Goal: Task Accomplishment & Management: Manage account settings

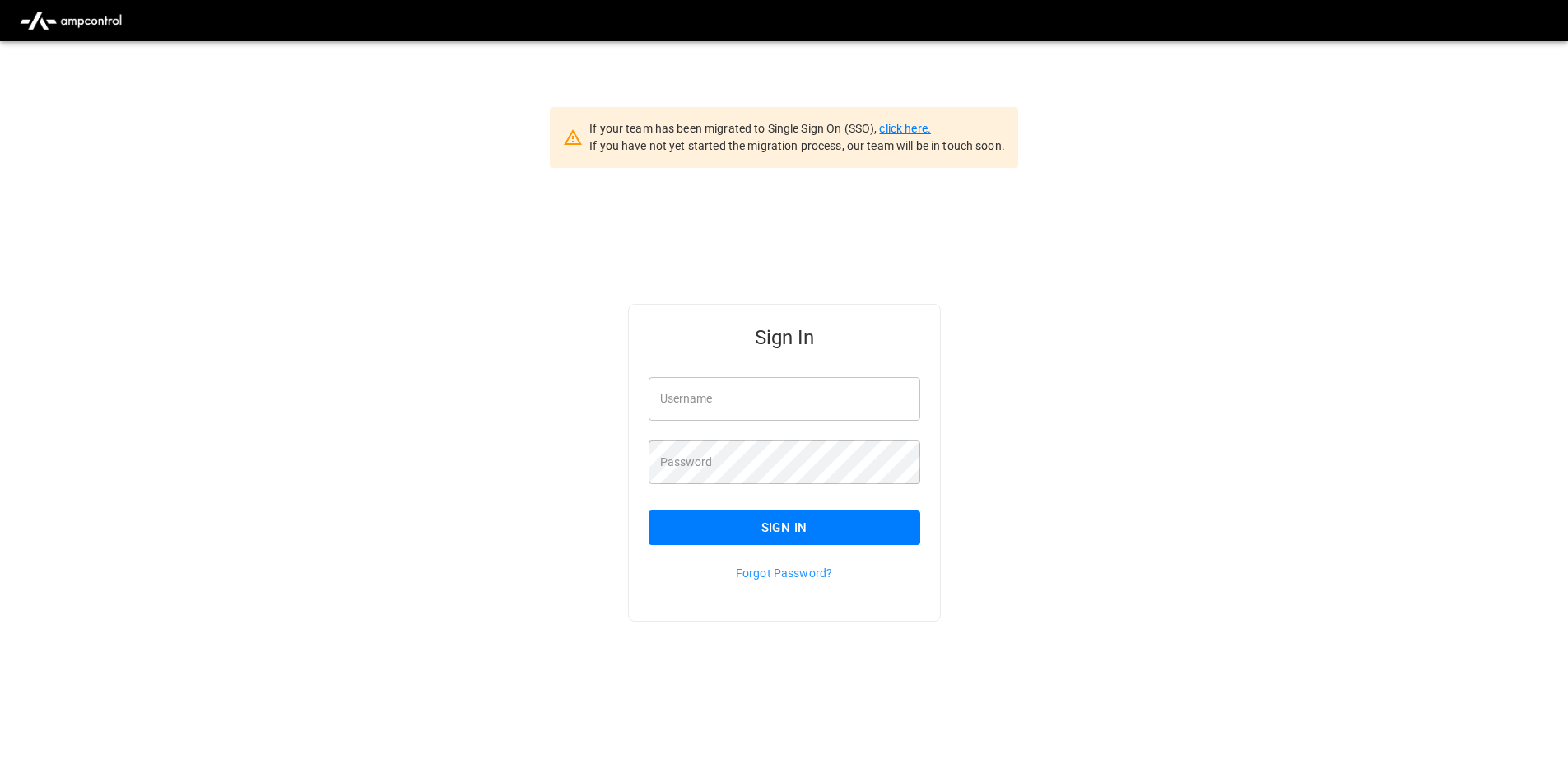
click at [905, 122] on link "click here." at bounding box center [905, 128] width 51 height 13
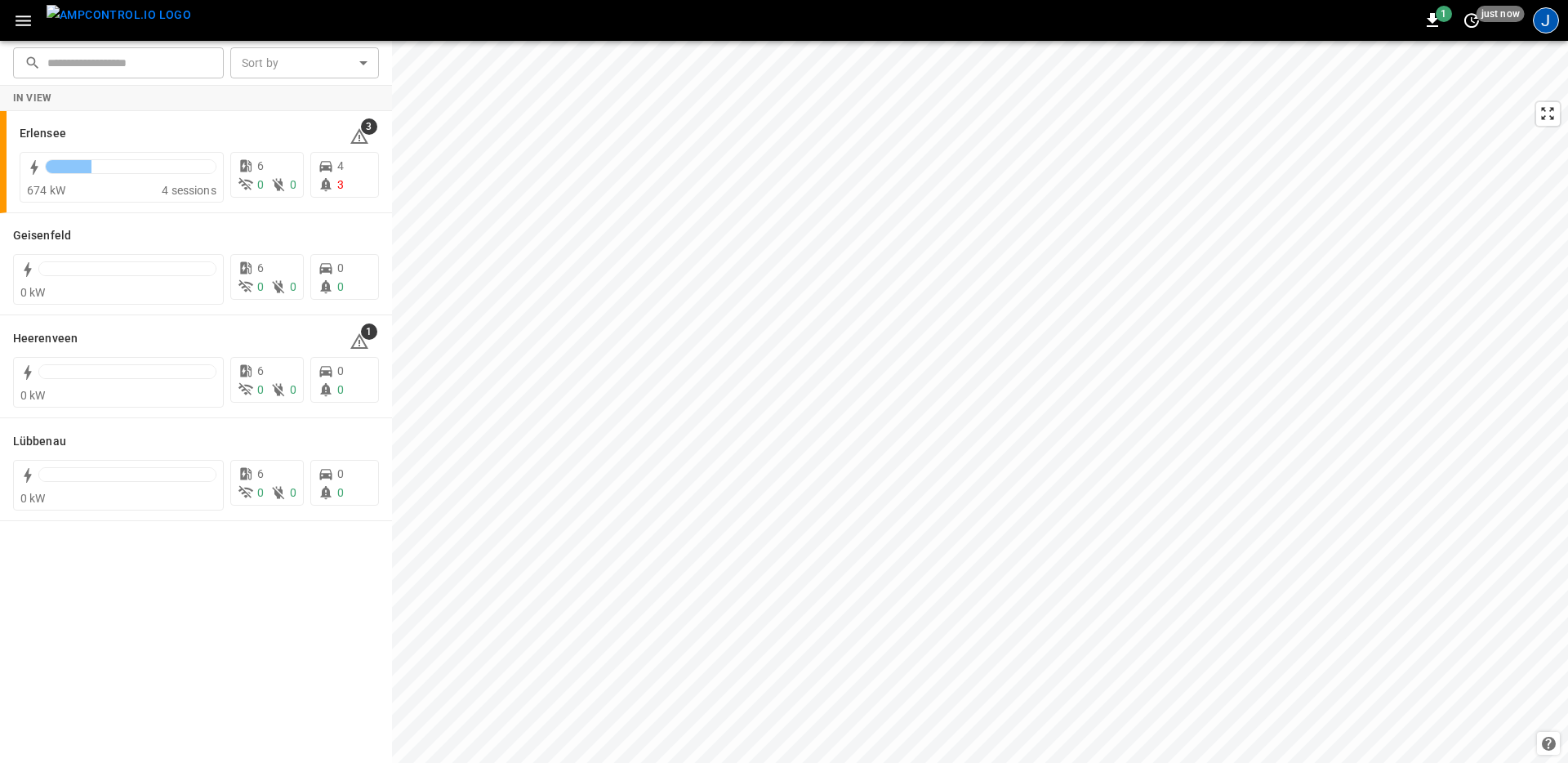
click at [1547, 24] on div "J" at bounding box center [1546, 21] width 26 height 26
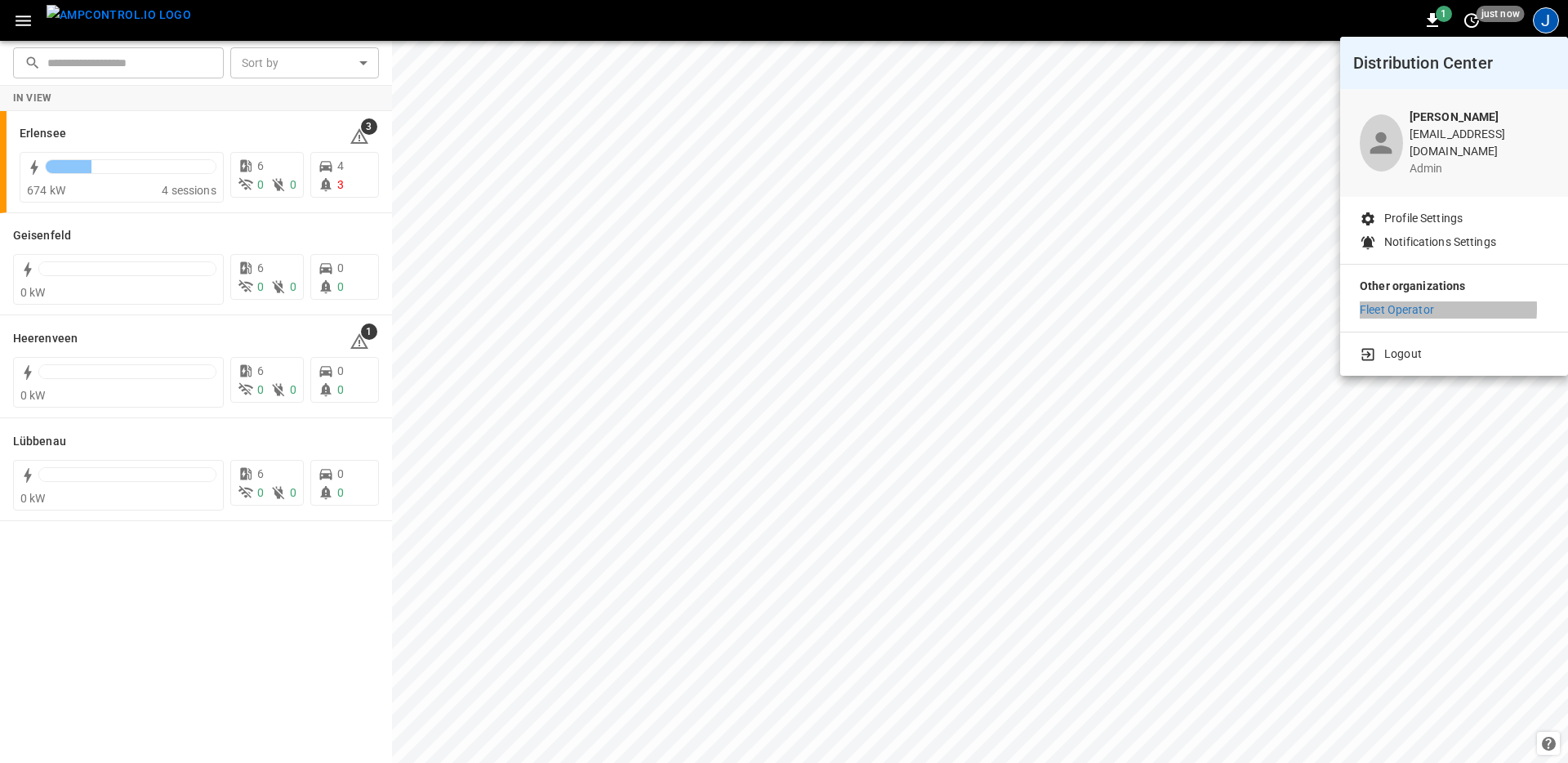
click at [1416, 301] on p "Fleet Operator" at bounding box center [1397, 310] width 74 height 17
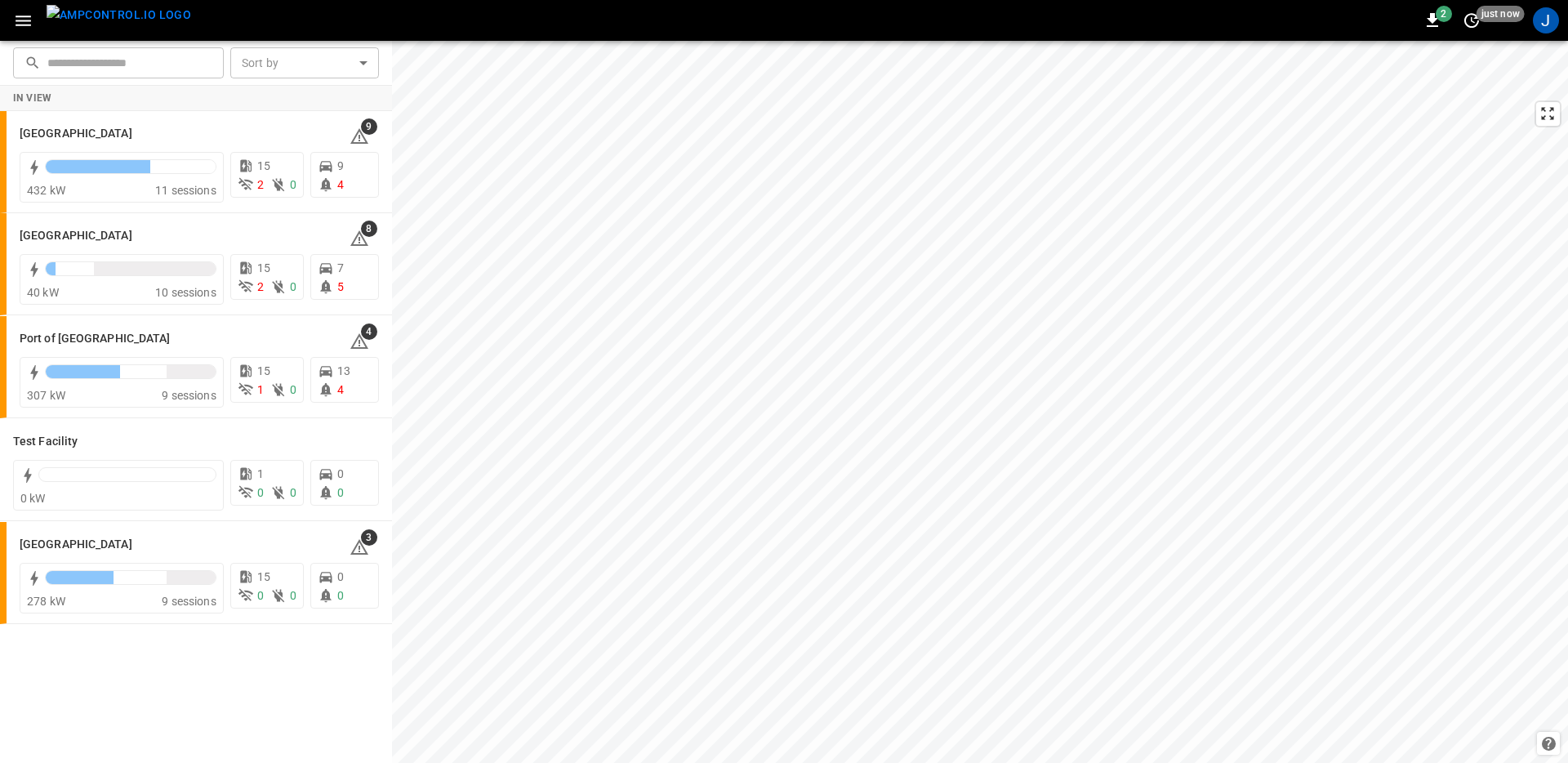
click at [8, 16] on button "button" at bounding box center [24, 21] width 34 height 30
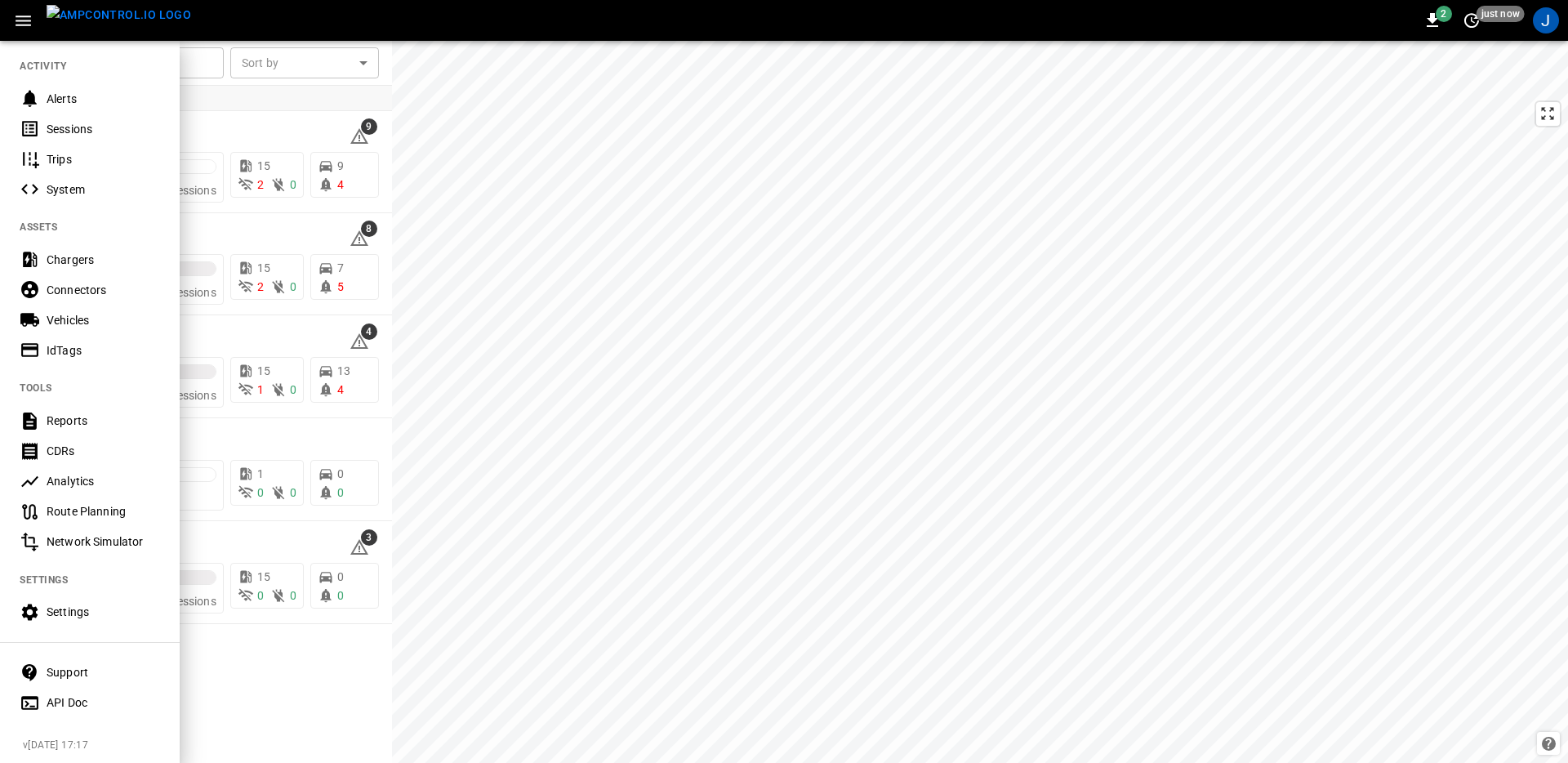
scroll to position [214, 0]
click at [111, 604] on div "Settings" at bounding box center [89, 608] width 180 height 30
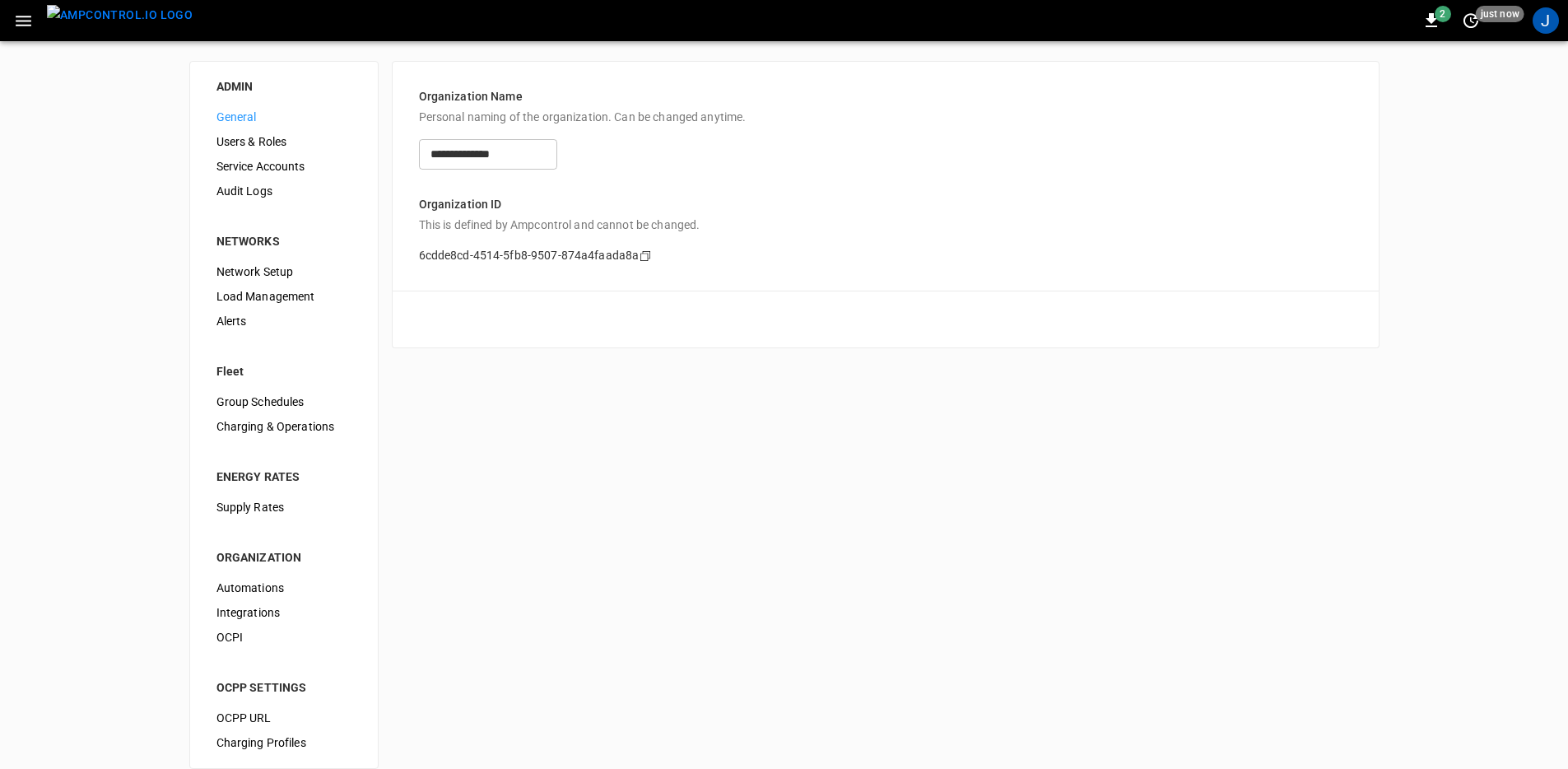
click at [259, 201] on div "Audit Logs" at bounding box center [284, 191] width 161 height 25
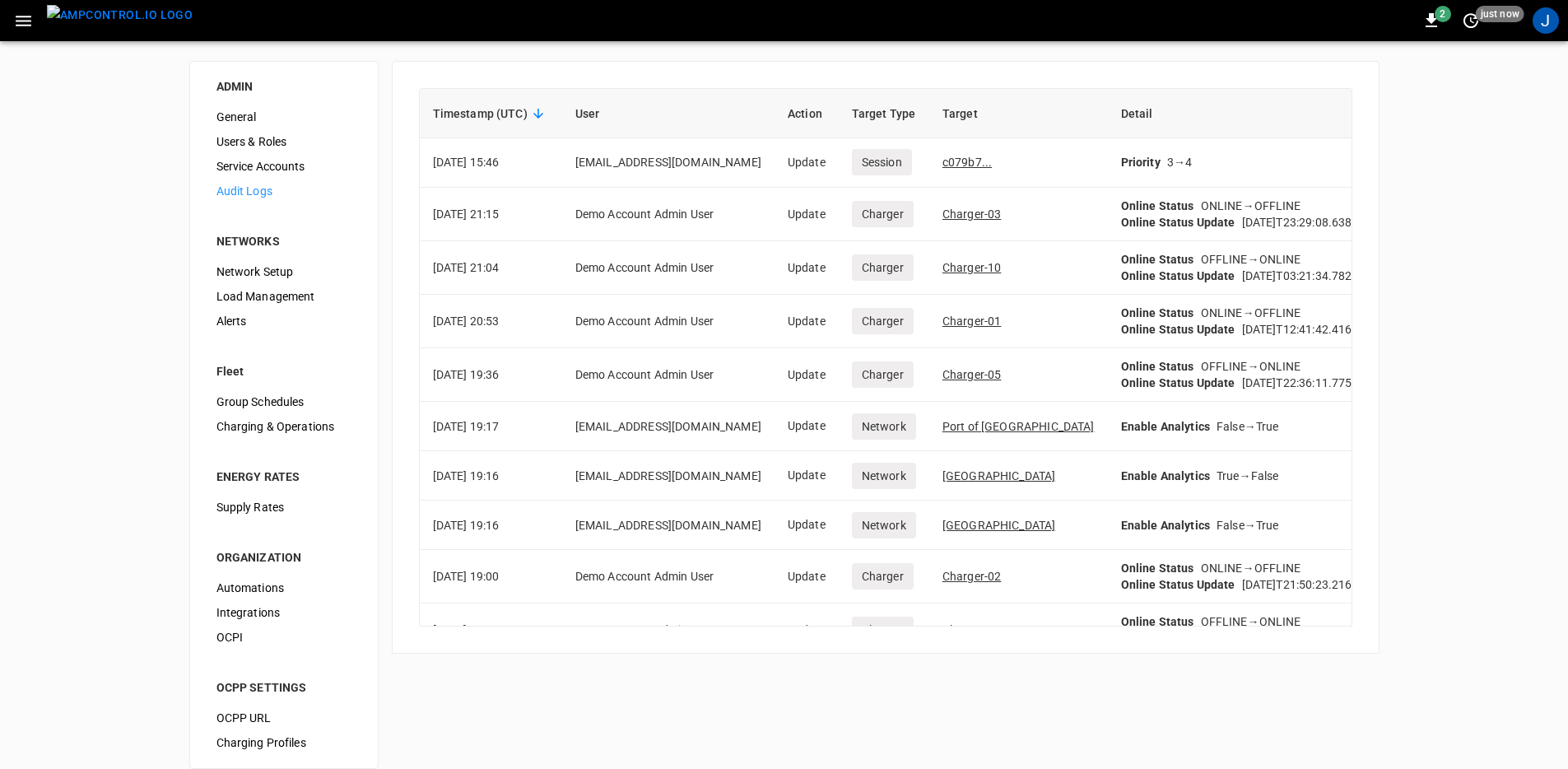
click at [2, 12] on div "2 just now J" at bounding box center [784, 20] width 1568 height 41
click at [22, 23] on icon "button" at bounding box center [24, 21] width 21 height 21
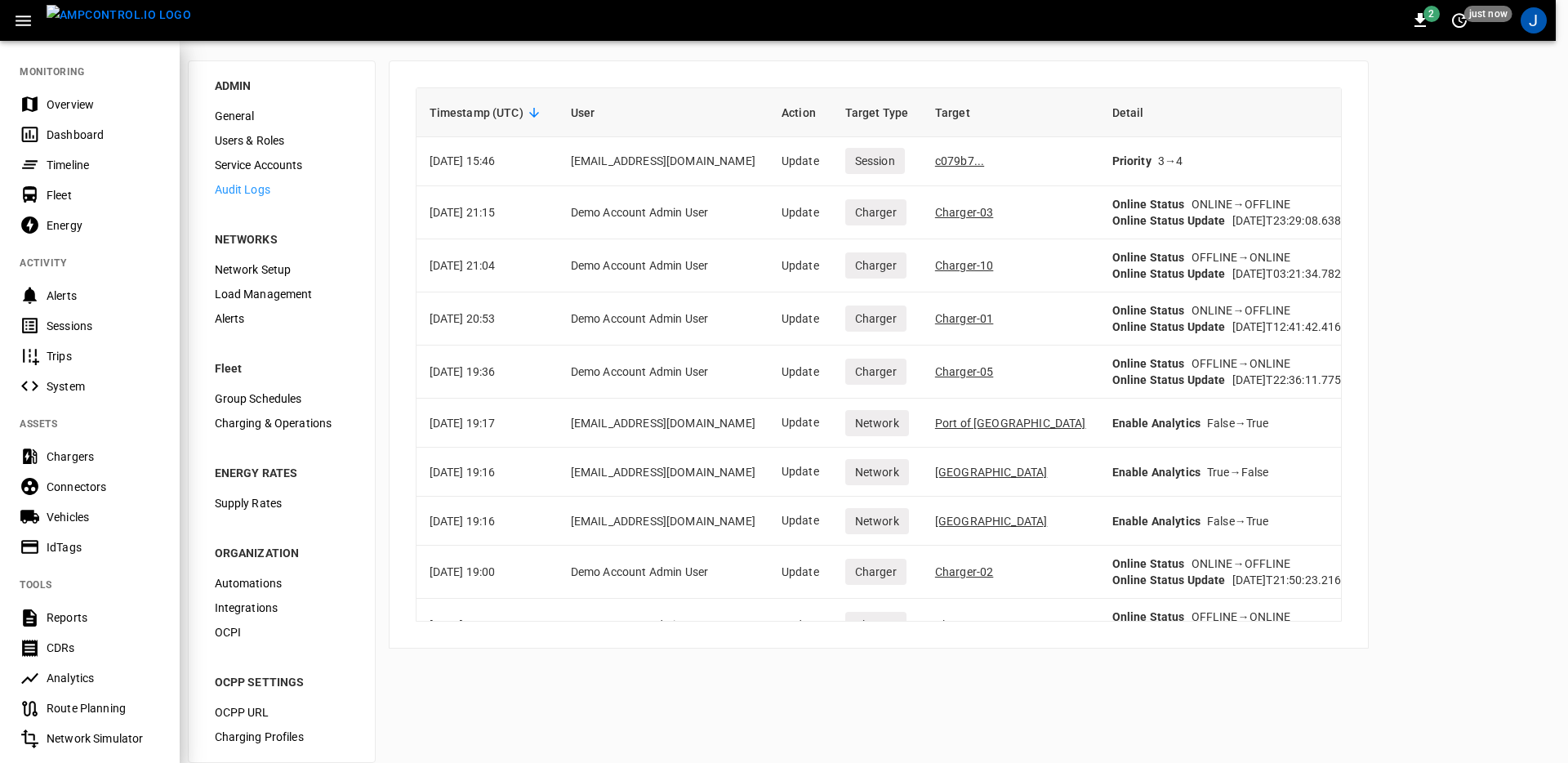
click at [89, 183] on div "Fleet" at bounding box center [89, 195] width 180 height 30
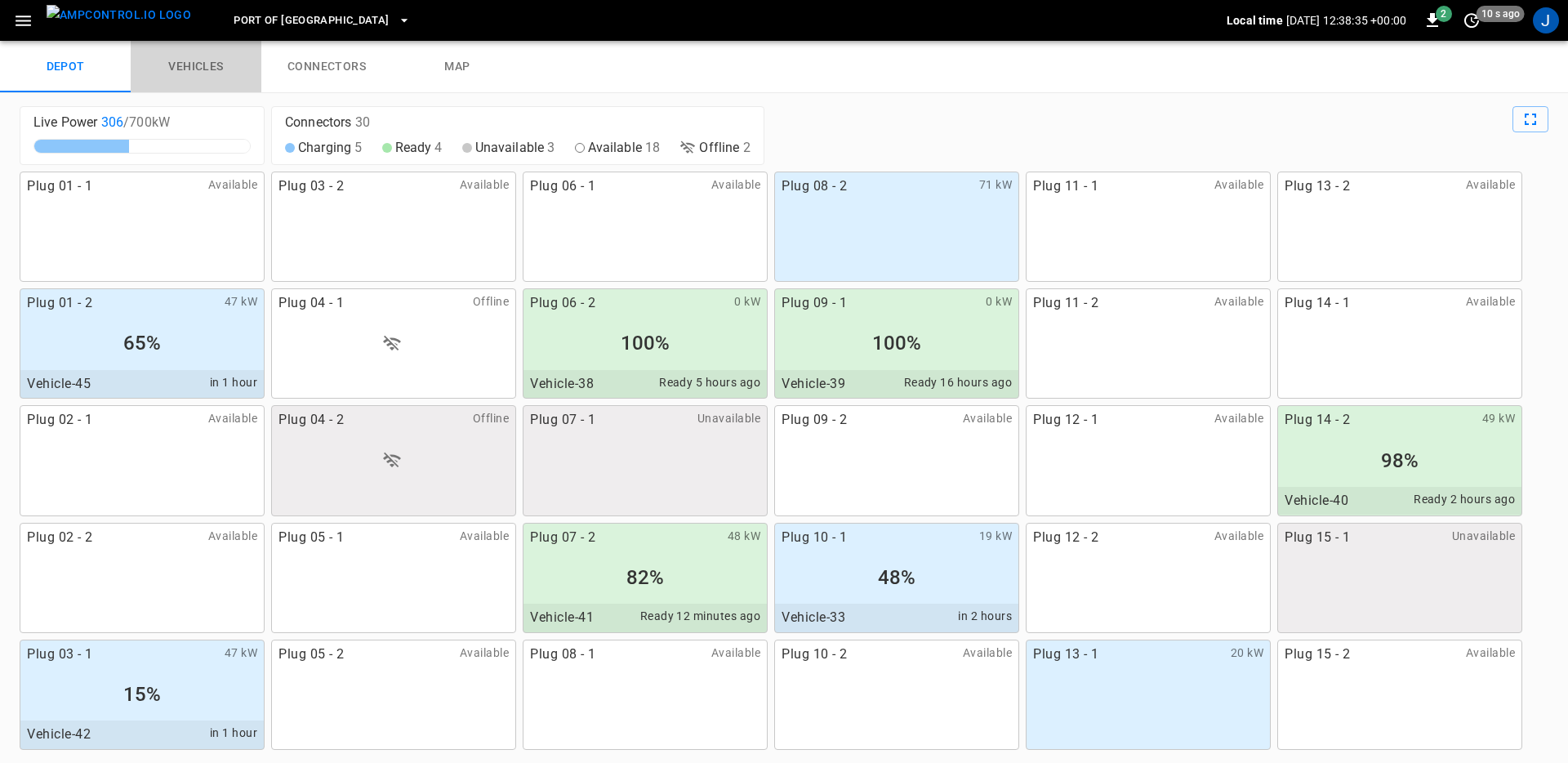
click at [195, 61] on link "vehicles" at bounding box center [196, 67] width 131 height 53
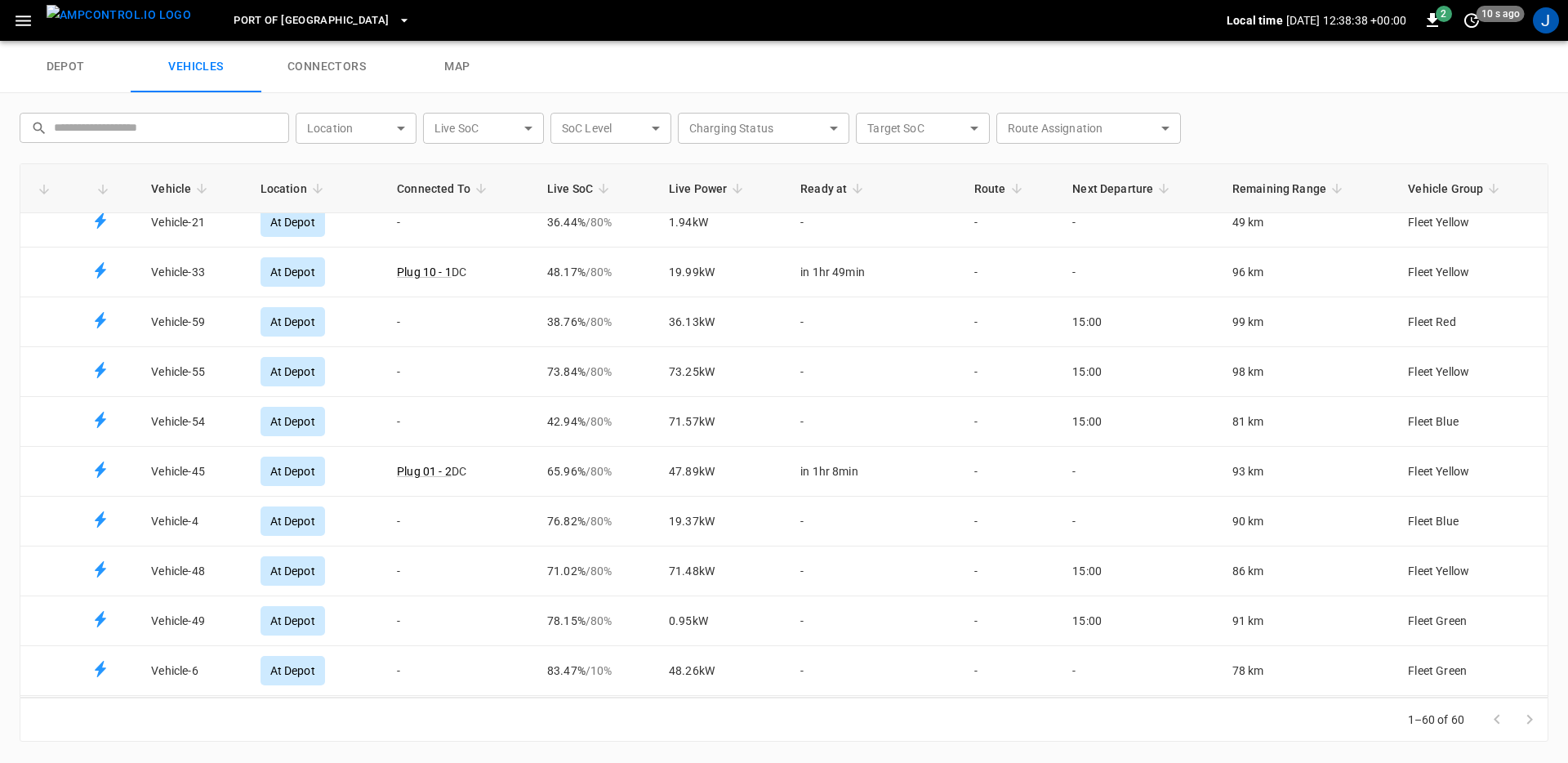
click at [476, 184] on icon "Fleet vehicles table" at bounding box center [481, 188] width 9 height 9
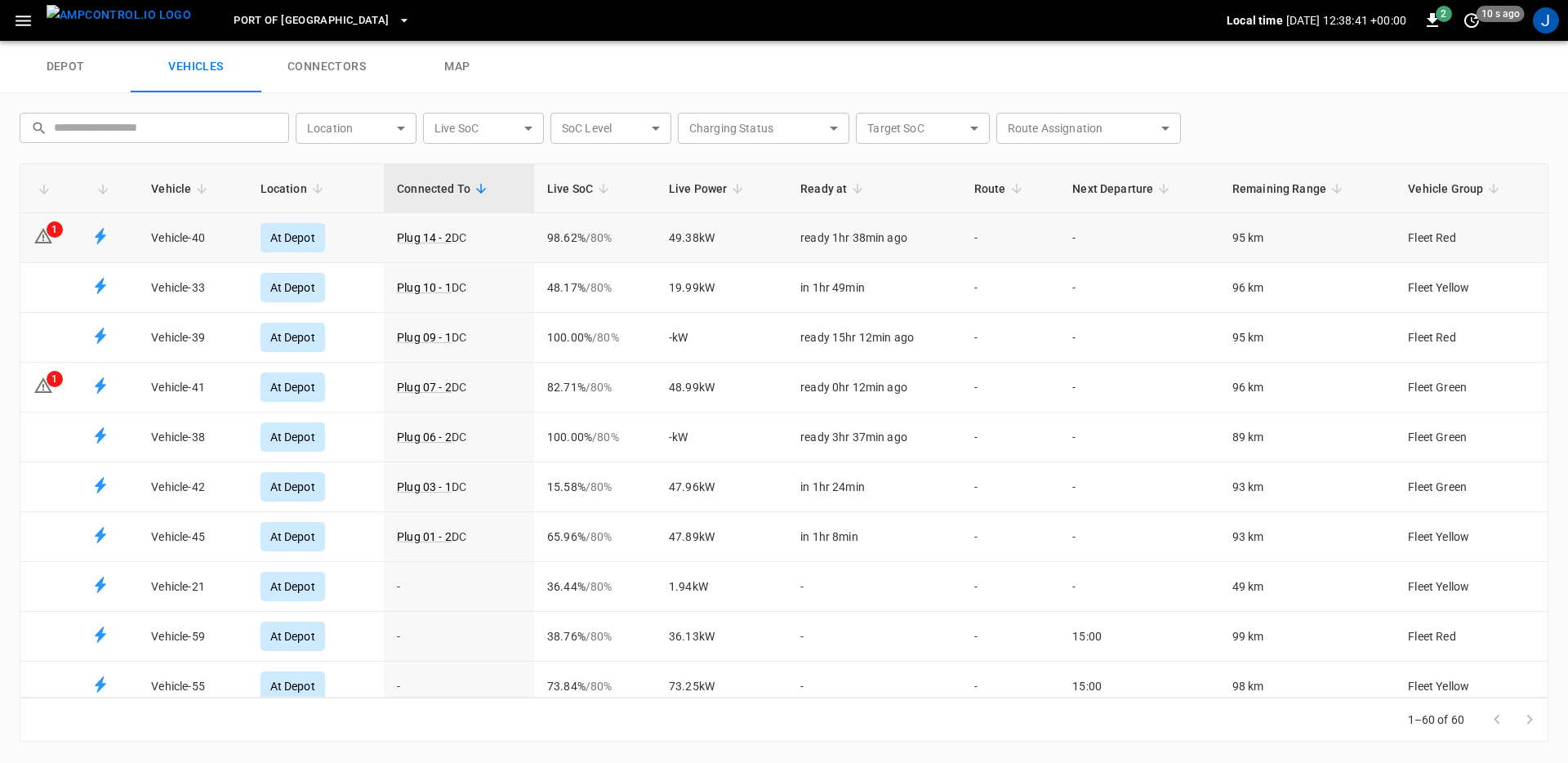
click at [46, 232] on icon "Fleet vehicles table" at bounding box center [42, 235] width 18 height 15
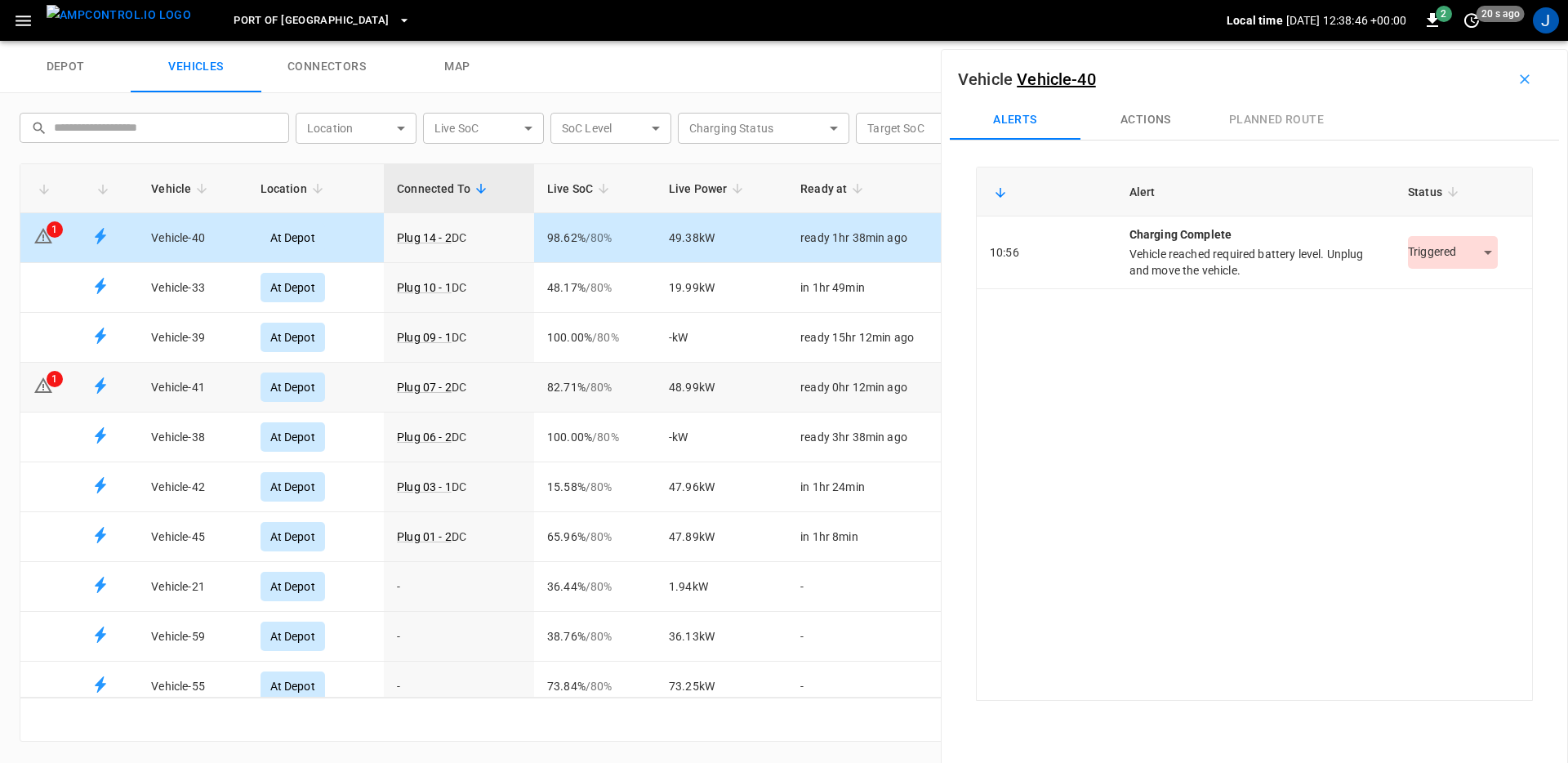
click at [68, 389] on td "1" at bounding box center [50, 387] width 58 height 50
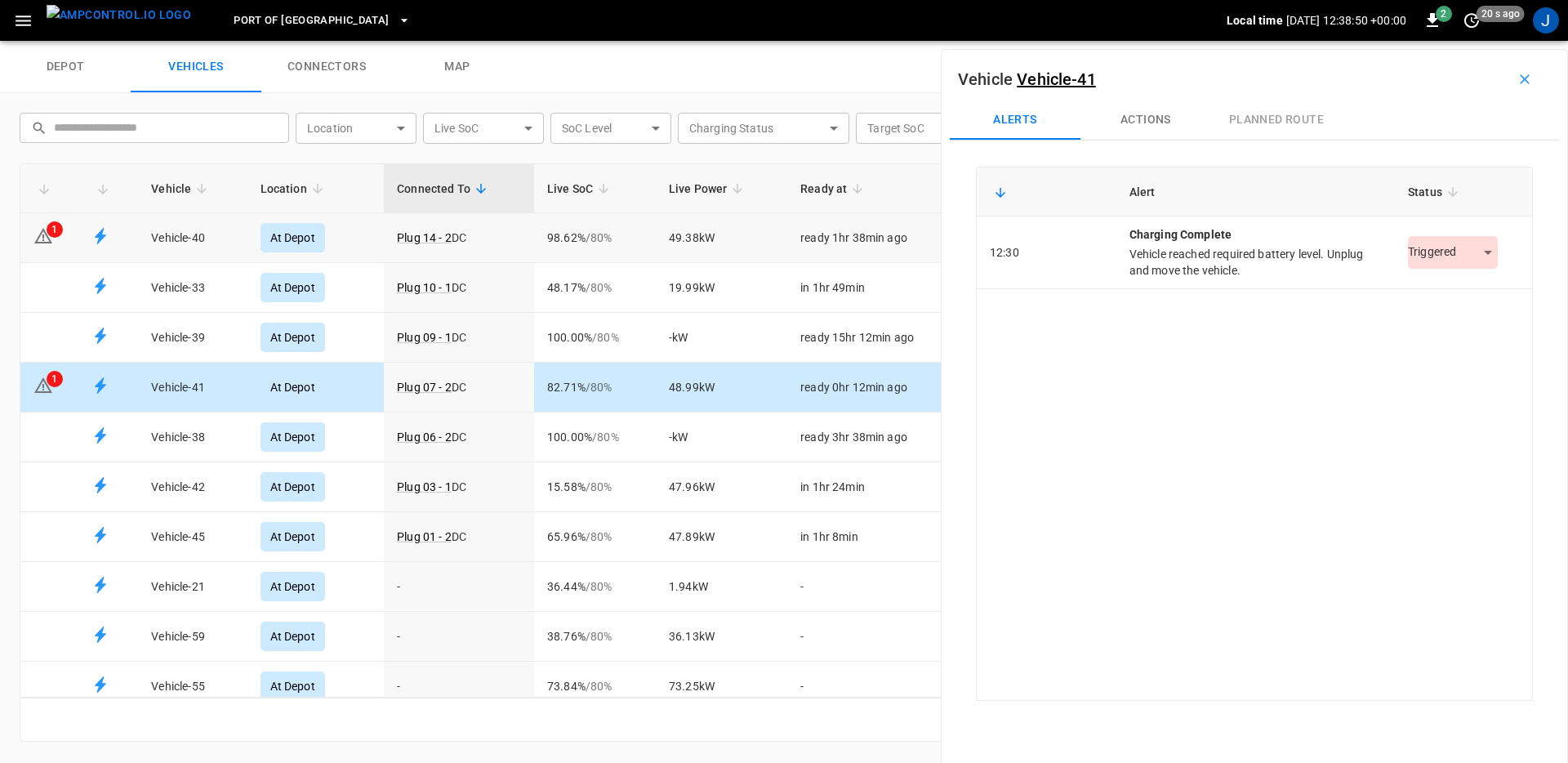
click at [172, 237] on td "Vehicle-40" at bounding box center [192, 238] width 108 height 50
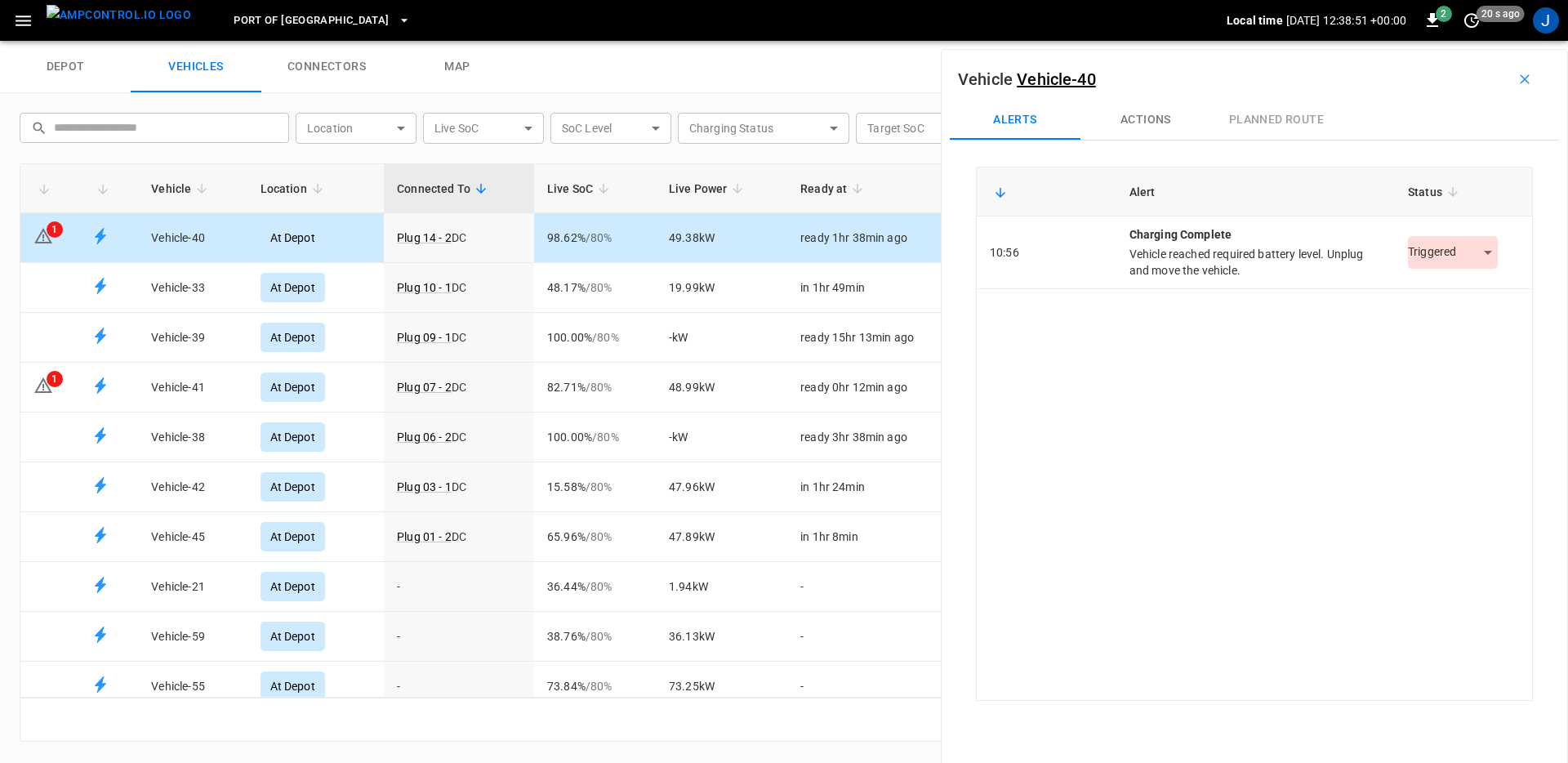
click at [1153, 124] on button "Actions" at bounding box center [1145, 120] width 131 height 40
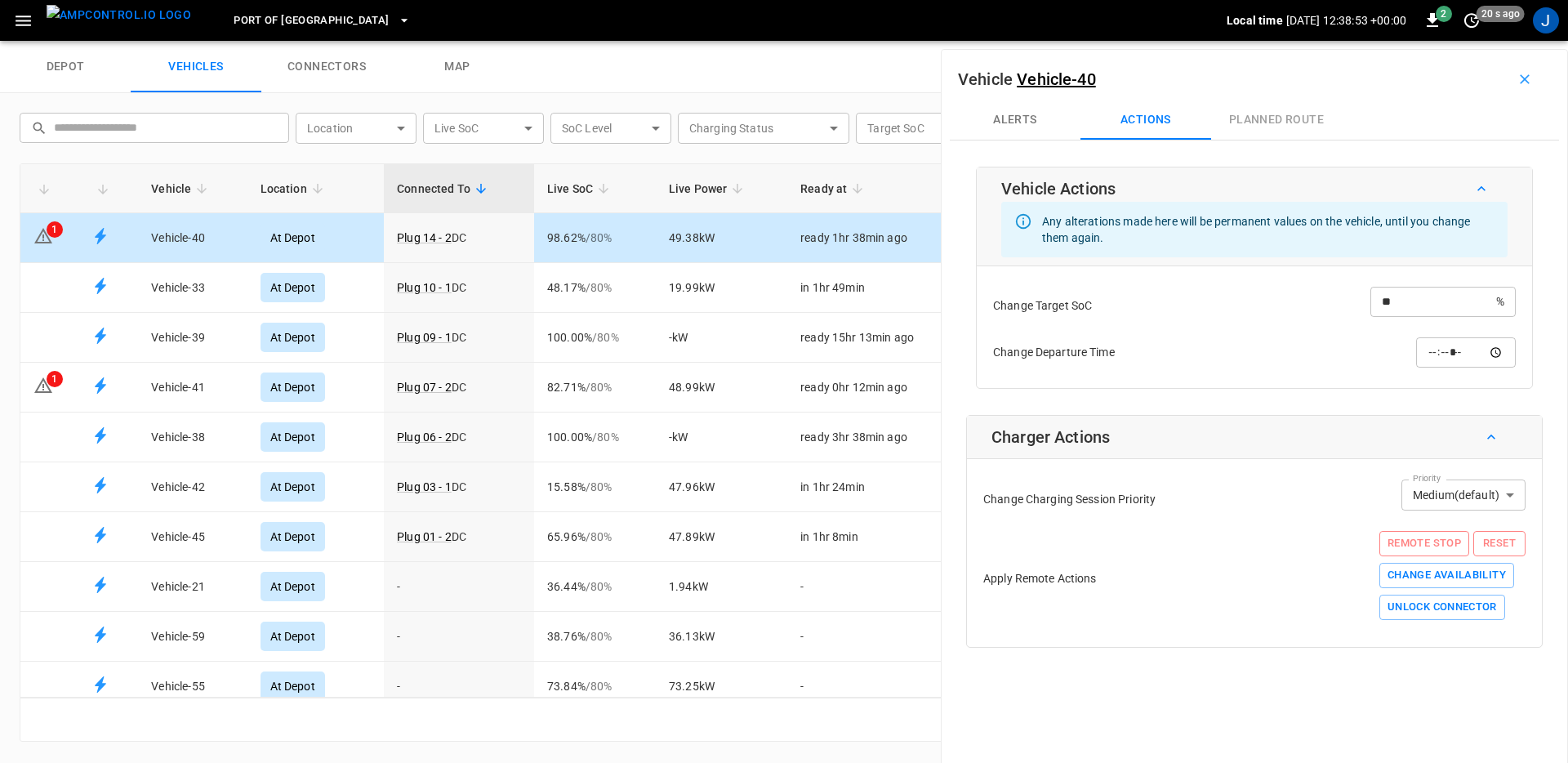
click at [1438, 300] on input "**" at bounding box center [1433, 302] width 126 height 30
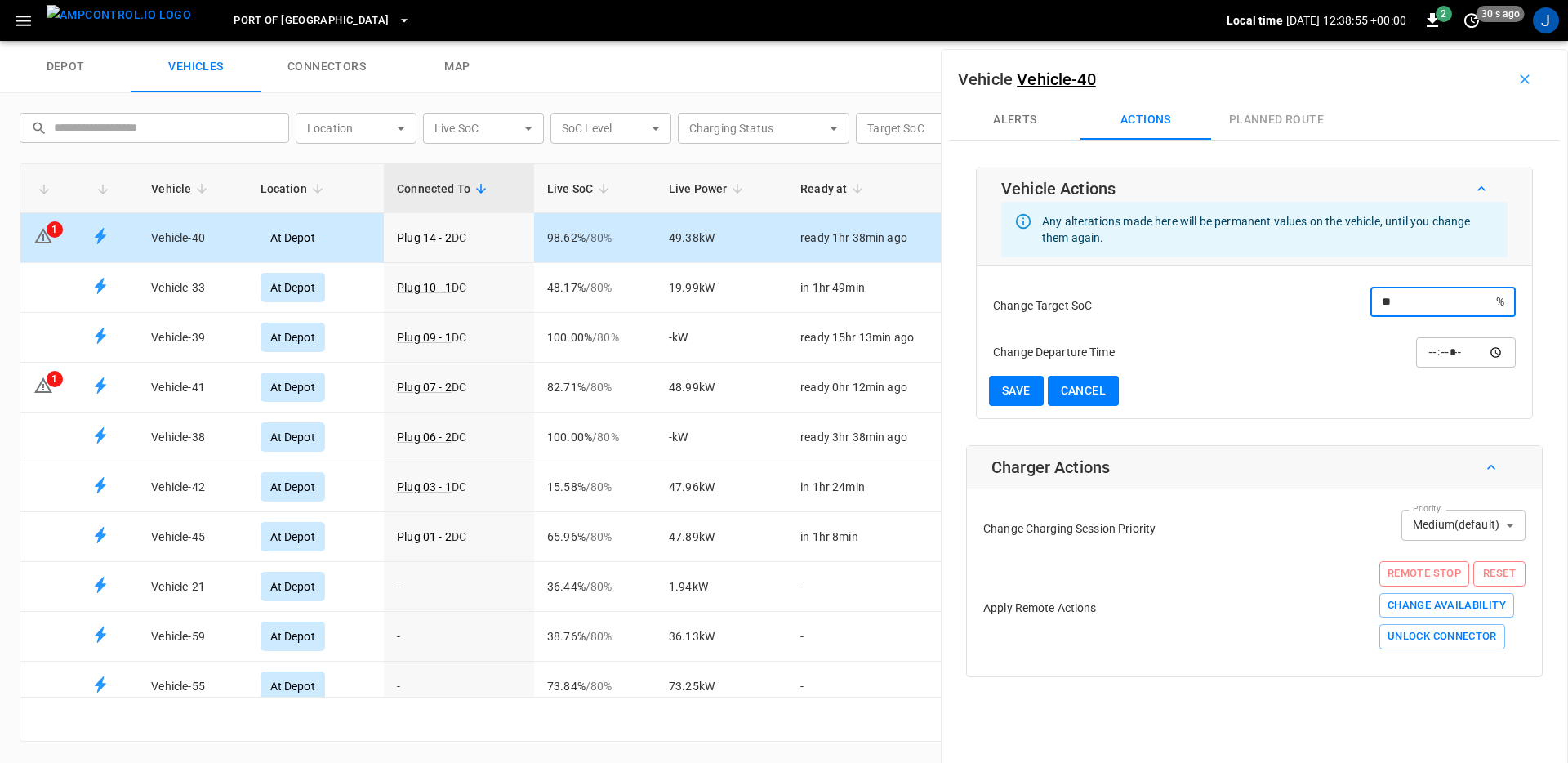
type input "**"
click at [1022, 389] on button "Save" at bounding box center [1016, 390] width 55 height 30
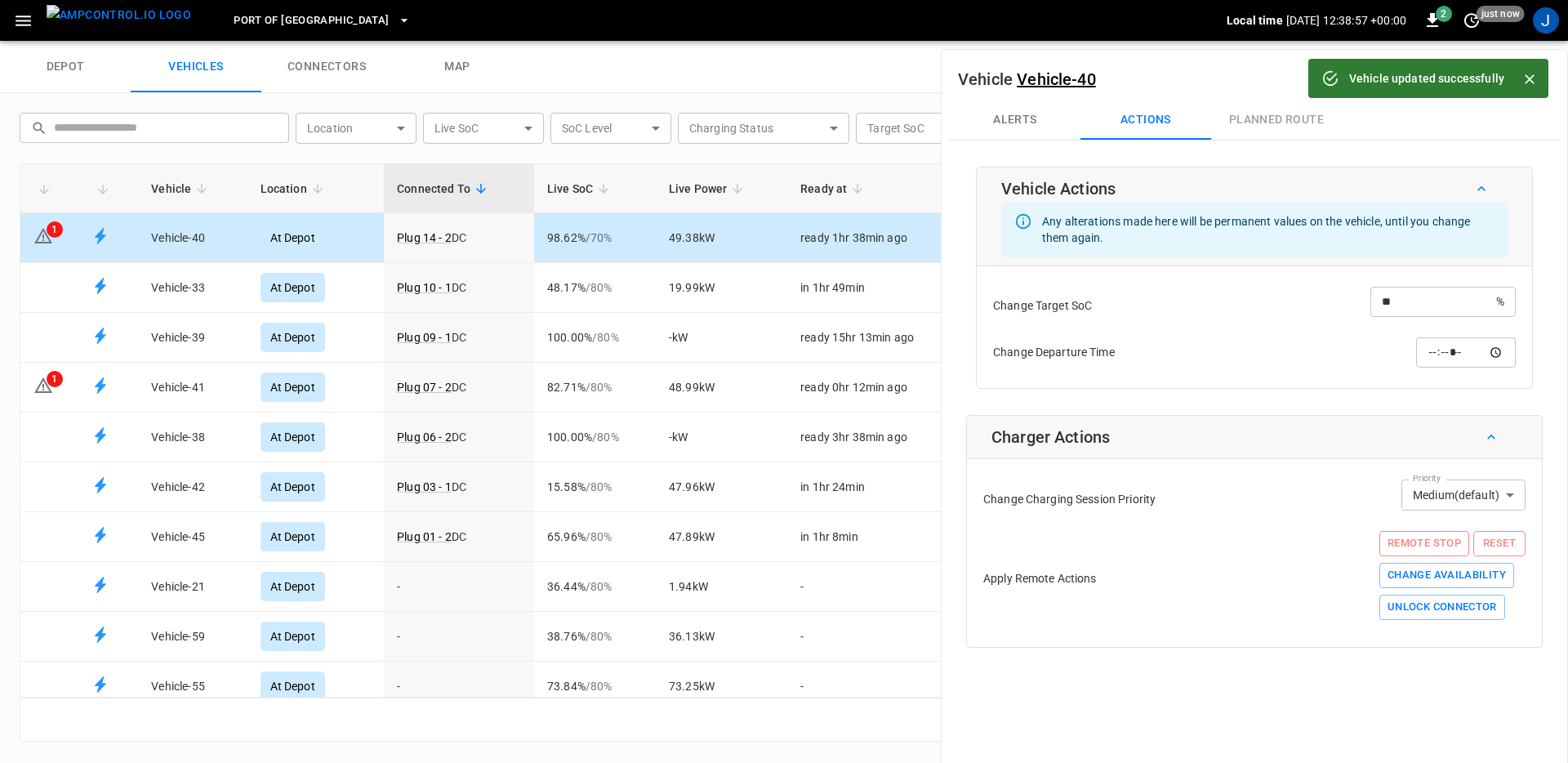
click at [1432, 40] on body "Vehicle updated successfully Port of Long Beach Local time 2025-09-10 12:38:57 …" at bounding box center [784, 20] width 1568 height 40
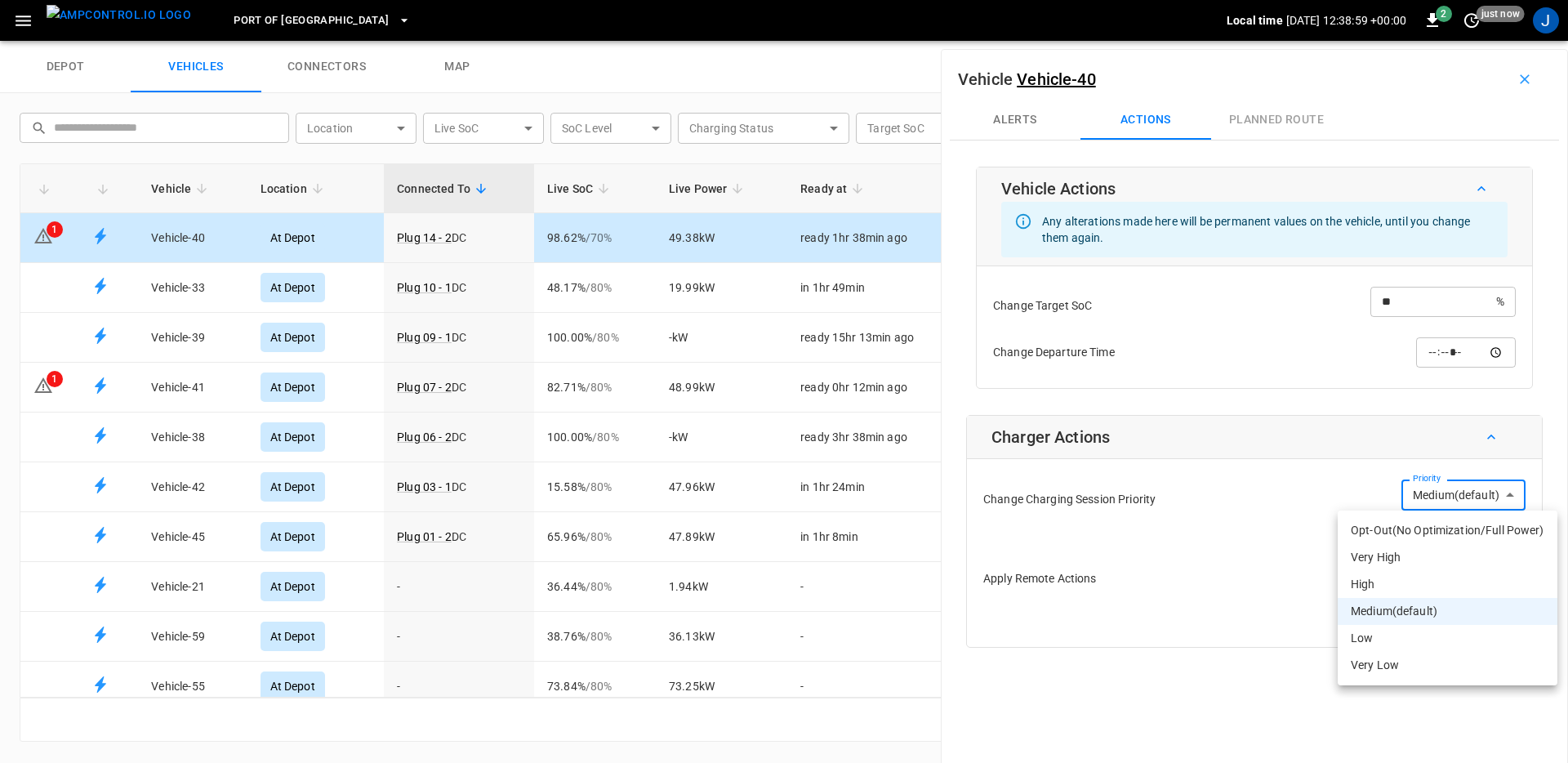
click at [1437, 585] on li "High" at bounding box center [1448, 584] width 219 height 27
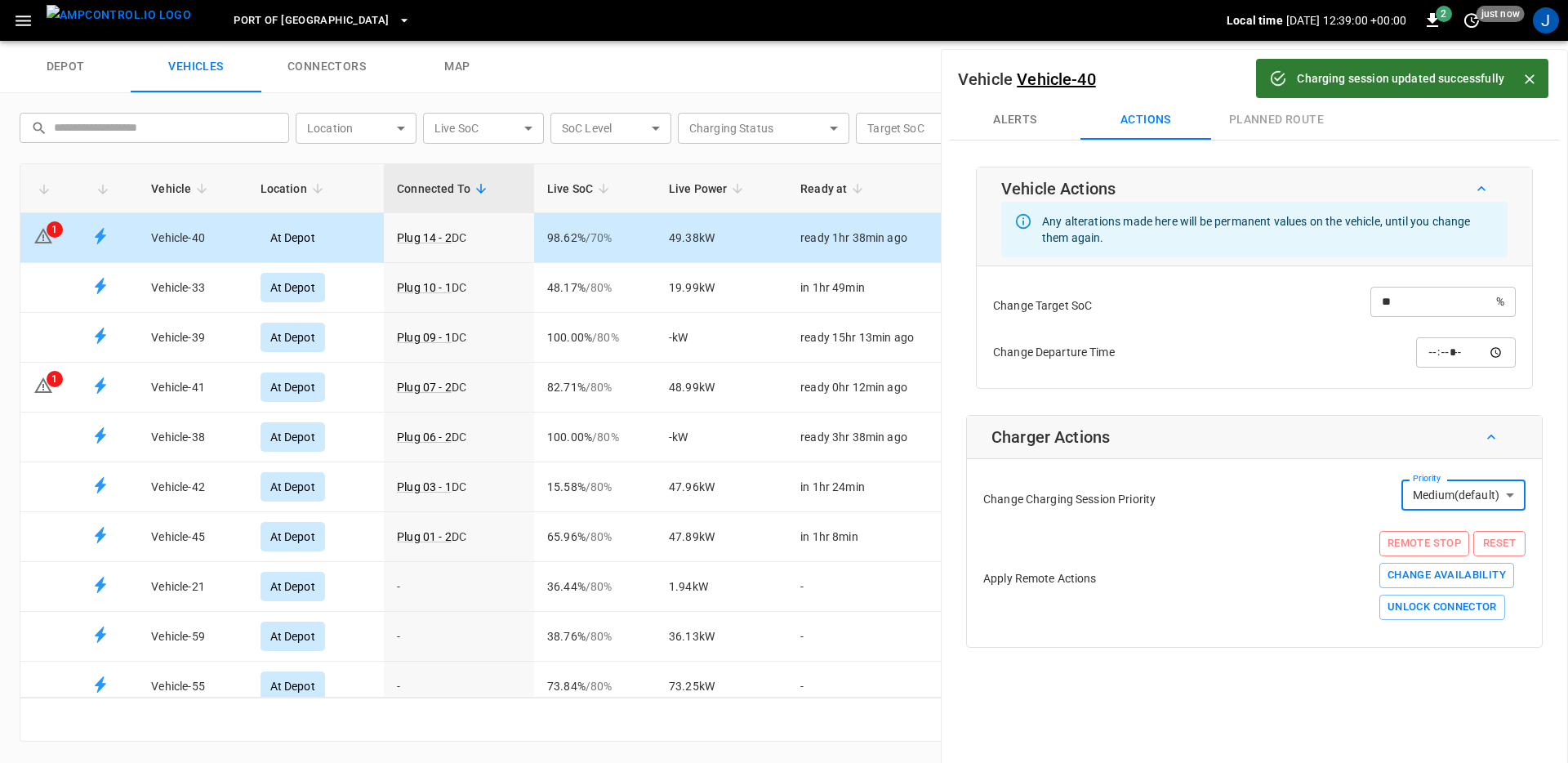
type input "*"
click at [1416, 543] on button "Remote Stop" at bounding box center [1424, 543] width 89 height 25
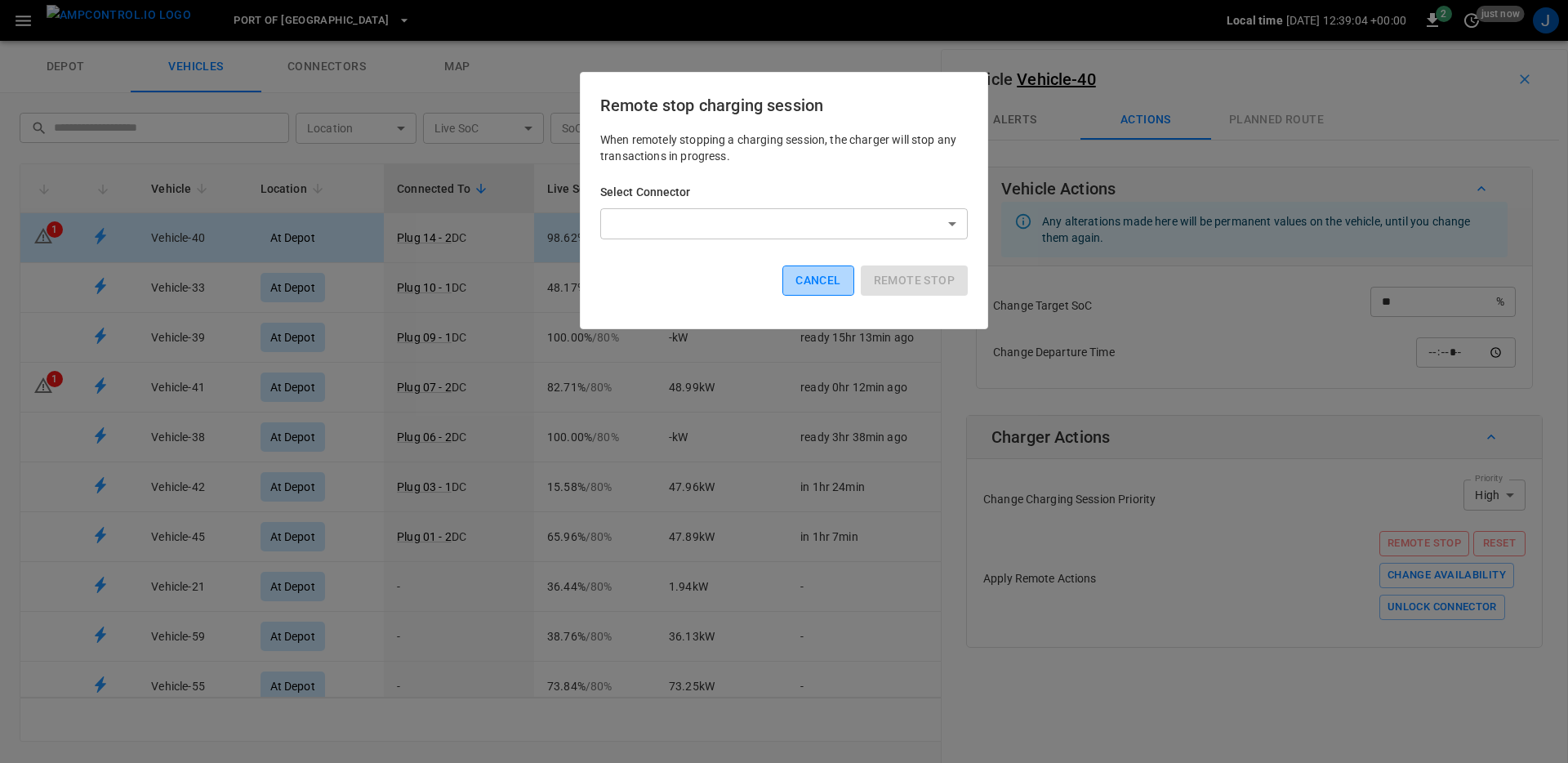
click at [831, 284] on button "Cancel" at bounding box center [818, 280] width 72 height 30
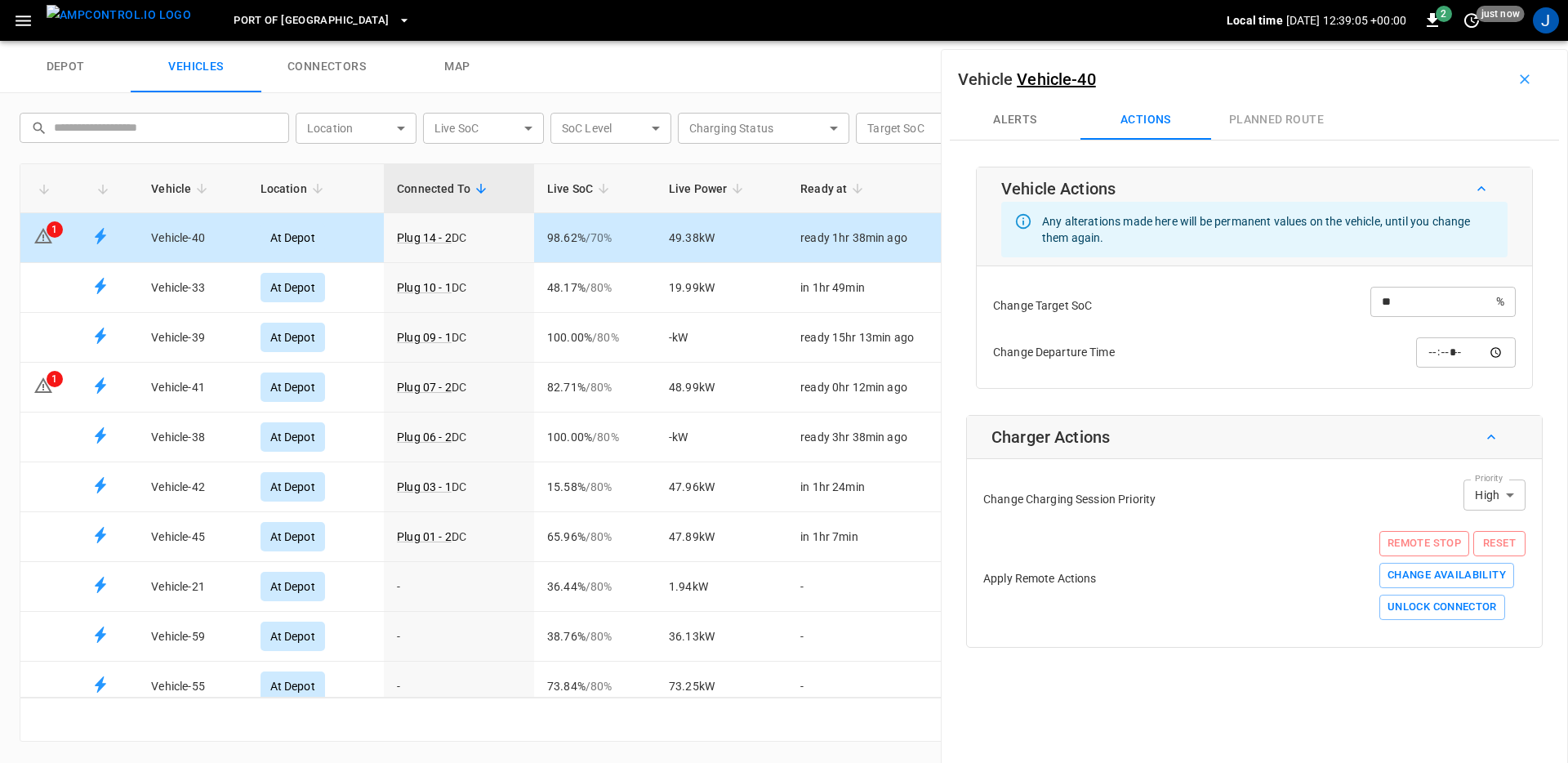
click at [1494, 546] on button "Reset" at bounding box center [1500, 543] width 53 height 25
click at [1496, 580] on li "Soft Reset" at bounding box center [1503, 576] width 84 height 27
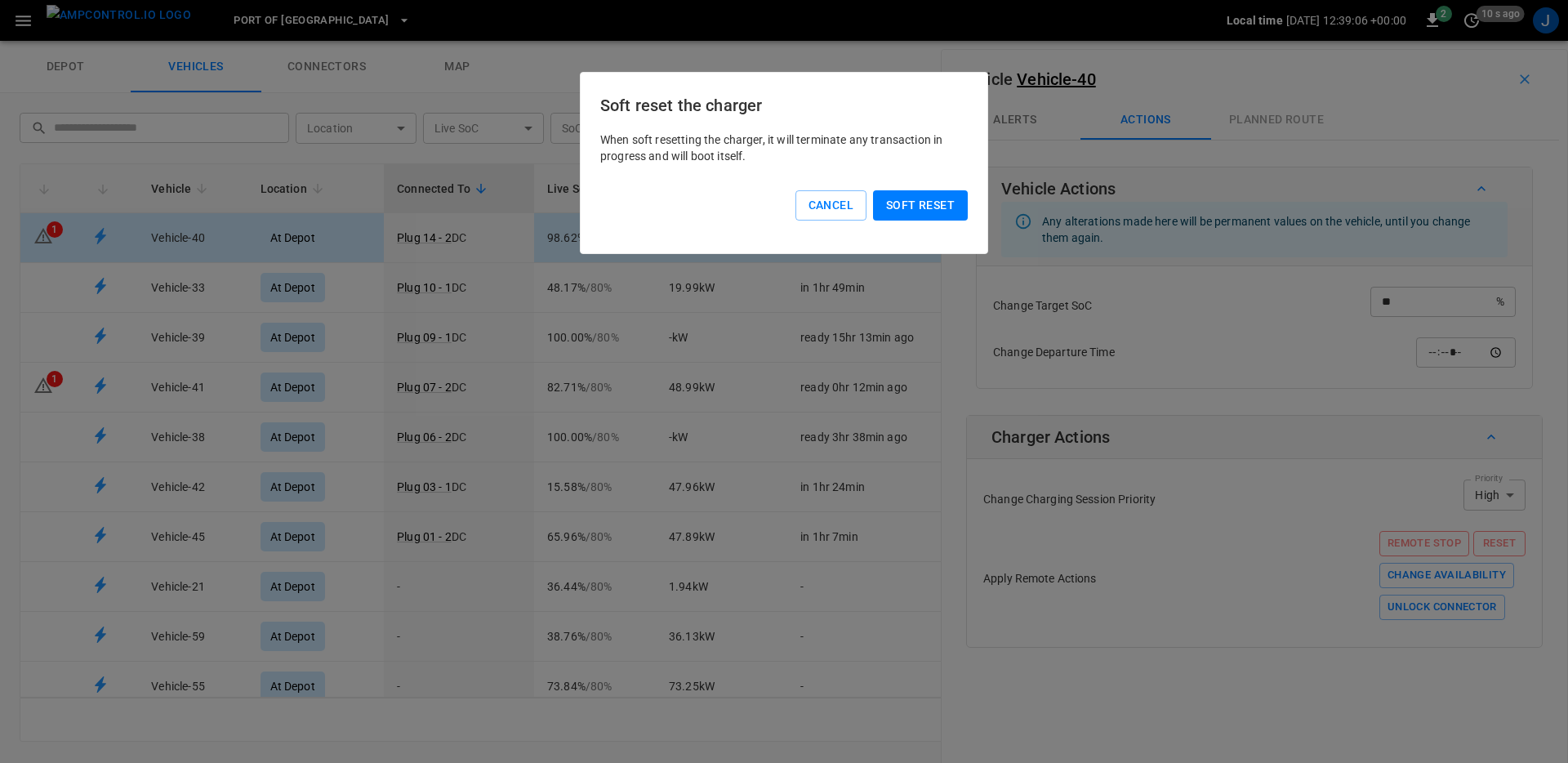
click at [930, 201] on button "Soft reset" at bounding box center [920, 205] width 95 height 30
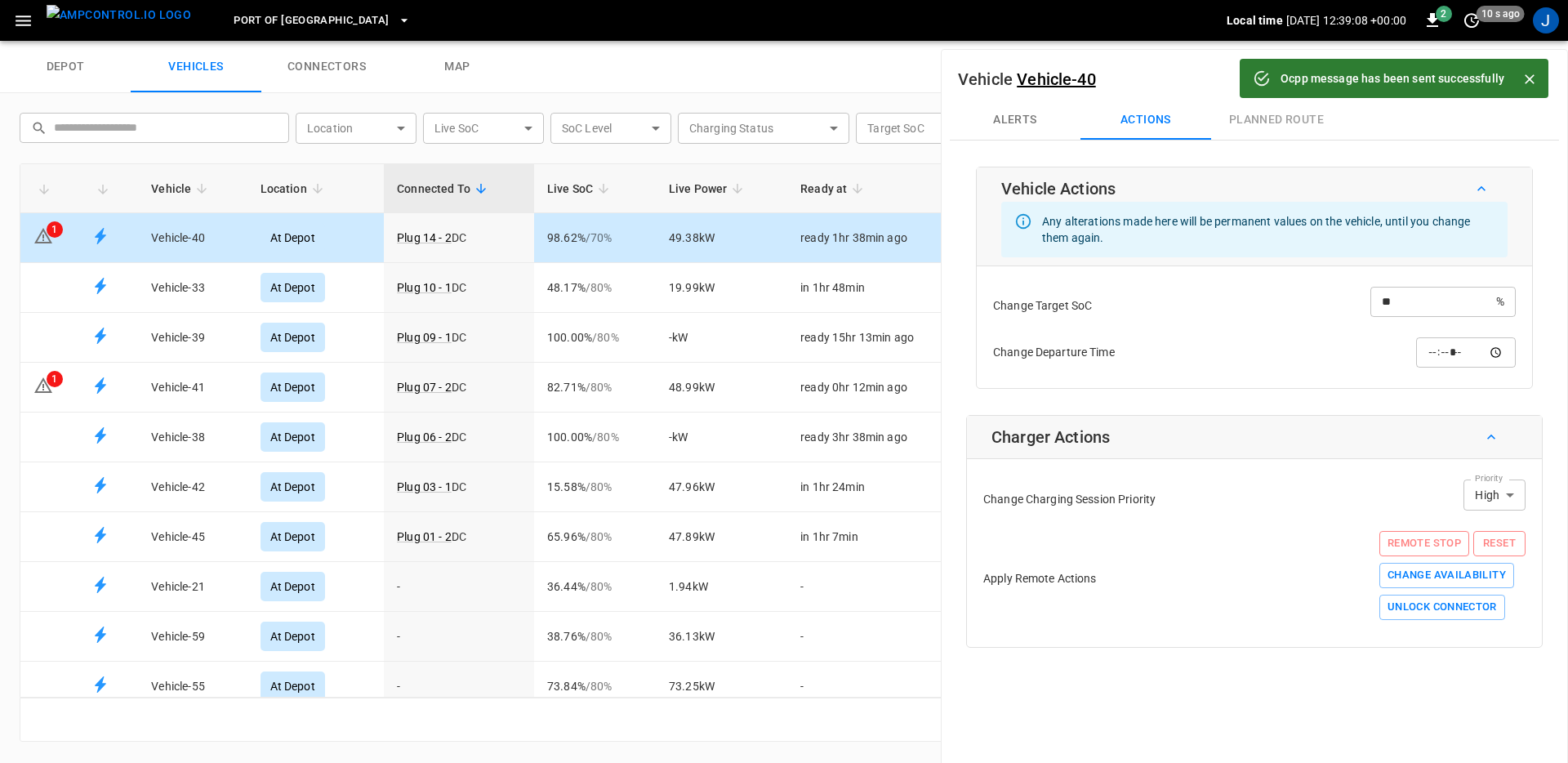
click at [1534, 72] on icon "Close" at bounding box center [1529, 79] width 16 height 16
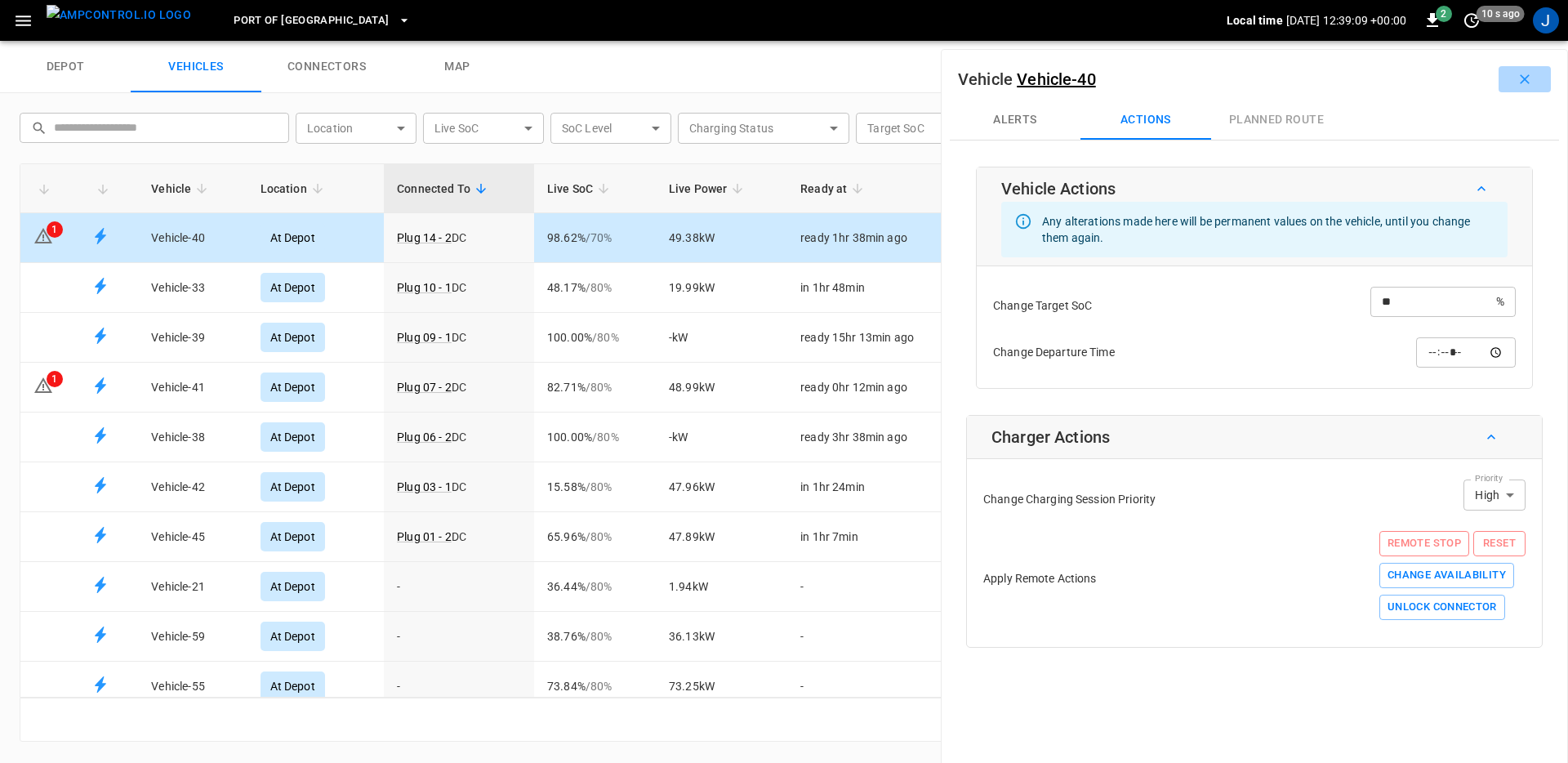
click at [1499, 87] on button "button" at bounding box center [1526, 79] width 53 height 26
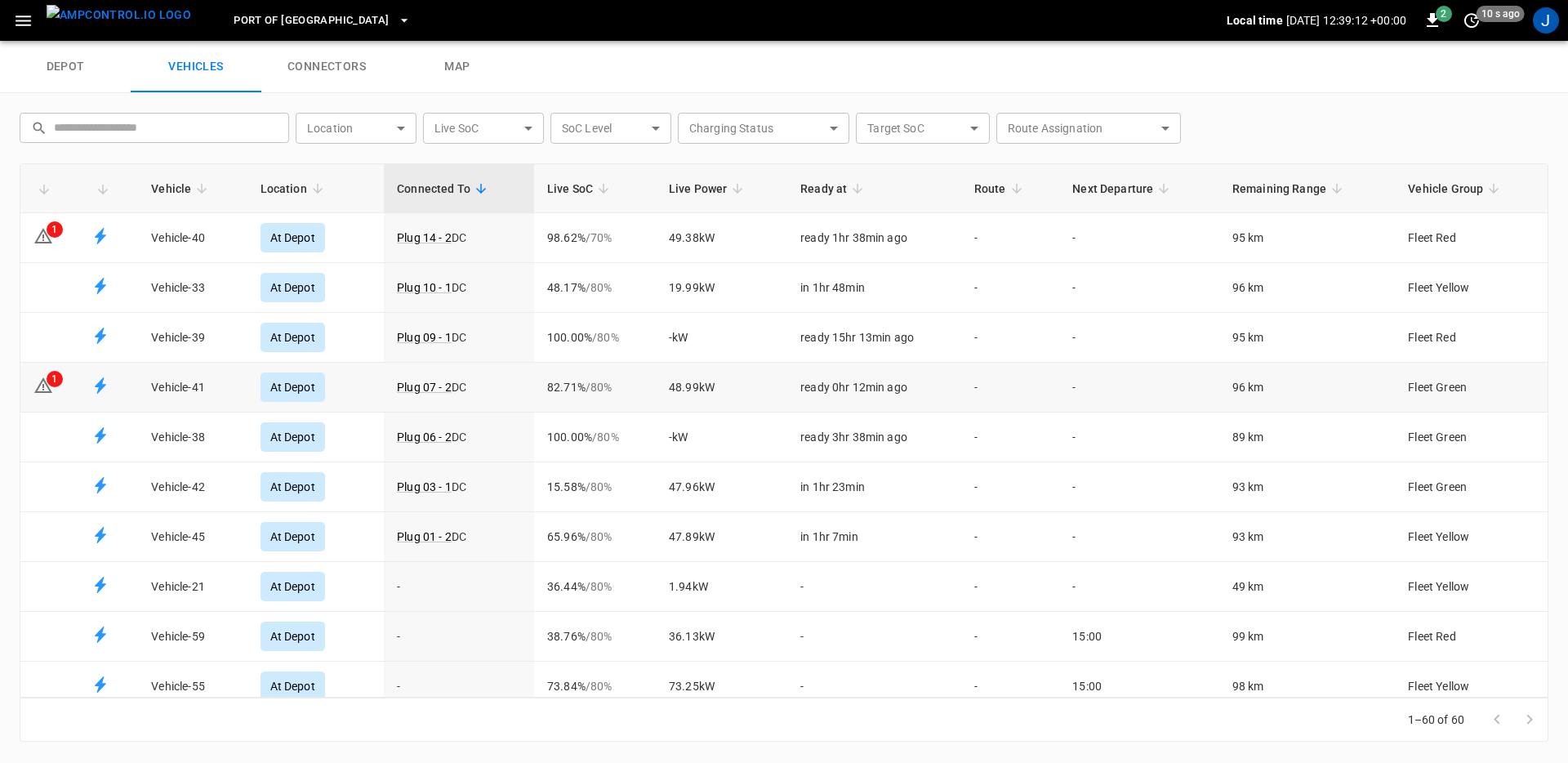
click at [518, 387] on td "Plug 07 - 2 DC" at bounding box center [459, 387] width 151 height 50
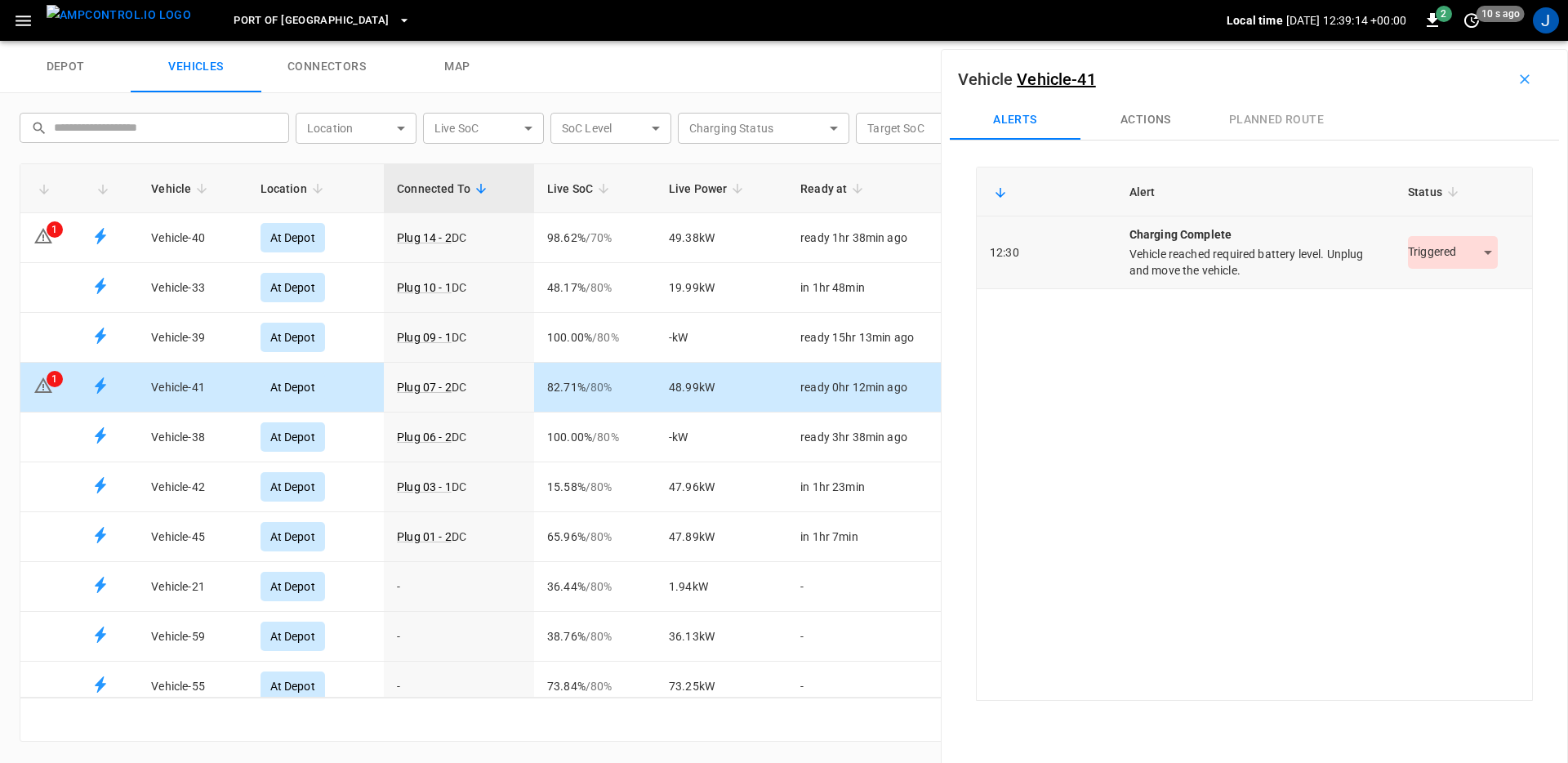
click at [1449, 40] on body "Port of Long Beach Local time 2025-09-10 12:39:14 +00:00 2 10 s ago J depot veh…" at bounding box center [784, 20] width 1568 height 40
click at [1448, 326] on li "Acknowledged" at bounding box center [1442, 324] width 102 height 27
type input "**********"
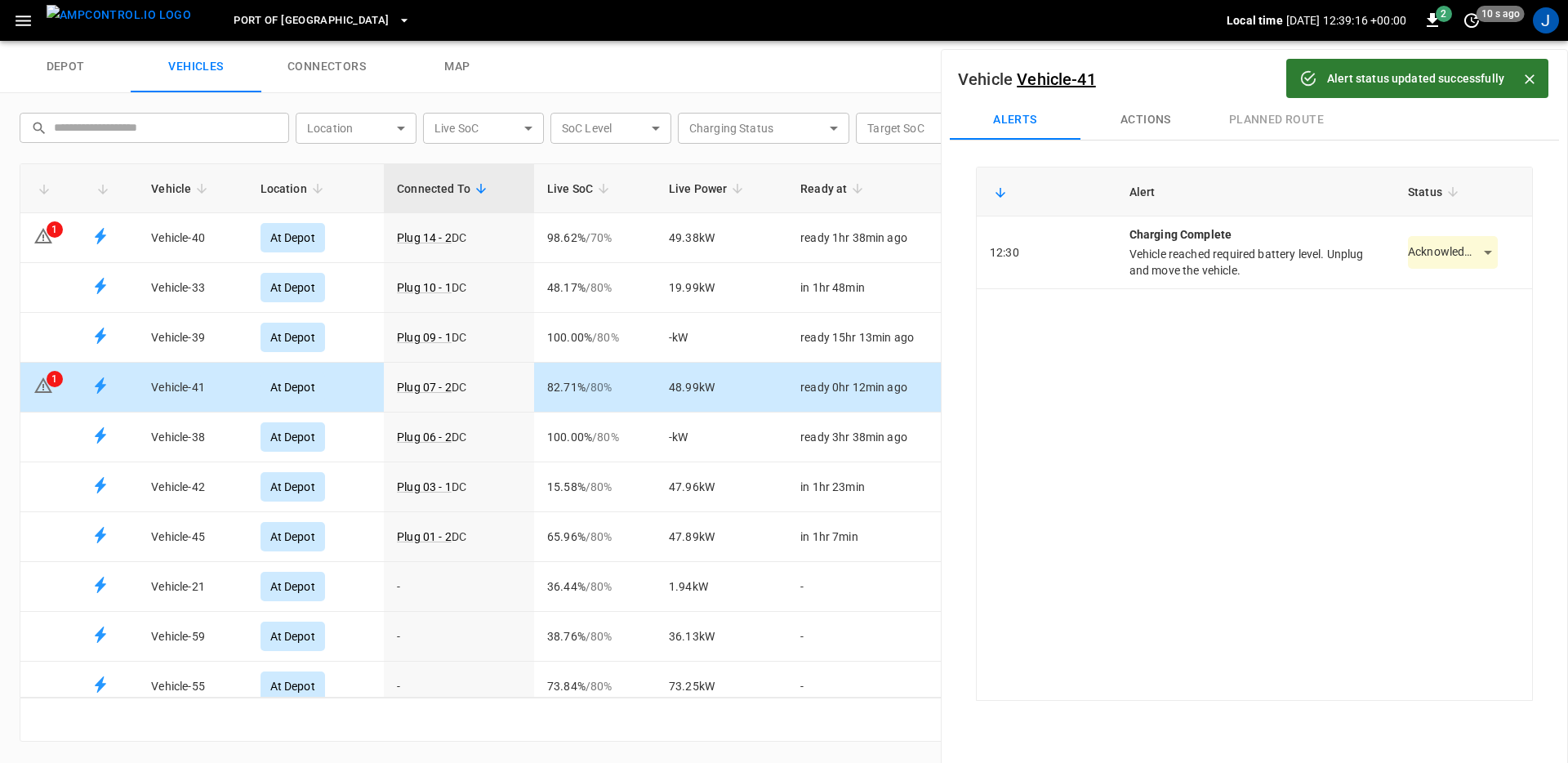
click at [1236, 387] on div "**********" at bounding box center [1255, 434] width 557 height 534
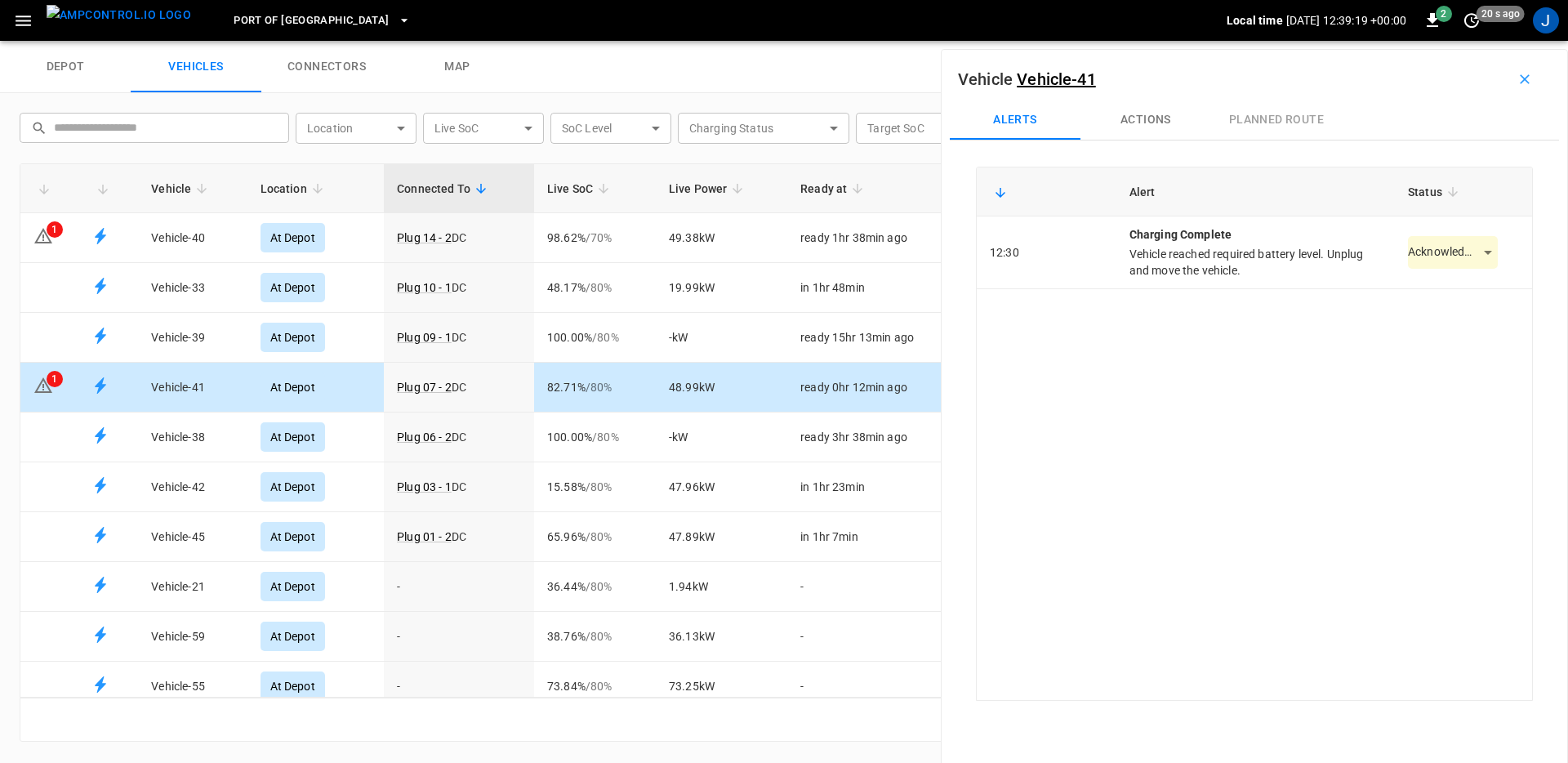
click at [102, 25] on img "menu" at bounding box center [119, 15] width 145 height 21
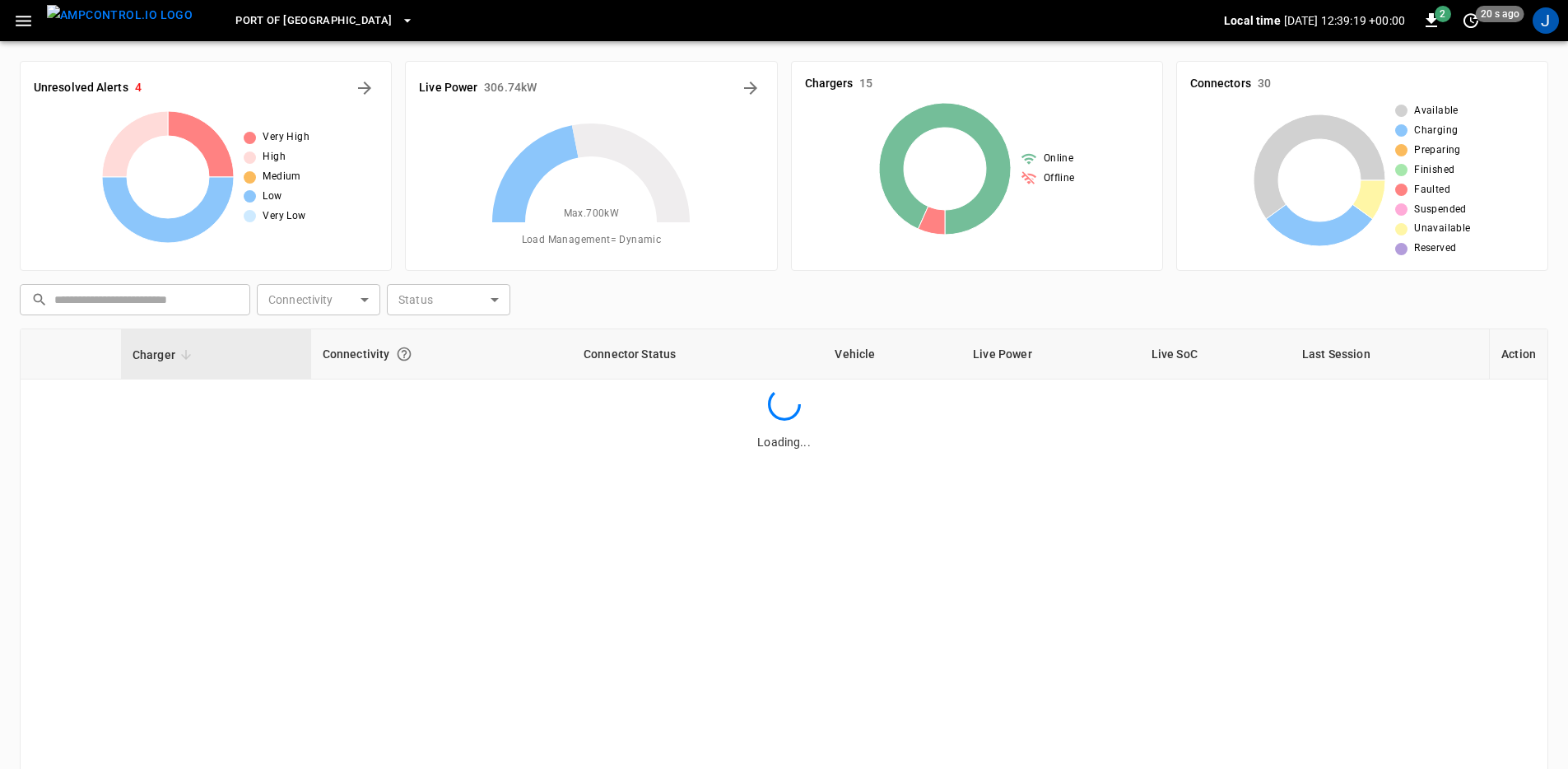
click at [22, 19] on icon "button" at bounding box center [24, 21] width 21 height 21
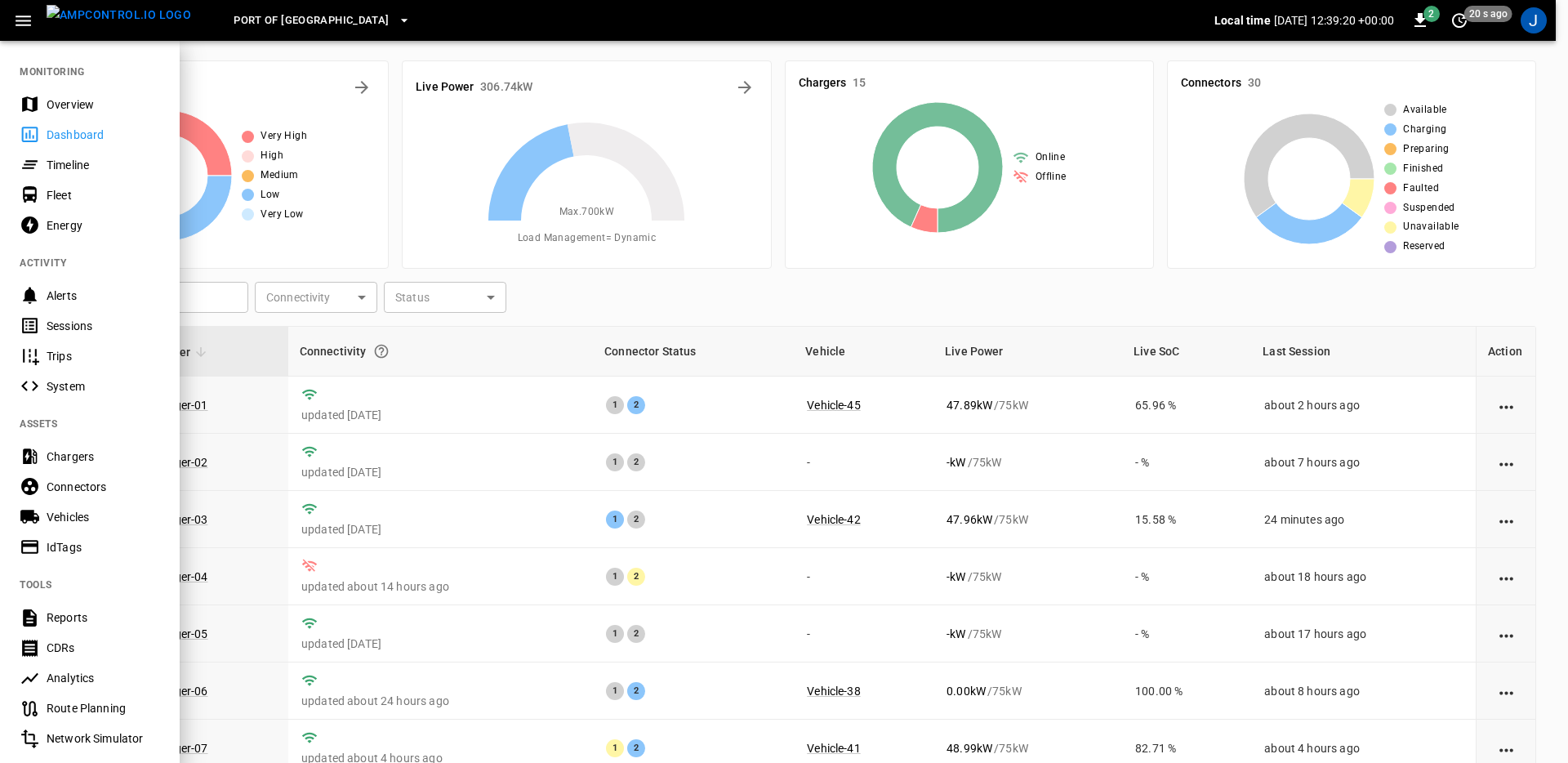
click at [313, 94] on div at bounding box center [784, 381] width 1568 height 763
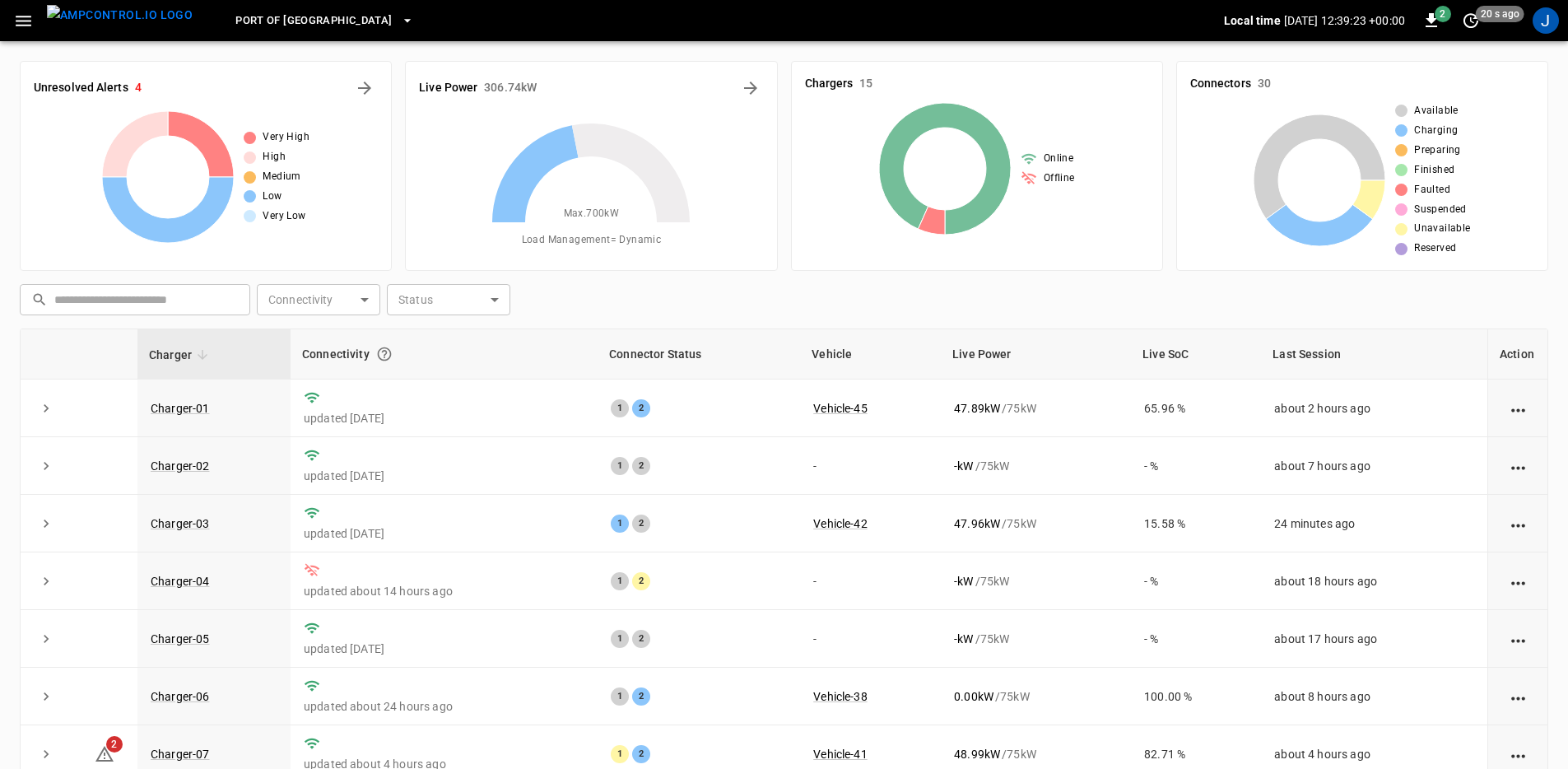
click at [329, 33] on button "Port of [GEOGRAPHIC_DATA]" at bounding box center [323, 21] width 191 height 32
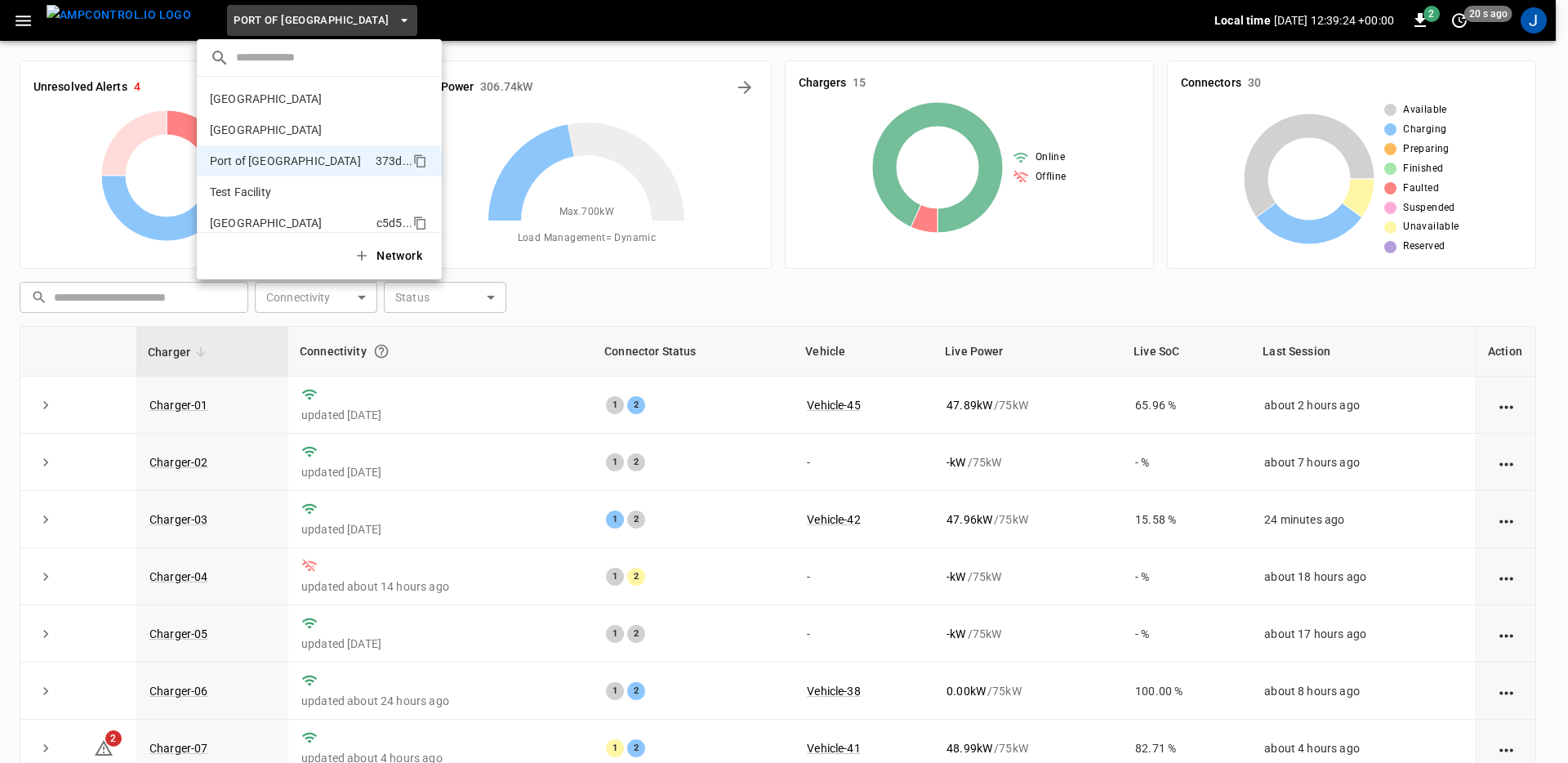
scroll to position [13, 0]
click at [281, 213] on p "[GEOGRAPHIC_DATA]" at bounding box center [290, 209] width 160 height 16
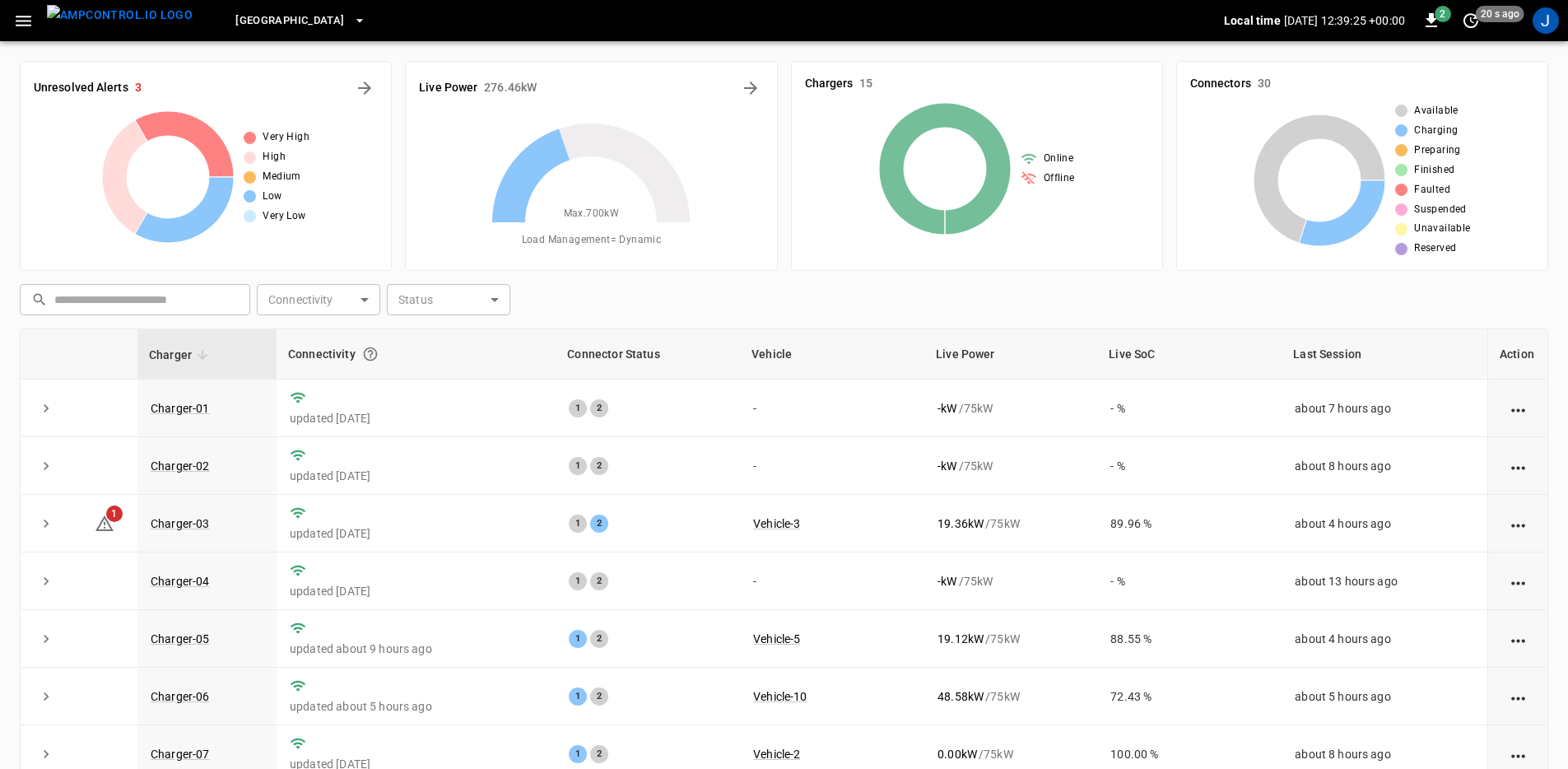
click at [32, 18] on icon "button" at bounding box center [24, 21] width 21 height 21
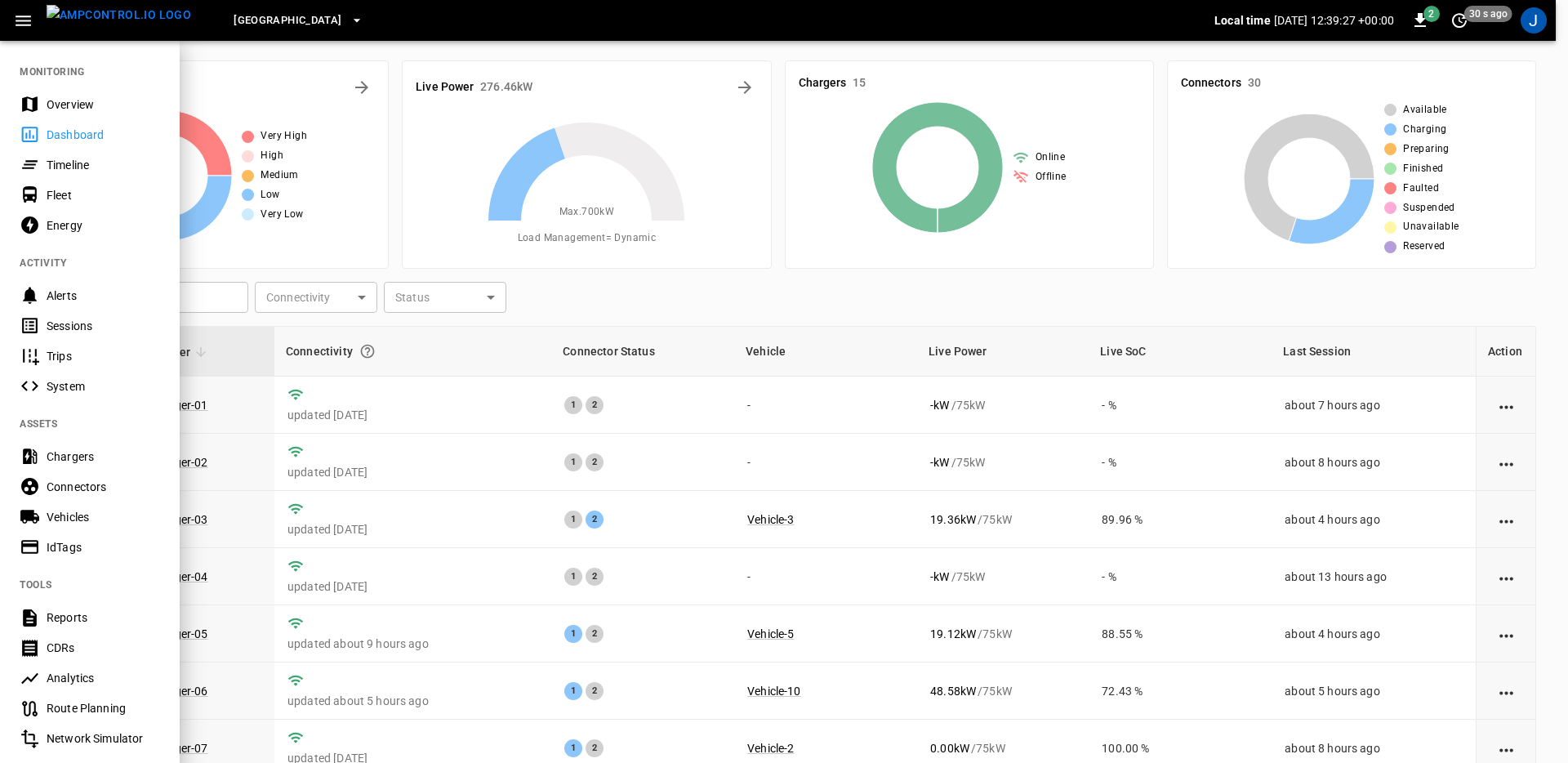
click at [92, 183] on div "Fleet" at bounding box center [89, 195] width 180 height 30
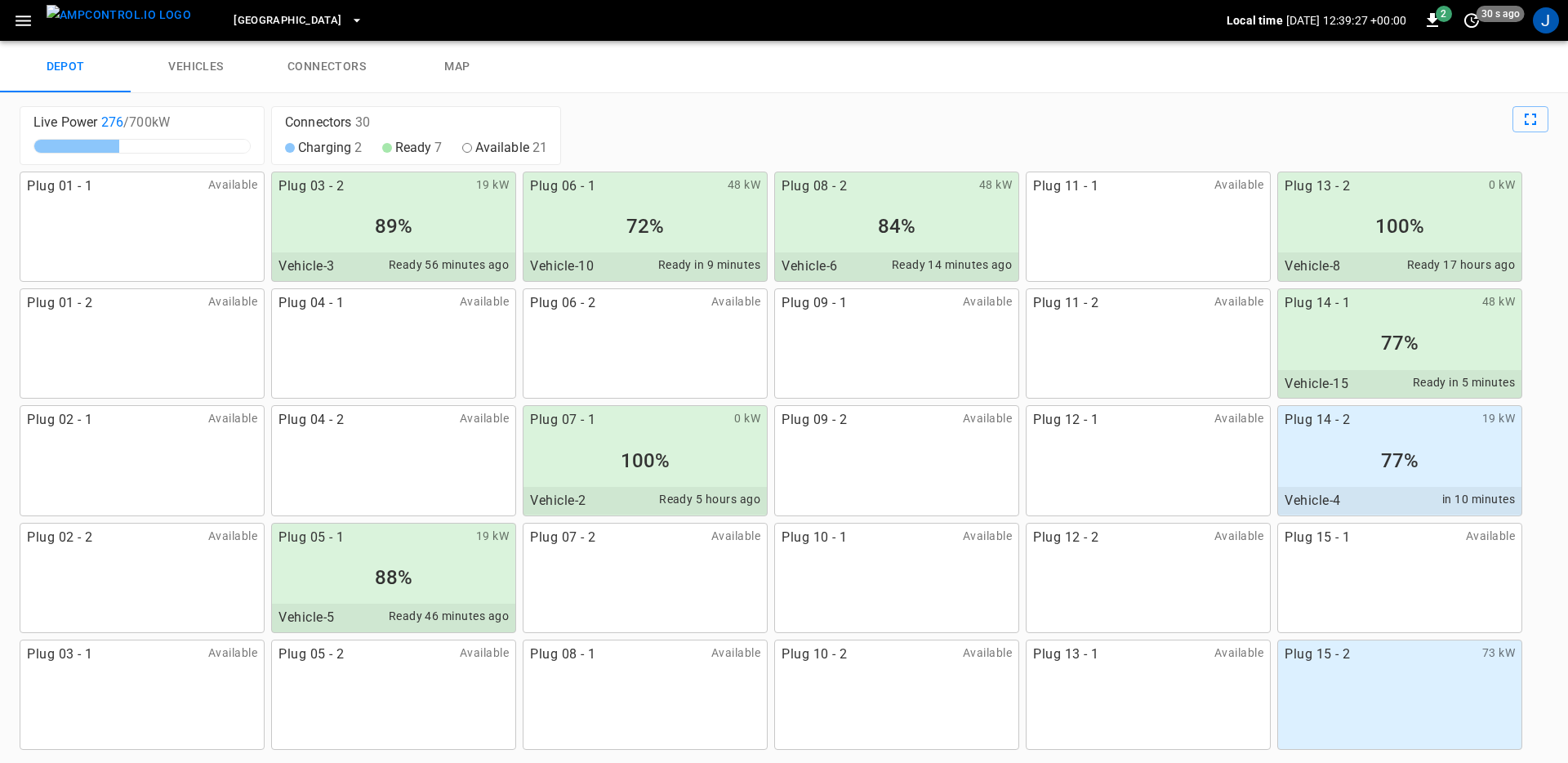
click at [226, 63] on link "vehicles" at bounding box center [196, 67] width 131 height 53
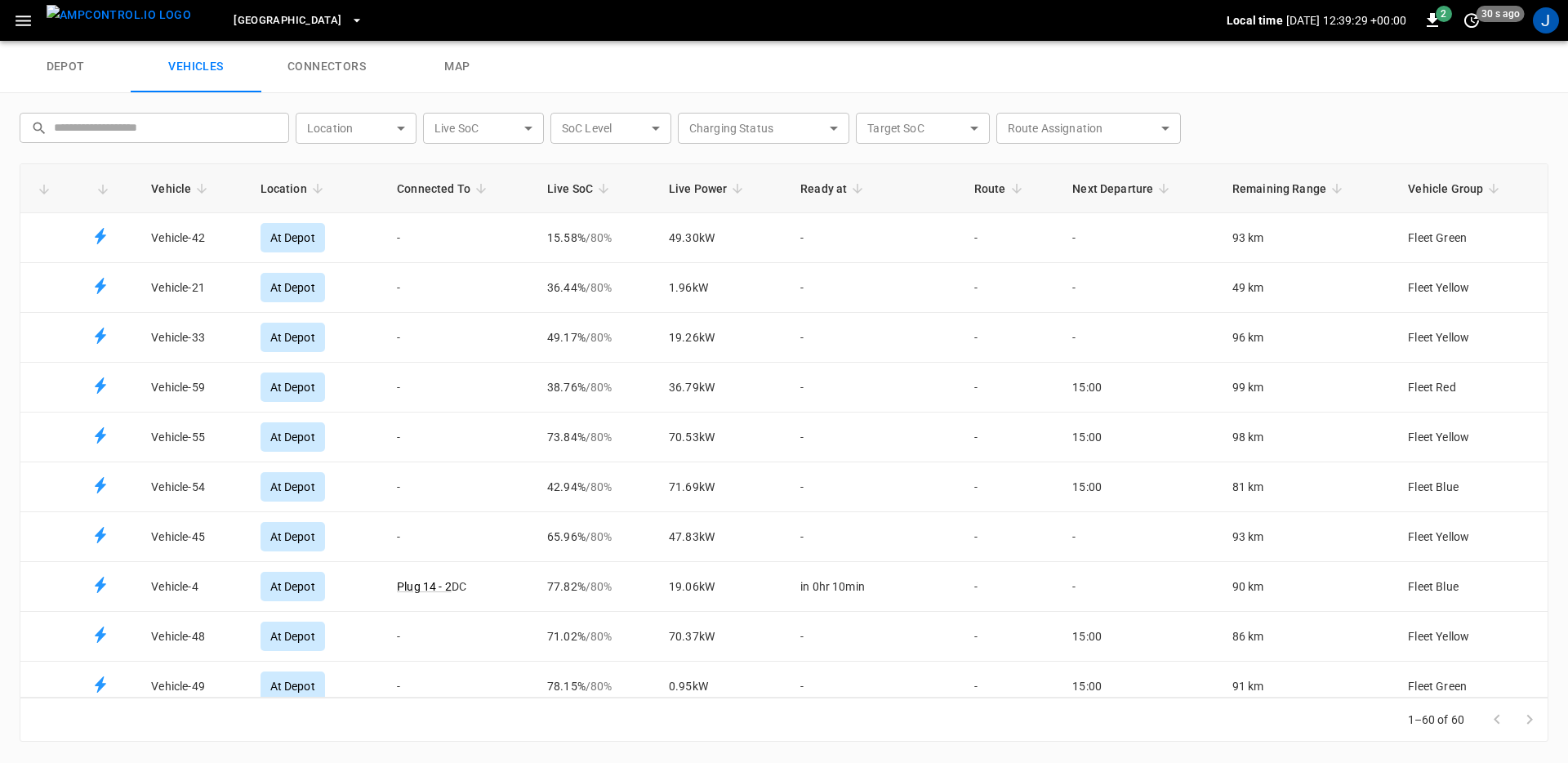
click at [478, 188] on icon "Fleet vehicles table" at bounding box center [481, 189] width 15 height 15
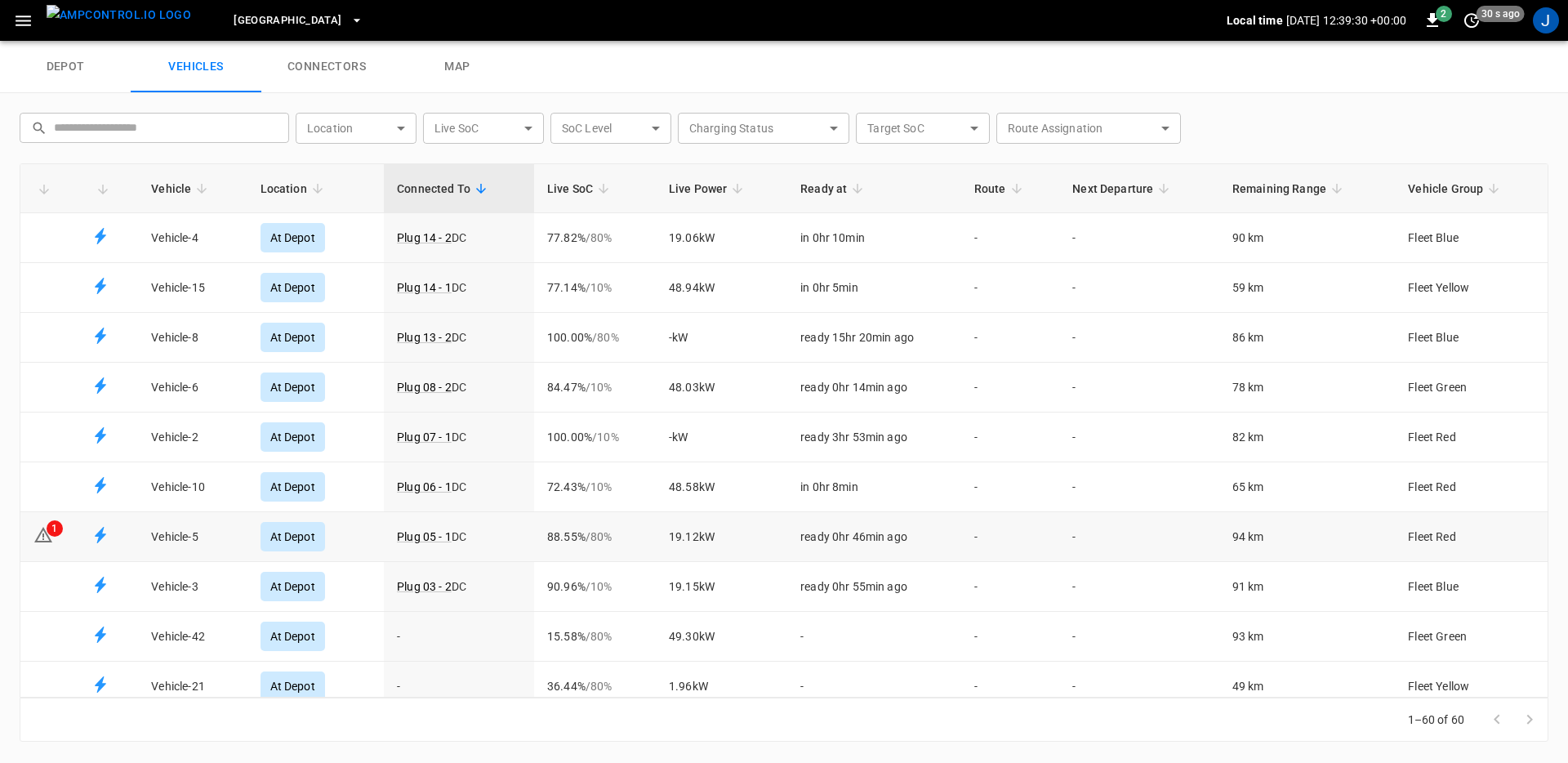
click at [67, 536] on td "1" at bounding box center [50, 536] width 58 height 50
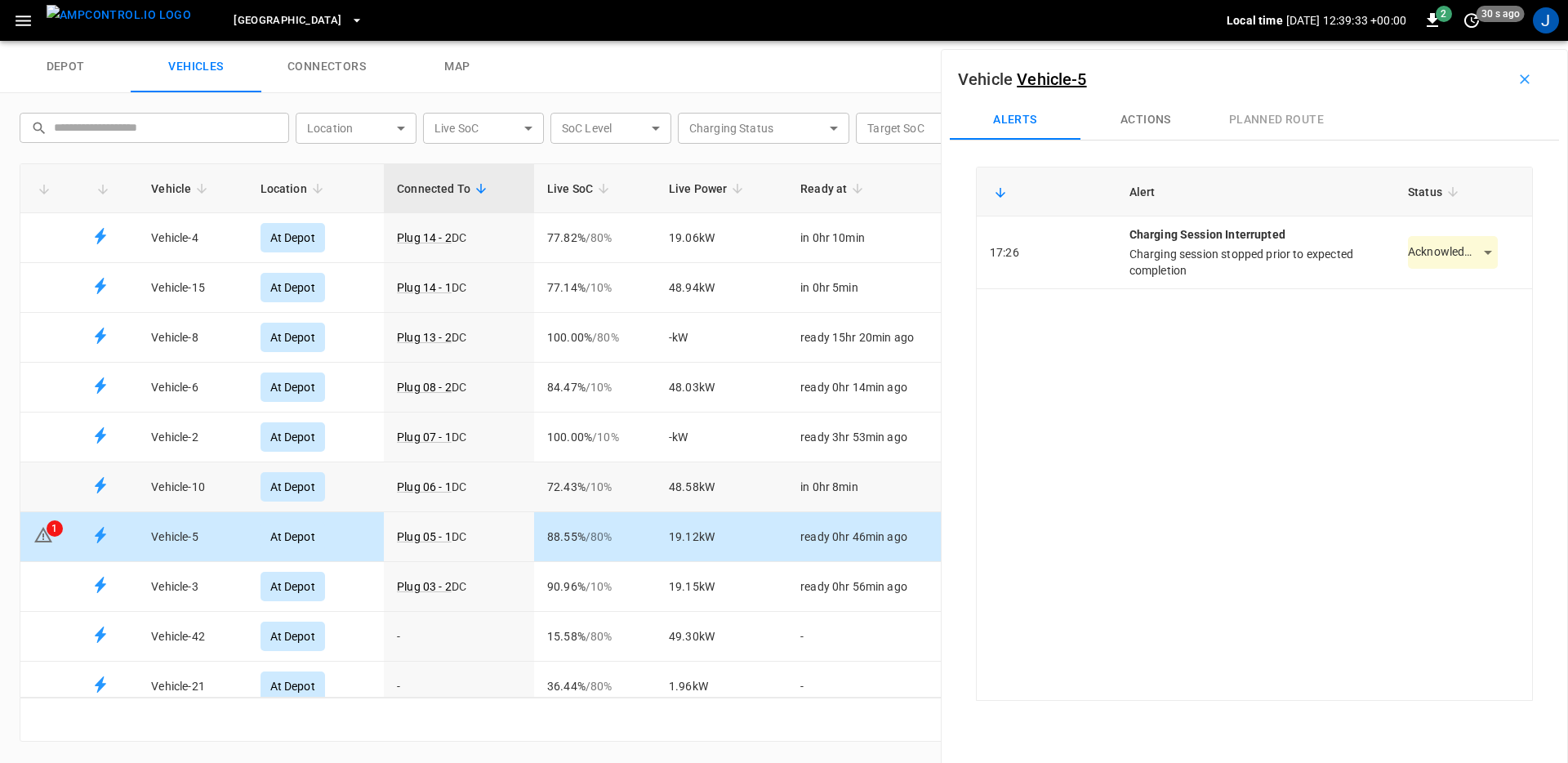
click at [488, 479] on td "Plug 06 - 1 DC" at bounding box center [459, 486] width 151 height 50
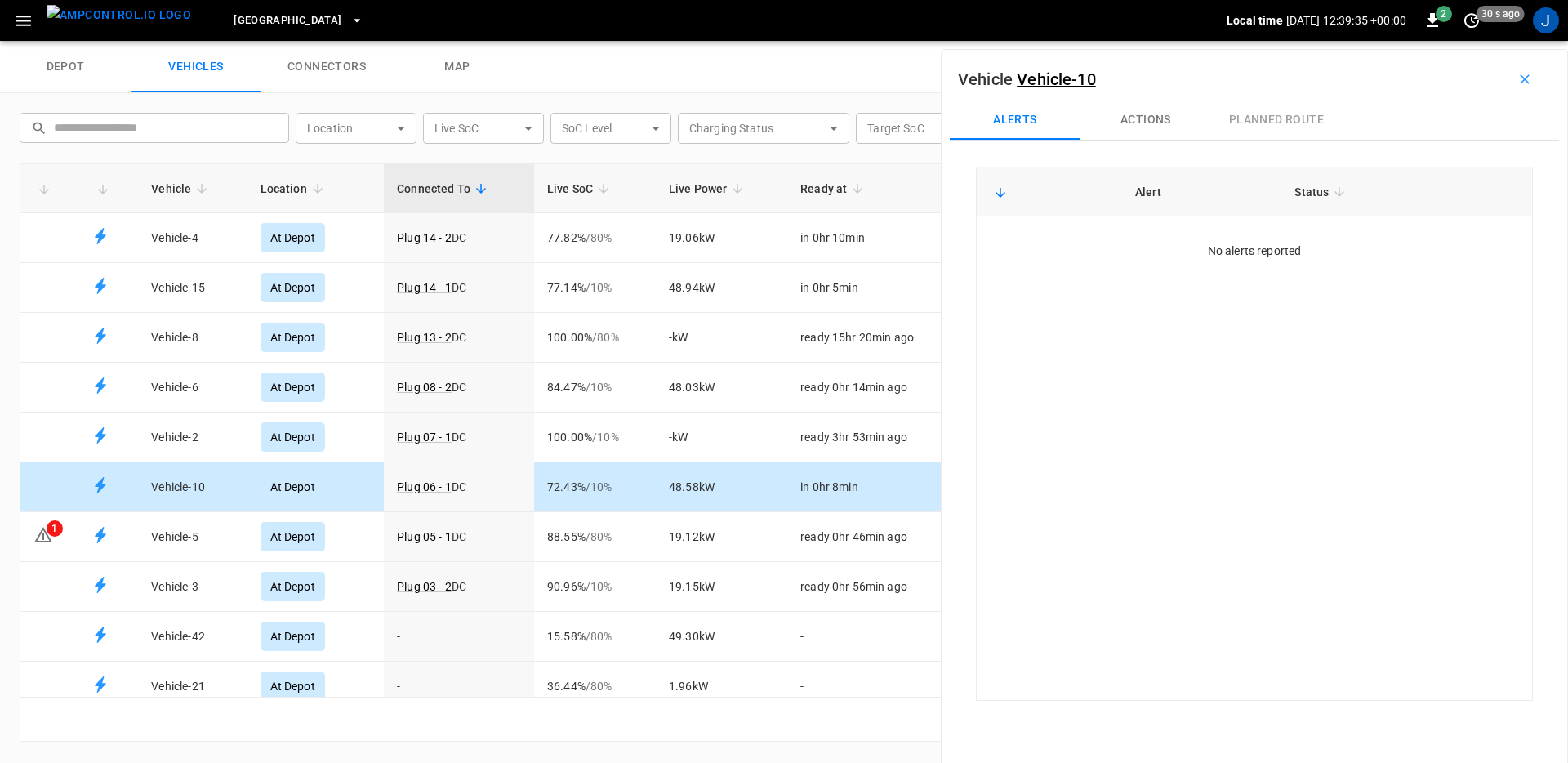
click at [1145, 125] on button "Actions" at bounding box center [1145, 120] width 131 height 40
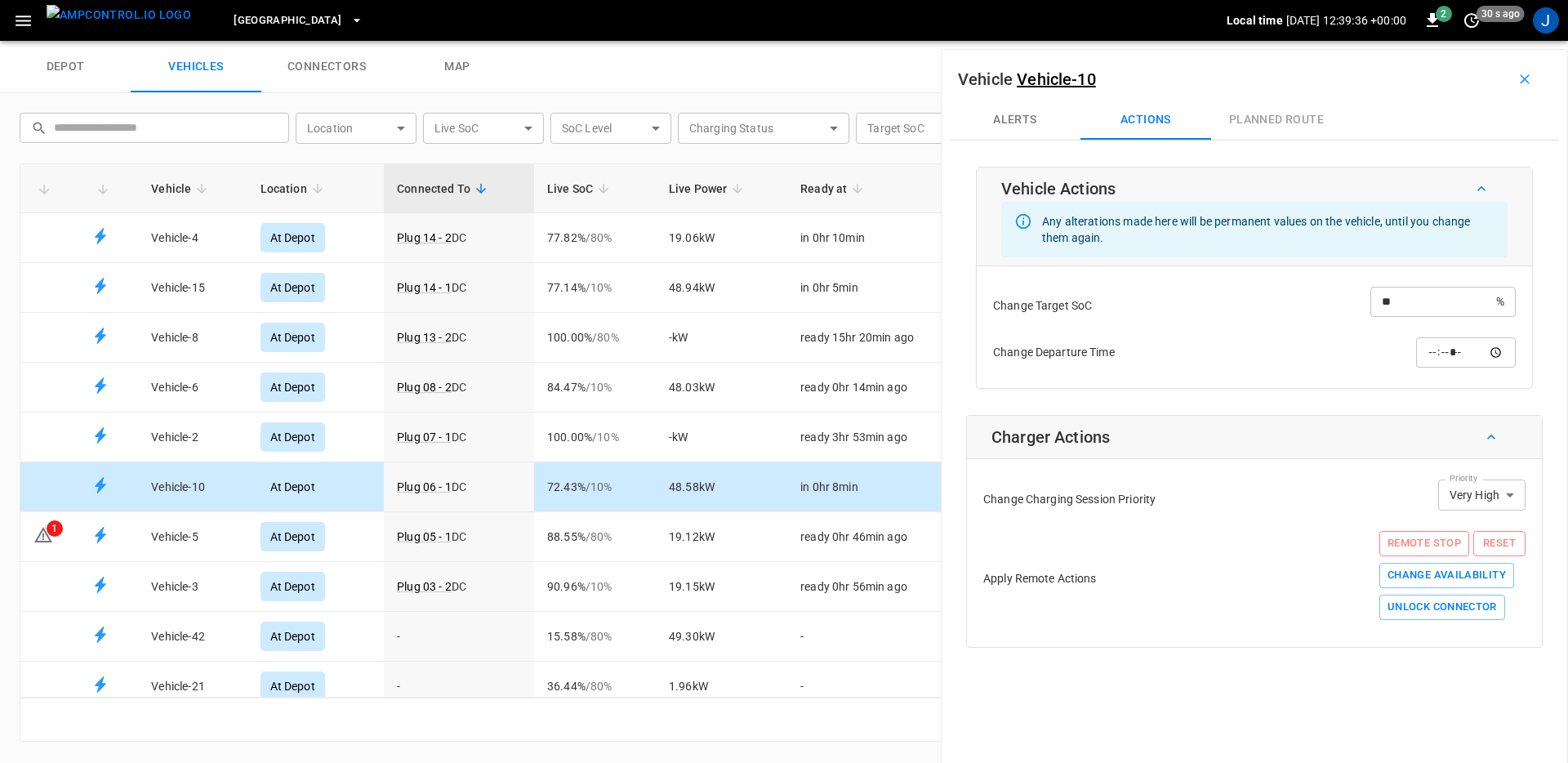
click at [1425, 307] on input "**" at bounding box center [1433, 302] width 126 height 30
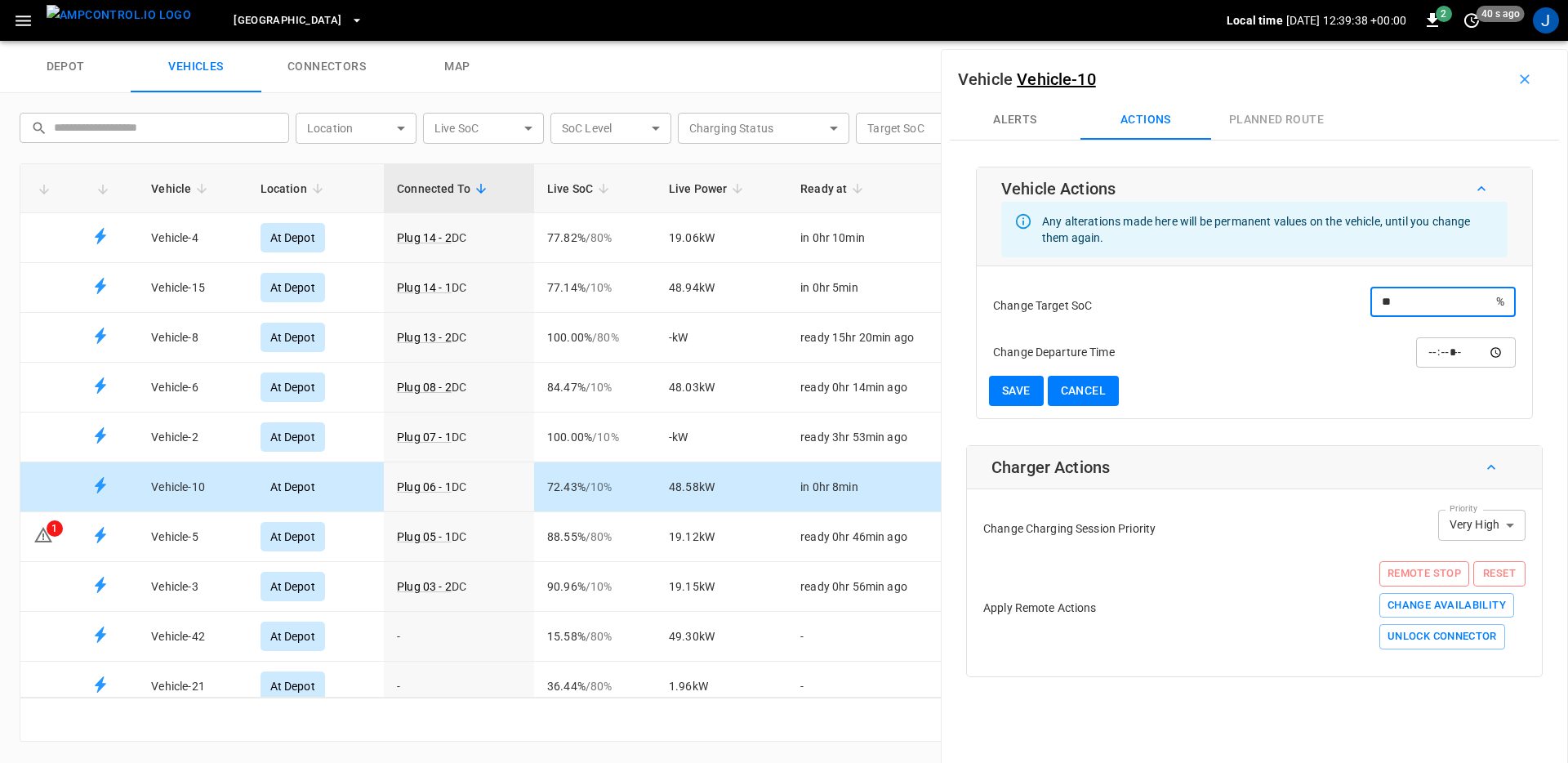
type input "**"
click at [999, 390] on button "Save" at bounding box center [1016, 390] width 55 height 30
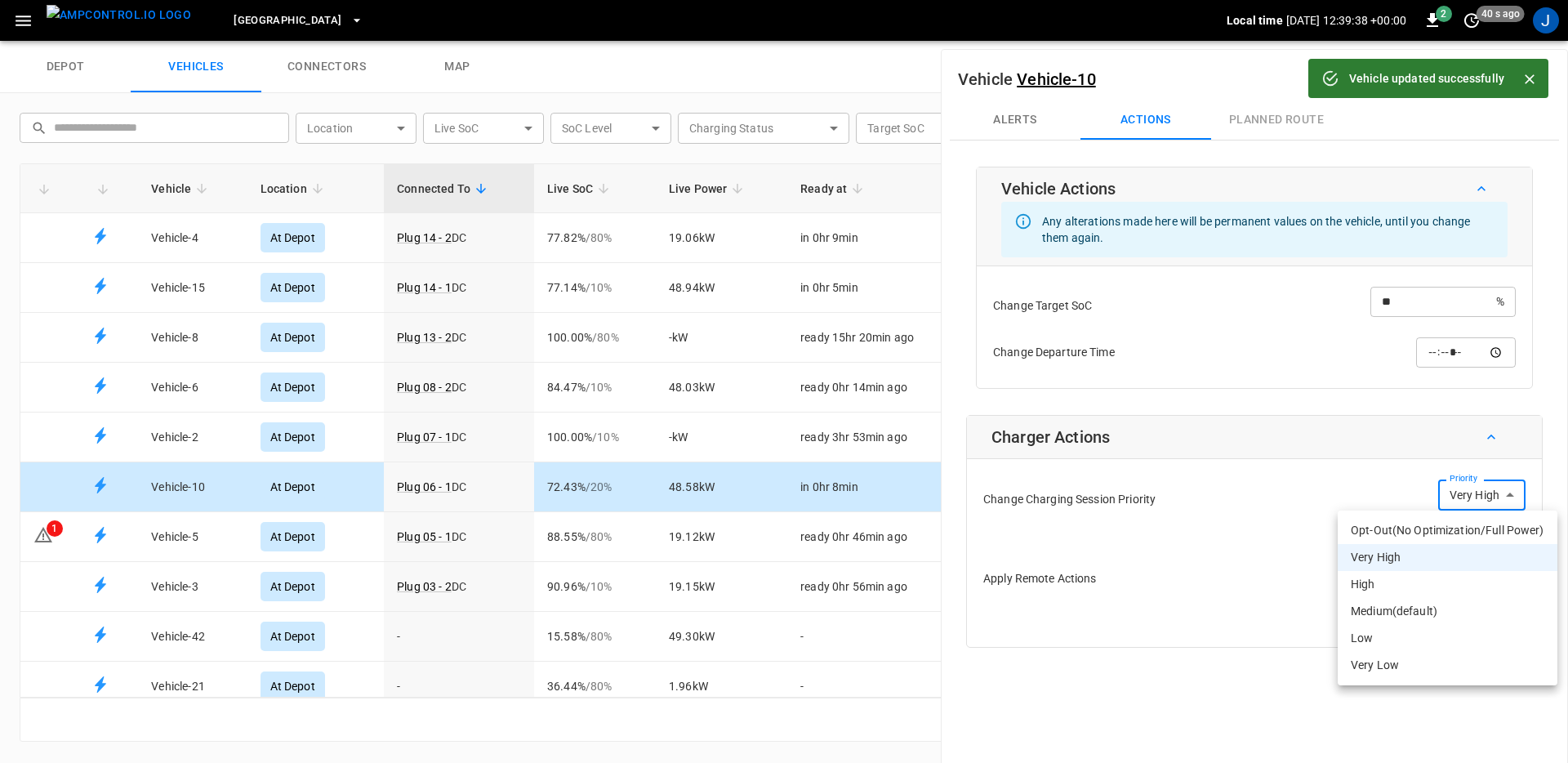
click at [1451, 40] on body "Vehicle updated successfully Toronto South Local time 2025-09-10 12:39:38 +00:0…" at bounding box center [784, 20] width 1568 height 40
click at [1422, 581] on li "High" at bounding box center [1448, 584] width 219 height 27
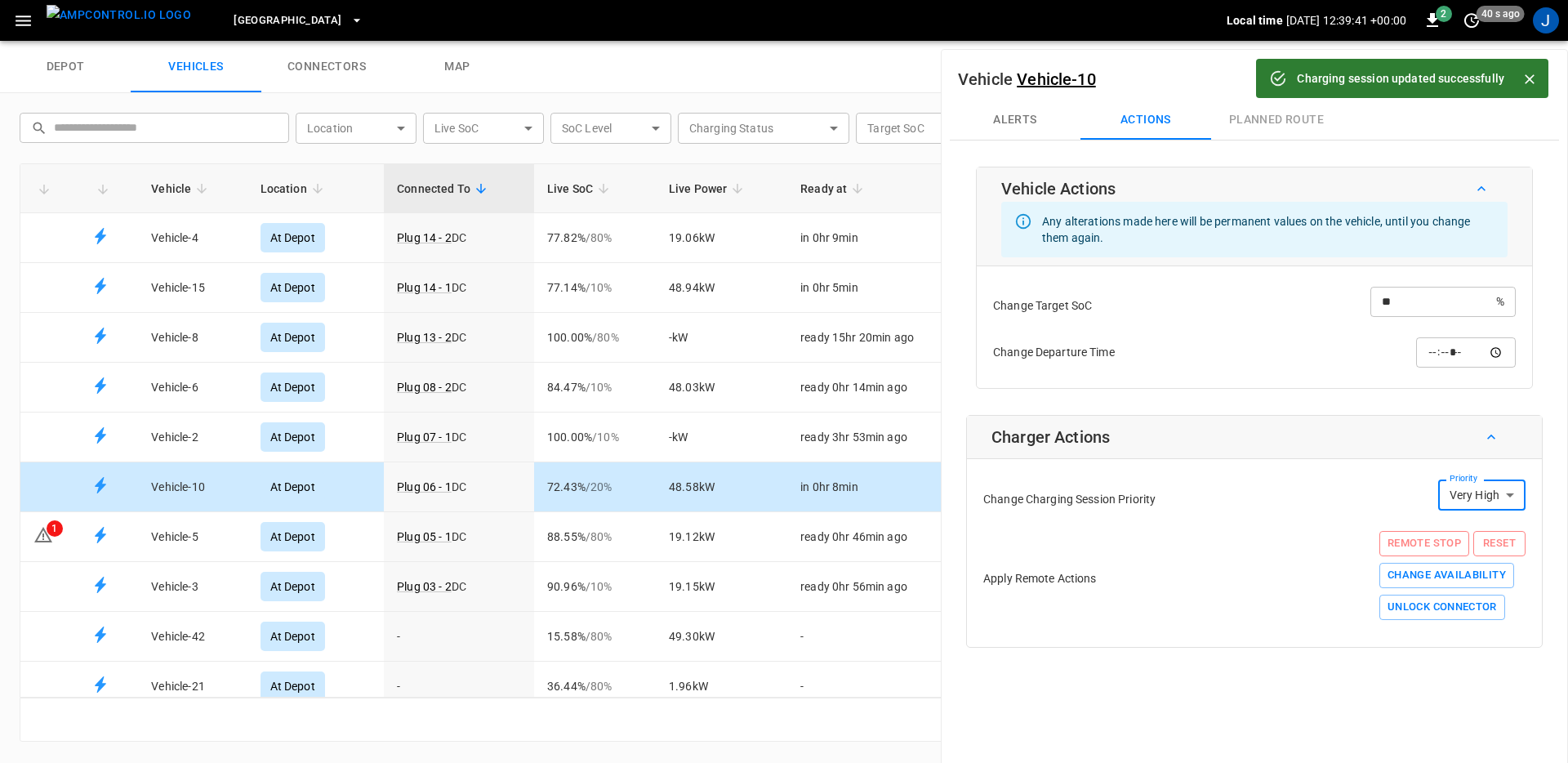
click at [1485, 545] on button "Reset" at bounding box center [1500, 543] width 53 height 25
type input "*"
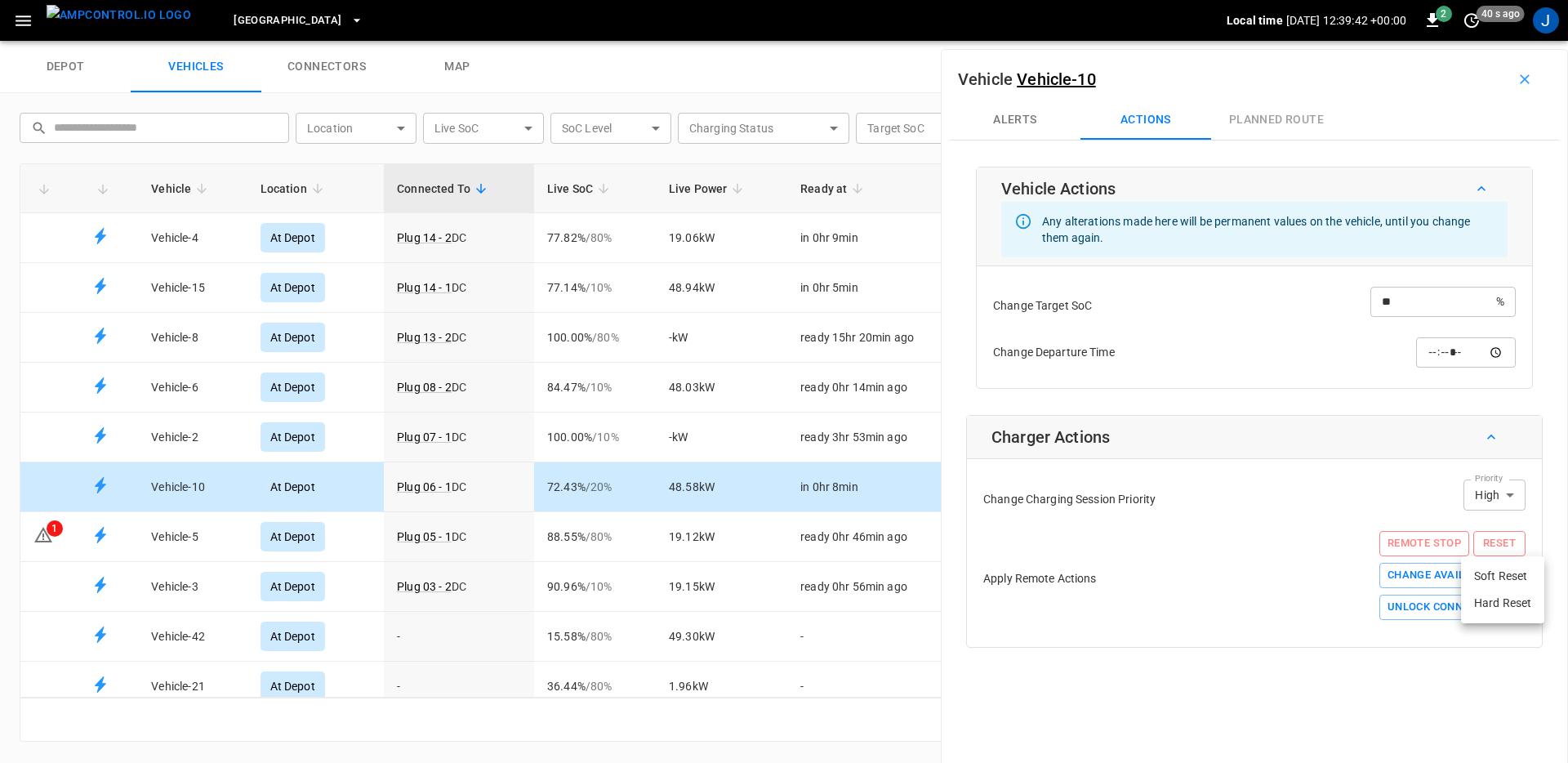
click at [1468, 603] on li "Hard Reset" at bounding box center [1503, 603] width 84 height 27
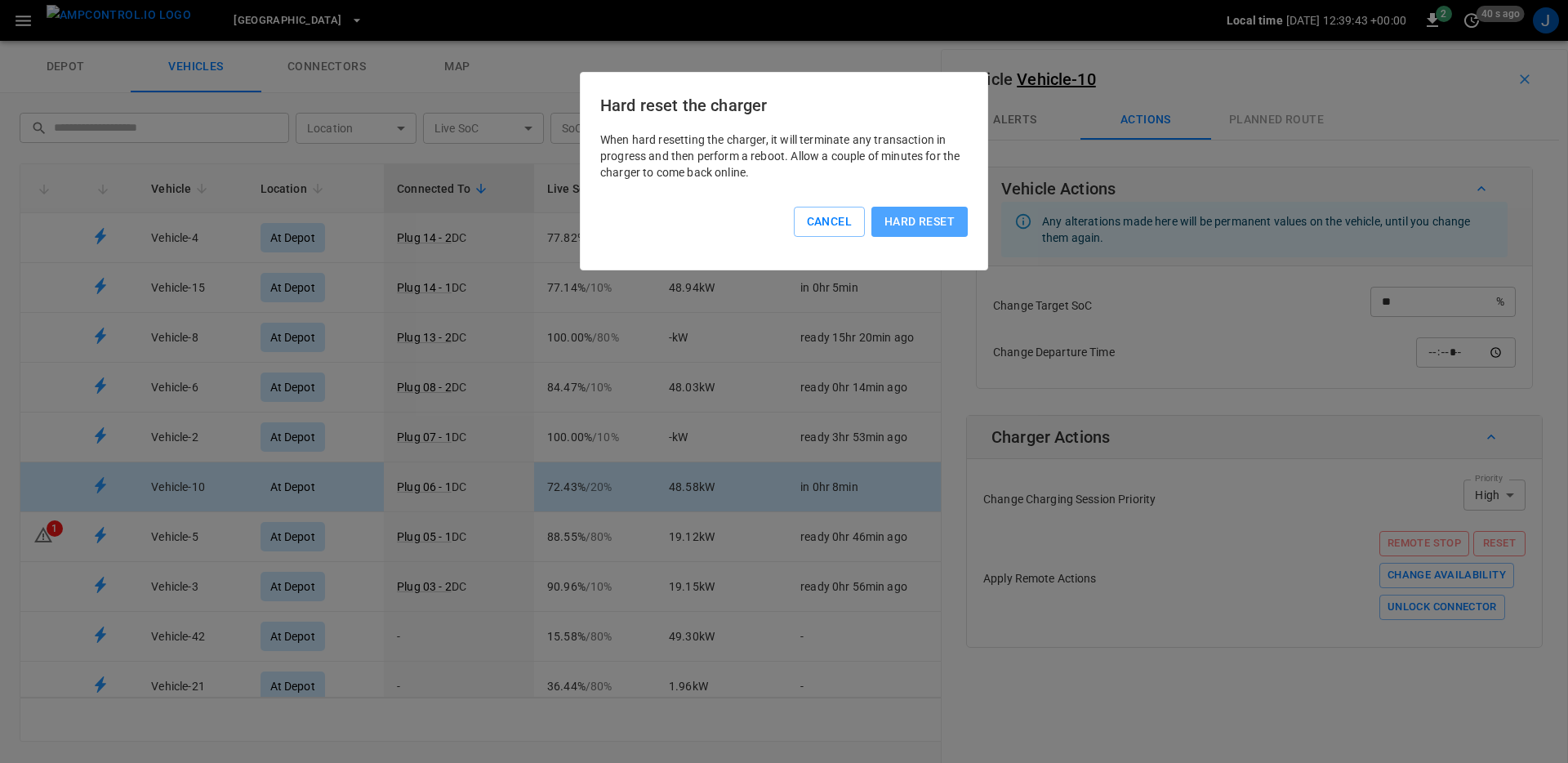
click at [935, 230] on button "Hard reset" at bounding box center [920, 222] width 96 height 30
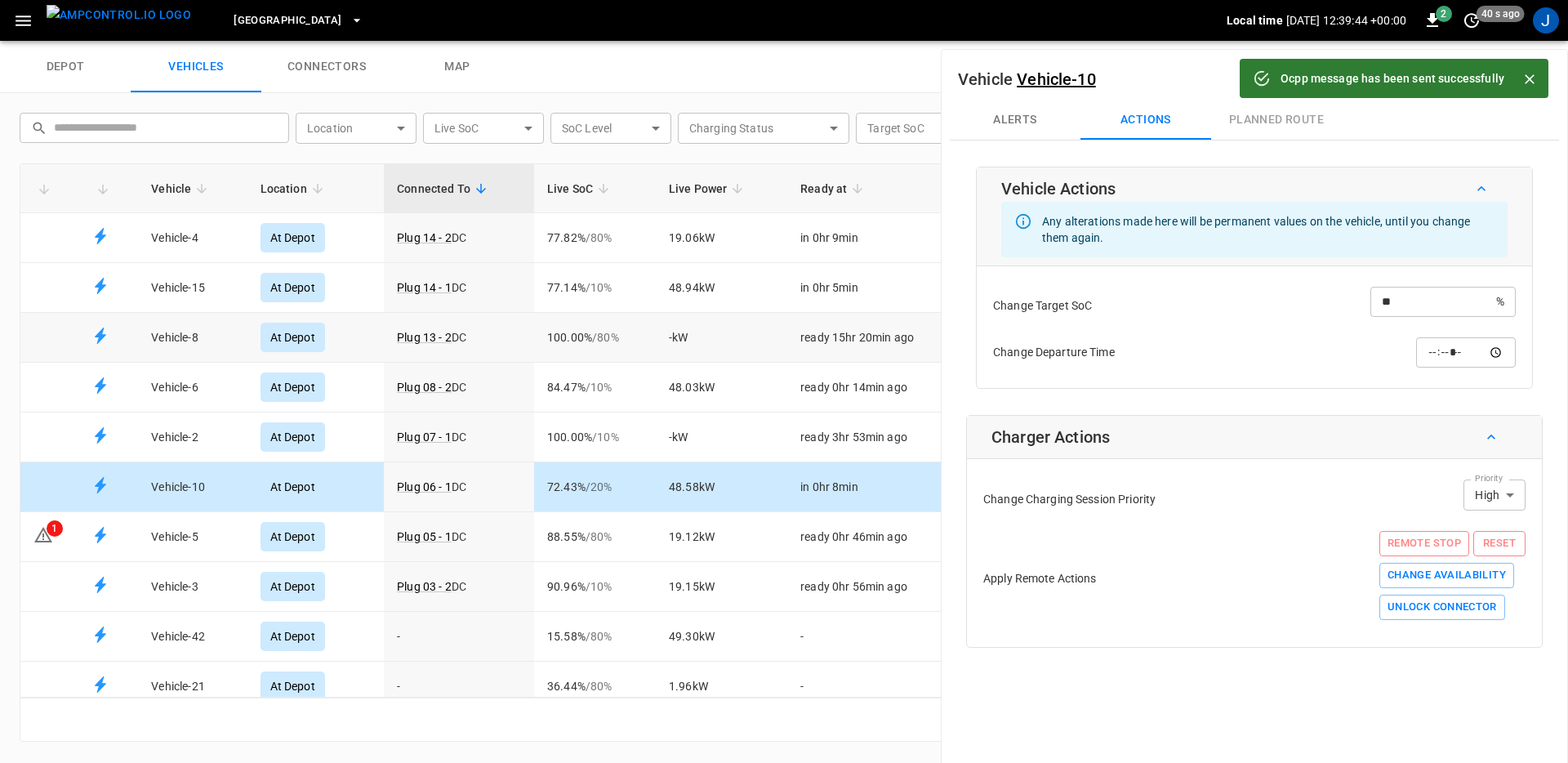
click at [219, 329] on td "Vehicle-8" at bounding box center [192, 337] width 108 height 50
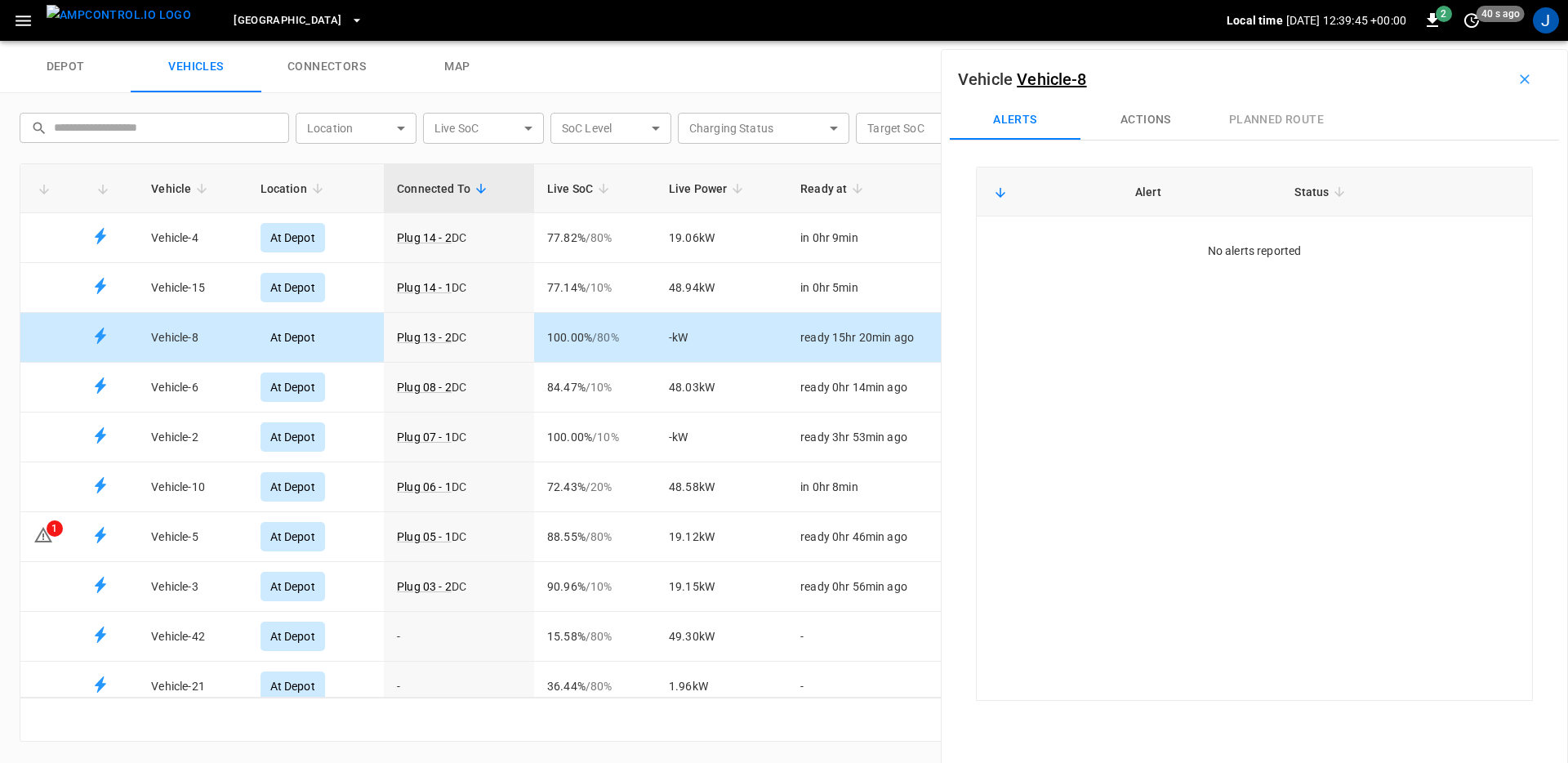
click at [1146, 127] on button "Actions" at bounding box center [1145, 120] width 131 height 40
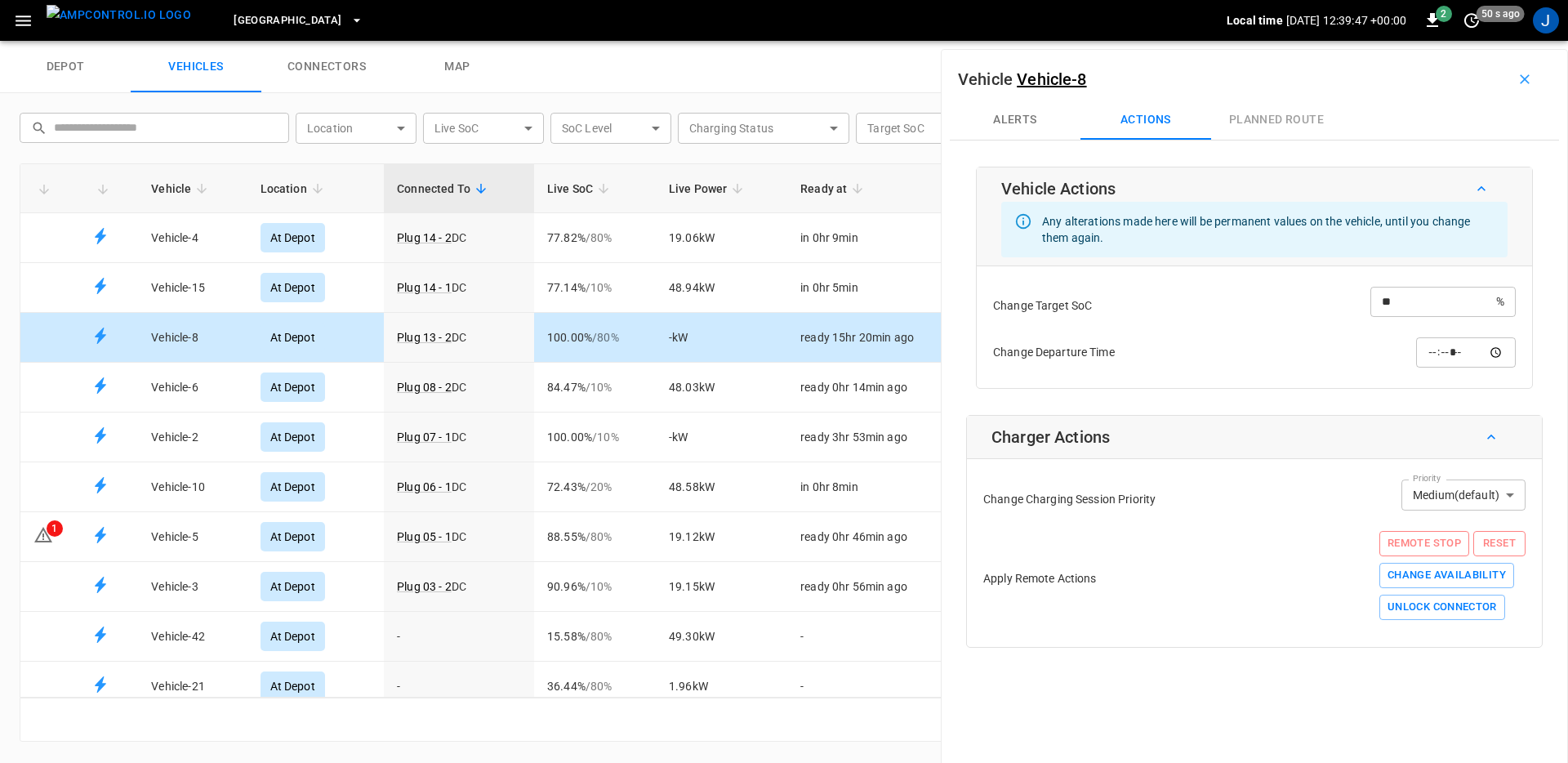
click at [1483, 40] on body "Toronto South Local time 2025-09-10 12:39:47 +00:00 2 50 s ago J depot vehicles…" at bounding box center [784, 20] width 1568 height 40
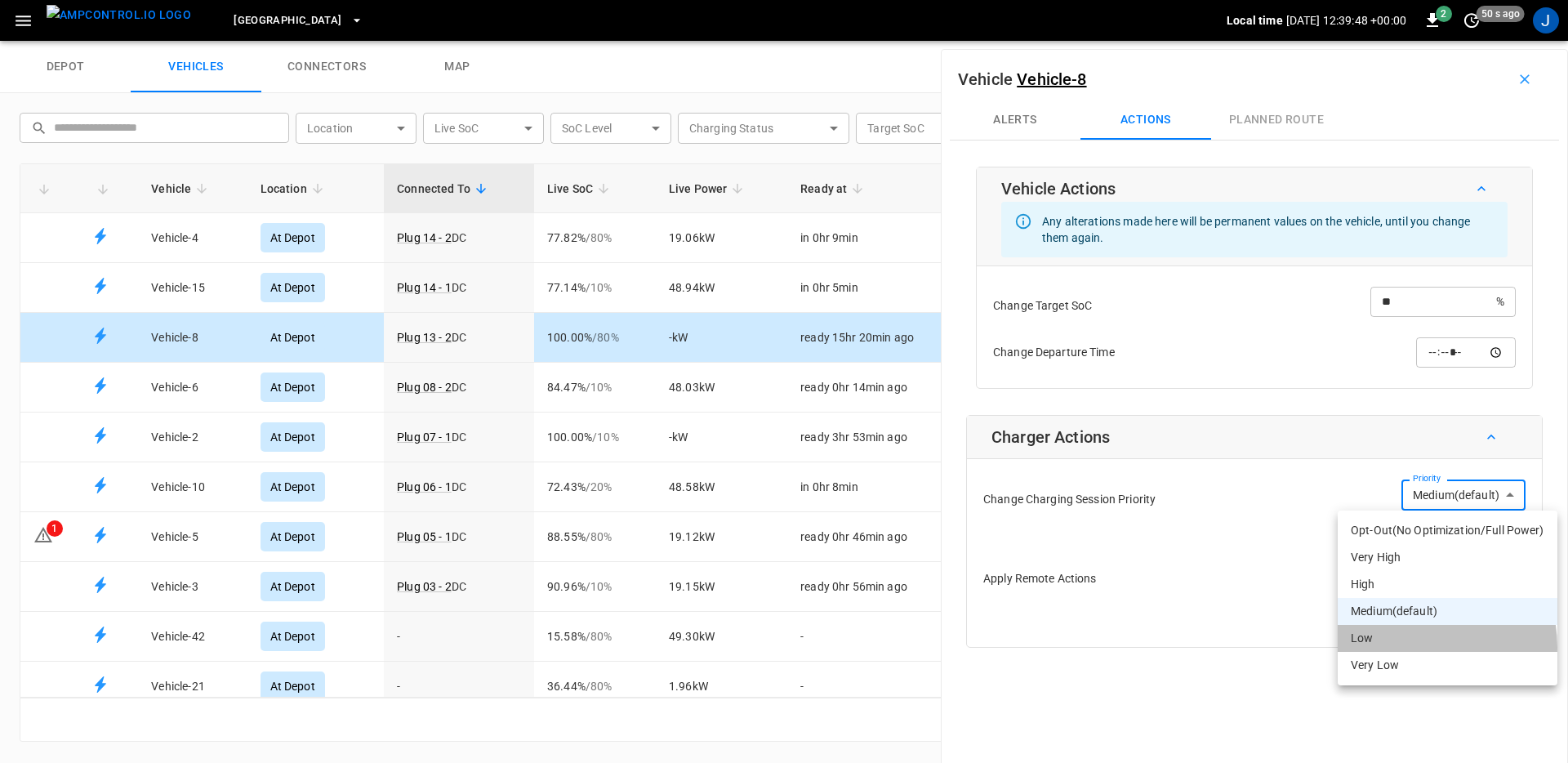
click at [1413, 646] on li "Low" at bounding box center [1448, 638] width 219 height 27
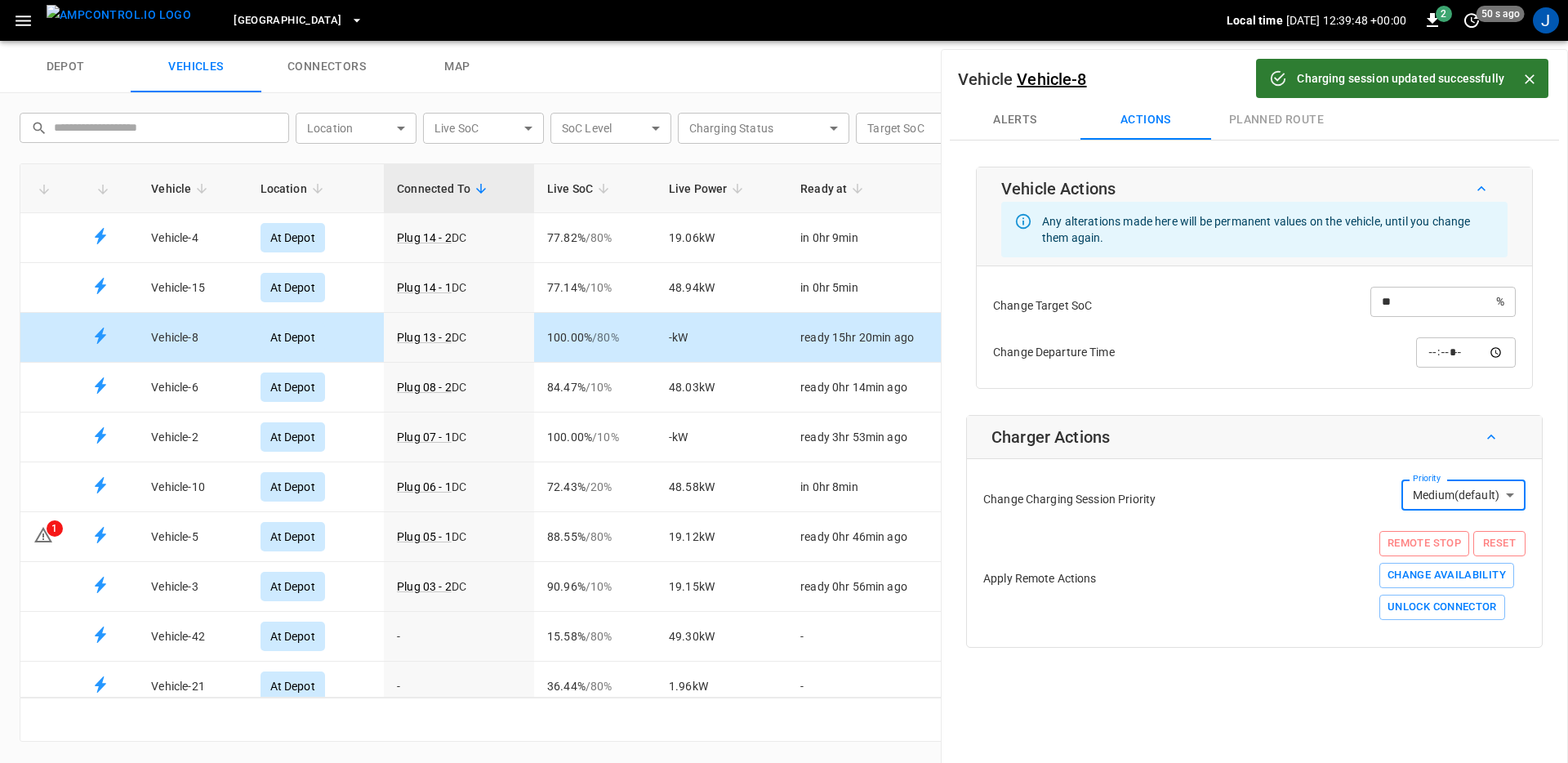
click at [1271, 576] on div "Apply Remote Actions Remote Stop Reset Change Availability Unlock Connector" at bounding box center [1255, 578] width 542 height 103
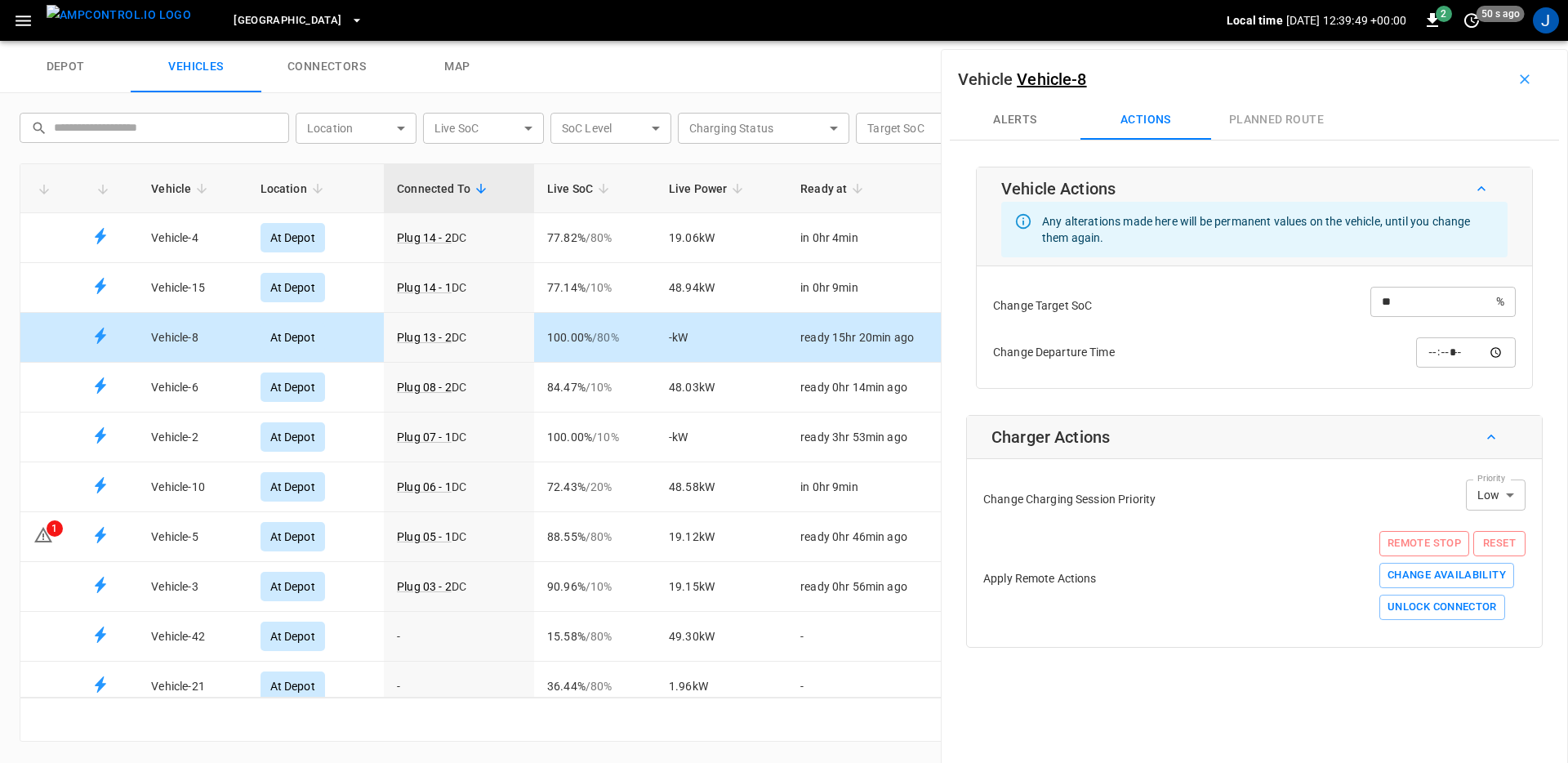
type input "*"
click at [1424, 544] on button "Remote Stop" at bounding box center [1424, 543] width 89 height 25
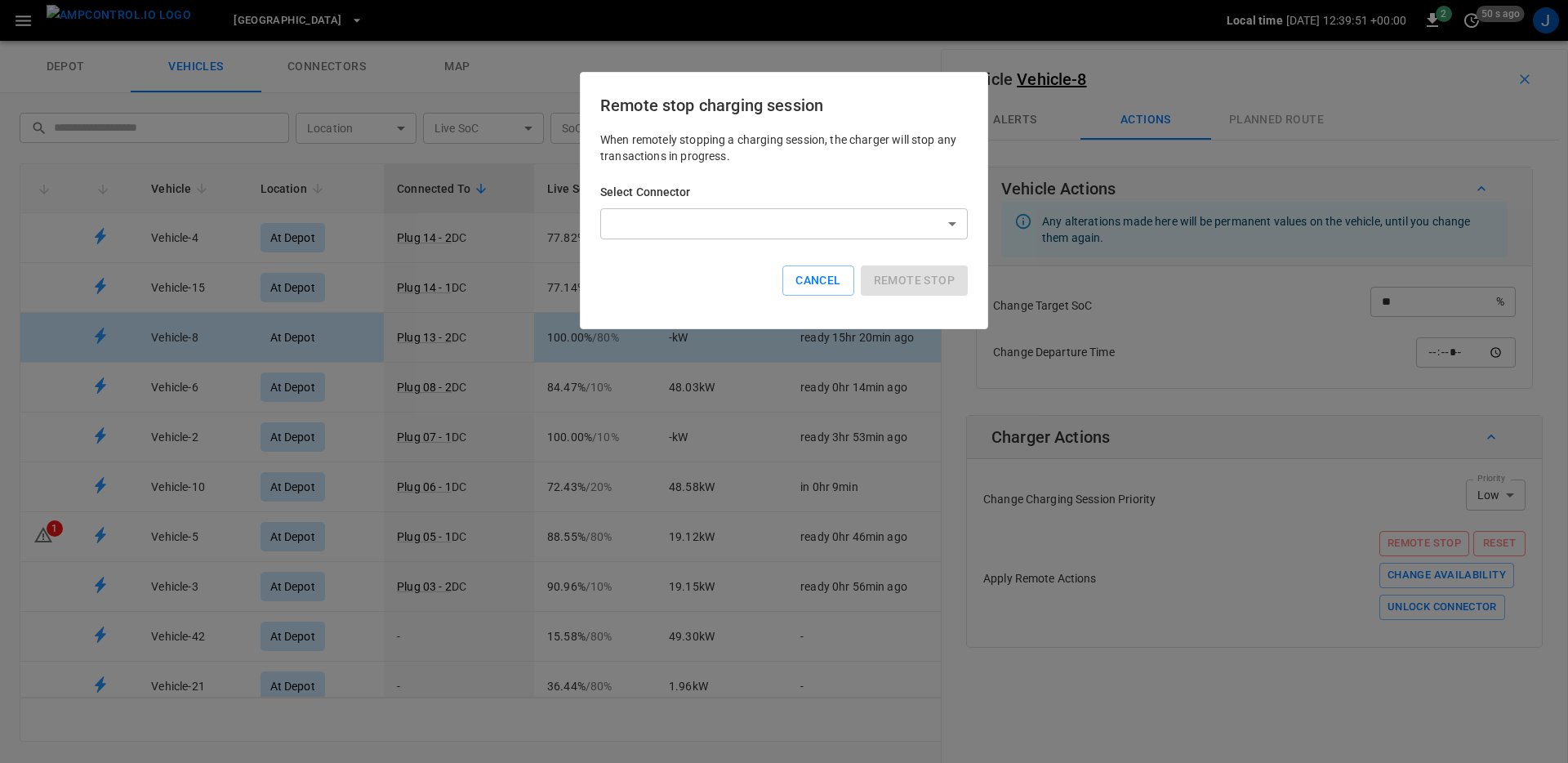
click at [850, 40] on body "Toronto South Local time 2025-09-10 12:39:51 +00:00 2 50 s ago J depot vehicles…" at bounding box center [784, 20] width 1568 height 40
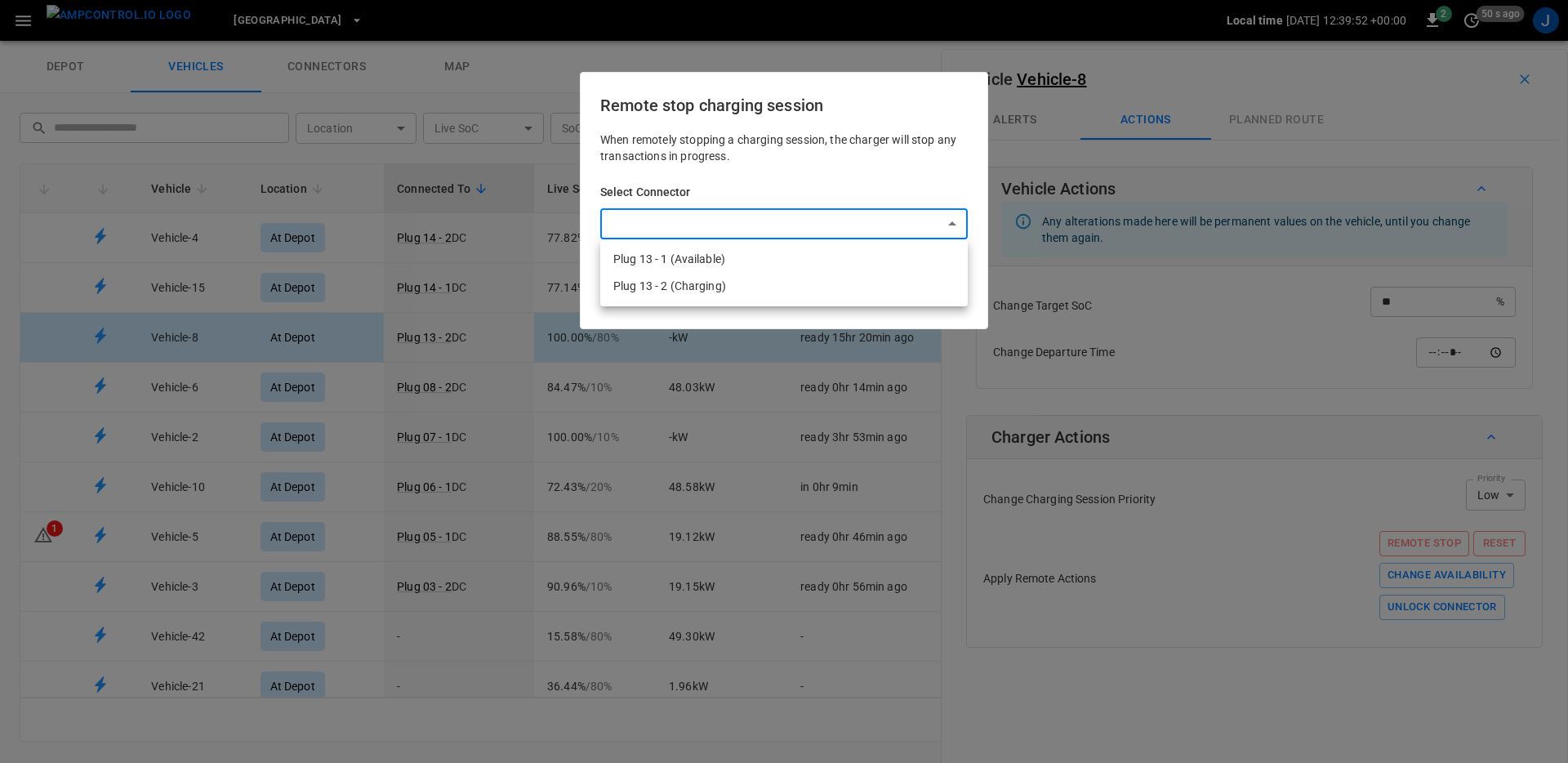
click at [766, 269] on li "Plug 13 - 1 (Available)" at bounding box center [784, 259] width 368 height 27
type input "**********"
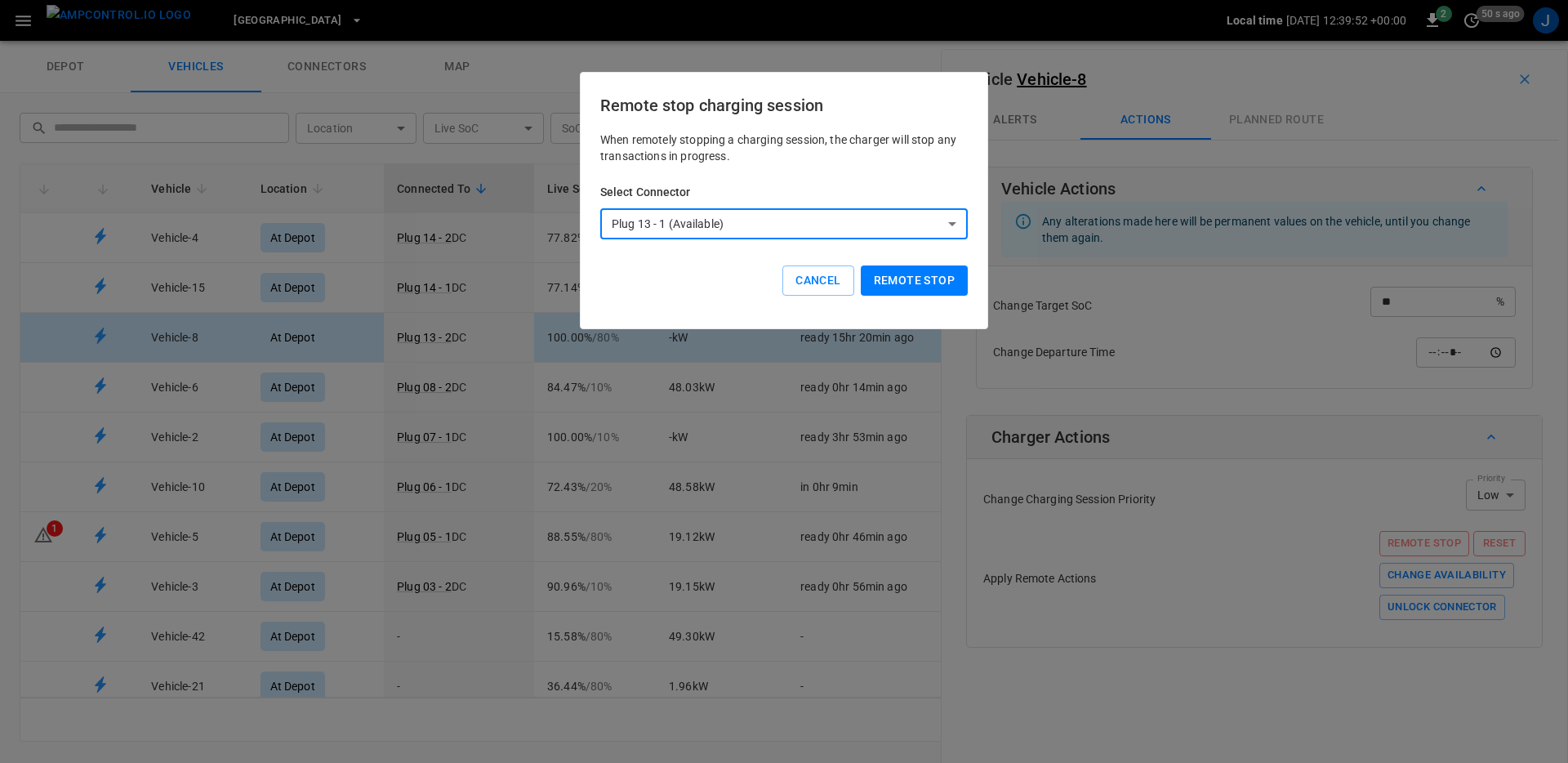
click at [910, 287] on button "Remote stop" at bounding box center [915, 280] width 107 height 30
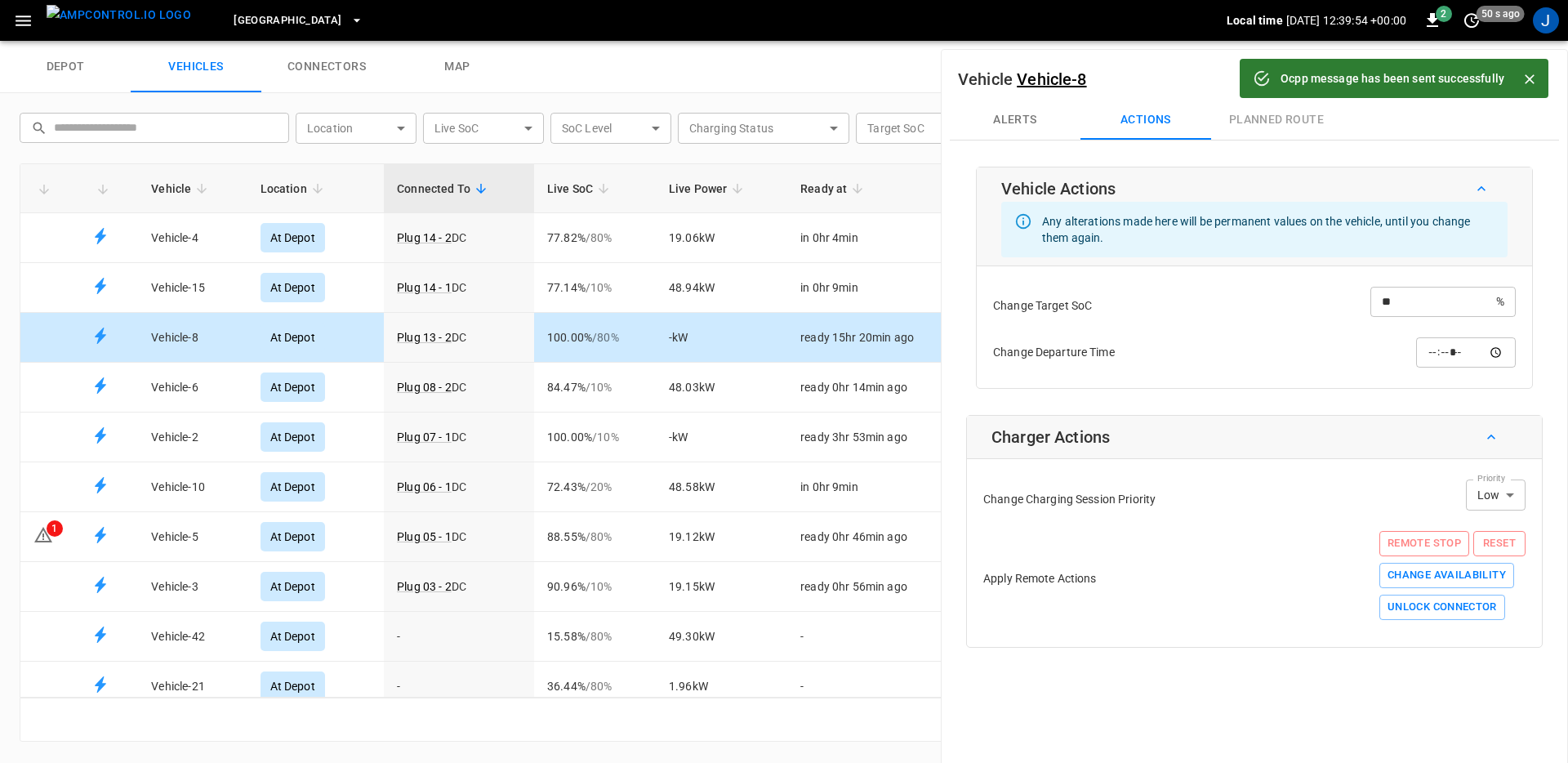
click at [1524, 79] on icon "Close" at bounding box center [1529, 79] width 16 height 16
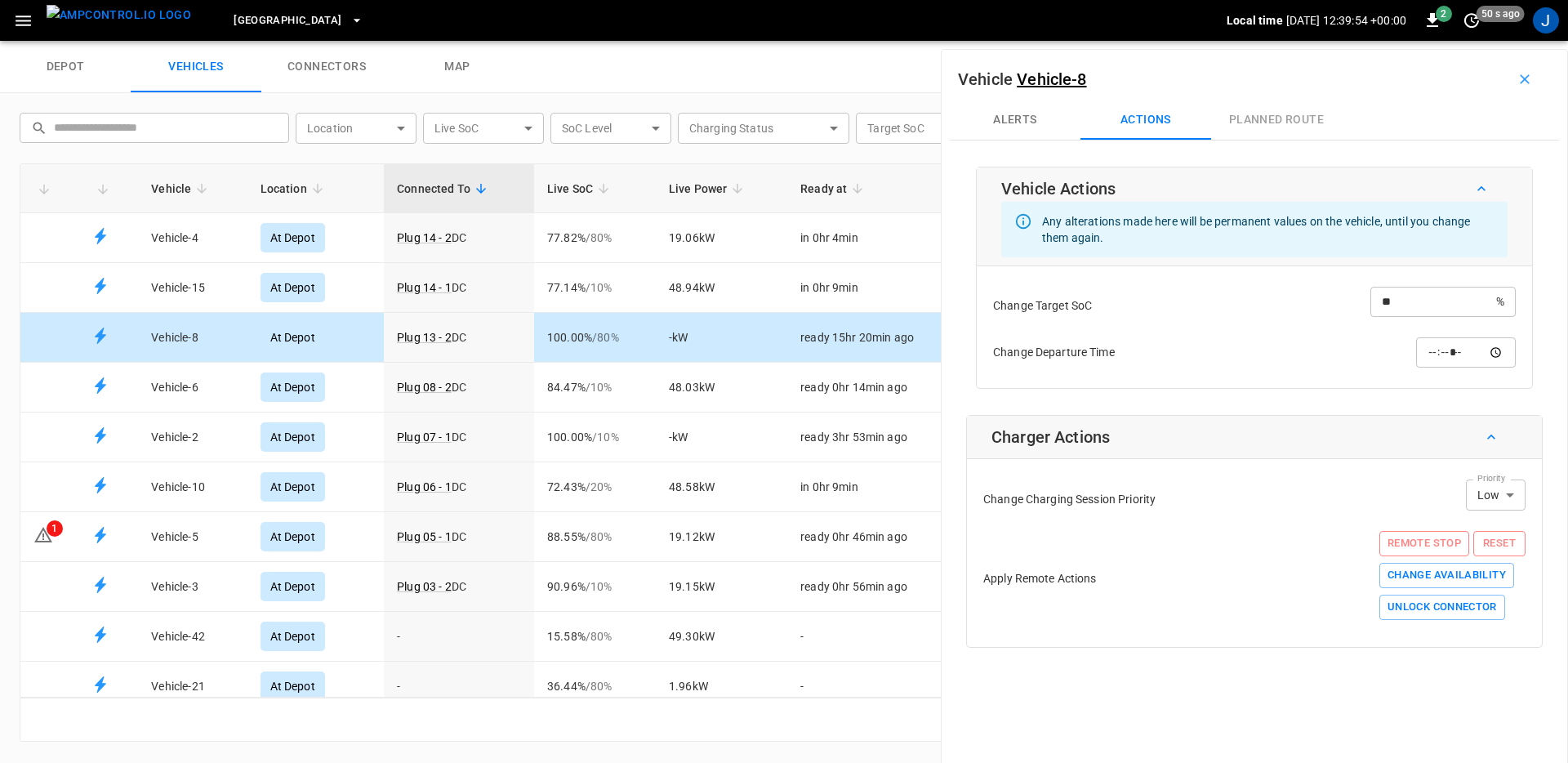
click at [1526, 77] on button "button" at bounding box center [1526, 79] width 53 height 26
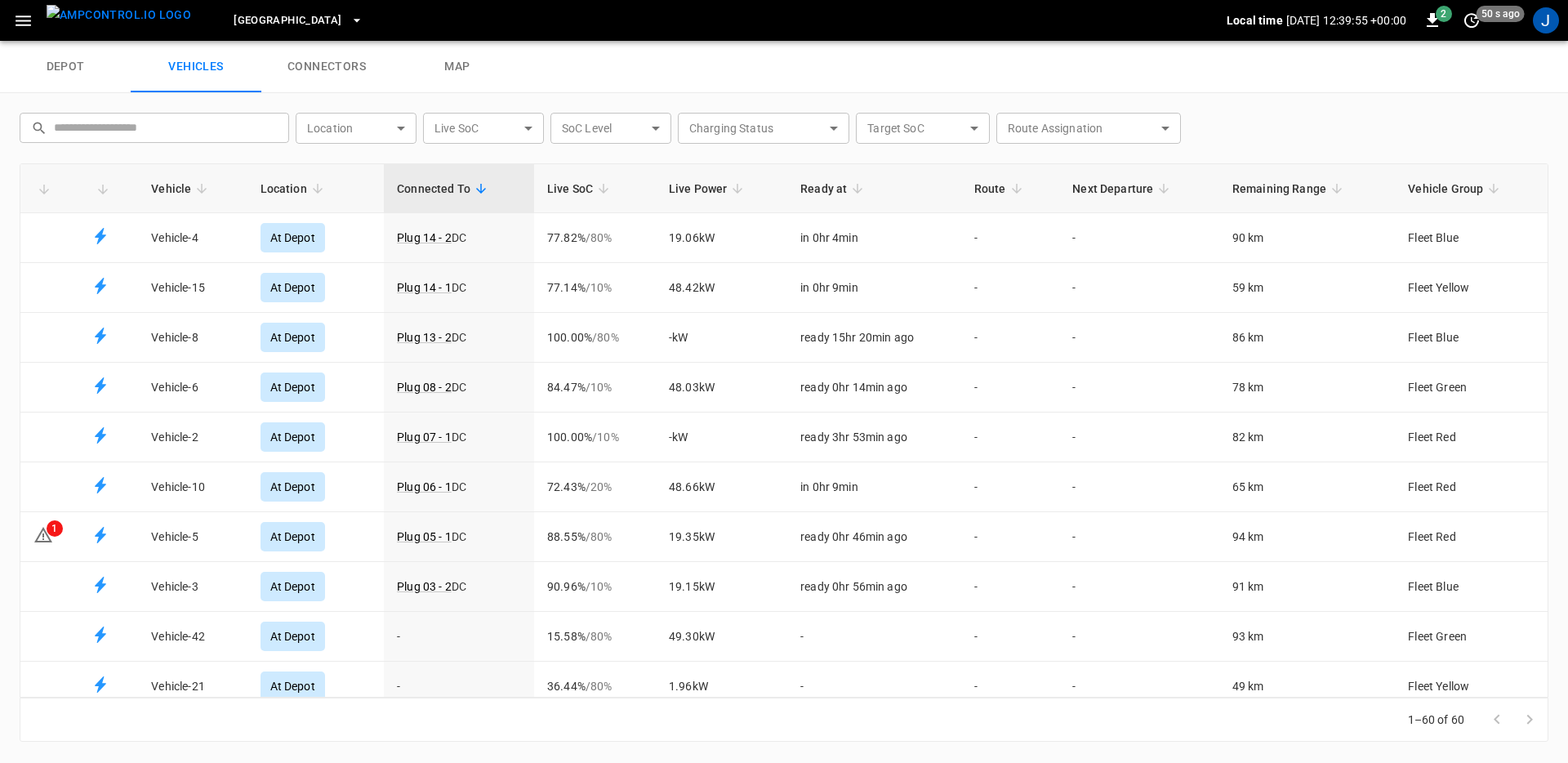
click at [15, 15] on icon "button" at bounding box center [24, 21] width 21 height 21
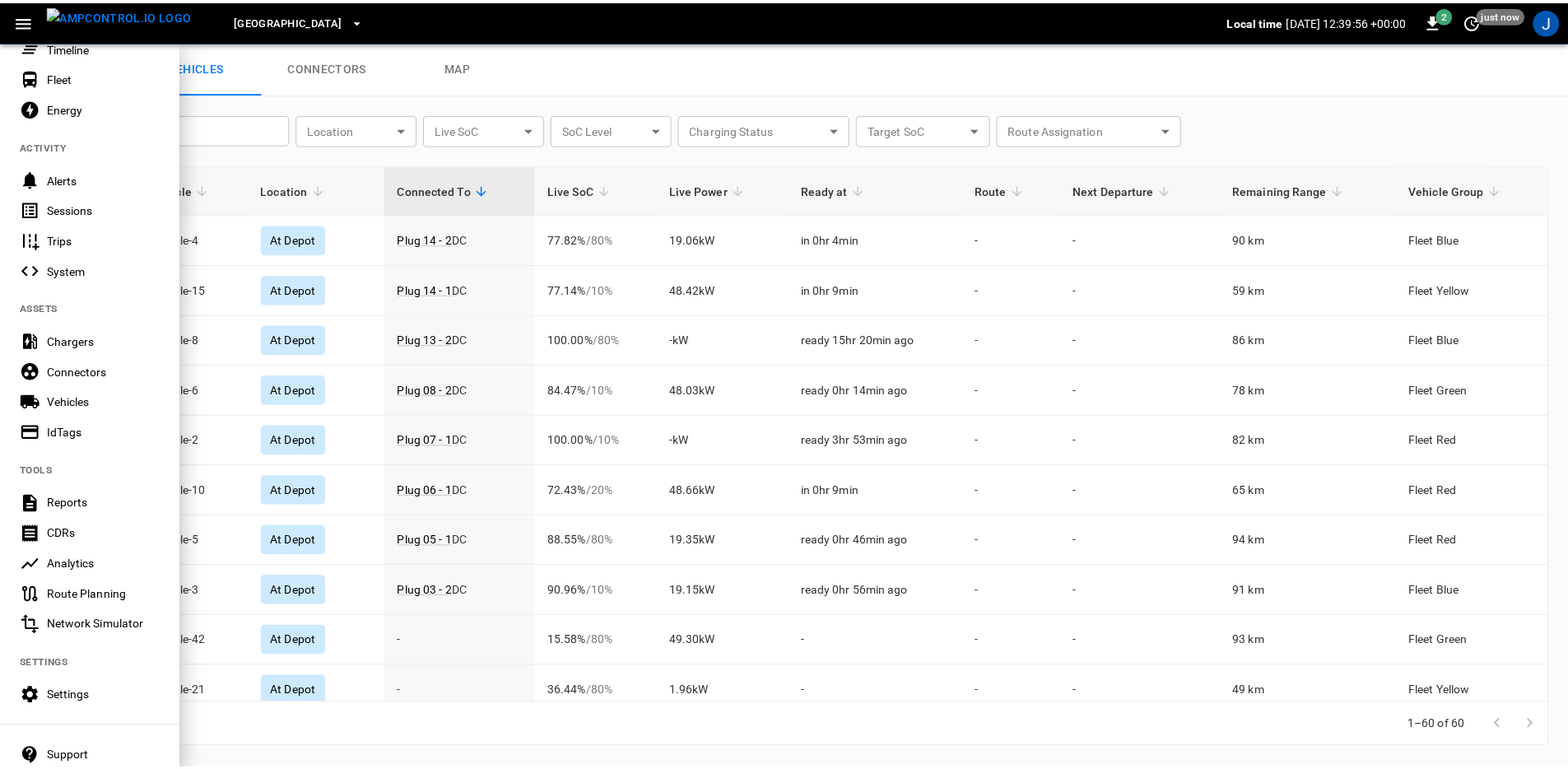
scroll to position [128, 0]
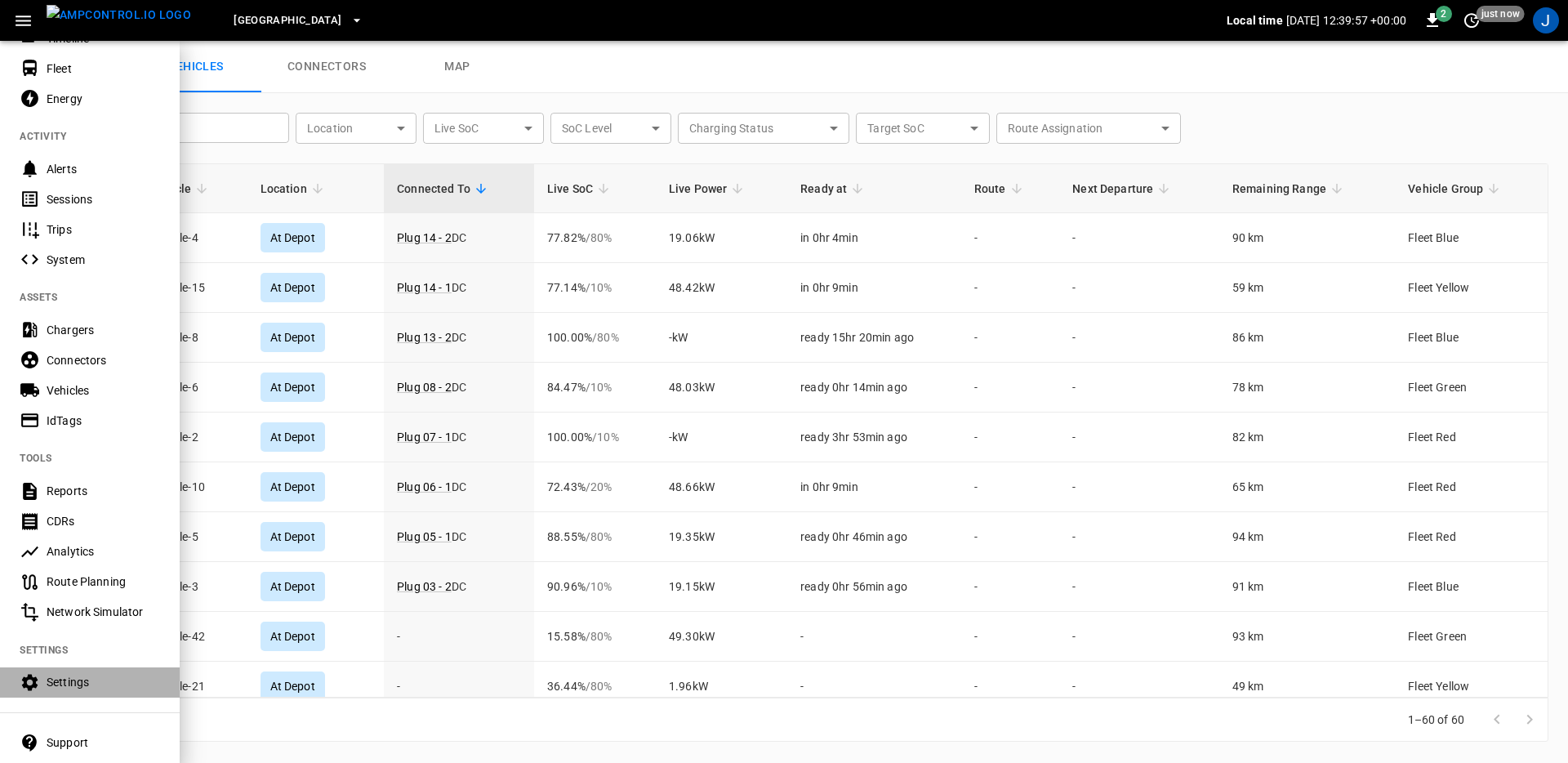
click at [98, 683] on div "Settings" at bounding box center [103, 681] width 114 height 16
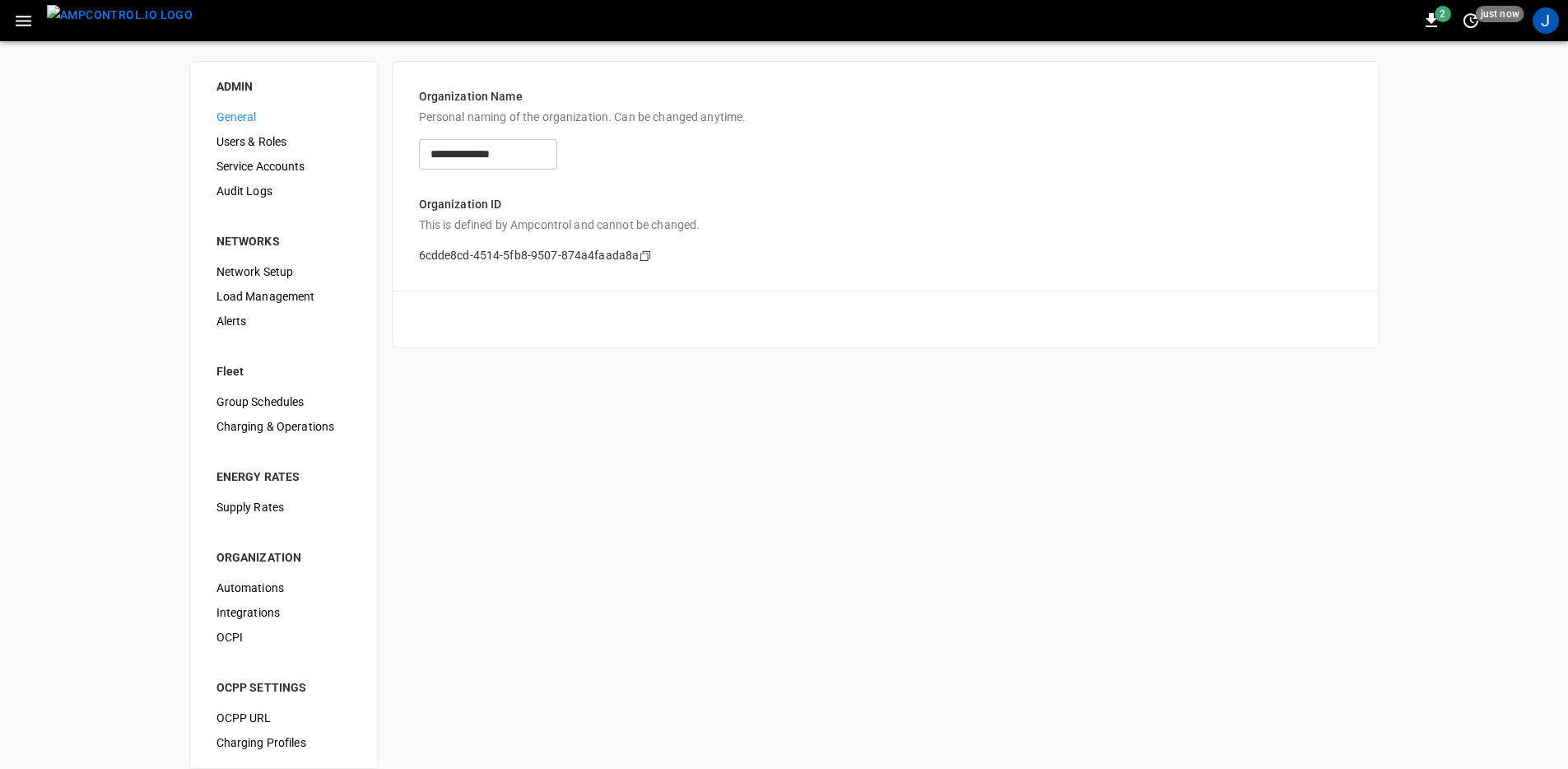
click at [281, 174] on span "Service Accounts" at bounding box center [284, 167] width 135 height 17
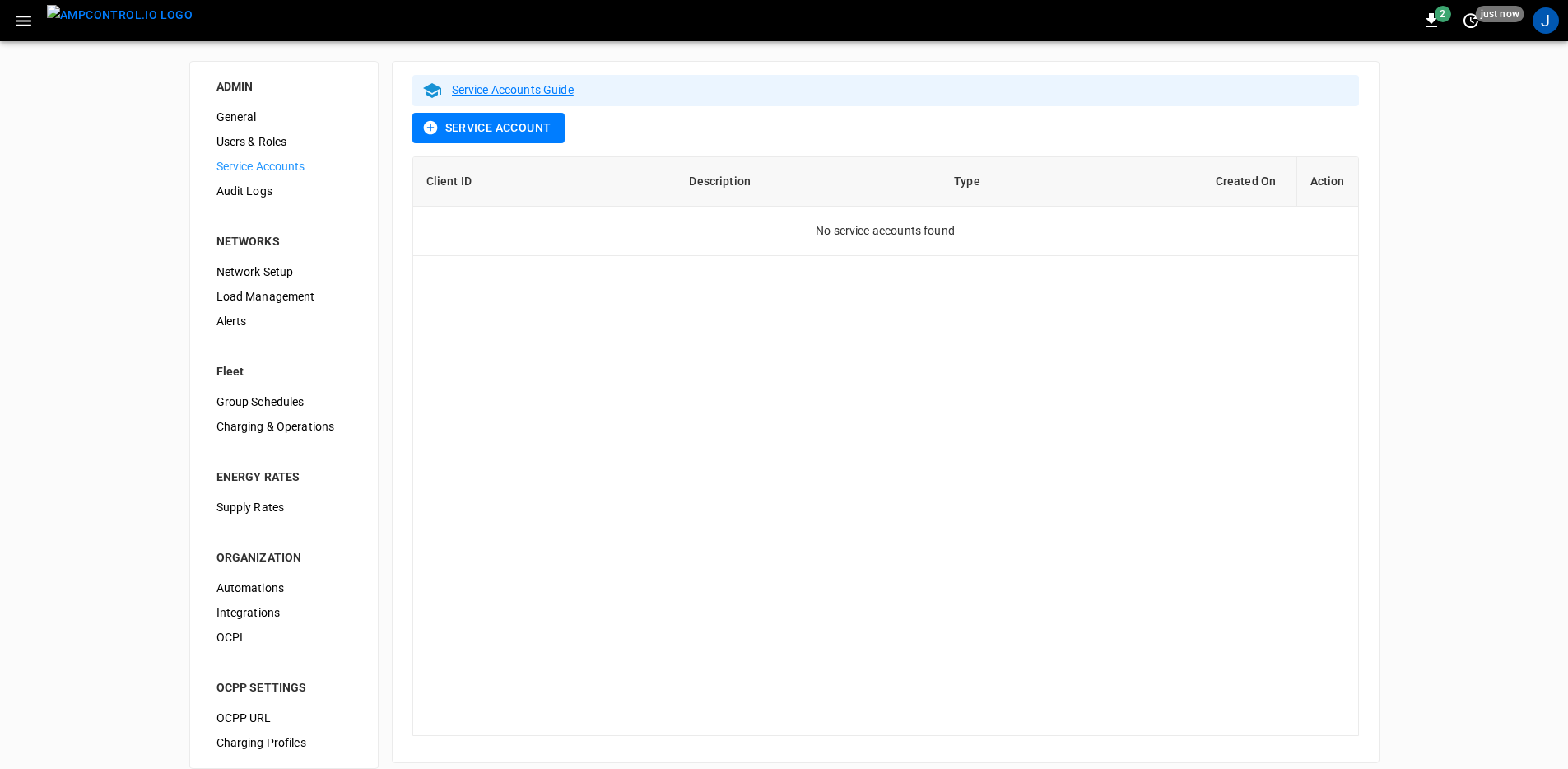
click at [268, 200] on div "Audit Logs" at bounding box center [284, 191] width 161 height 25
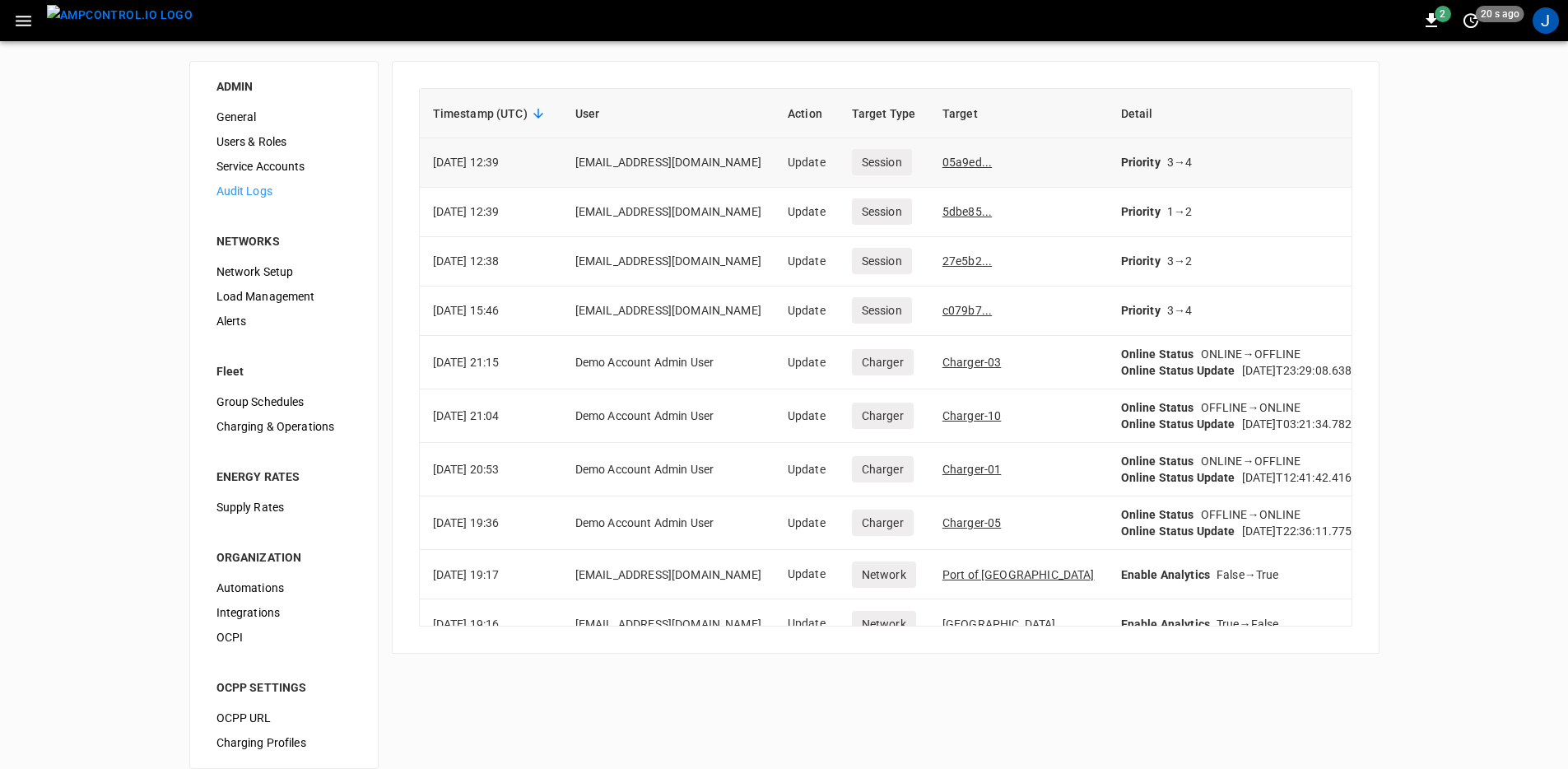
click at [943, 156] on link "05a9ed..." at bounding box center [968, 162] width 49 height 13
click at [277, 298] on span "Load Management" at bounding box center [284, 297] width 135 height 17
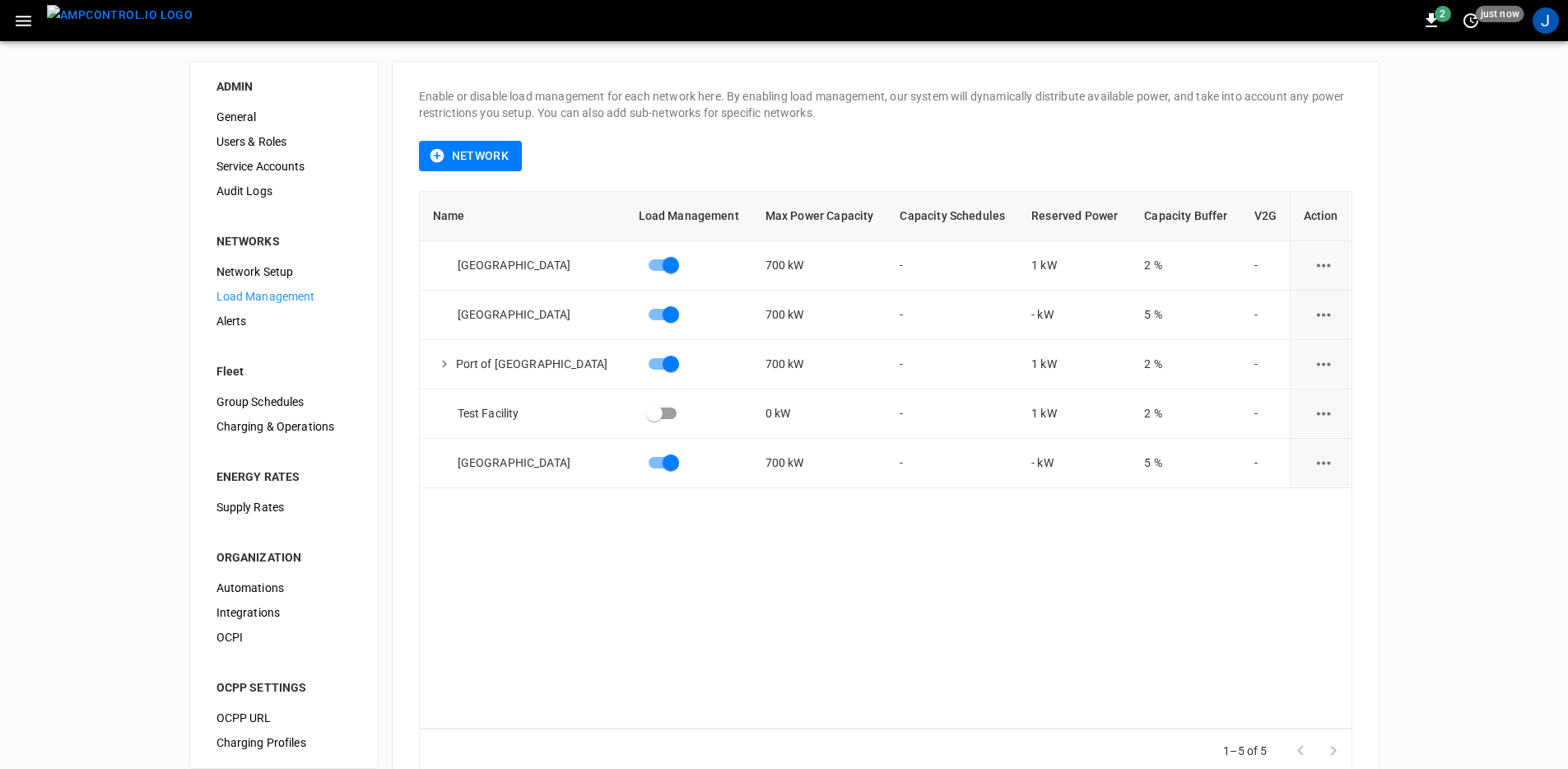
click at [729, 585] on div "Name Load Management Max Power Capacity Capacity Schedules Reserved Power Capac…" at bounding box center [886, 460] width 933 height 539
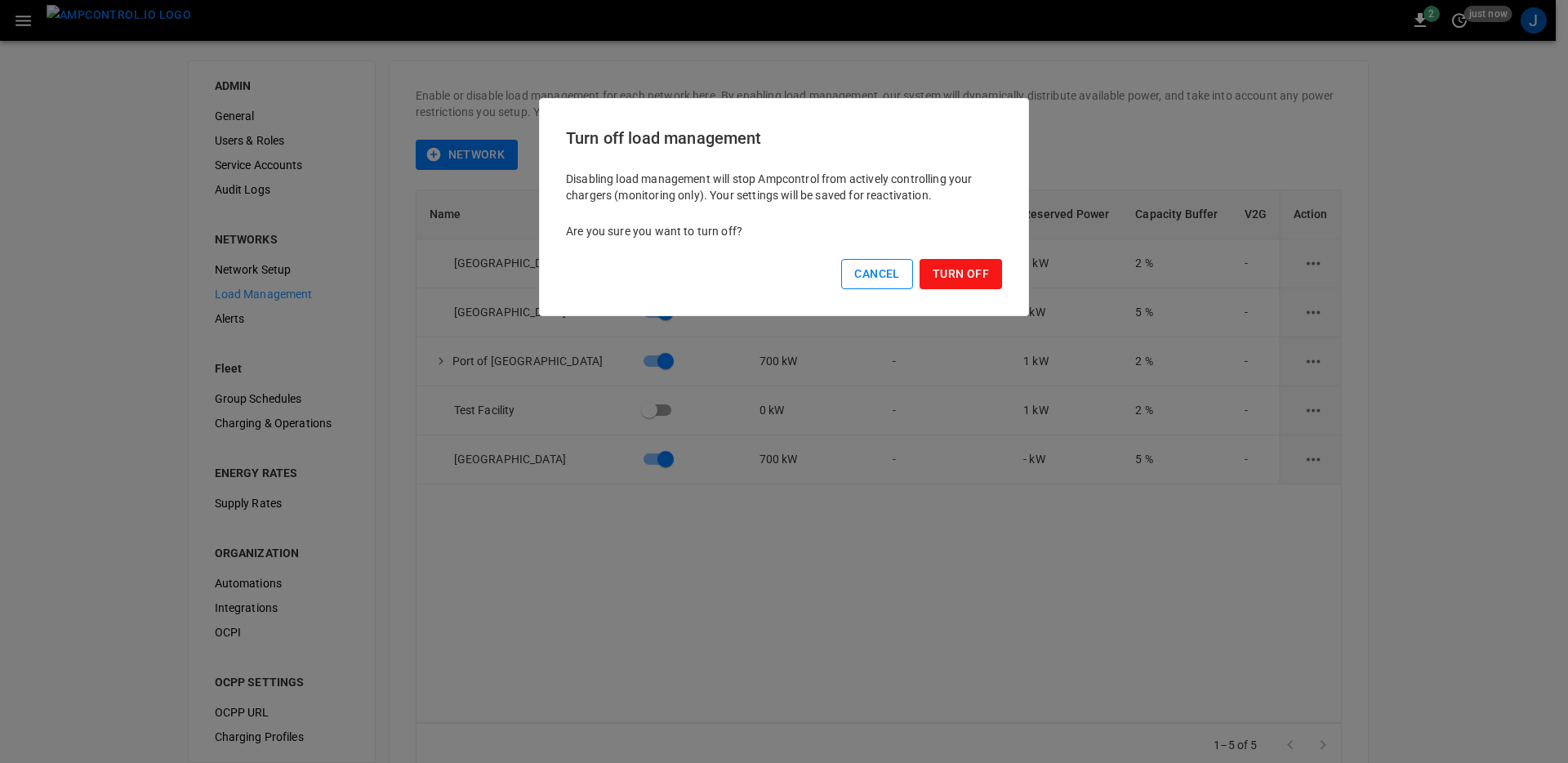
click at [869, 281] on button "Cancel" at bounding box center [877, 274] width 72 height 30
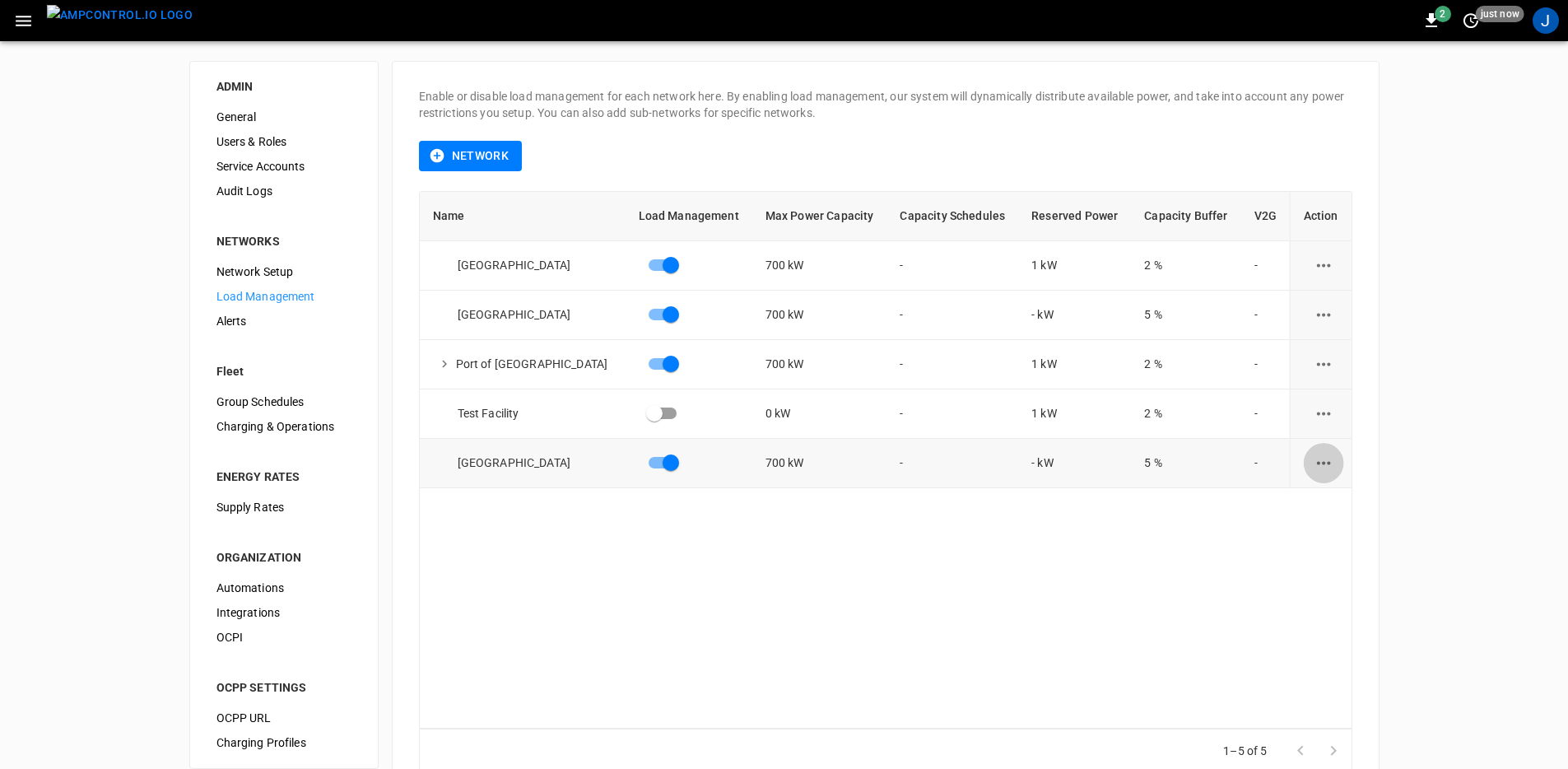
click at [1304, 464] on button "load management options" at bounding box center [1324, 463] width 41 height 41
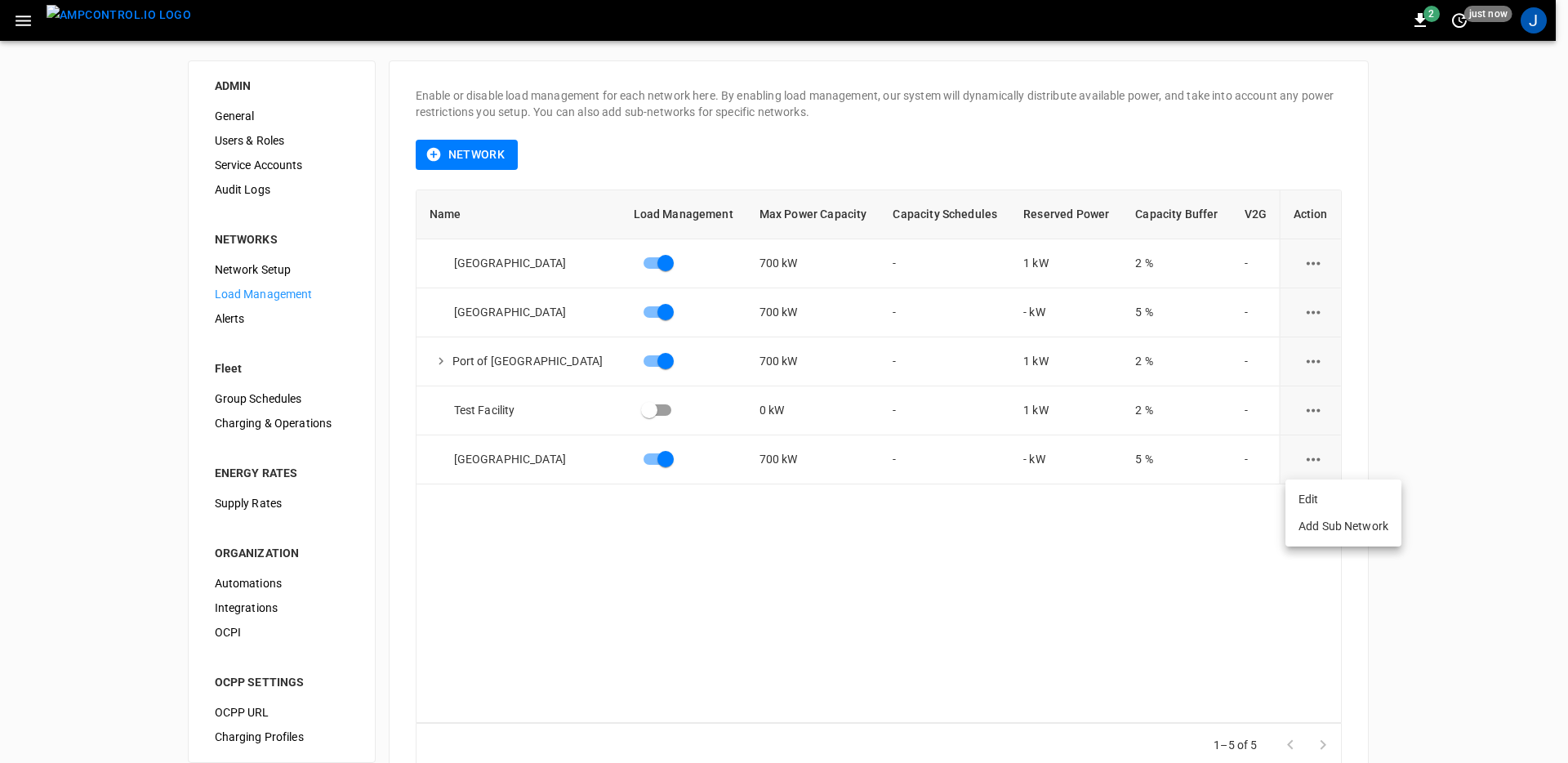
drag, startPoint x: 728, startPoint y: 561, endPoint x: 714, endPoint y: 553, distance: 16.1
click at [728, 561] on div "load management options" at bounding box center [784, 381] width 1568 height 763
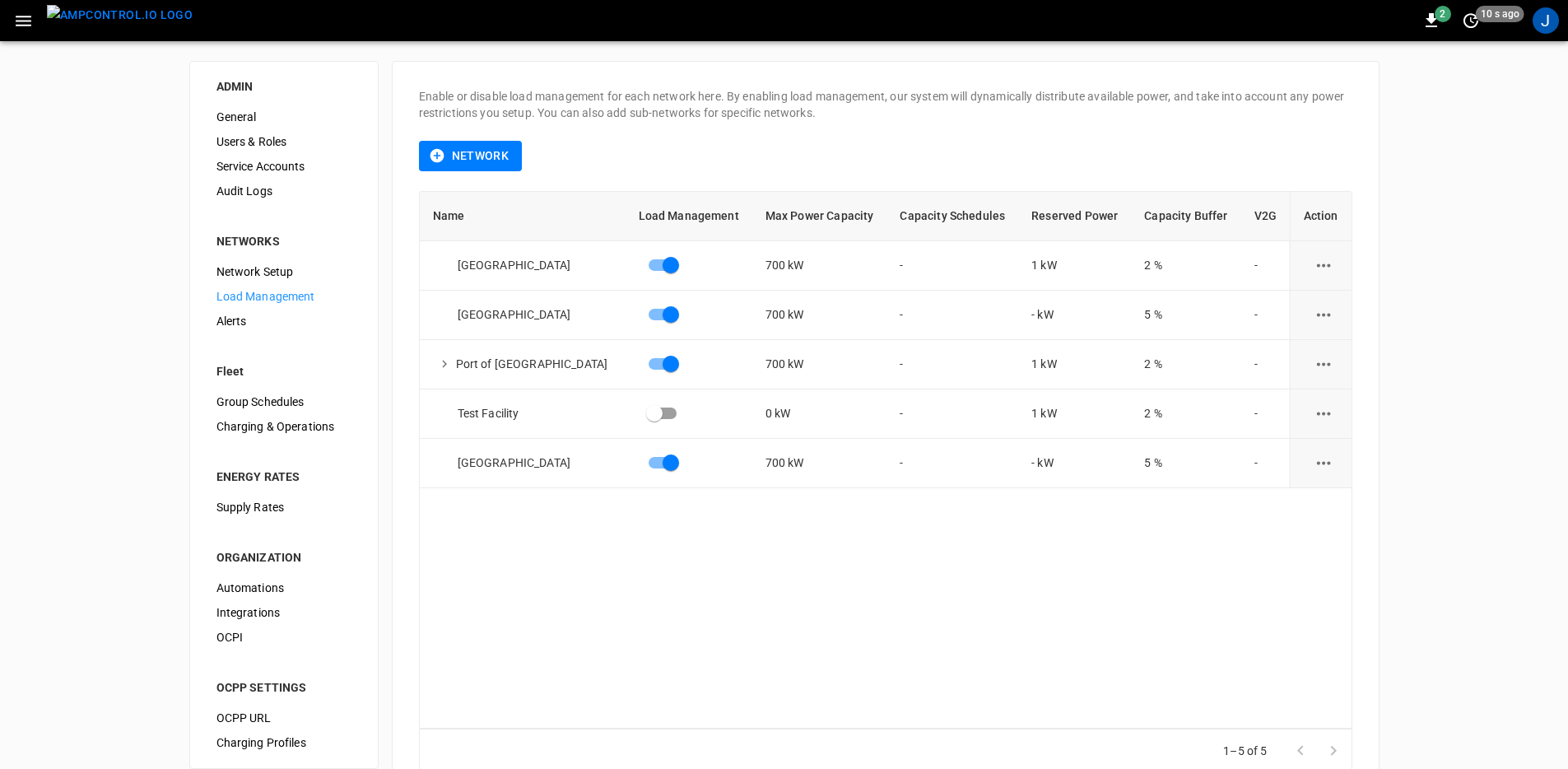
click at [94, 26] on img "menu" at bounding box center [120, 15] width 146 height 21
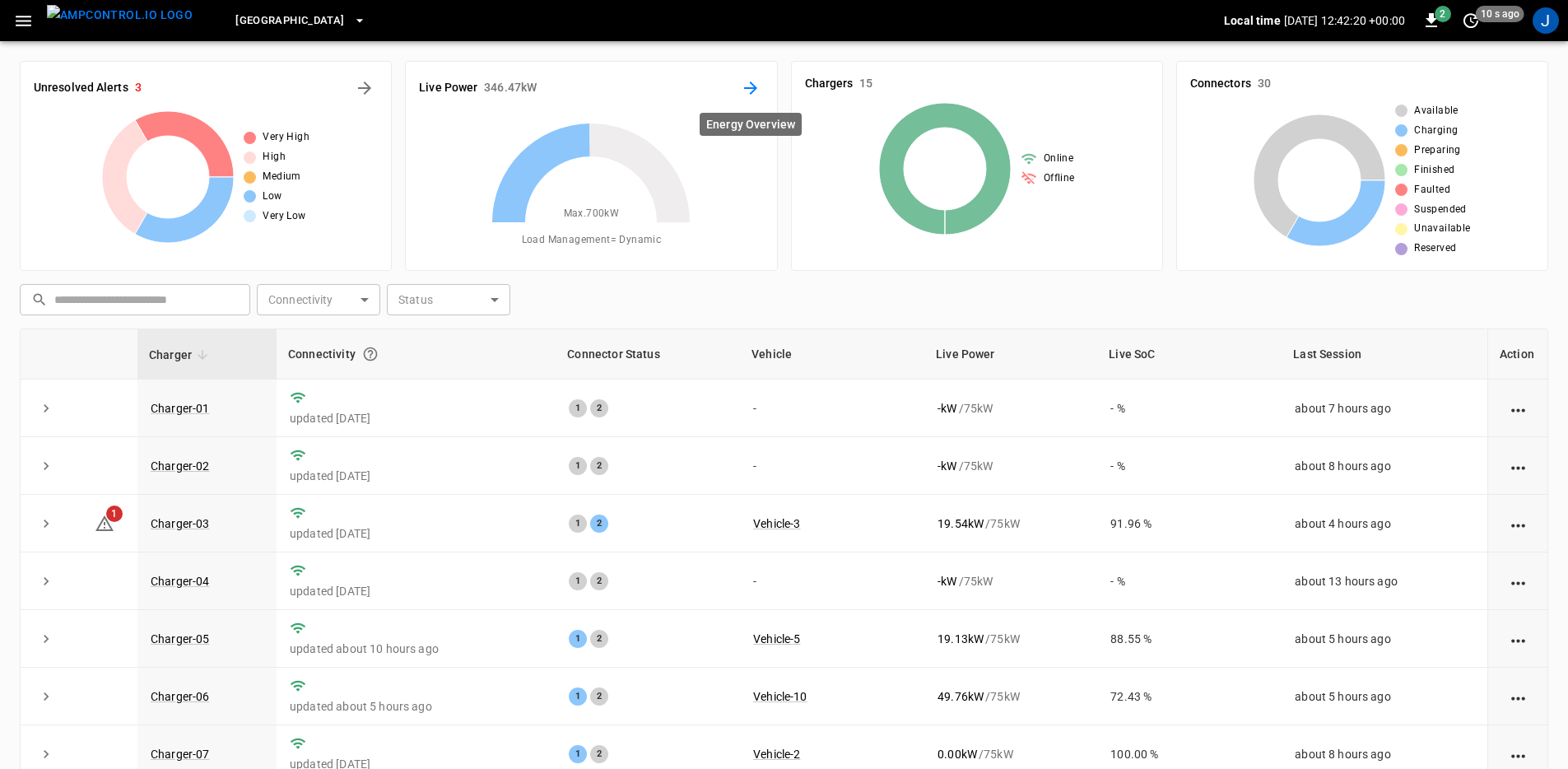
click at [758, 84] on icon "Energy Overview" at bounding box center [750, 87] width 20 height 20
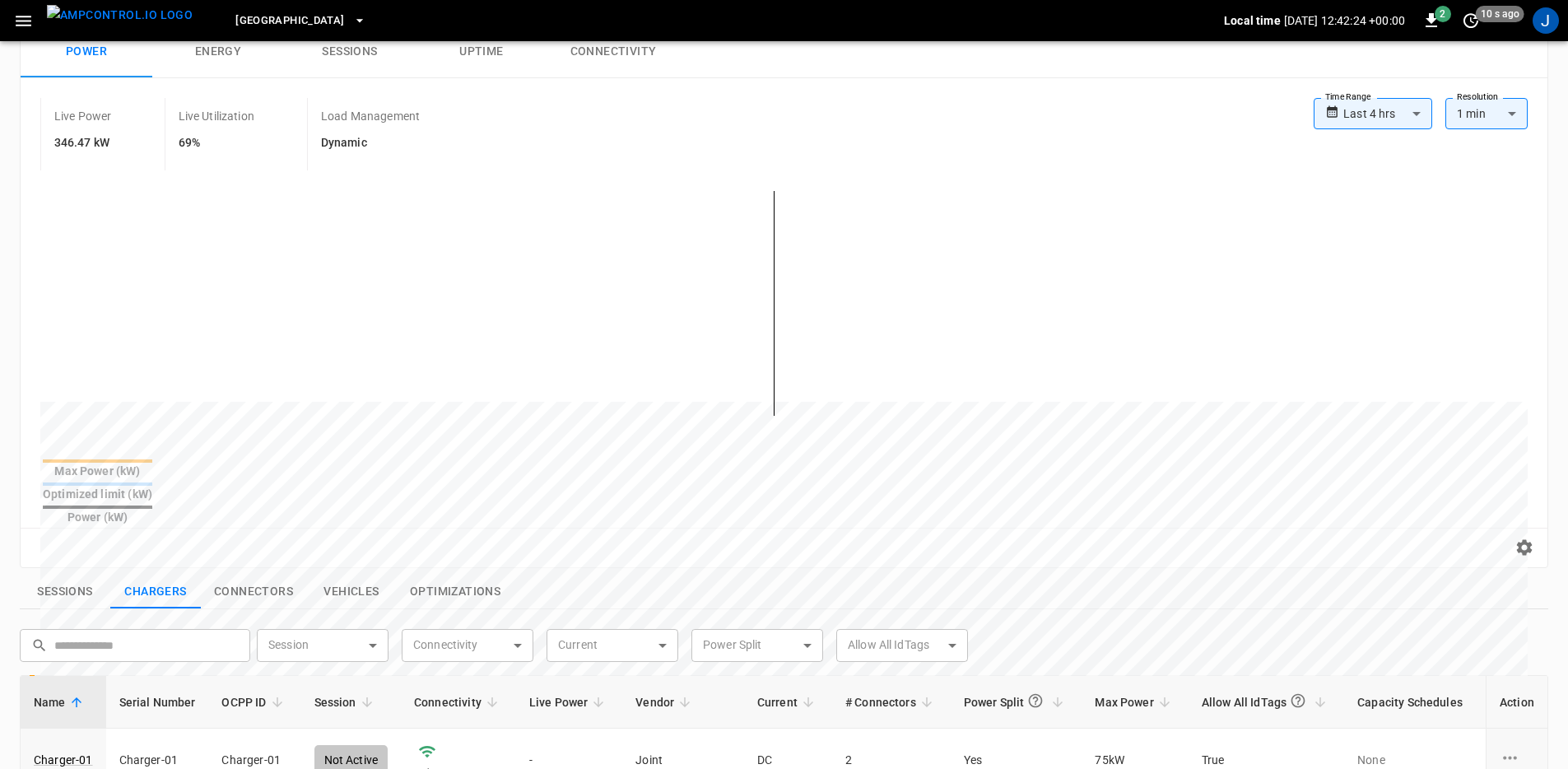
scroll to position [439, 0]
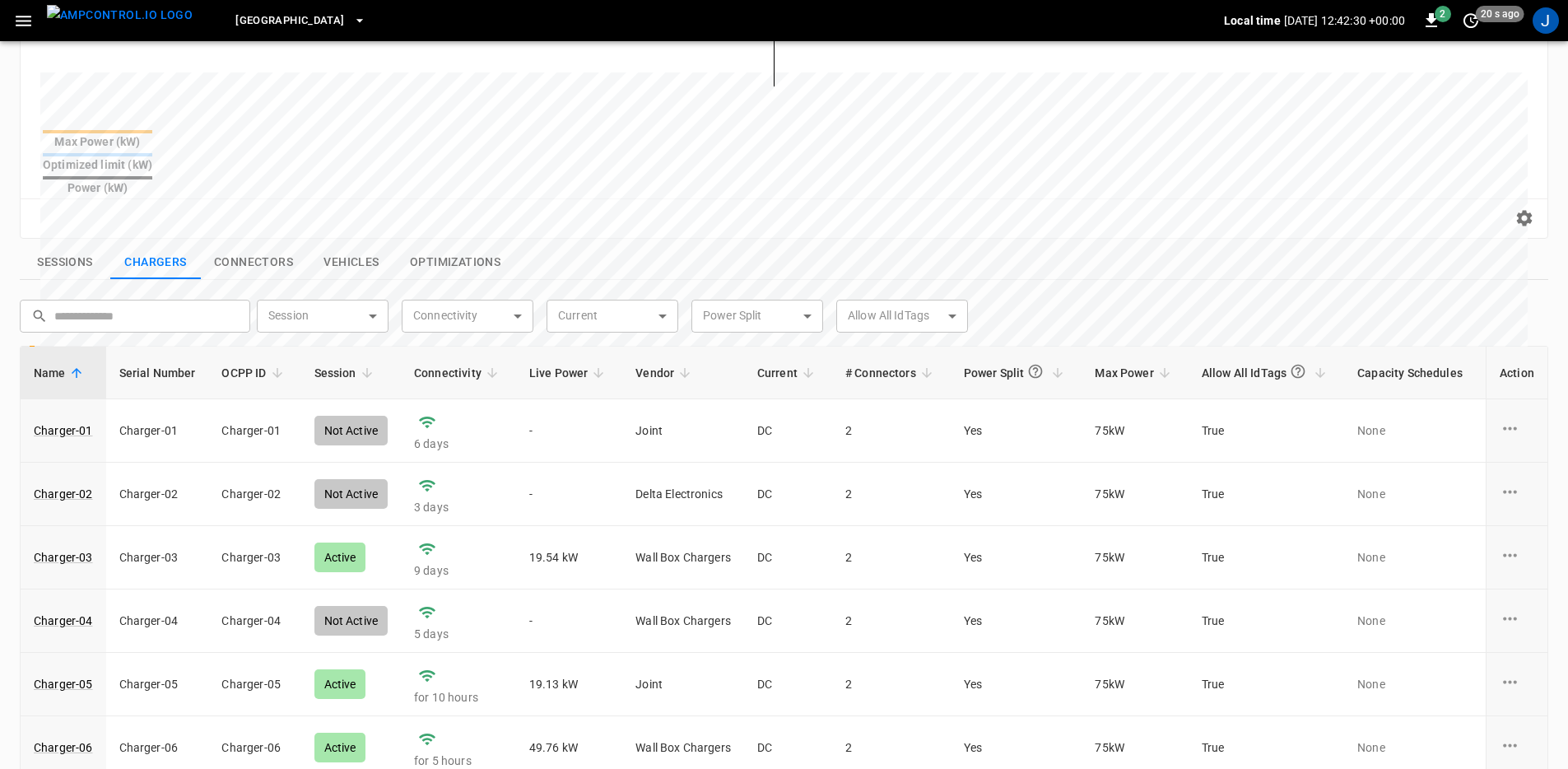
click at [78, 246] on button "Sessions" at bounding box center [65, 263] width 90 height 34
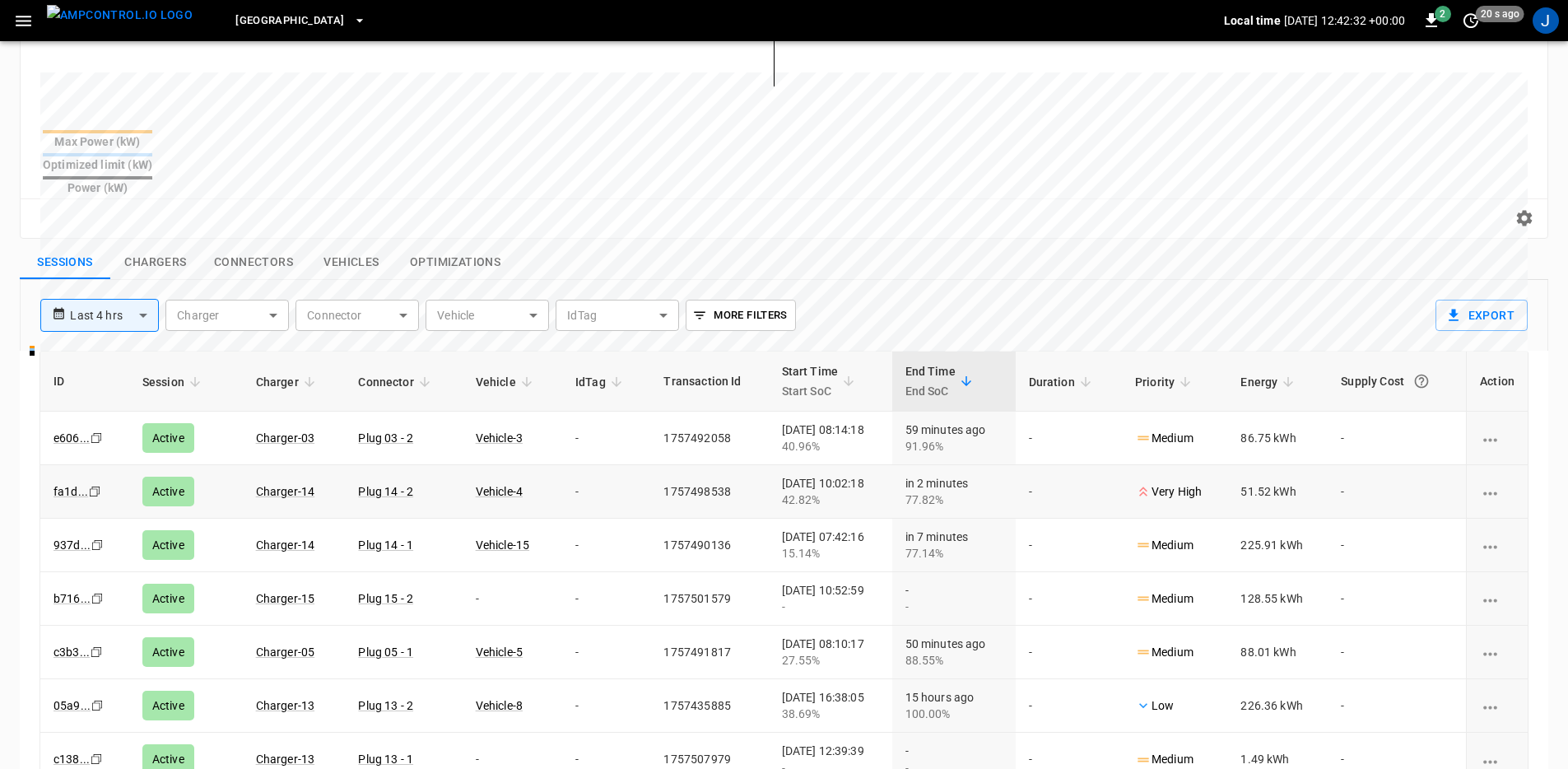
click at [1491, 483] on div "charging session options" at bounding box center [1497, 490] width 34 height 16
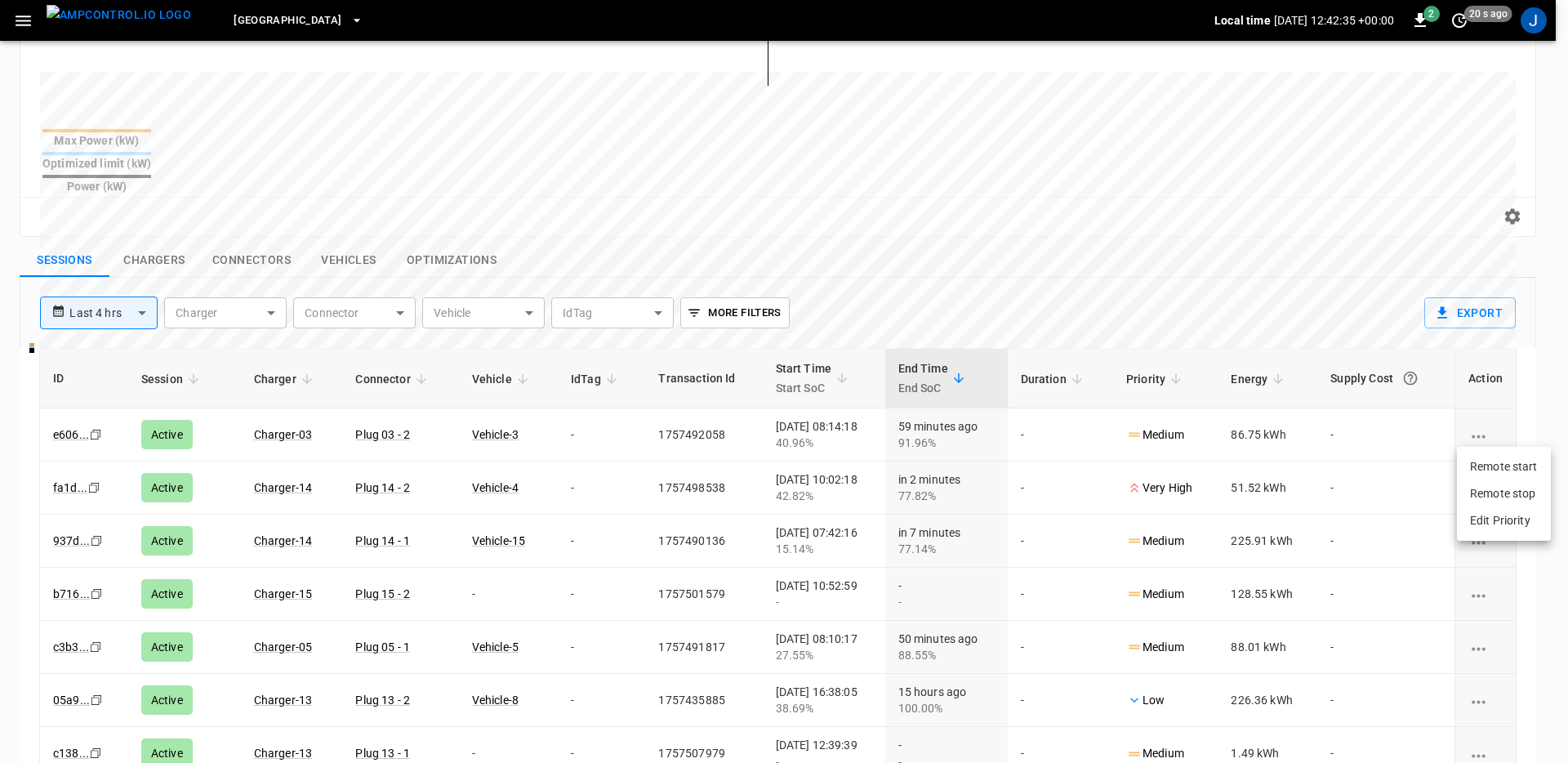
click at [1516, 458] on li "Remote start" at bounding box center [1504, 467] width 94 height 27
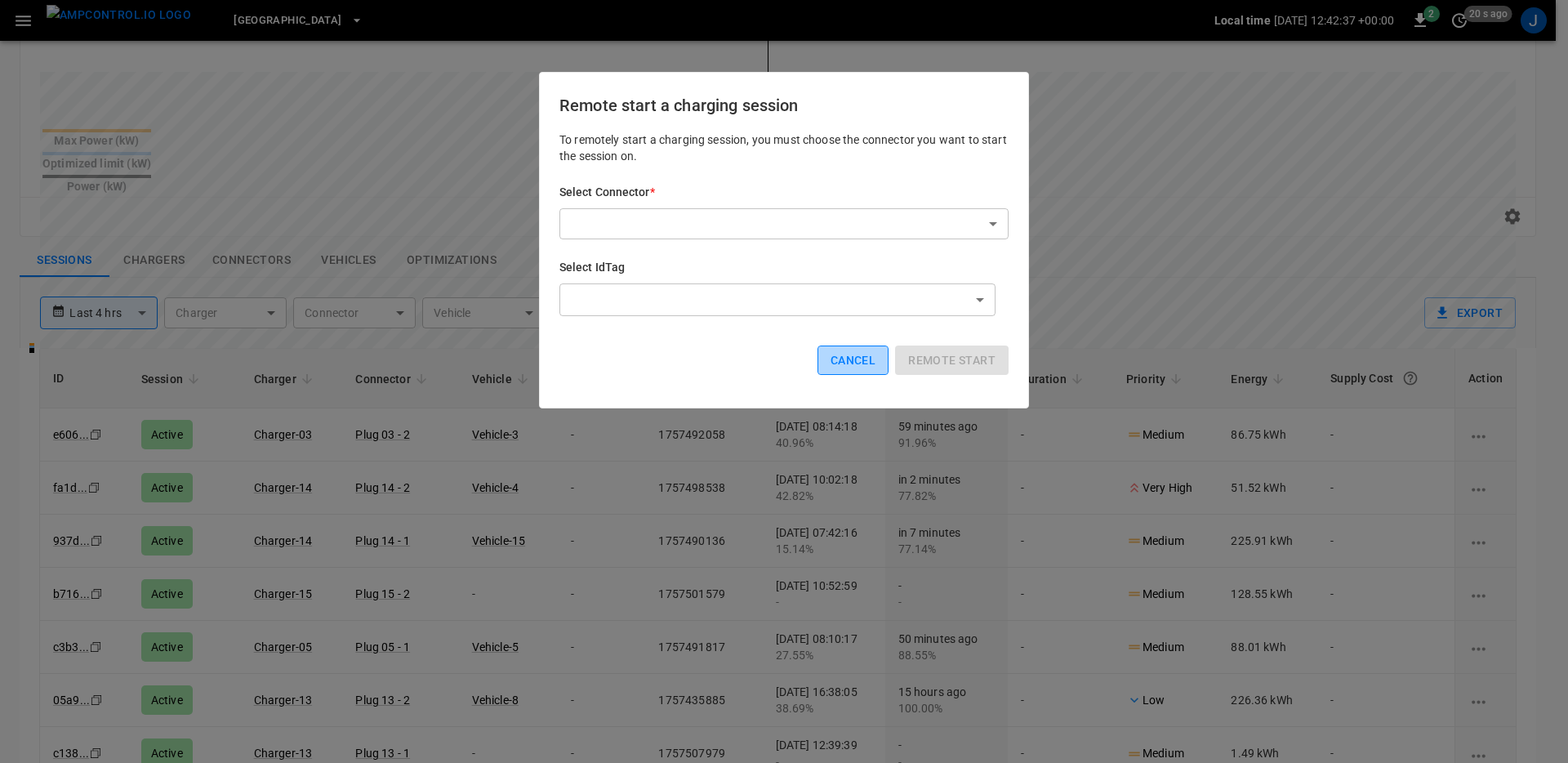
click at [848, 358] on button "Cancel" at bounding box center [854, 360] width 72 height 30
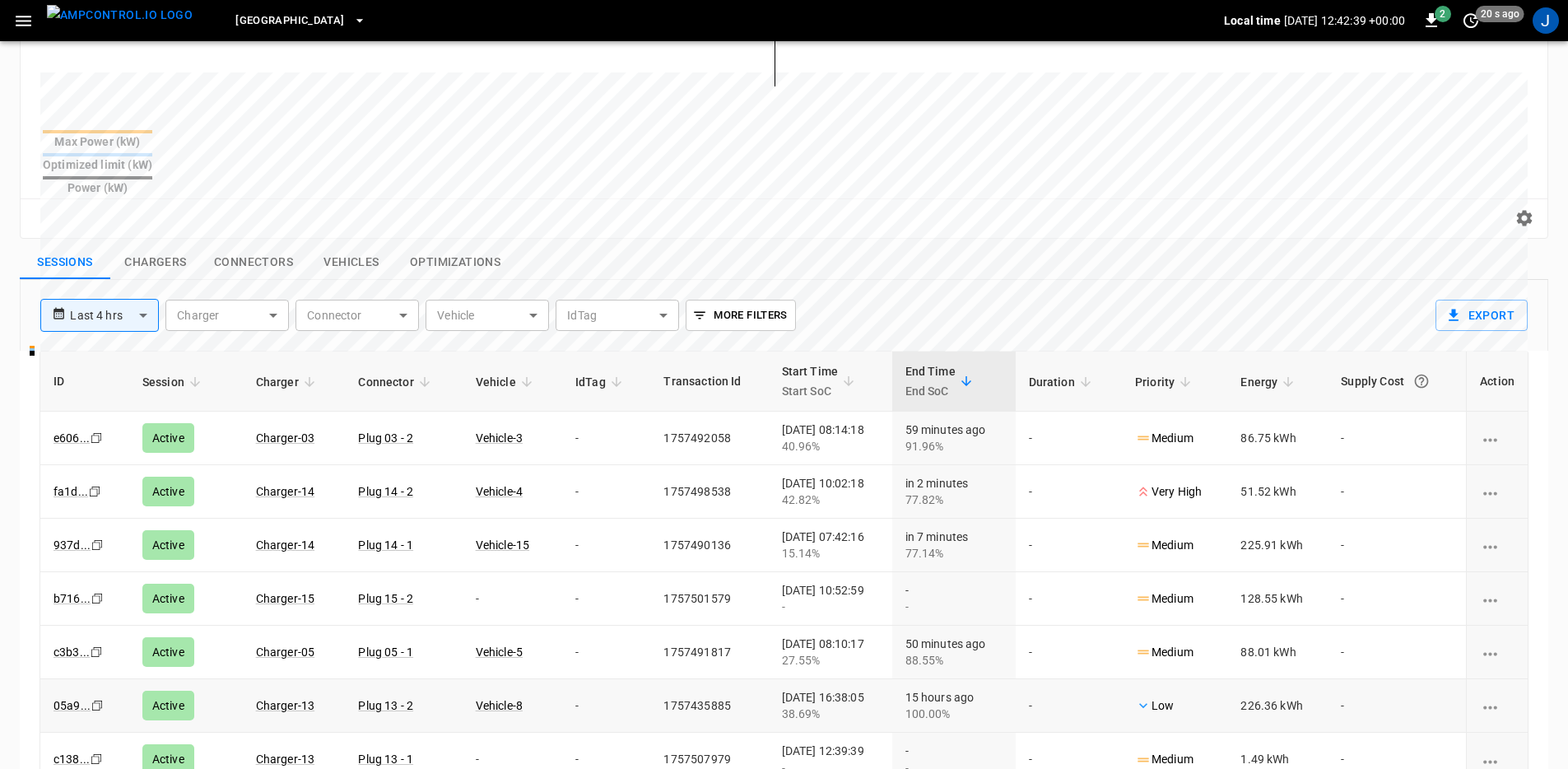
click at [1489, 679] on td "sessions table" at bounding box center [1497, 705] width 62 height 53
click at [1480, 697] on icon "charging session options" at bounding box center [1490, 707] width 21 height 21
click at [1484, 706] on icon "charging session options" at bounding box center [1490, 707] width 14 height 3
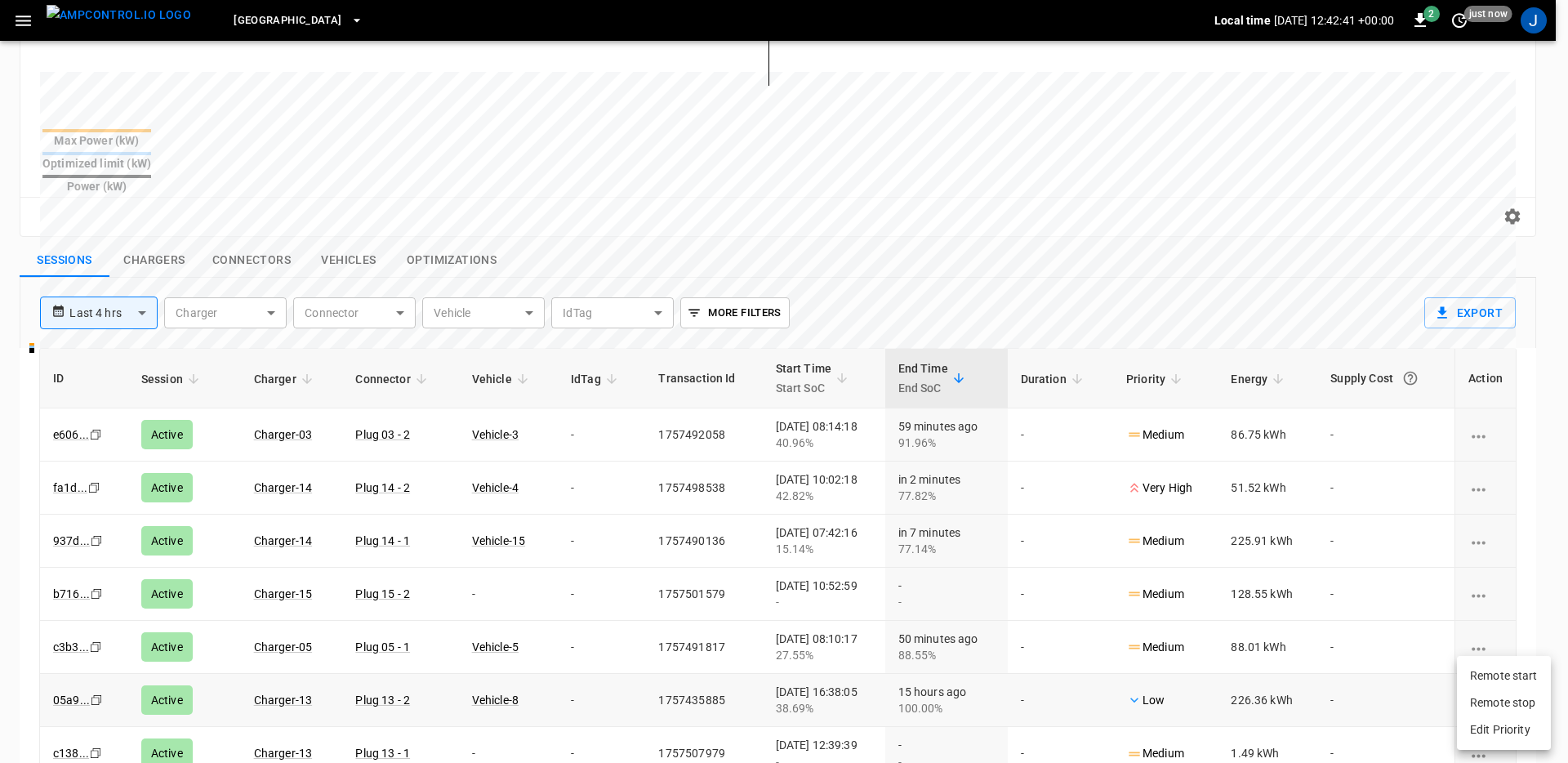
click at [1494, 722] on li "Edit Priority" at bounding box center [1504, 729] width 94 height 27
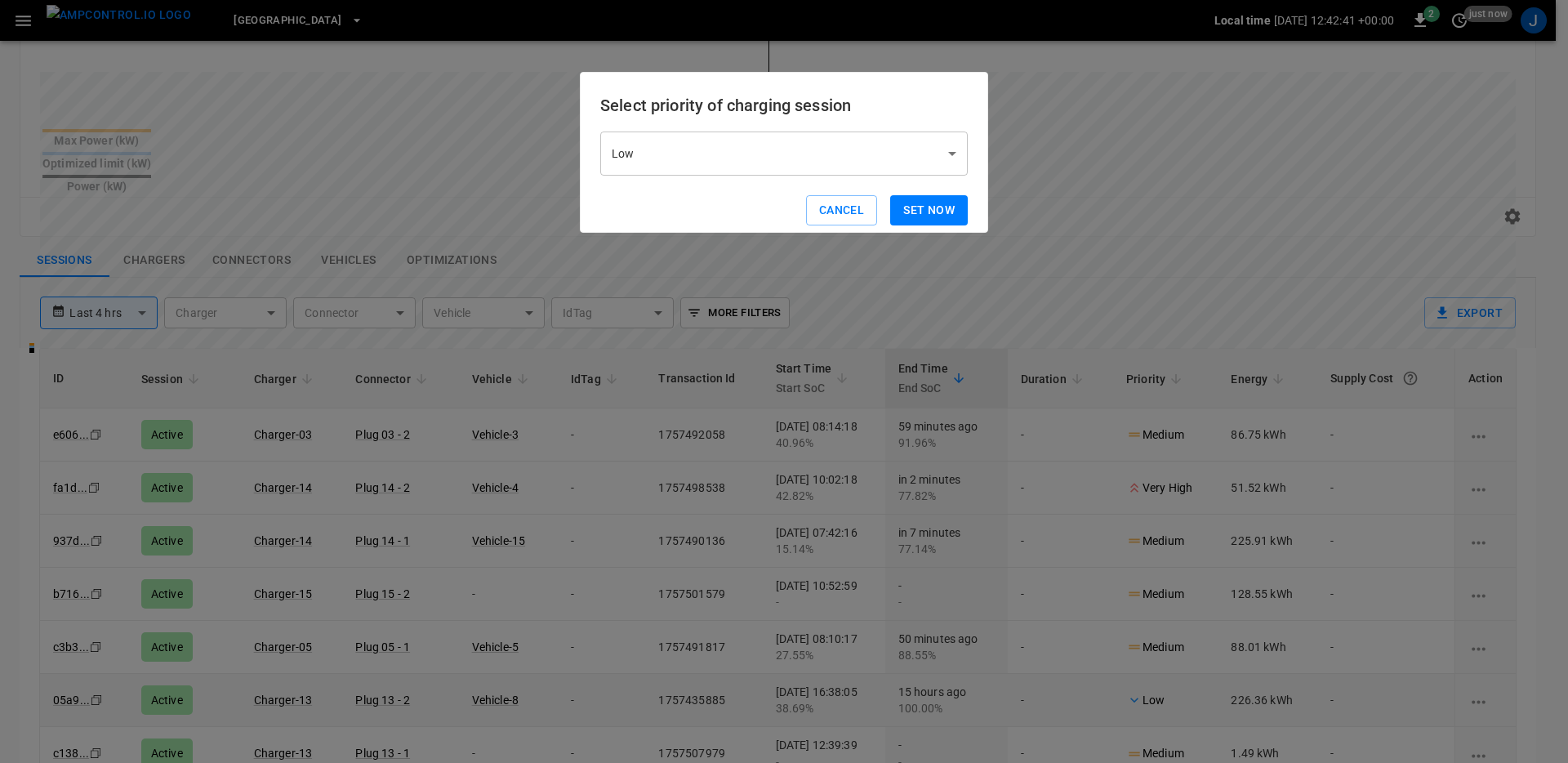
click at [769, 151] on body "**********" at bounding box center [784, 251] width 1568 height 1375
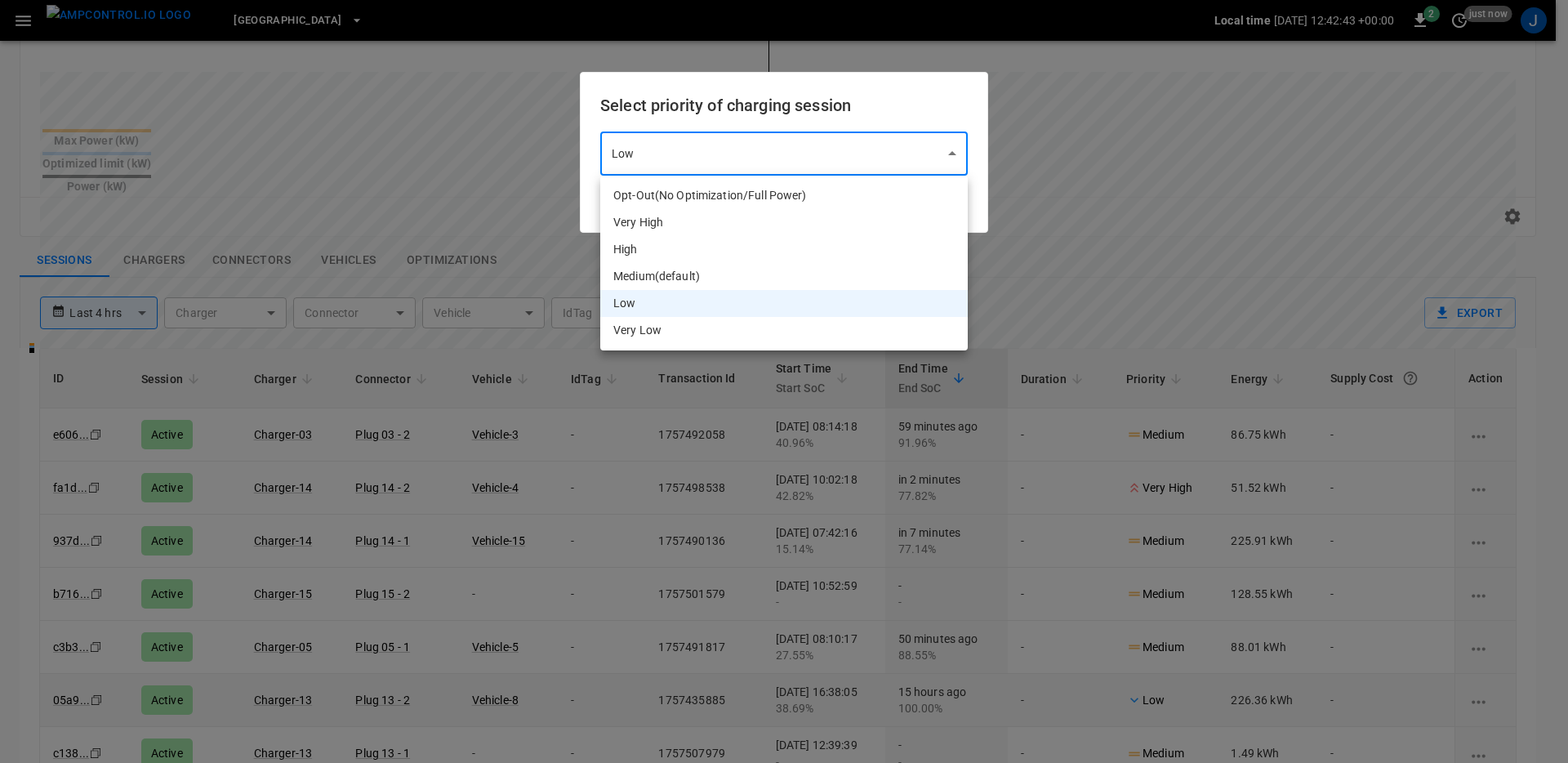
click at [708, 236] on li "High" at bounding box center [784, 249] width 368 height 27
type input "*"
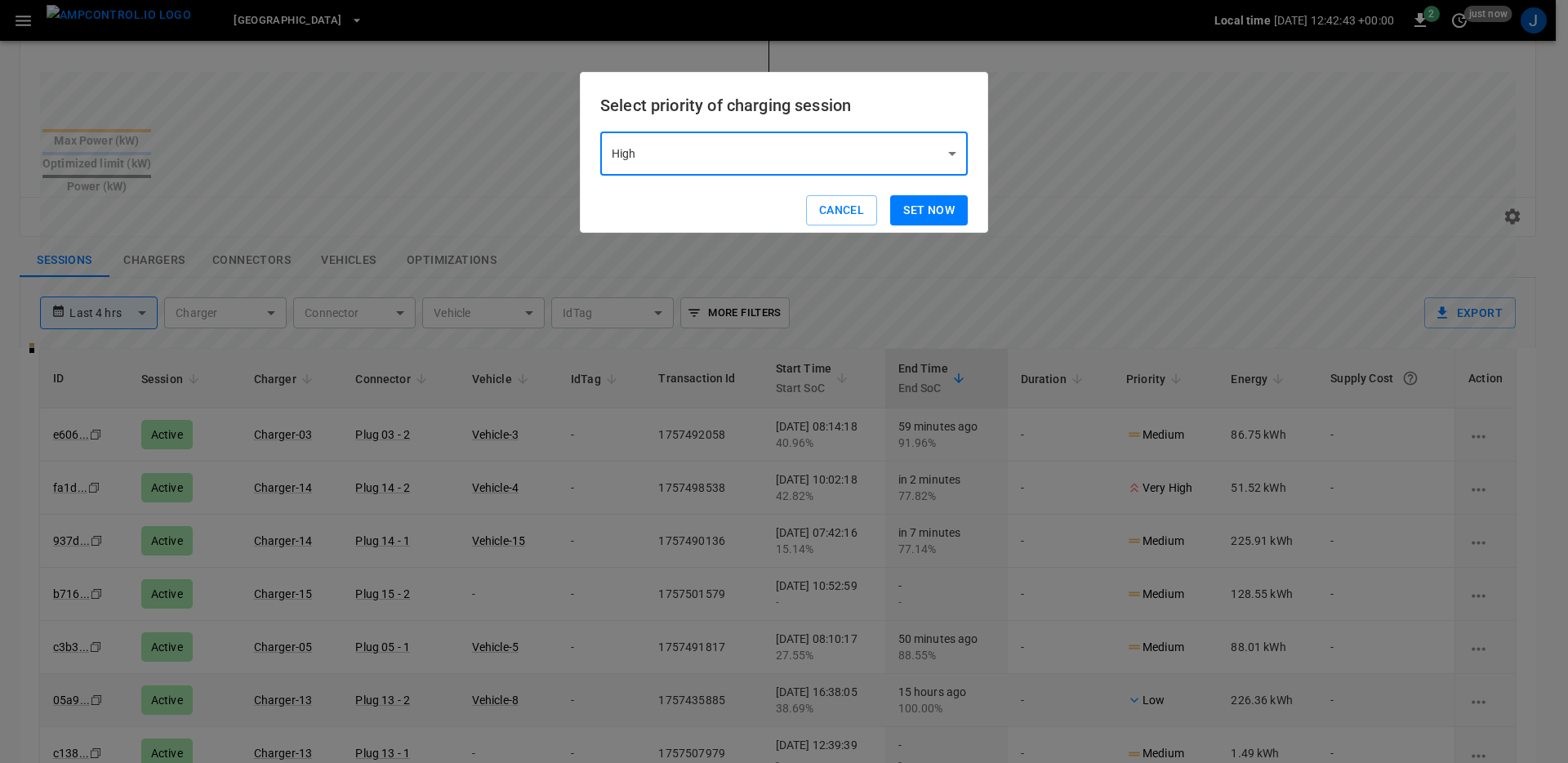
click at [936, 199] on button "Set now" at bounding box center [929, 210] width 77 height 30
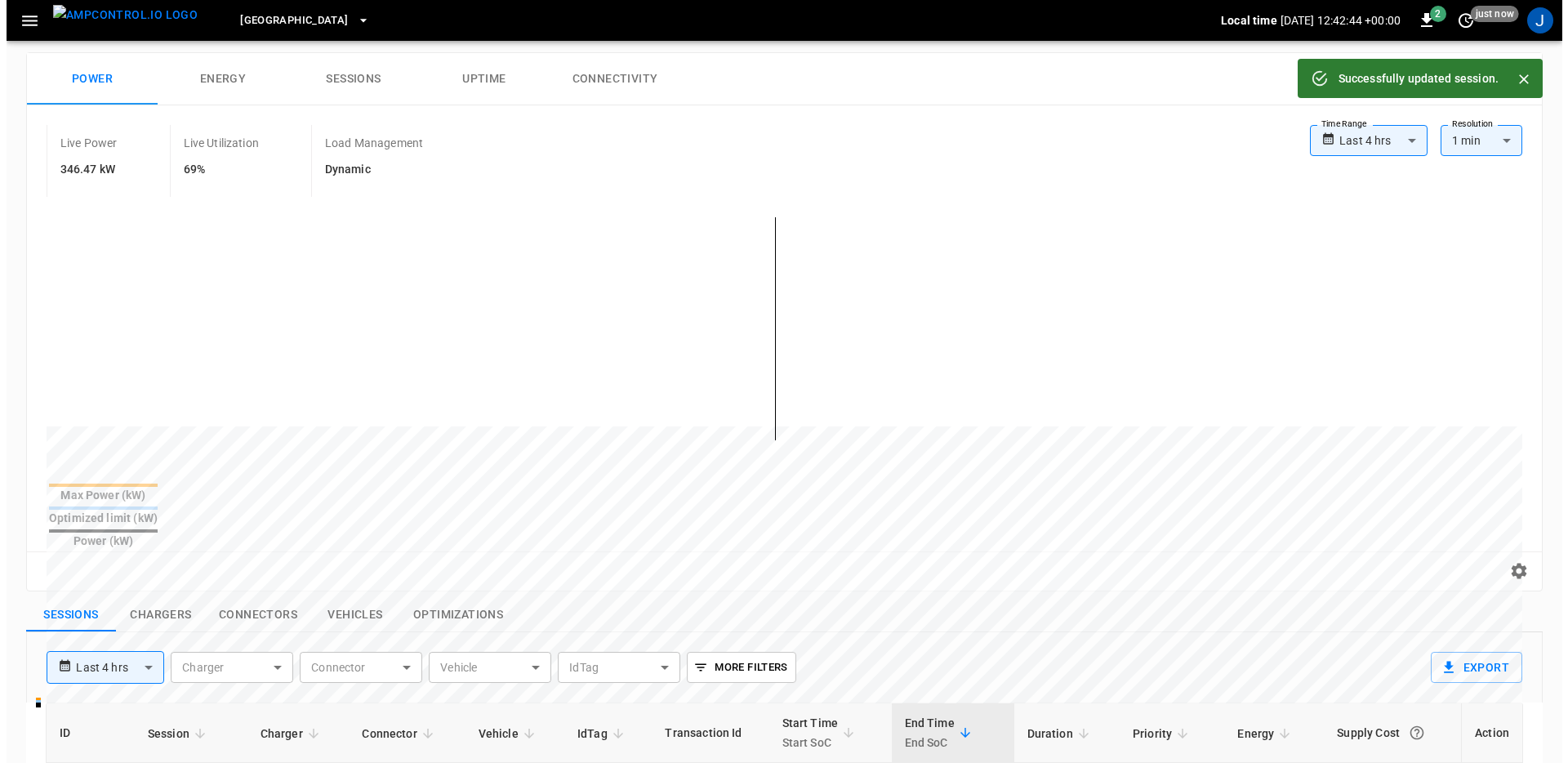
scroll to position [0, 0]
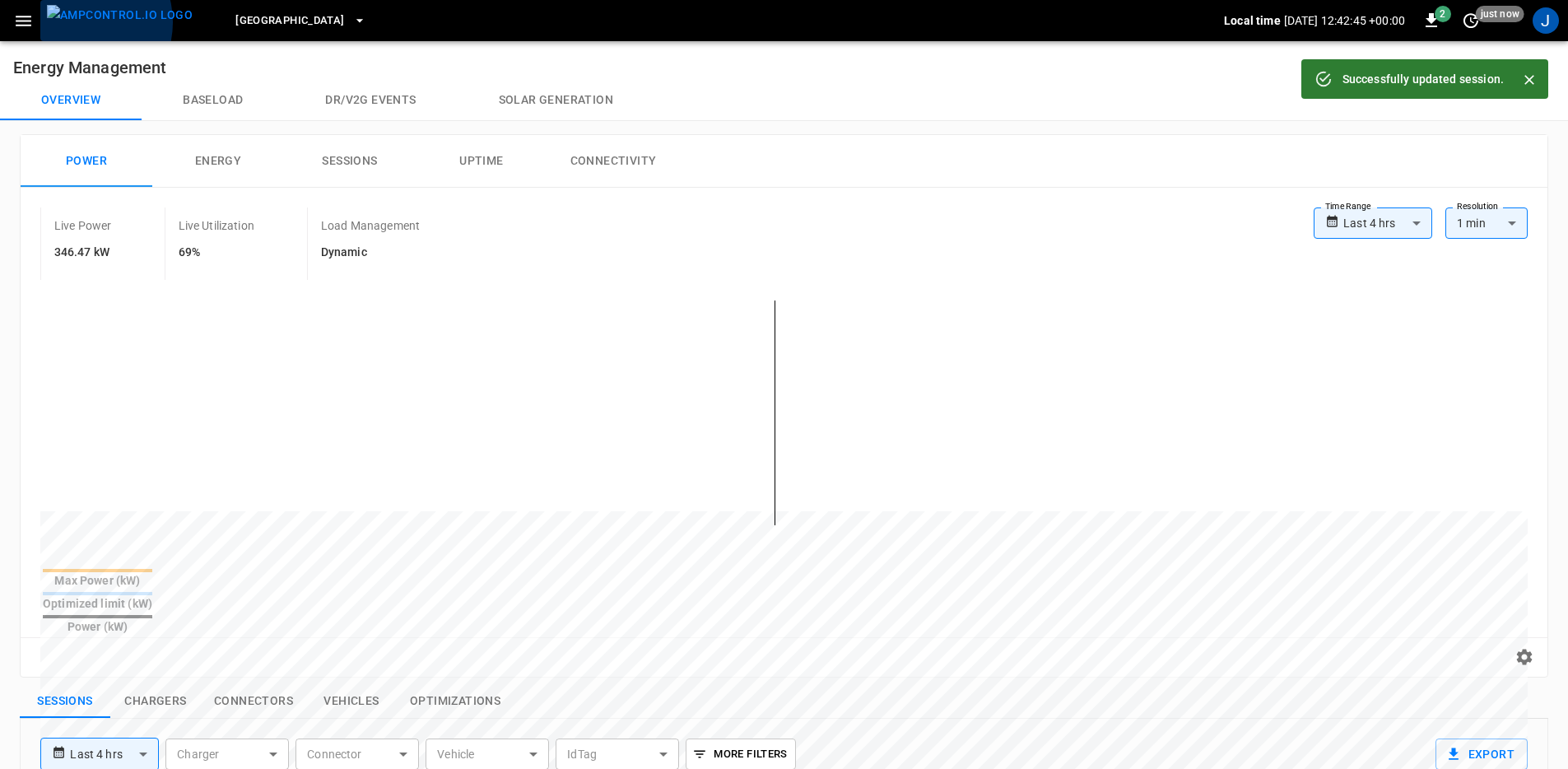
click at [81, 22] on img "menu" at bounding box center [120, 15] width 146 height 21
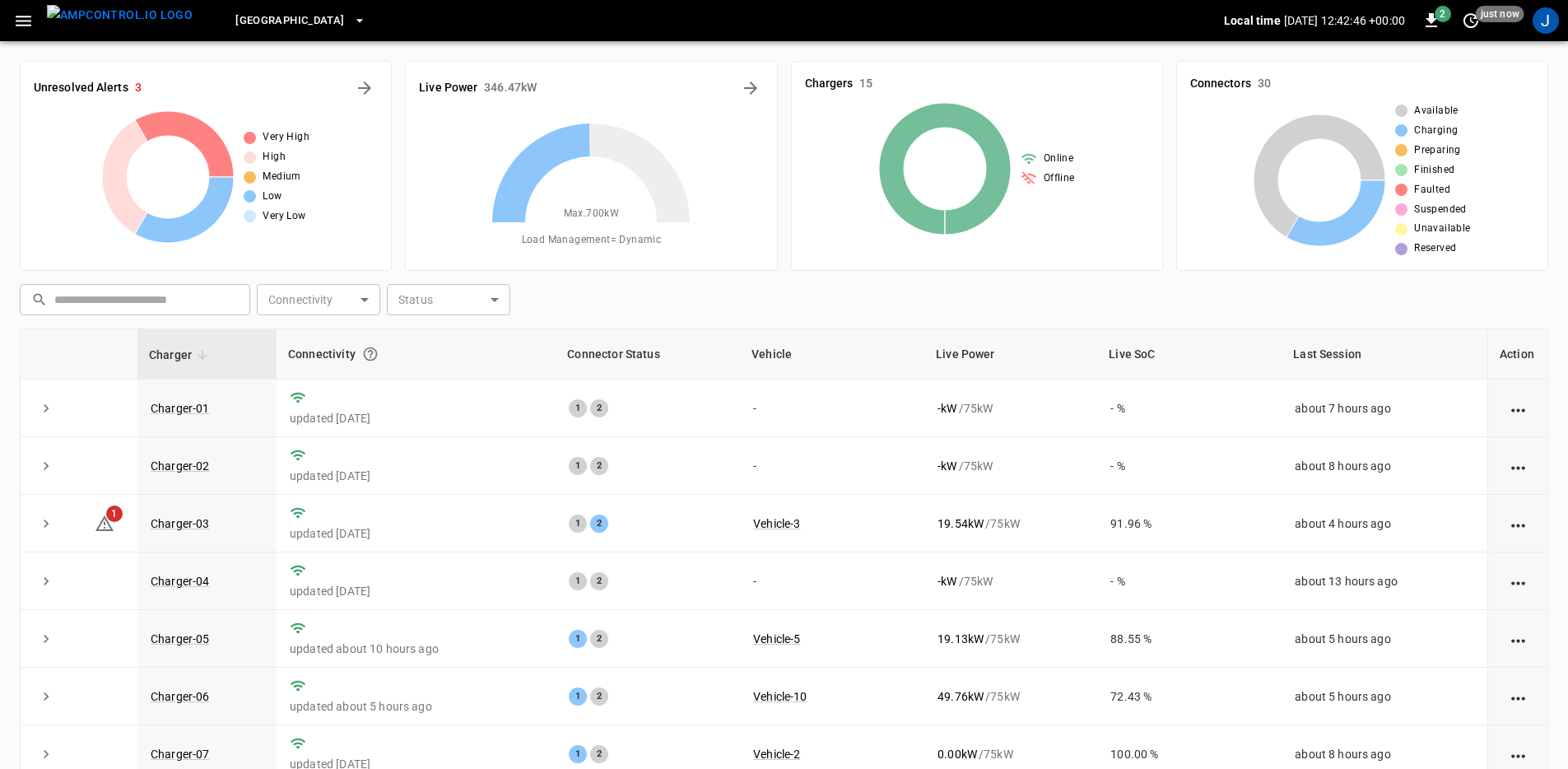
click at [28, 16] on icon "button" at bounding box center [23, 20] width 15 height 10
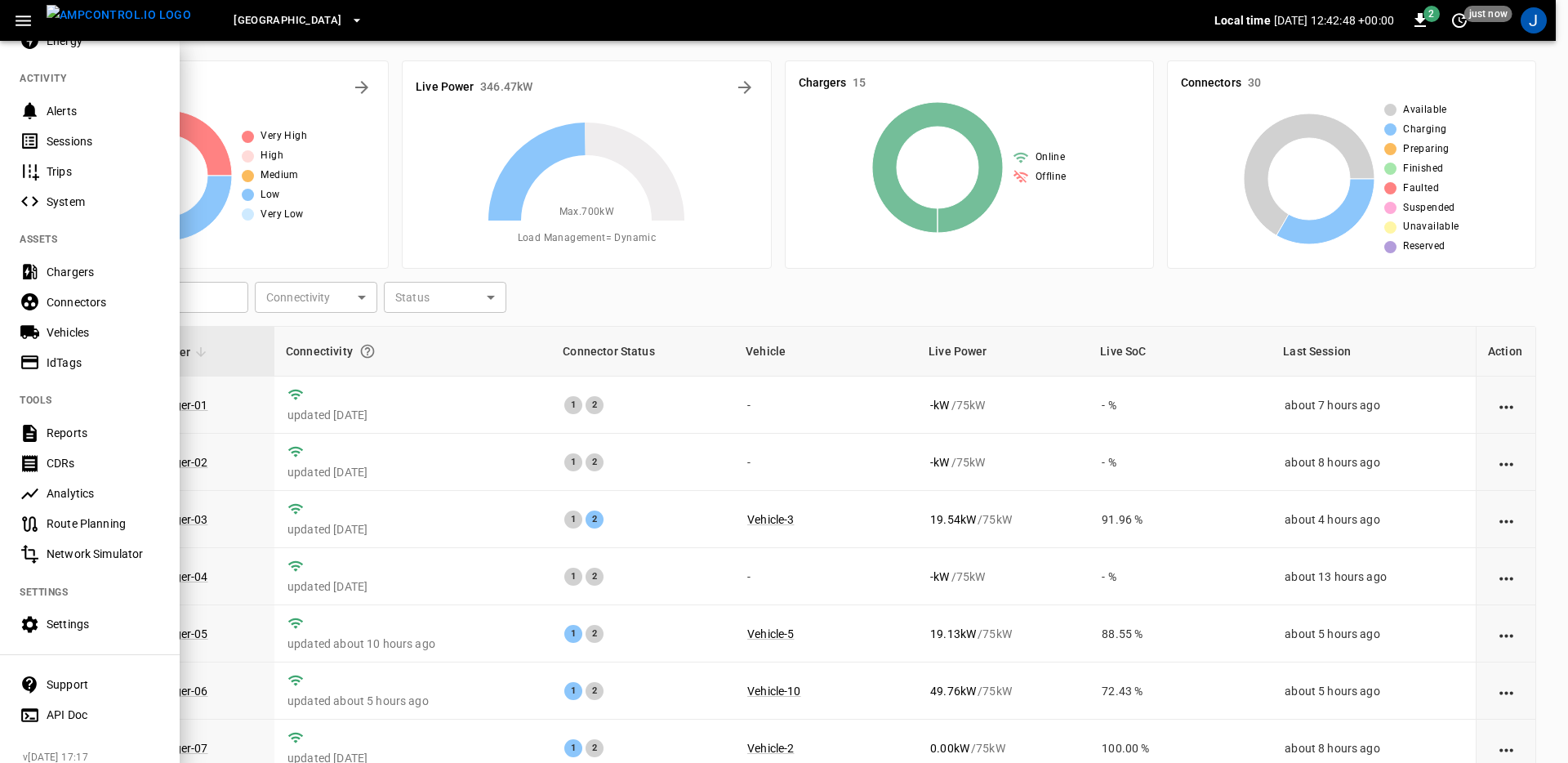
scroll to position [214, 0]
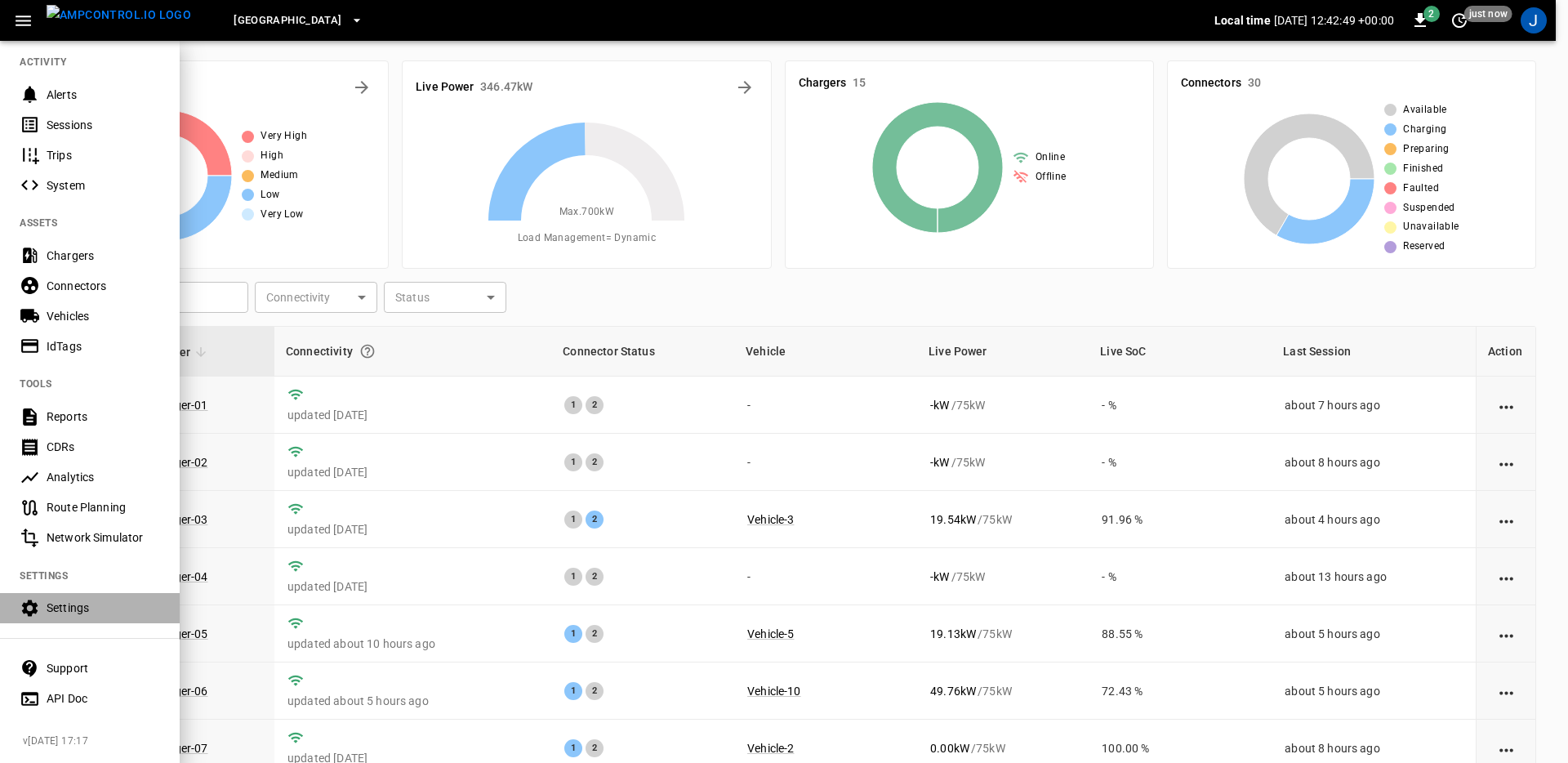
click at [115, 593] on div "Settings" at bounding box center [89, 608] width 180 height 30
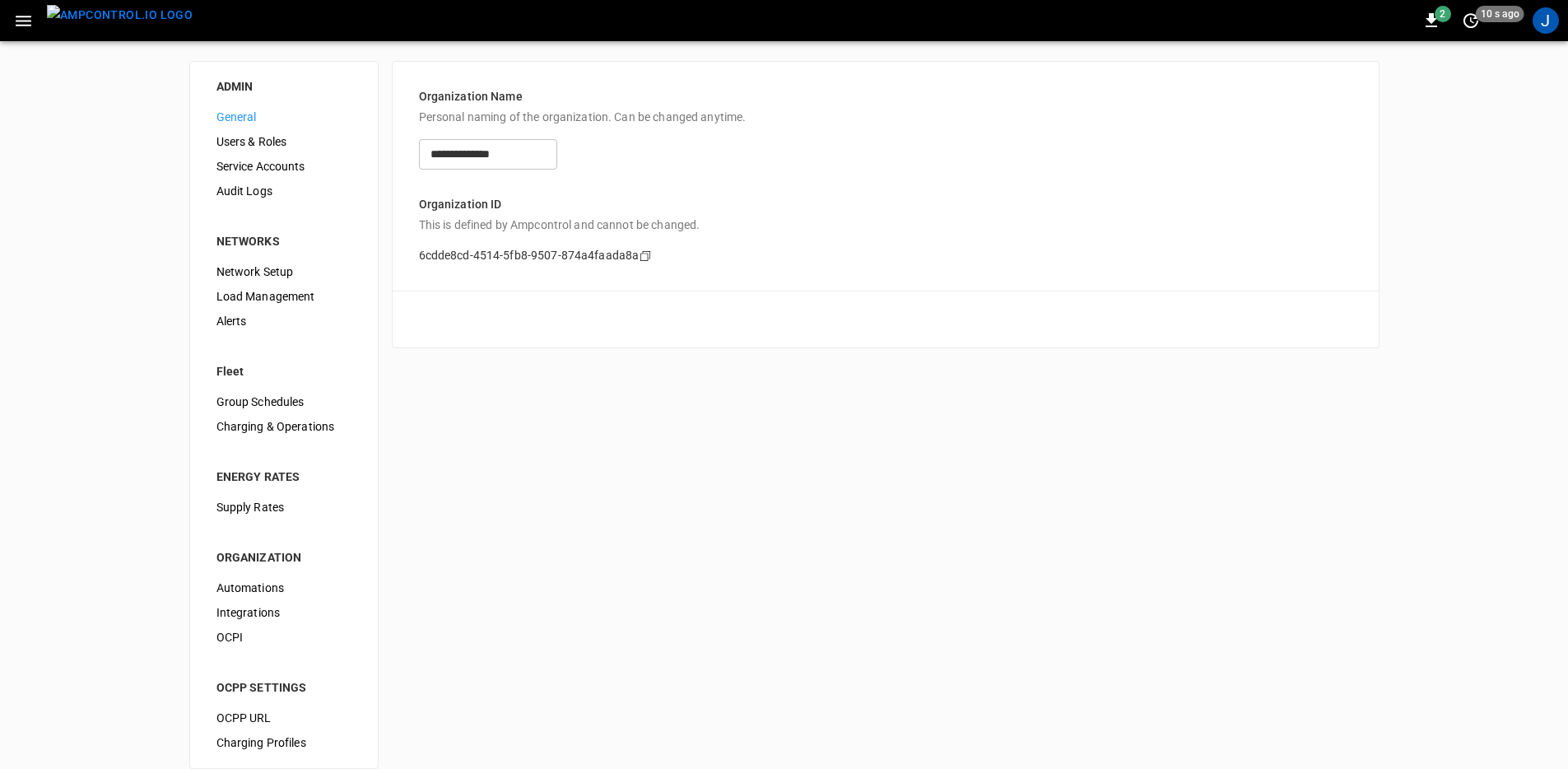
click at [285, 203] on li "NETWORKS" at bounding box center [284, 230] width 161 height 56
click at [288, 196] on span "Audit Logs" at bounding box center [284, 192] width 135 height 17
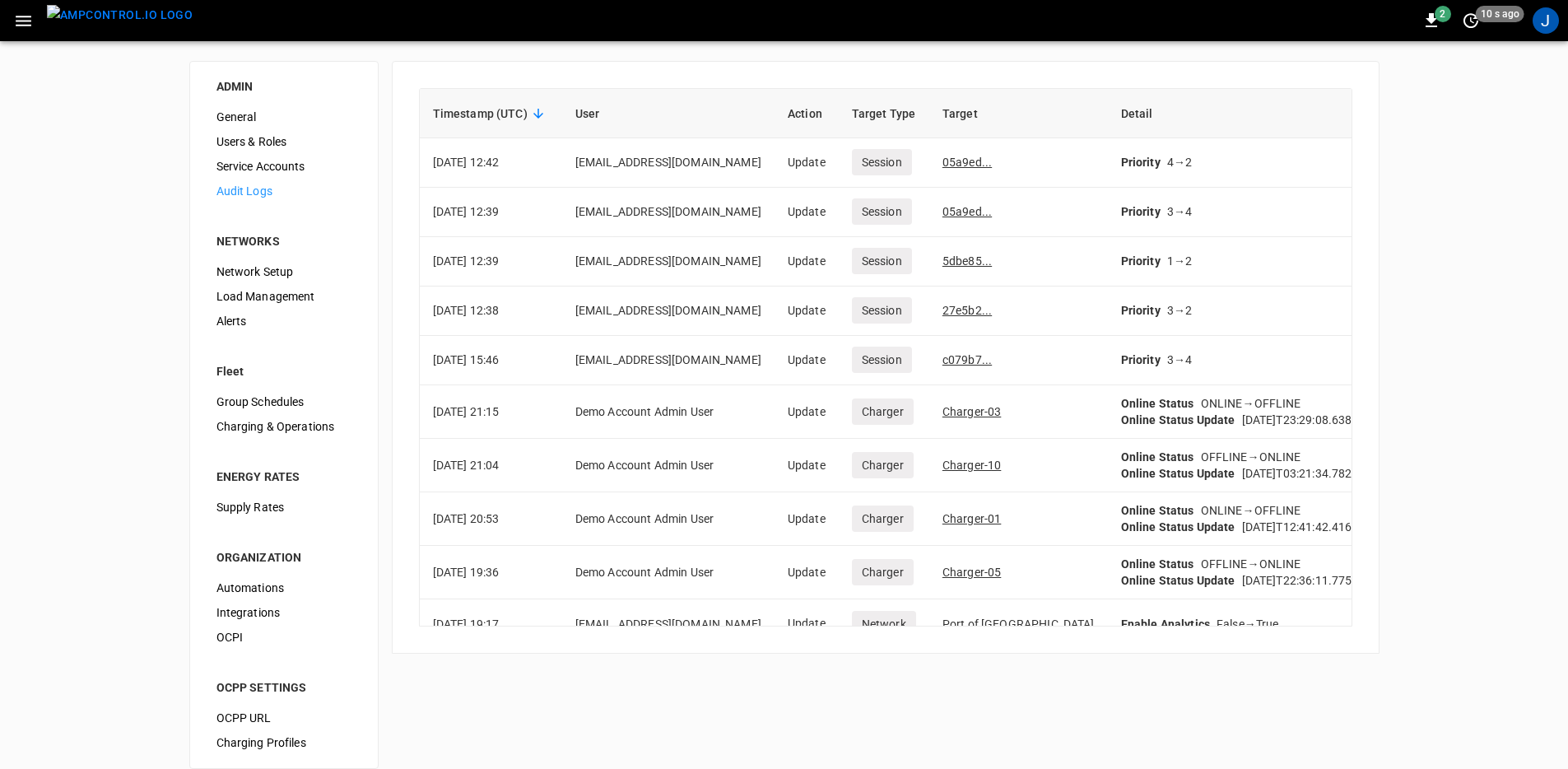
click at [130, 26] on img "menu" at bounding box center [120, 15] width 146 height 21
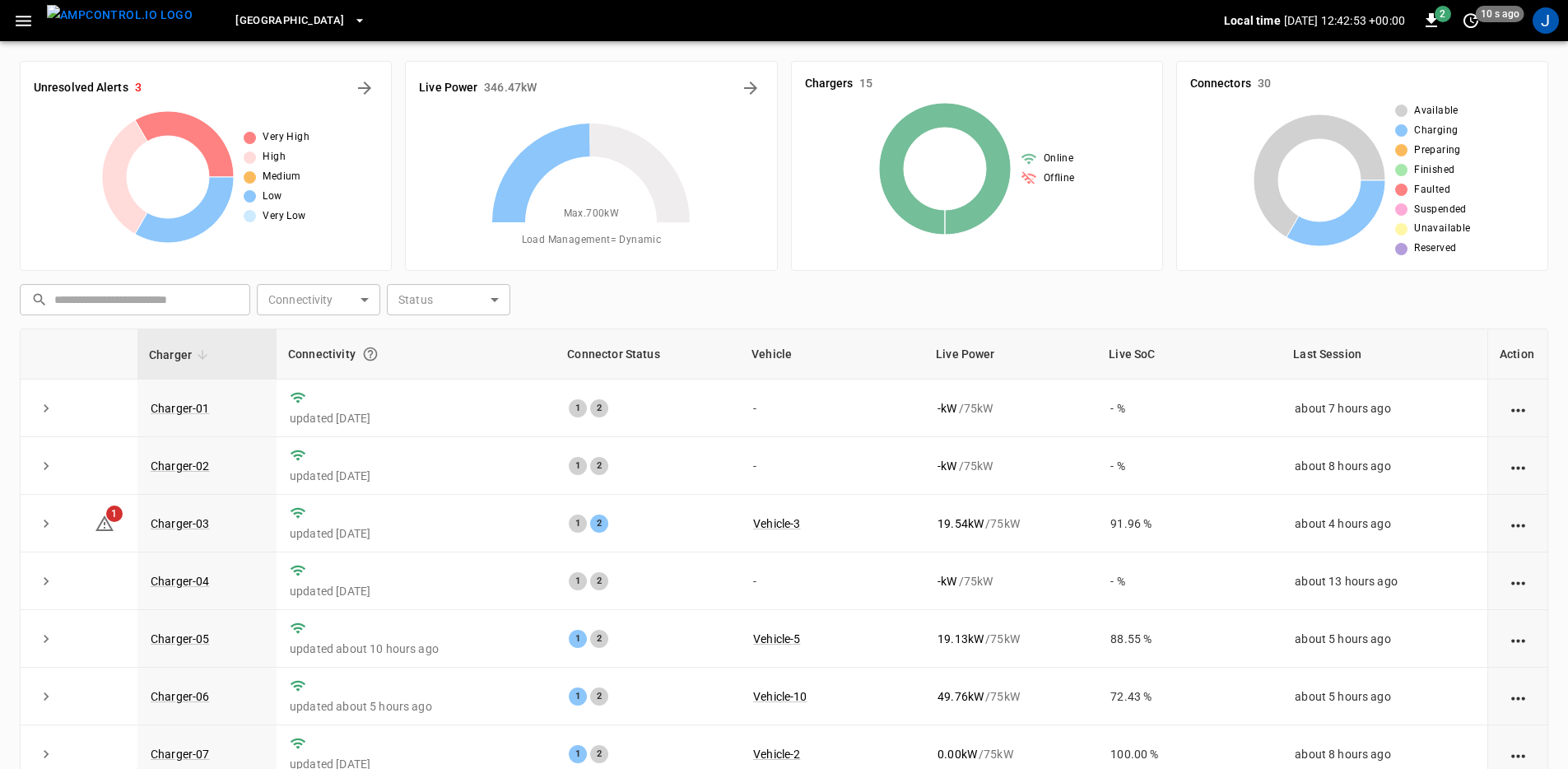
click at [23, 14] on icon "button" at bounding box center [24, 21] width 21 height 21
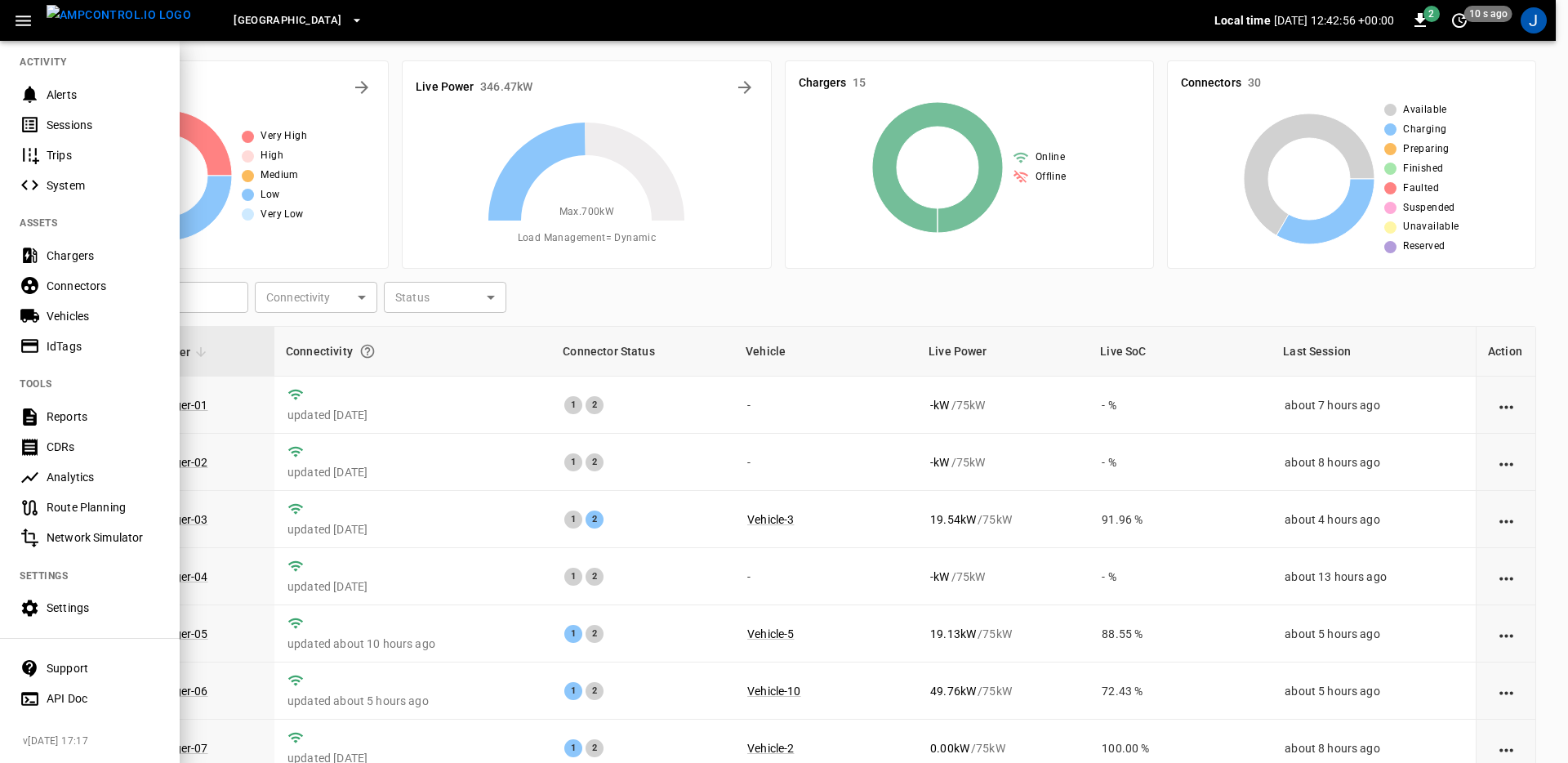
scroll to position [214, 0]
click at [104, 492] on Planning-listitem "Route Planning" at bounding box center [89, 507] width 180 height 30
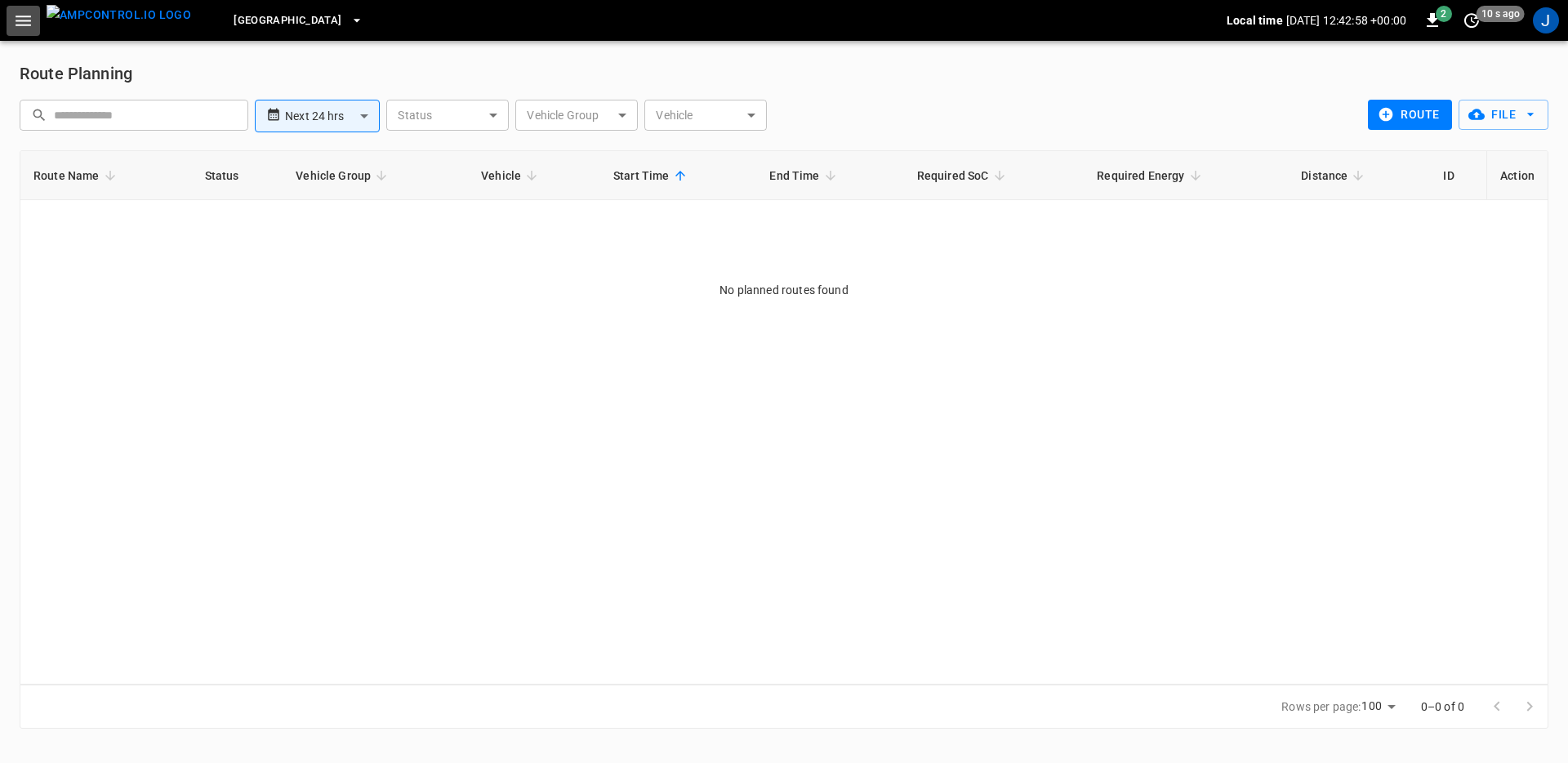
click at [26, 23] on icon "button" at bounding box center [24, 21] width 21 height 21
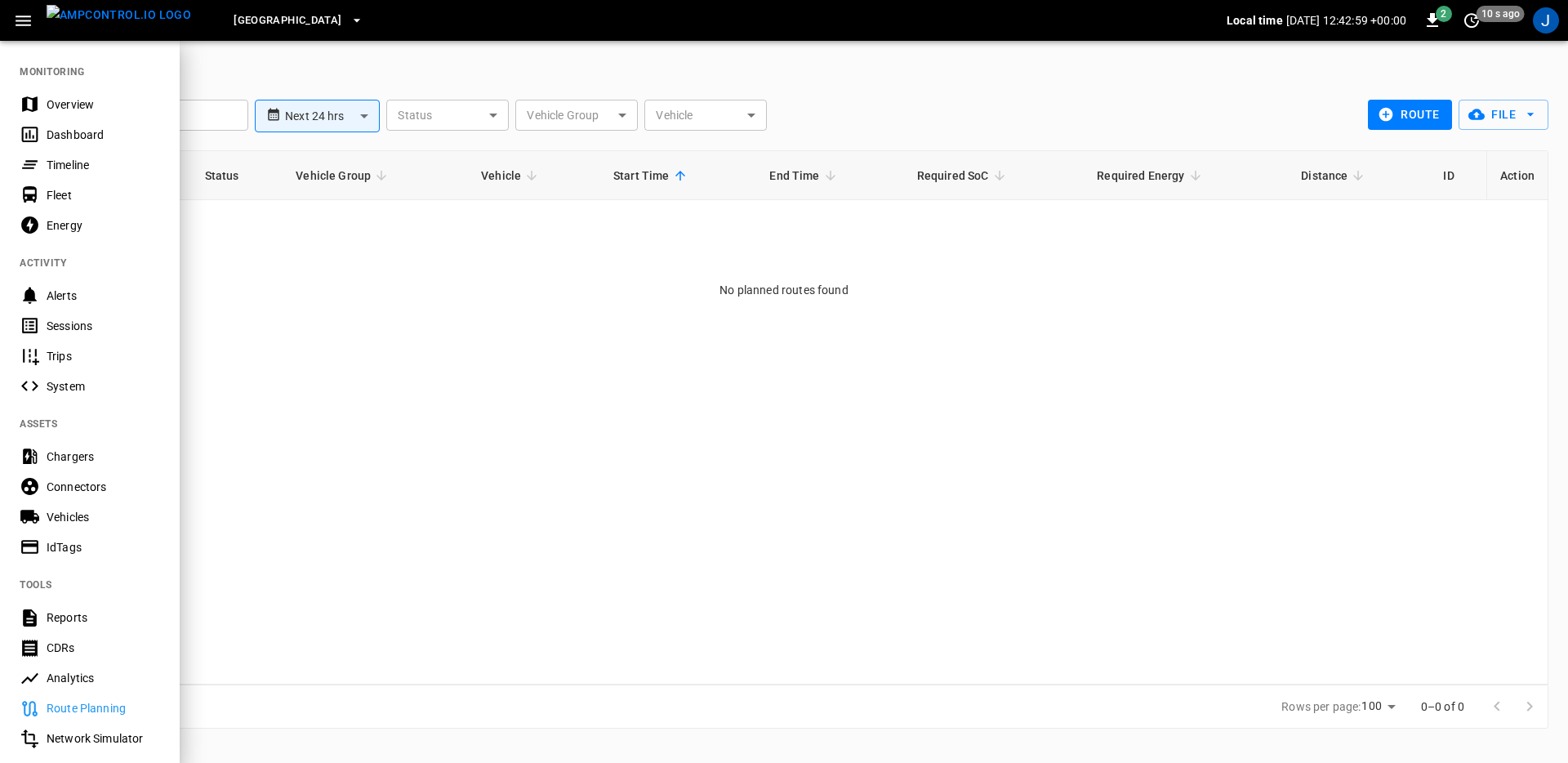
click at [76, 683] on div "Analytics" at bounding box center [103, 677] width 114 height 16
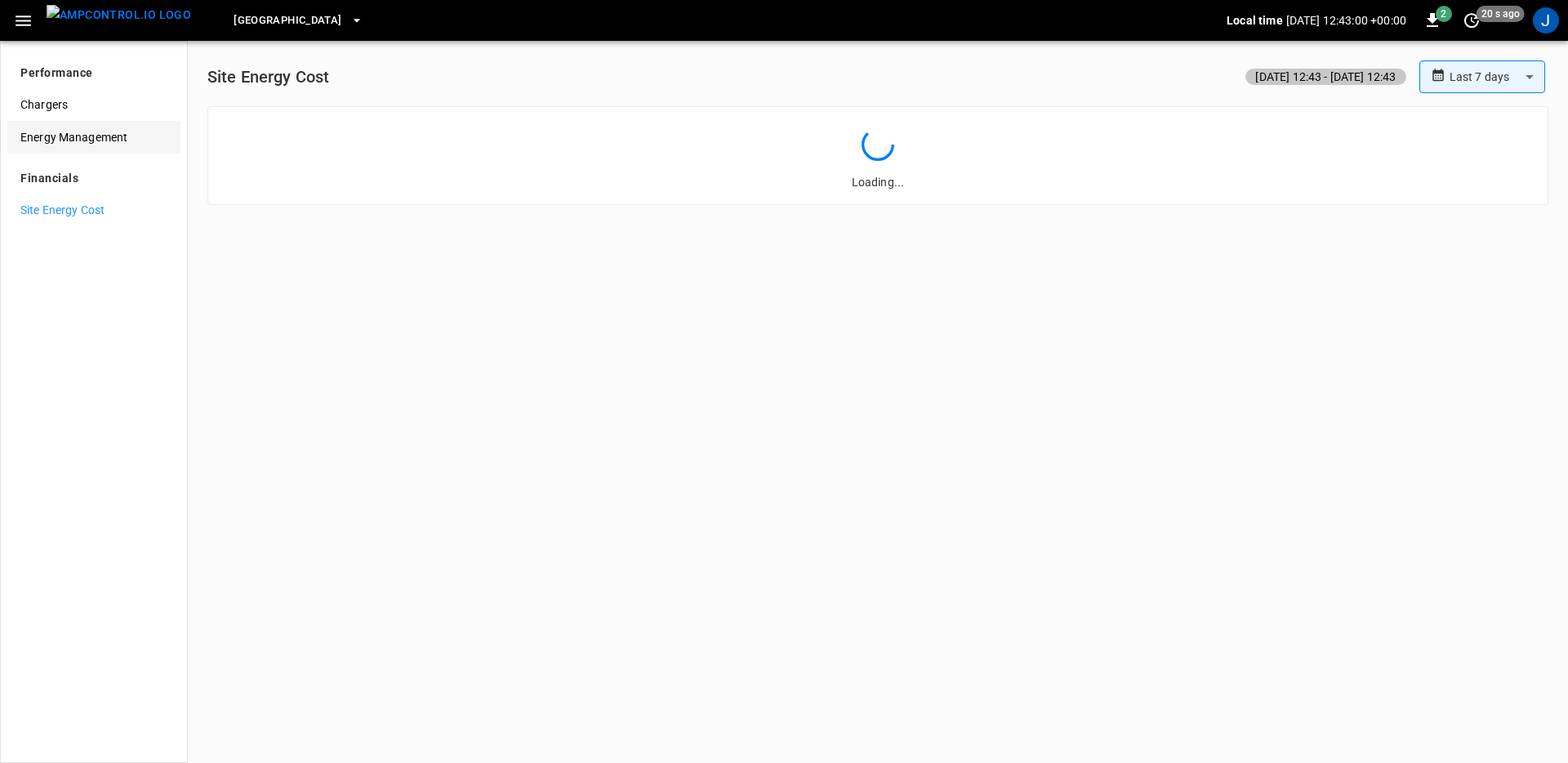
click at [85, 144] on span "Energy Management" at bounding box center [94, 137] width 147 height 17
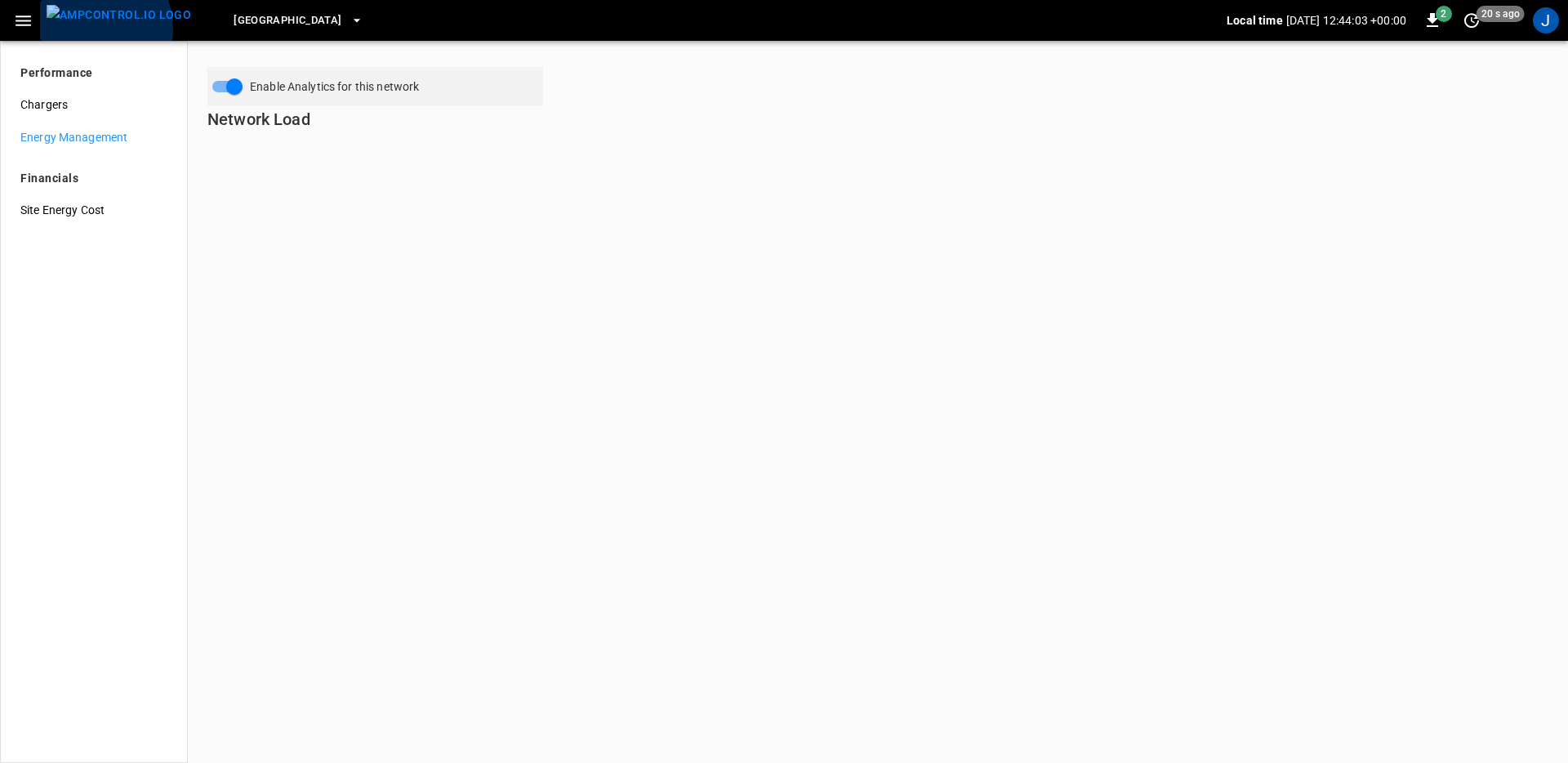
click at [83, 25] on img "menu" at bounding box center [119, 15] width 145 height 21
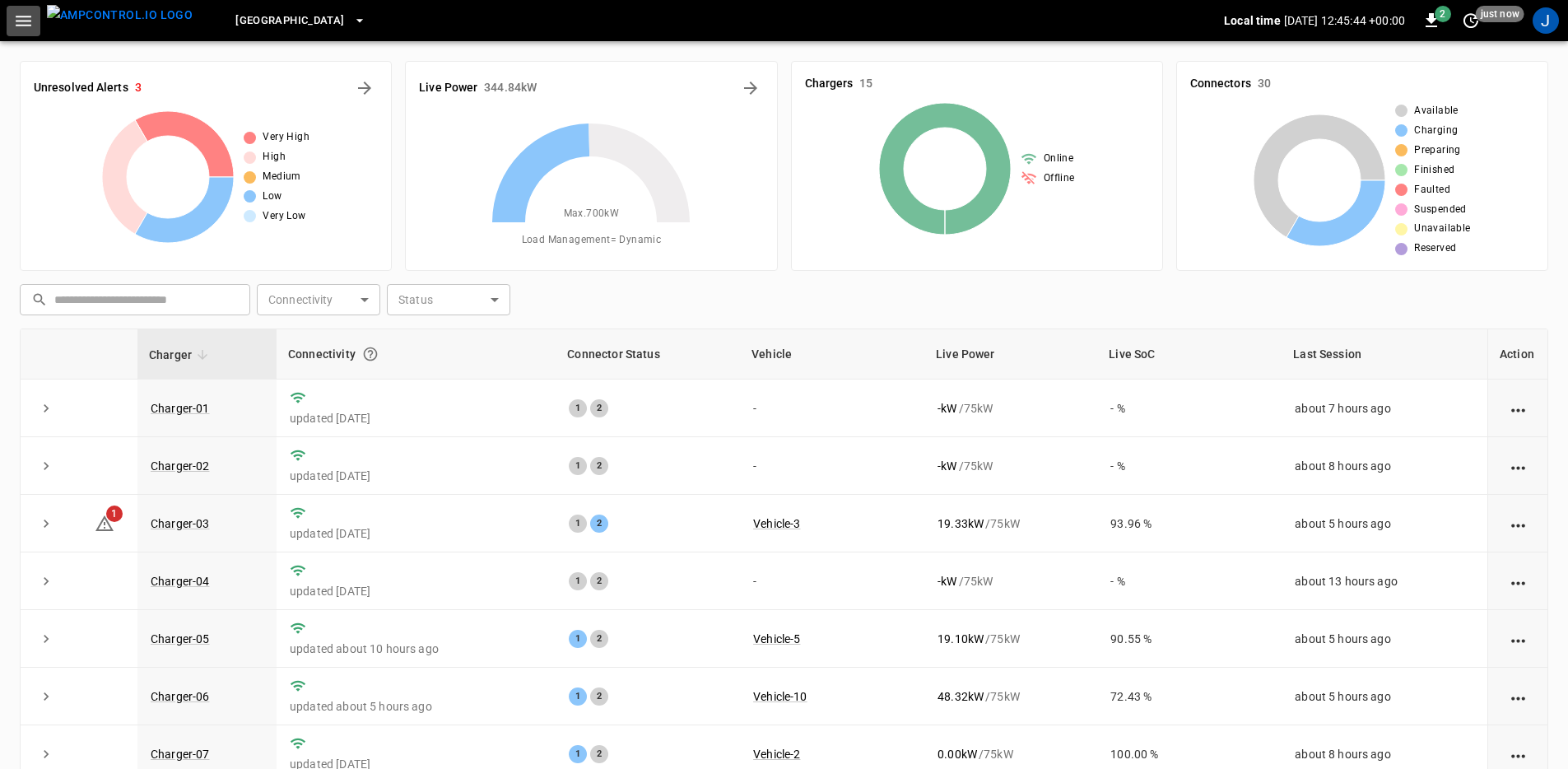
click at [9, 24] on button "button" at bounding box center [24, 21] width 34 height 30
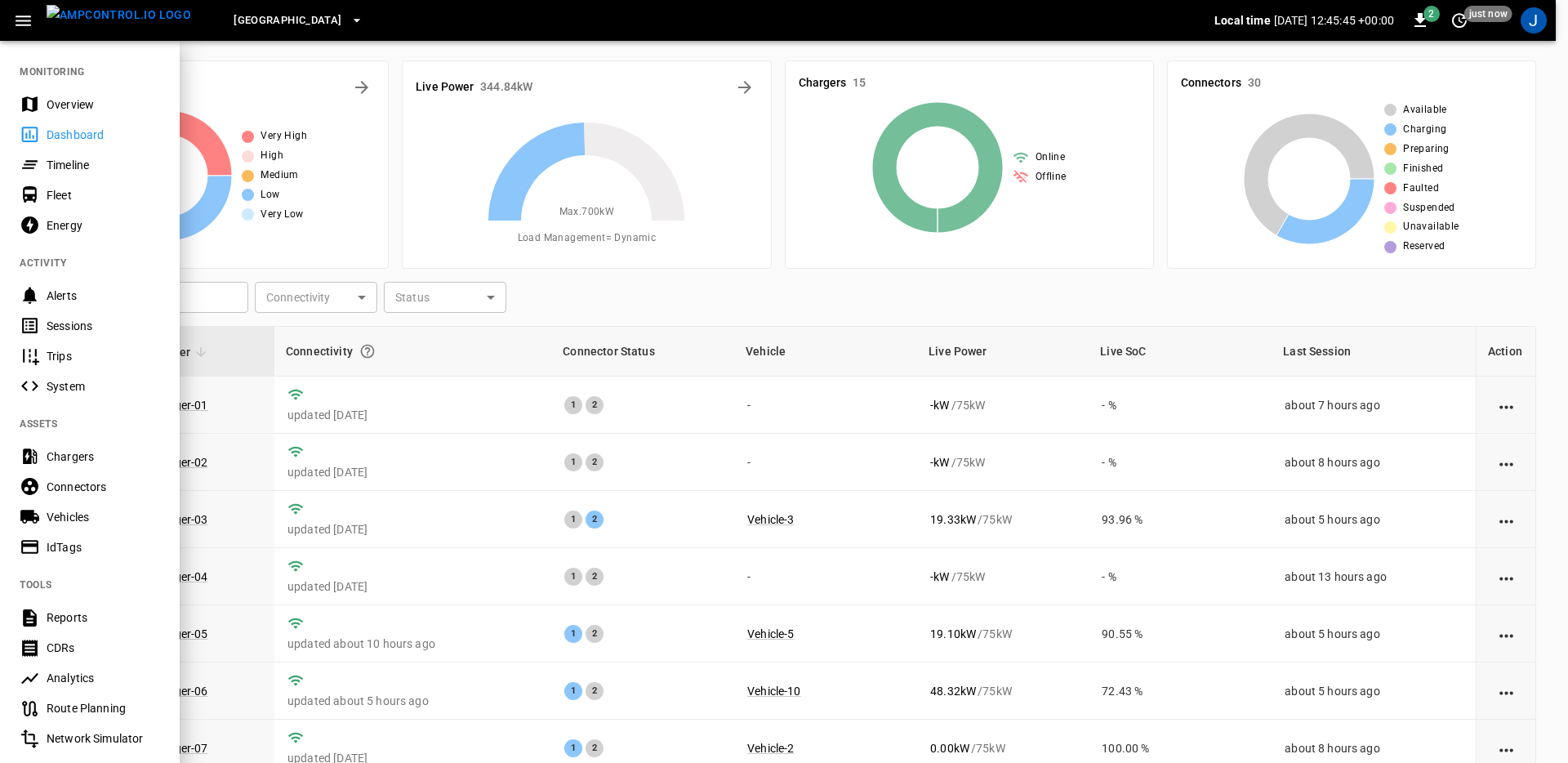
click at [59, 200] on div "Fleet" at bounding box center [103, 195] width 114 height 16
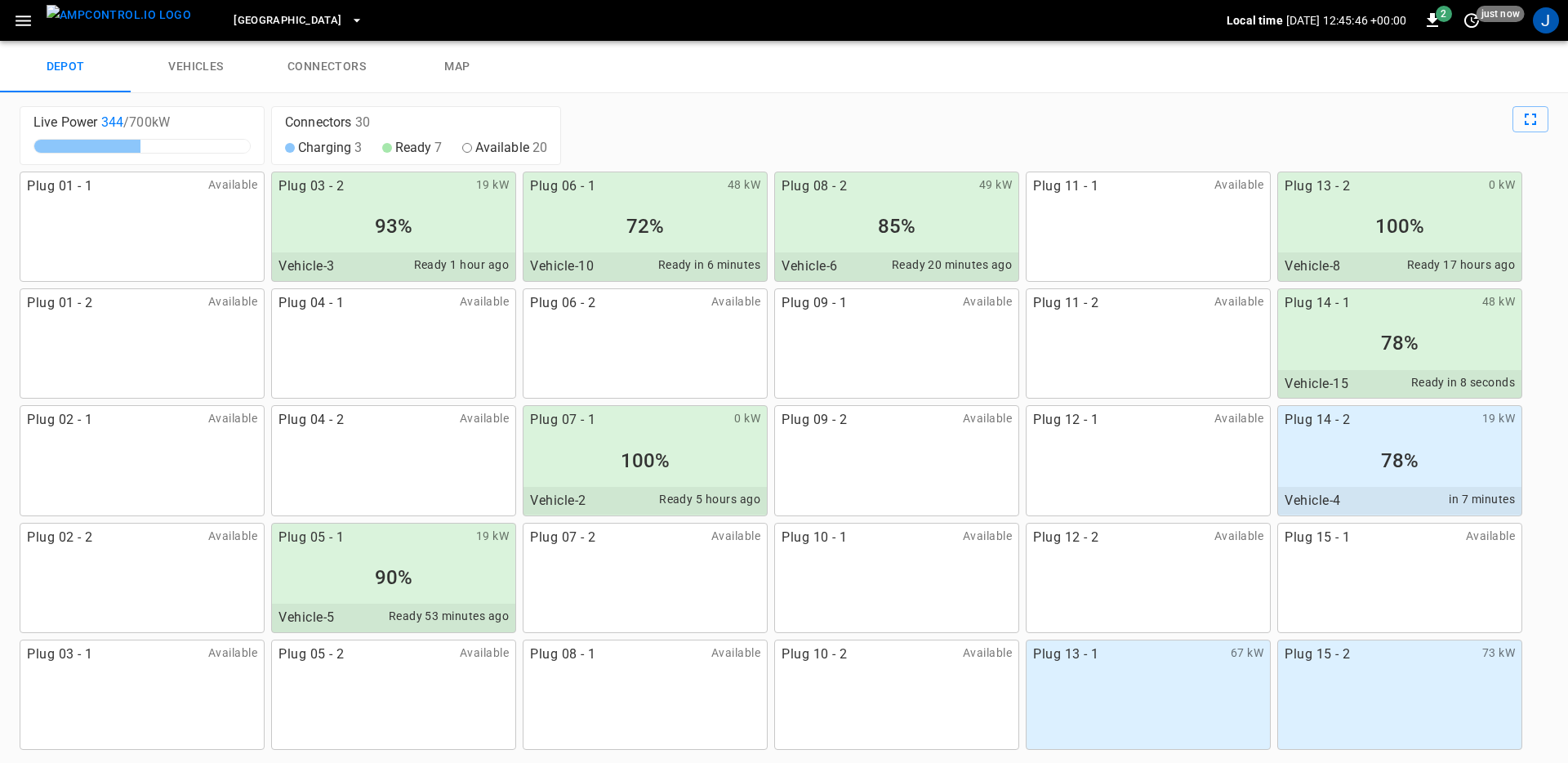
click at [189, 70] on link "vehicles" at bounding box center [196, 67] width 131 height 53
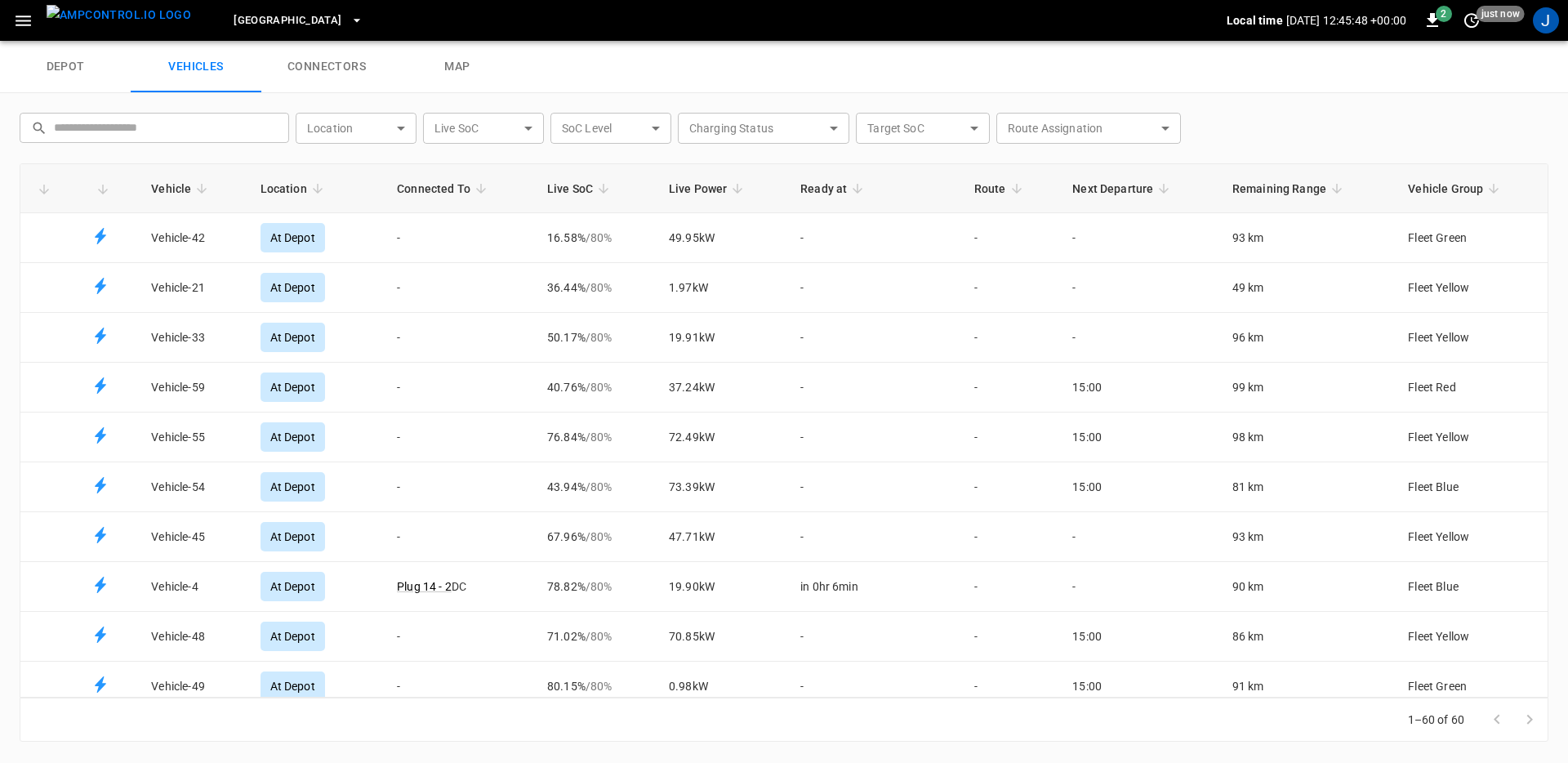
click at [474, 188] on icon "Fleet vehicles table" at bounding box center [481, 189] width 15 height 15
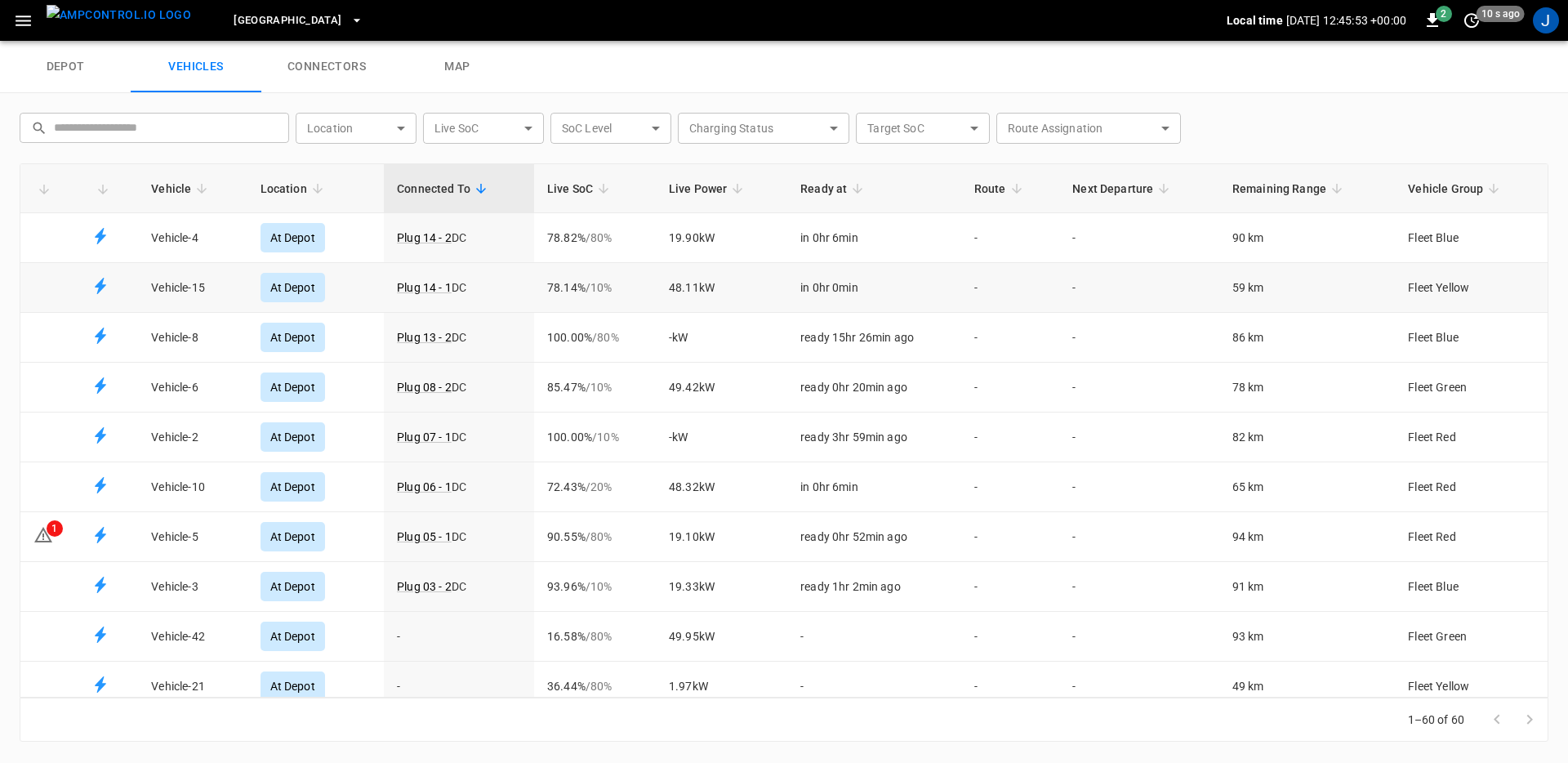
click at [596, 298] on td "78.14% / 10 %" at bounding box center [595, 287] width 121 height 50
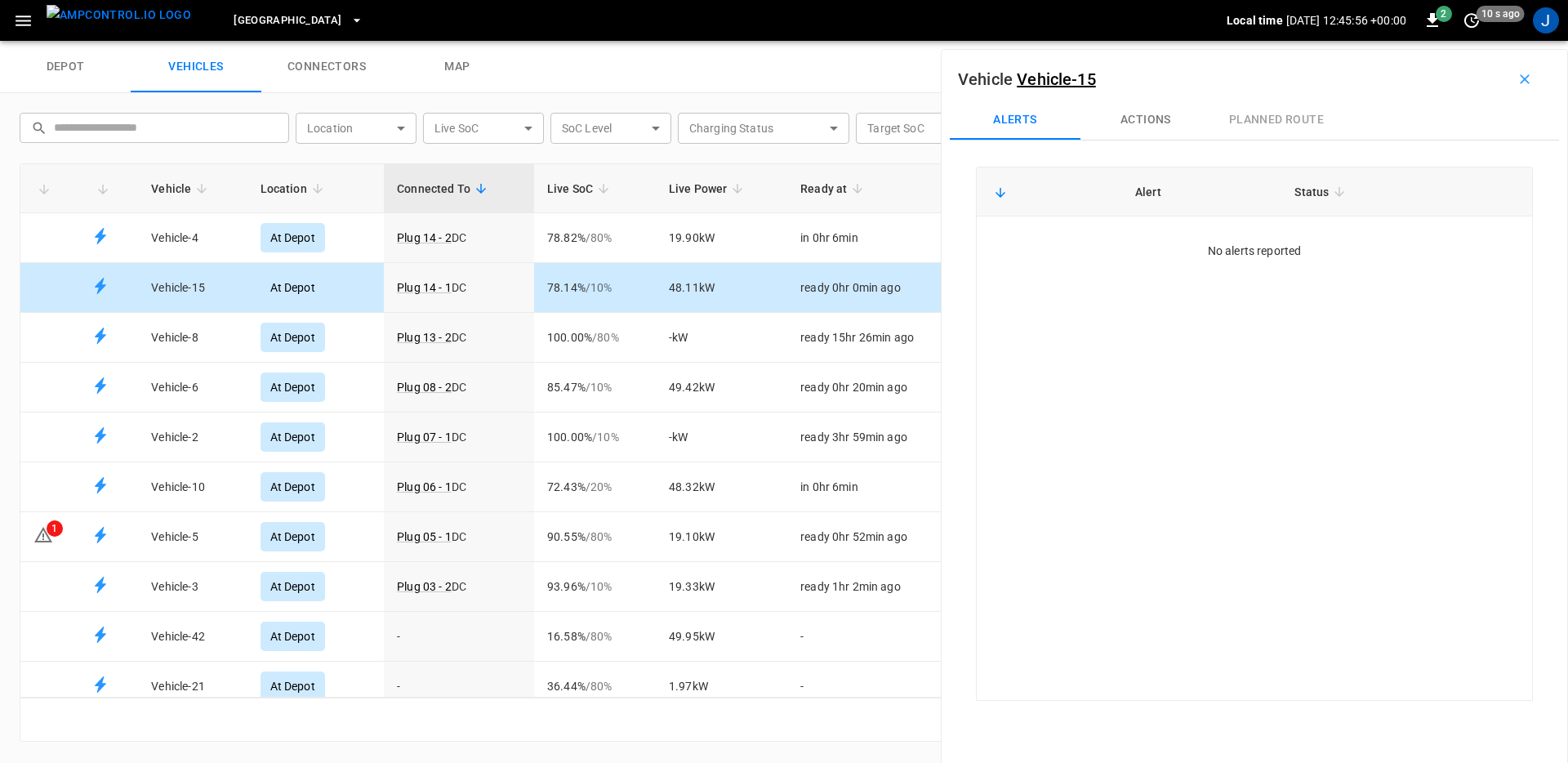
click at [1127, 142] on div "Vehicle Vehicle-15 Alerts Actions planned route Alert Status No alerts reported" at bounding box center [1255, 430] width 628 height 763
click at [1141, 129] on button "Actions" at bounding box center [1145, 120] width 131 height 40
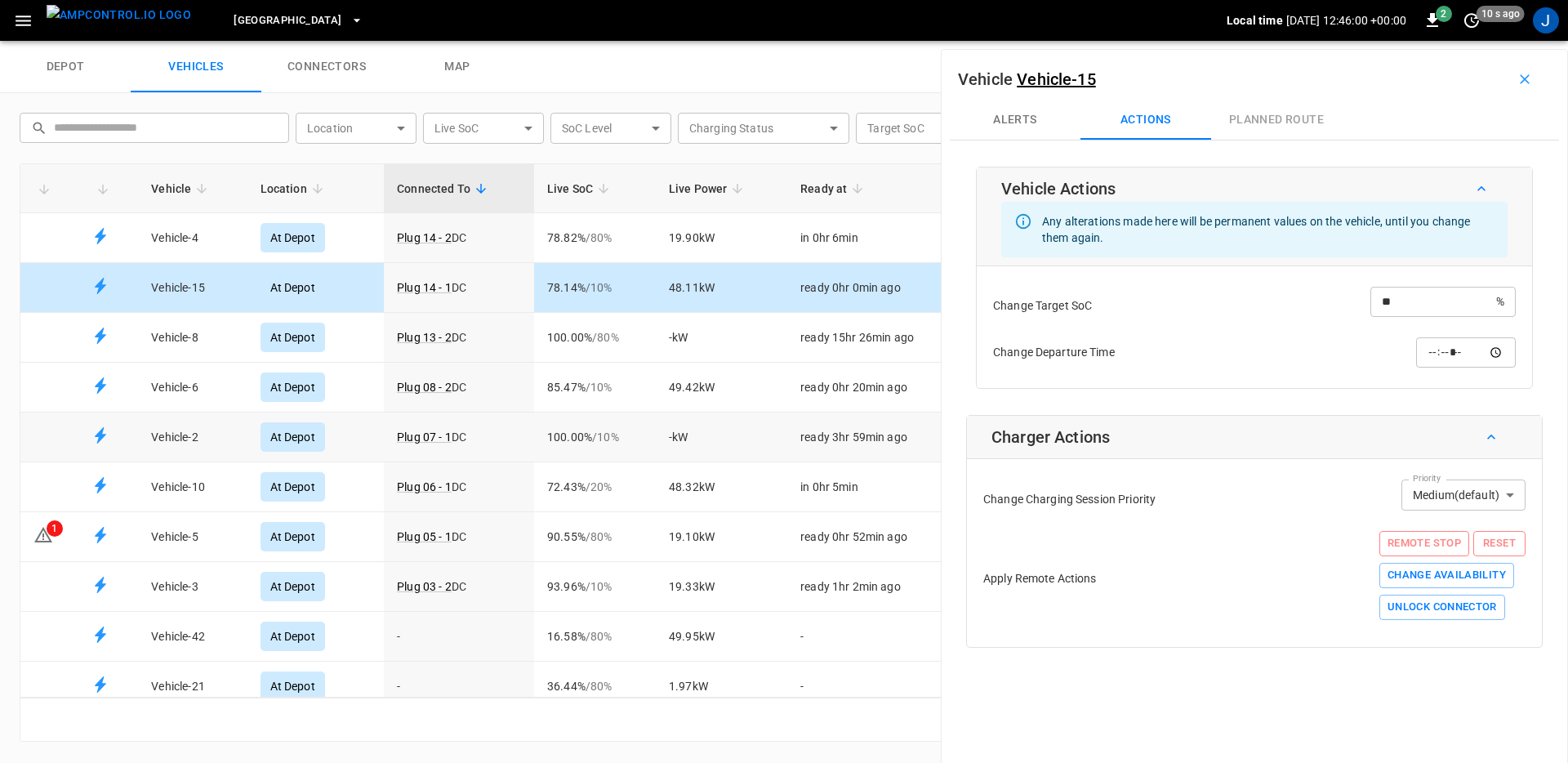
click at [657, 448] on td "- kW" at bounding box center [722, 437] width 132 height 50
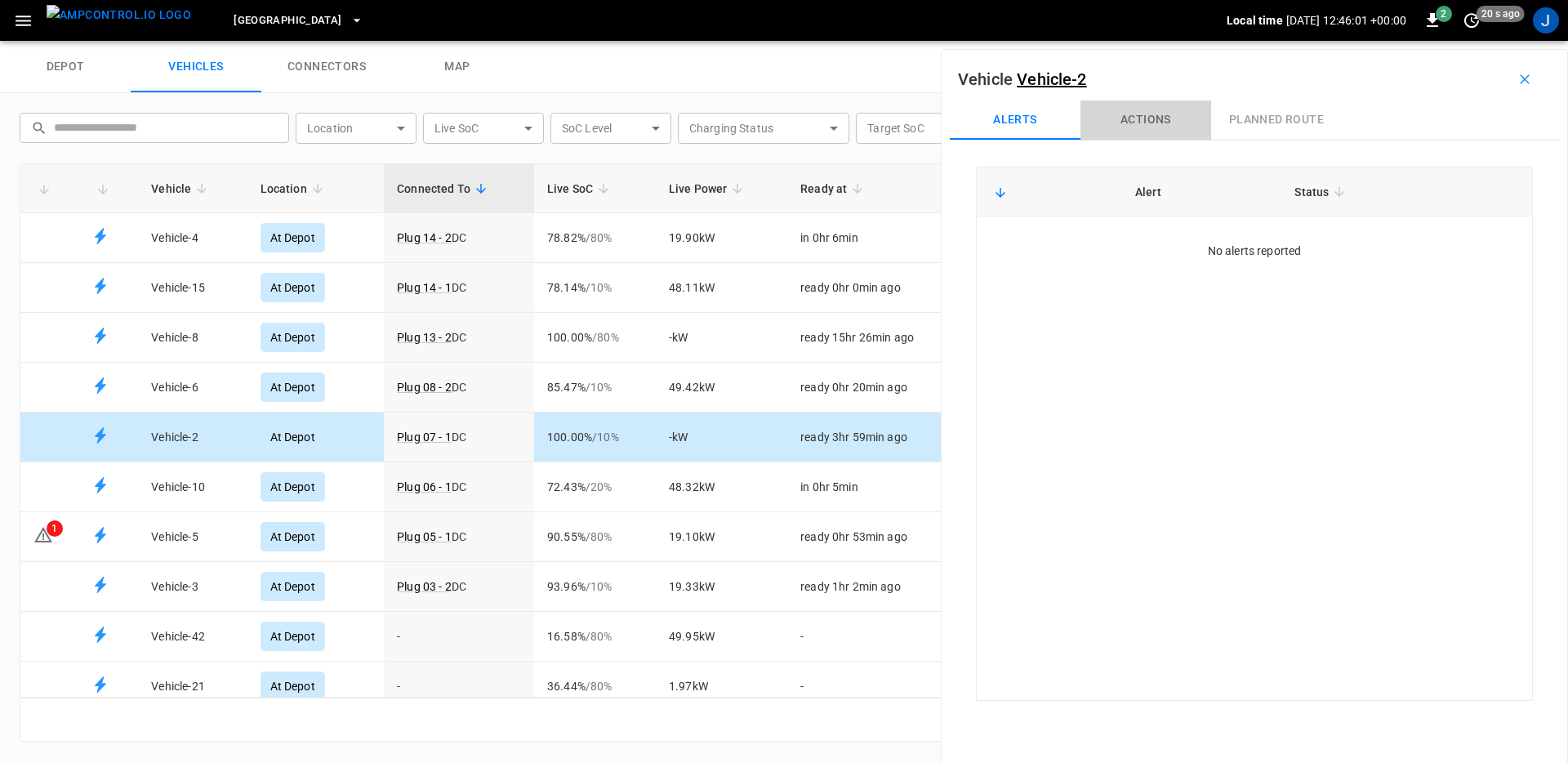
click at [1172, 116] on button "Actions" at bounding box center [1145, 120] width 131 height 40
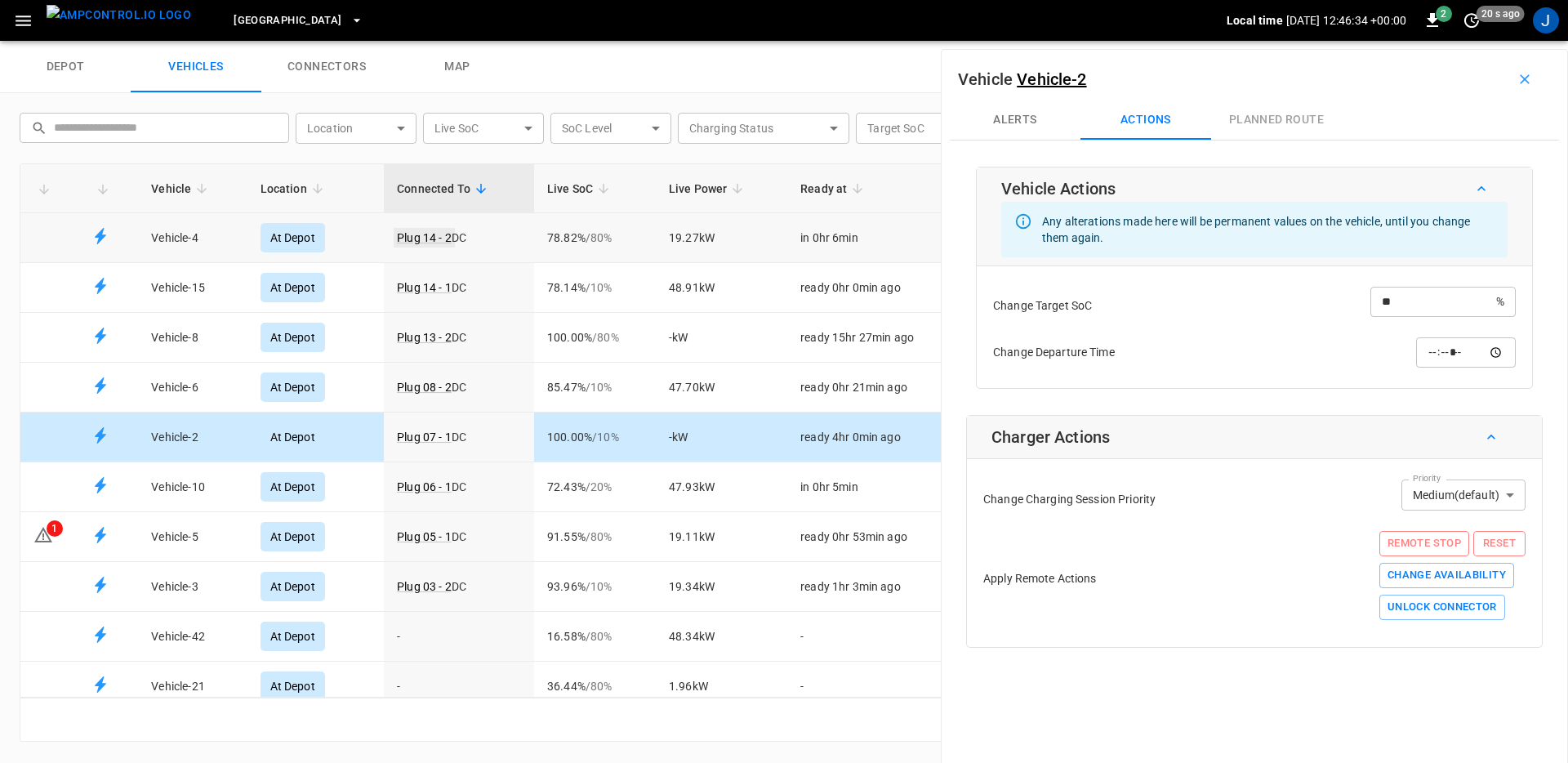
click at [419, 239] on link "Plug 14 - 2" at bounding box center [424, 237] width 61 height 20
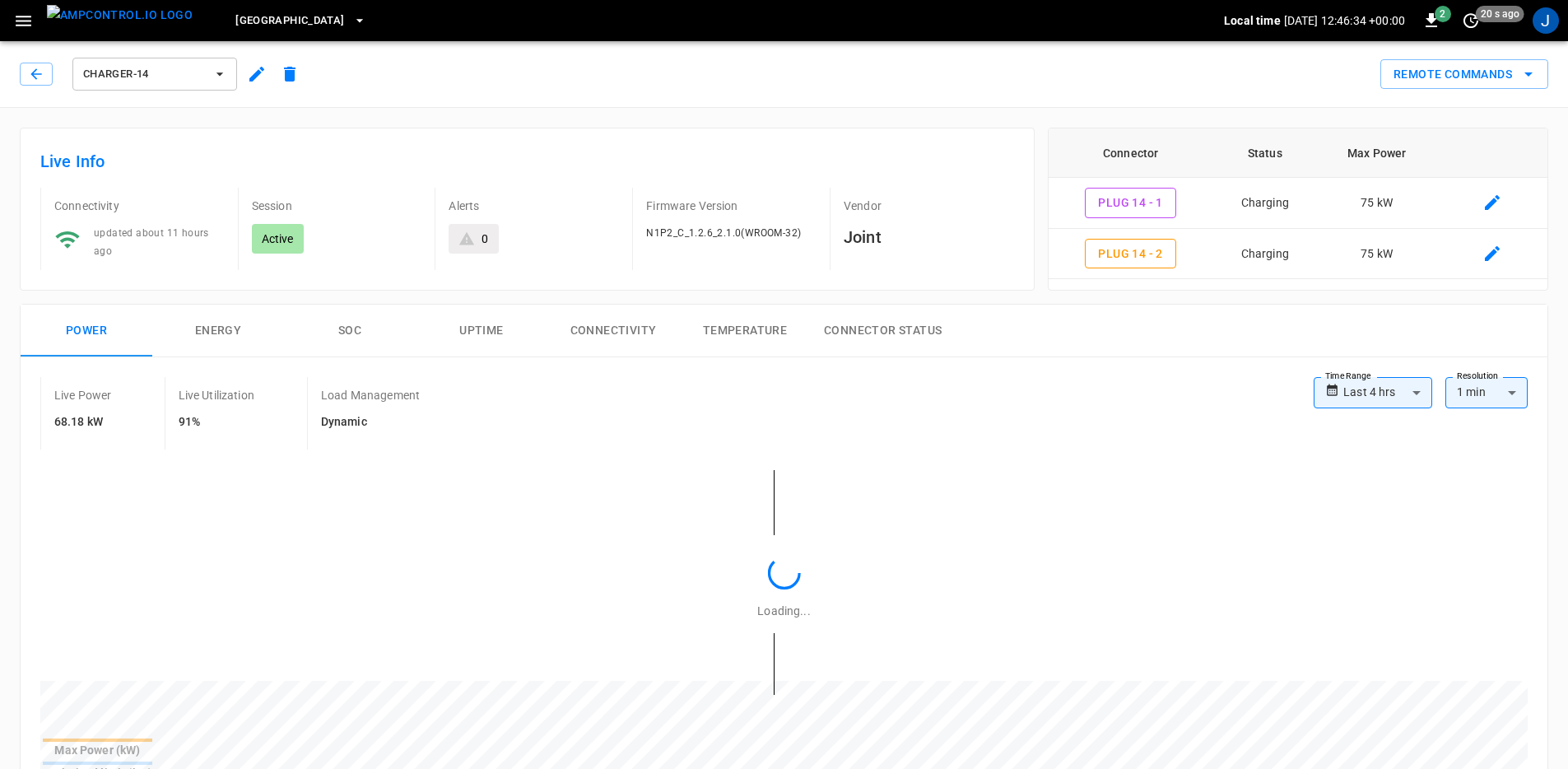
type input "**********"
click at [257, 78] on icon "button" at bounding box center [256, 74] width 20 height 20
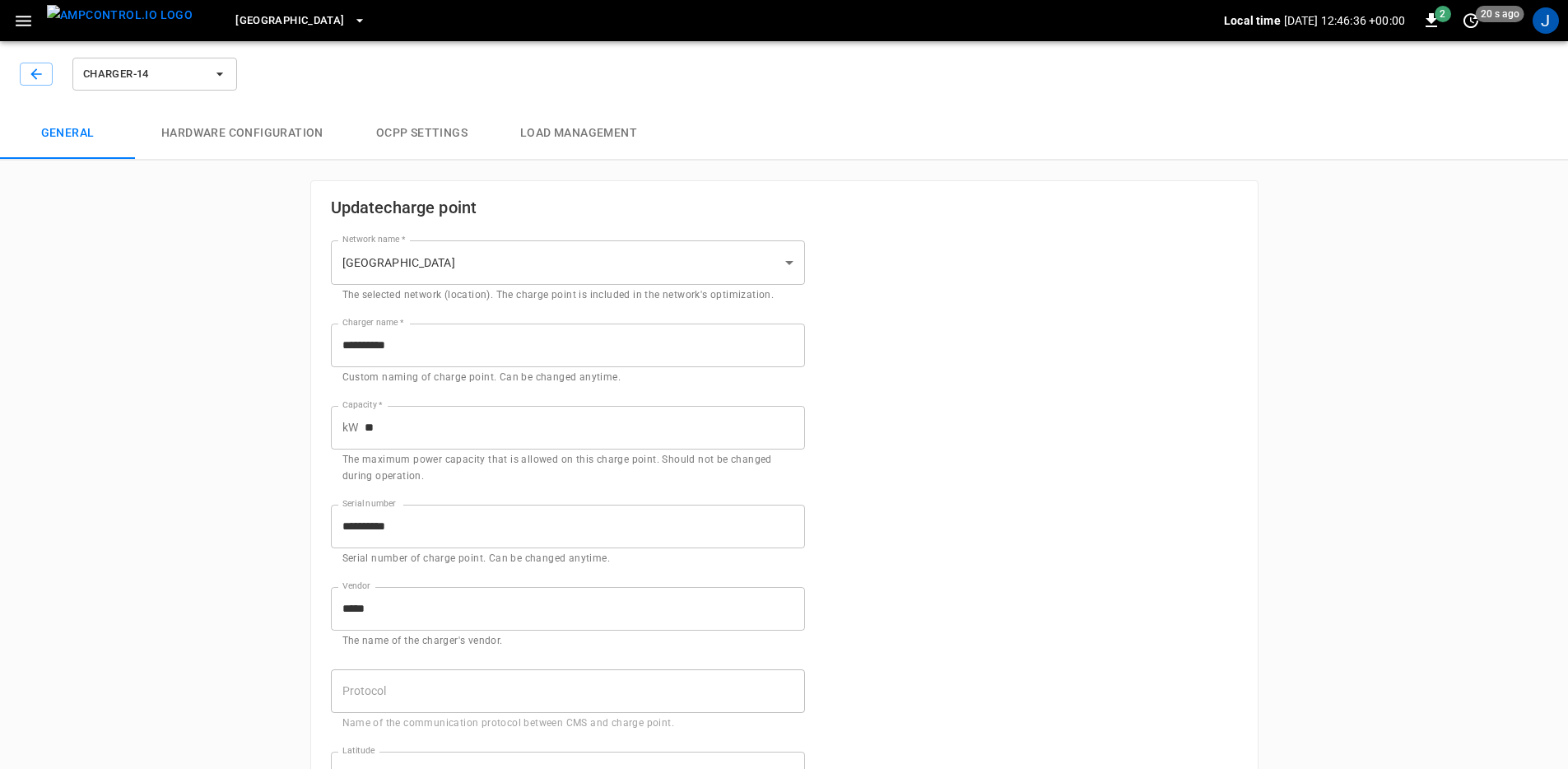
click at [175, 71] on span "Charger-14" at bounding box center [144, 75] width 121 height 19
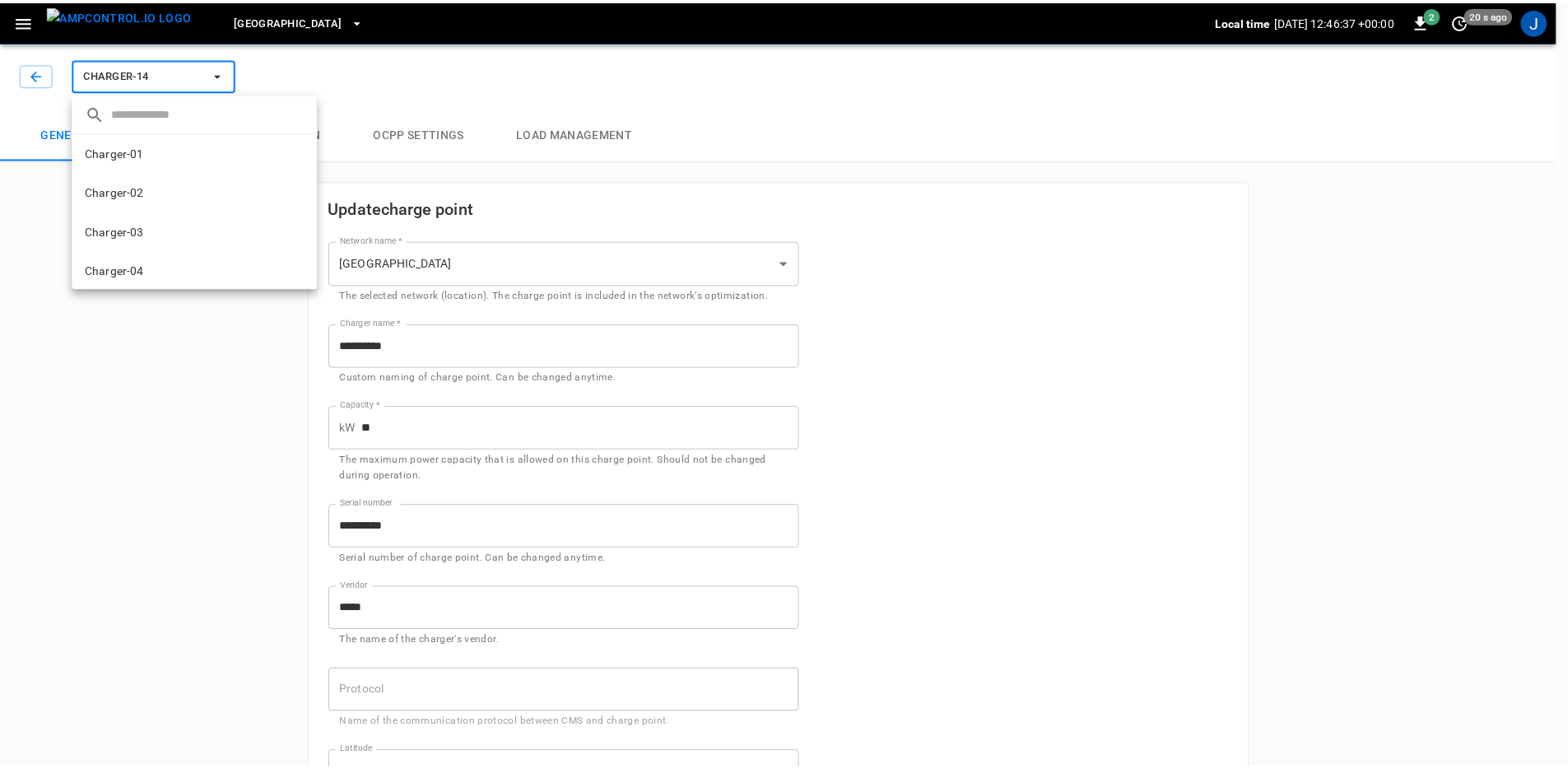
scroll to position [436, 0]
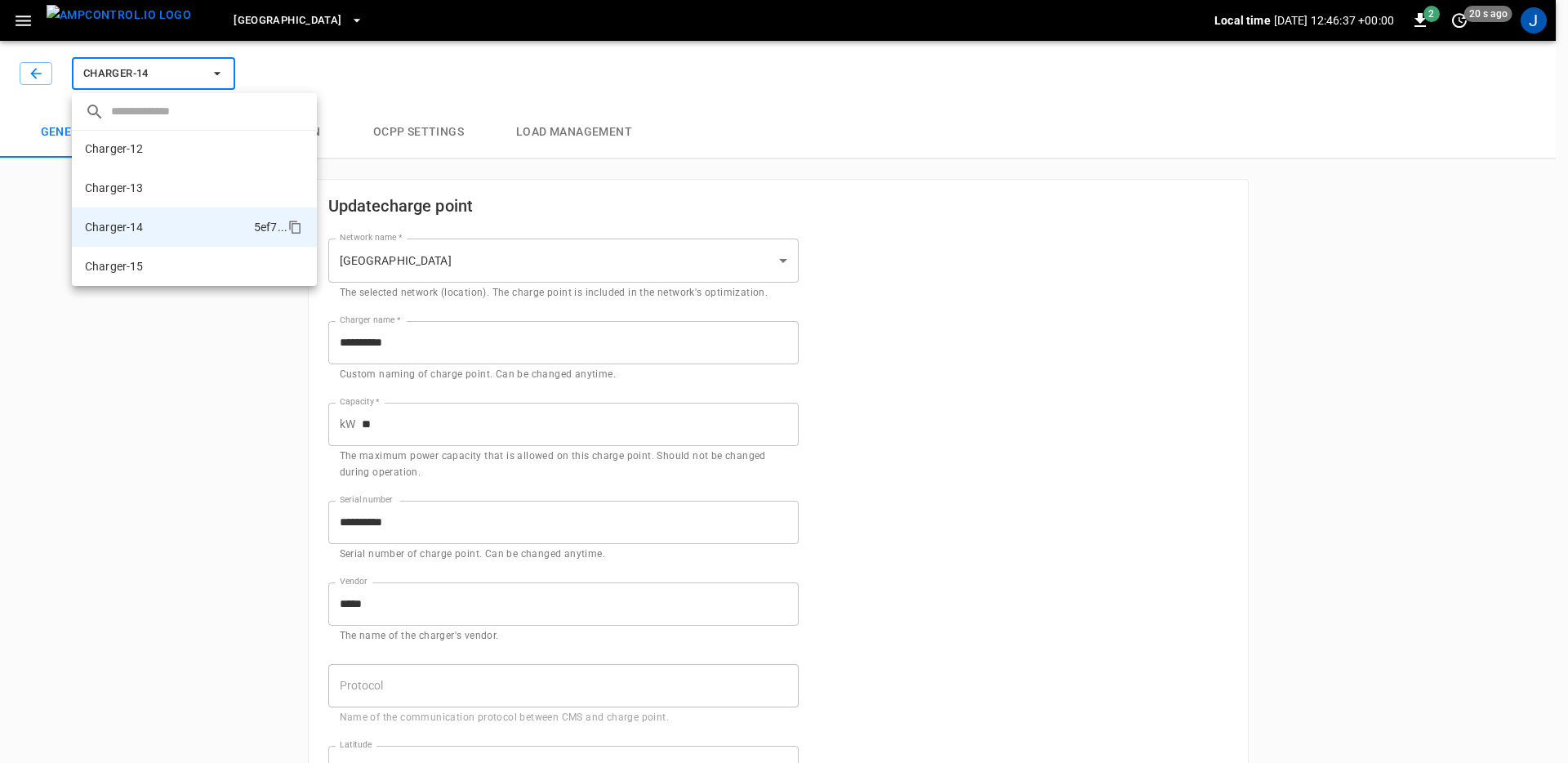
click at [184, 450] on div at bounding box center [784, 381] width 1568 height 763
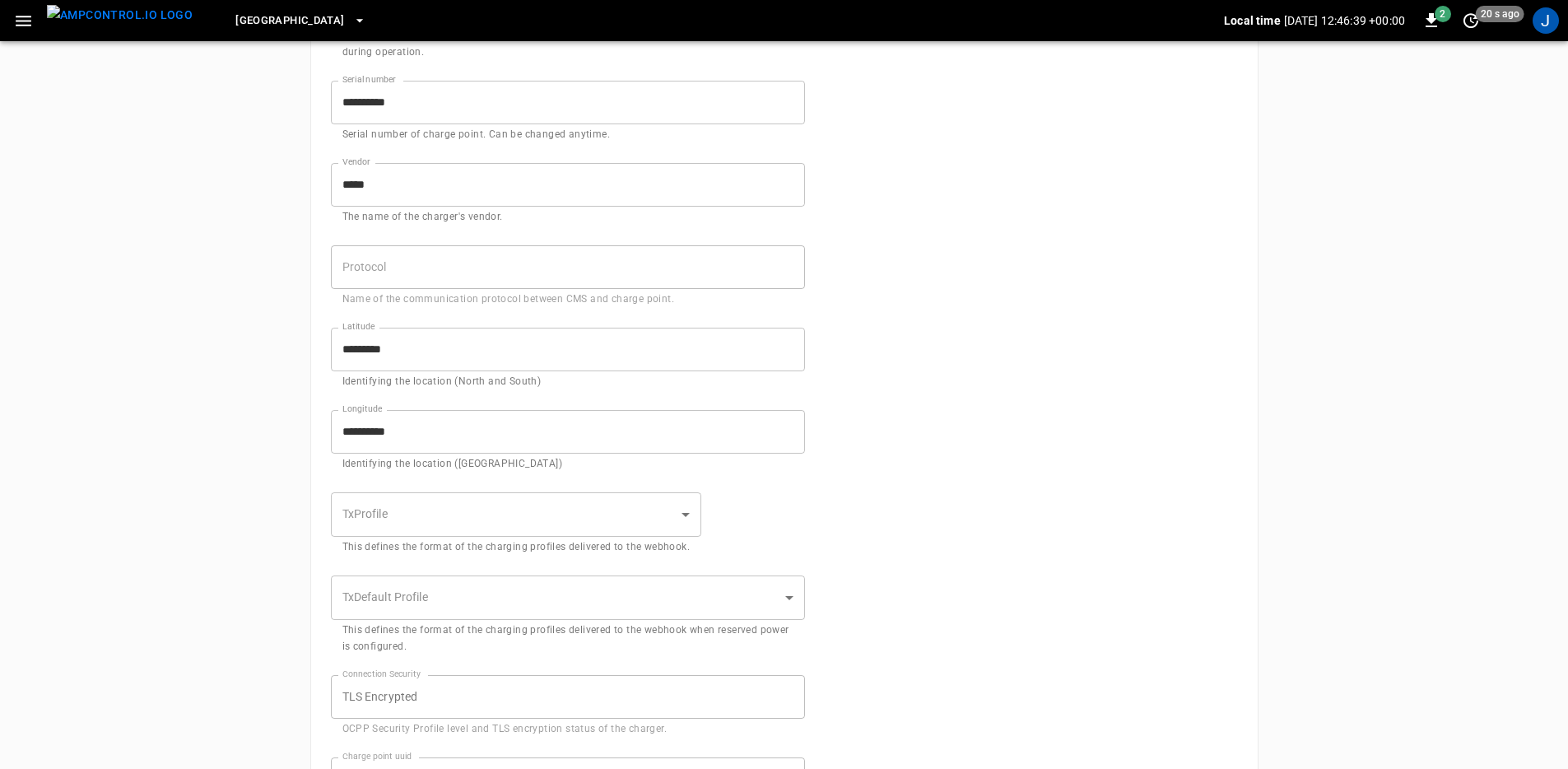
scroll to position [0, 0]
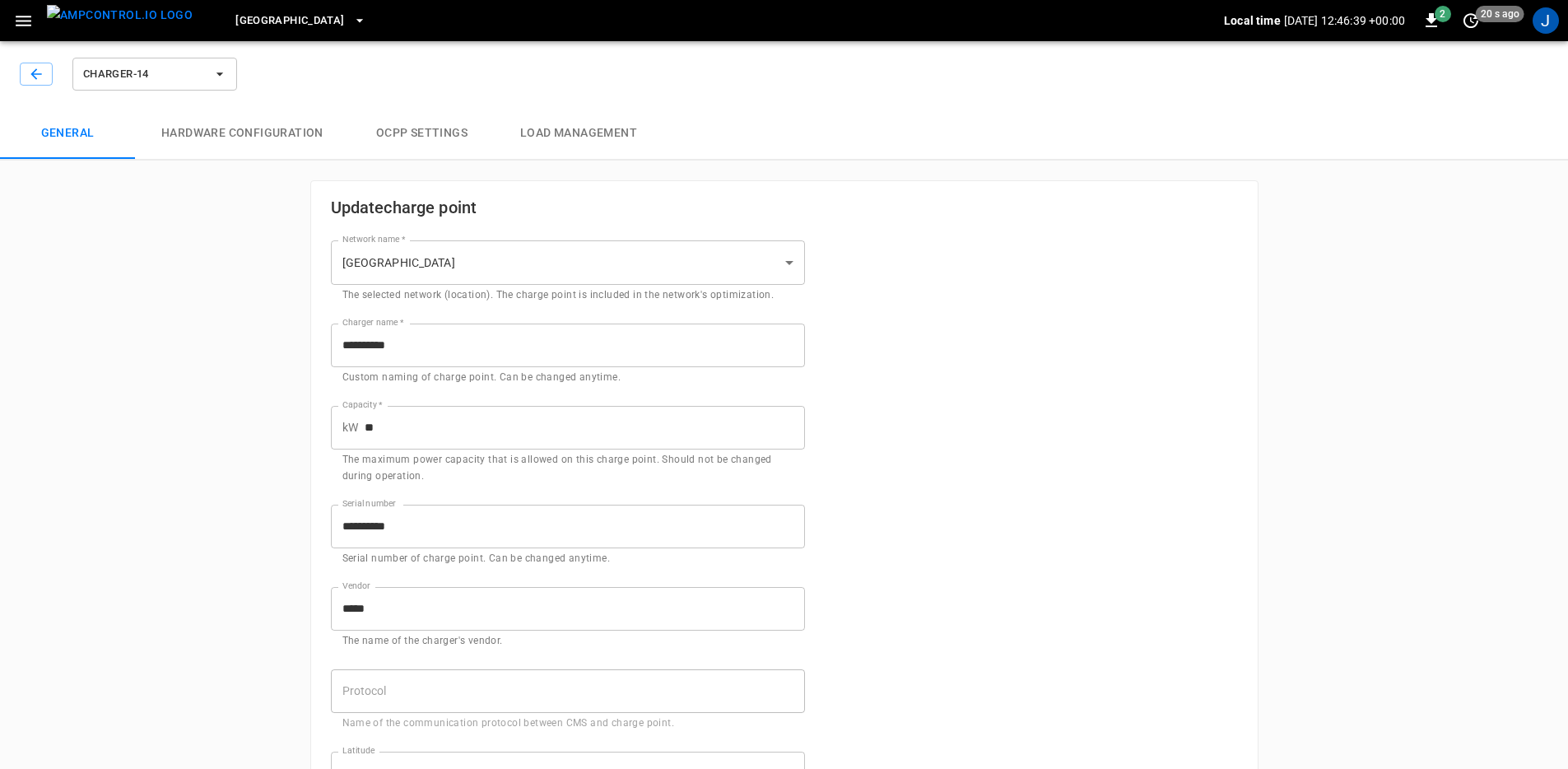
click at [575, 132] on button "Load Management" at bounding box center [579, 134] width 170 height 53
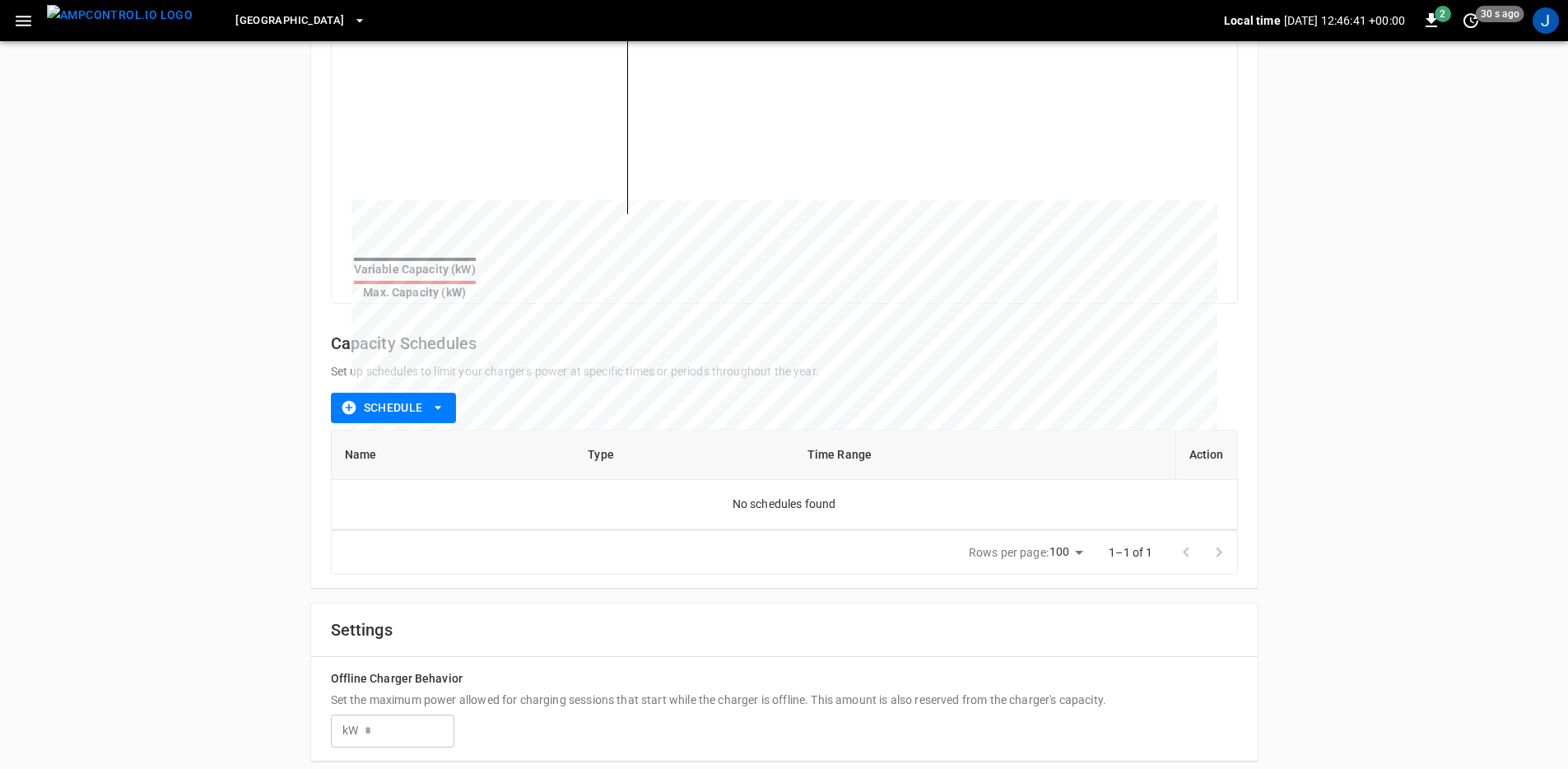
scroll to position [296, 0]
click at [413, 727] on input "number" at bounding box center [409, 731] width 90 height 30
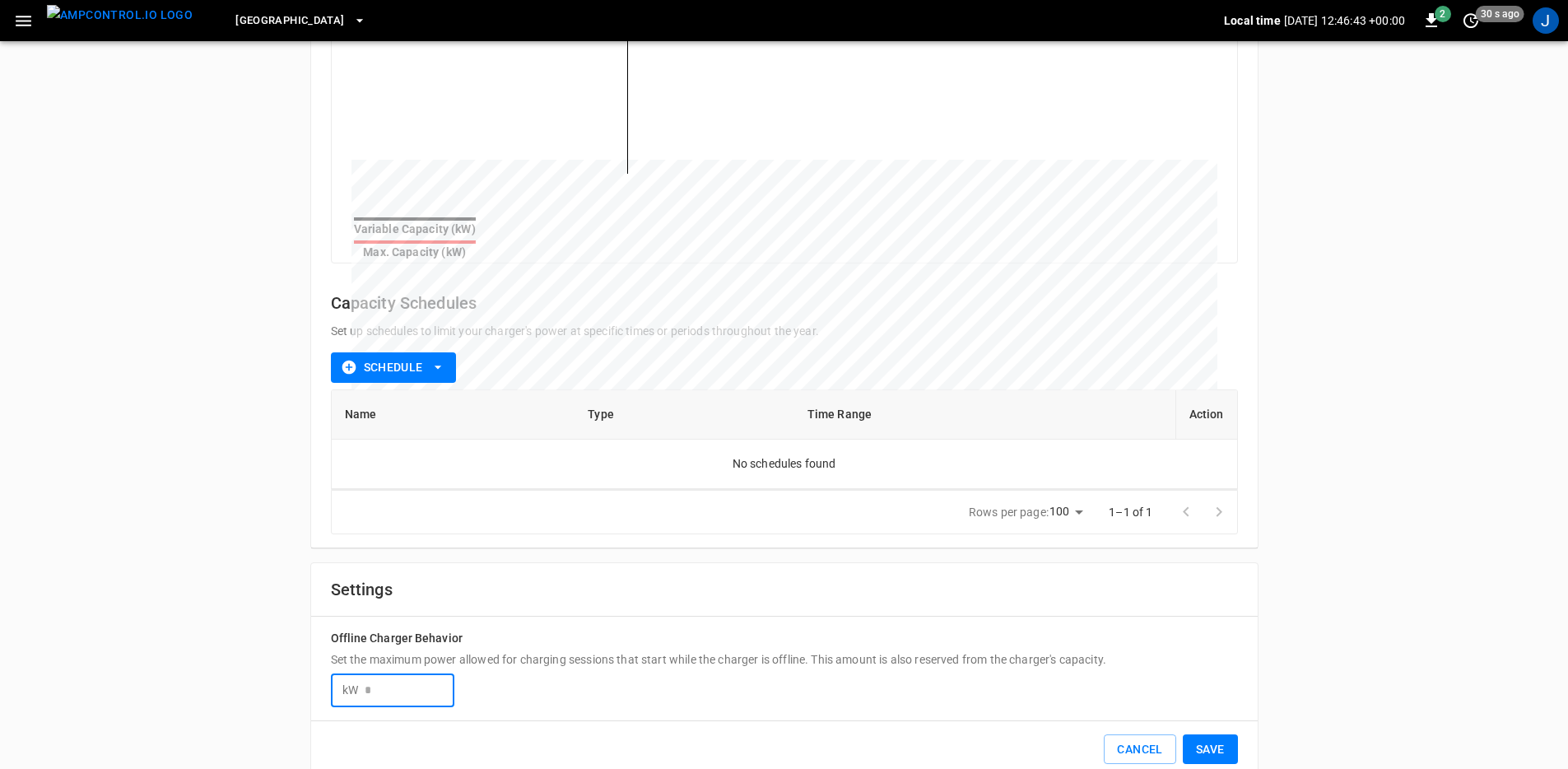
scroll to position [356, 0]
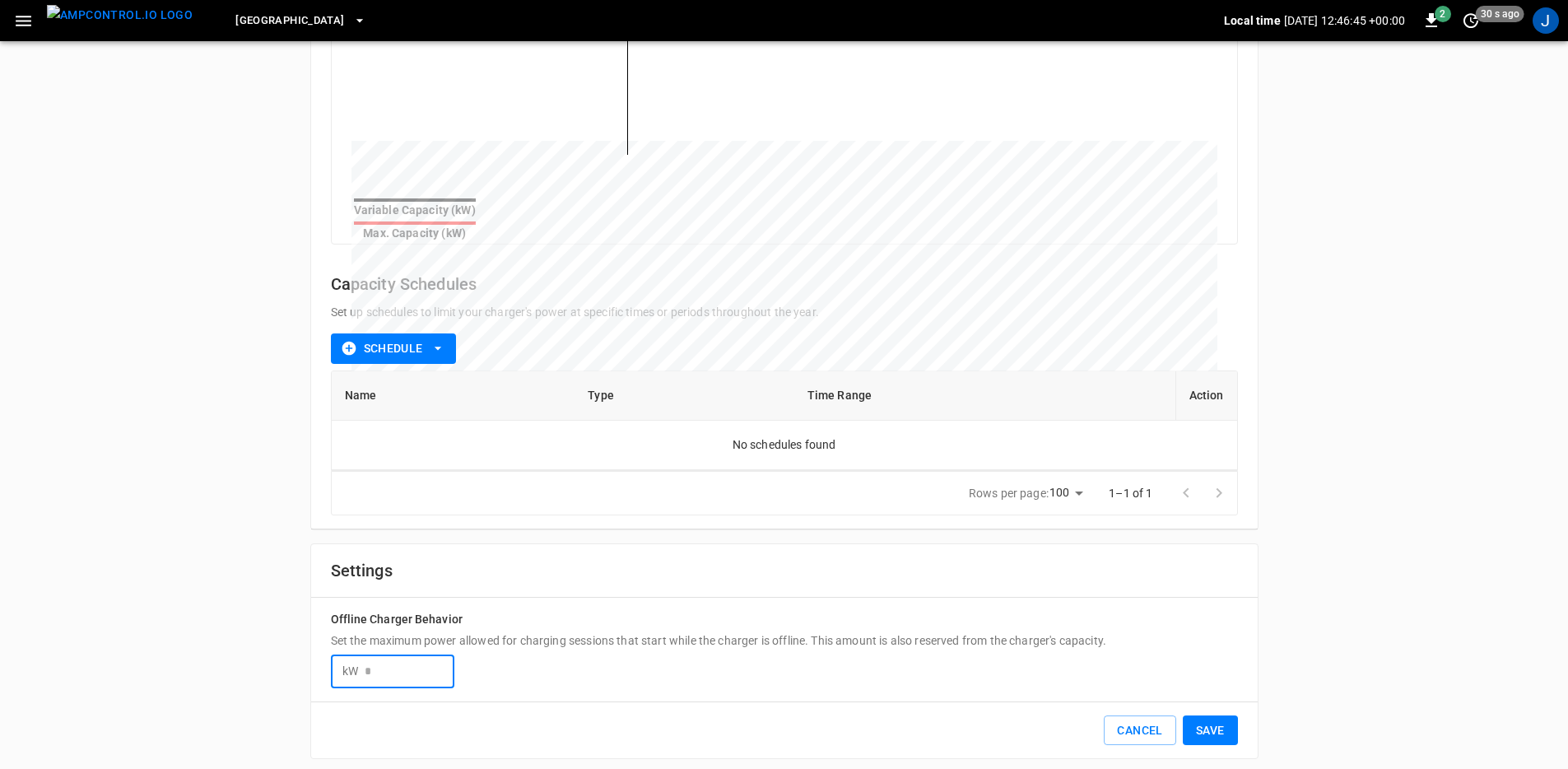
type input "*"
click at [1209, 721] on button "Save" at bounding box center [1210, 730] width 55 height 30
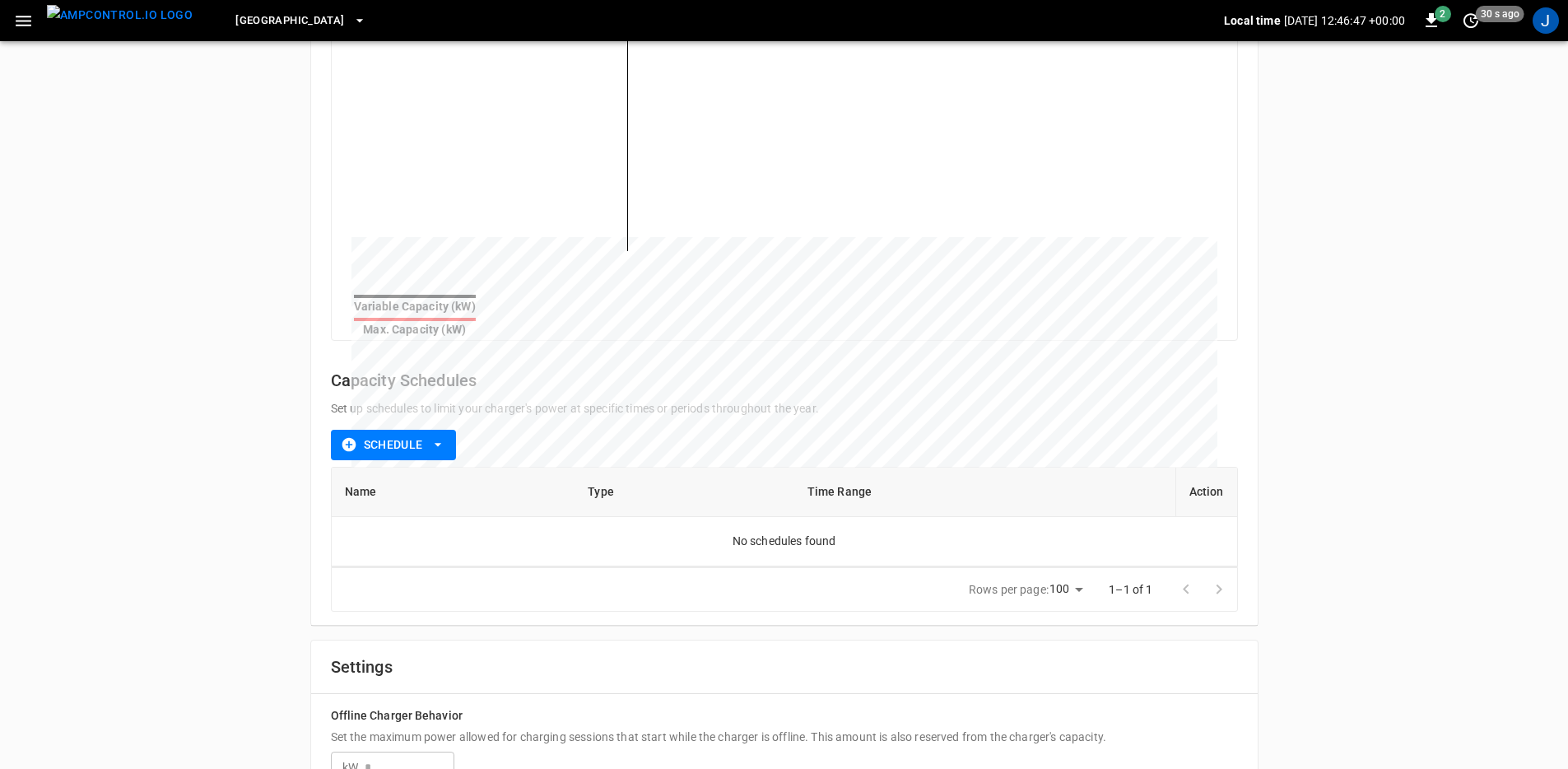
scroll to position [0, 0]
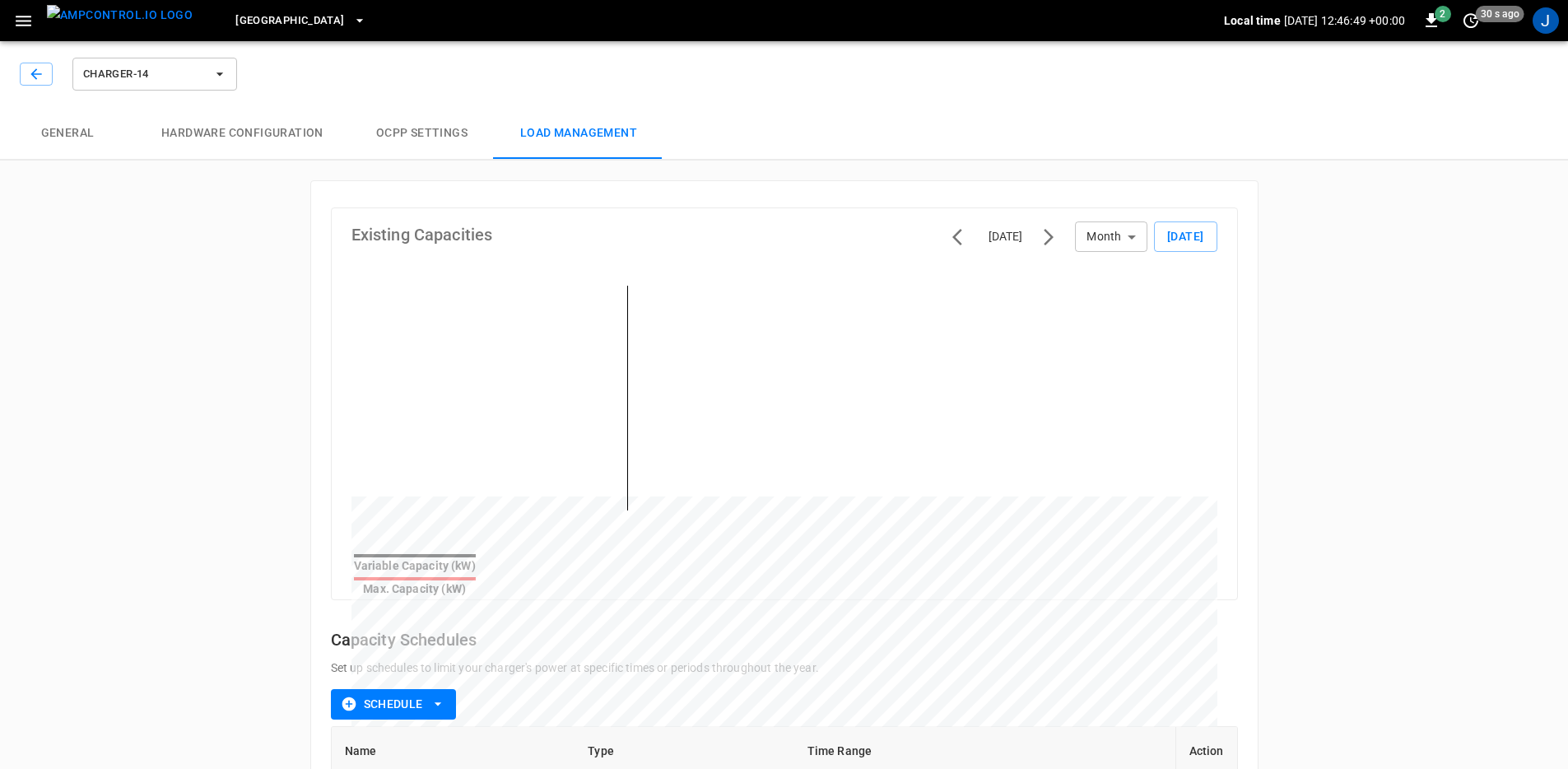
click at [20, 63] on div "Charger-14" at bounding box center [130, 74] width 221 height 40
click at [36, 71] on icon "button" at bounding box center [36, 73] width 16 height 16
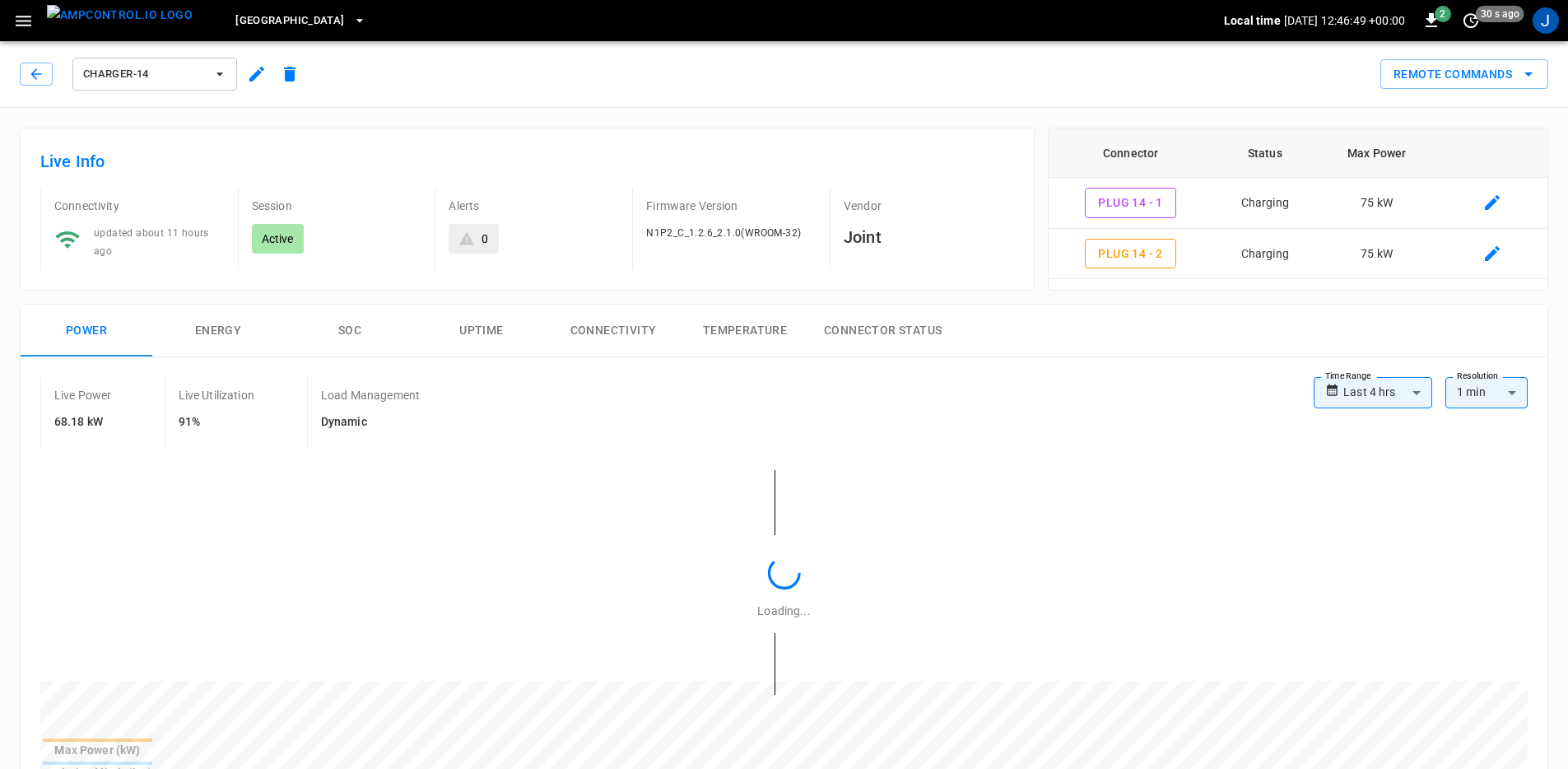
click at [175, 15] on div "[GEOGRAPHIC_DATA] South Local time [DATE] 12:46:49 +00:00 2 30 s ago J" at bounding box center [784, 20] width 1568 height 41
click at [145, 24] on img "menu" at bounding box center [120, 15] width 146 height 21
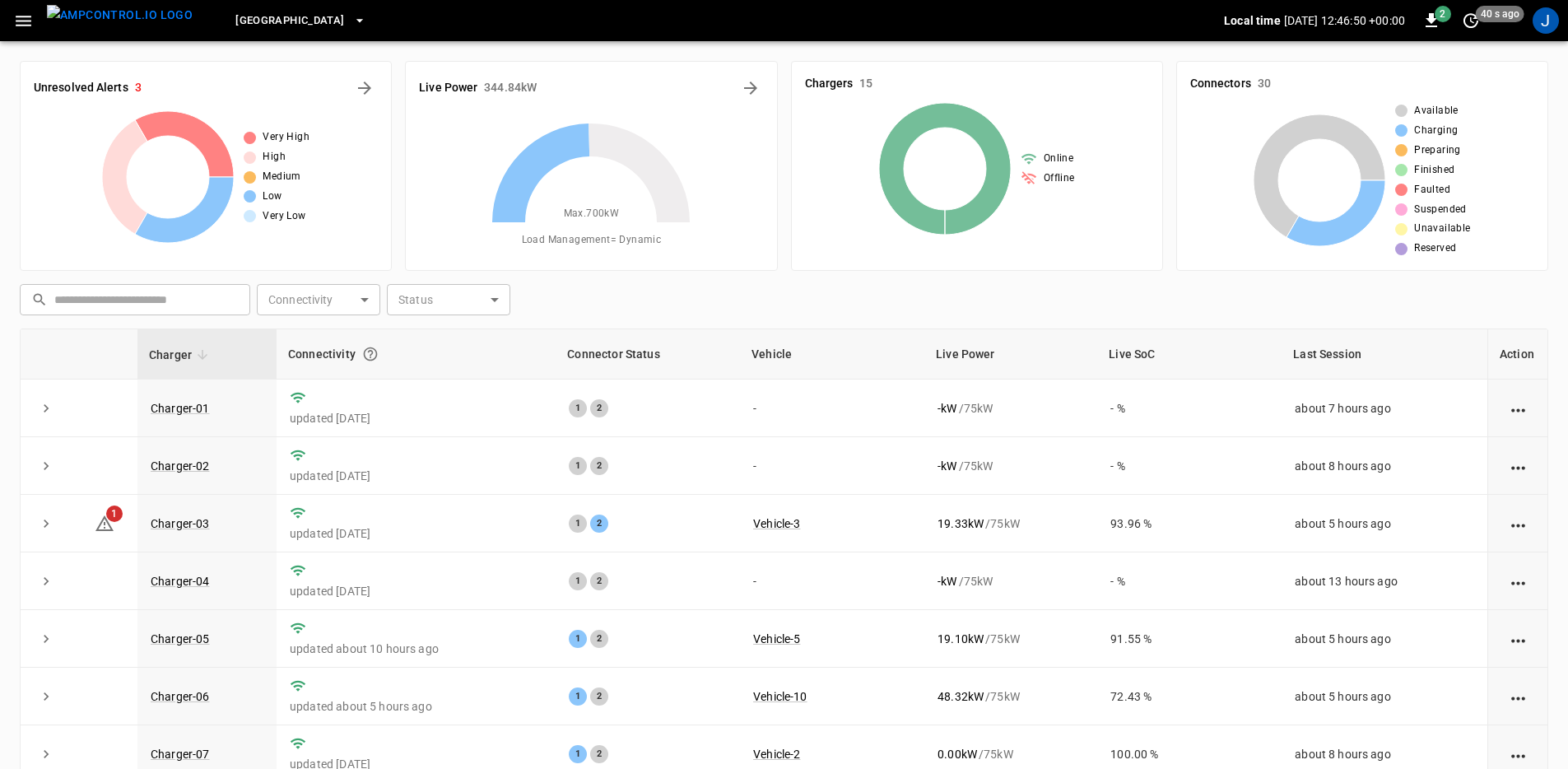
click at [26, 25] on icon "button" at bounding box center [23, 20] width 15 height 10
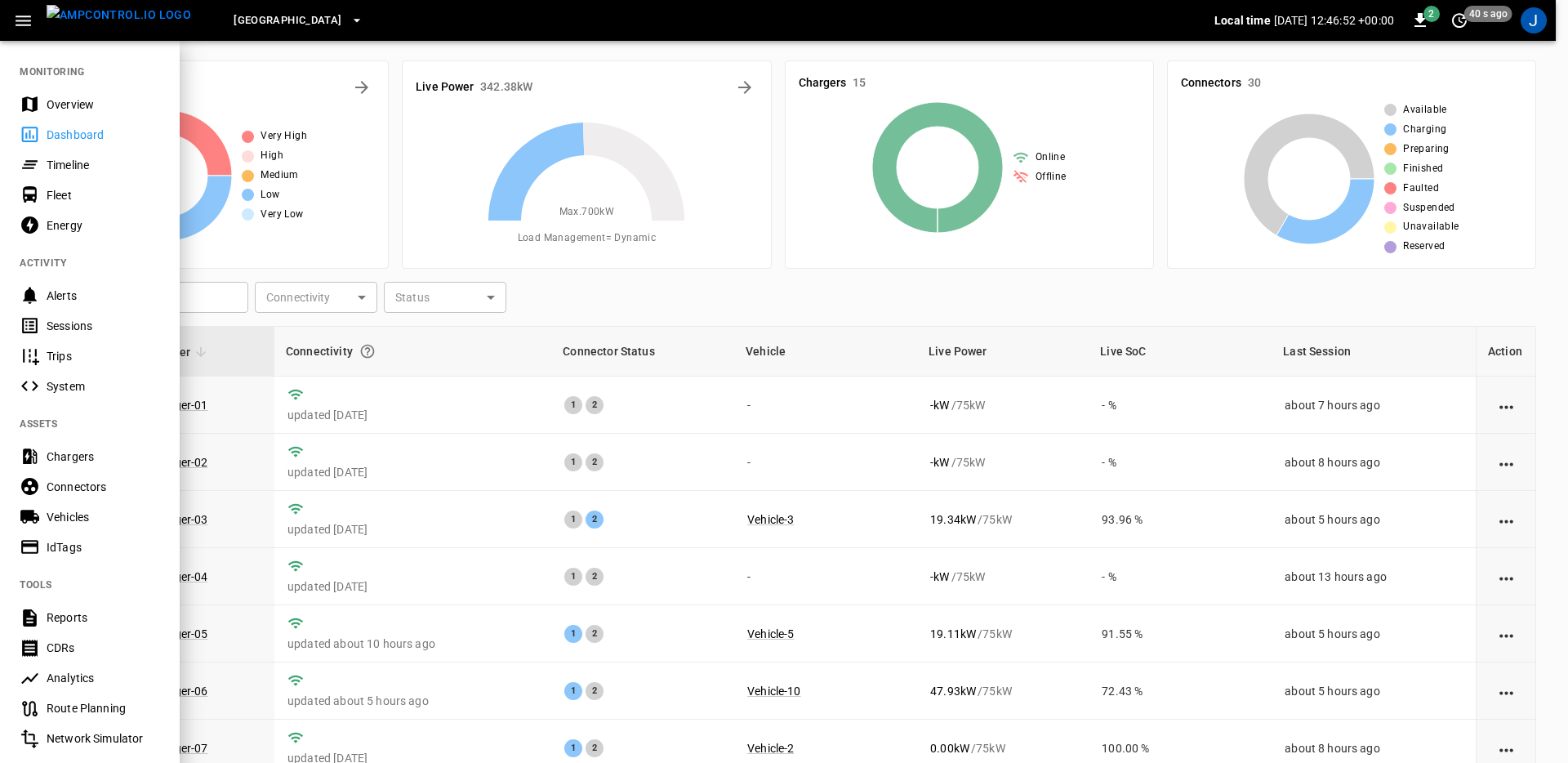
click at [129, 489] on div "Connectors" at bounding box center [103, 486] width 114 height 16
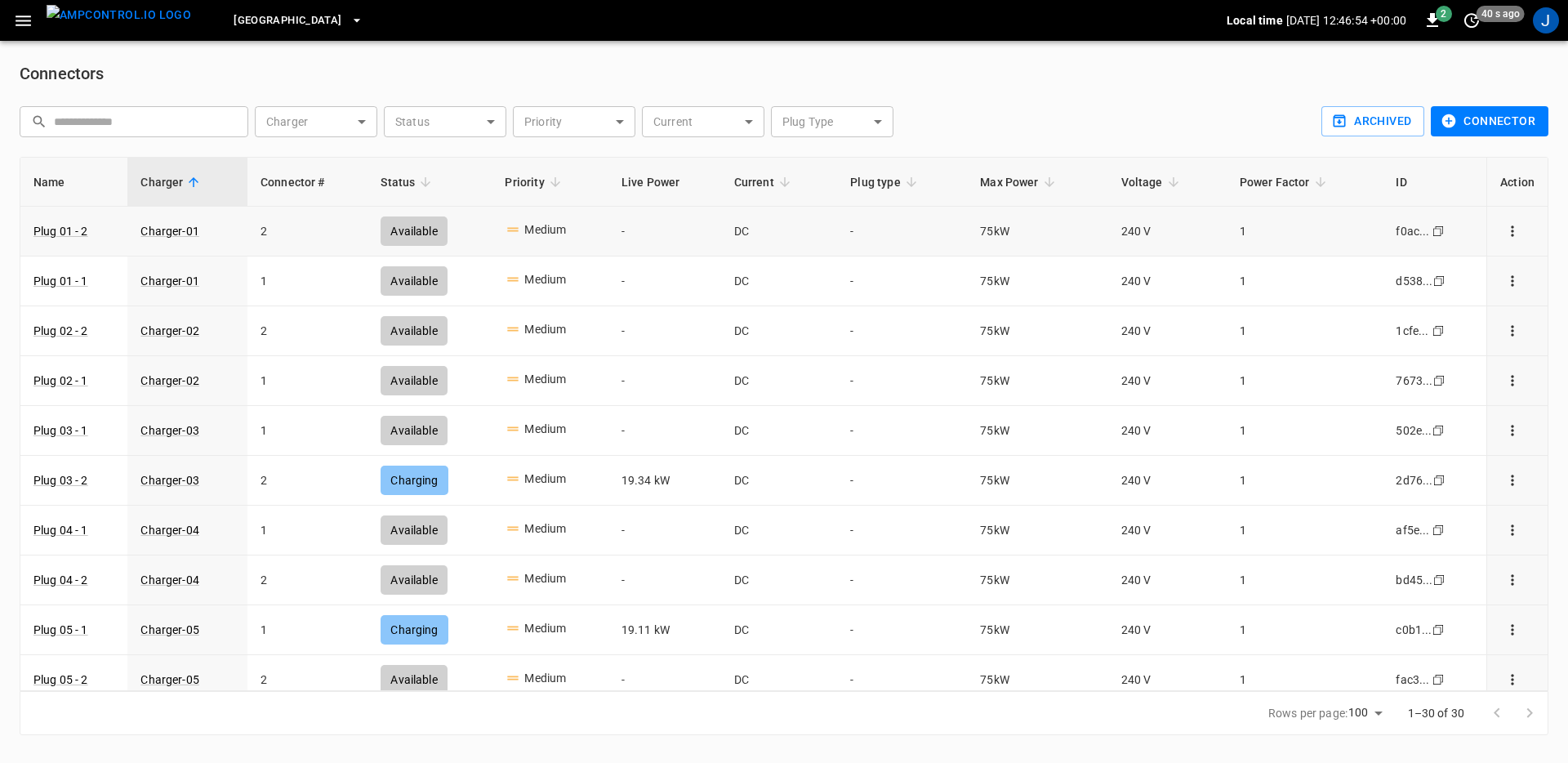
drag, startPoint x: 1522, startPoint y: 229, endPoint x: 1505, endPoint y: 231, distance: 17.1
click at [1522, 229] on td "connector table" at bounding box center [1517, 231] width 61 height 50
click at [1505, 231] on icon "connector options" at bounding box center [1512, 230] width 16 height 16
click at [1505, 271] on div "Edit priority" at bounding box center [1481, 266] width 59 height 17
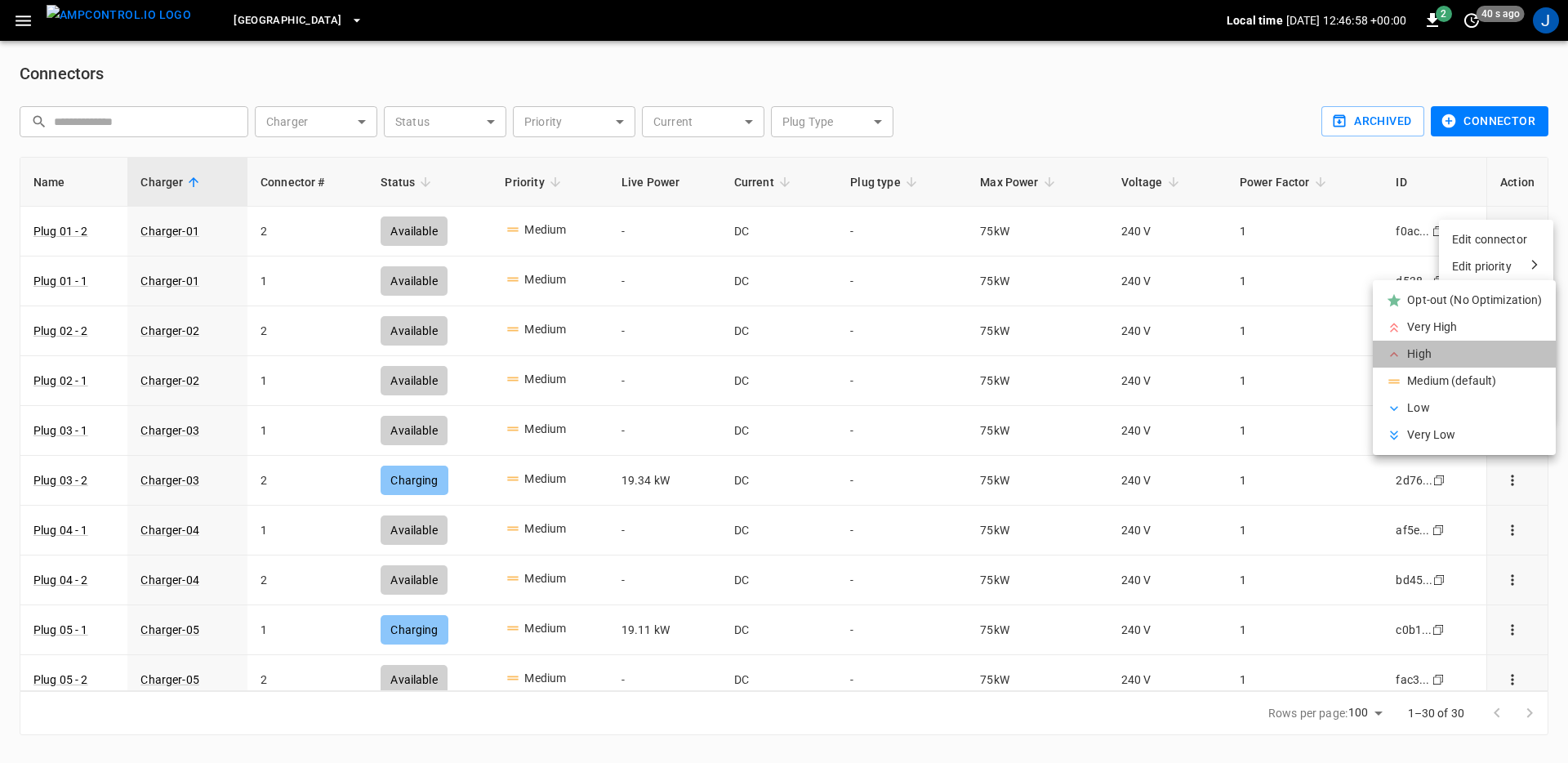
click at [1435, 349] on li "High" at bounding box center [1464, 354] width 183 height 27
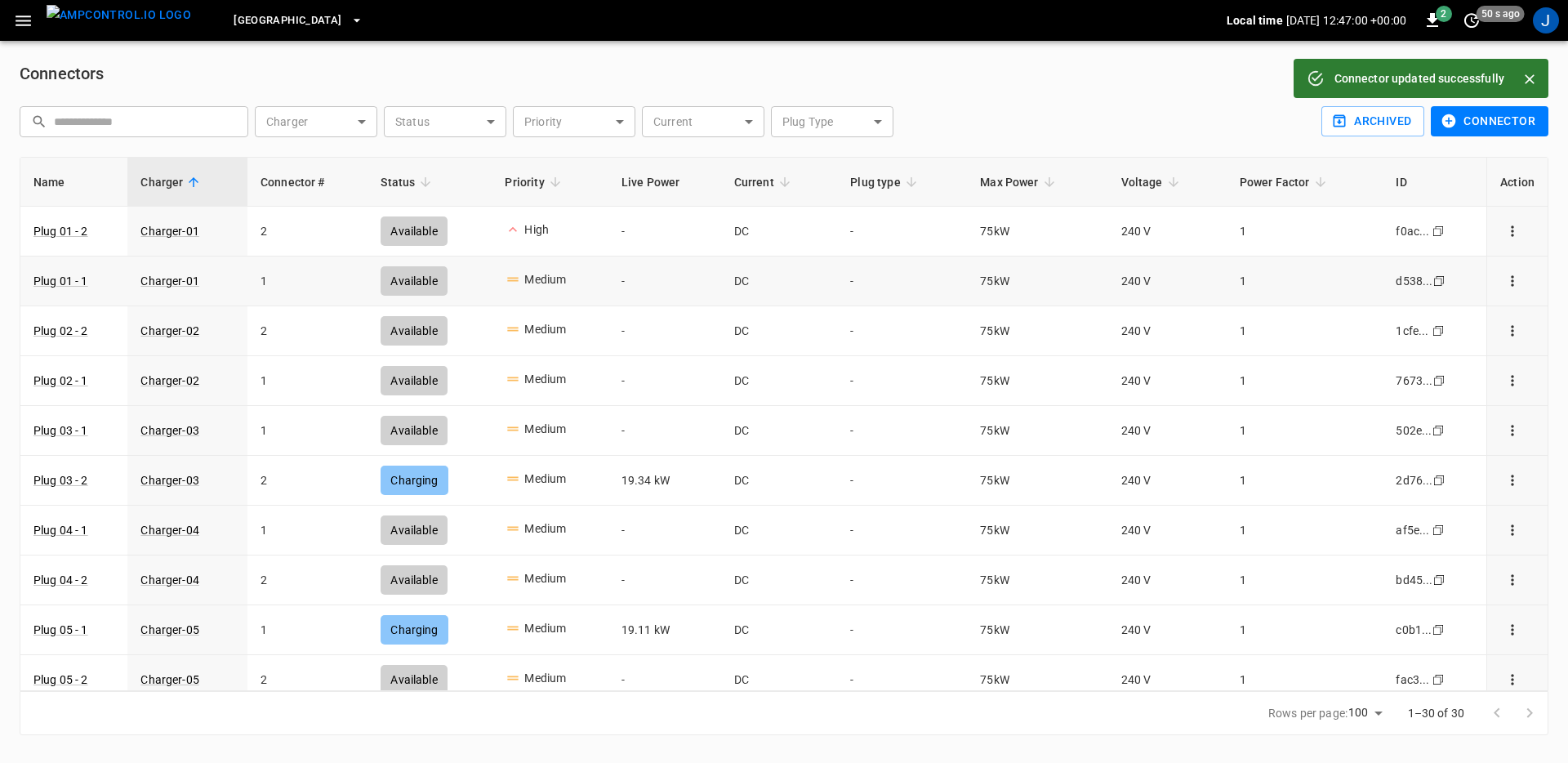
click at [1505, 283] on icon "connector options" at bounding box center [1512, 280] width 16 height 16
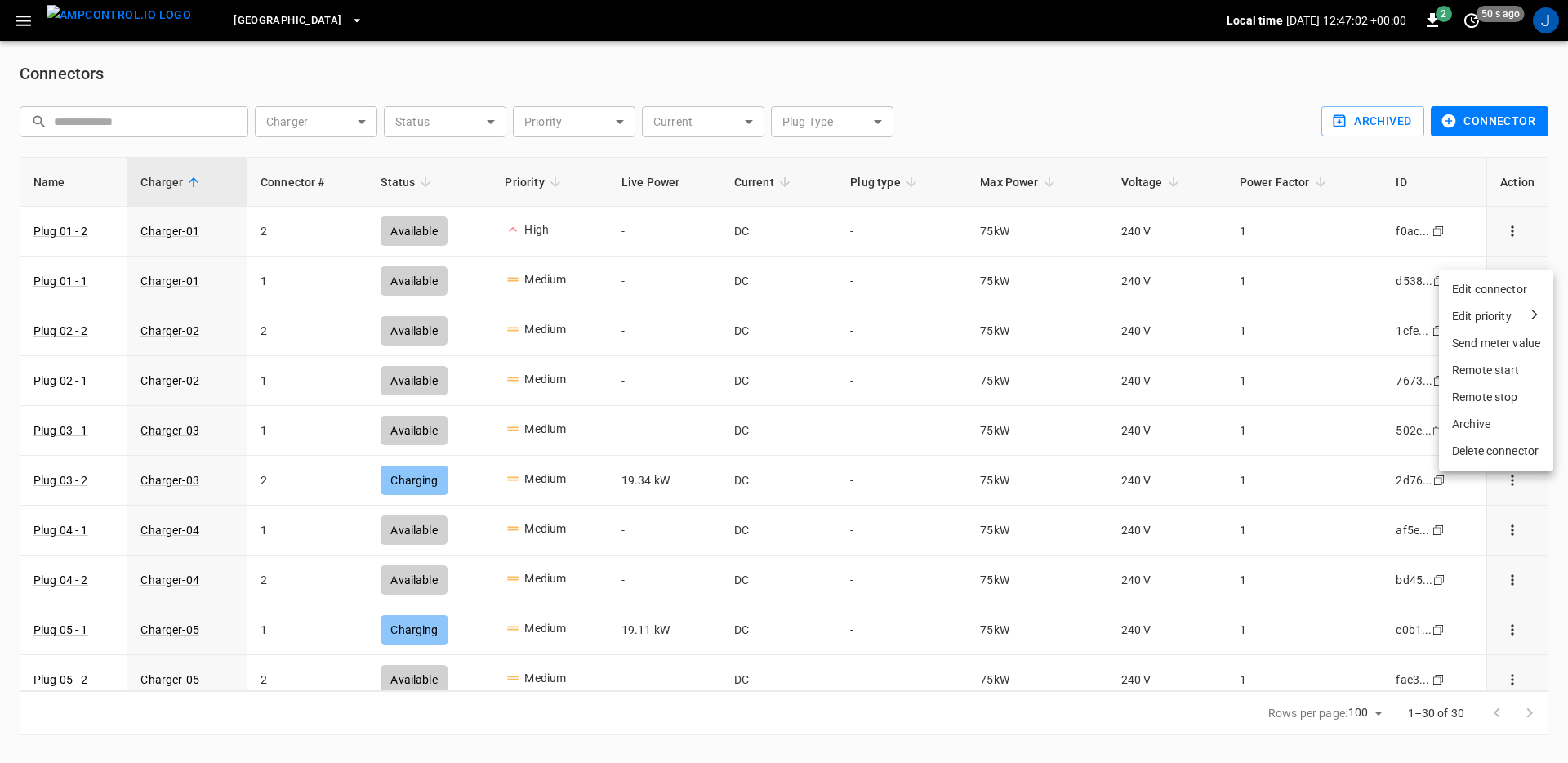
click at [1492, 320] on div "Edit priority" at bounding box center [1481, 316] width 59 height 17
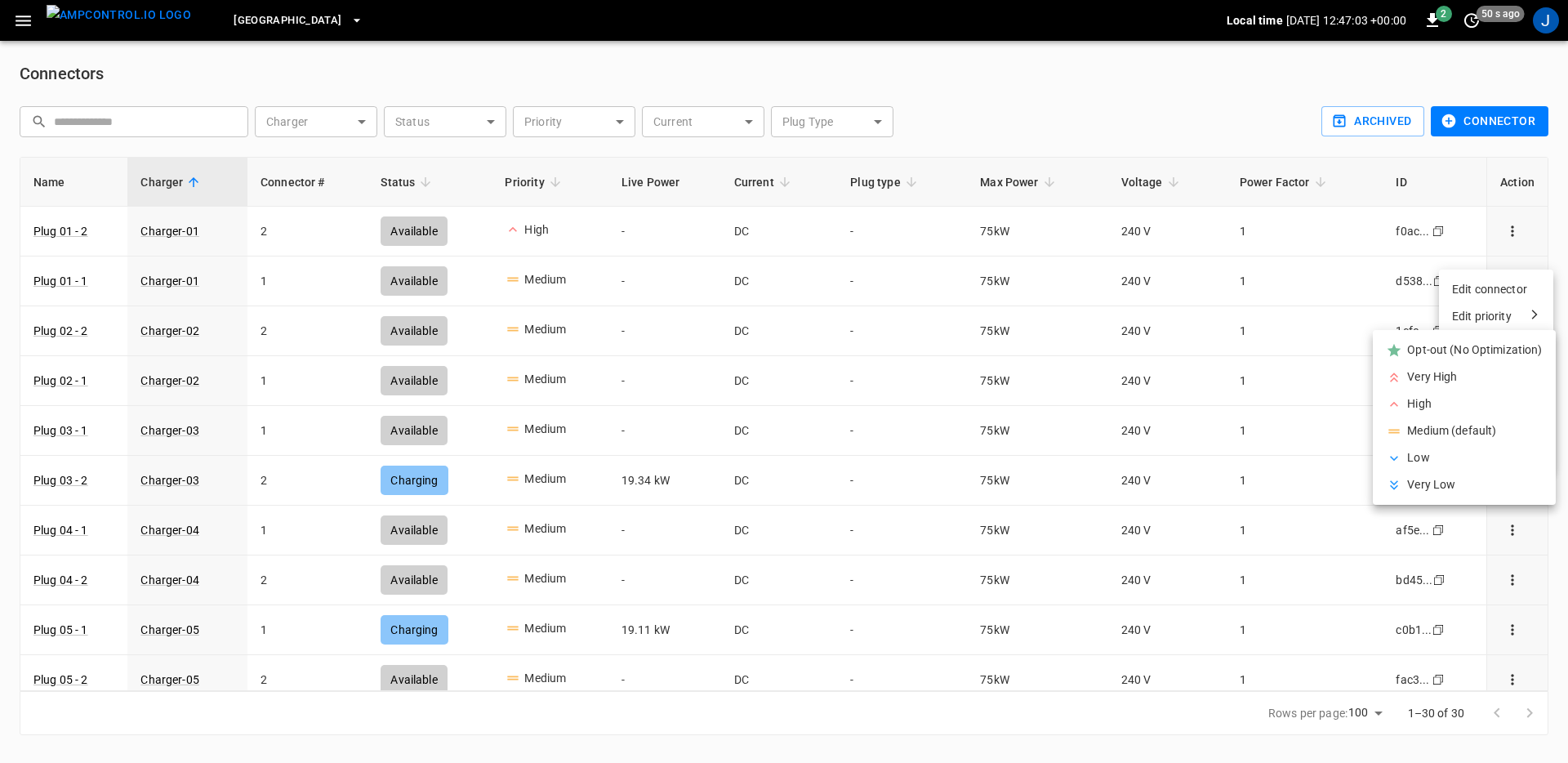
click at [1448, 457] on li "Low" at bounding box center [1464, 457] width 183 height 27
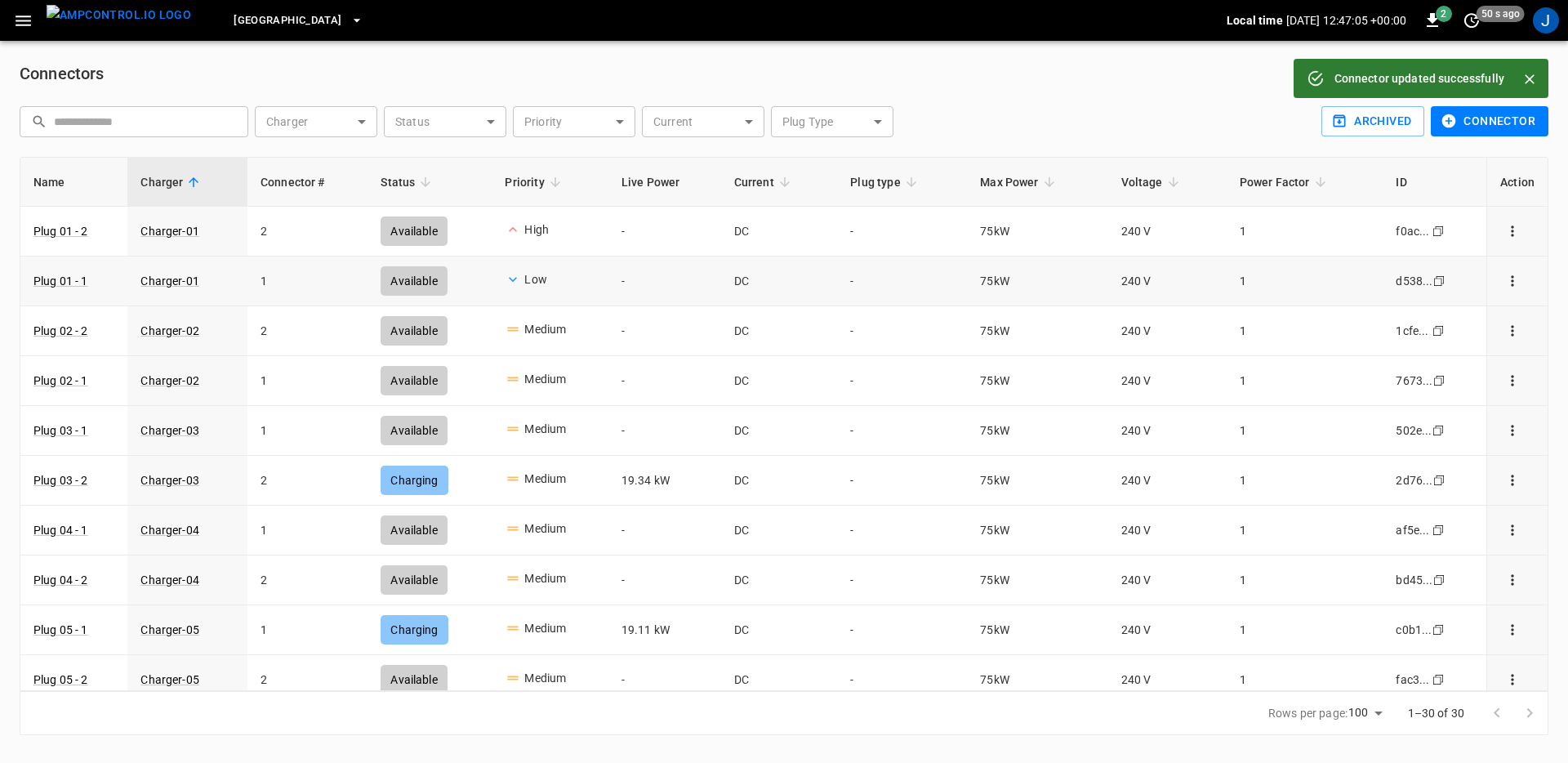
click at [1501, 291] on button "connector options" at bounding box center [1512, 280] width 24 height 23
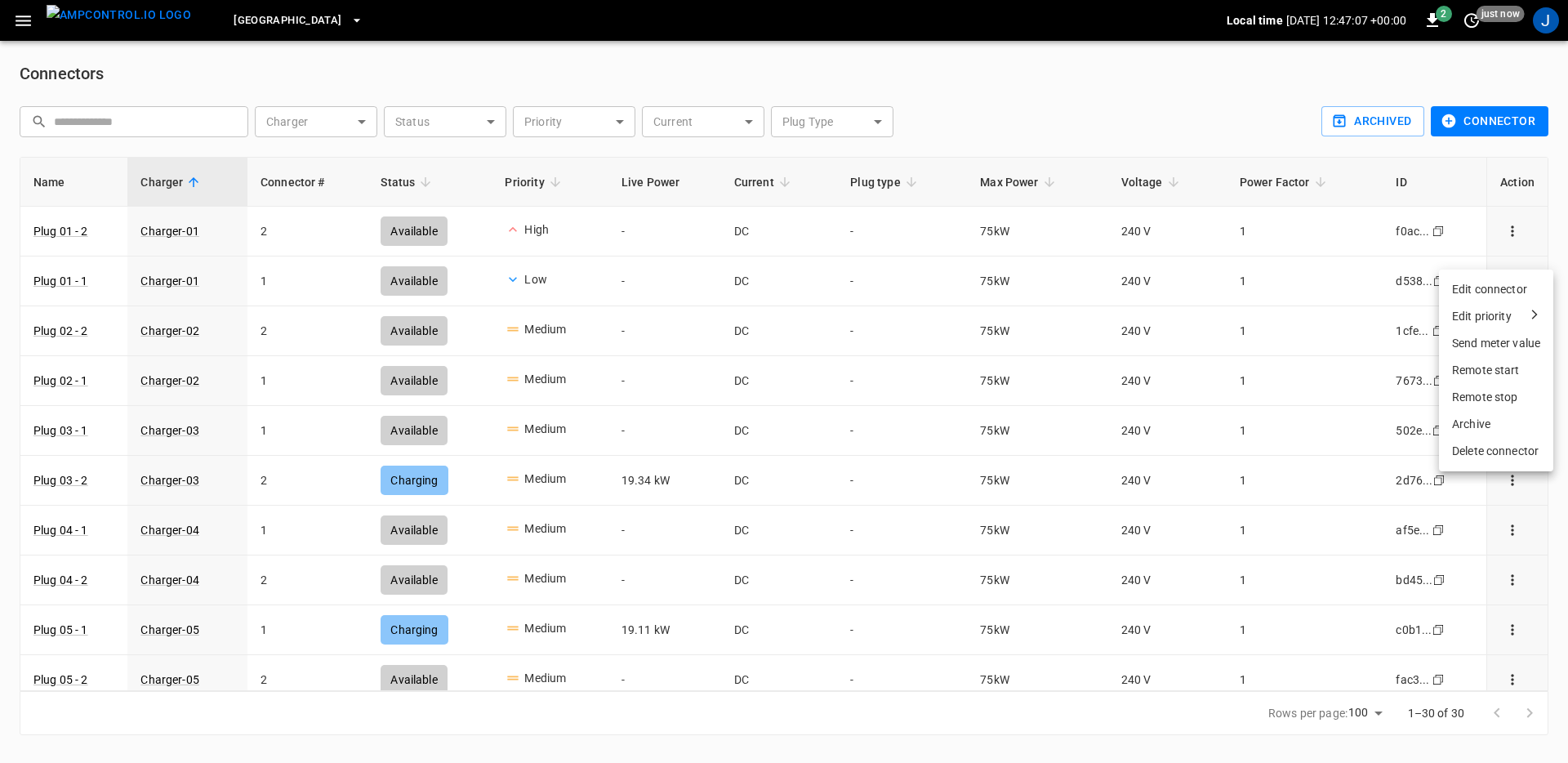
click at [1496, 320] on div "Edit priority" at bounding box center [1481, 316] width 59 height 17
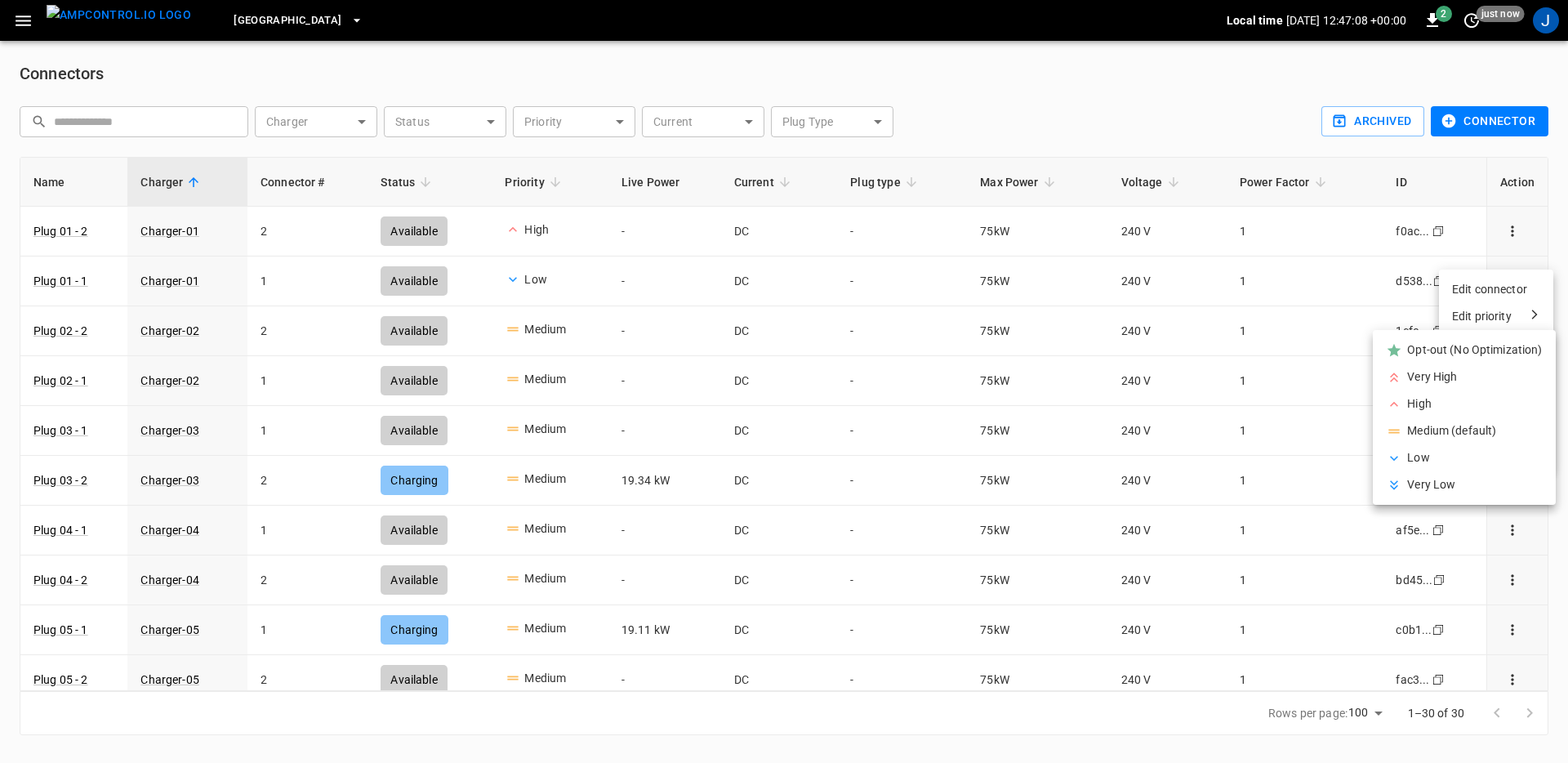
click at [1449, 382] on li "Very High" at bounding box center [1464, 376] width 183 height 27
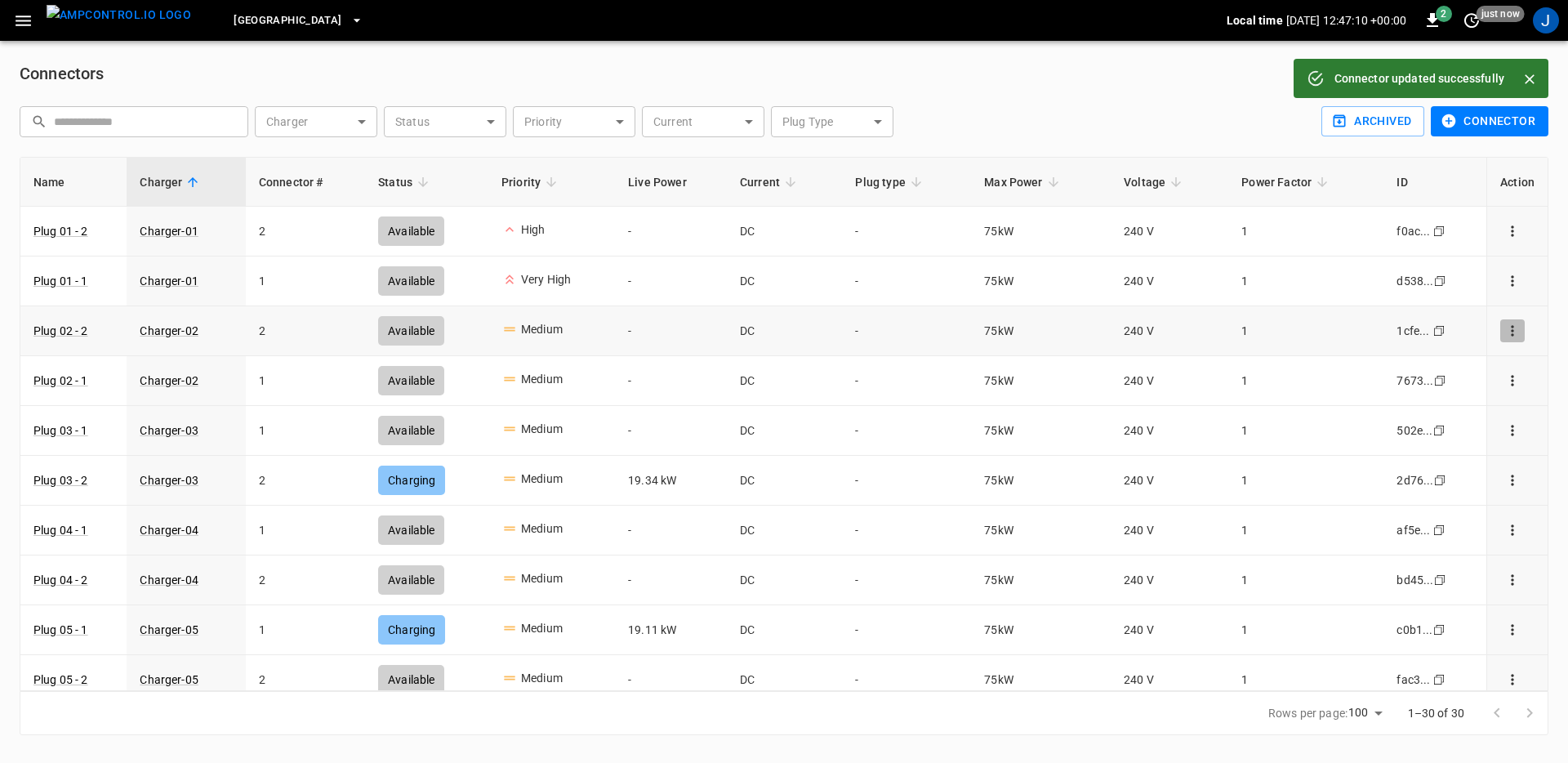
click at [1505, 328] on icon "connector options" at bounding box center [1512, 330] width 16 height 16
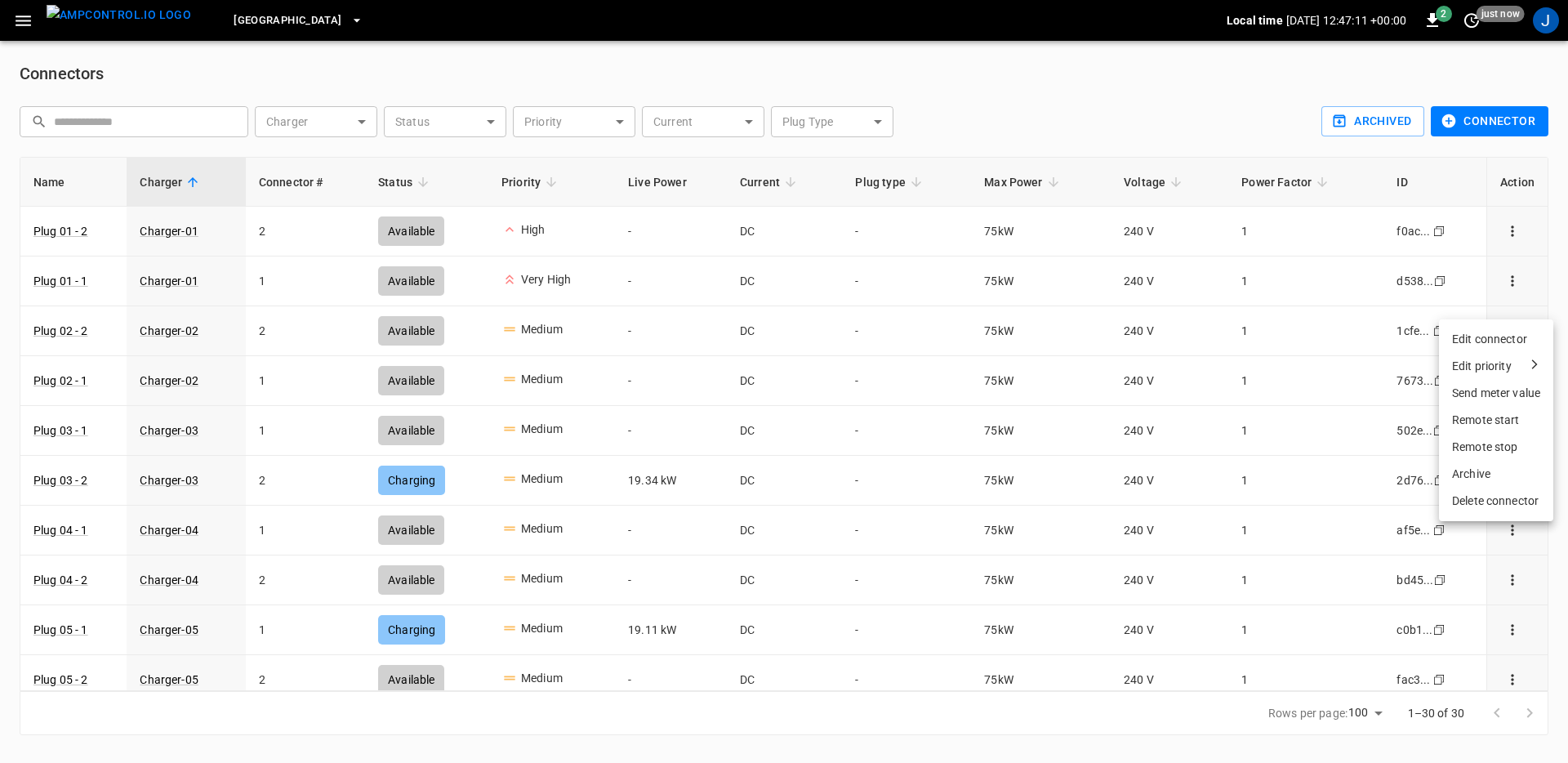
click at [1484, 361] on div "Edit priority" at bounding box center [1481, 366] width 59 height 17
click at [1424, 509] on li "Low" at bounding box center [1464, 507] width 183 height 27
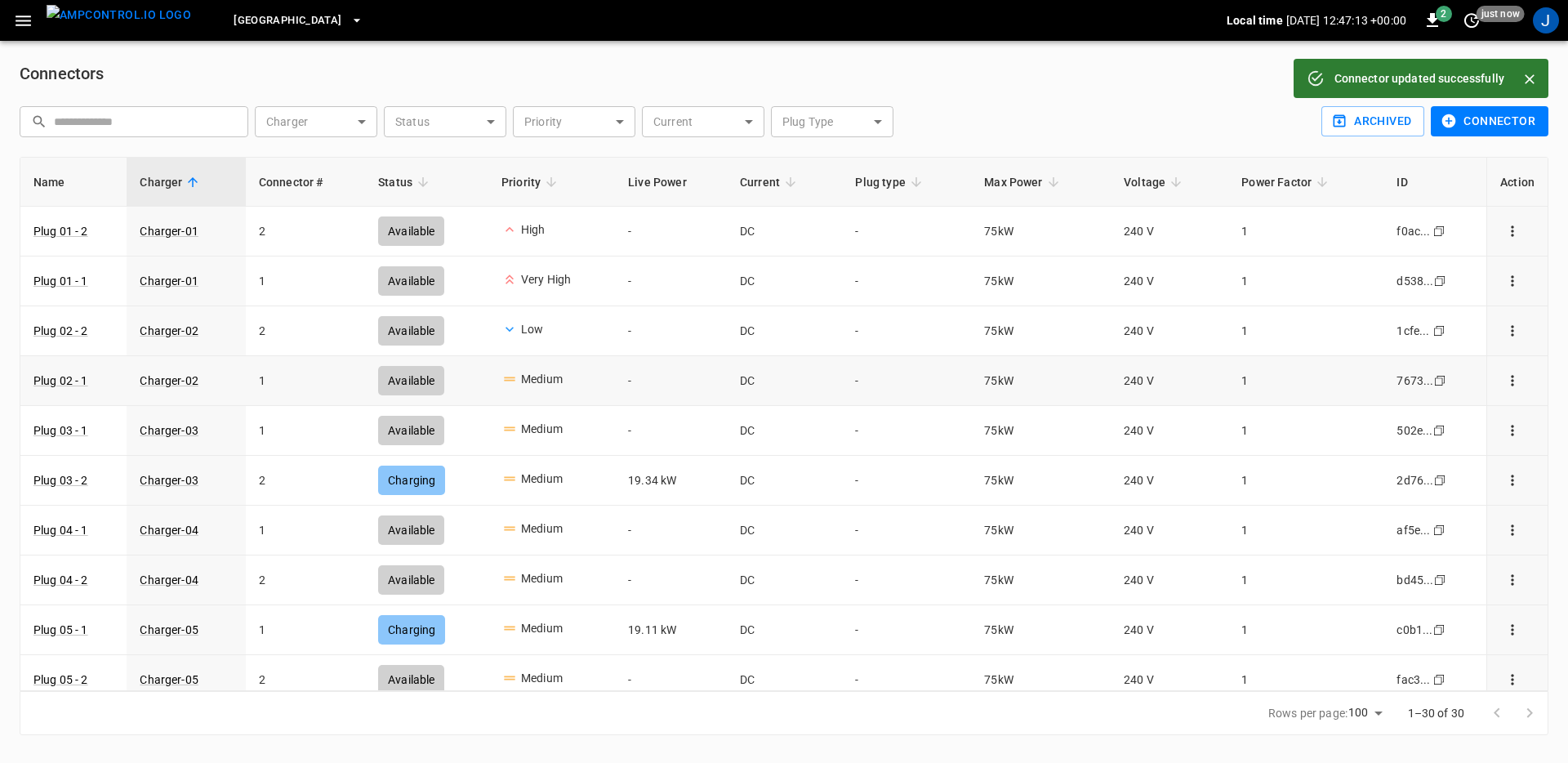
click at [1512, 384] on icon "connector options" at bounding box center [1512, 379] width 3 height 10
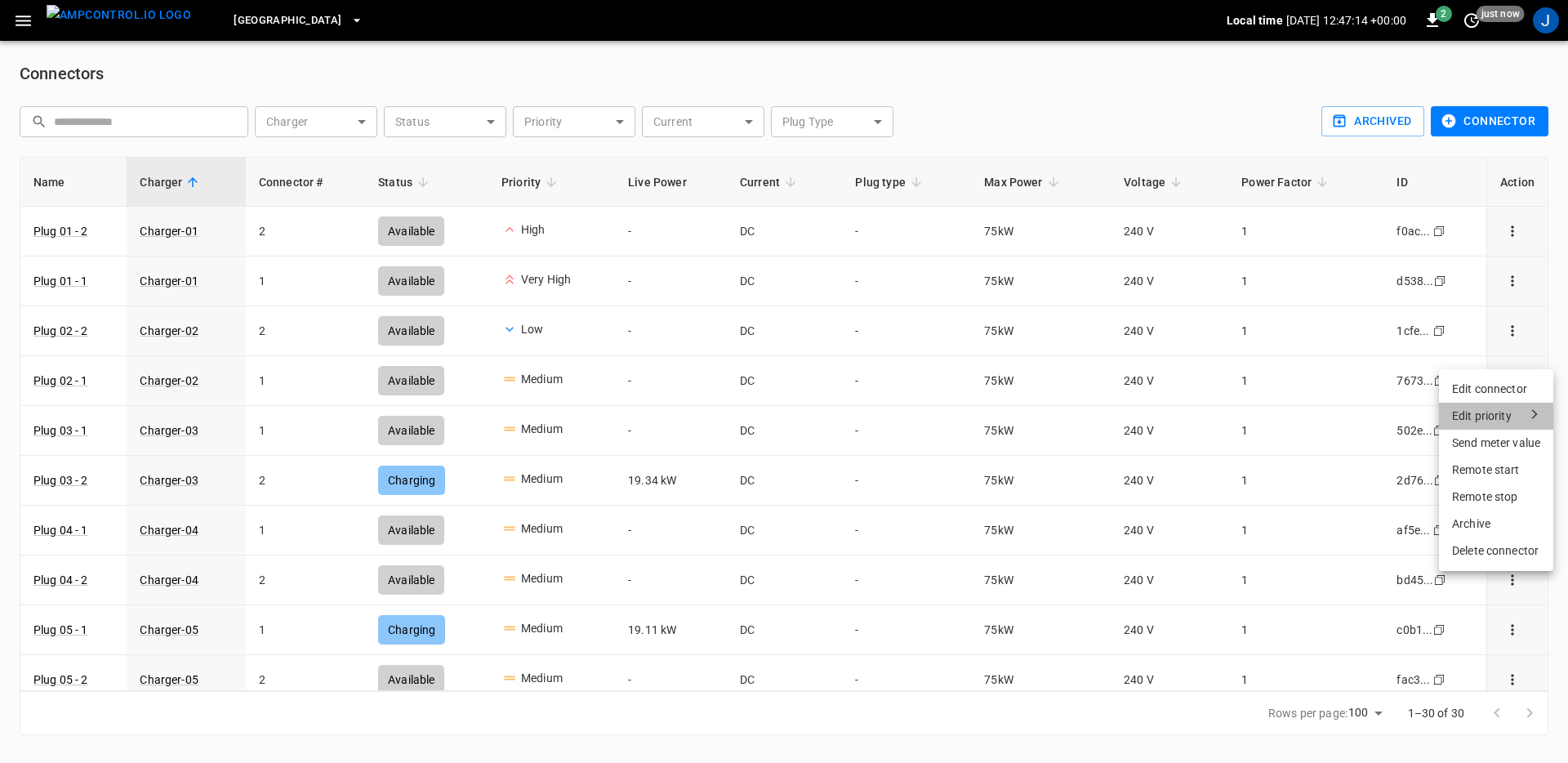
click at [1496, 421] on div "Edit priority" at bounding box center [1481, 416] width 59 height 17
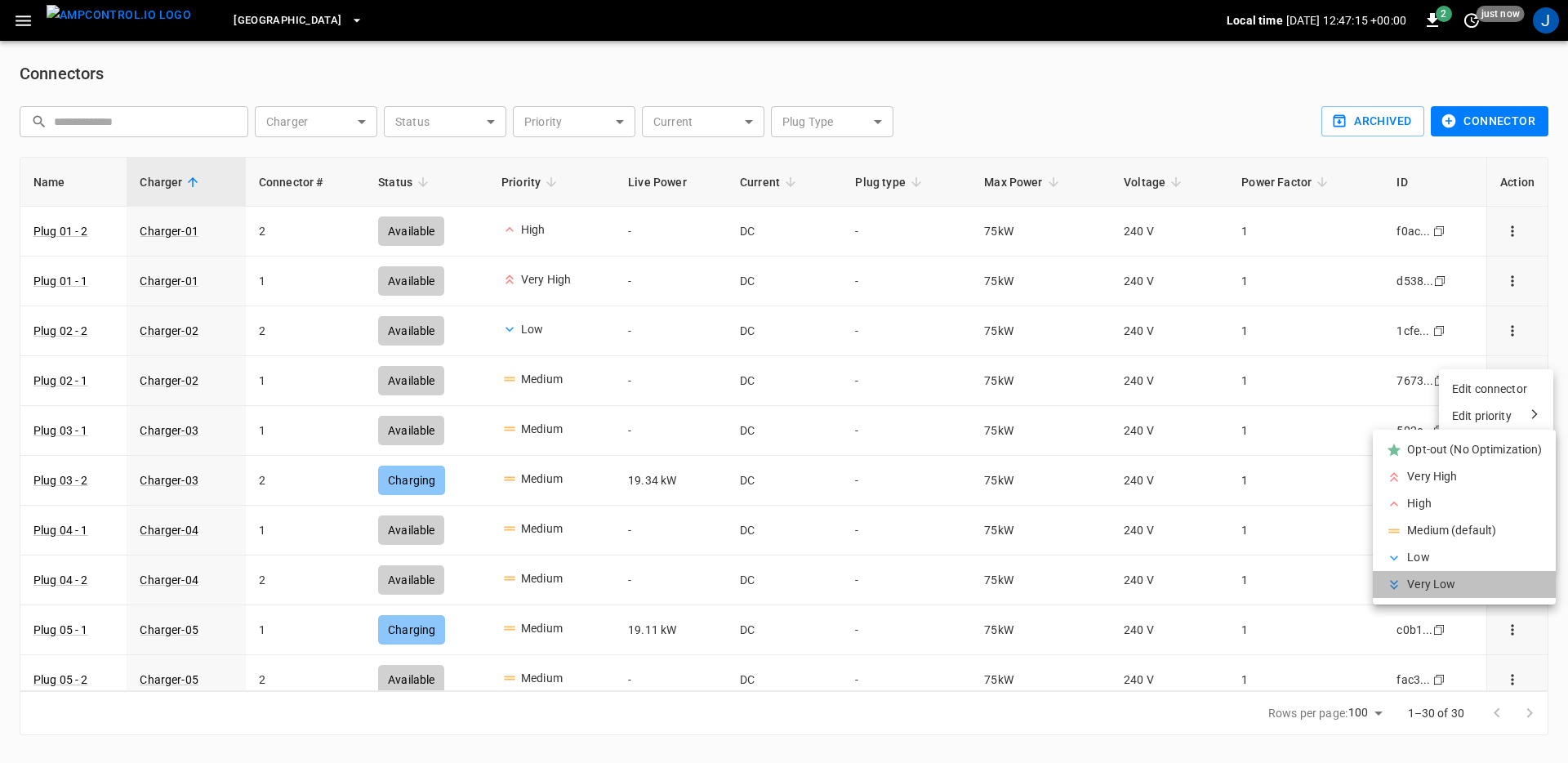
click at [1417, 580] on li "Very Low" at bounding box center [1464, 584] width 183 height 27
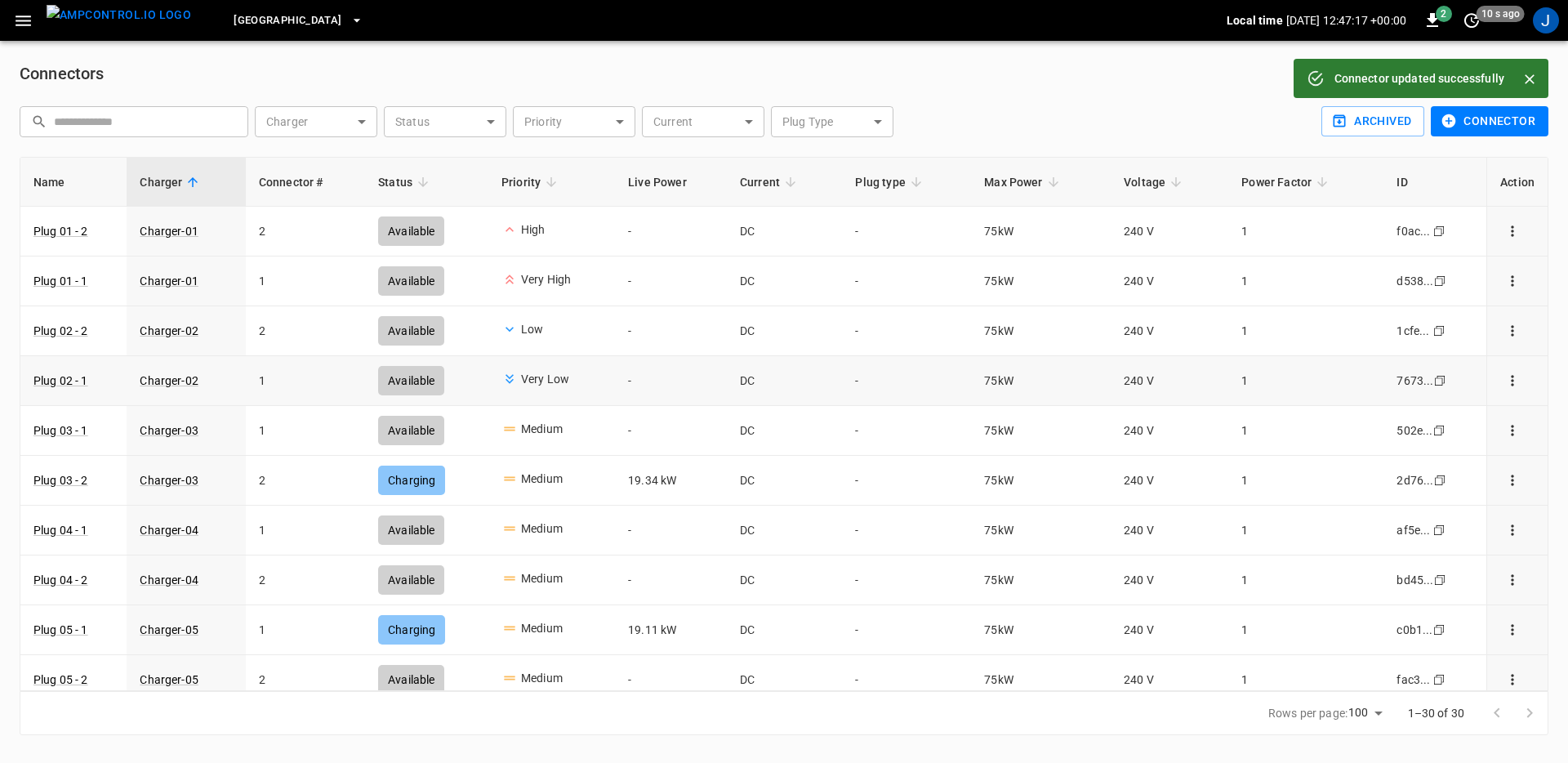
click at [667, 379] on td "-" at bounding box center [670, 380] width 112 height 50
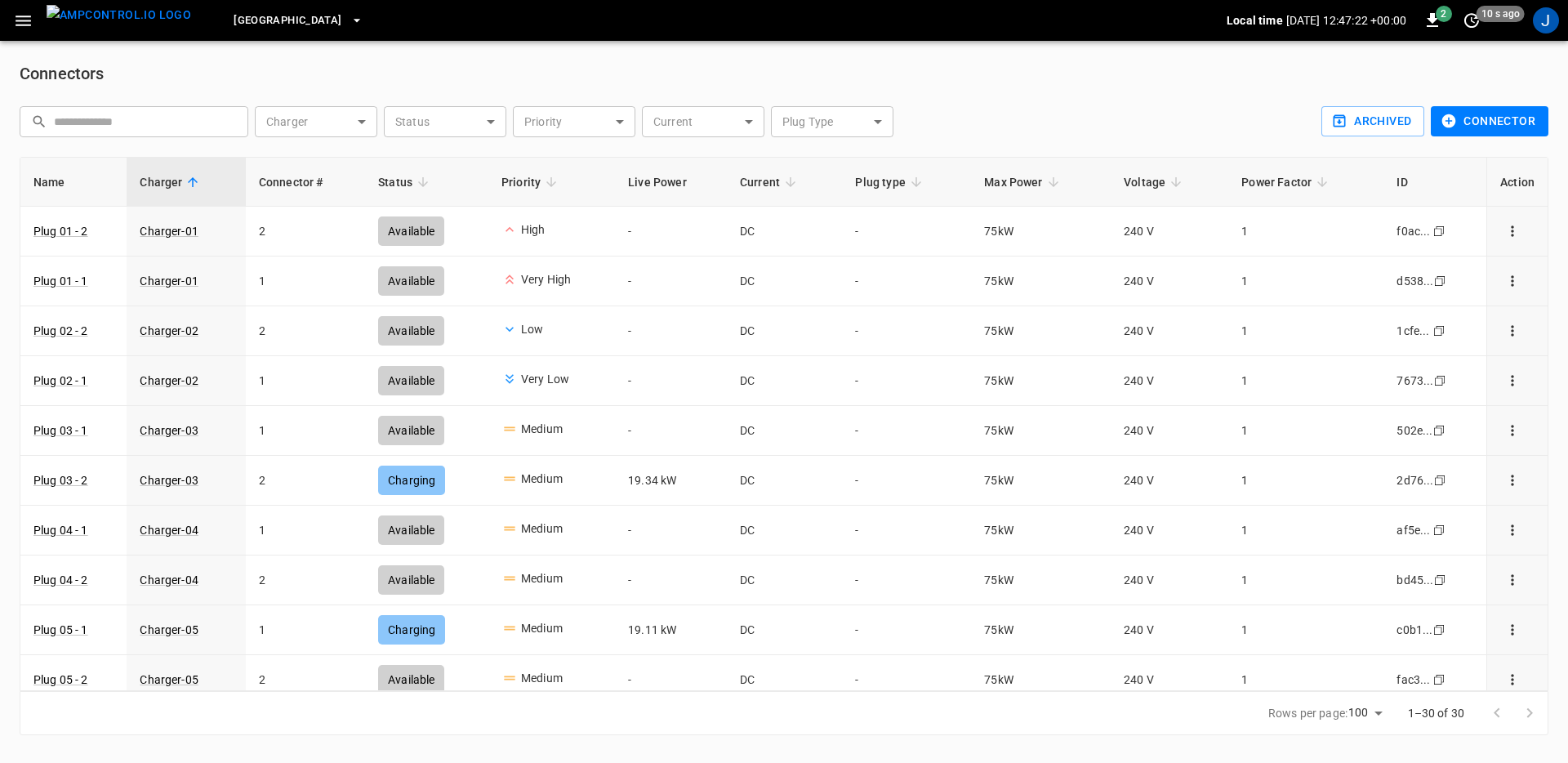
click at [551, 127] on body "[GEOGRAPHIC_DATA] South Local time [DATE] 12:47:22 +00:00 2 10 s ago J Connecto…" at bounding box center [784, 377] width 1568 height 755
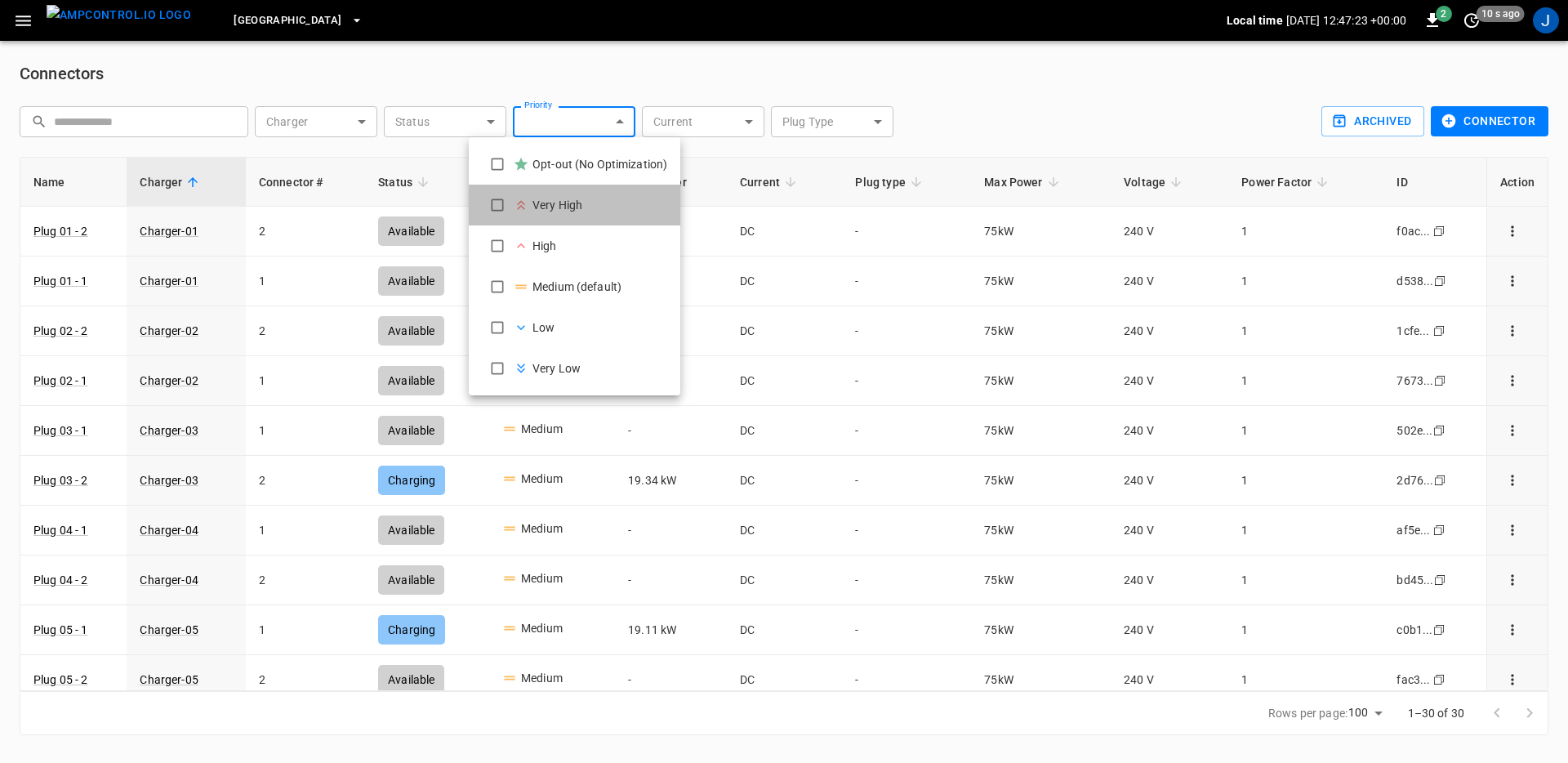
click at [550, 195] on li "Very High" at bounding box center [574, 204] width 212 height 40
type input "*"
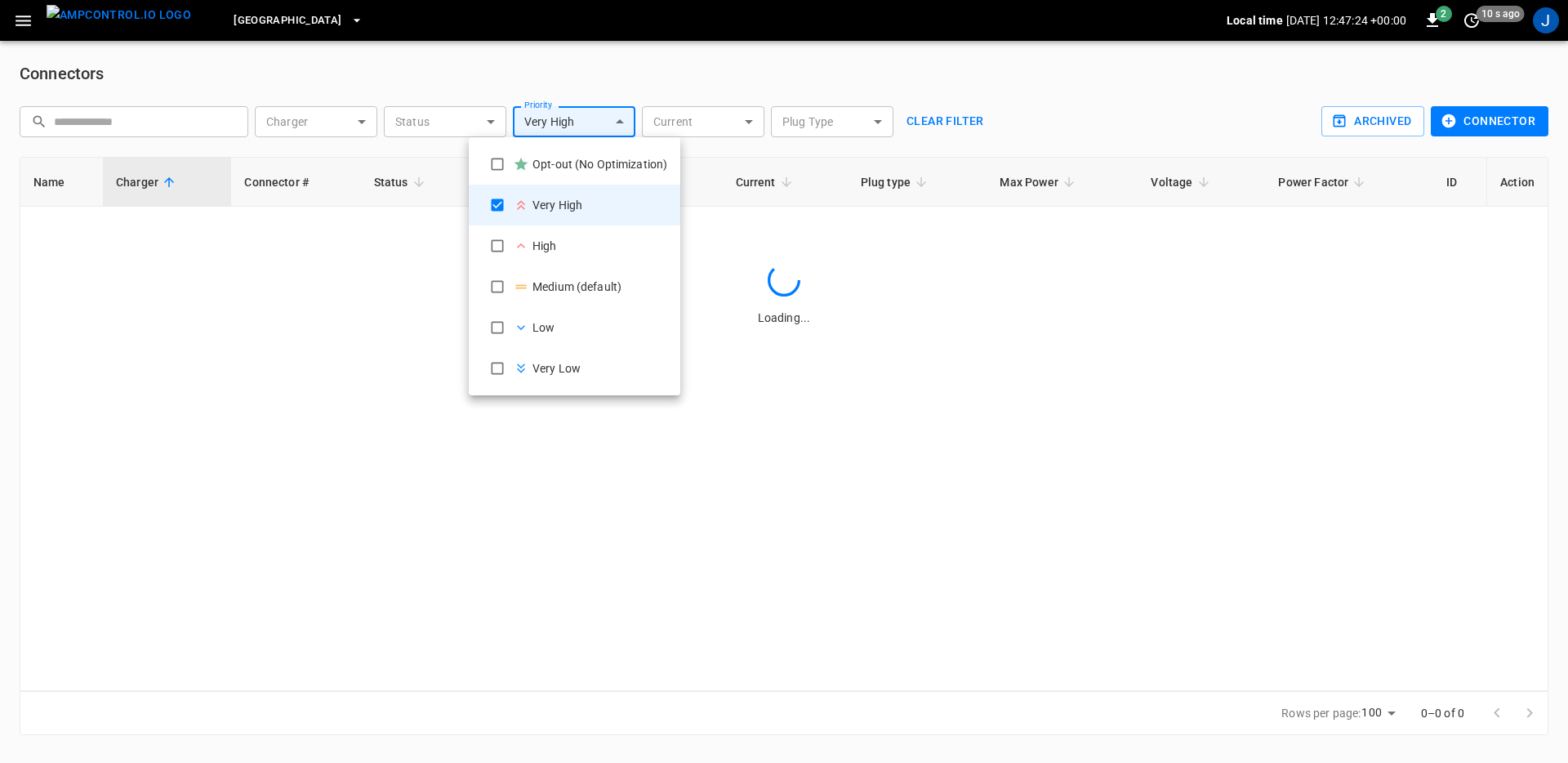
click at [582, 82] on div at bounding box center [784, 381] width 1568 height 763
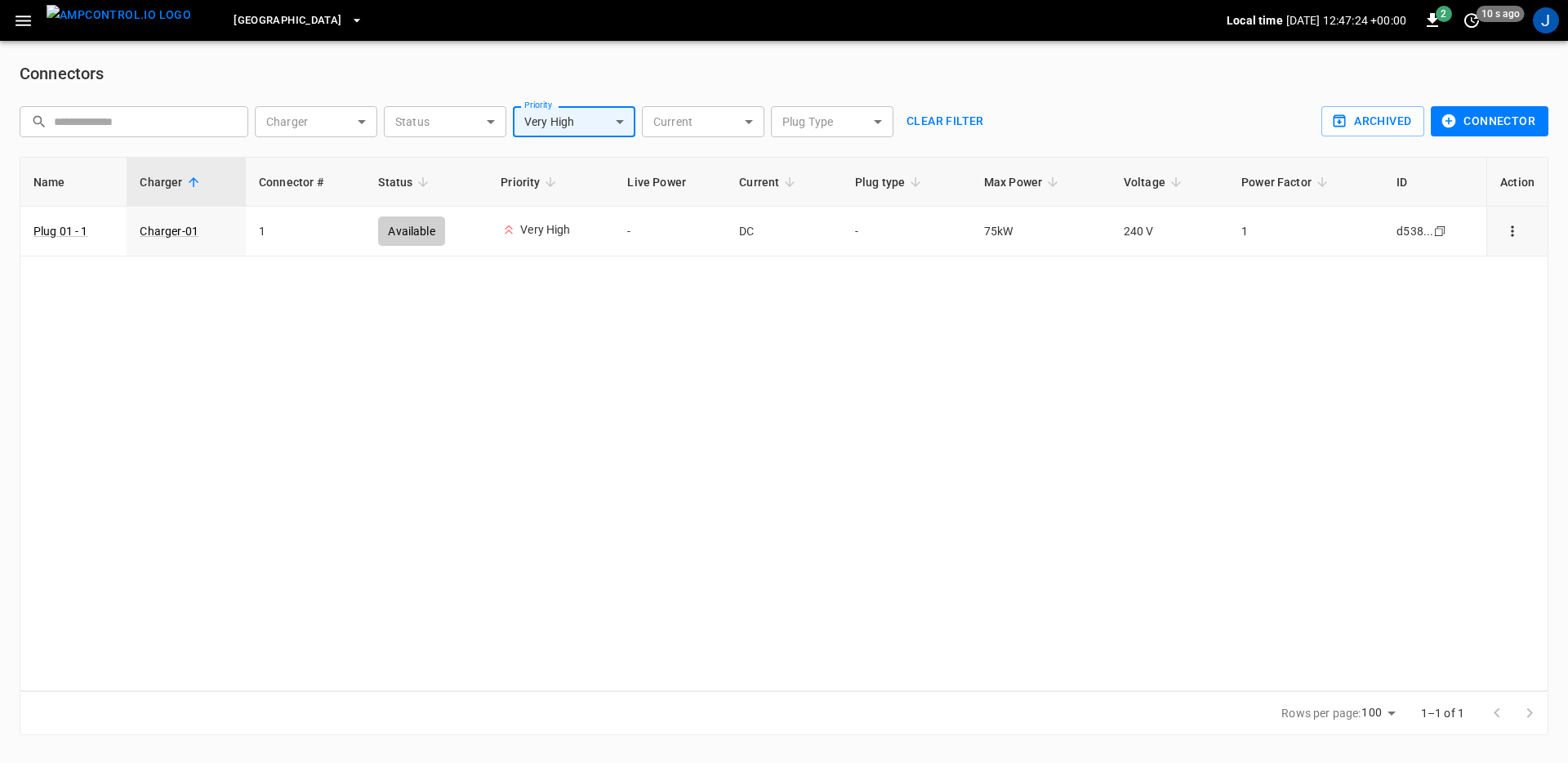
click at [579, 132] on body "[GEOGRAPHIC_DATA] South Local time [DATE] 12:47:24 +00:00 2 10 s ago J Connecto…" at bounding box center [784, 377] width 1568 height 755
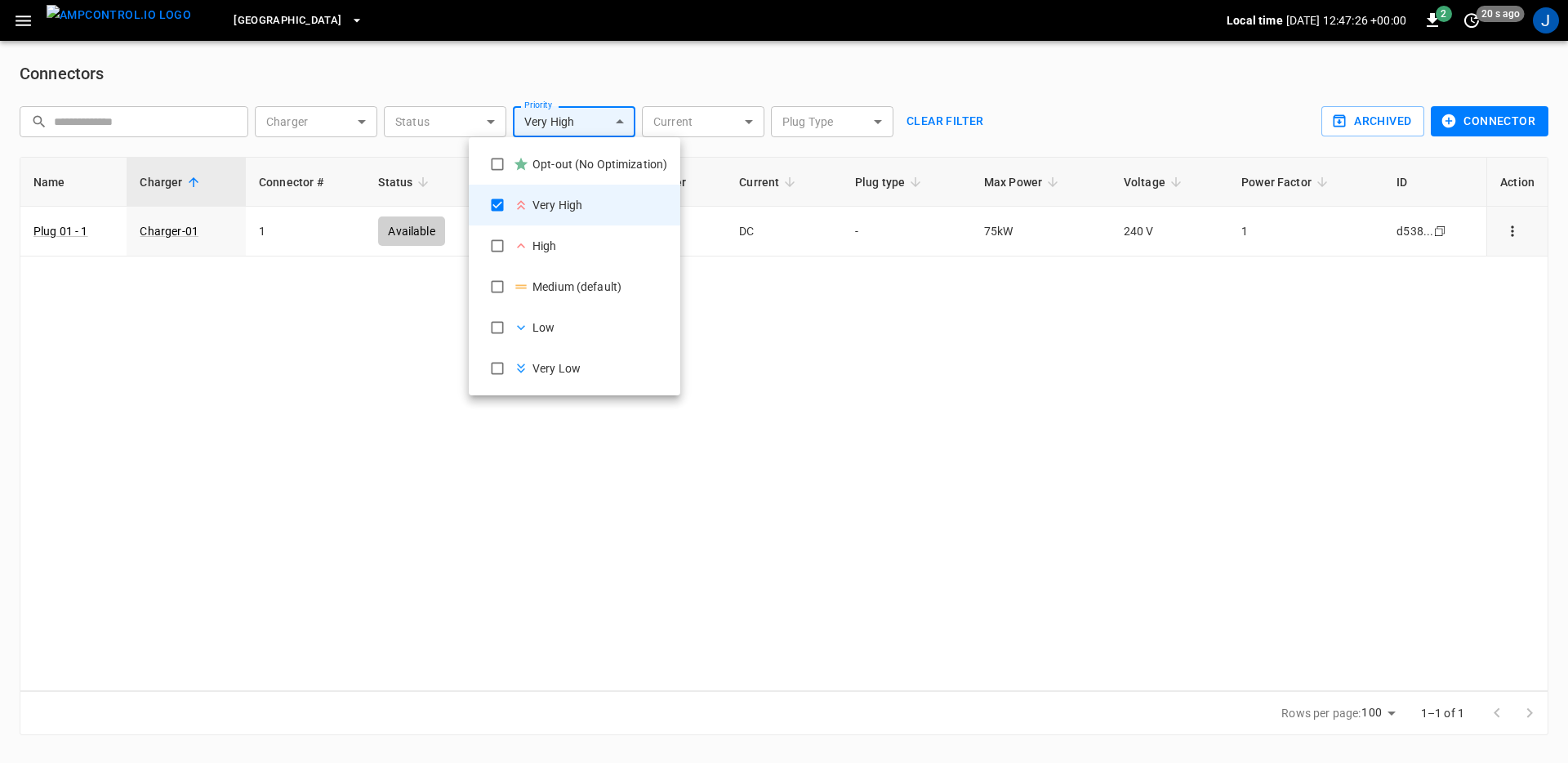
click at [540, 200] on div "Very High" at bounding box center [557, 205] width 50 height 17
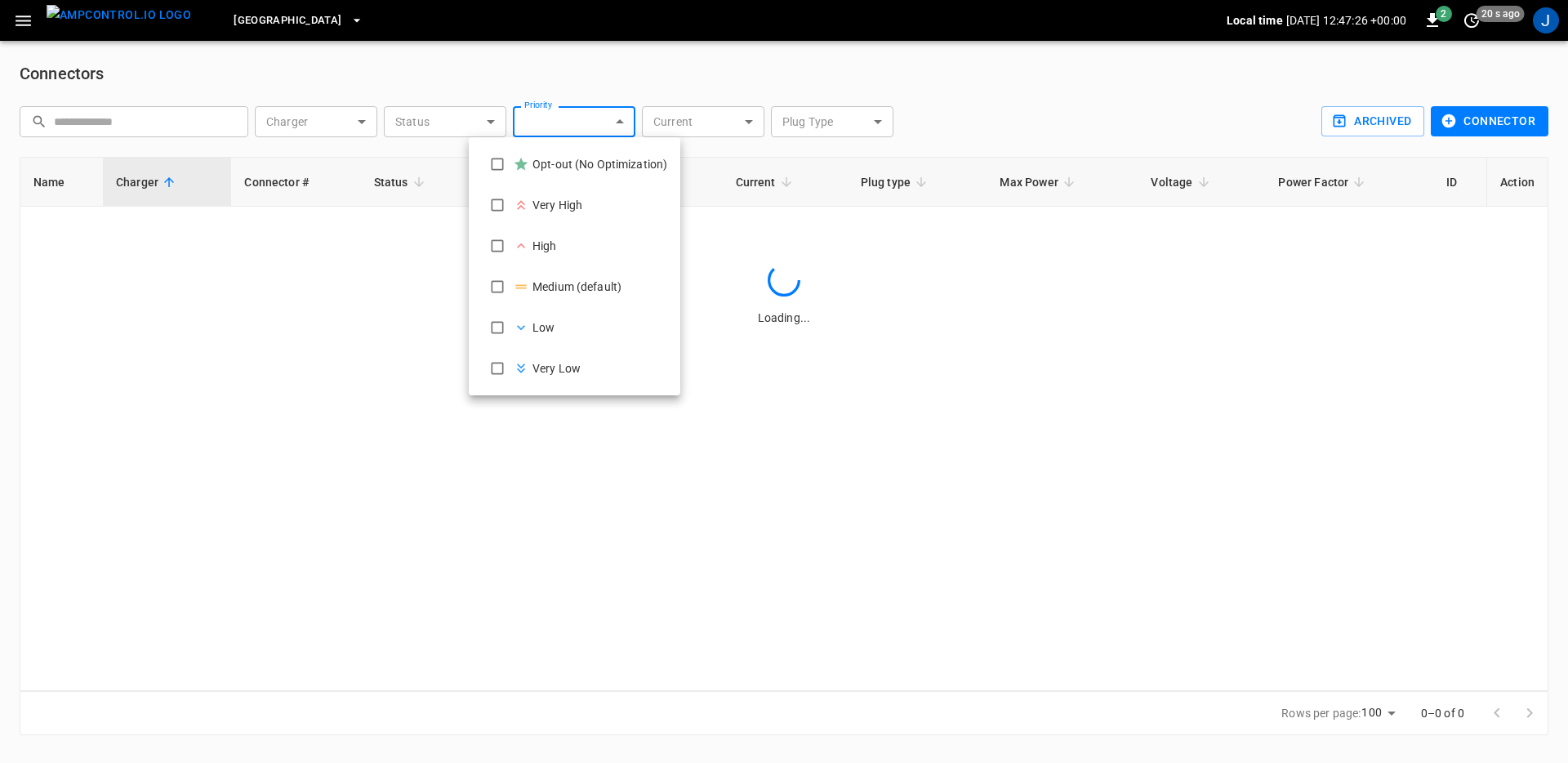
click at [616, 45] on div at bounding box center [784, 381] width 1568 height 763
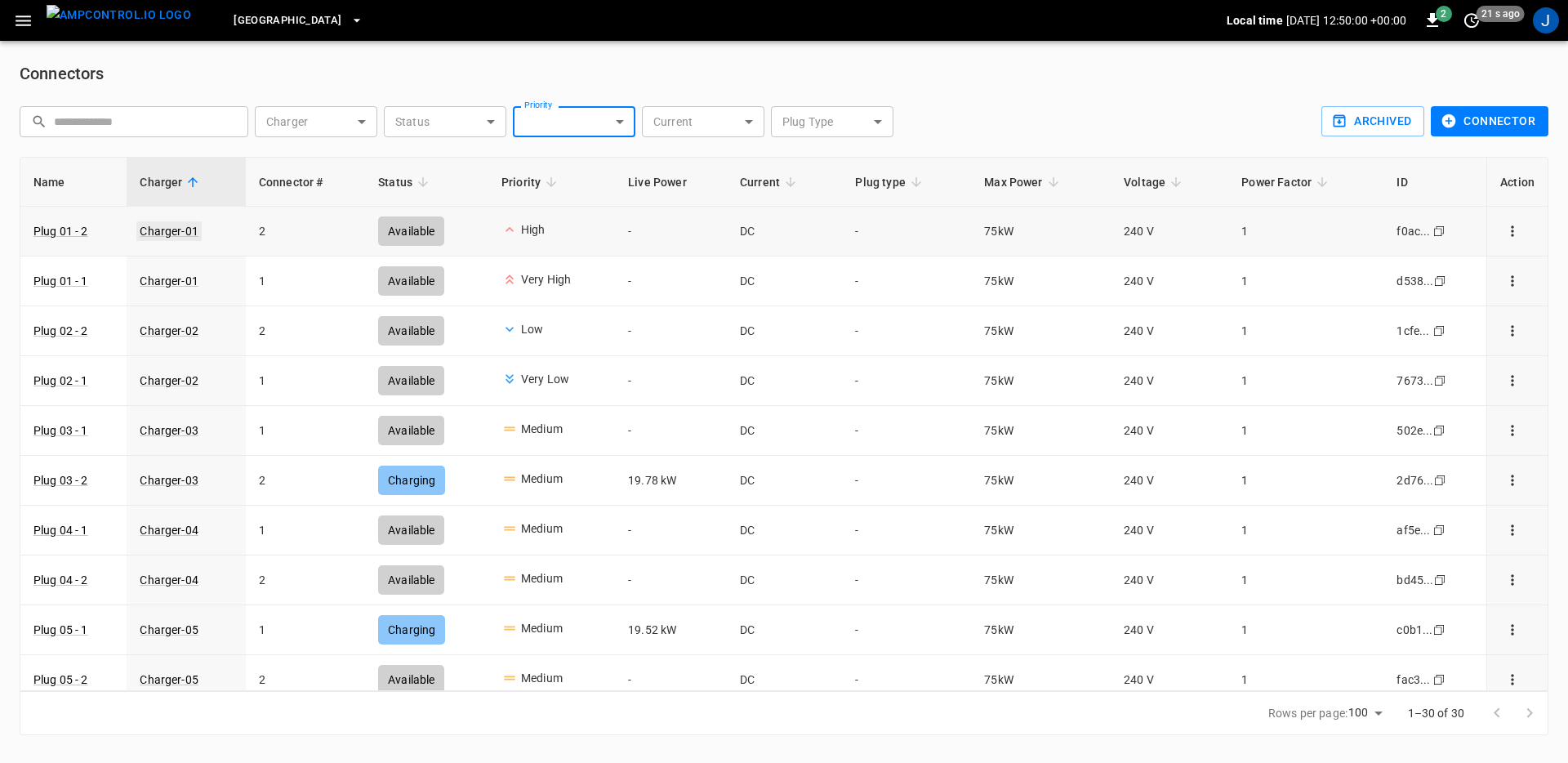
click at [184, 228] on link "Charger-01" at bounding box center [168, 230] width 65 height 20
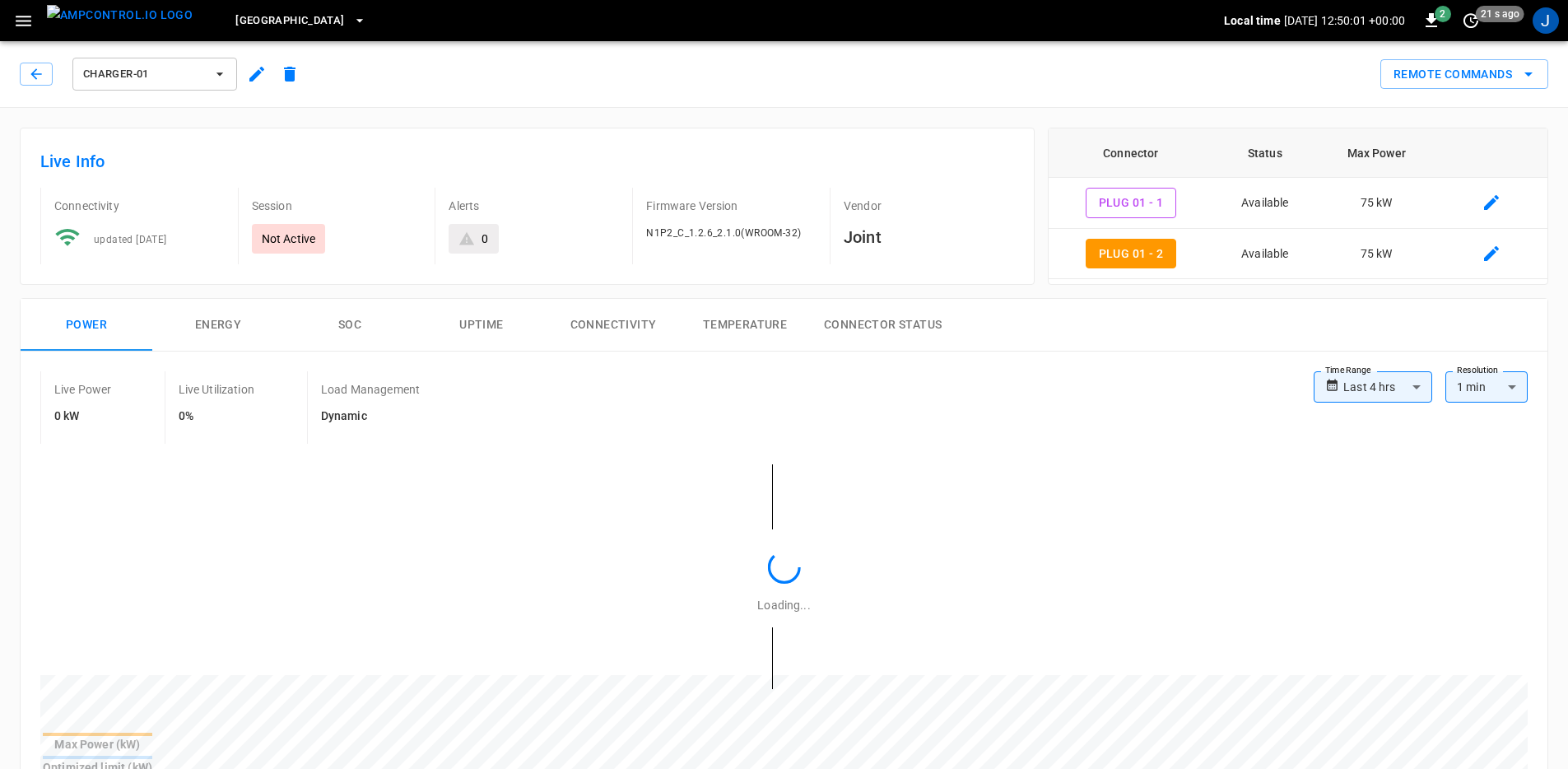
type input "**********"
click at [250, 79] on icon "button" at bounding box center [257, 74] width 15 height 15
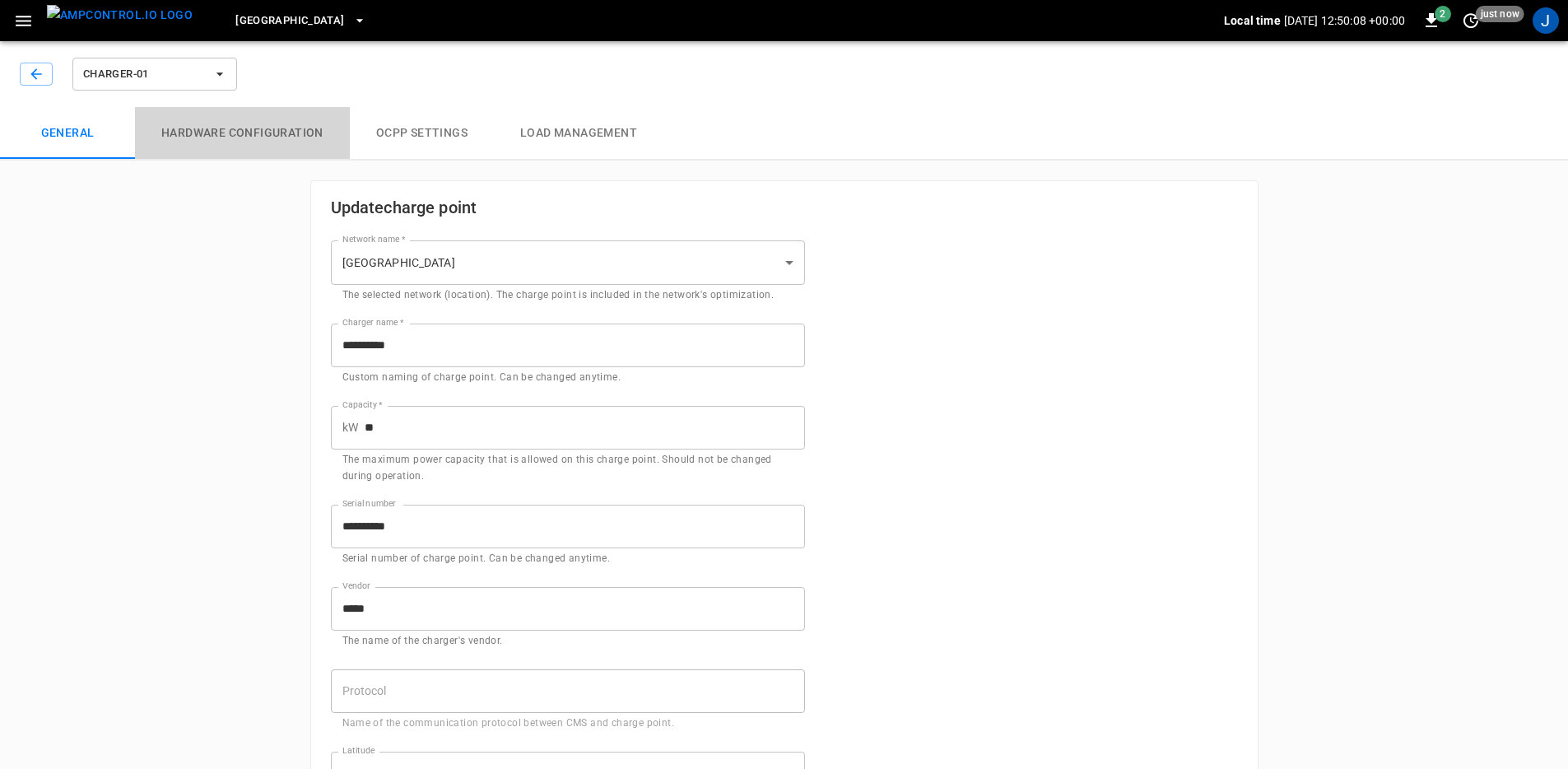
click at [295, 135] on button "Hardware configuration" at bounding box center [242, 134] width 215 height 53
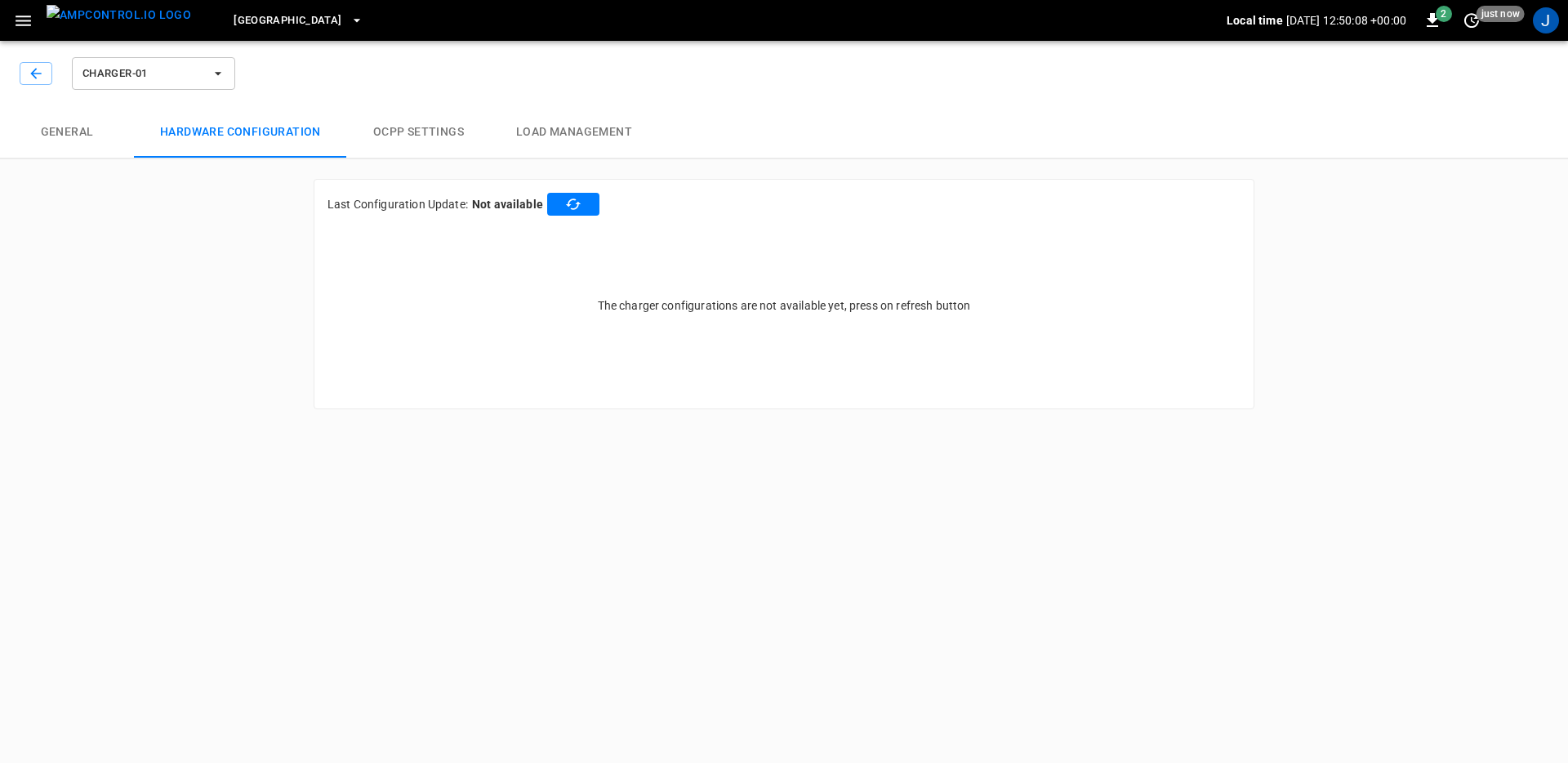
click at [424, 126] on button "OCPP settings" at bounding box center [419, 133] width 143 height 53
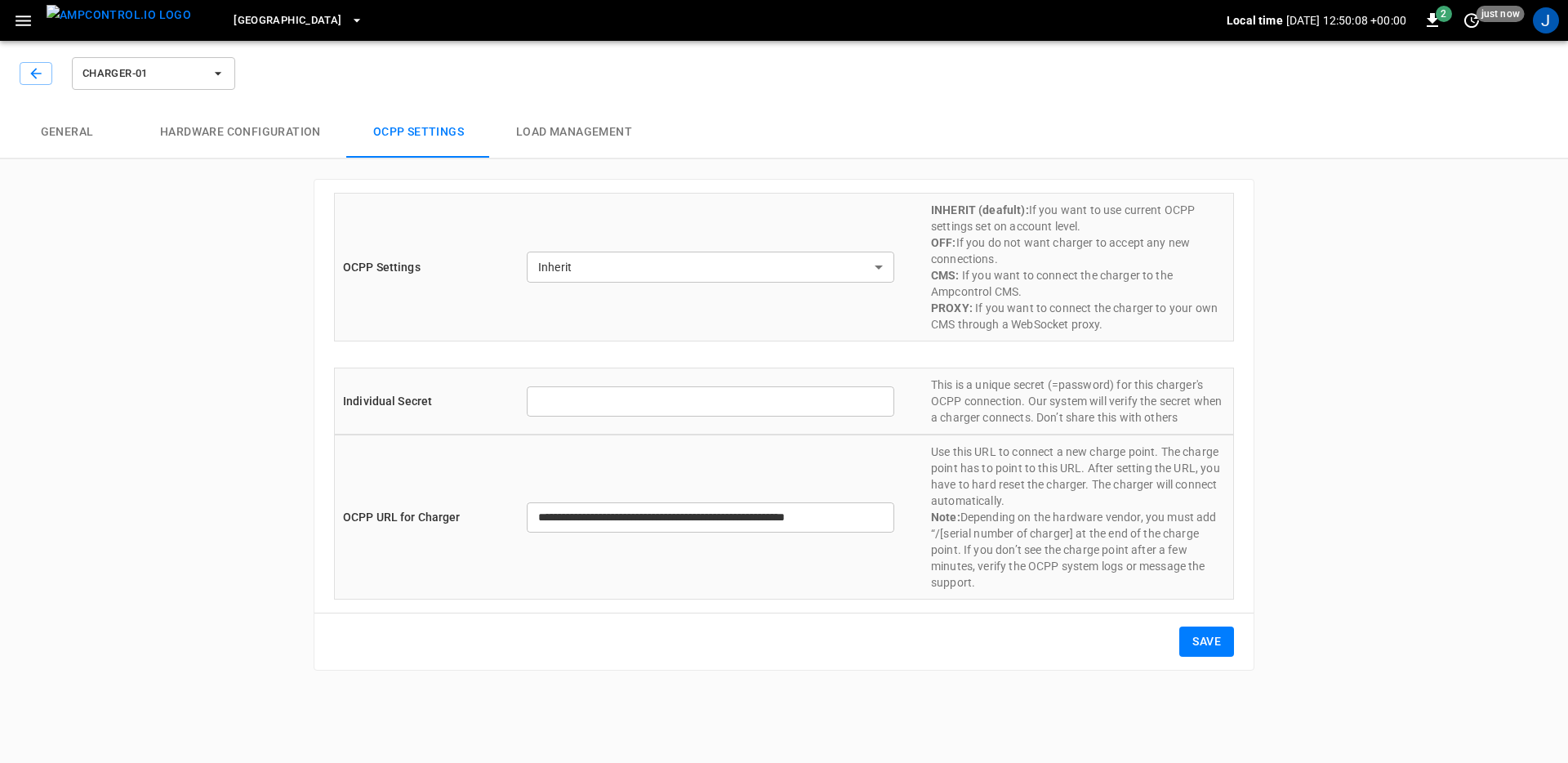
type input "**********"
click at [616, 139] on button "Load Management" at bounding box center [574, 133] width 168 height 53
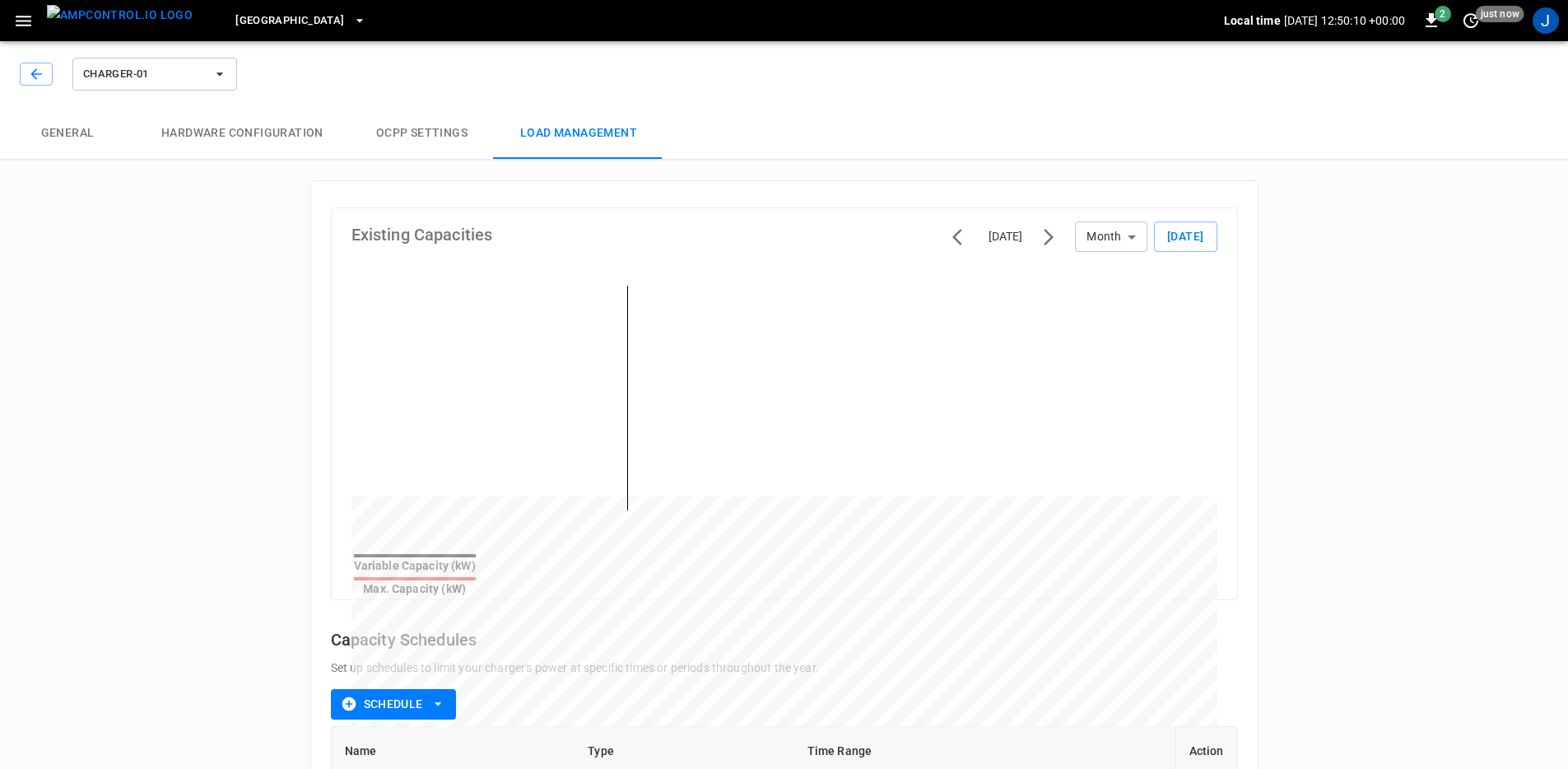
click at [117, 141] on button "General" at bounding box center [67, 134] width 135 height 53
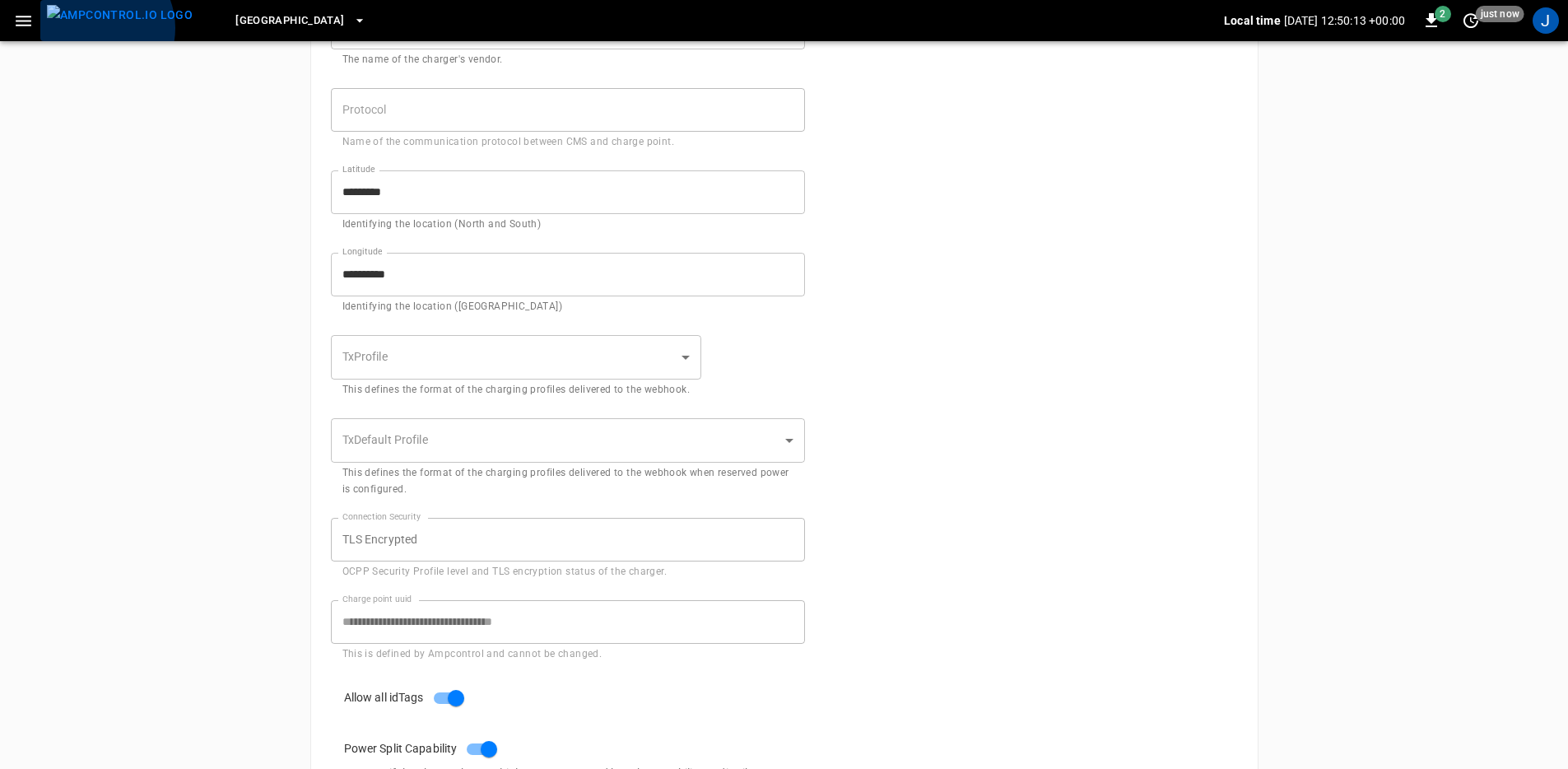
click at [97, 26] on img "menu" at bounding box center [120, 15] width 146 height 21
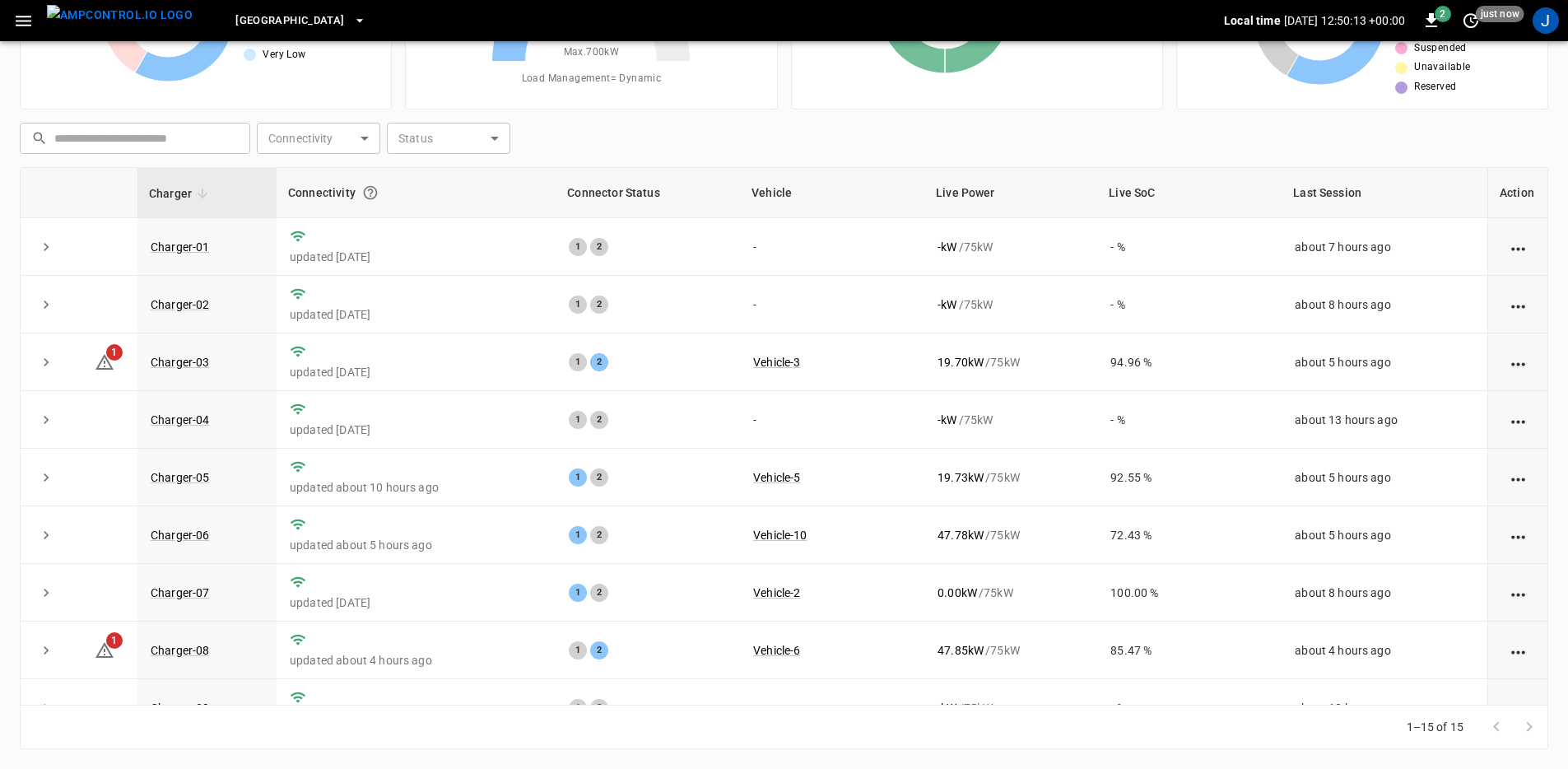
click at [25, 28] on icon "button" at bounding box center [24, 21] width 21 height 21
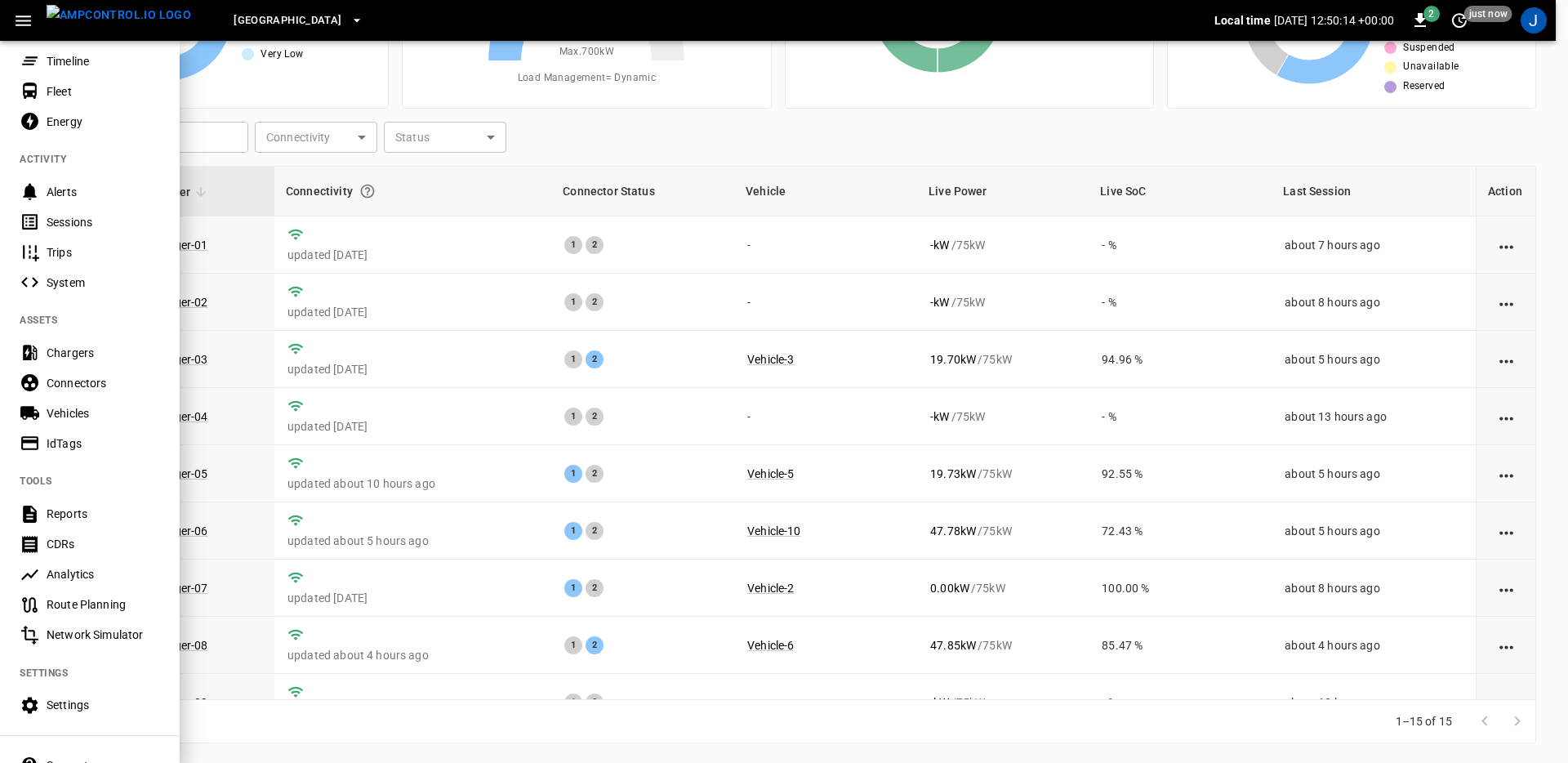
scroll to position [214, 0]
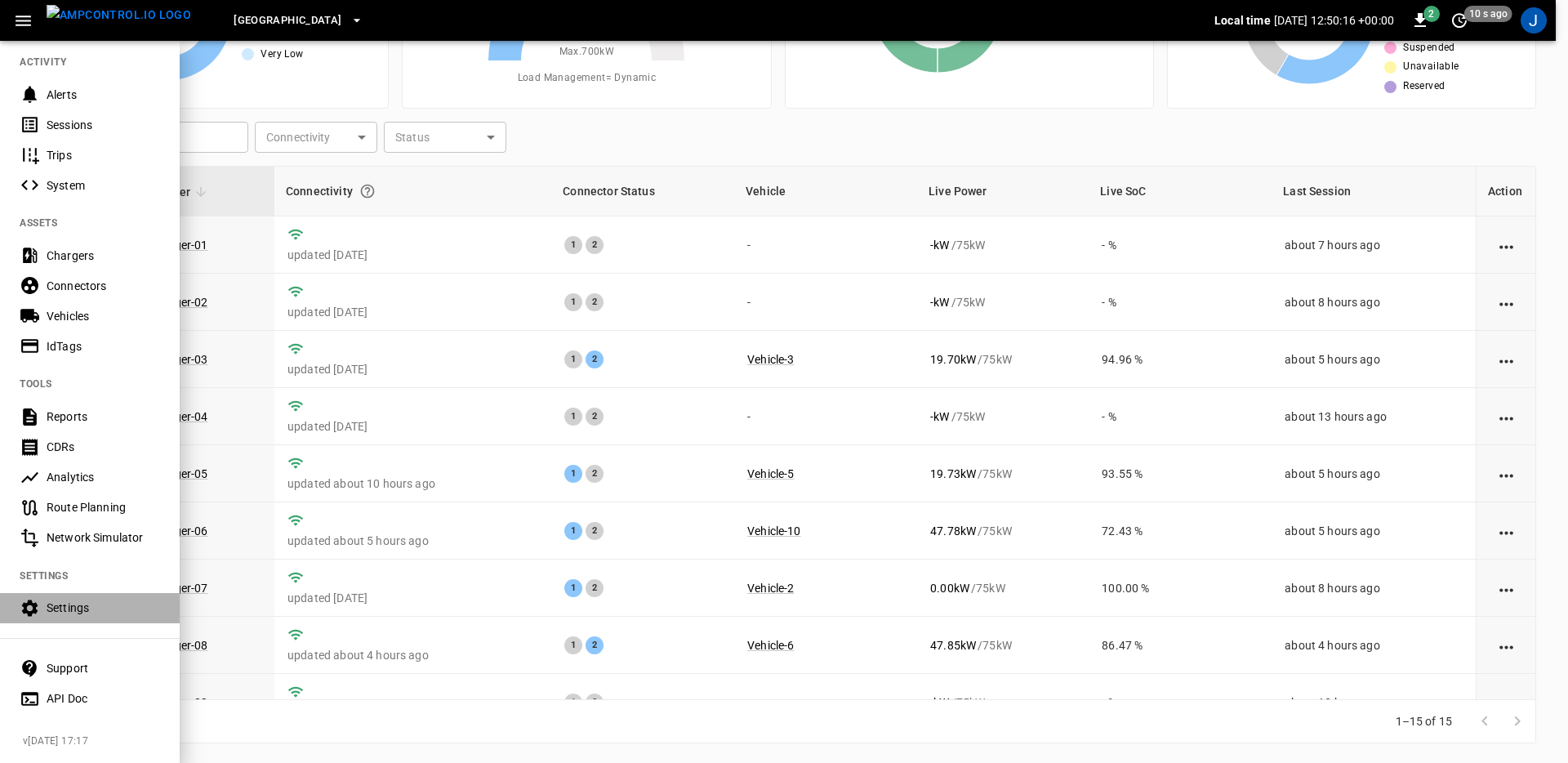
click at [84, 599] on div "Settings" at bounding box center [103, 607] width 114 height 16
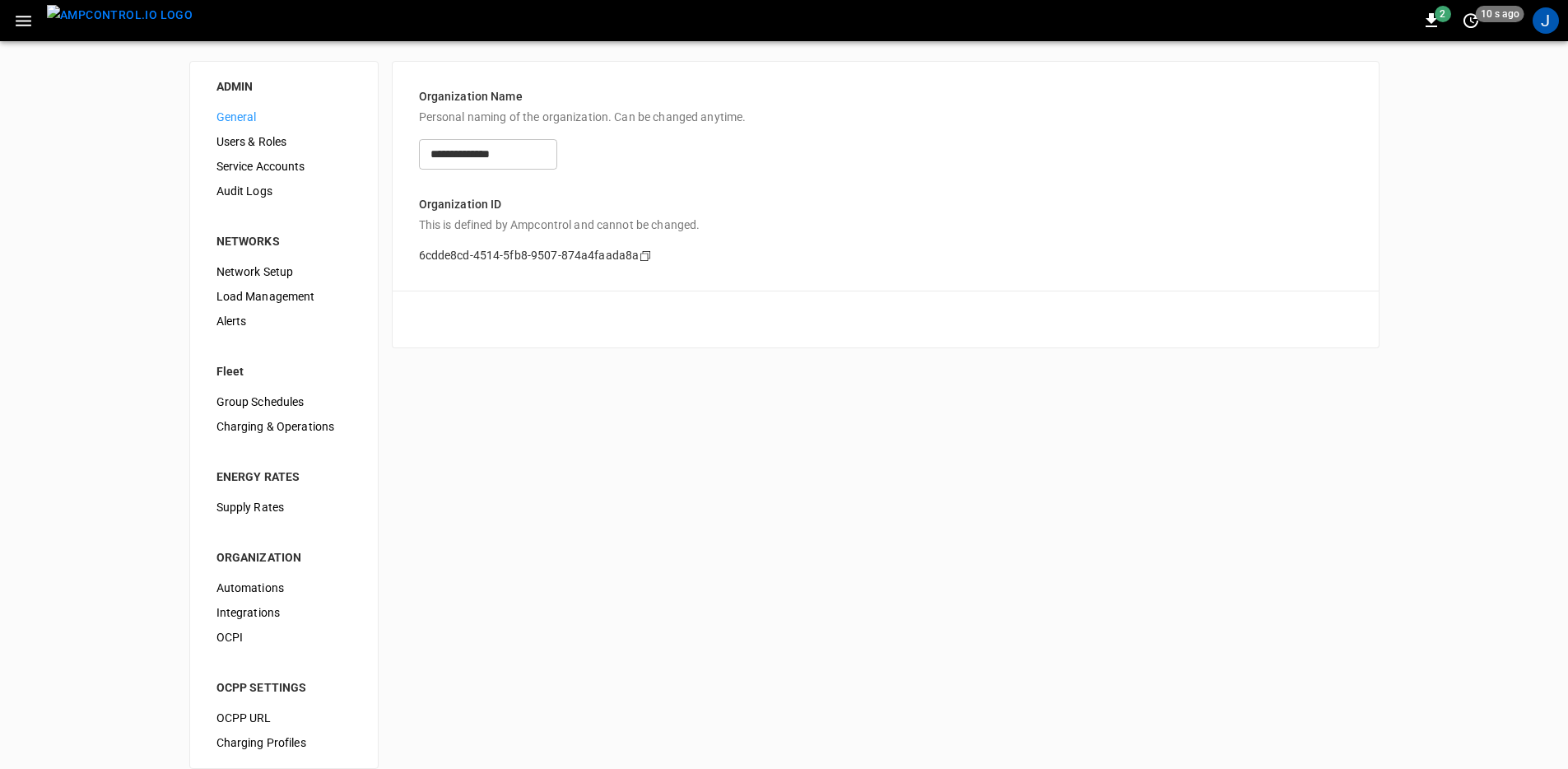
click at [304, 292] on span "Load Management" at bounding box center [284, 297] width 135 height 17
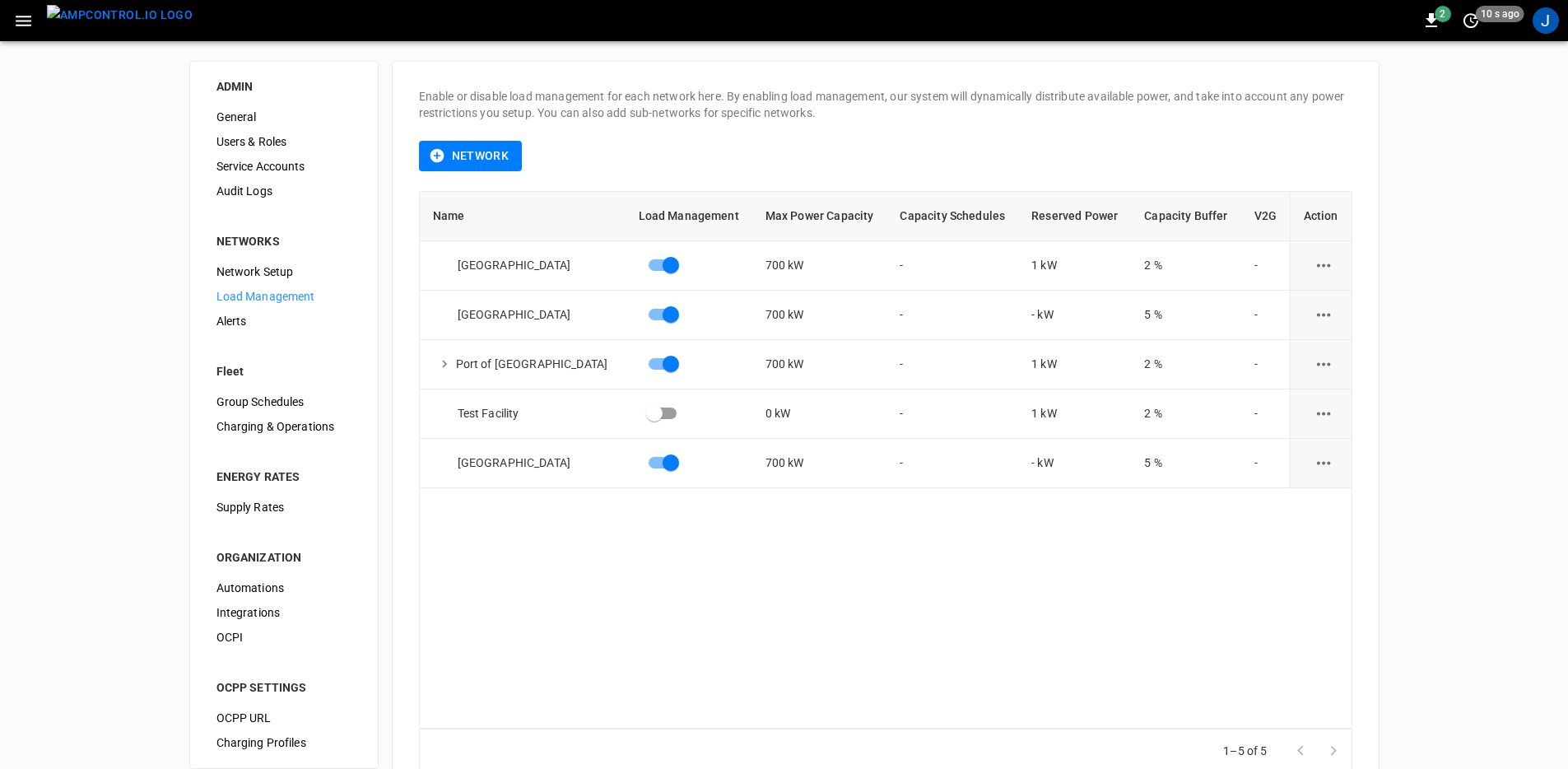
click at [601, 565] on div "Name Load Management Max Power Capacity Capacity Schedules Reserved Power Capac…" at bounding box center [886, 460] width 933 height 539
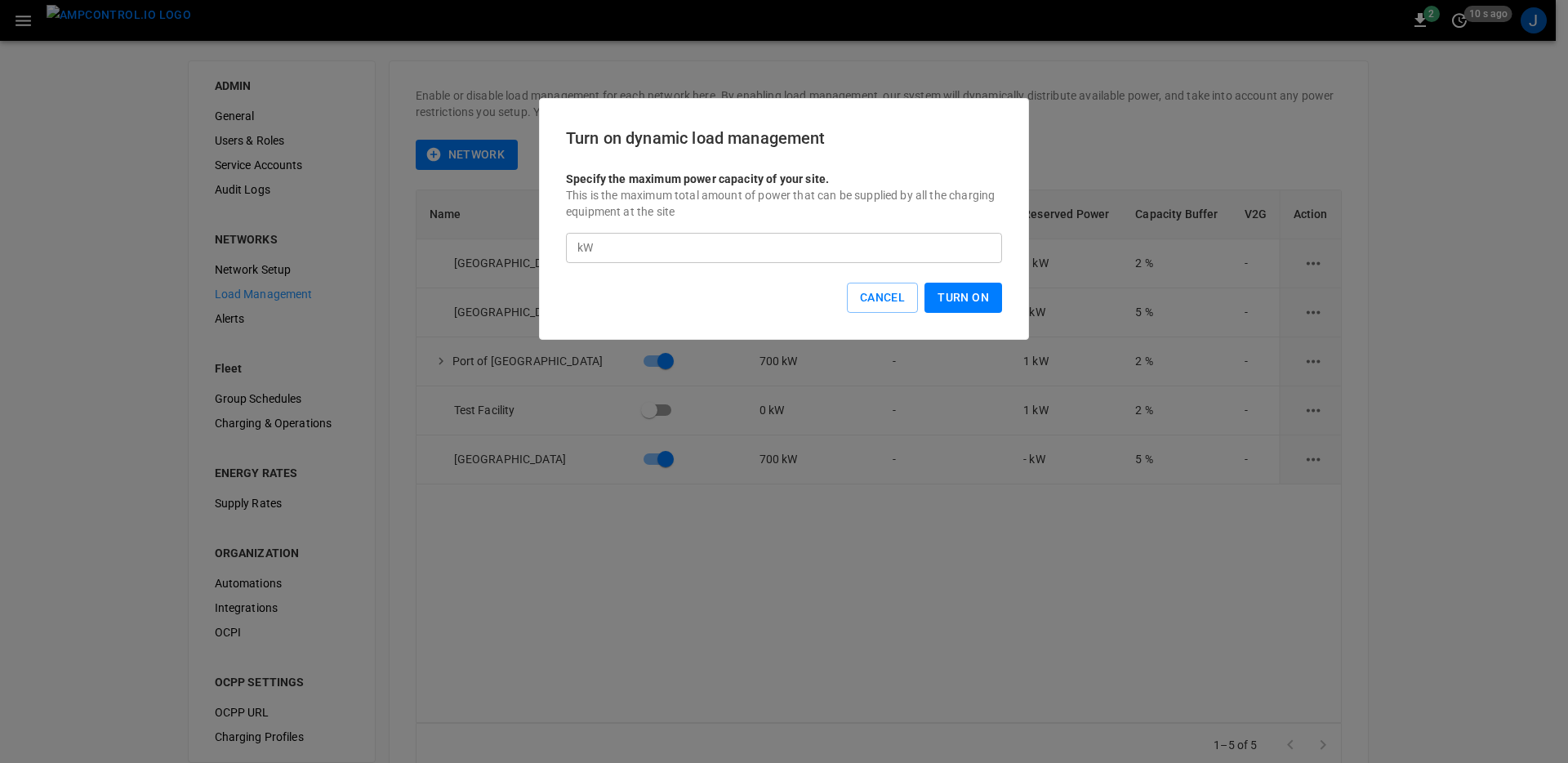
click at [949, 297] on button "Turn On" at bounding box center [963, 297] width 77 height 30
click at [788, 279] on div "Turn on dynamic load management Specify the maximum power capacity of your site…" at bounding box center [783, 219] width 436 height 188
click at [794, 258] on input "*" at bounding box center [801, 247] width 403 height 30
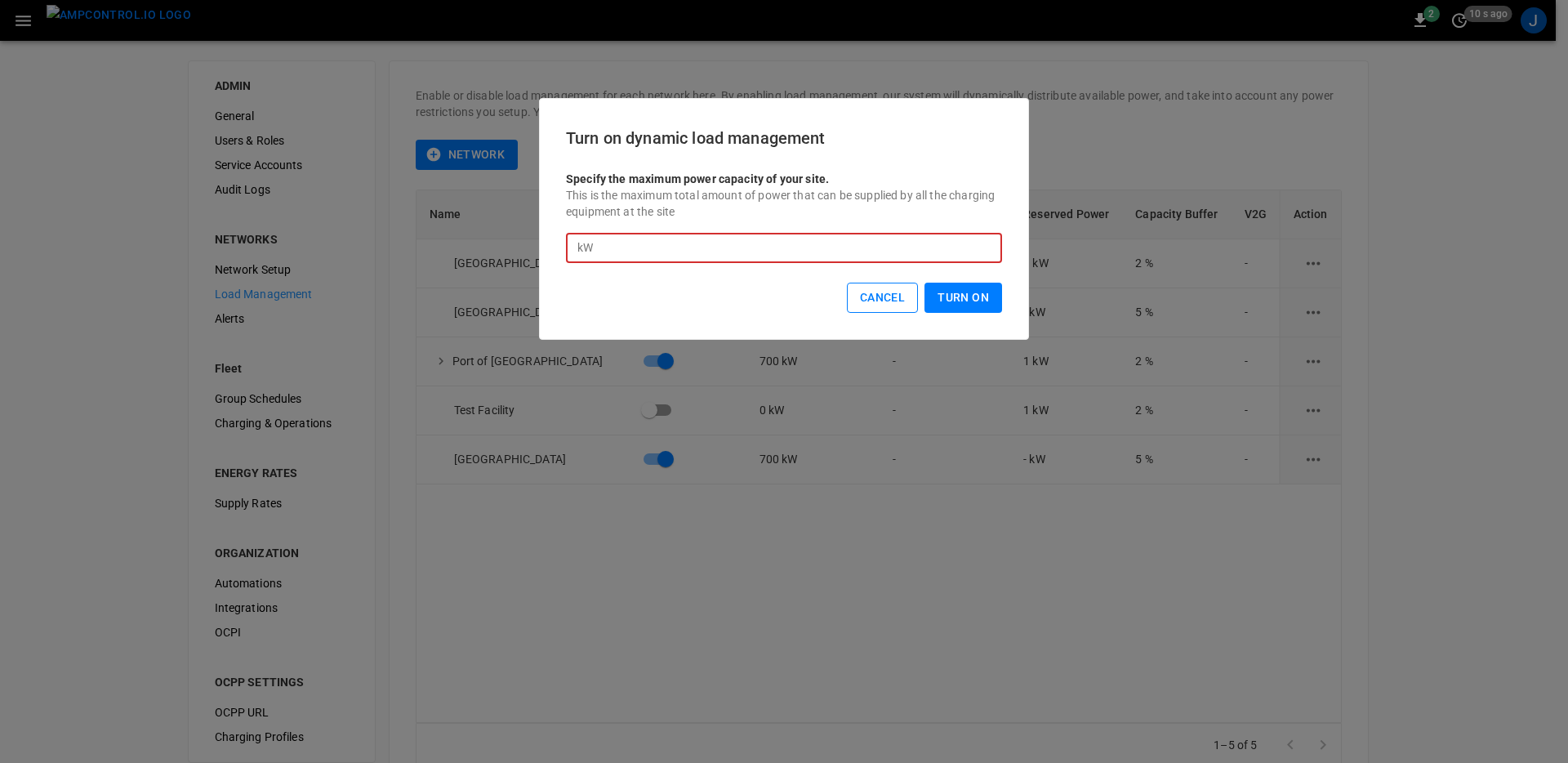
click at [905, 305] on button "Cancel" at bounding box center [883, 297] width 72 height 30
click at [749, 247] on input "*" at bounding box center [801, 247] width 403 height 30
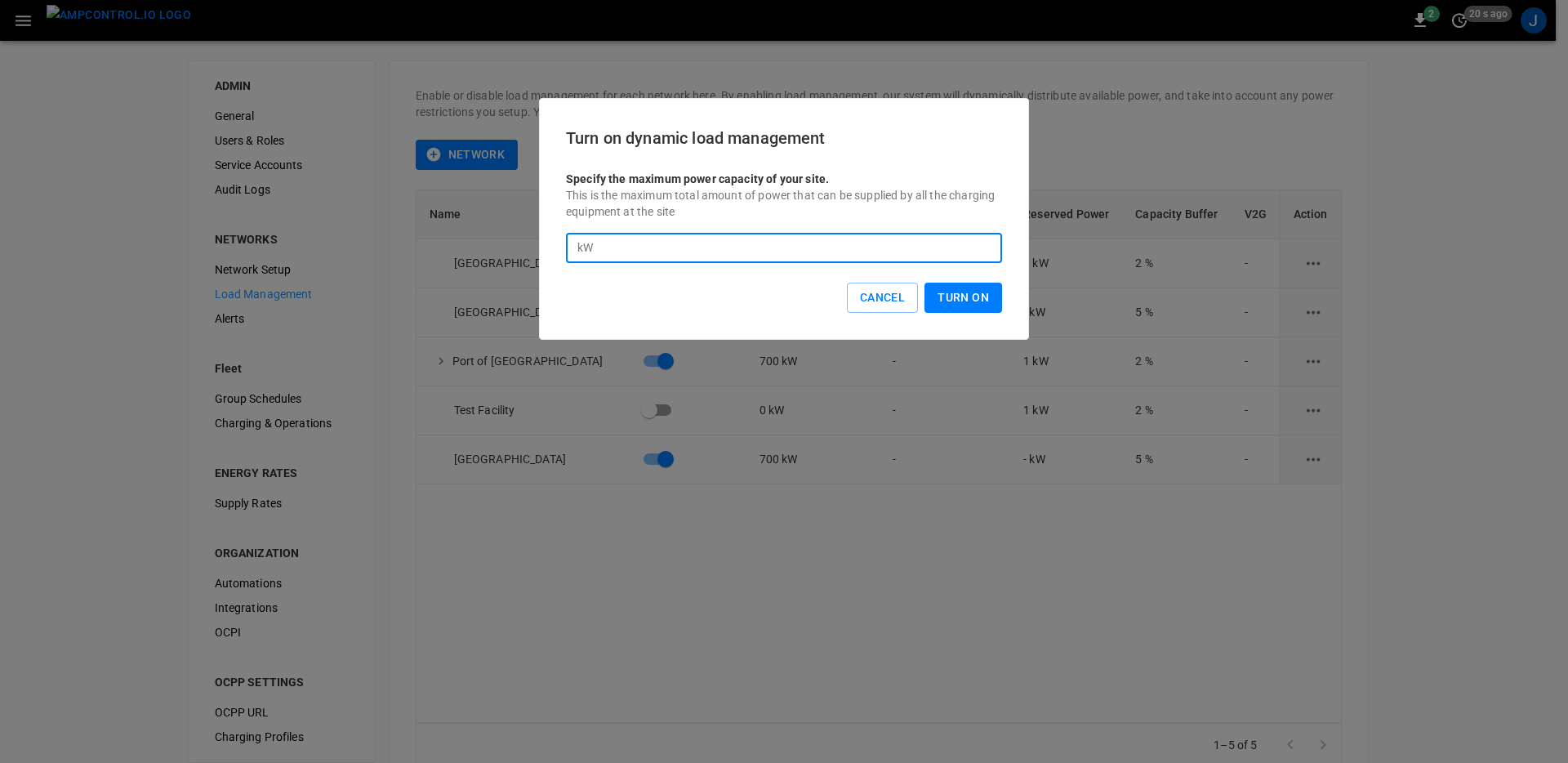
click at [756, 241] on input "*" at bounding box center [801, 247] width 403 height 30
drag, startPoint x: 757, startPoint y: 246, endPoint x: 303, endPoint y: 236, distance: 454.1
click at [309, 237] on div "Turn on dynamic load management Specify the maximum power capacity of your site…" at bounding box center [784, 430] width 1568 height 664
click at [887, 245] on input "**" at bounding box center [801, 247] width 403 height 30
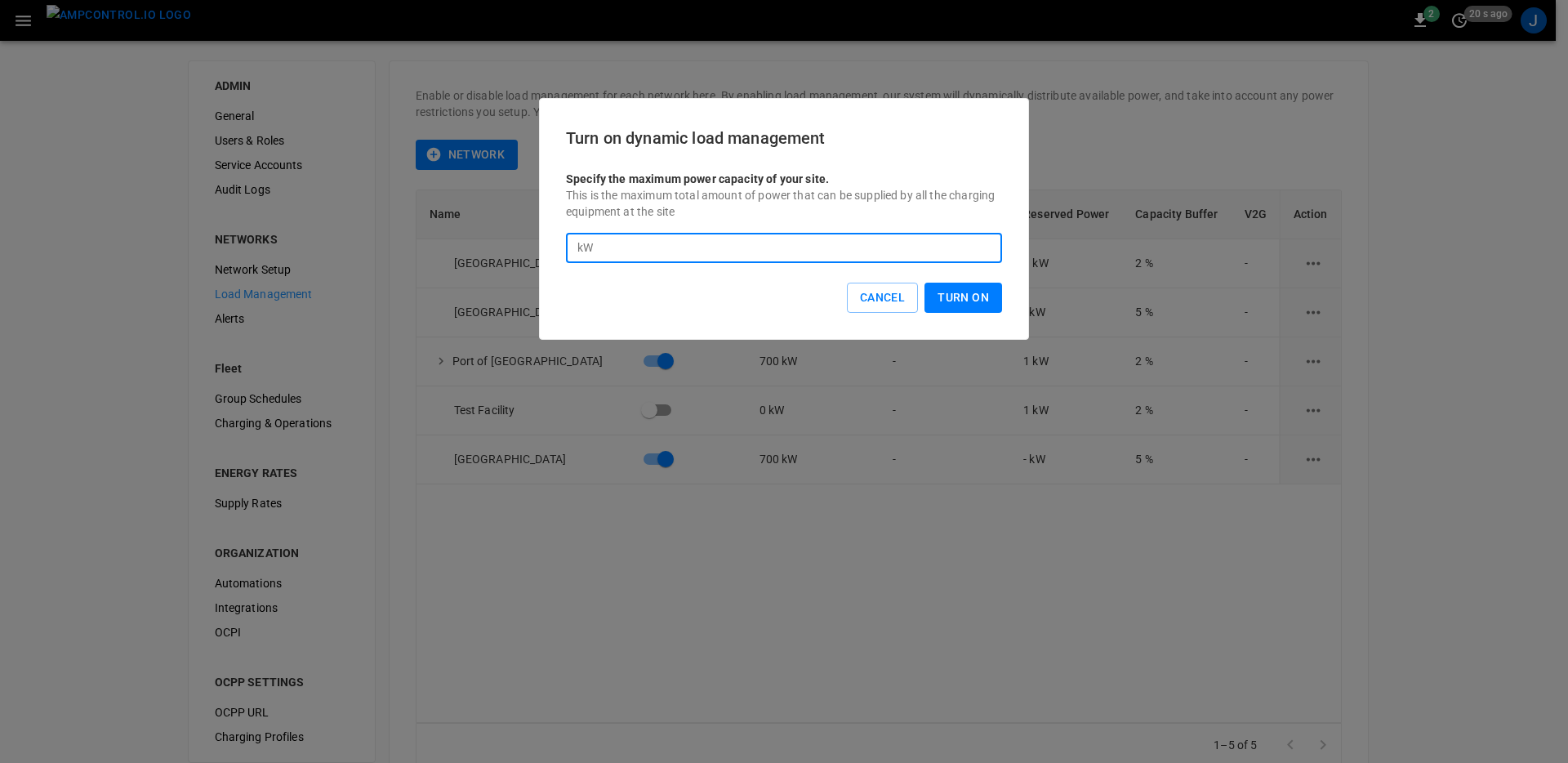
click at [886, 245] on input "**" at bounding box center [801, 247] width 403 height 30
drag, startPoint x: 784, startPoint y: 245, endPoint x: 767, endPoint y: 245, distance: 17.0
click at [767, 245] on input "**" at bounding box center [801, 247] width 403 height 30
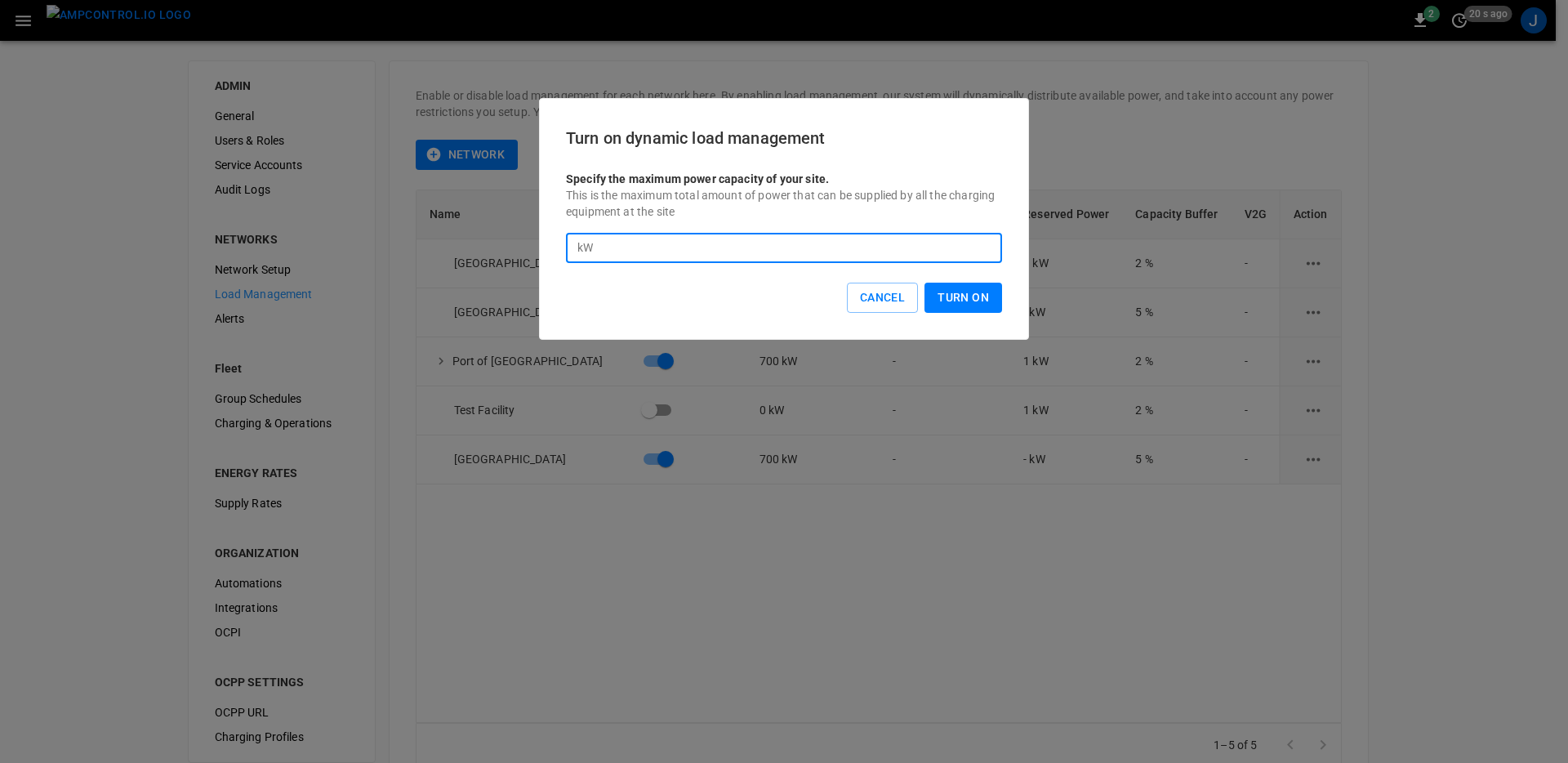
click at [767, 245] on input "**" at bounding box center [801, 247] width 403 height 30
drag, startPoint x: 547, startPoint y: 245, endPoint x: 410, endPoint y: 245, distance: 137.0
click at [458, 245] on div "Turn on dynamic load management Specify the maximum power capacity of your site…" at bounding box center [784, 430] width 1568 height 664
drag, startPoint x: 615, startPoint y: 247, endPoint x: 474, endPoint y: 246, distance: 141.0
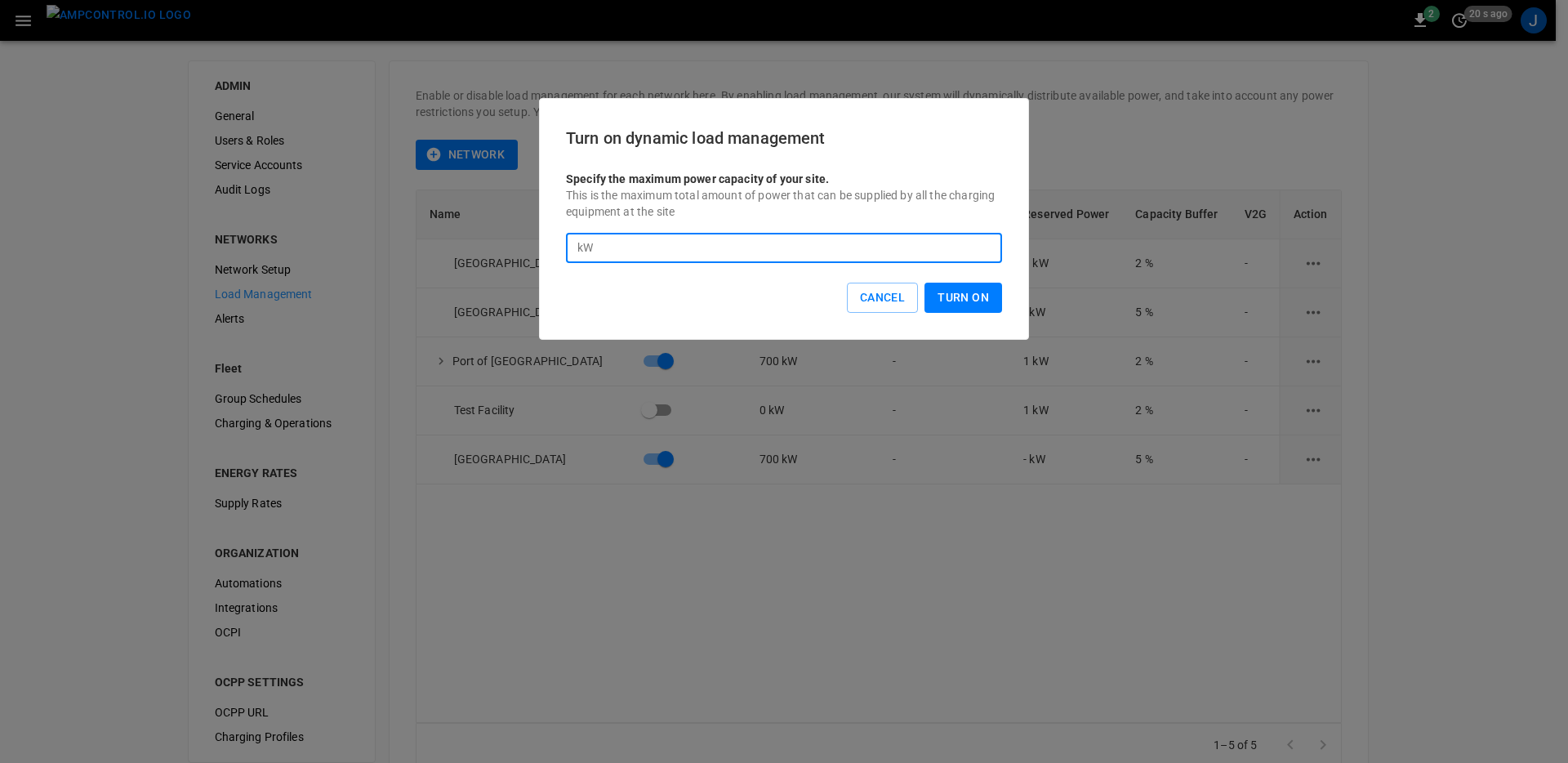
click at [479, 247] on div "Turn on dynamic load management Specify the maximum power capacity of your site…" at bounding box center [784, 430] width 1568 height 664
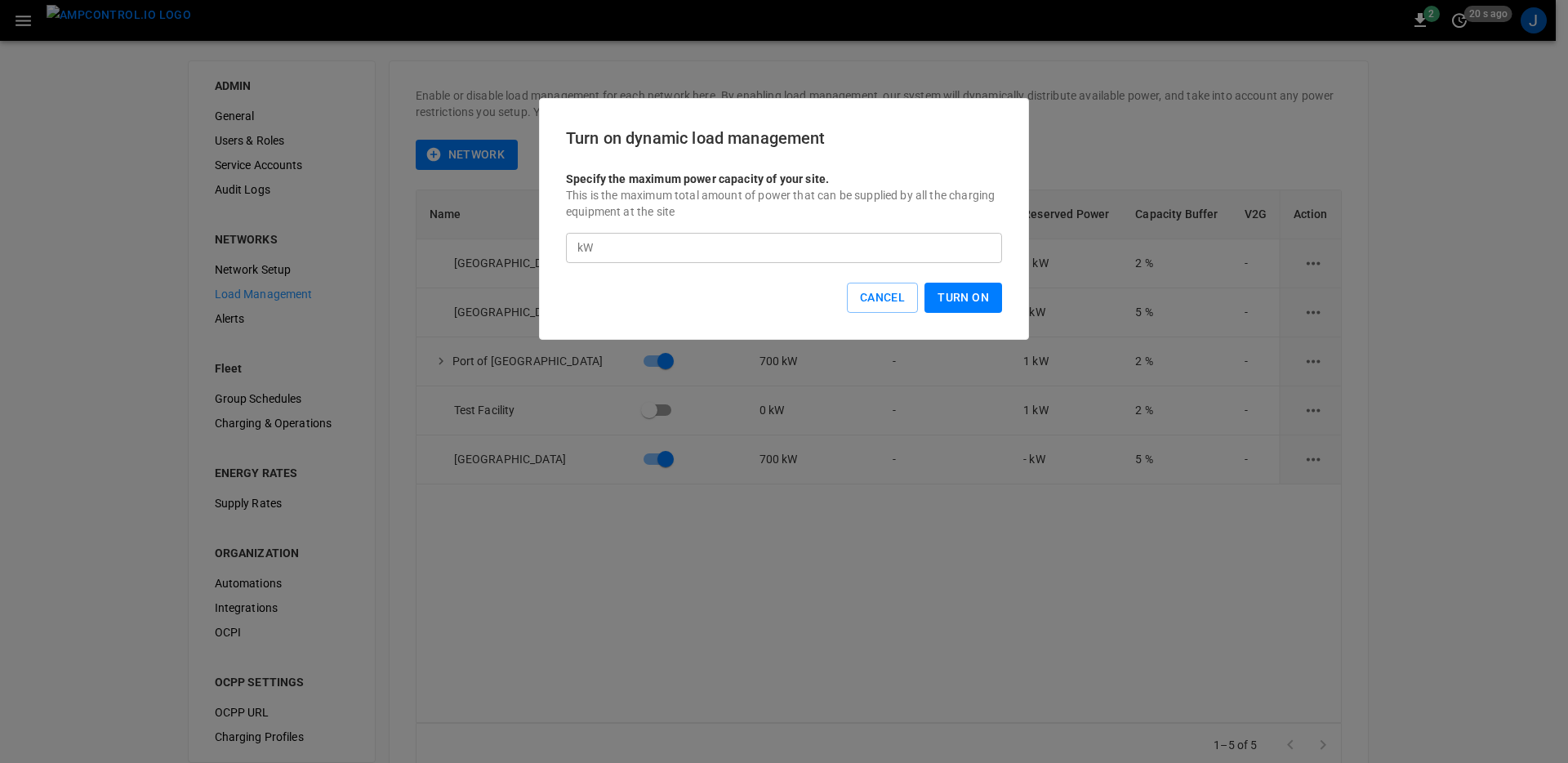
click at [590, 253] on div "kW ** ​" at bounding box center [783, 247] width 436 height 30
click at [610, 252] on input "**" at bounding box center [801, 247] width 403 height 30
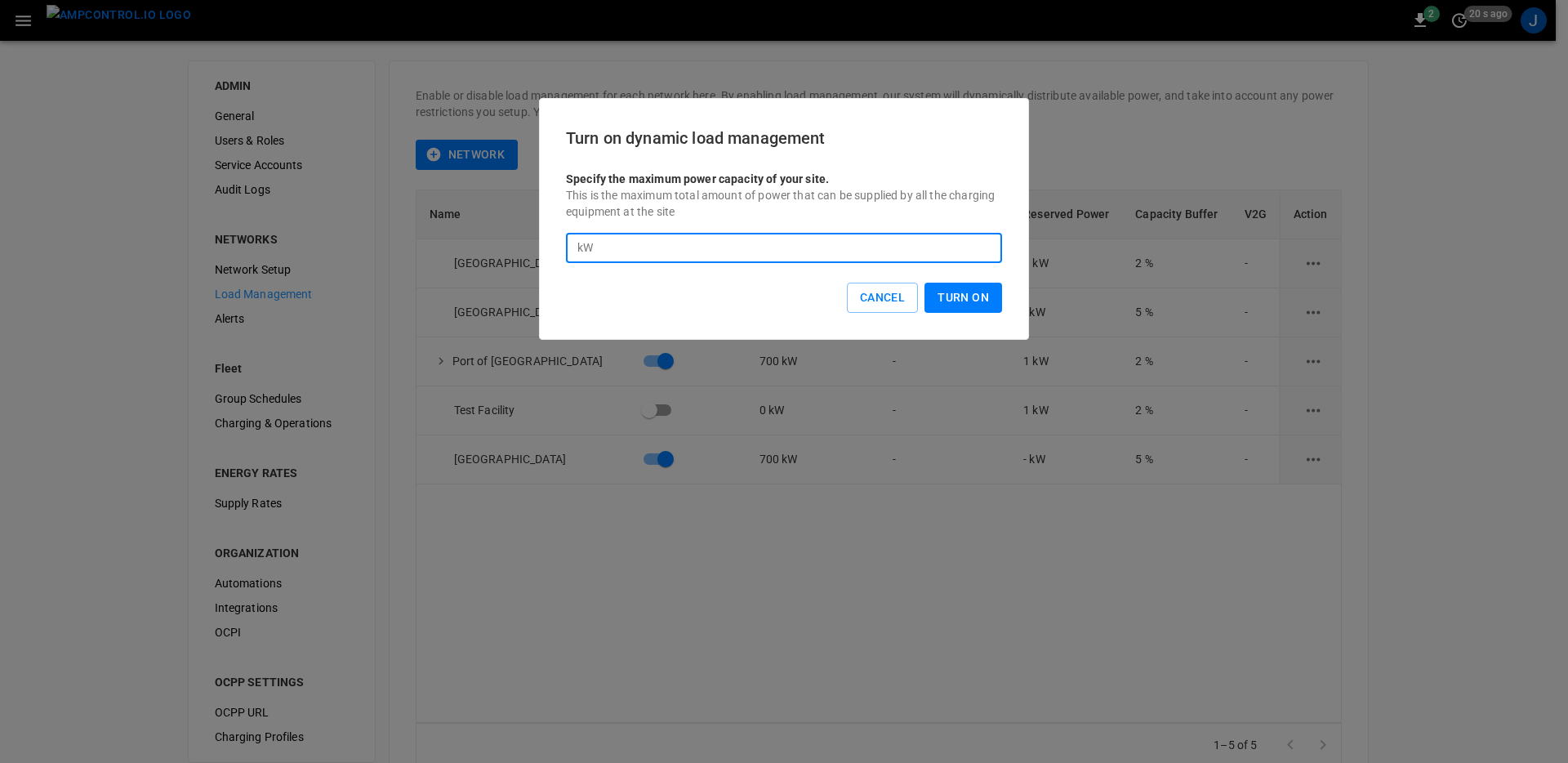
click at [610, 252] on input "**" at bounding box center [801, 247] width 403 height 30
click at [600, 250] on input "**" at bounding box center [801, 247] width 403 height 30
type input "*"
click at [952, 296] on button "Turn On" at bounding box center [963, 297] width 77 height 30
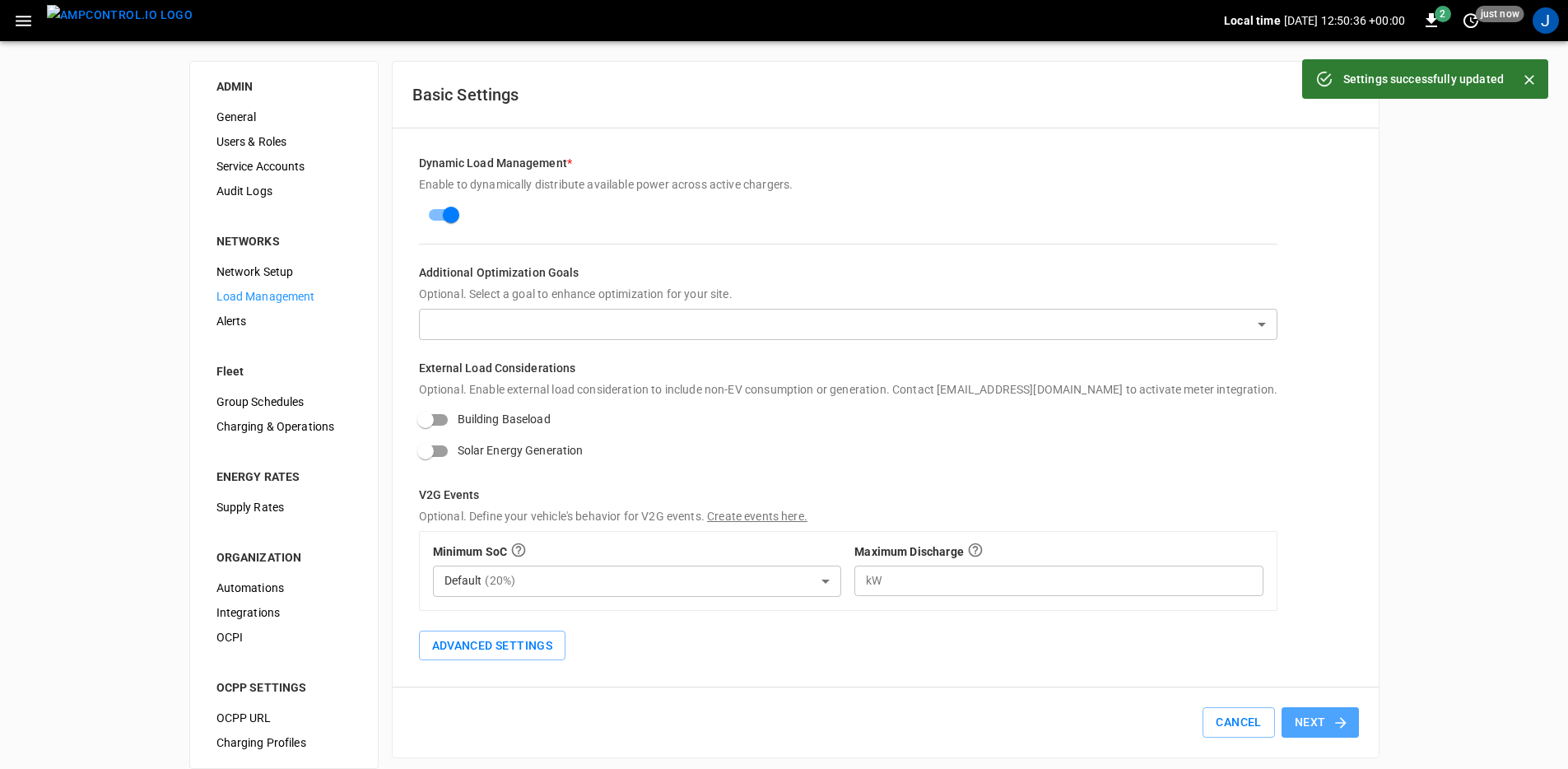
click at [1325, 723] on button "Next" at bounding box center [1320, 722] width 78 height 30
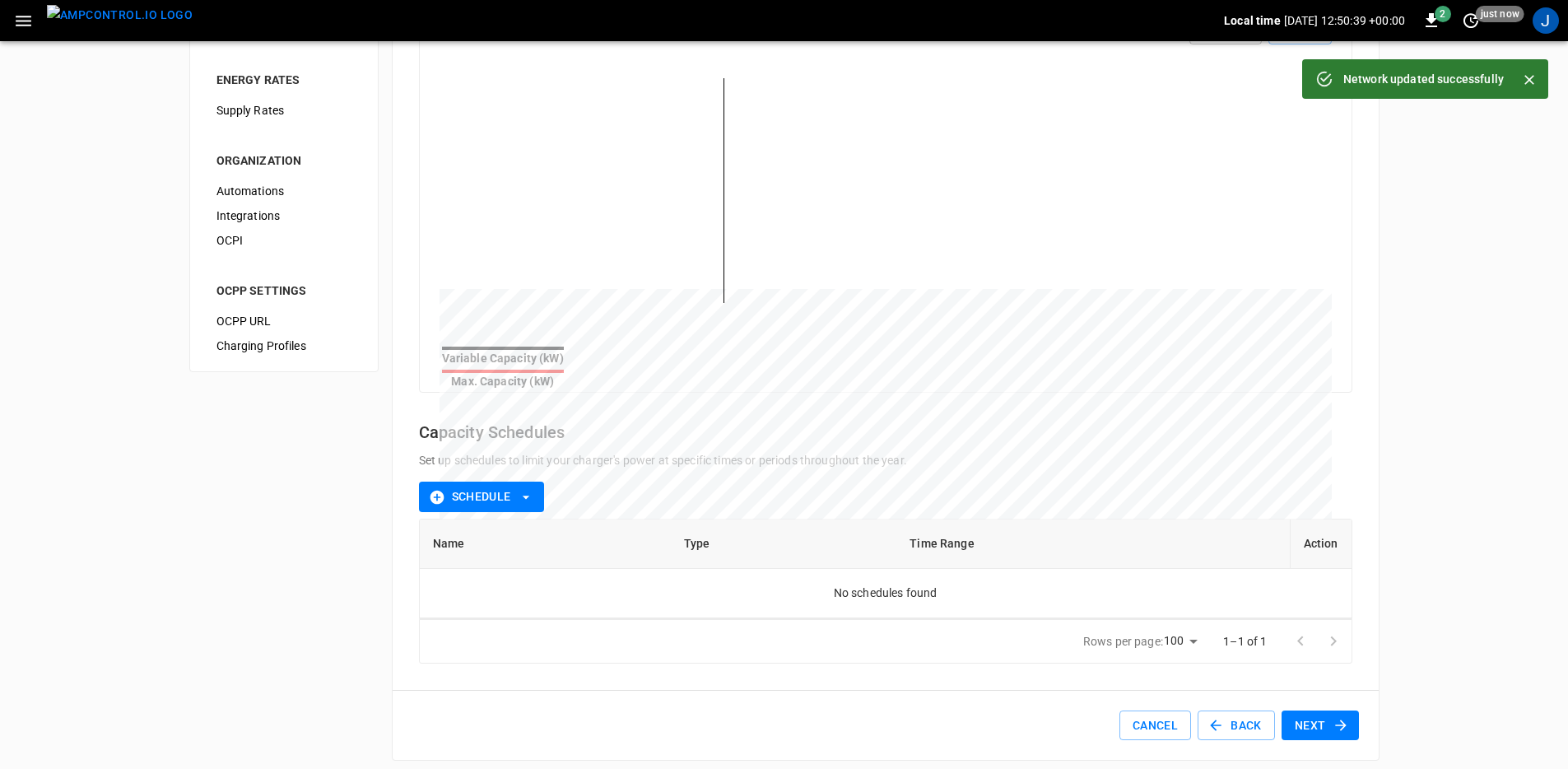
scroll to position [398, 0]
click at [1337, 715] on icon "button" at bounding box center [1340, 723] width 16 height 16
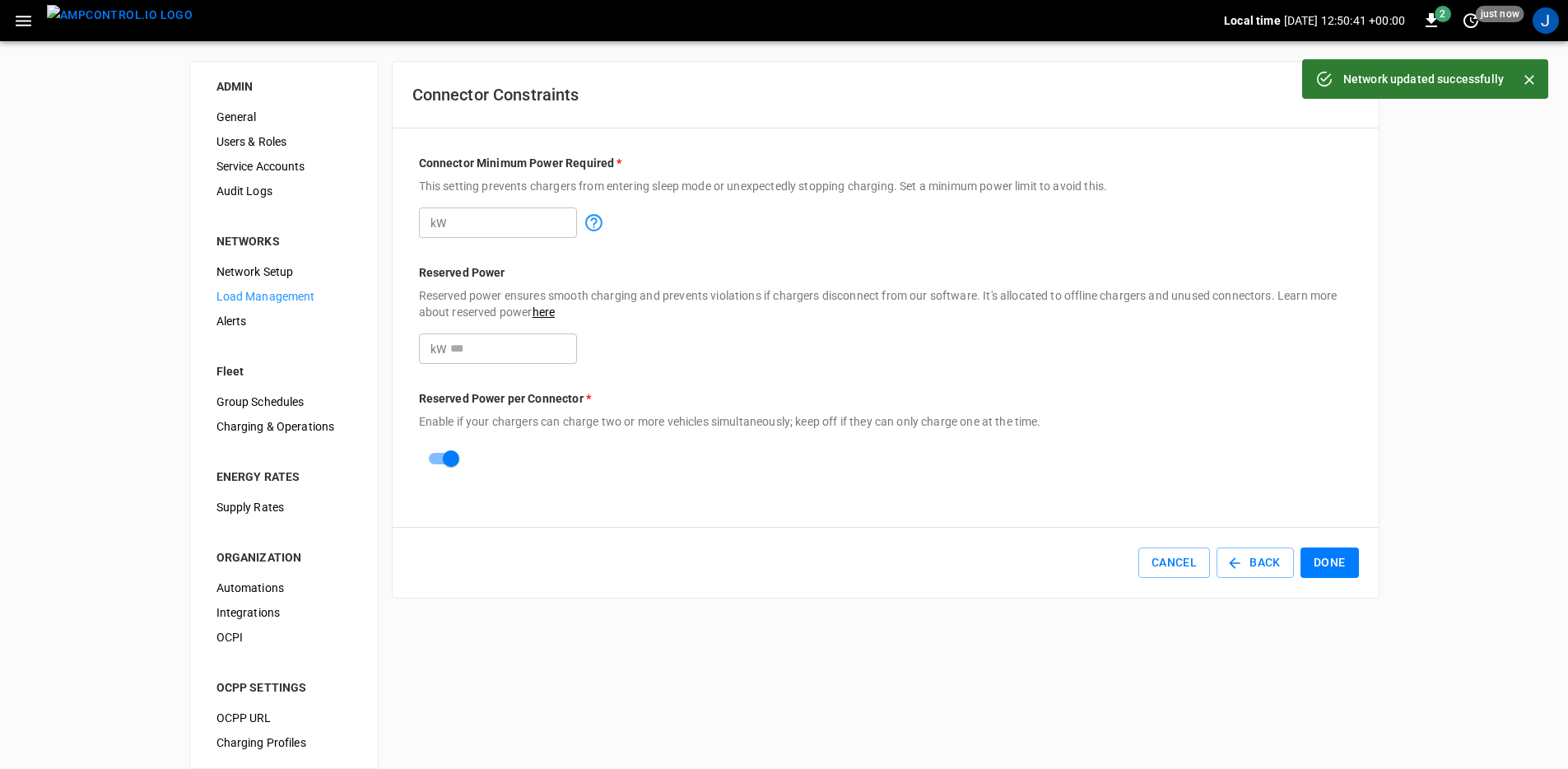
click at [1330, 565] on button "Done" at bounding box center [1330, 562] width 59 height 30
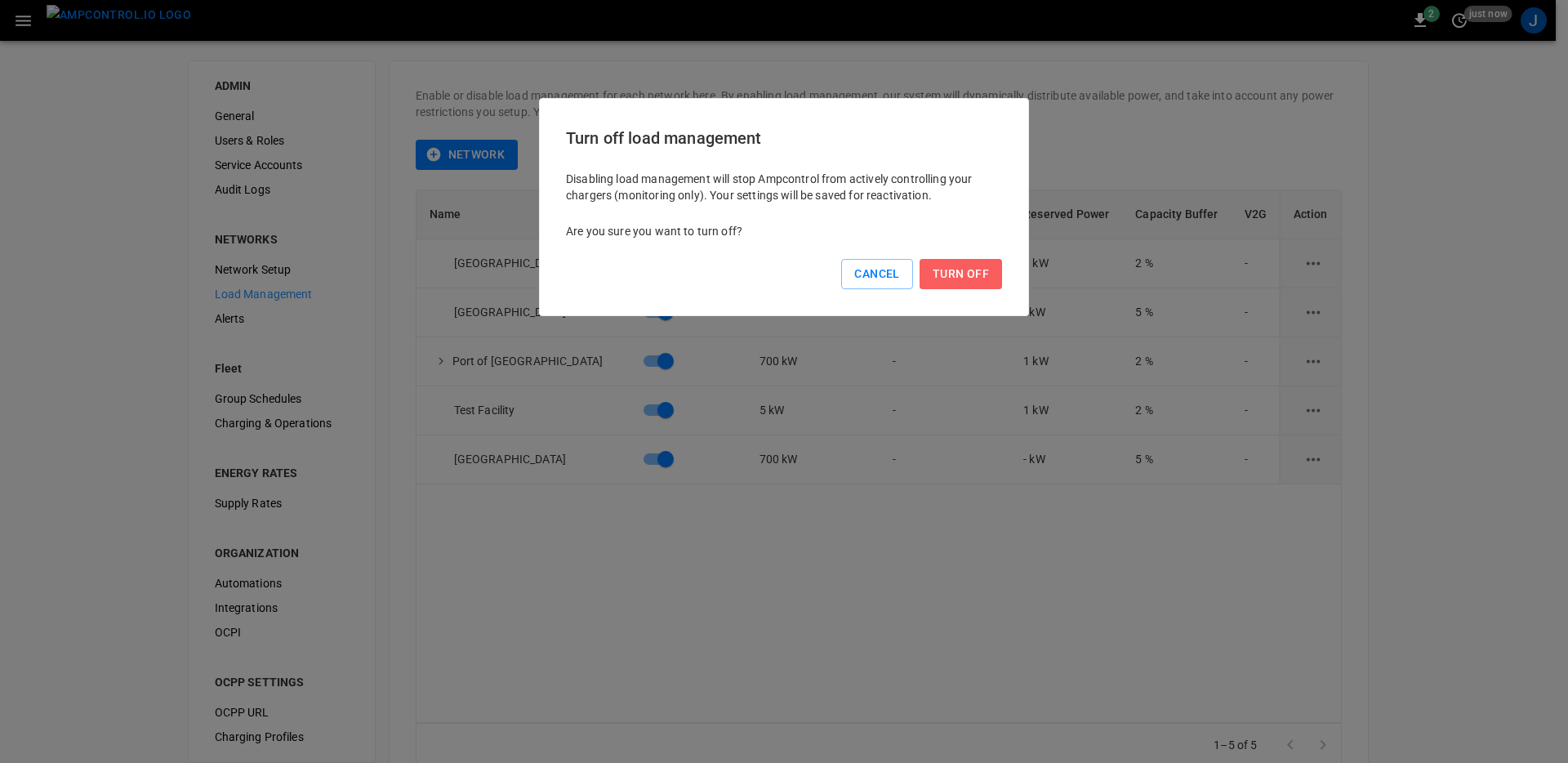
click at [978, 283] on button "Turn Off" at bounding box center [961, 274] width 83 height 30
click at [956, 278] on button "Turn Off" at bounding box center [961, 274] width 83 height 30
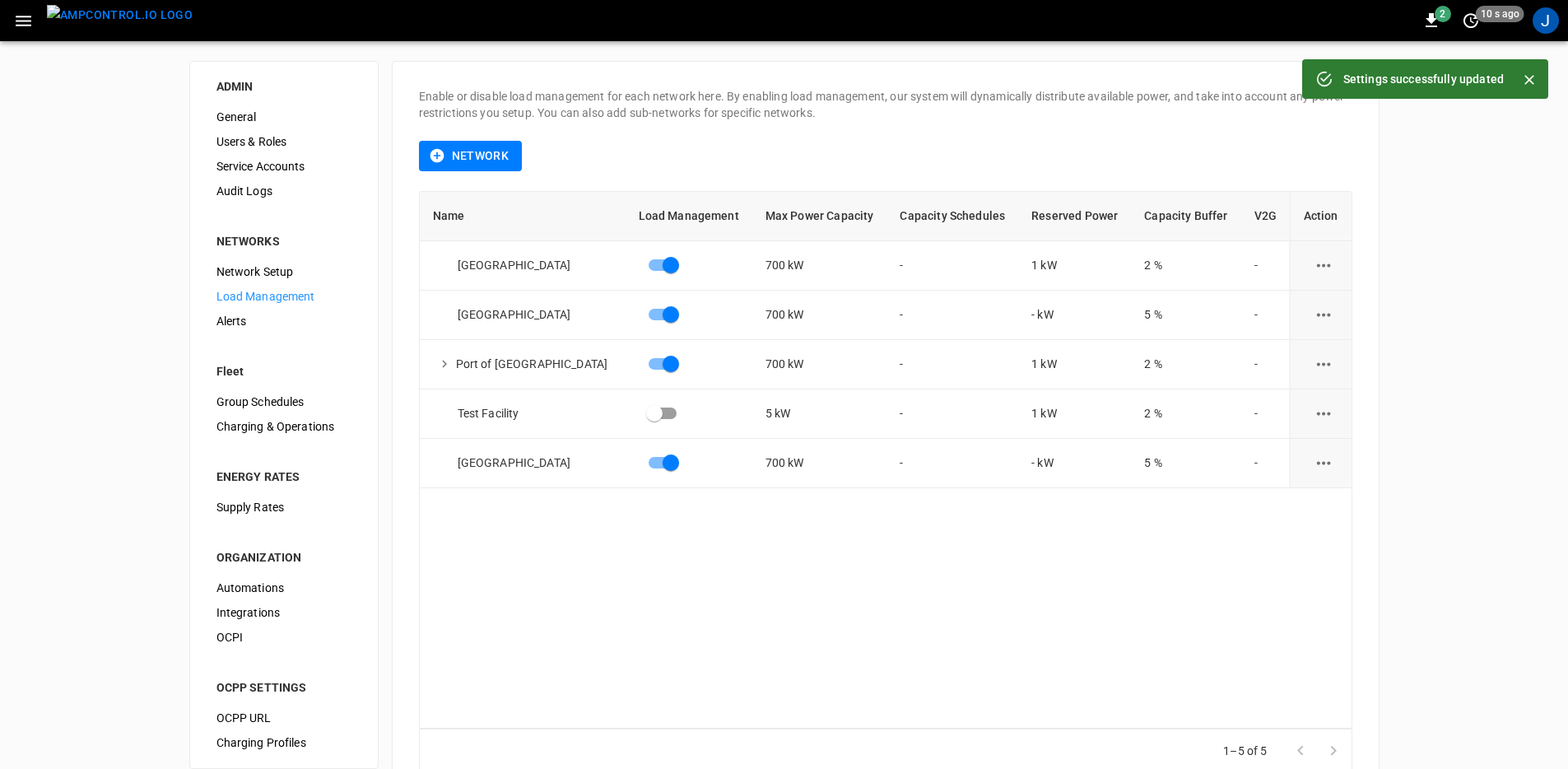
click at [1321, 414] on icon "load management options" at bounding box center [1324, 413] width 21 height 21
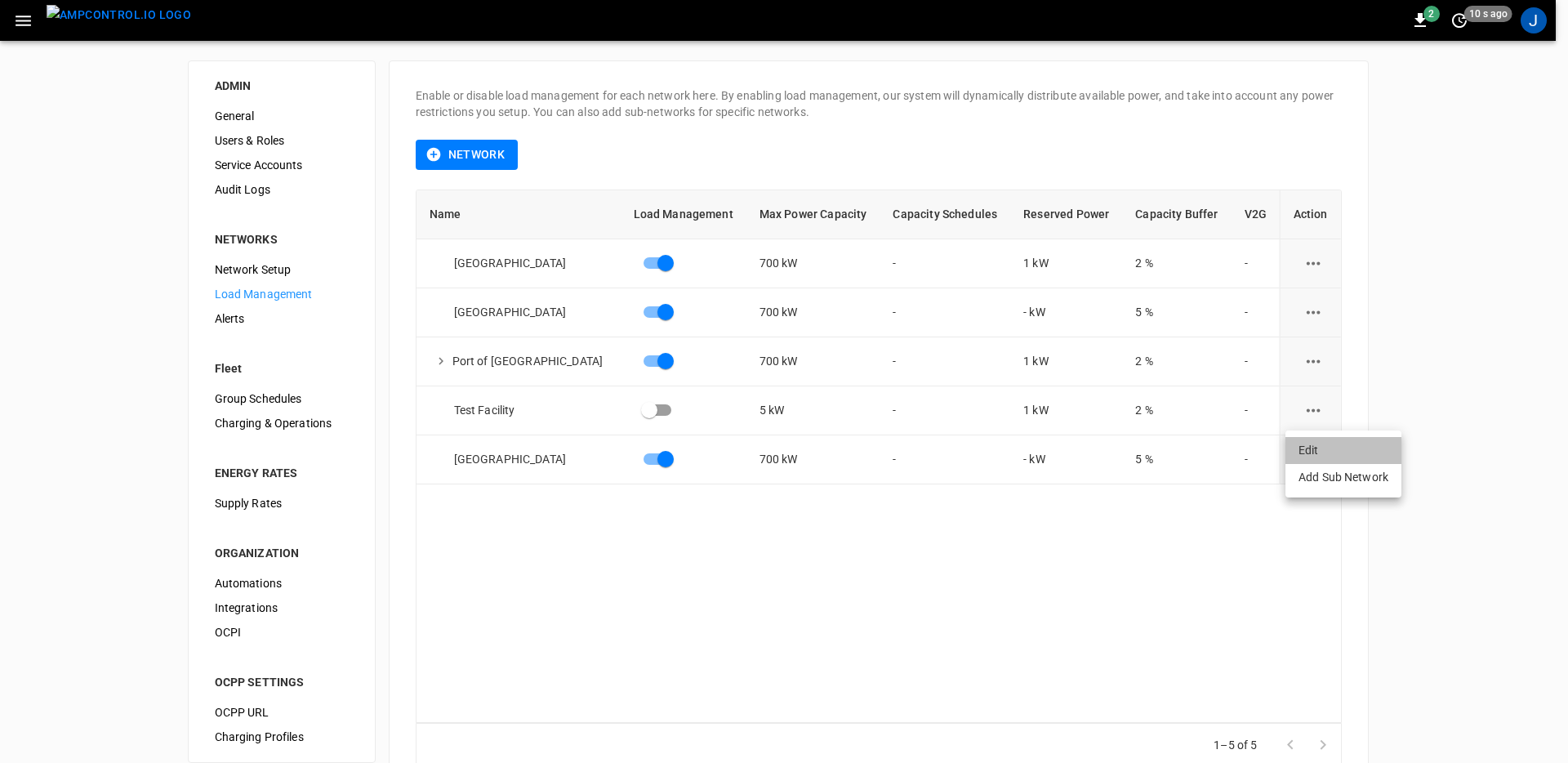
click at [1314, 442] on li "Edit" at bounding box center [1343, 450] width 116 height 27
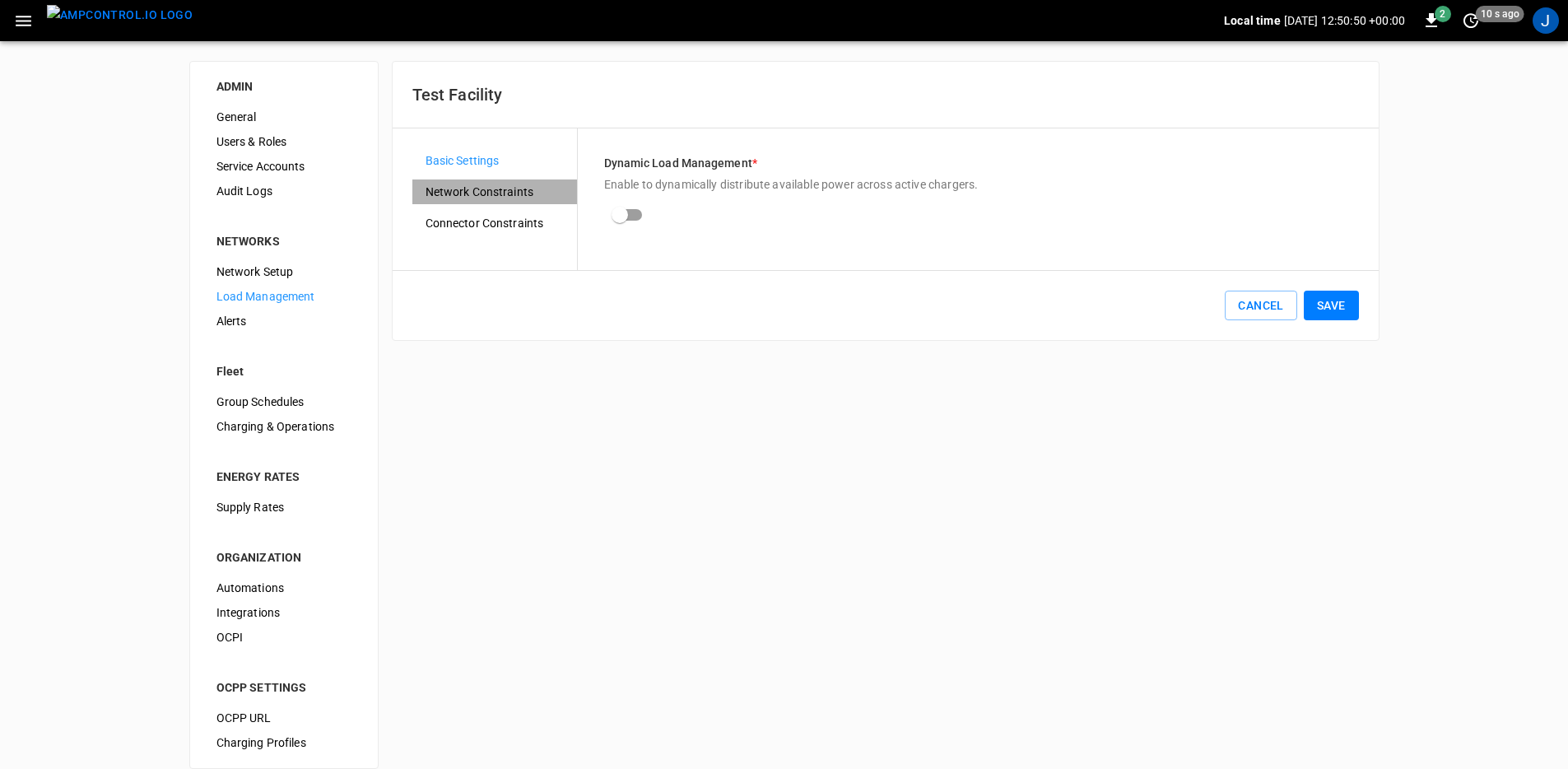
click at [511, 198] on span "Network Constraints" at bounding box center [495, 192] width 138 height 17
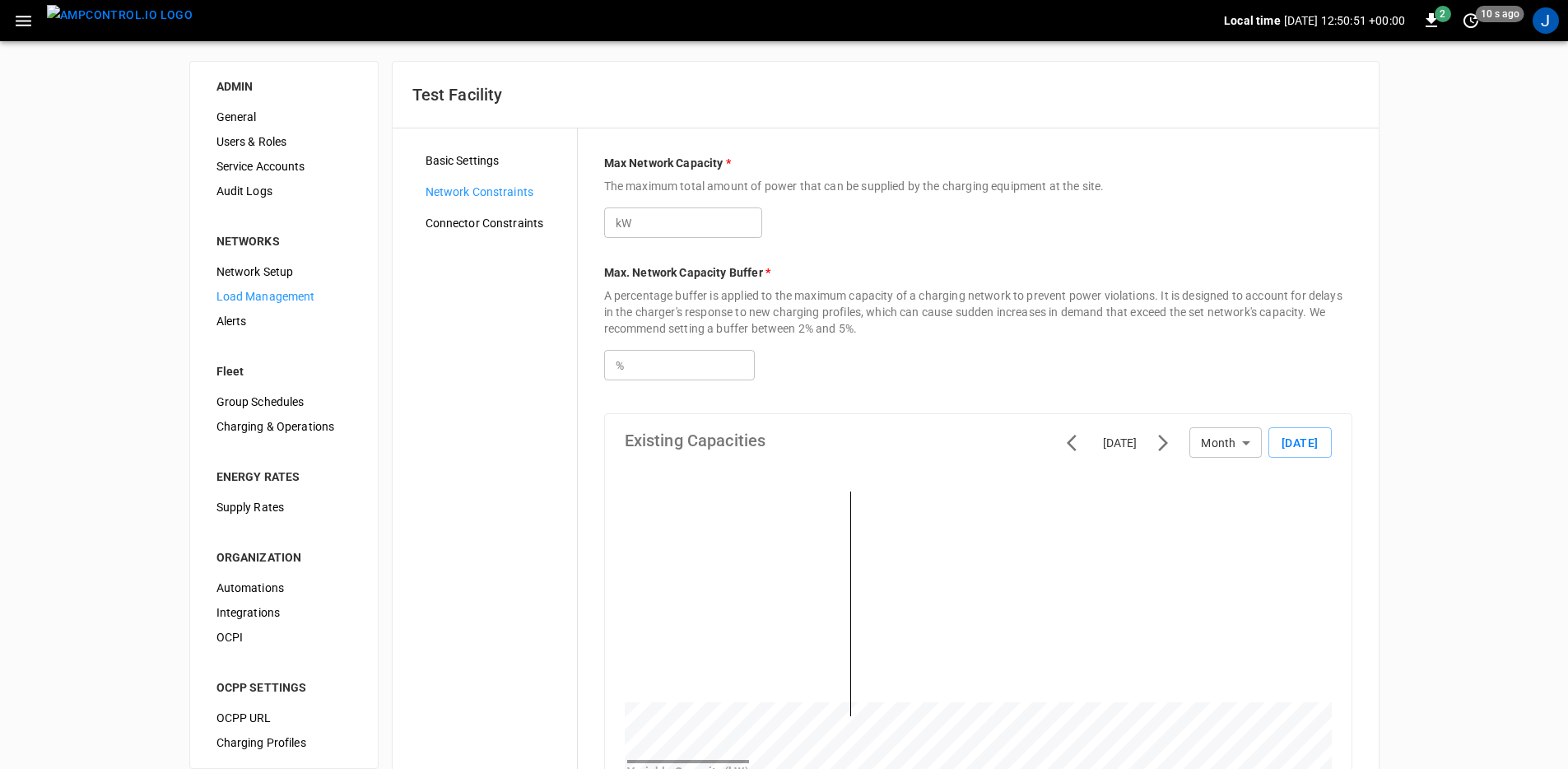
click at [503, 224] on span "Connector Constraints" at bounding box center [495, 224] width 138 height 17
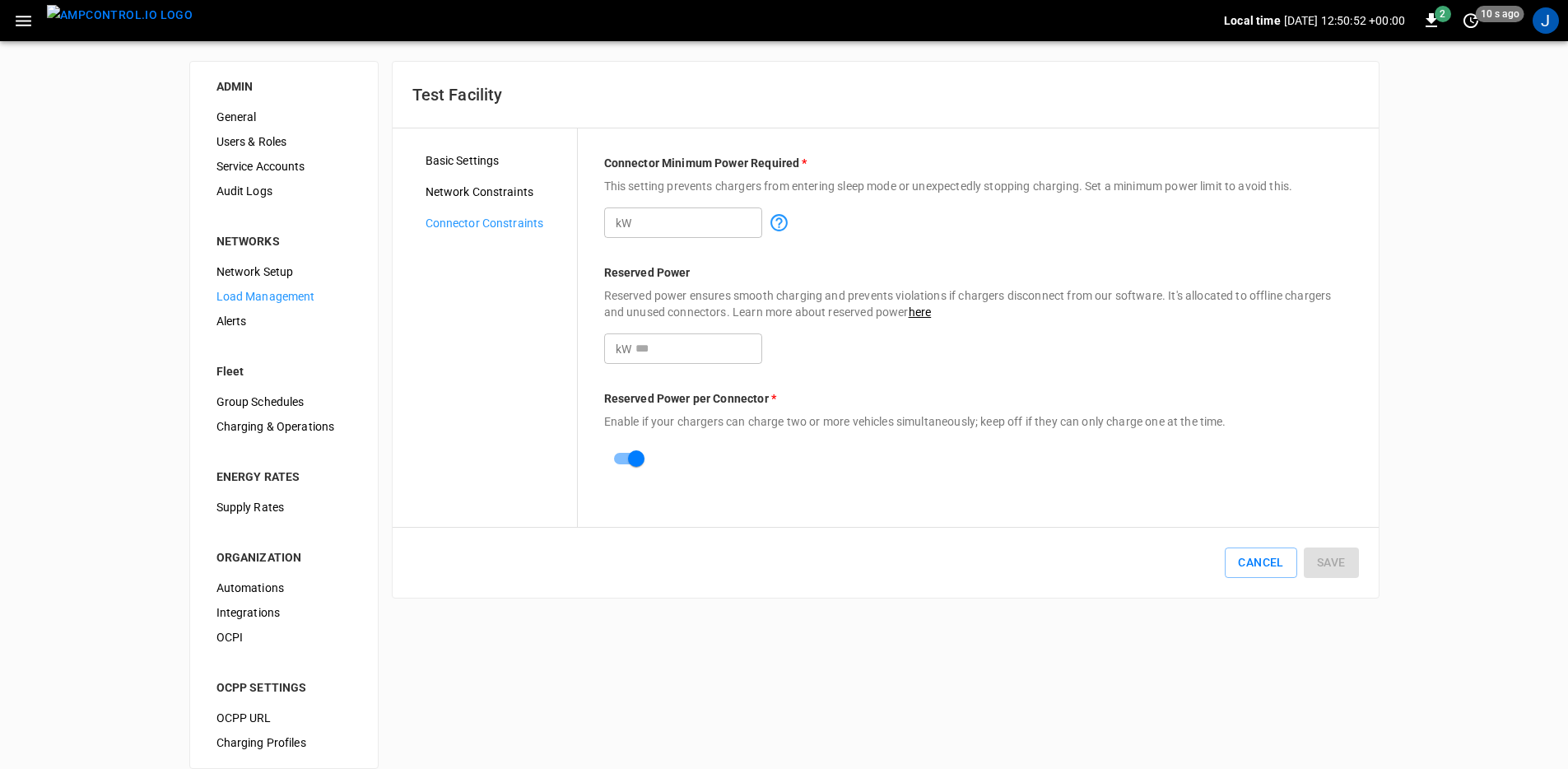
click at [731, 337] on input "*" at bounding box center [699, 348] width 127 height 30
click at [1334, 553] on button "Save" at bounding box center [1332, 562] width 55 height 30
click at [713, 353] on input "*" at bounding box center [699, 348] width 127 height 30
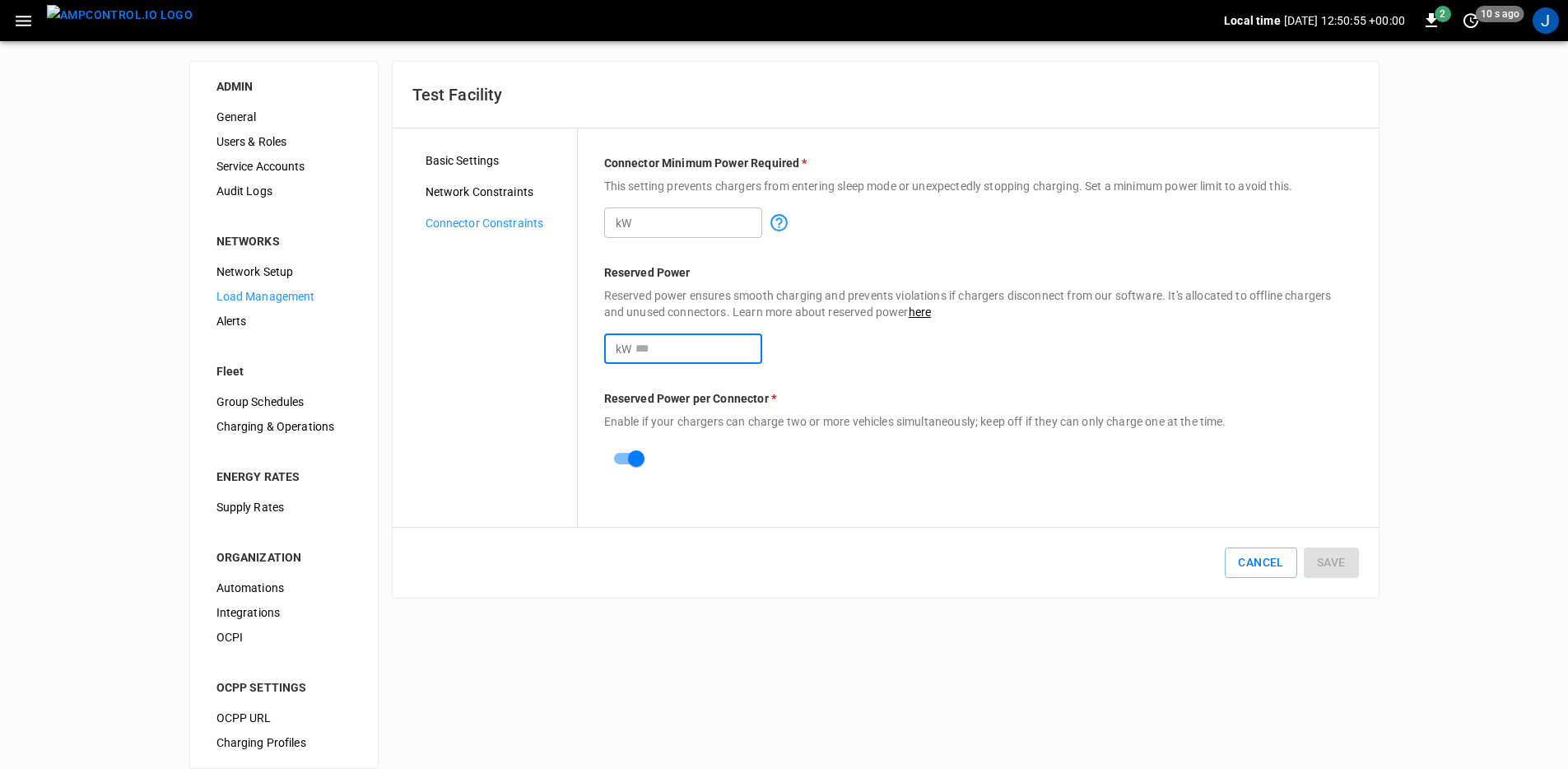
drag, startPoint x: 713, startPoint y: 353, endPoint x: 450, endPoint y: 343, distance: 263.2
click at [439, 343] on div "Basic Settings Network Constraints Connector Constraints Connector Minimum Powe…" at bounding box center [886, 327] width 987 height 398
type input "*"
click at [1318, 558] on button "Save" at bounding box center [1332, 562] width 55 height 30
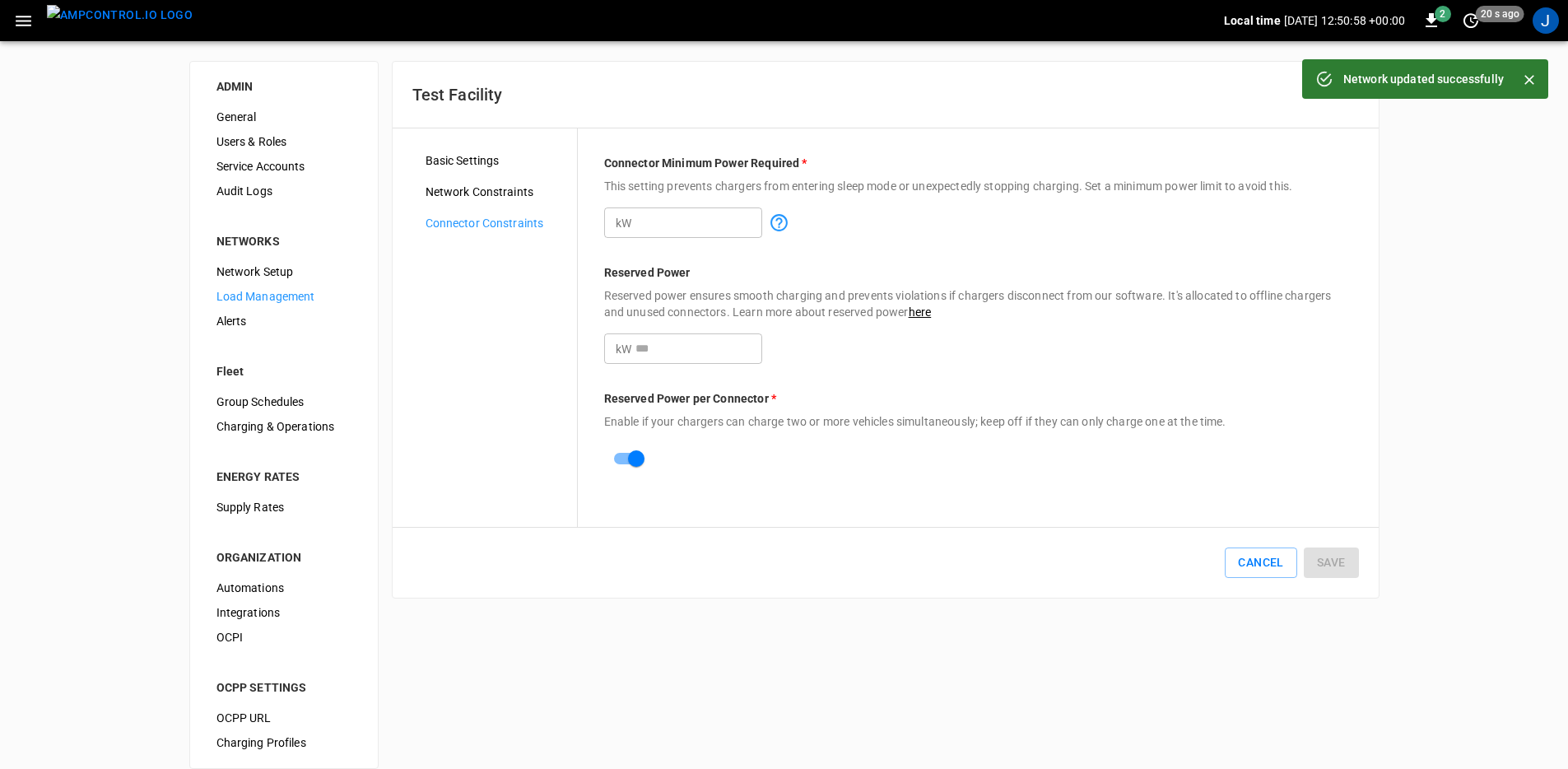
click at [109, 26] on img "menu" at bounding box center [120, 15] width 146 height 21
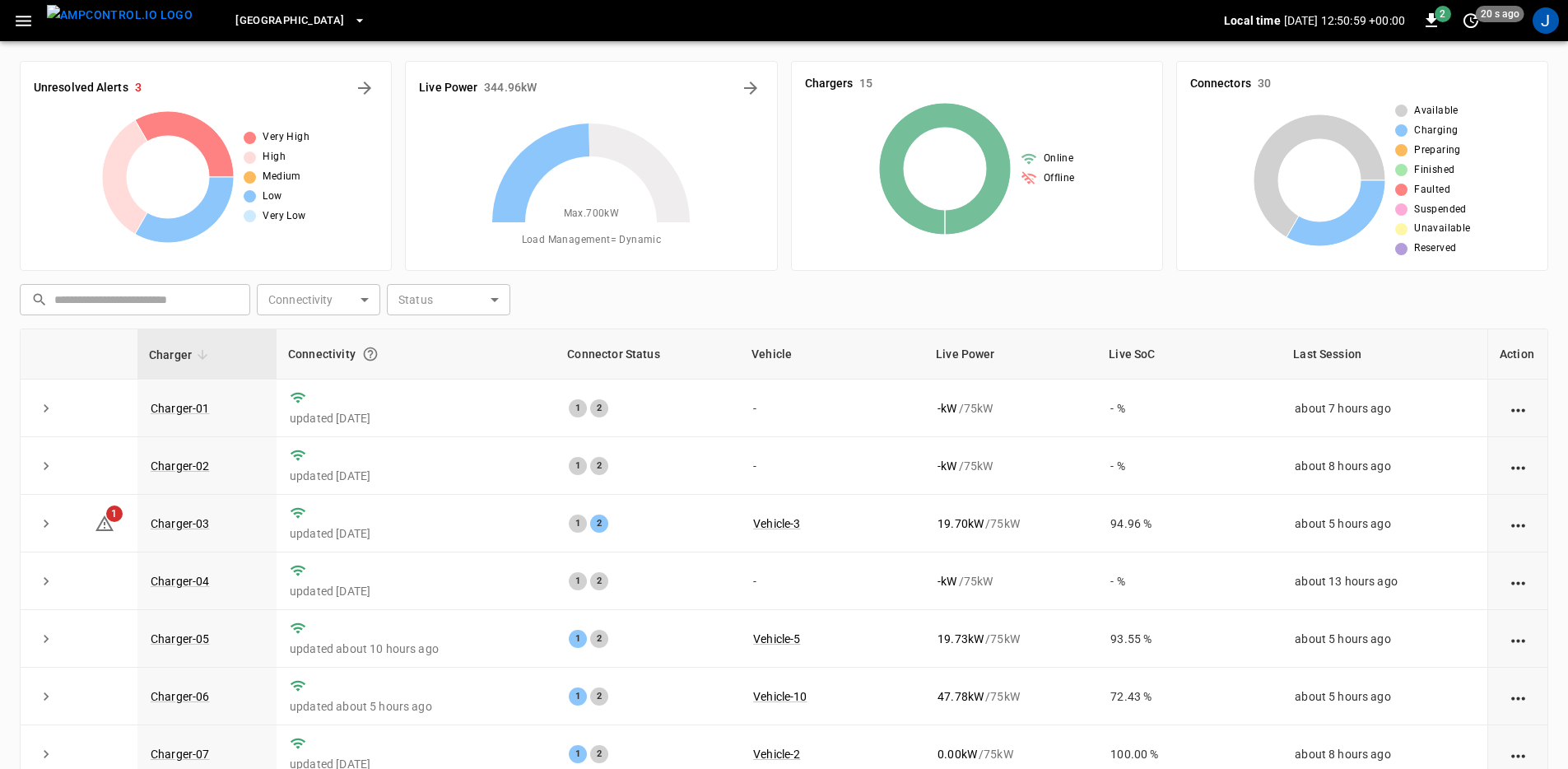
click at [13, 28] on icon "button" at bounding box center [24, 21] width 21 height 21
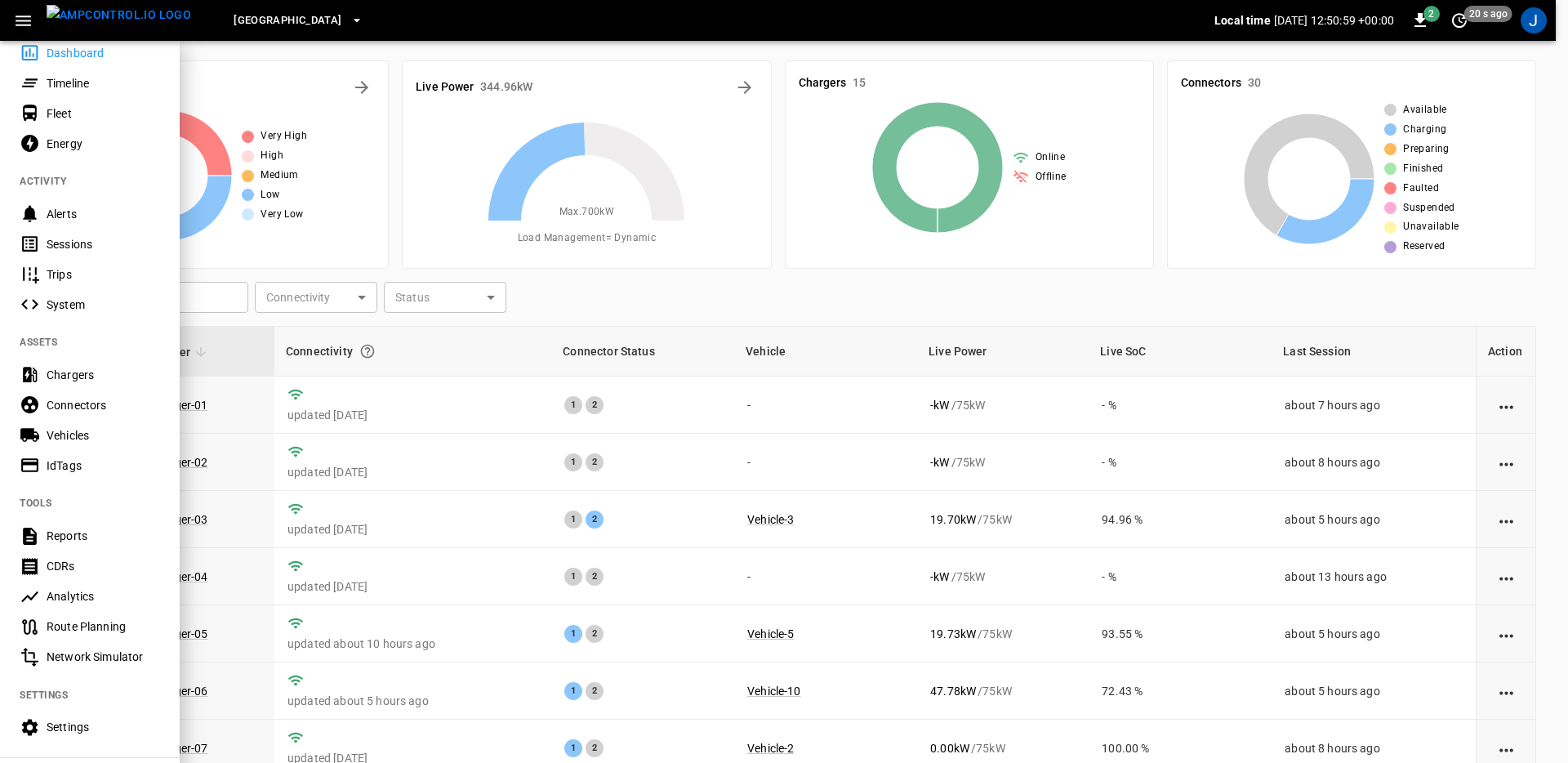
scroll to position [214, 0]
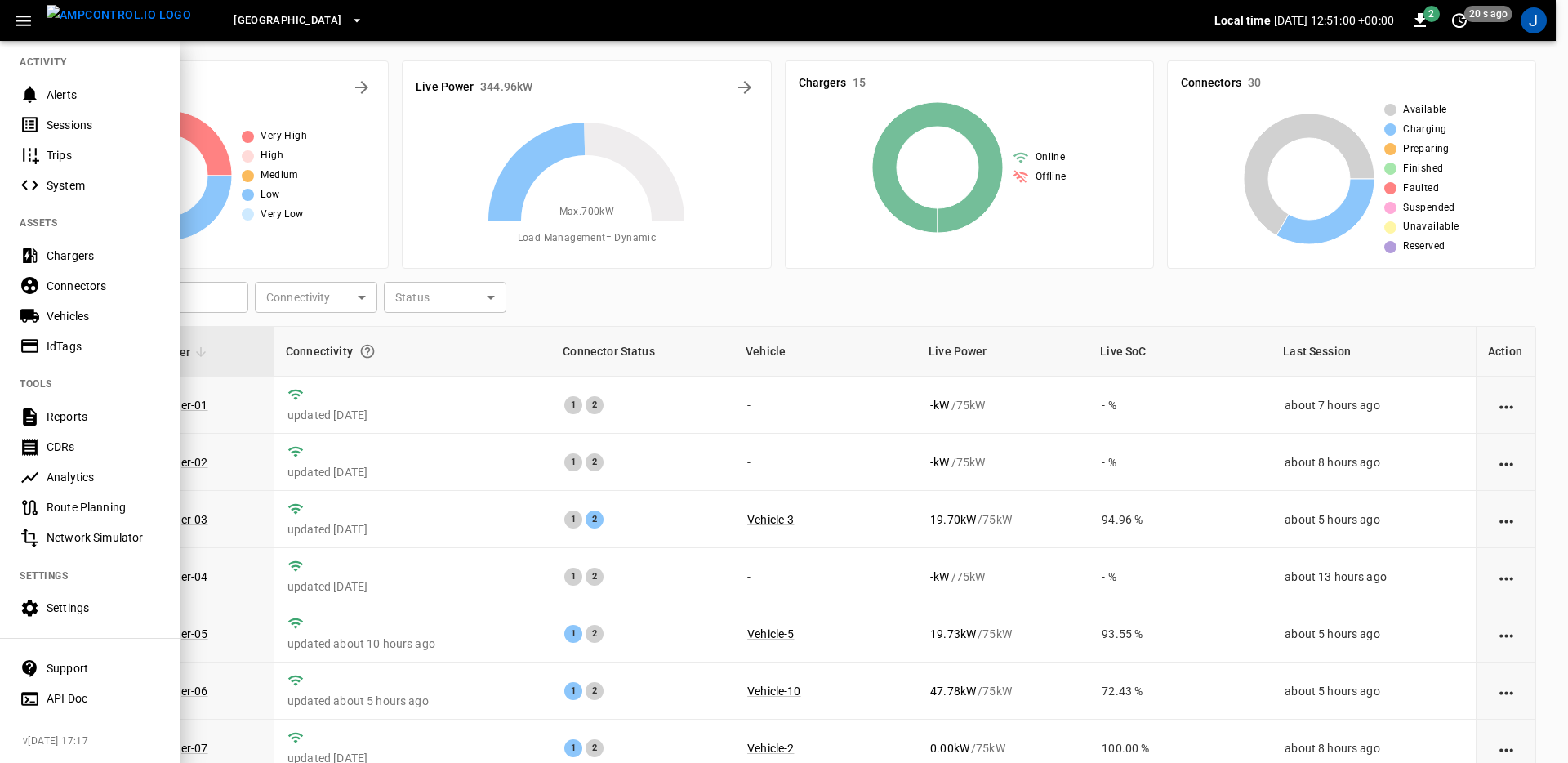
click at [129, 599] on div "Settings" at bounding box center [103, 607] width 114 height 16
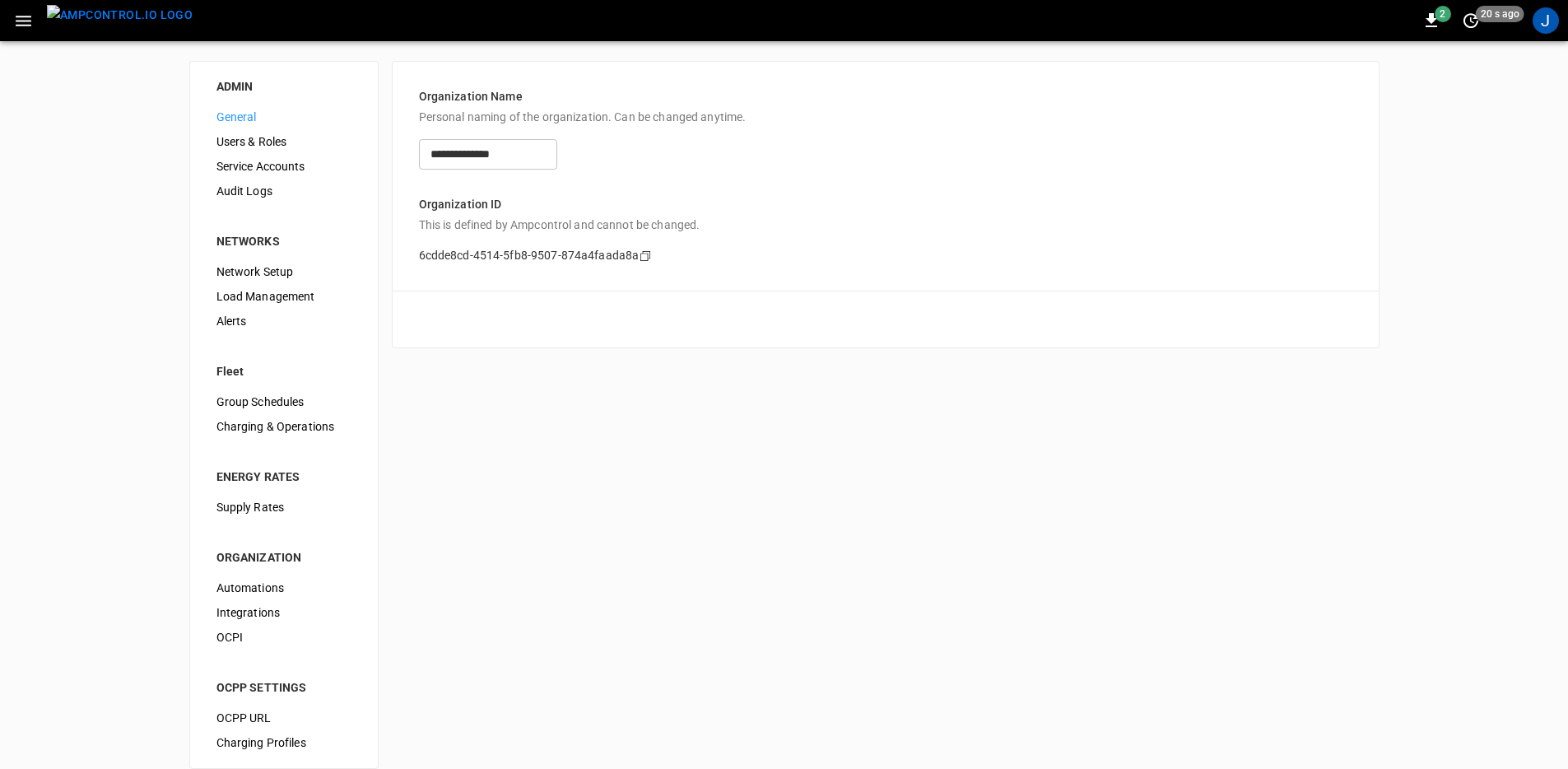
click at [297, 197] on span "Audit Logs" at bounding box center [284, 192] width 135 height 17
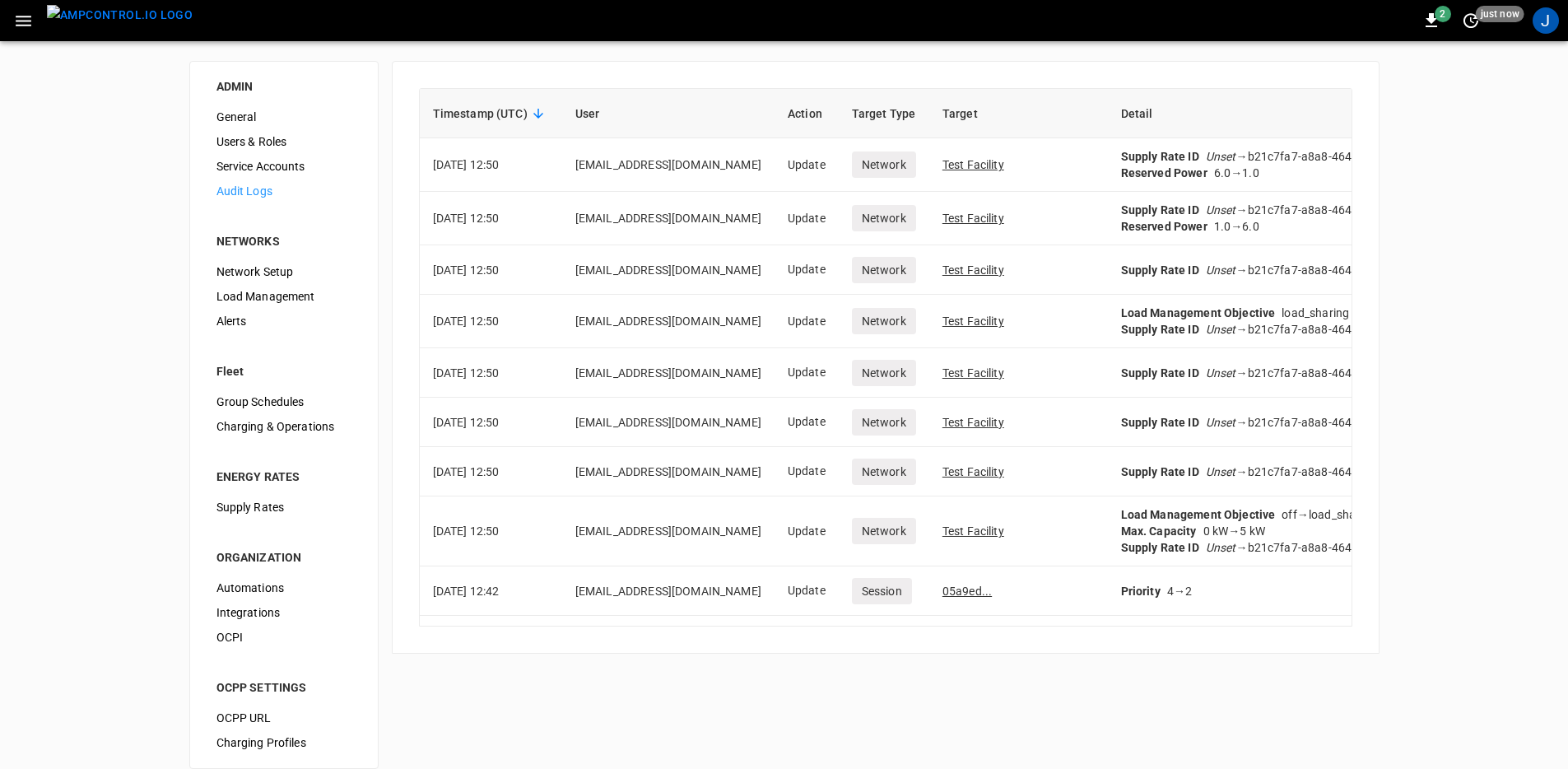
click at [115, 19] on img "menu" at bounding box center [120, 15] width 146 height 21
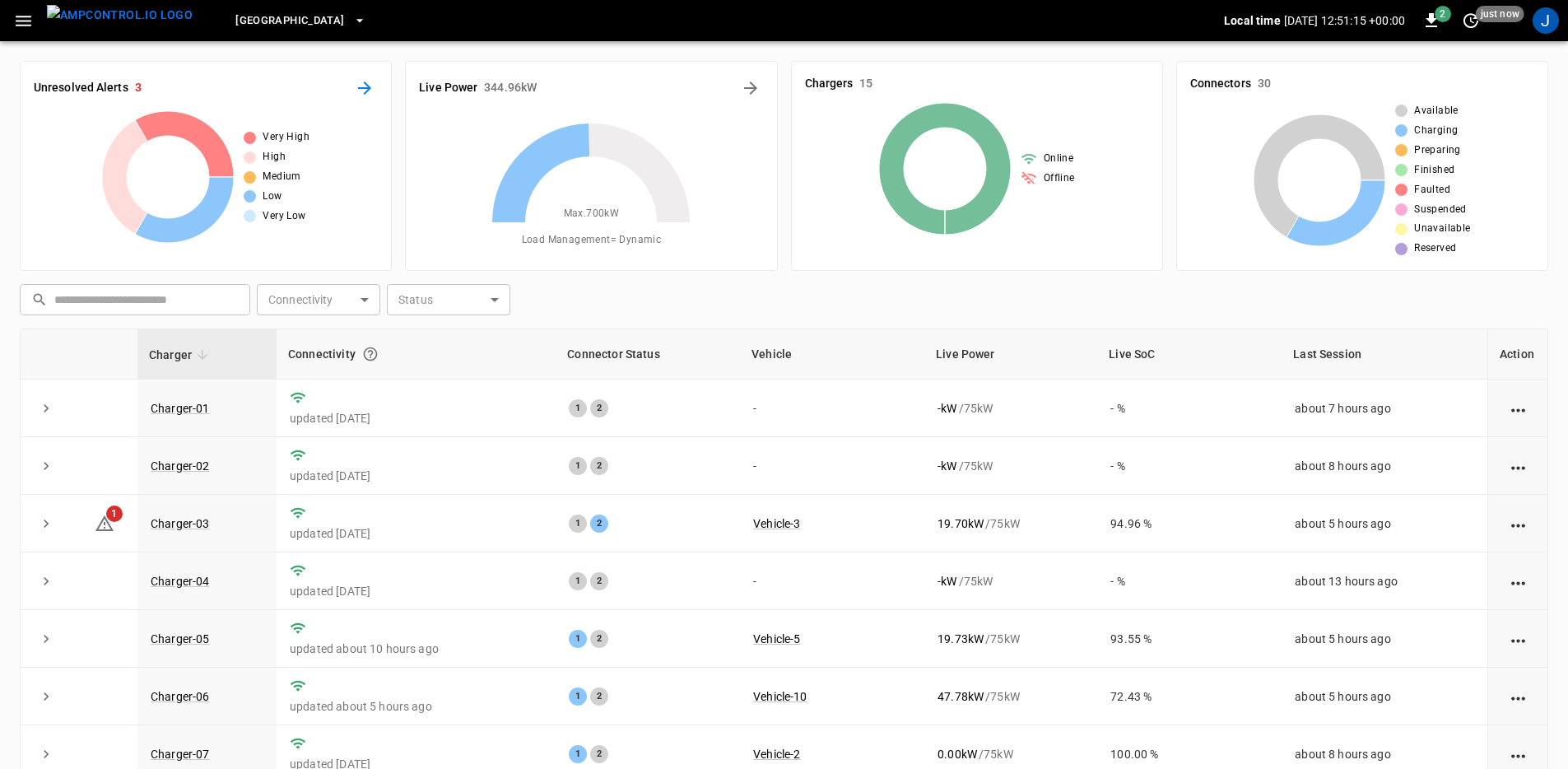
click at [354, 95] on button "All Alerts" at bounding box center [365, 88] width 27 height 27
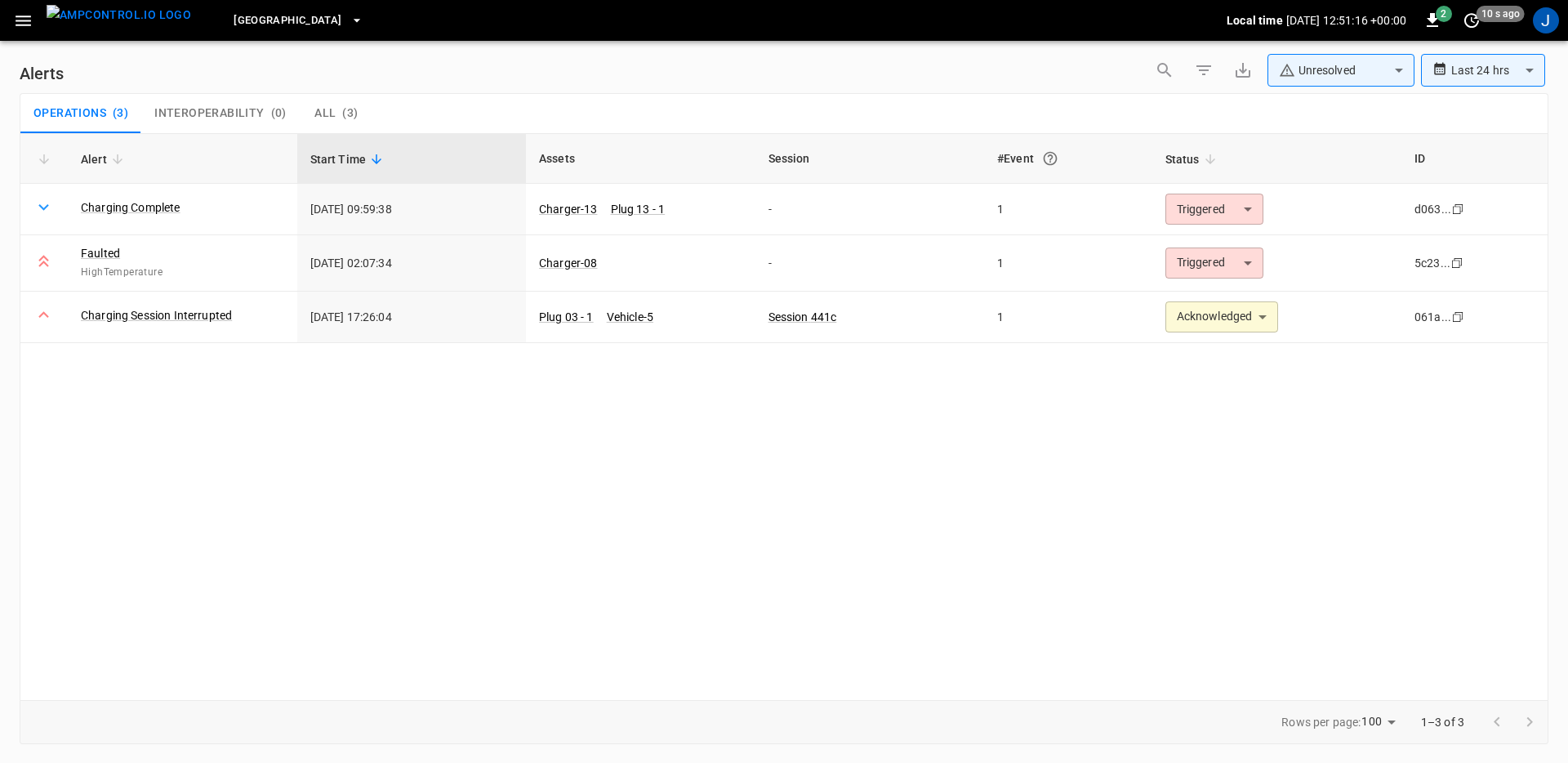
click at [541, 484] on div "**********" at bounding box center [784, 416] width 1529 height 566
click at [1456, 80] on body "**********" at bounding box center [784, 378] width 1568 height 757
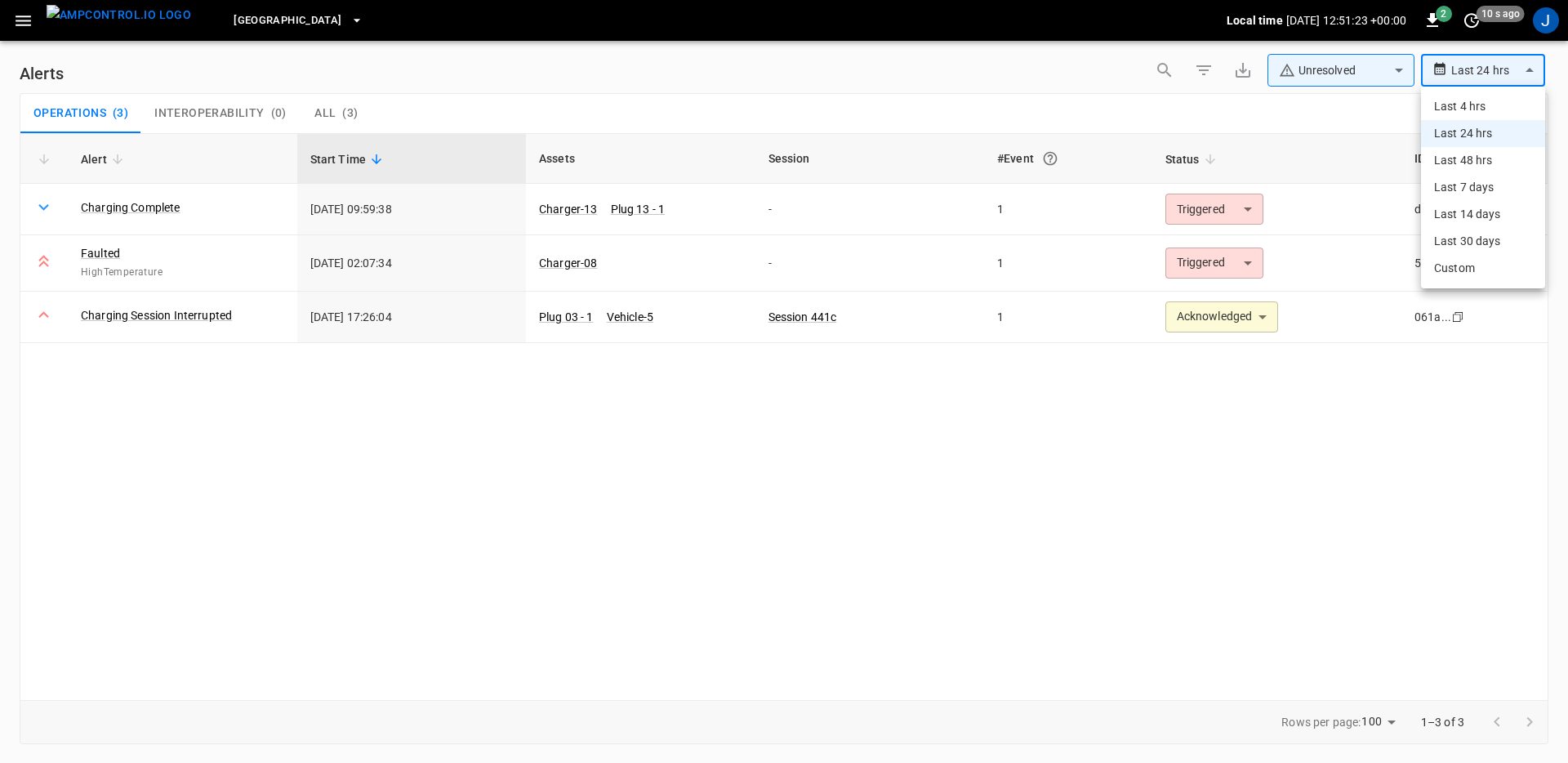
click at [1315, 76] on div at bounding box center [784, 381] width 1568 height 763
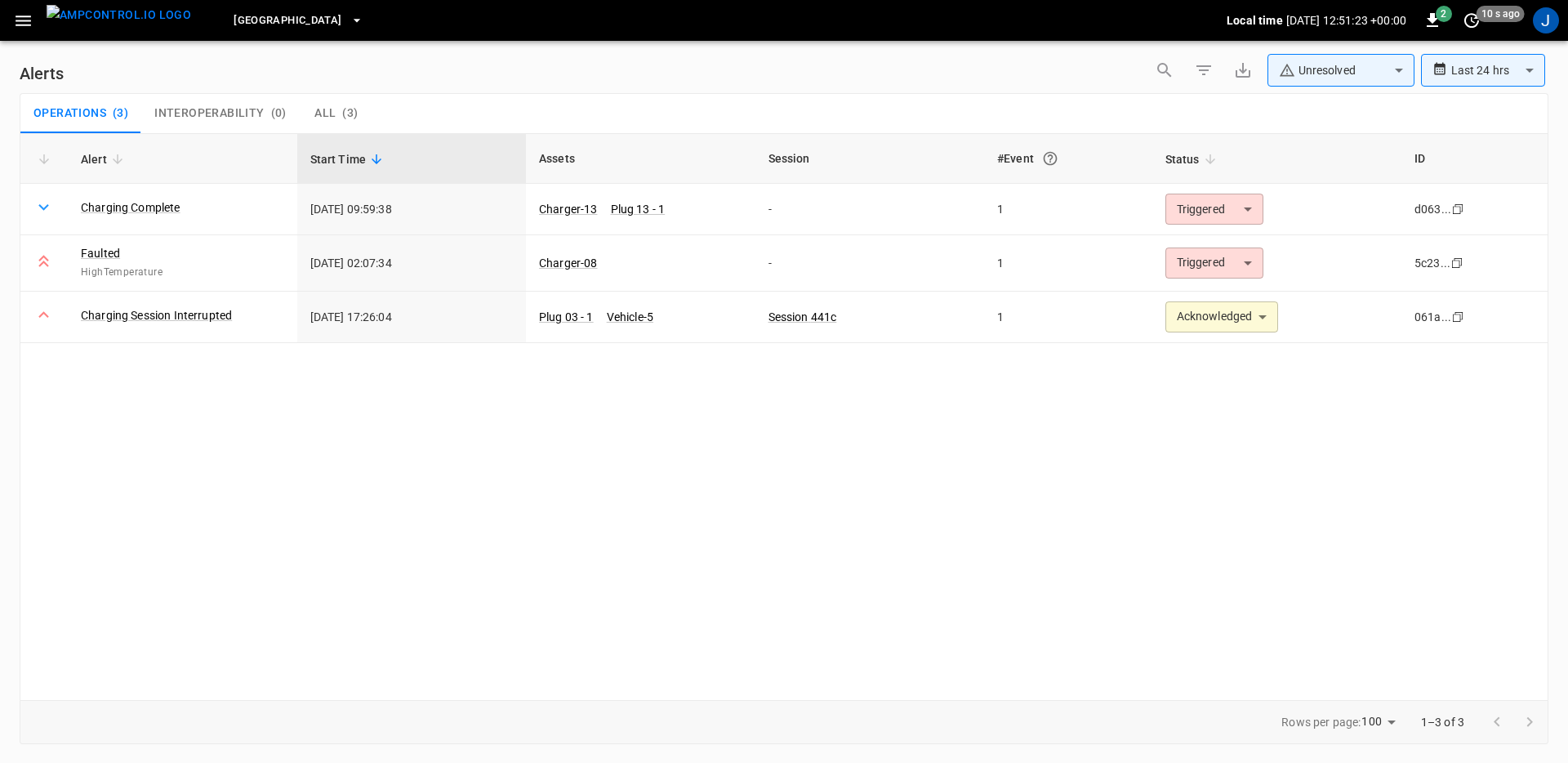
click at [1322, 77] on body "**********" at bounding box center [784, 378] width 1568 height 757
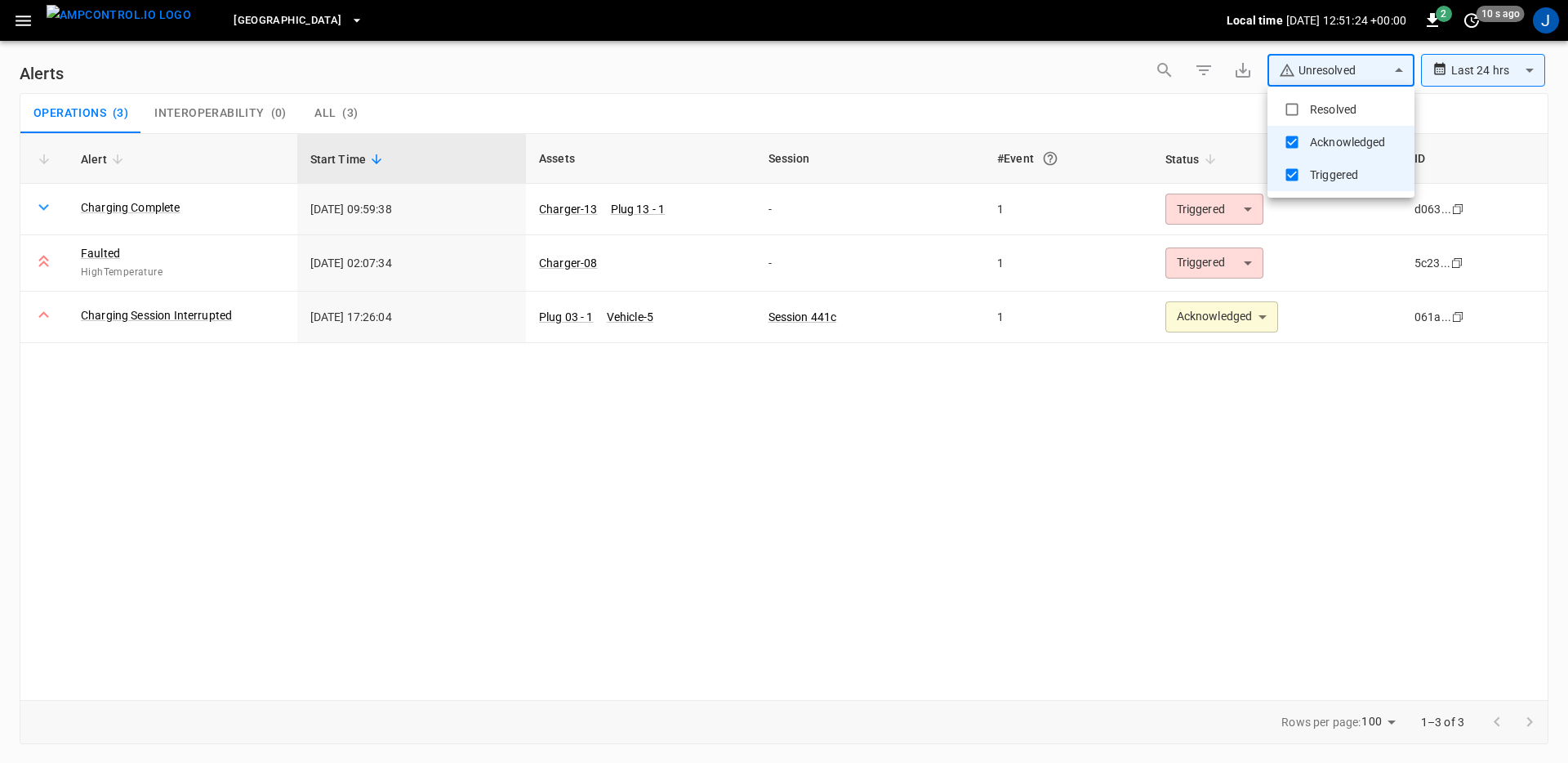
type input "**********"
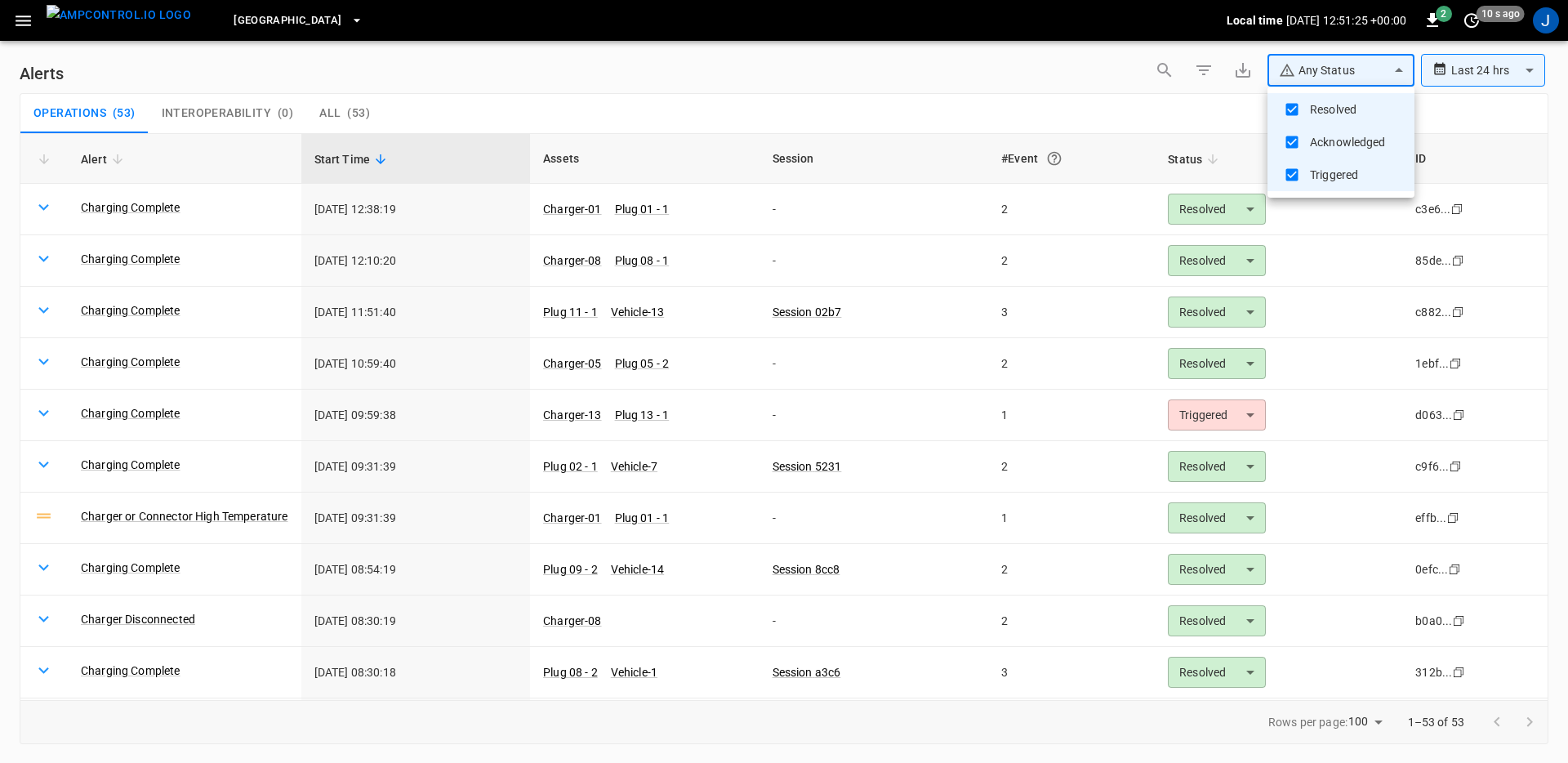
click at [892, 105] on div at bounding box center [784, 381] width 1568 height 763
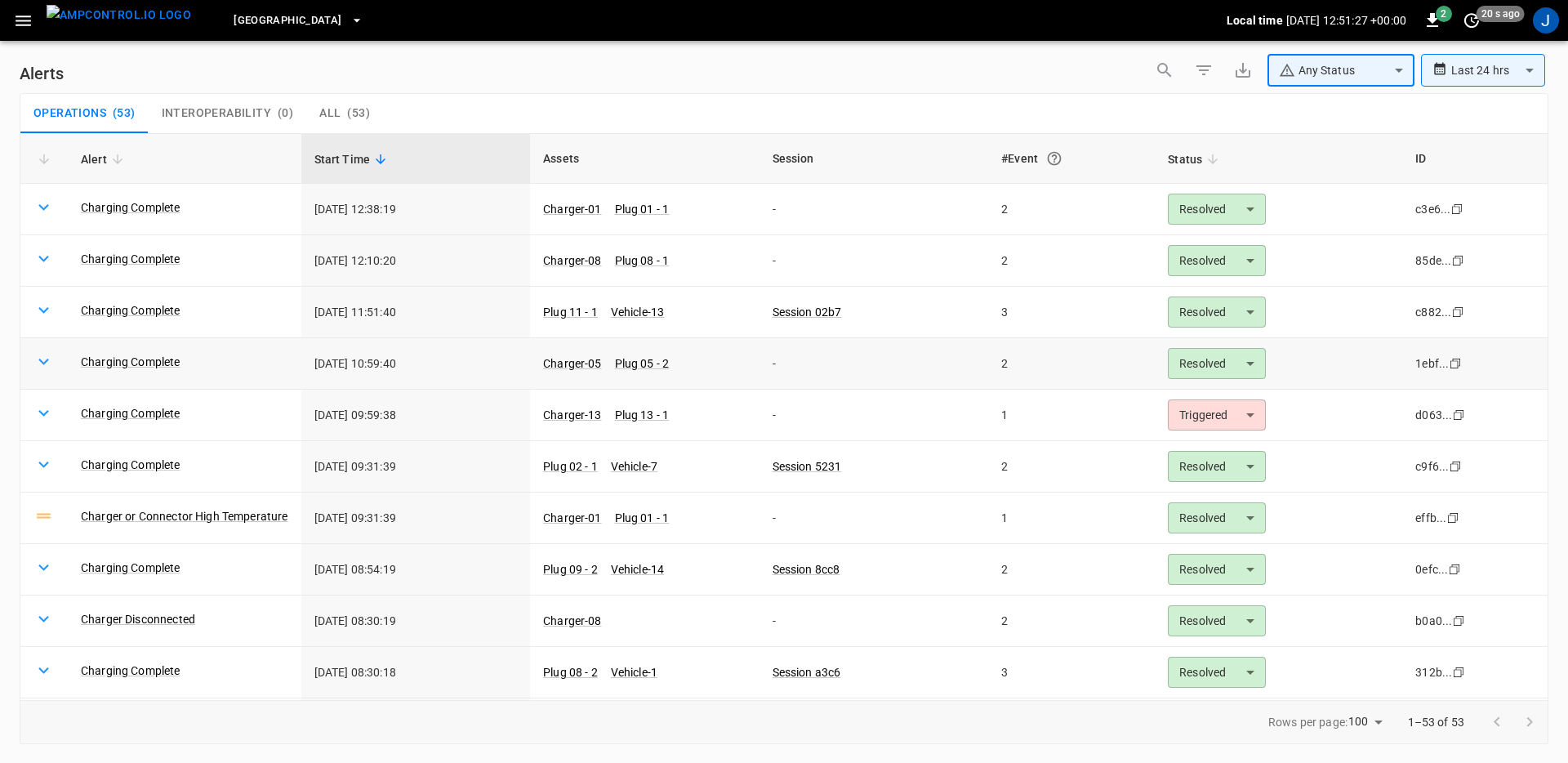
click at [1208, 368] on body "**********" at bounding box center [784, 378] width 1568 height 757
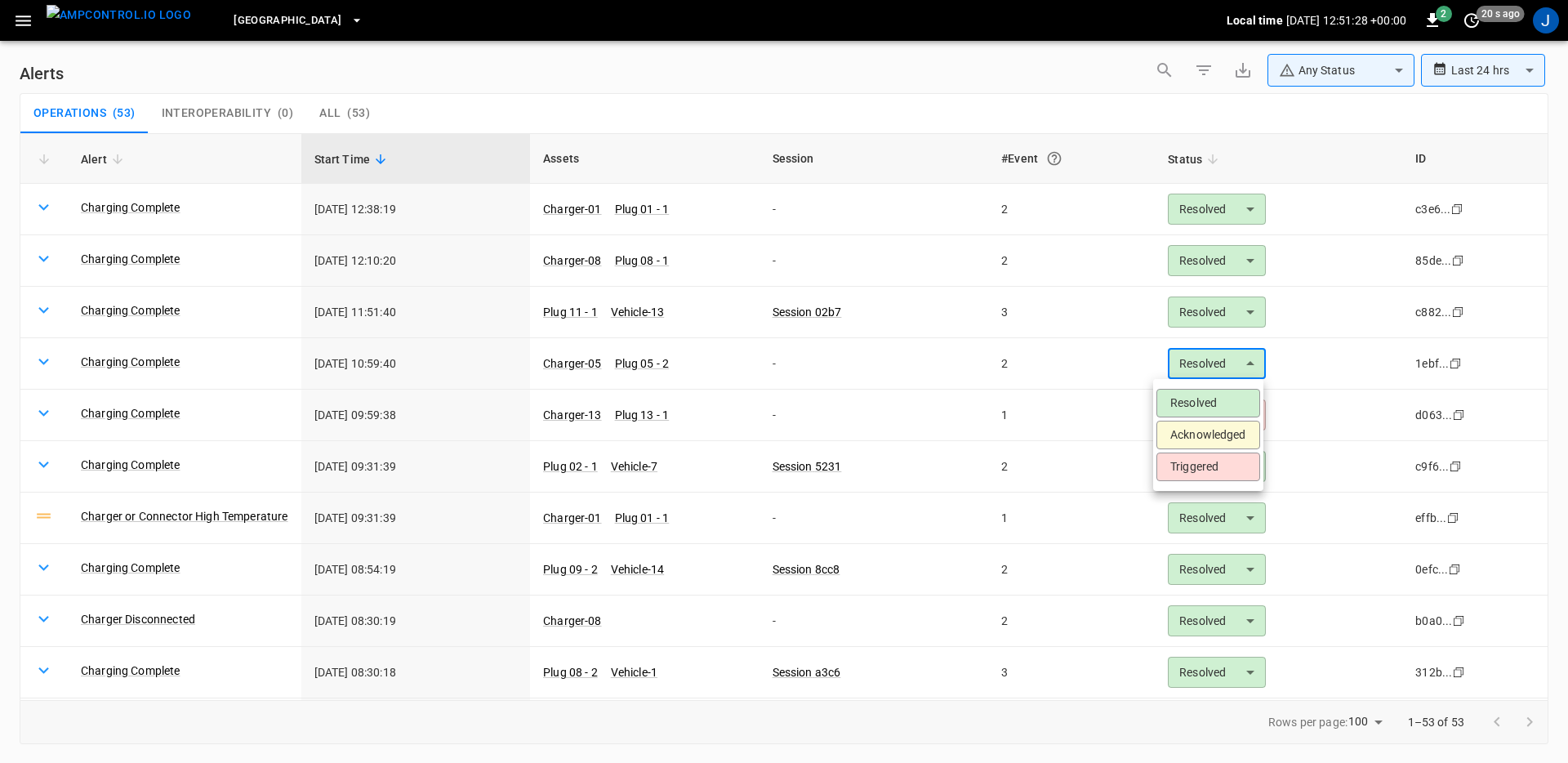
click at [1215, 443] on li "Acknowledged" at bounding box center [1208, 435] width 104 height 28
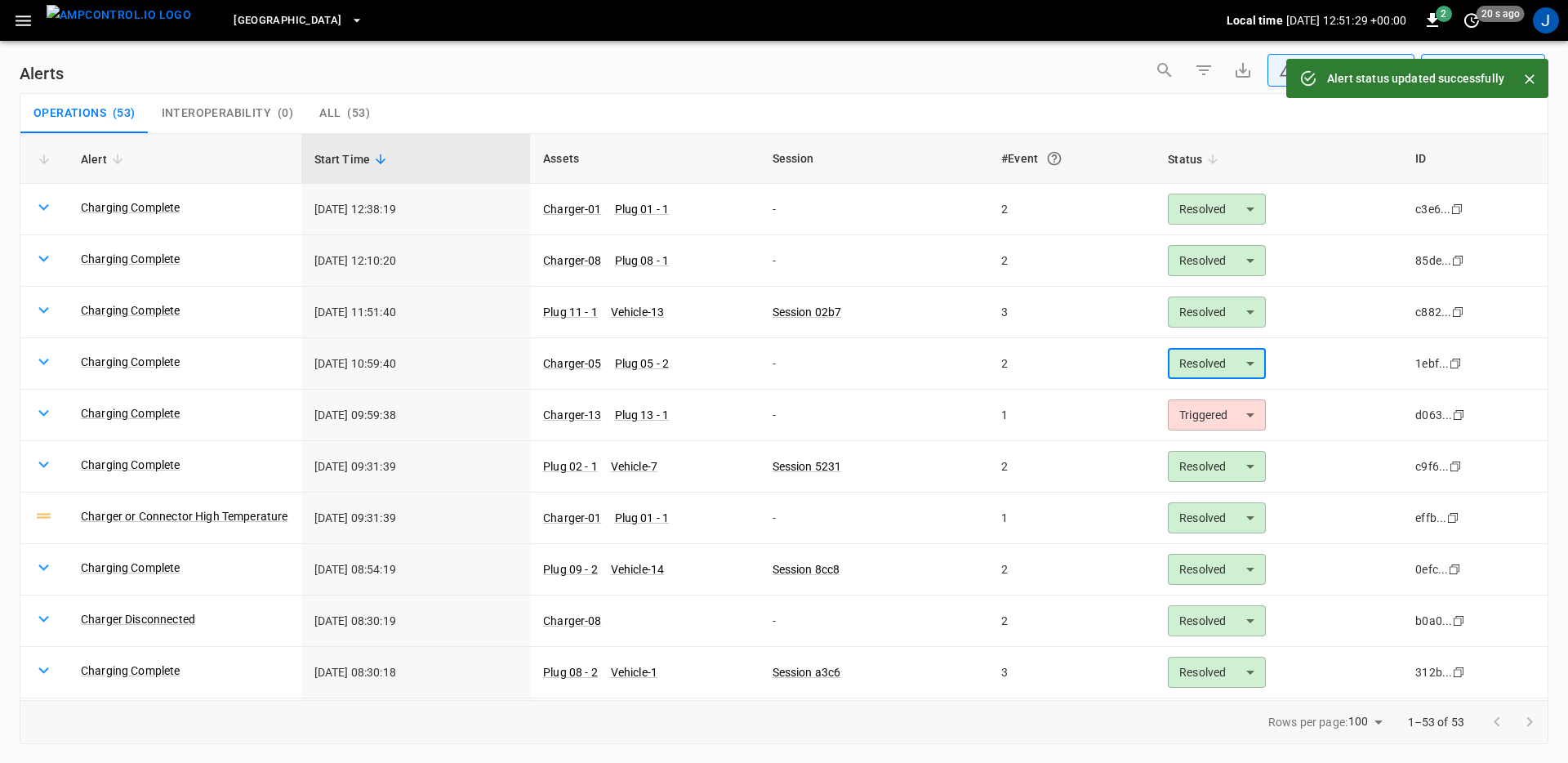
click at [1210, 308] on body "**********" at bounding box center [784, 378] width 1568 height 757
type input "**********"
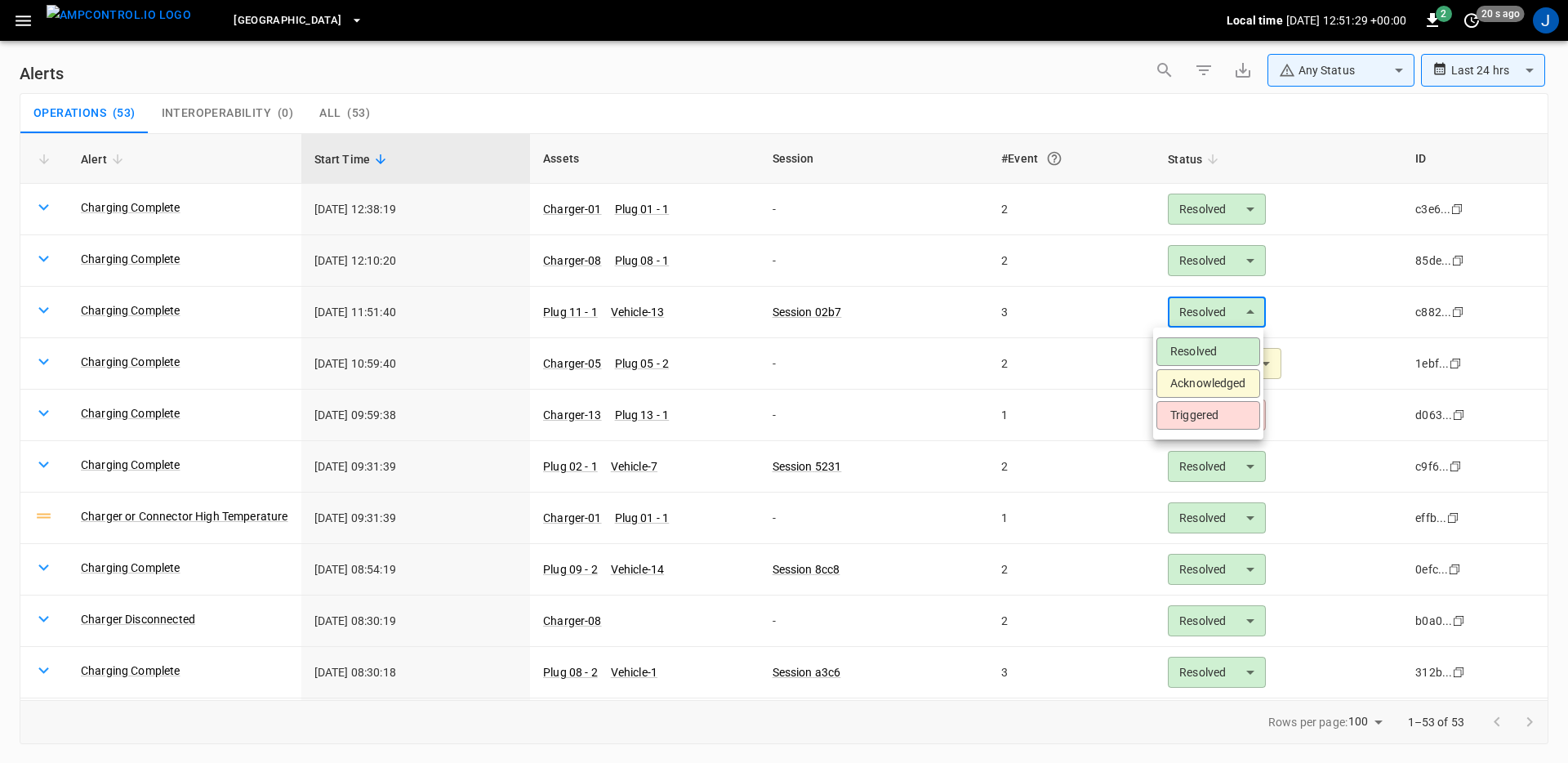
click at [1210, 385] on li "Acknowledged" at bounding box center [1208, 383] width 104 height 28
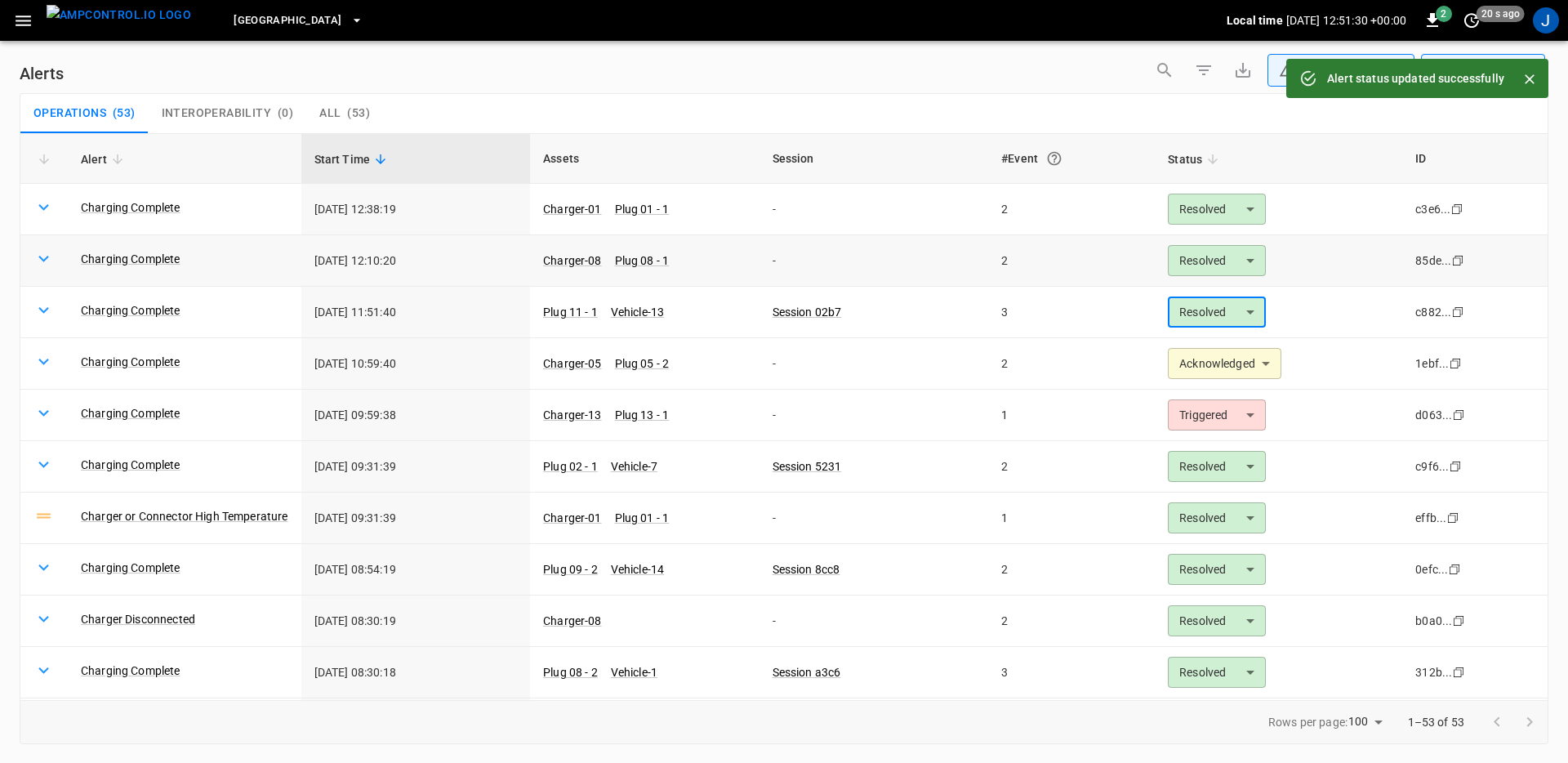
click at [1212, 263] on body "**********" at bounding box center [784, 378] width 1568 height 757
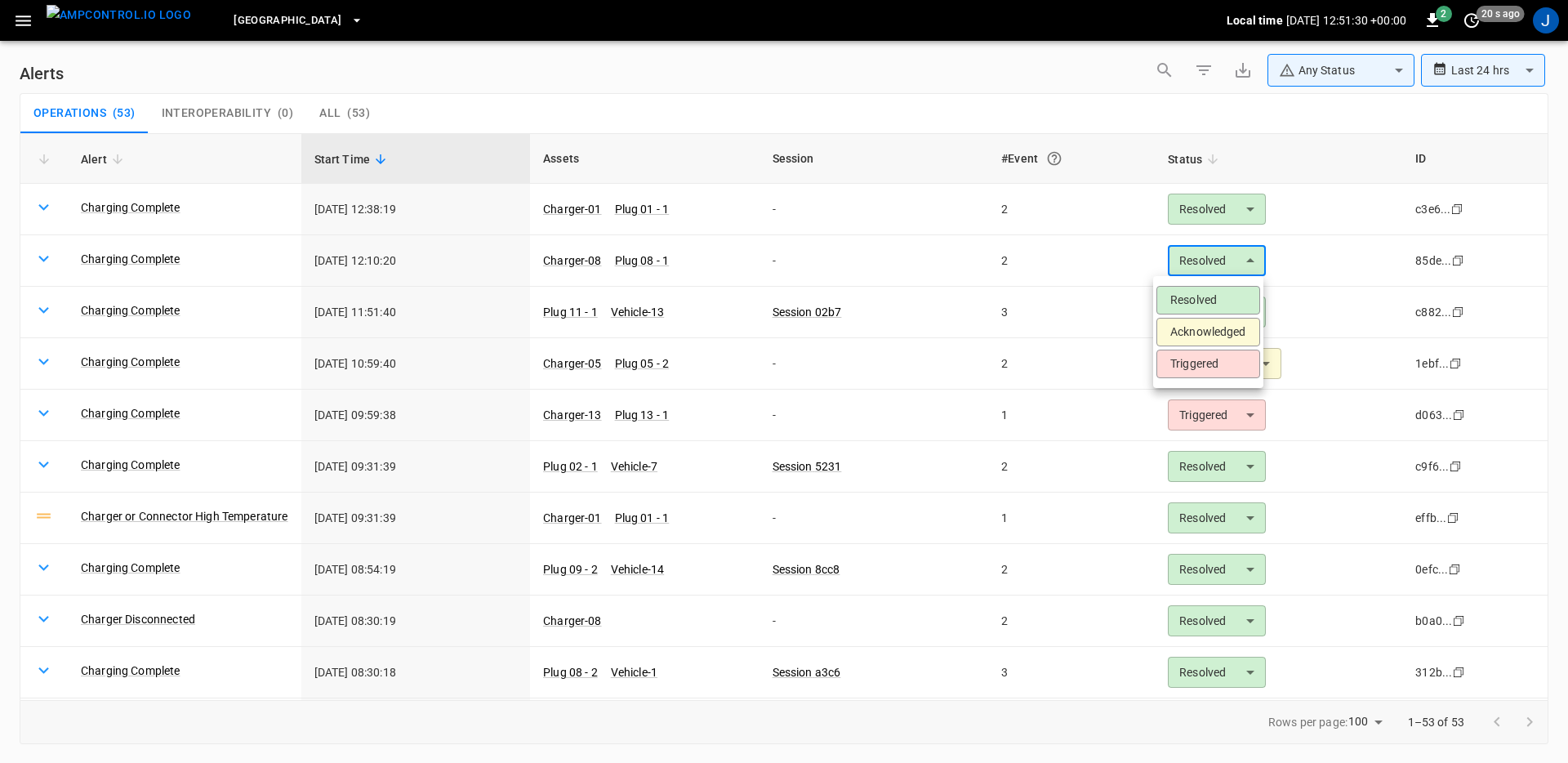
type input "**********"
click at [1219, 327] on li "Acknowledged" at bounding box center [1208, 332] width 104 height 28
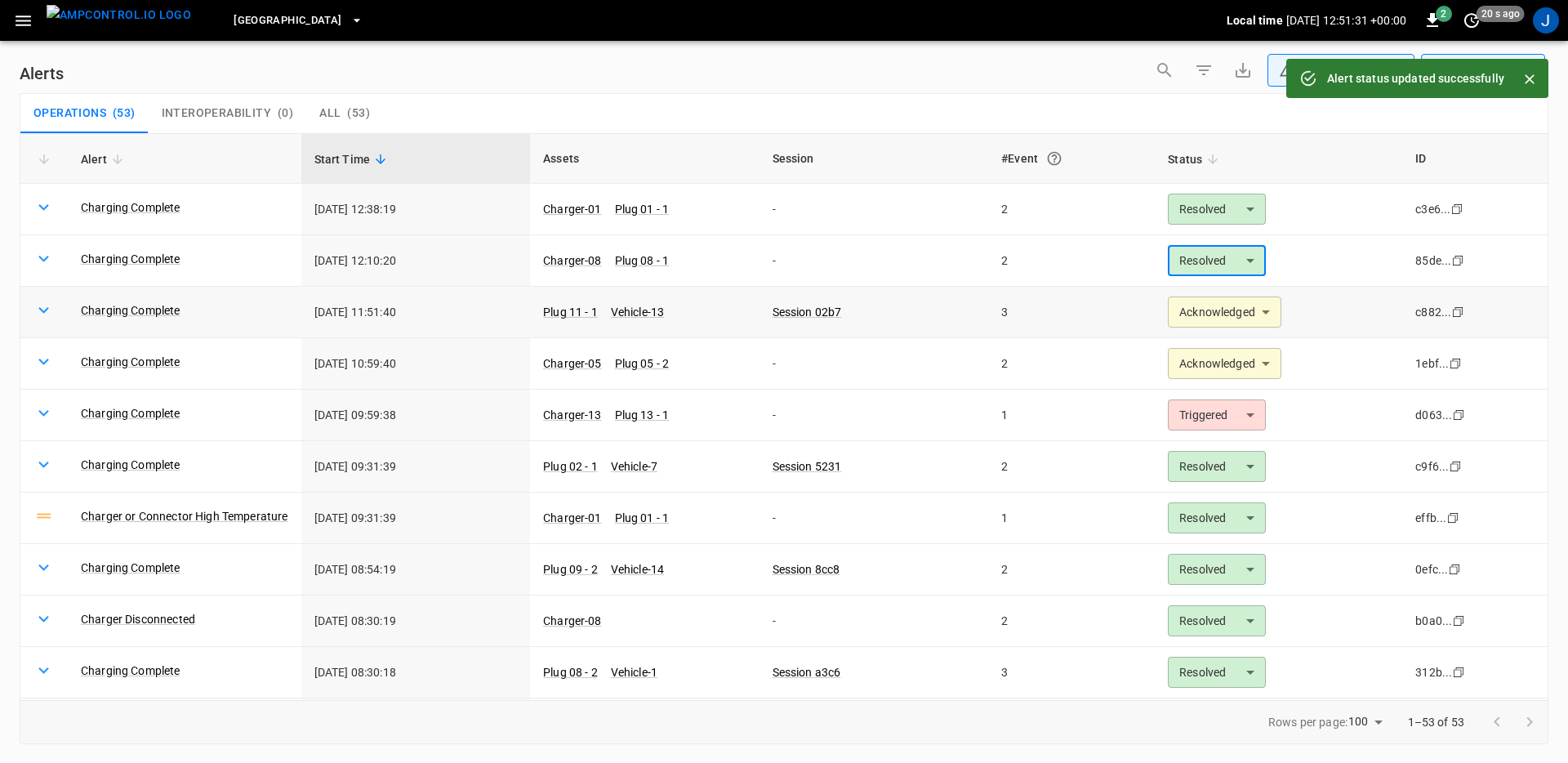
type input "**********"
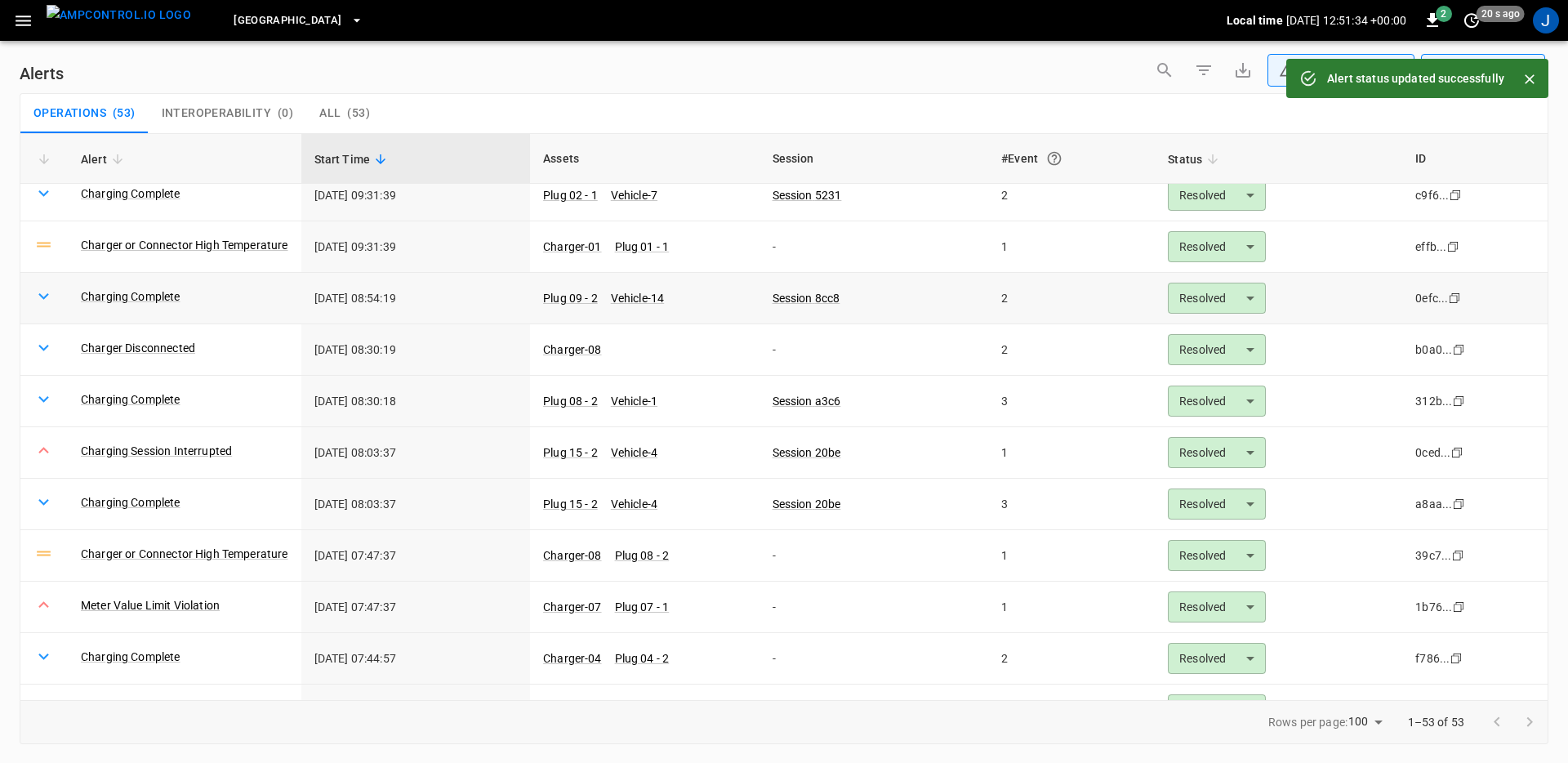
scroll to position [276, 0]
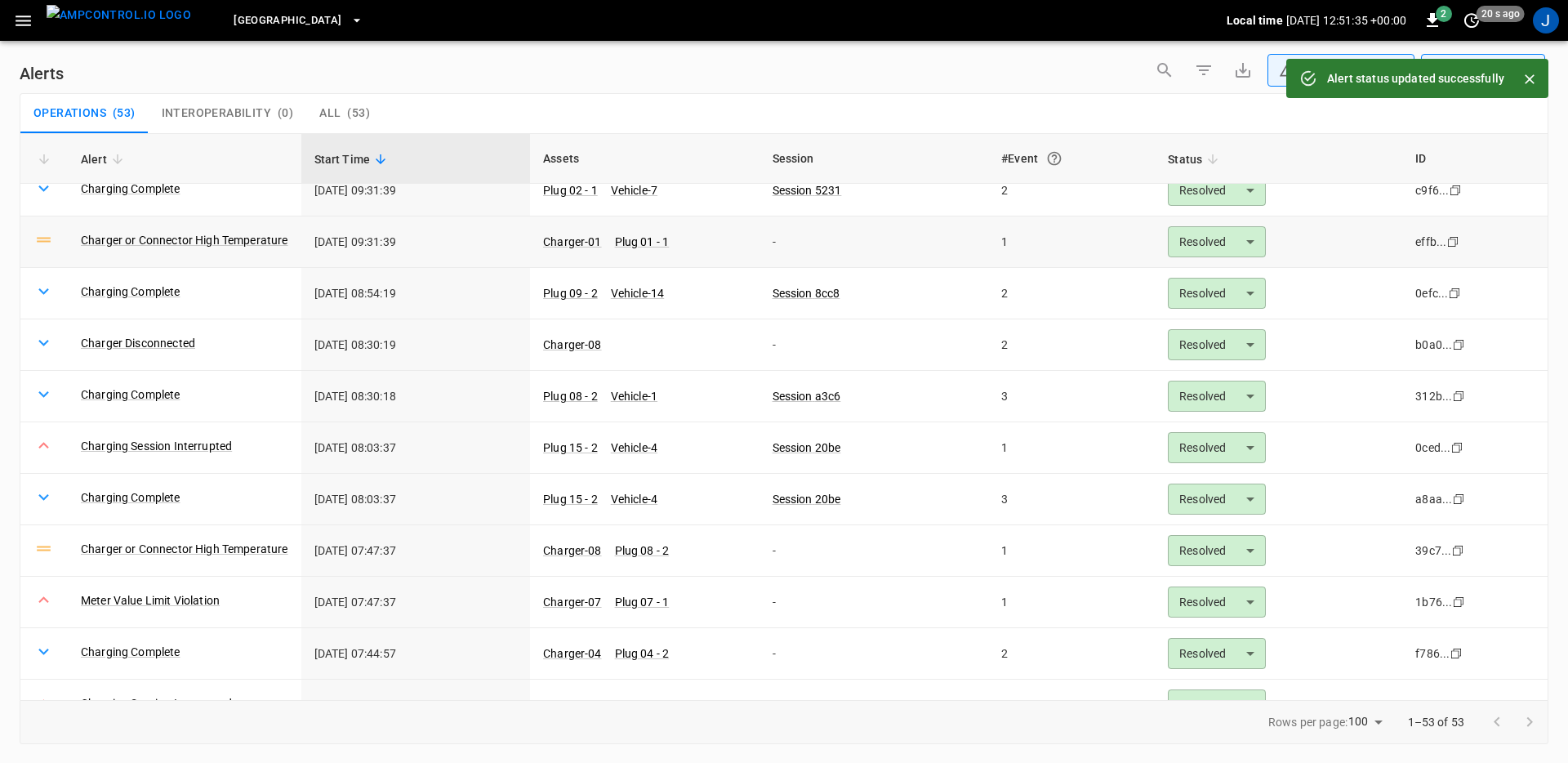
click at [1212, 250] on body "**********" at bounding box center [784, 378] width 1568 height 757
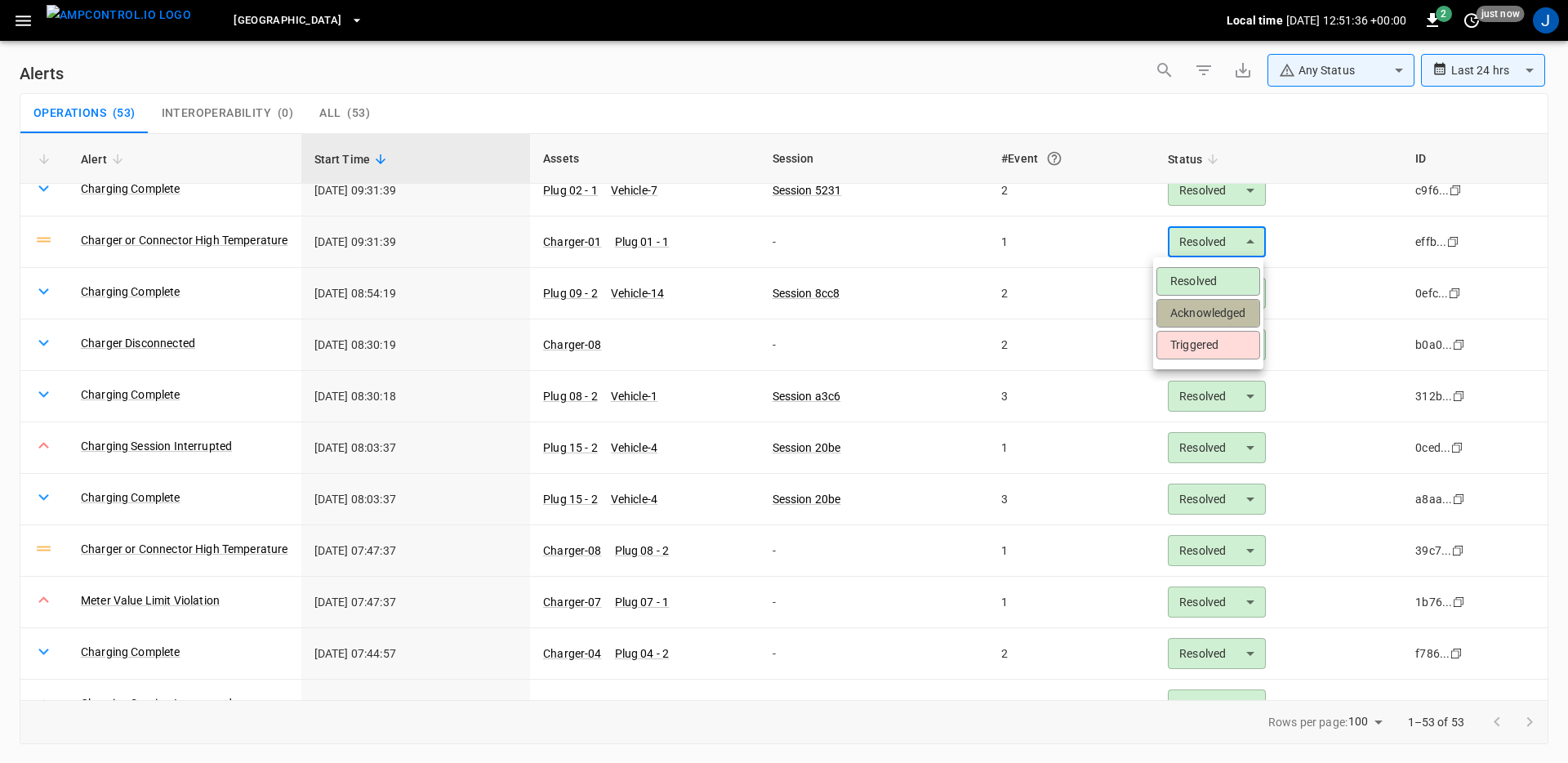
click at [1224, 318] on li "Acknowledged" at bounding box center [1208, 313] width 104 height 28
type input "**********"
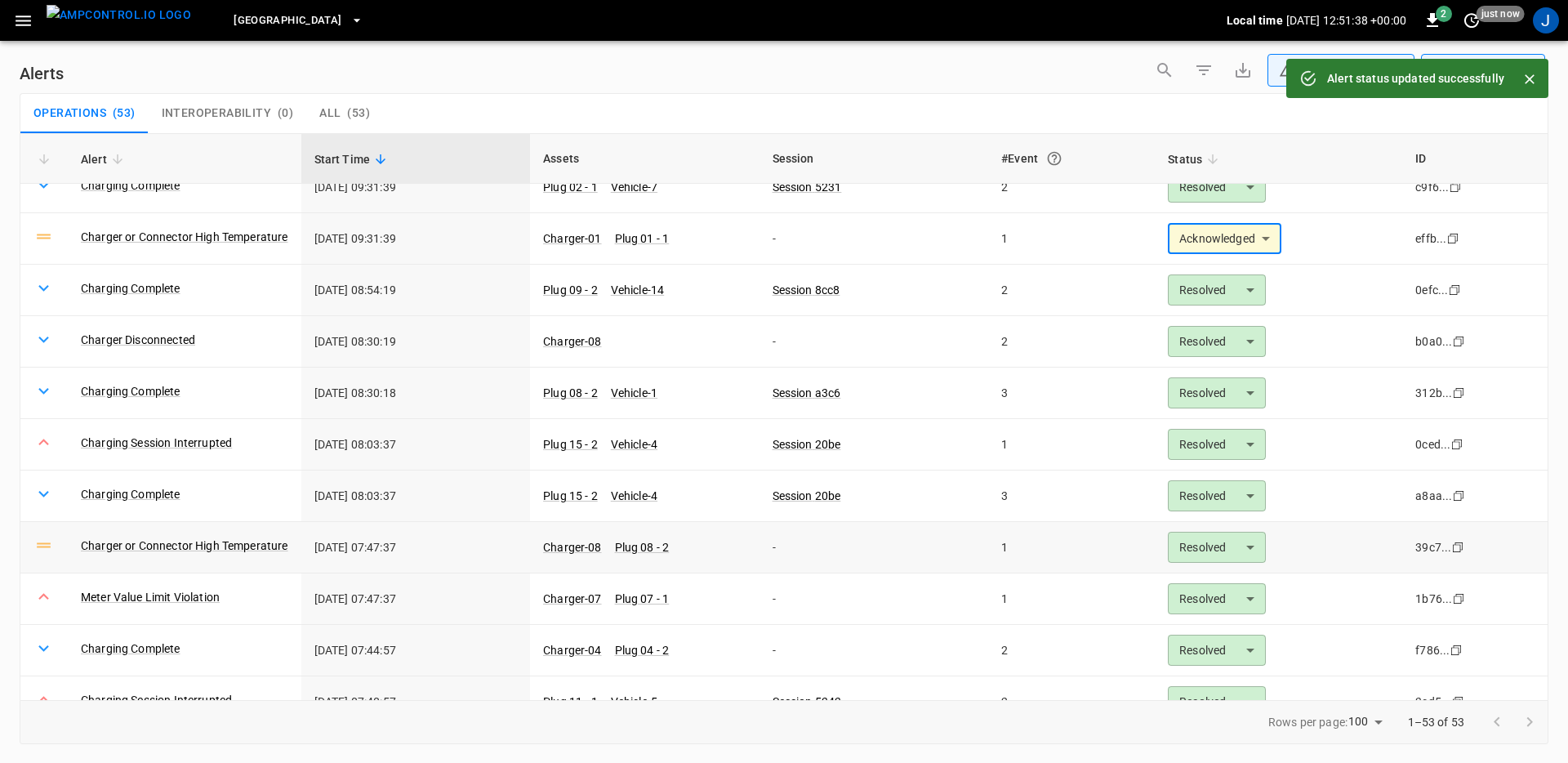
scroll to position [282, 0]
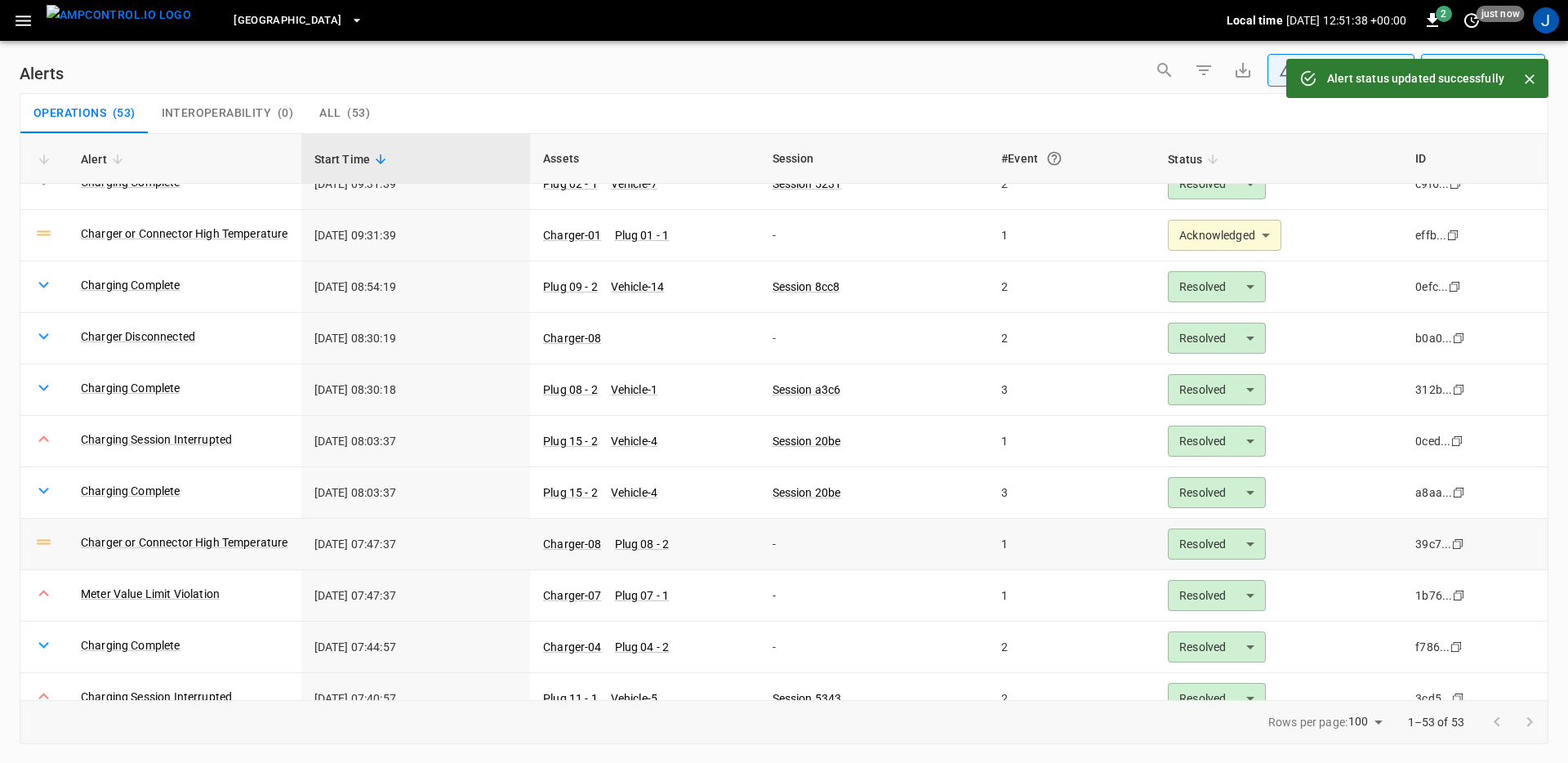
click at [1232, 527] on td "Resolved ******** ​" at bounding box center [1278, 544] width 248 height 52
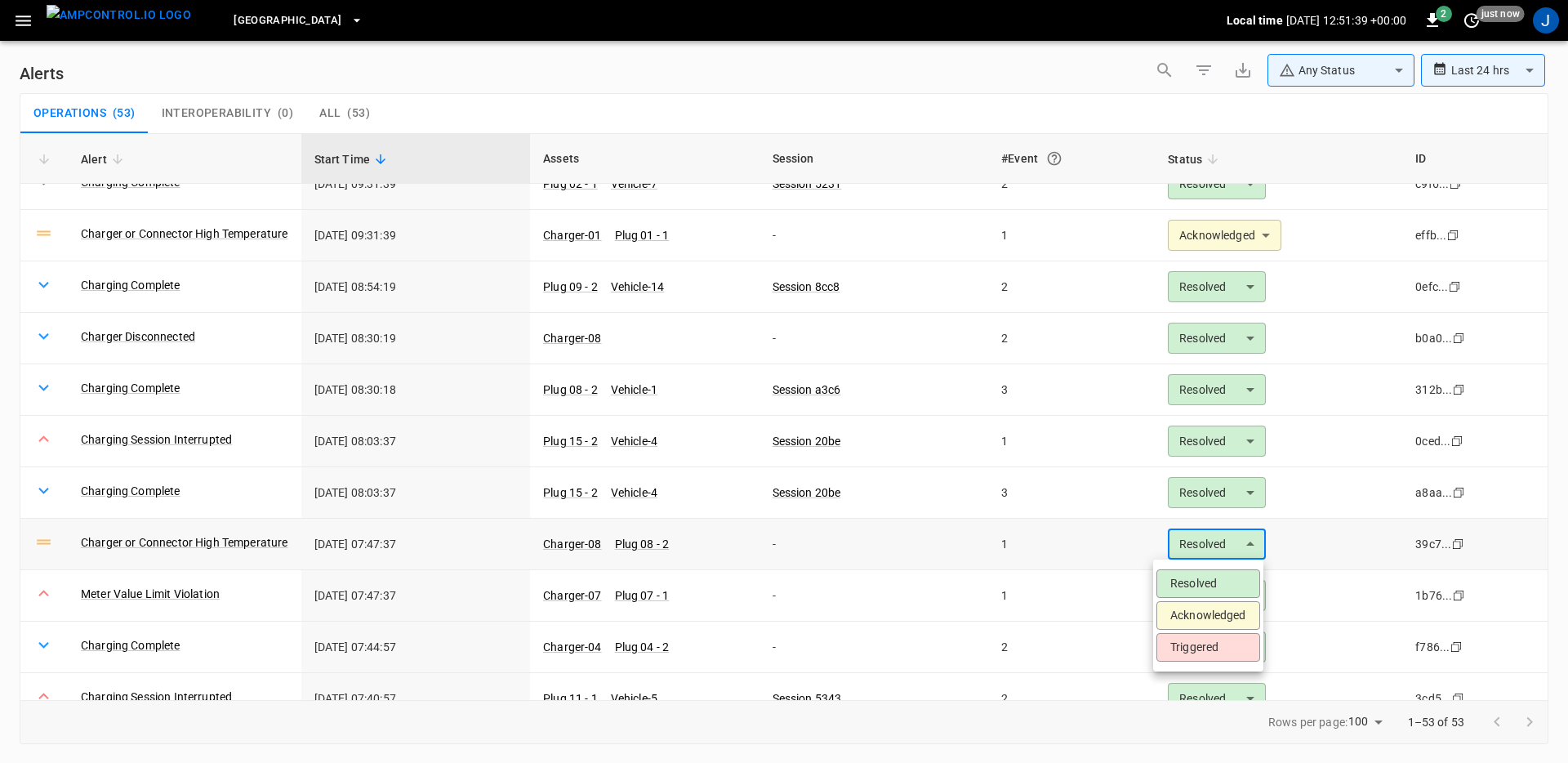
click at [1230, 543] on body "**********" at bounding box center [784, 378] width 1568 height 757
click at [1215, 614] on li "Acknowledged" at bounding box center [1208, 615] width 104 height 28
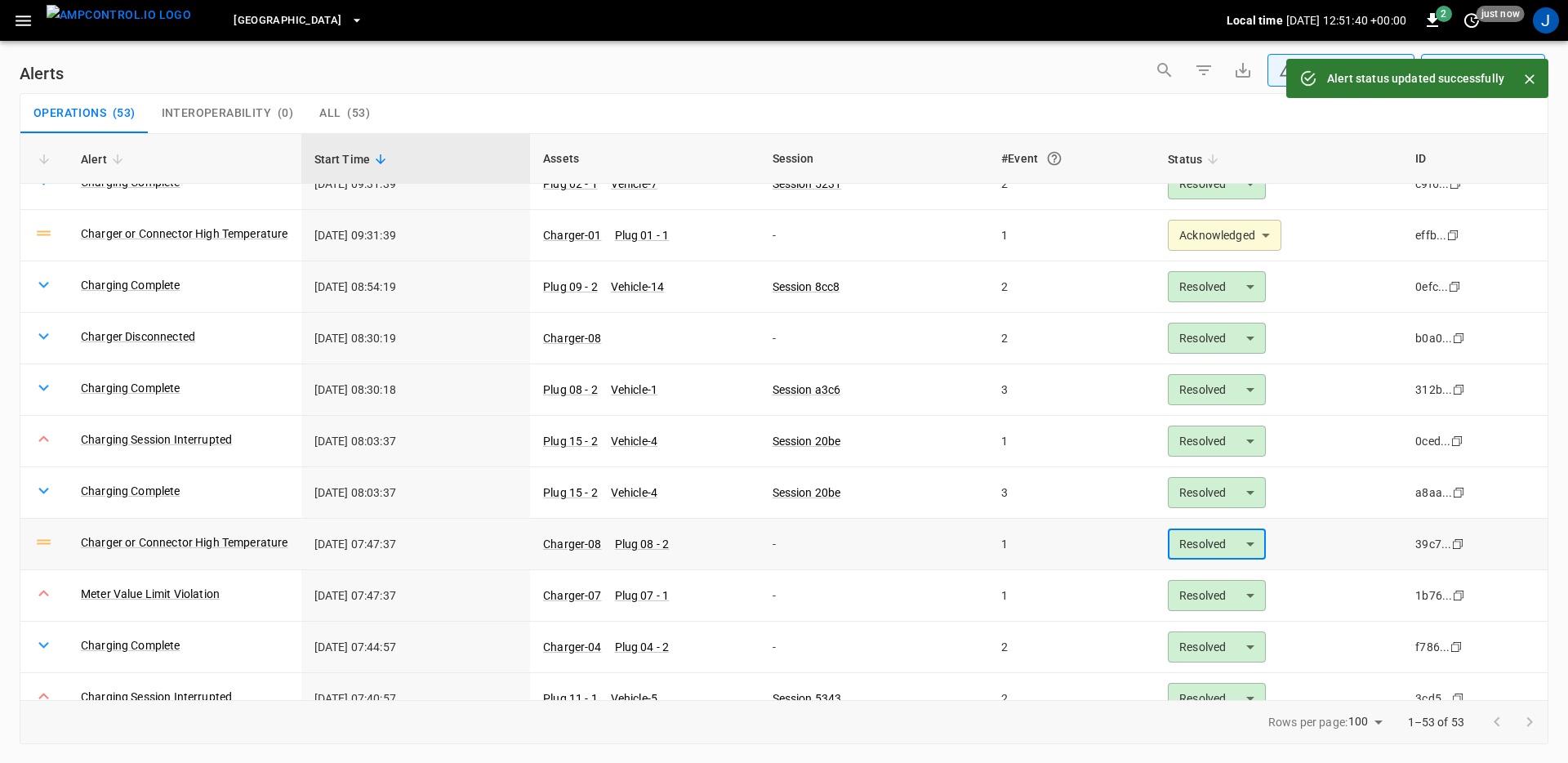
type input "**********"
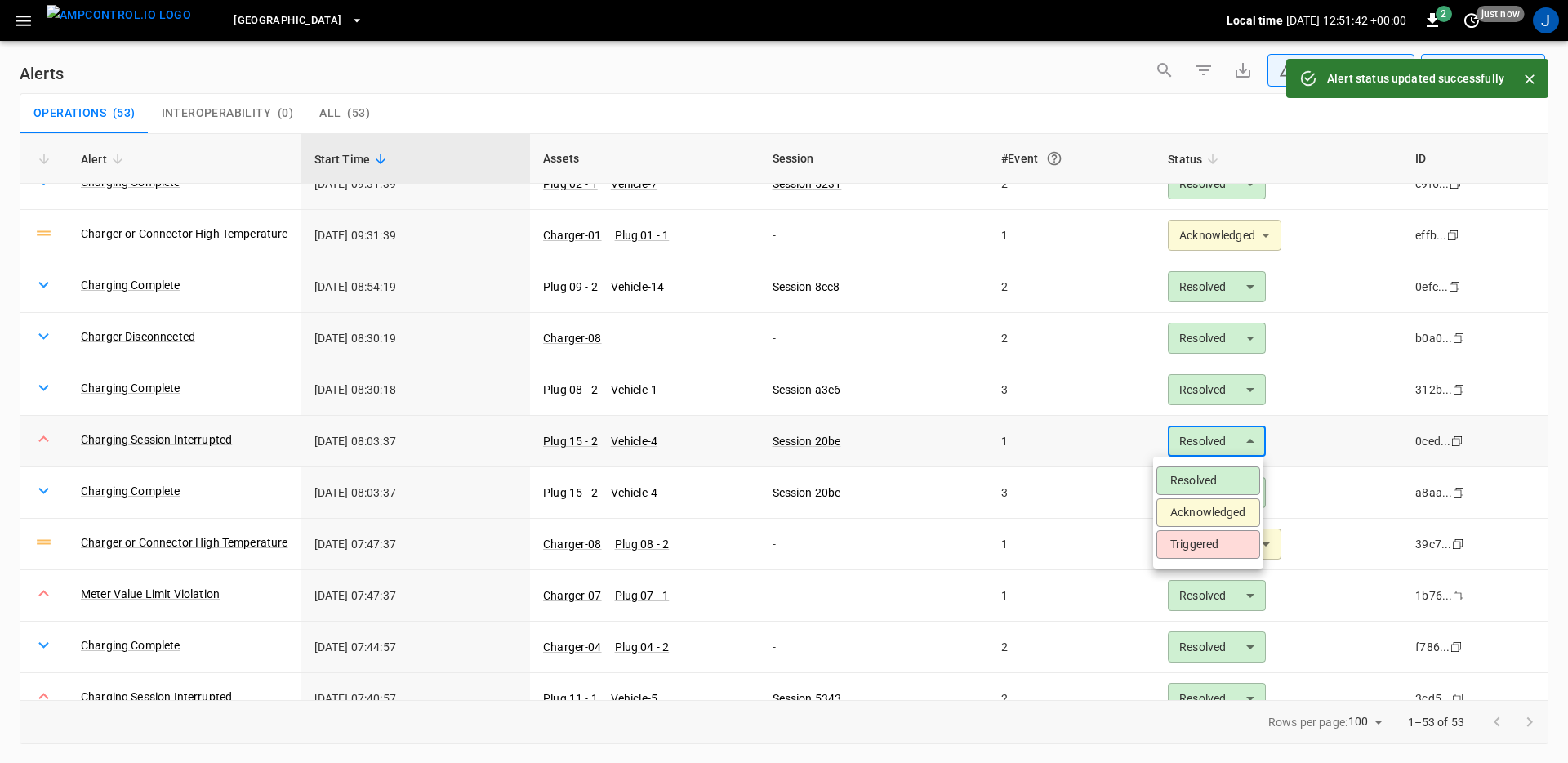
click at [1227, 453] on body "**********" at bounding box center [784, 378] width 1568 height 757
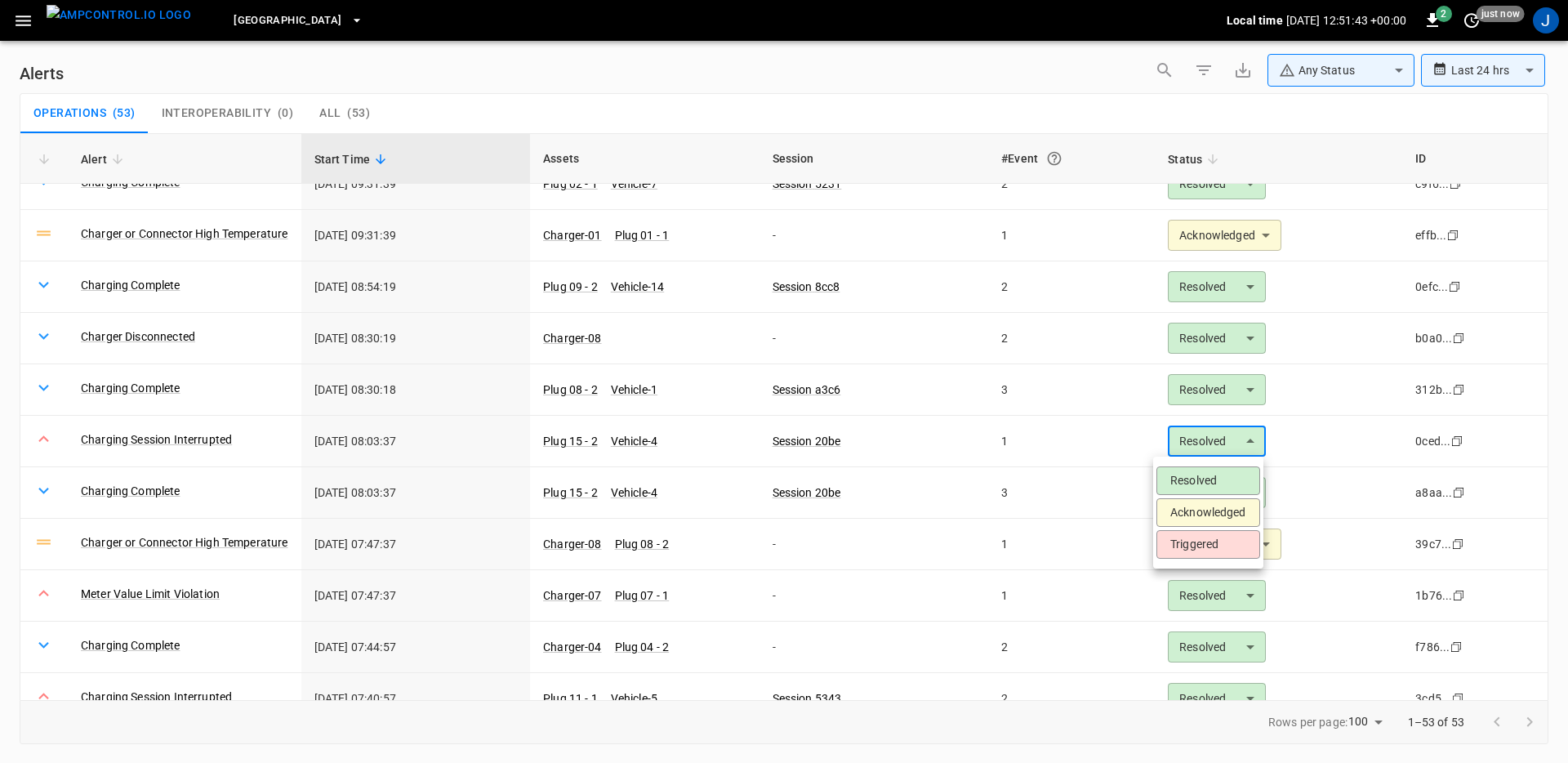
click at [1233, 516] on li "Acknowledged" at bounding box center [1208, 512] width 104 height 28
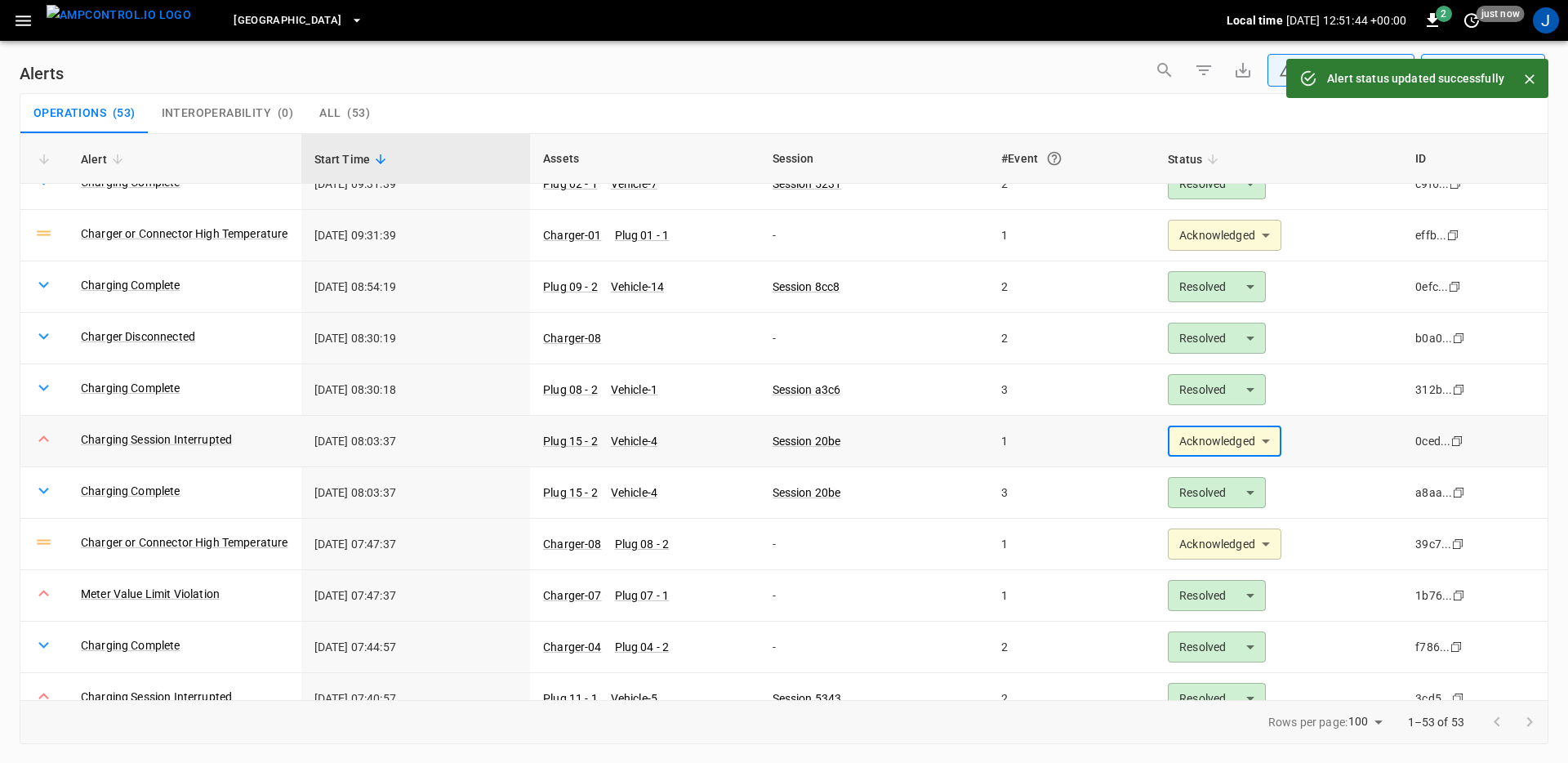
click at [1199, 448] on body "**********" at bounding box center [784, 378] width 1568 height 757
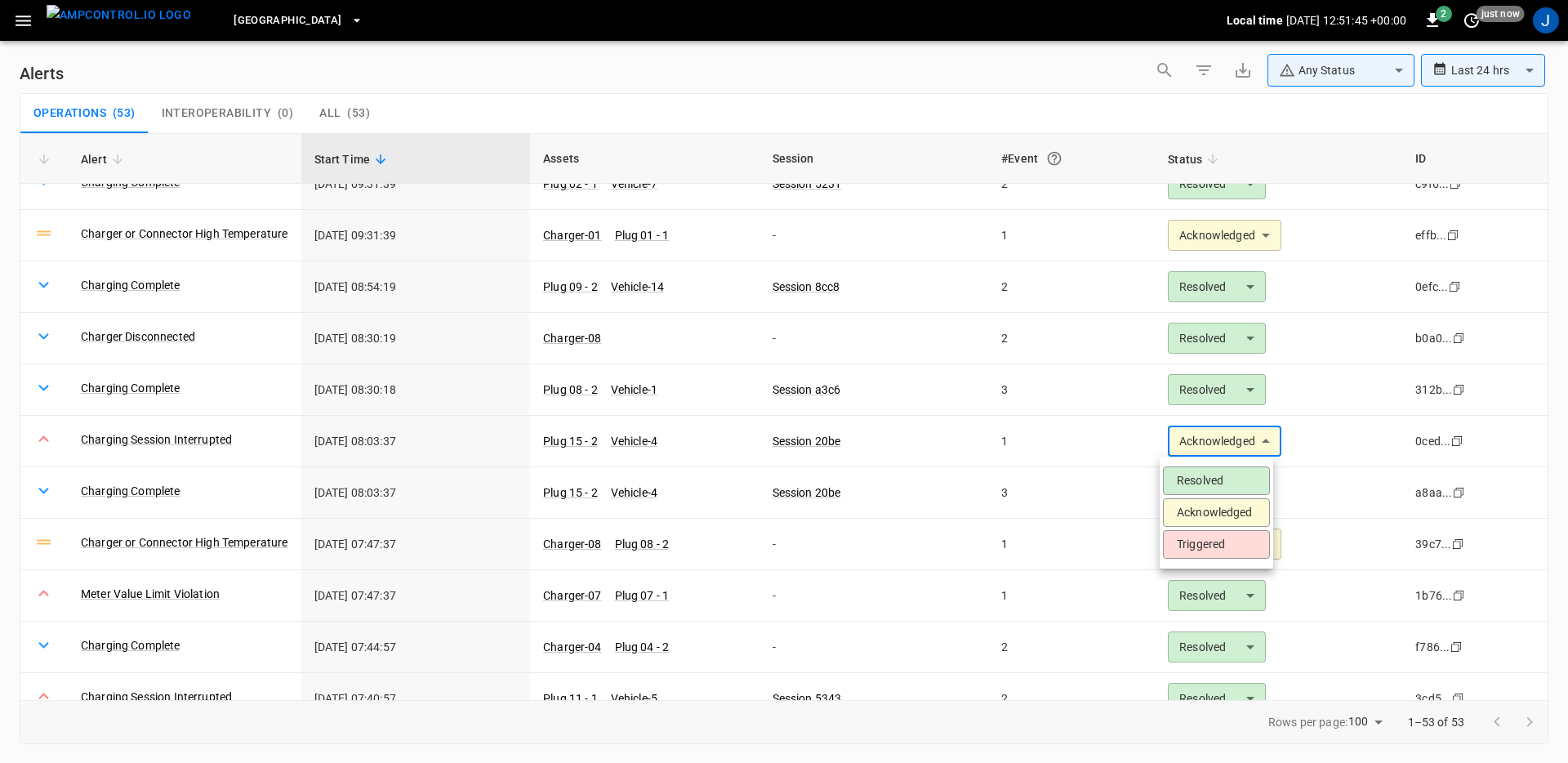
click at [1217, 546] on li "Triggered" at bounding box center [1217, 544] width 107 height 28
type input "*********"
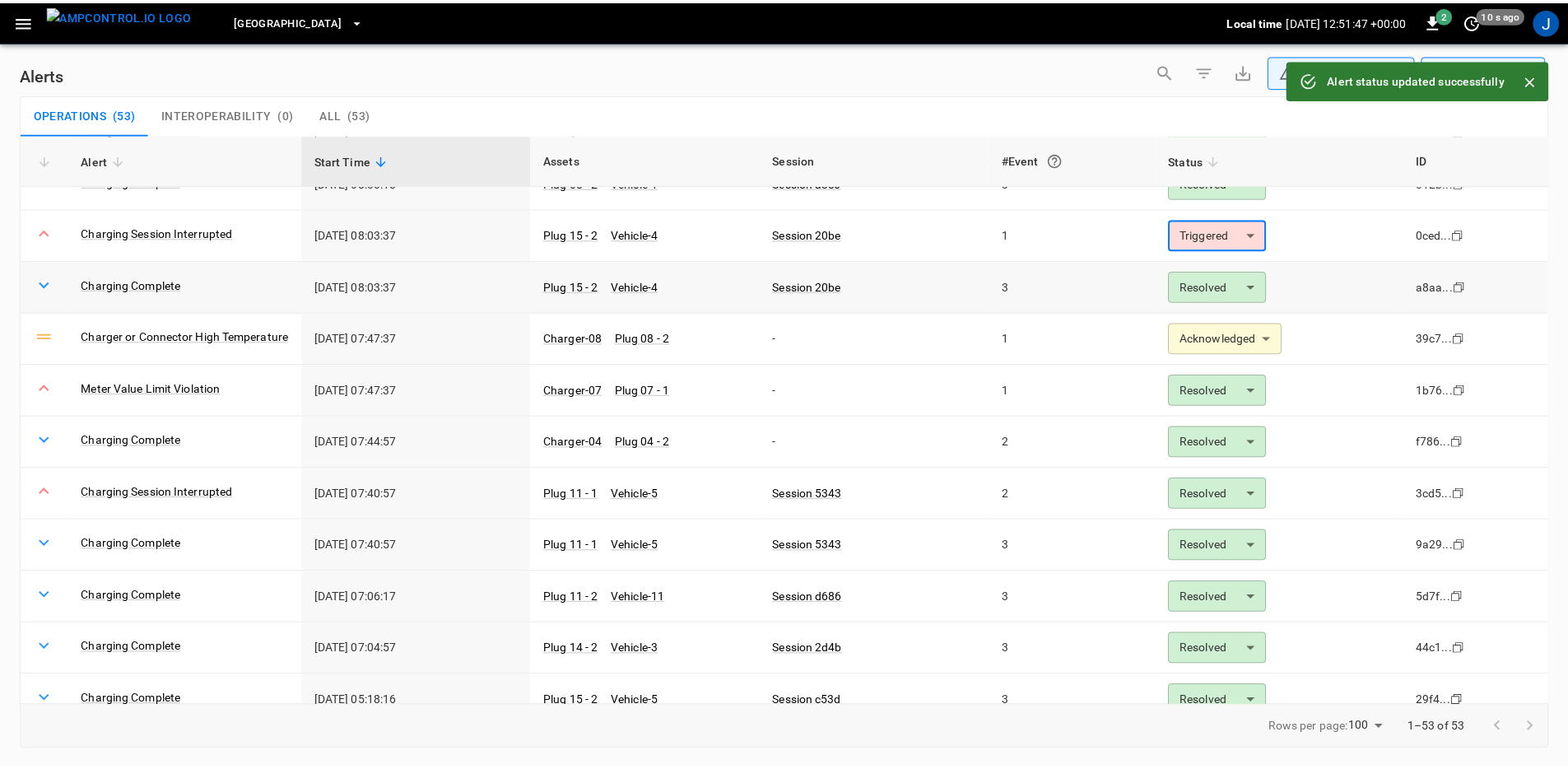
scroll to position [682, 0]
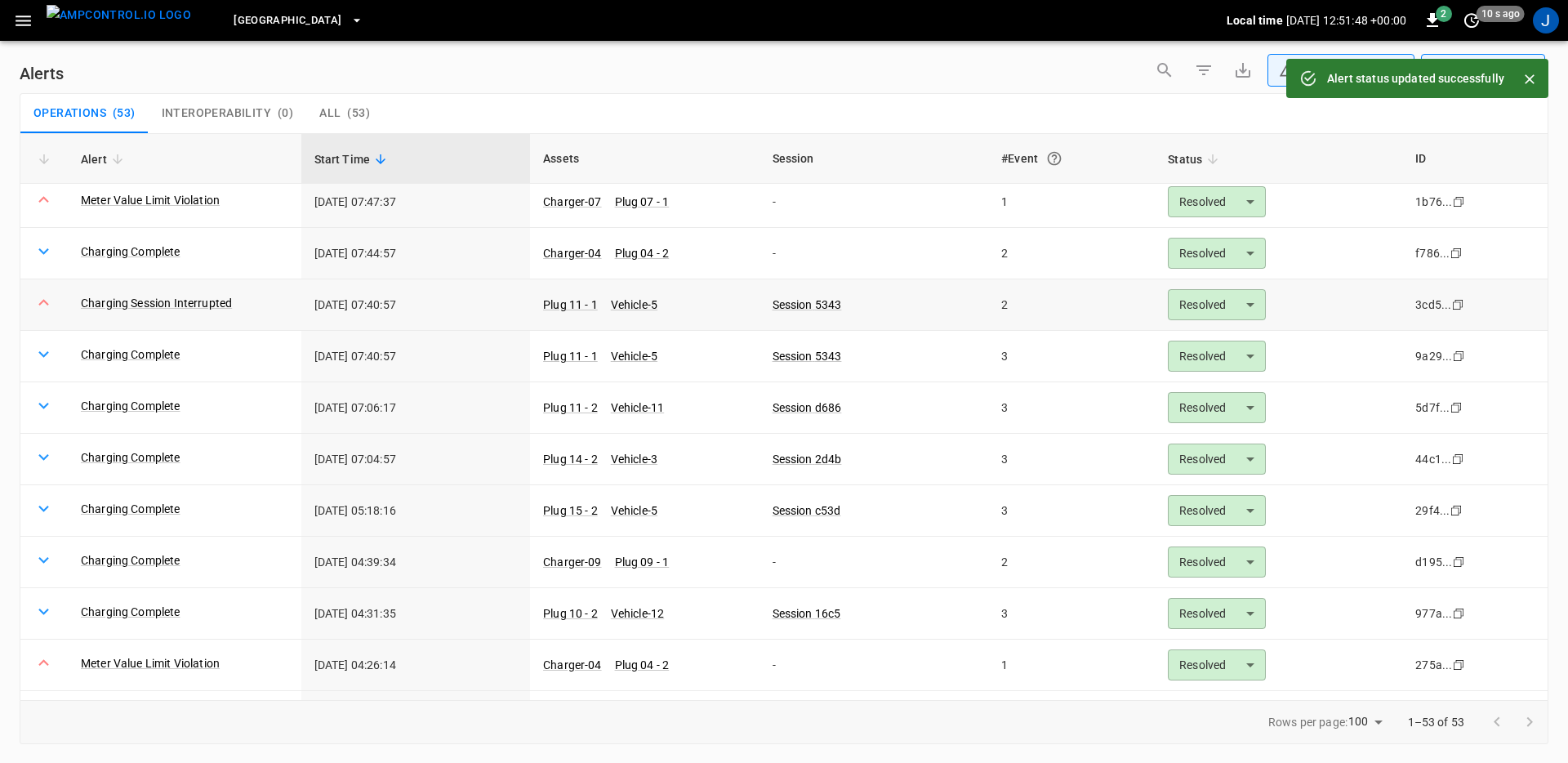
click at [1240, 314] on body "**********" at bounding box center [784, 378] width 1568 height 757
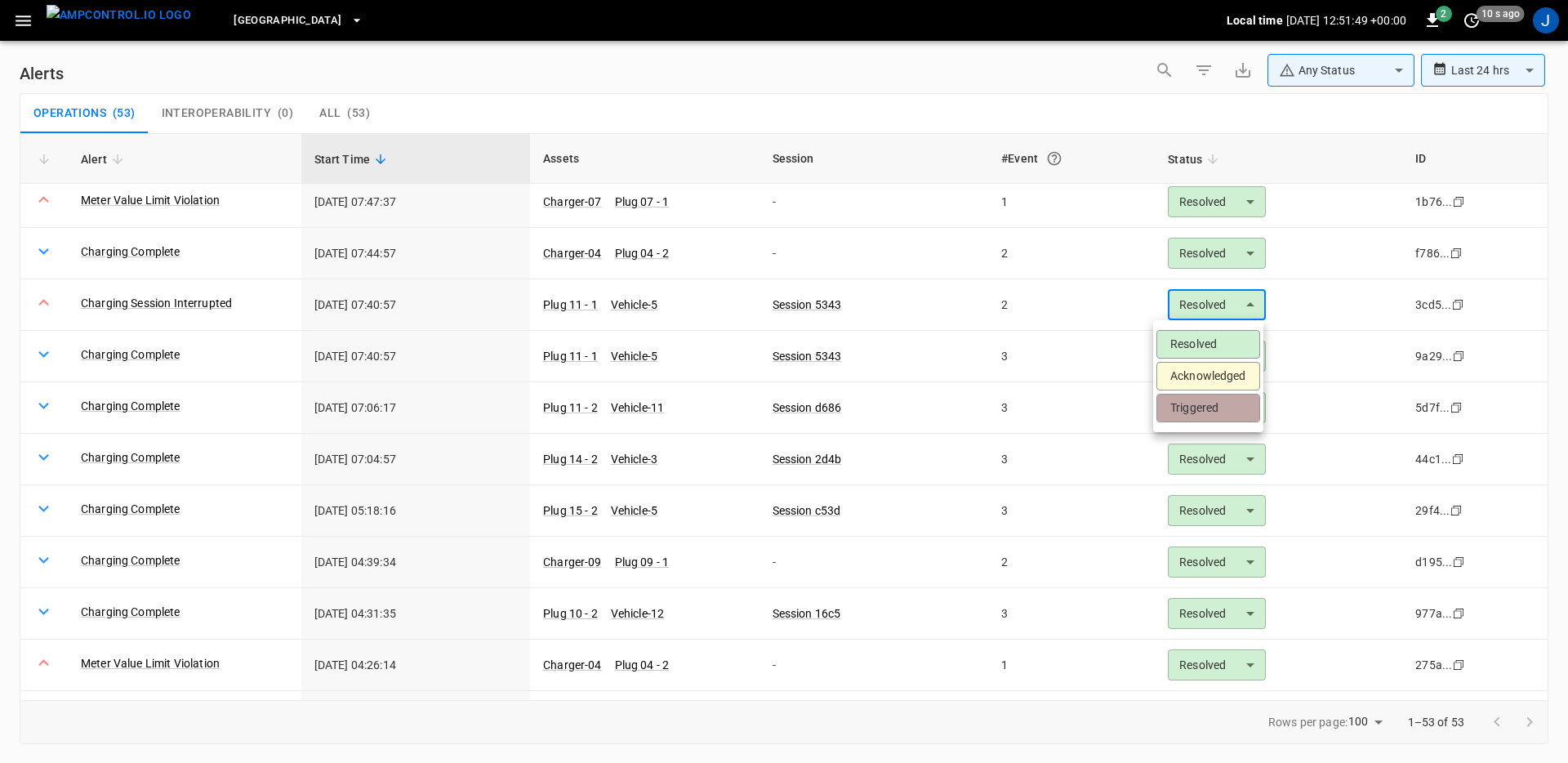
click at [1227, 405] on li "Triggered" at bounding box center [1208, 407] width 104 height 28
type input "*********"
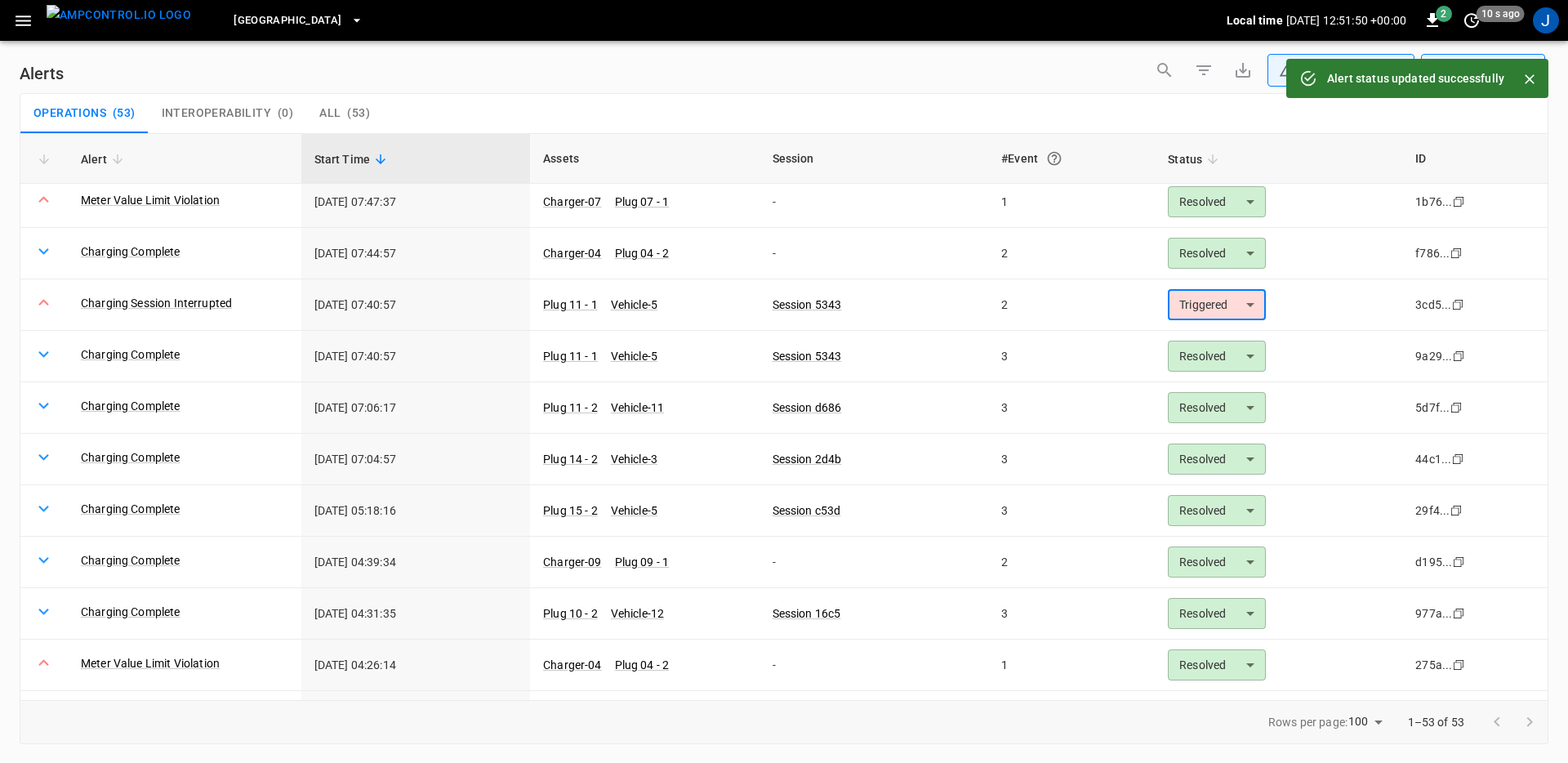
click at [140, 36] on picture "menu" at bounding box center [119, 20] width 145 height 31
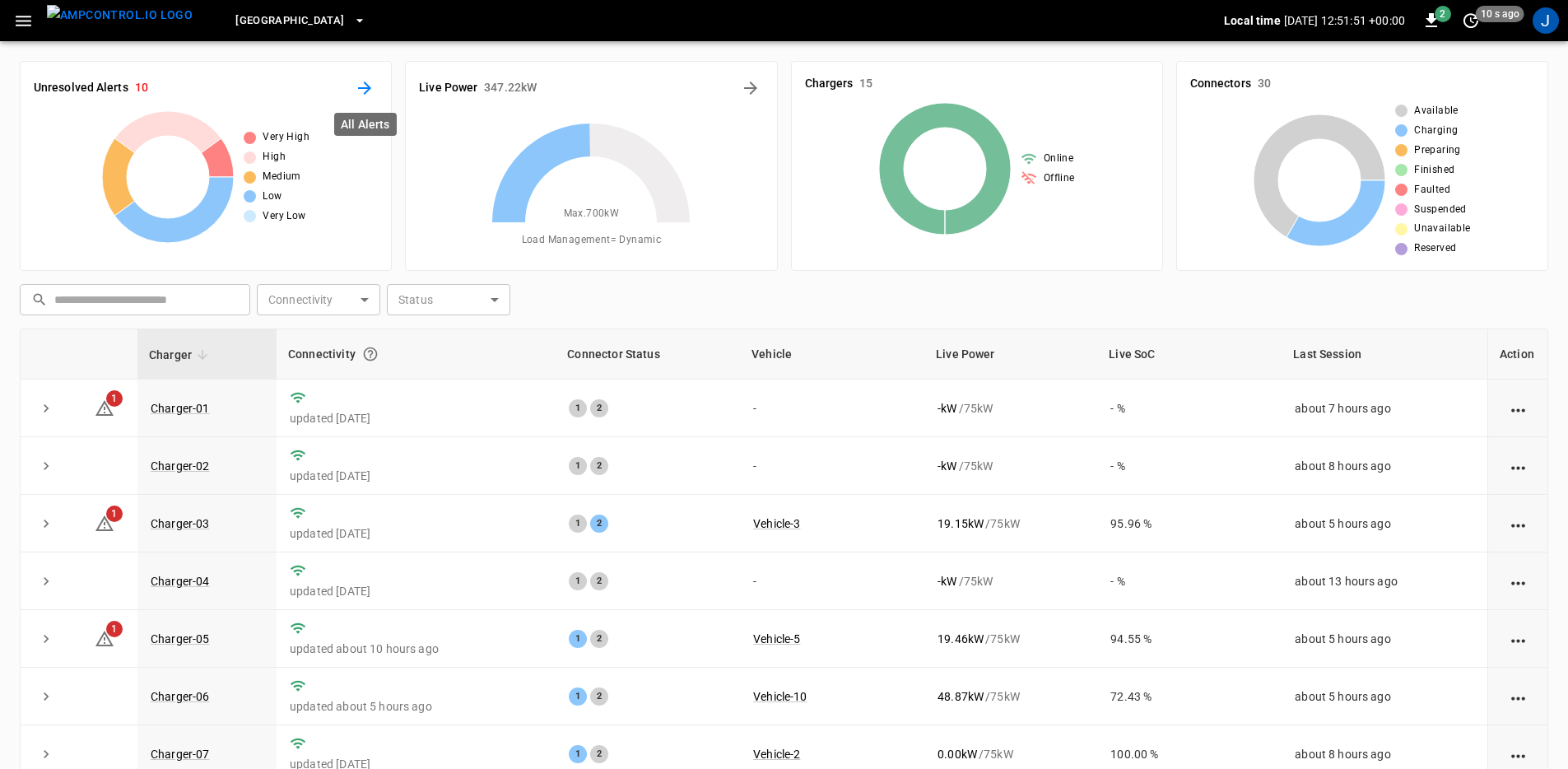
click at [367, 89] on icon "All Alerts" at bounding box center [365, 88] width 13 height 13
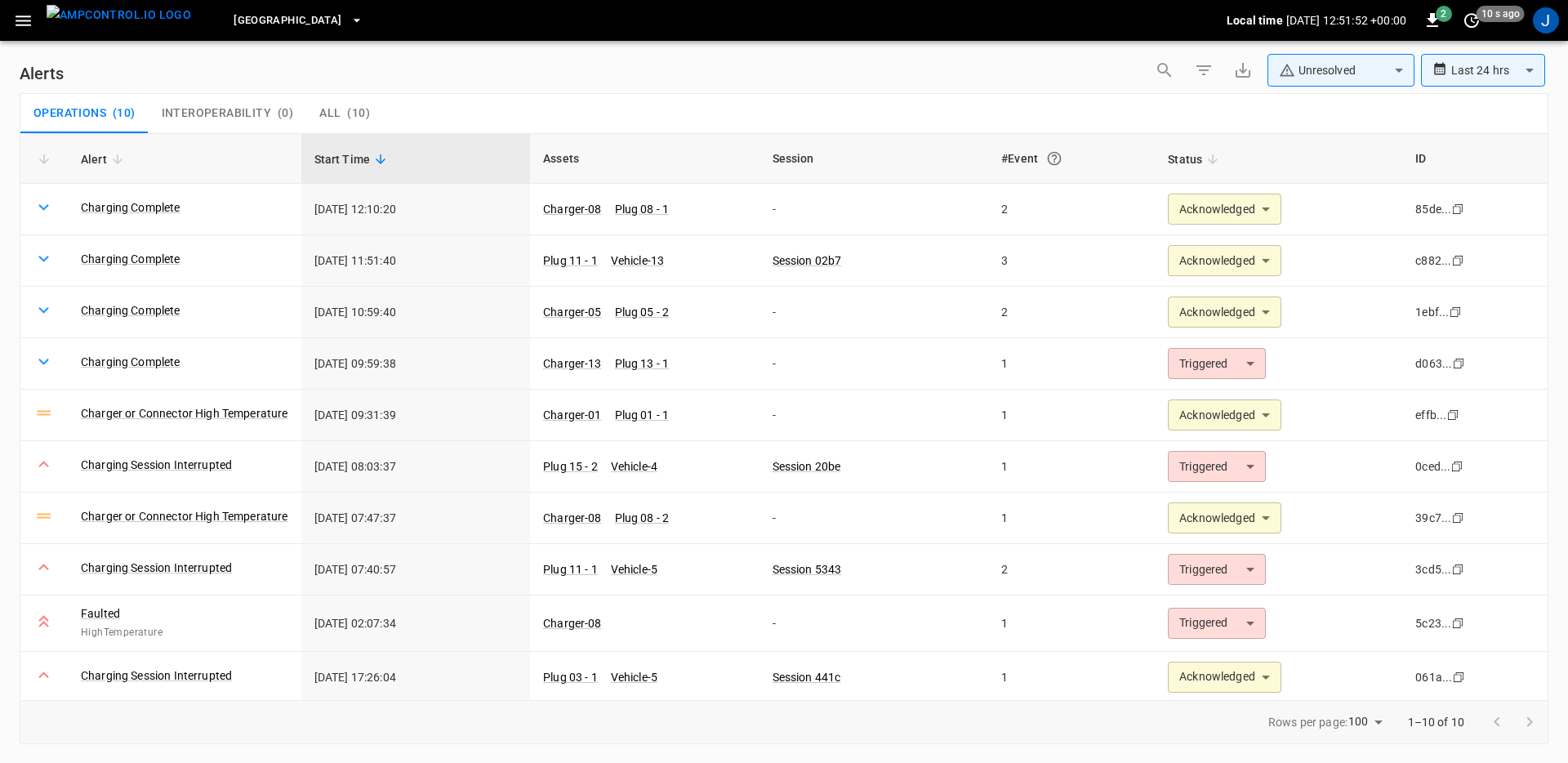
click at [112, 15] on img "menu" at bounding box center [119, 15] width 145 height 21
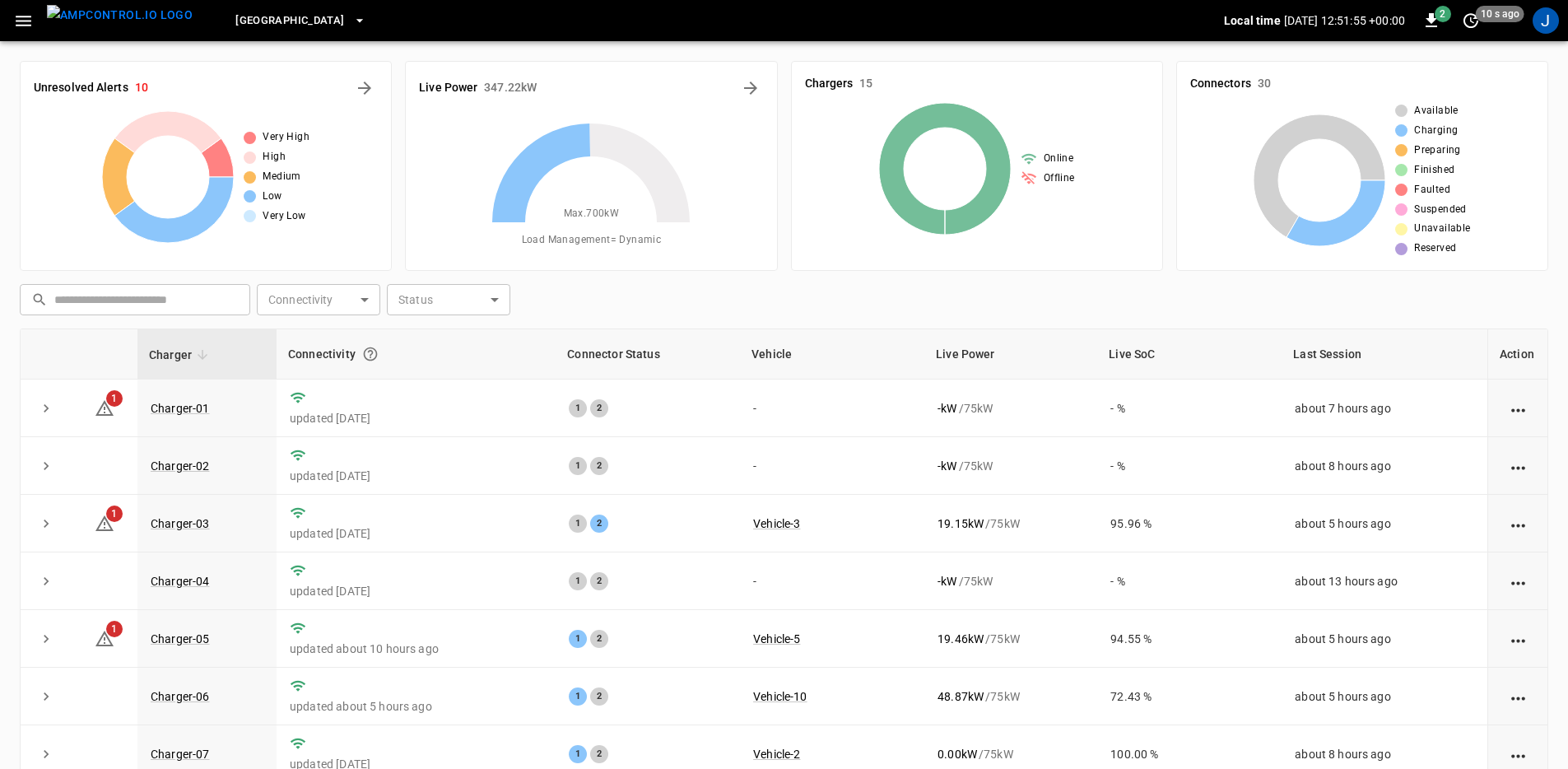
click at [34, 30] on button "button" at bounding box center [24, 21] width 34 height 30
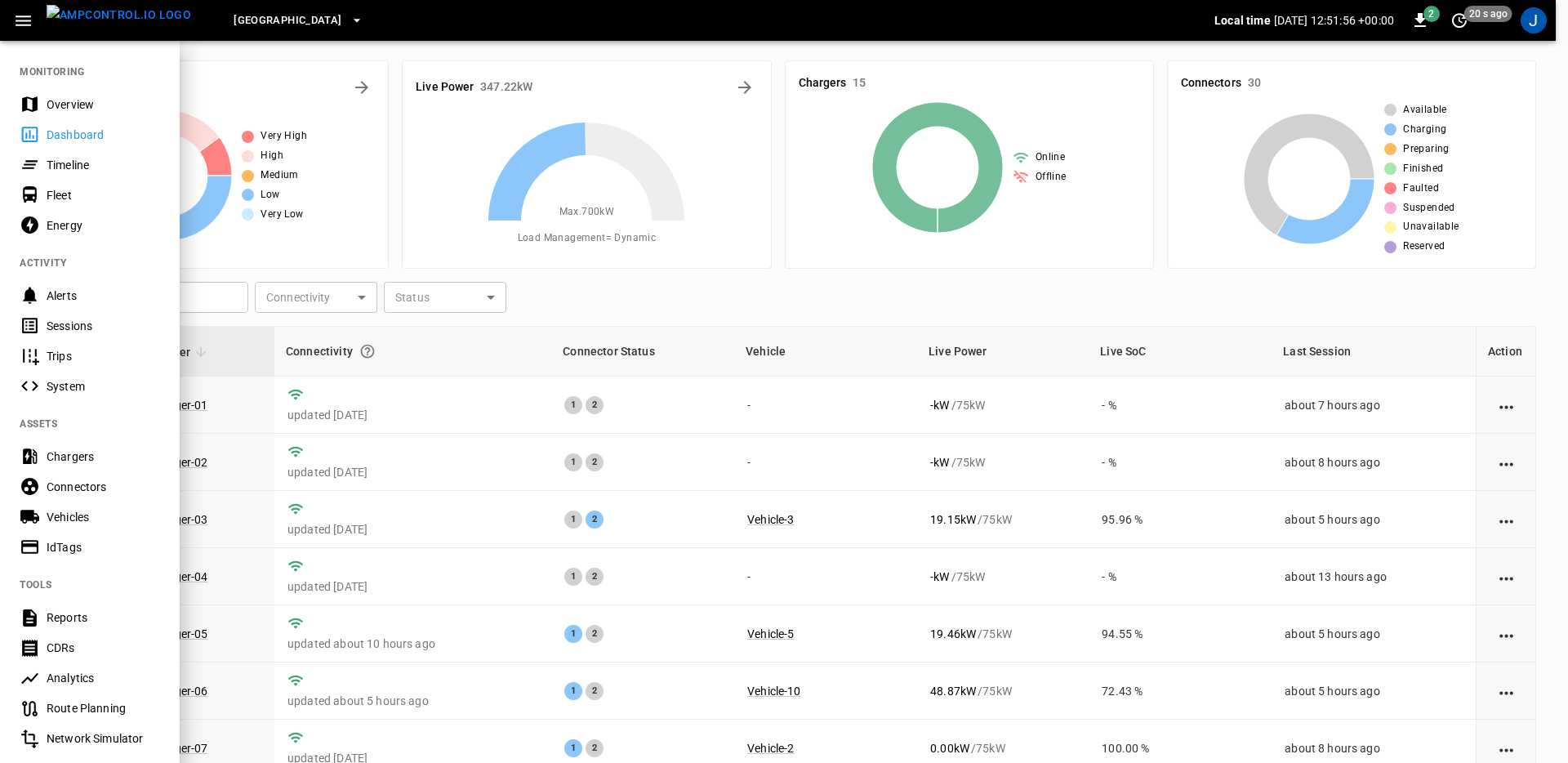
click at [73, 189] on div "Fleet" at bounding box center [103, 195] width 114 height 16
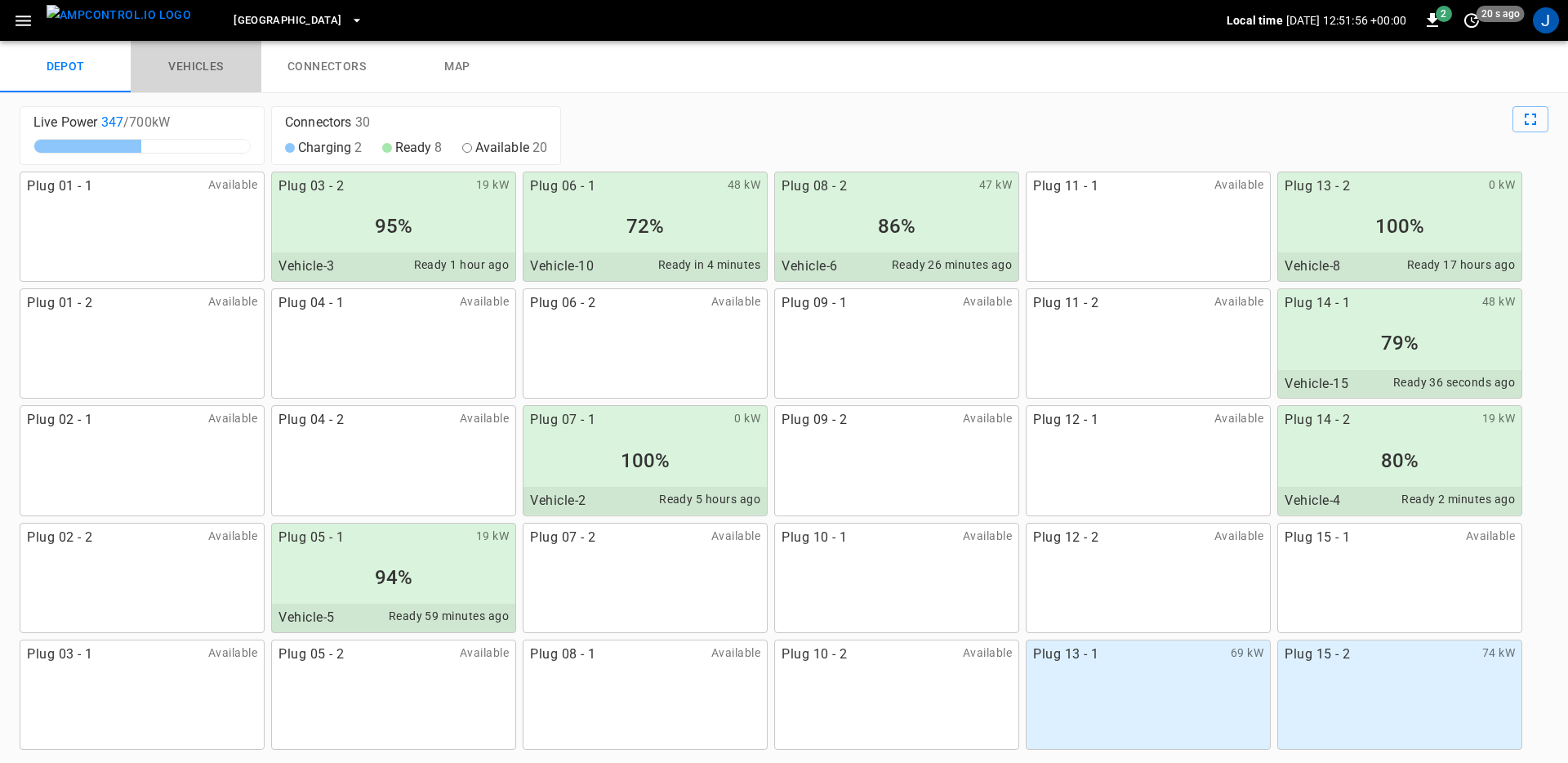
click at [196, 66] on link "vehicles" at bounding box center [196, 67] width 131 height 53
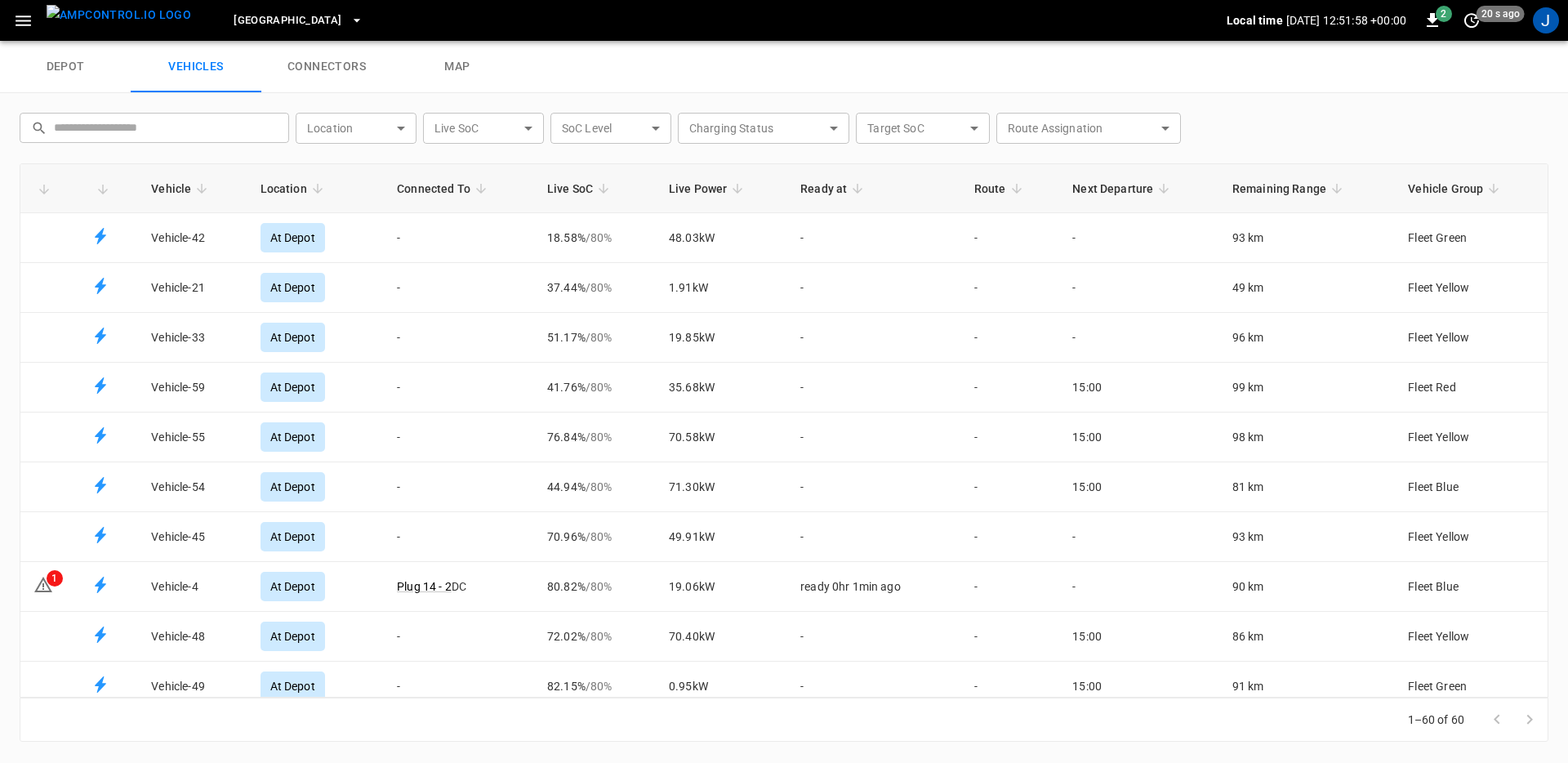
click at [477, 187] on icon "Fleet vehicles table" at bounding box center [481, 189] width 15 height 15
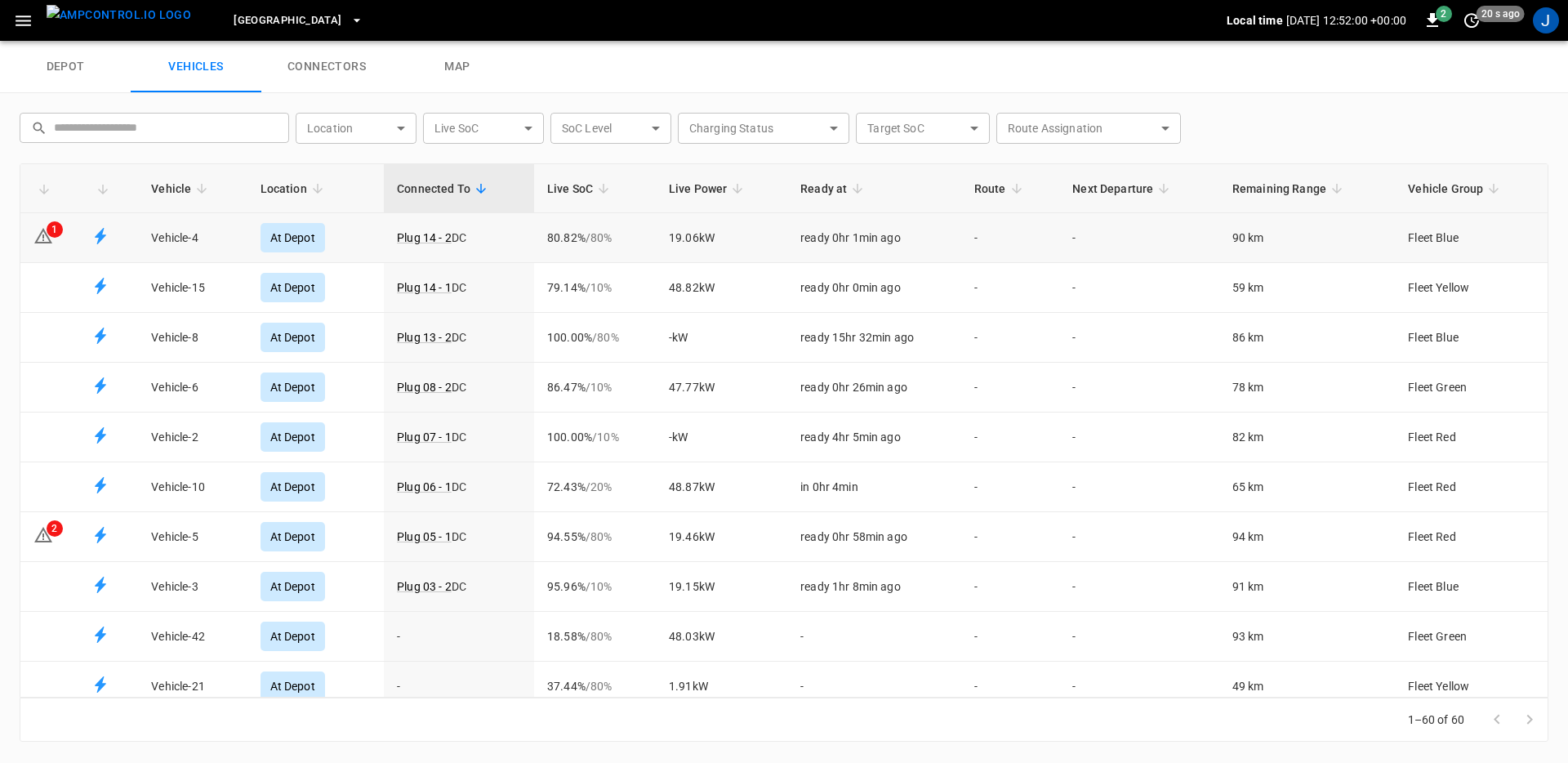
click at [49, 235] on div "1" at bounding box center [54, 229] width 16 height 16
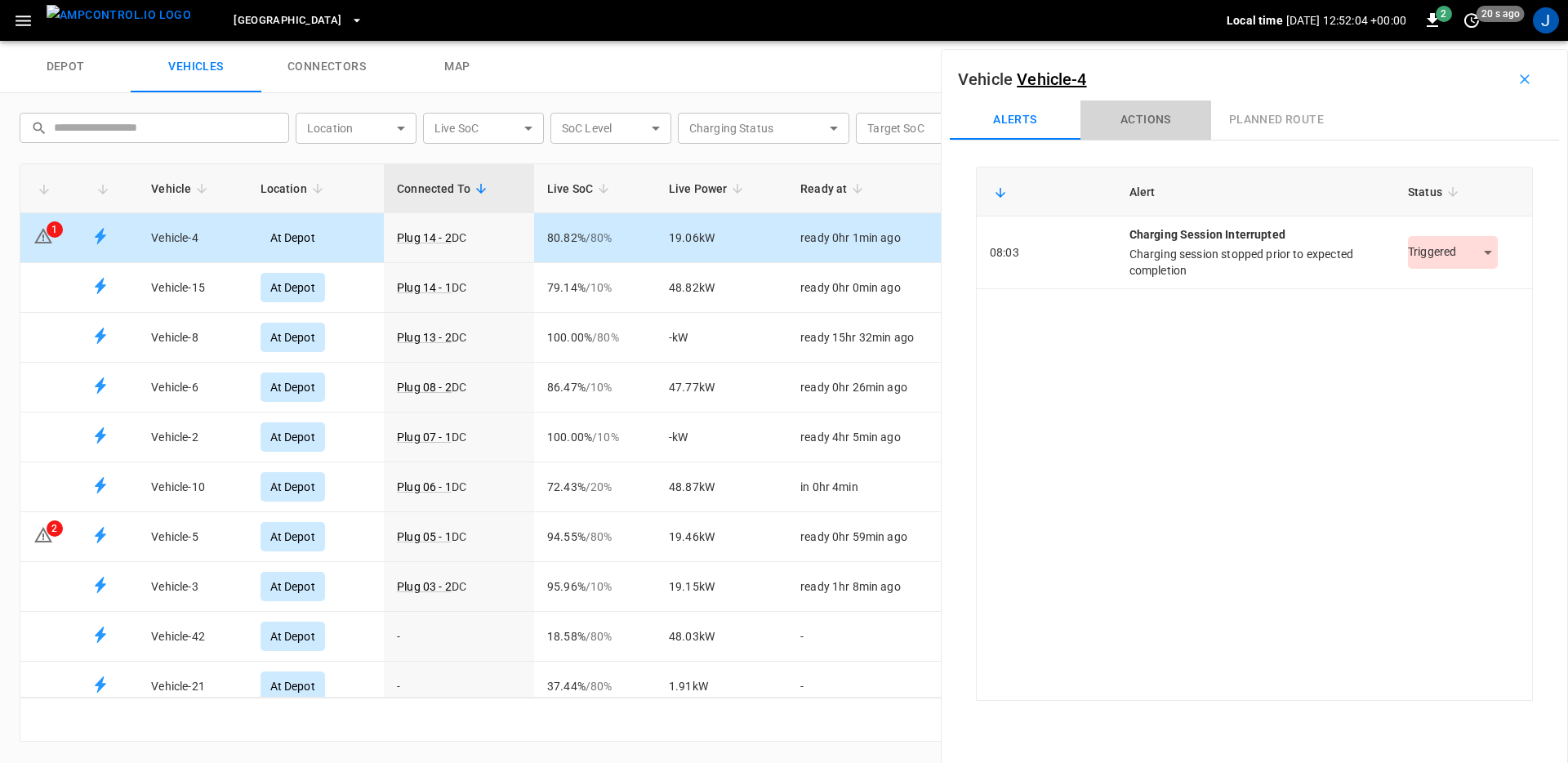
click at [1180, 120] on button "Actions" at bounding box center [1145, 120] width 131 height 40
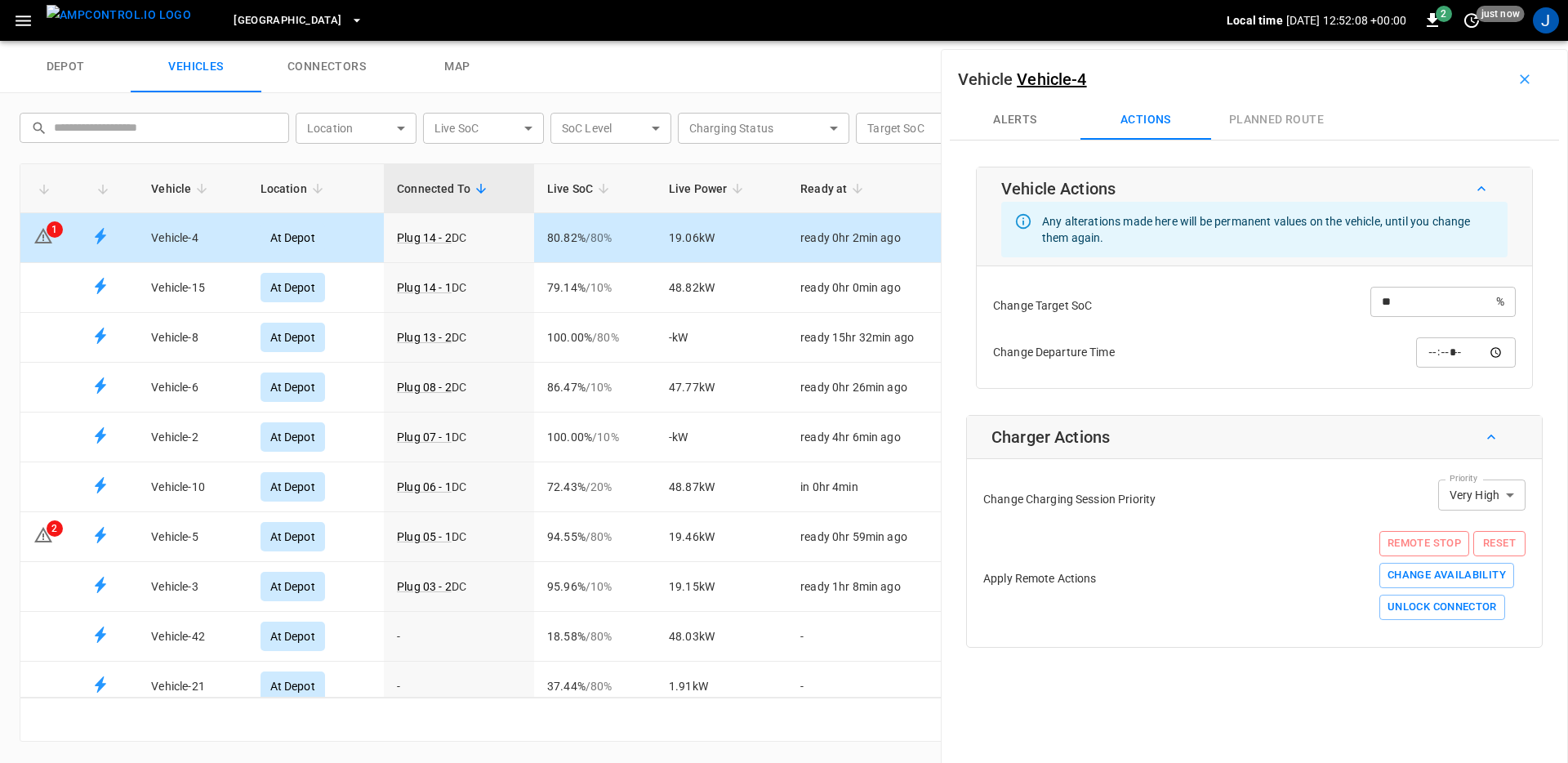
click at [1517, 75] on icon "button" at bounding box center [1525, 79] width 16 height 16
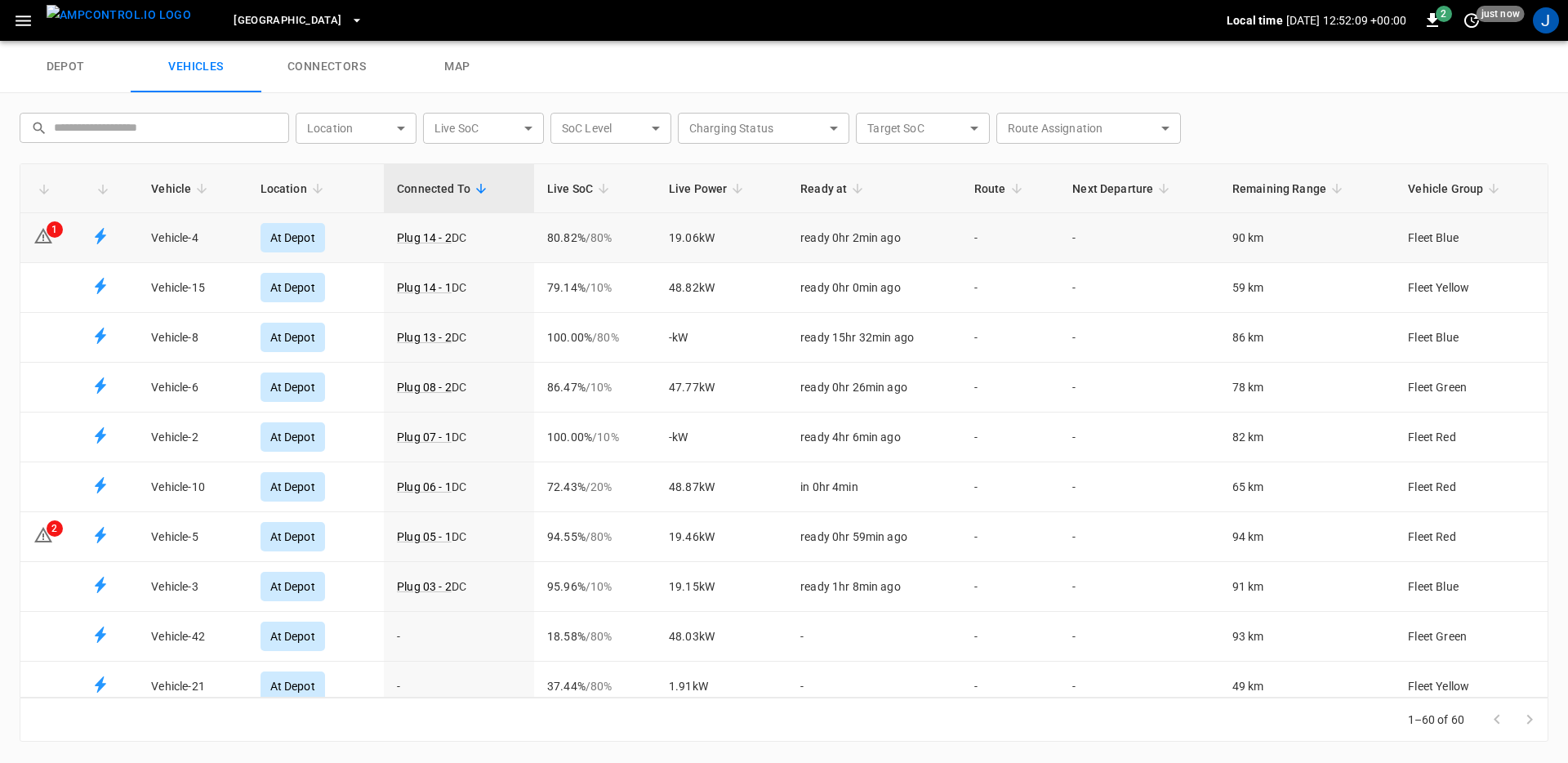
click at [141, 40] on link "vehicles" at bounding box center [196, 67] width 131 height 53
click at [124, 25] on img "menu" at bounding box center [119, 15] width 145 height 21
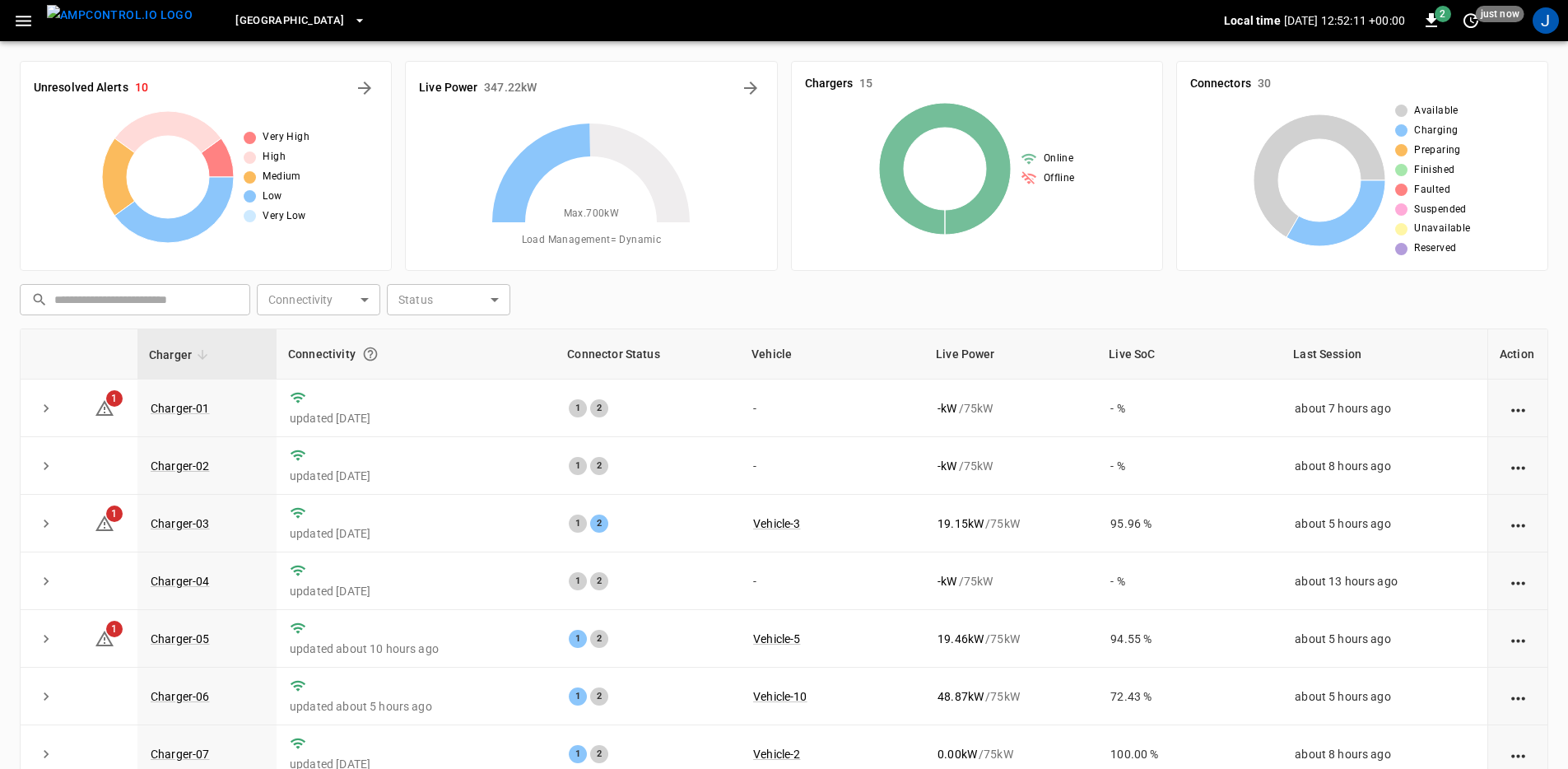
click at [354, 76] on div "Unresolved Alerts 10" at bounding box center [206, 88] width 344 height 27
click at [359, 84] on icon "All Alerts" at bounding box center [364, 87] width 20 height 20
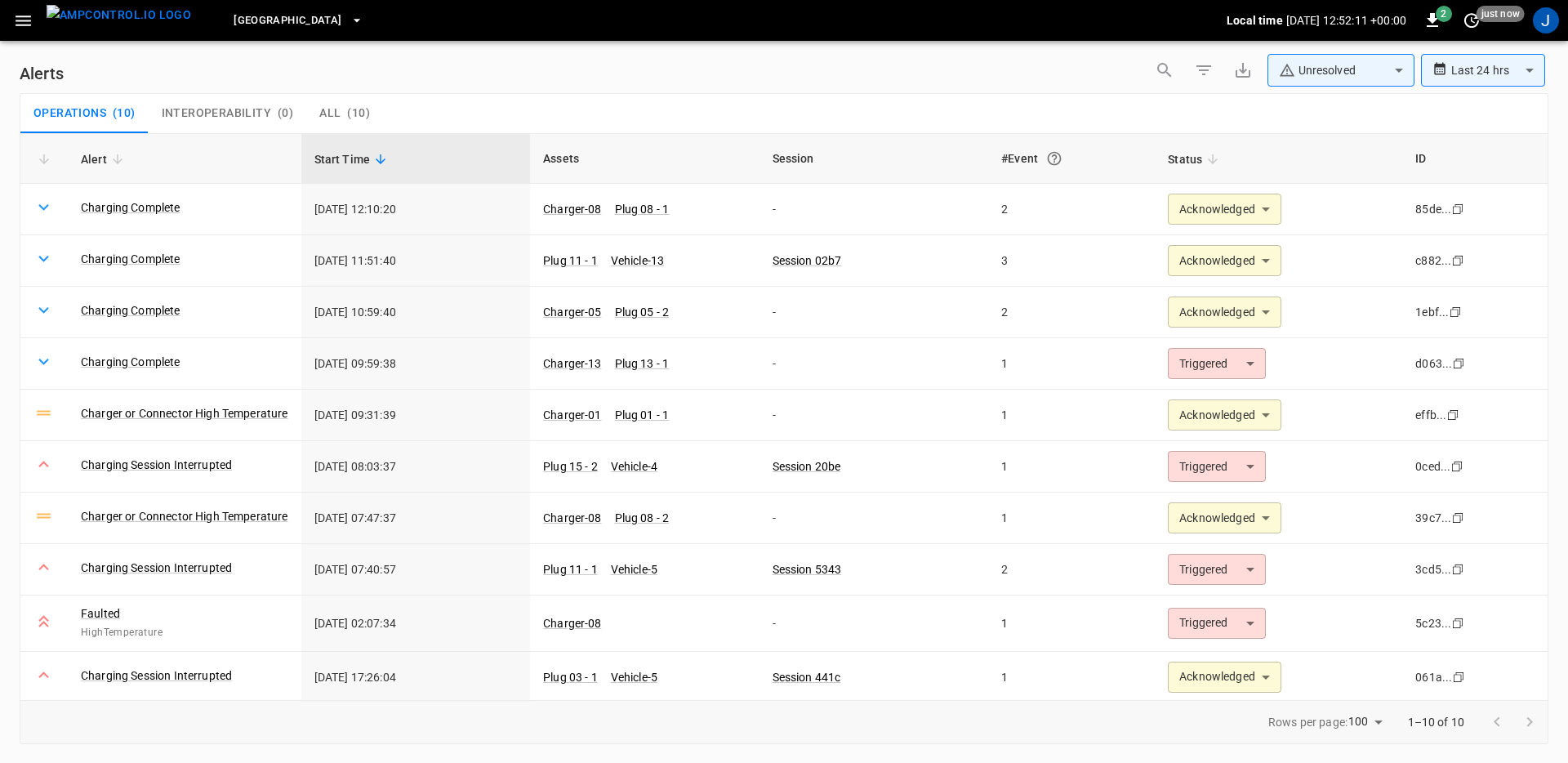
scroll to position [3, 0]
click at [1322, 78] on body "**********" at bounding box center [784, 378] width 1568 height 757
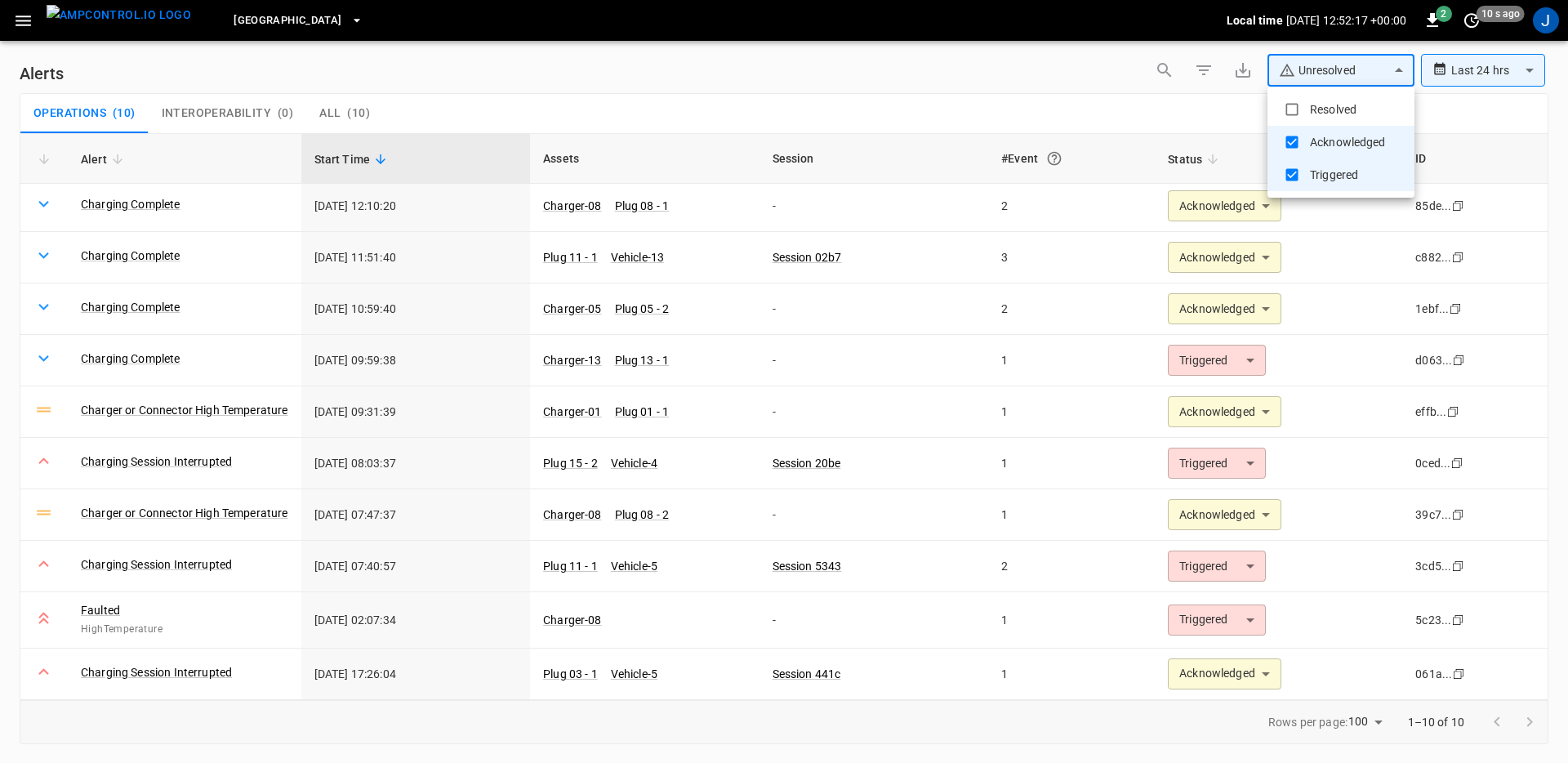
click at [1329, 107] on li "Resolved" at bounding box center [1341, 109] width 147 height 33
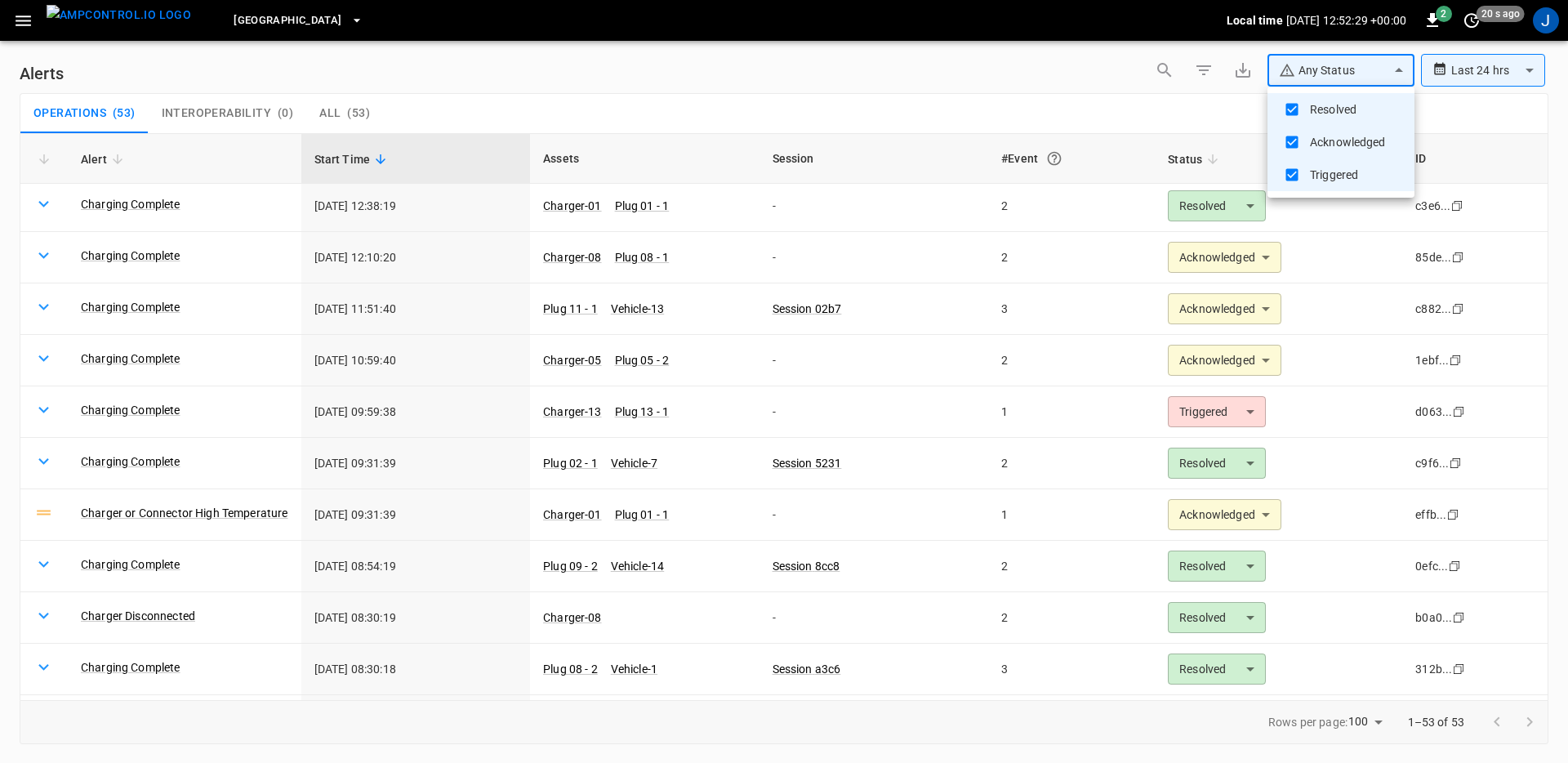
click at [1330, 107] on li "Resolved" at bounding box center [1341, 109] width 147 height 33
type input "**********"
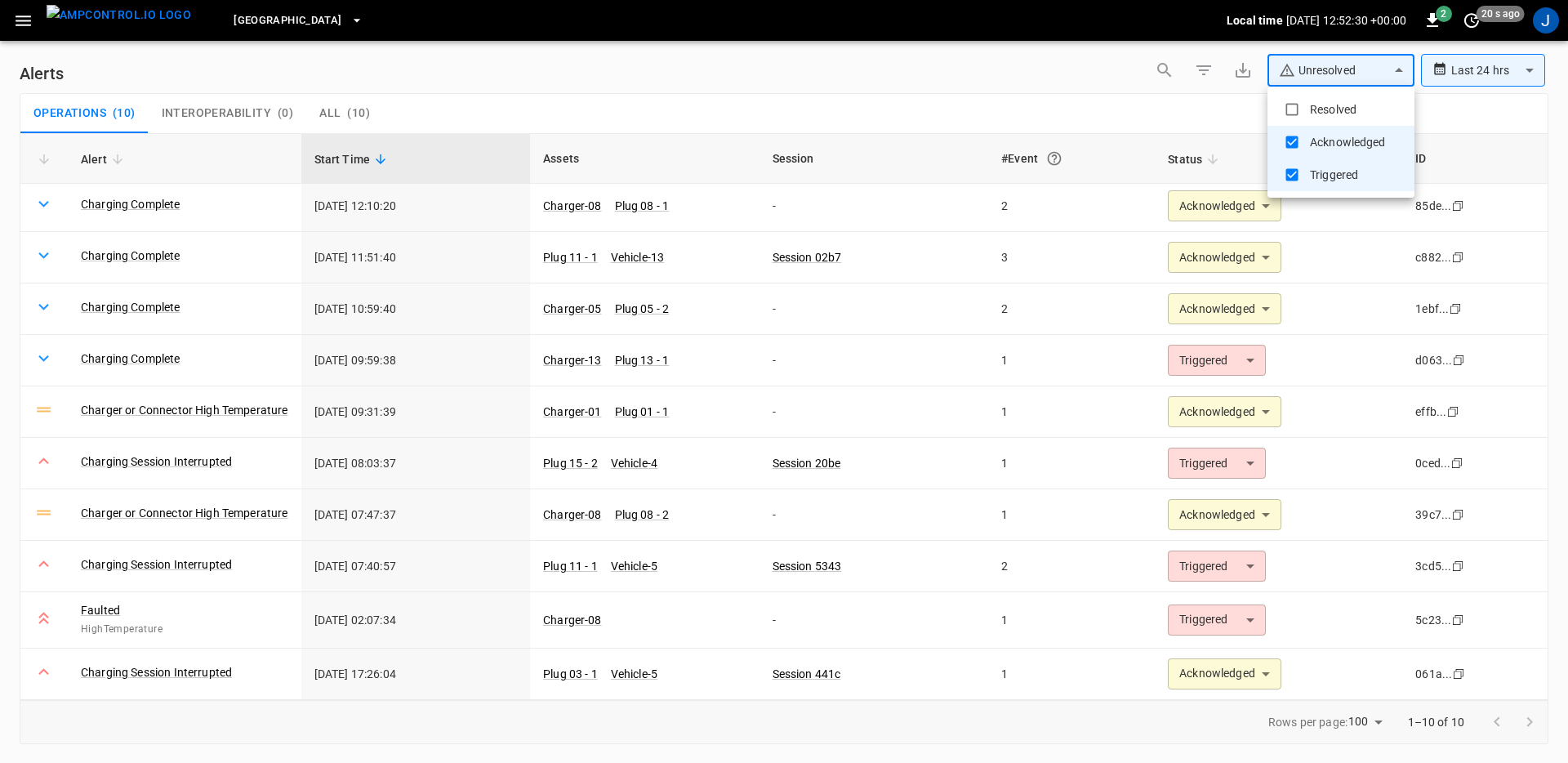
click at [1081, 84] on div at bounding box center [784, 381] width 1568 height 763
click at [220, 550] on td "Charging Session Interrupted" at bounding box center [184, 566] width 233 height 52
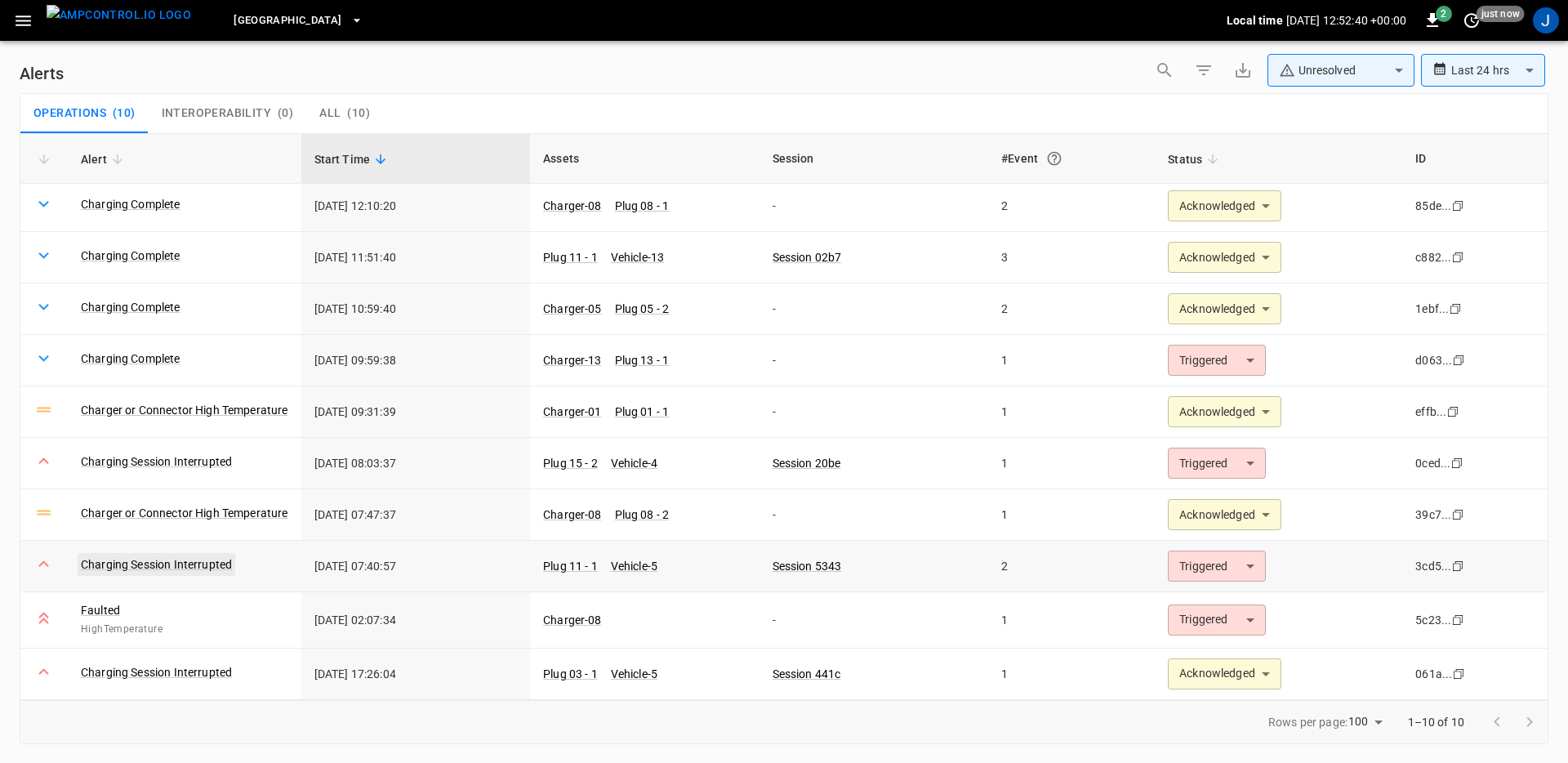
click at [209, 565] on link "Charging Session Interrupted" at bounding box center [155, 564] width 157 height 23
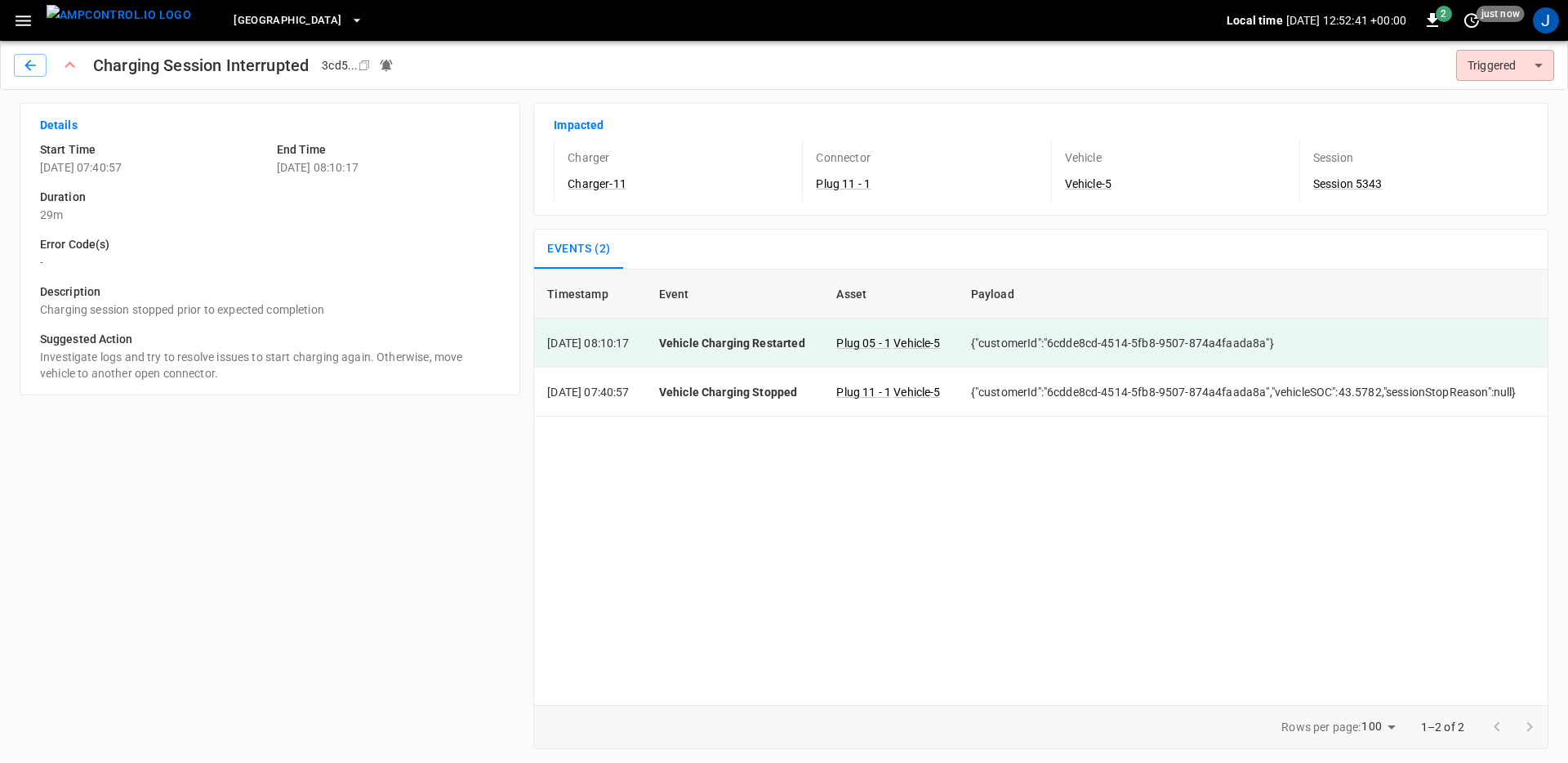
click at [684, 499] on div "Timestamp Event Asset Payload [DATE] 08:10:17 Vehicle Charging Restarted Plug 0…" at bounding box center [1041, 486] width 1016 height 436
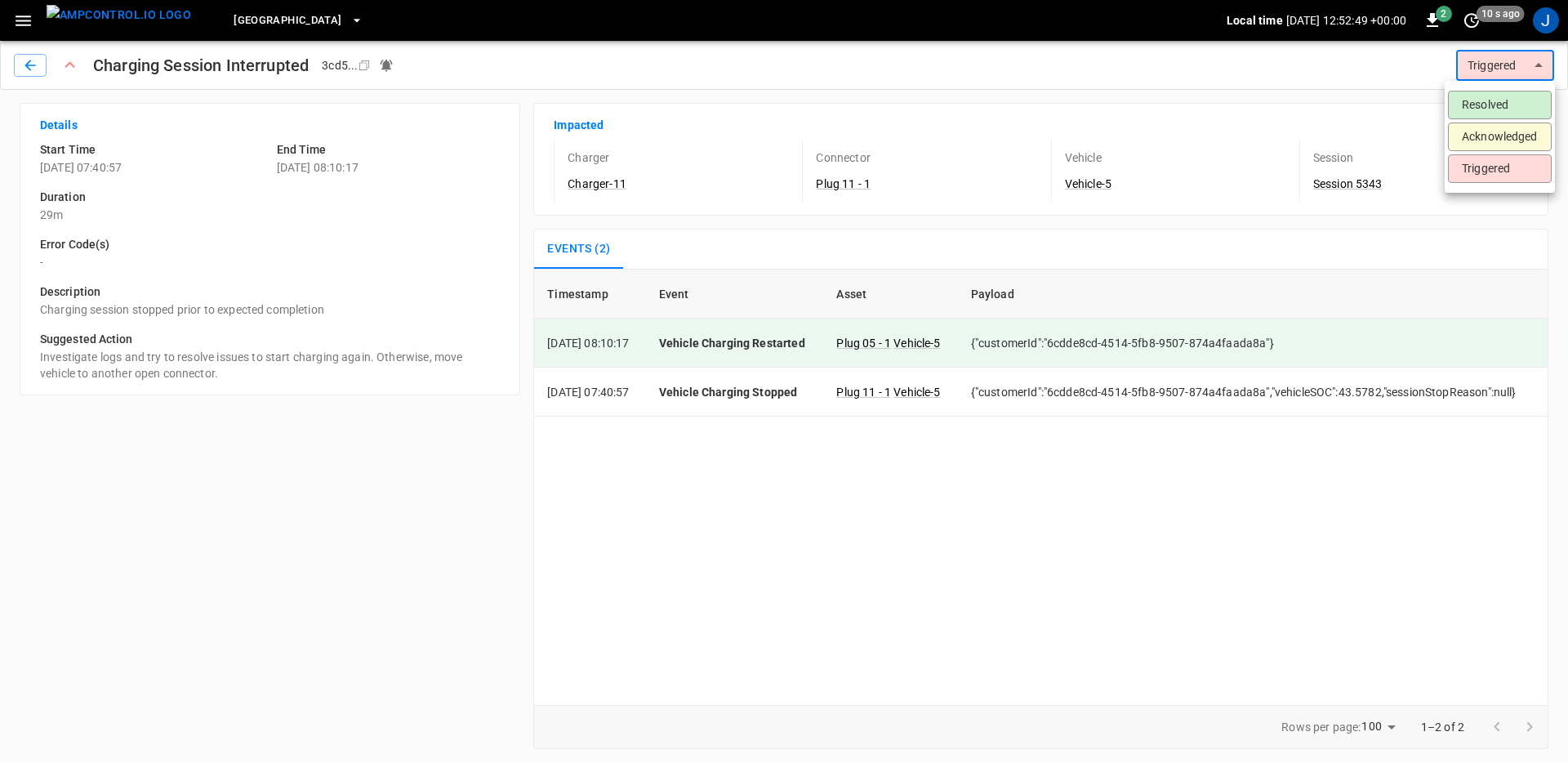
click at [1503, 50] on body "[GEOGRAPHIC_DATA] South Local time [DATE] 12:52:49 +00:00 2 10 s ago J Charging…" at bounding box center [784, 381] width 1568 height 762
click at [1487, 132] on li "Acknowledged" at bounding box center [1500, 136] width 104 height 28
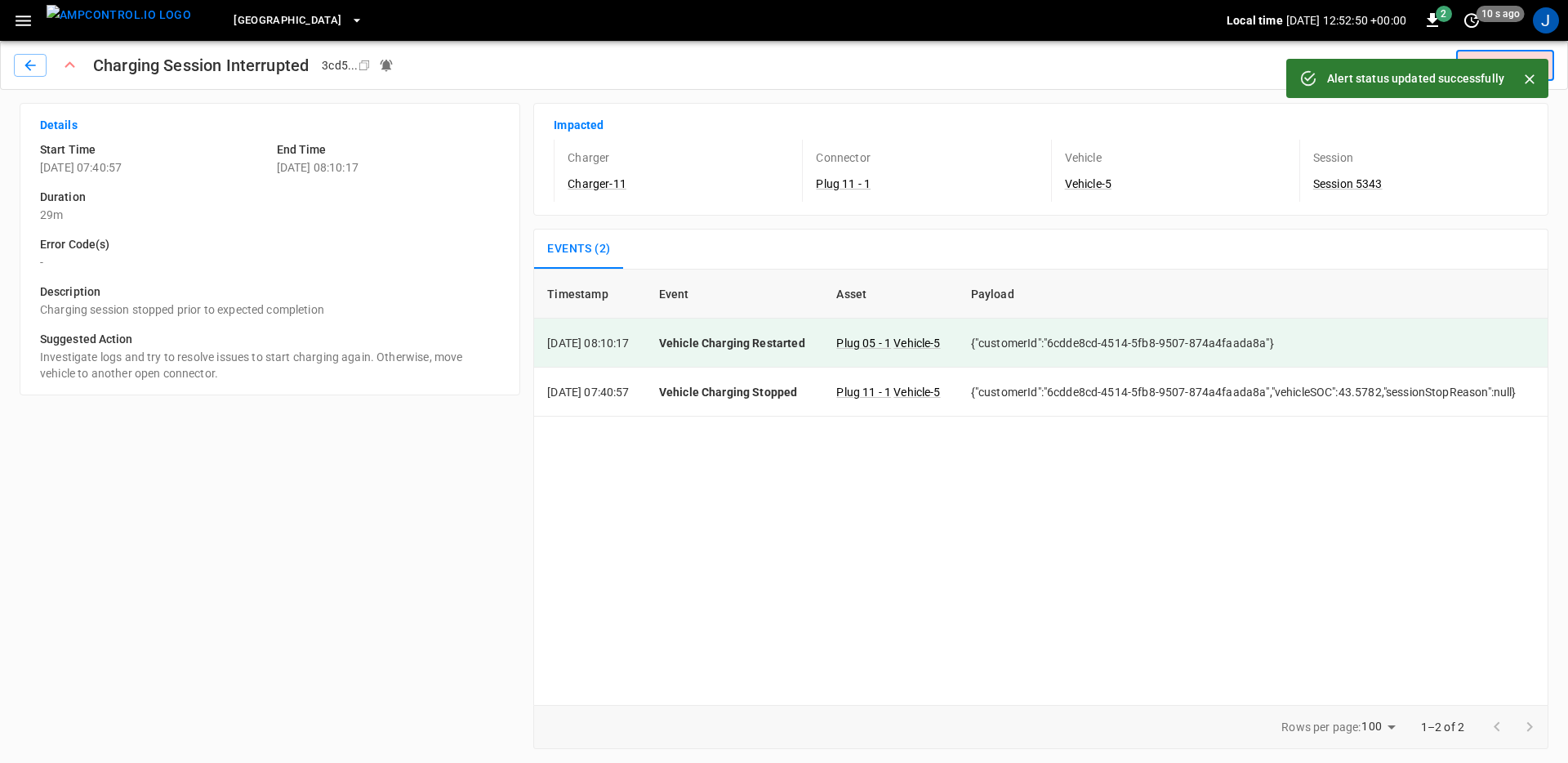
type input "**********"
click at [696, 572] on div "Timestamp Event Asset Payload [DATE] 08:10:17 Vehicle Charging Restarted Plug 0…" at bounding box center [1041, 486] width 1016 height 436
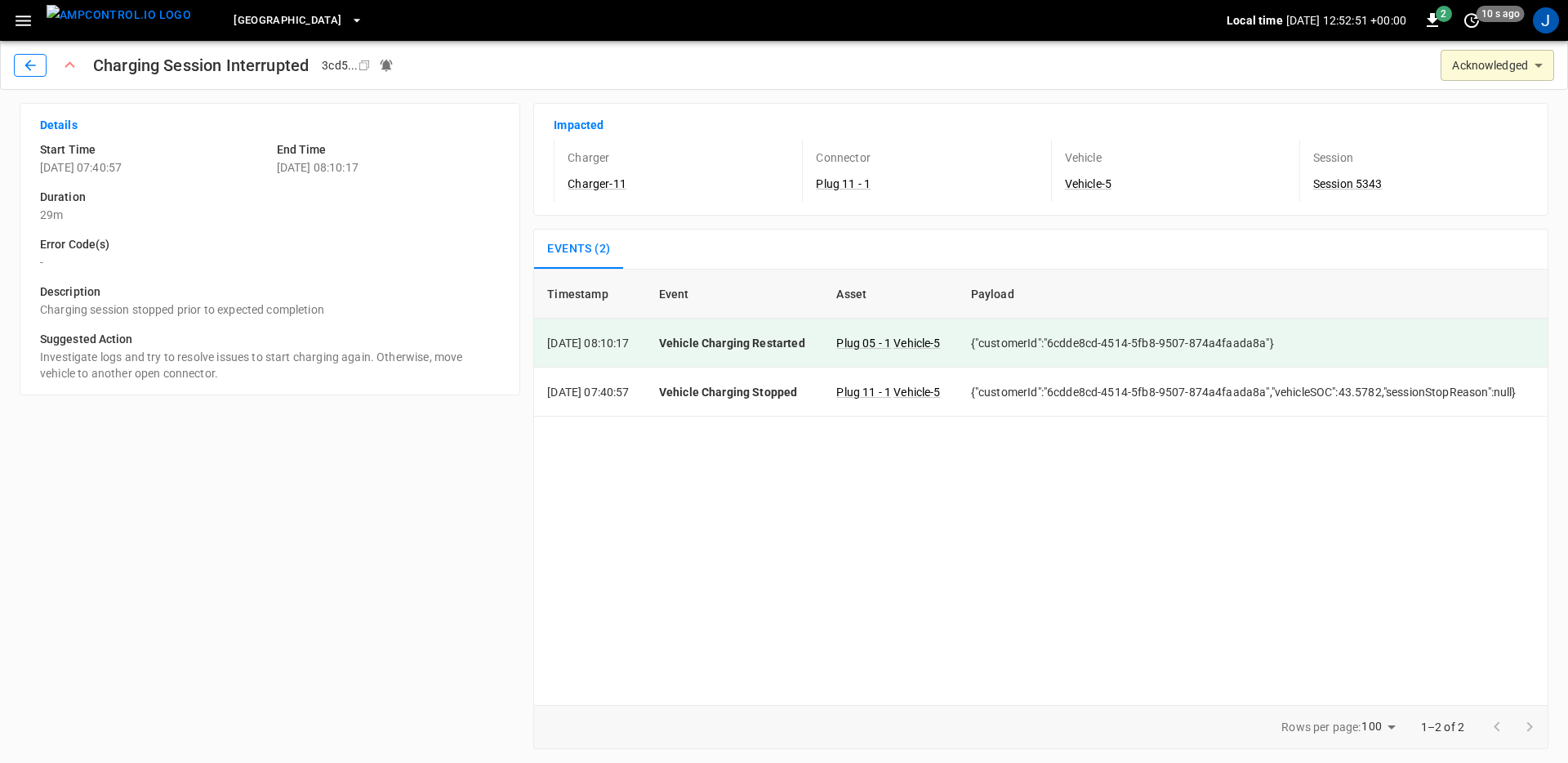
click at [32, 55] on button "button" at bounding box center [30, 65] width 33 height 23
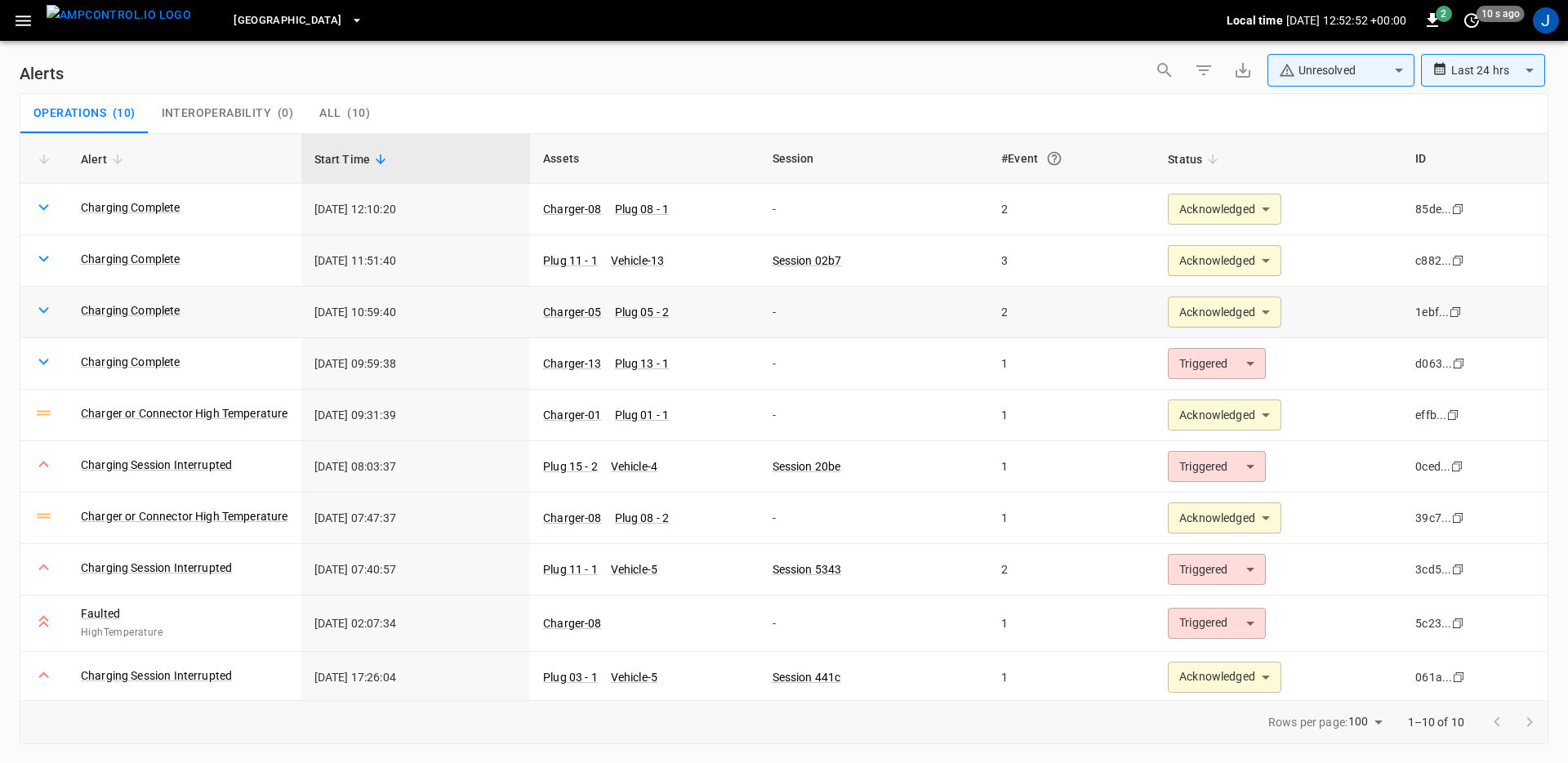
scroll to position [3, 0]
type input "**********"
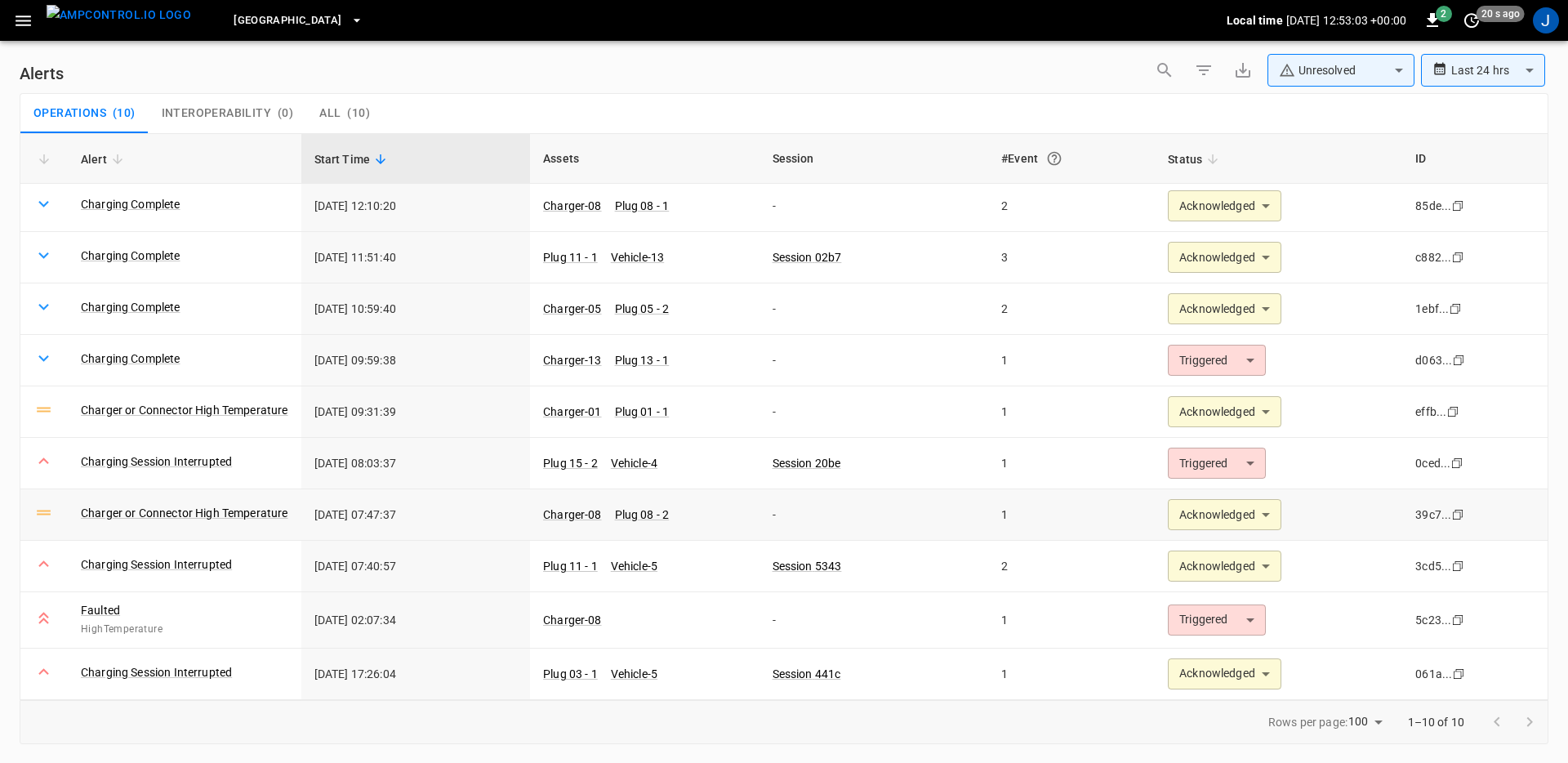
scroll to position [0, 0]
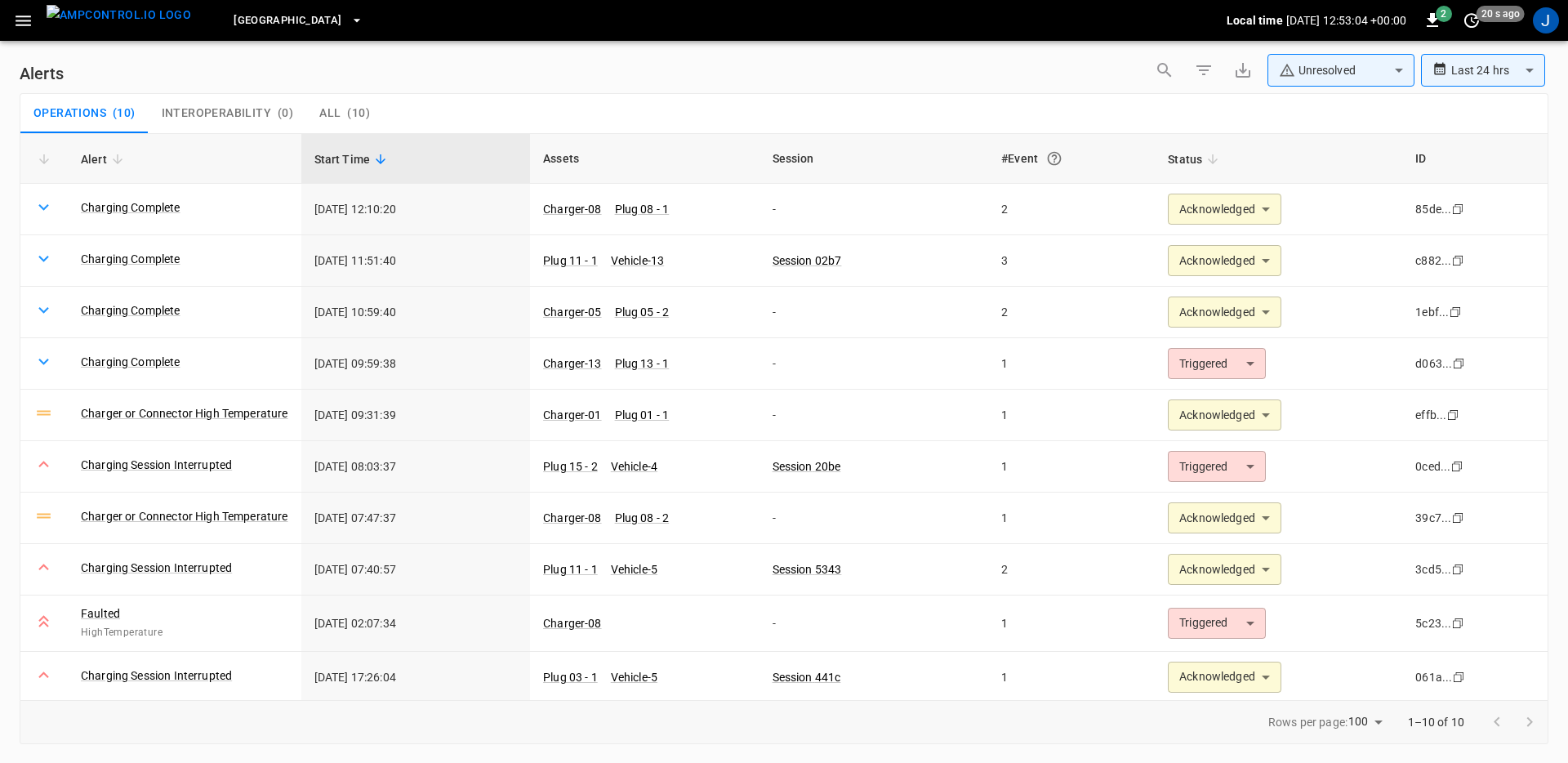
click at [1210, 56] on button "0" at bounding box center [1204, 70] width 33 height 33
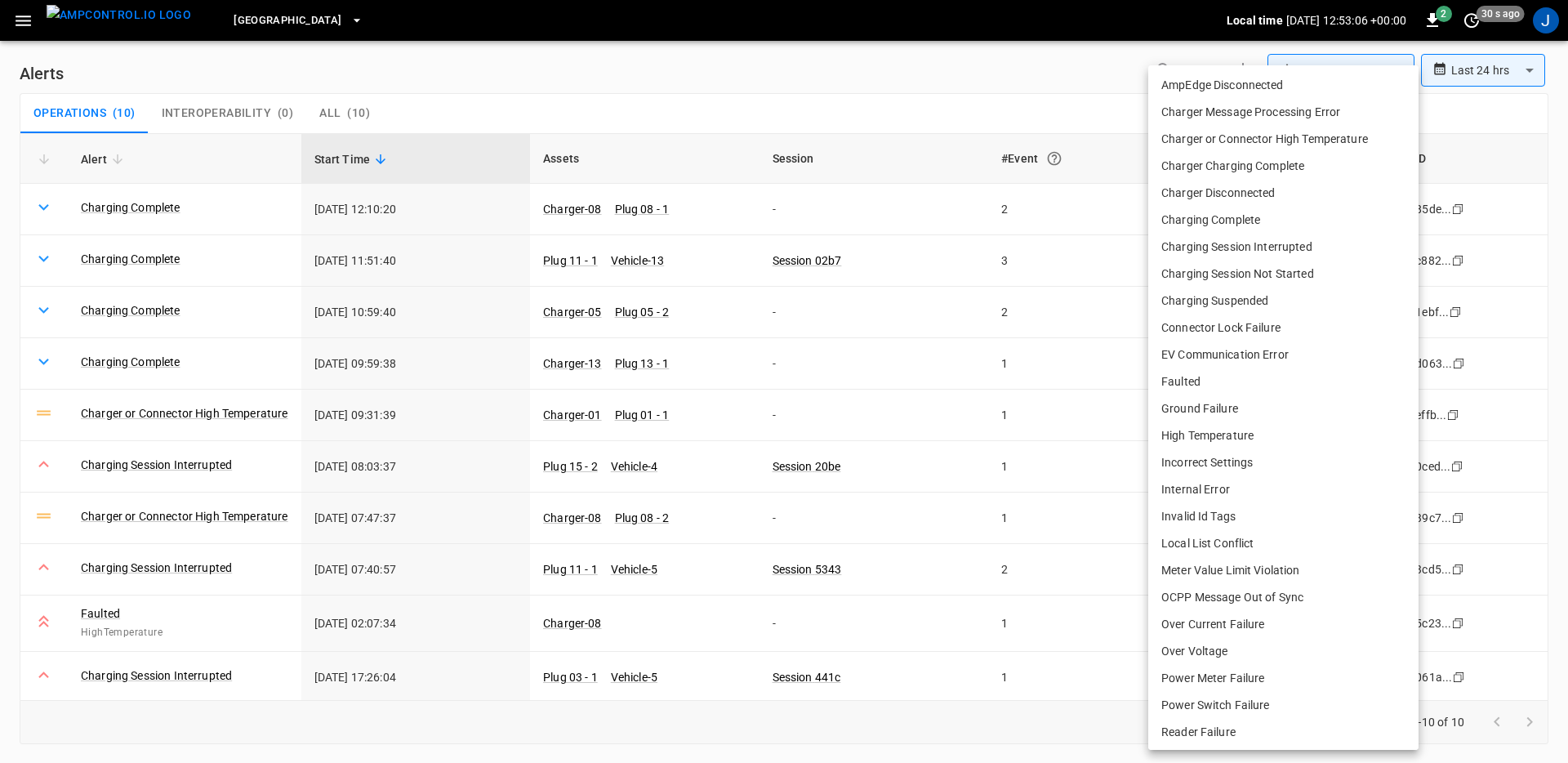
click at [1270, 162] on body "**********" at bounding box center [784, 378] width 1568 height 757
click at [1253, 185] on li "Charger Disconnected" at bounding box center [1283, 193] width 270 height 27
type input "**********"
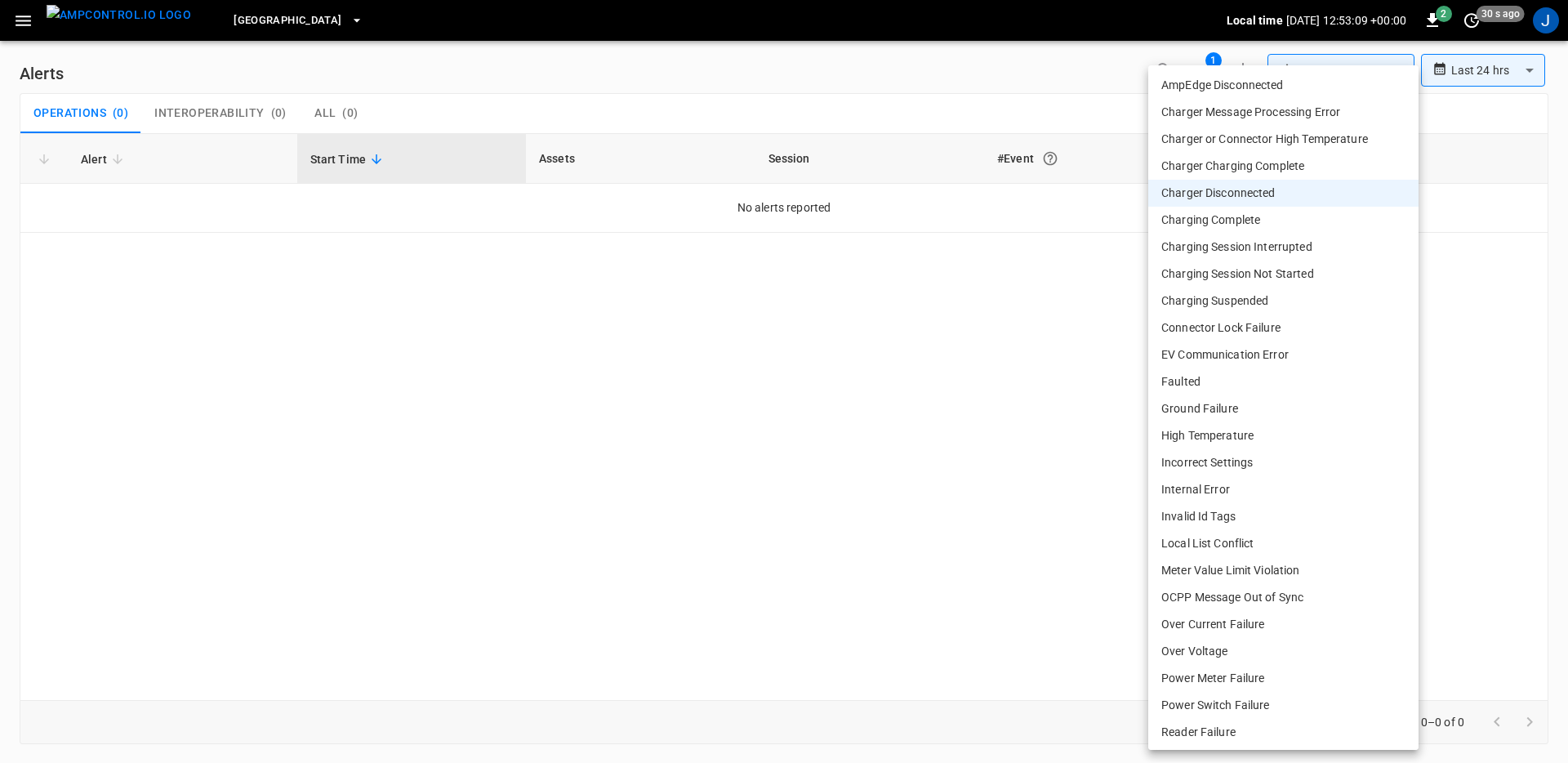
drag, startPoint x: 979, startPoint y: 343, endPoint x: 1230, endPoint y: 195, distance: 291.4
click at [979, 343] on div at bounding box center [784, 381] width 1568 height 763
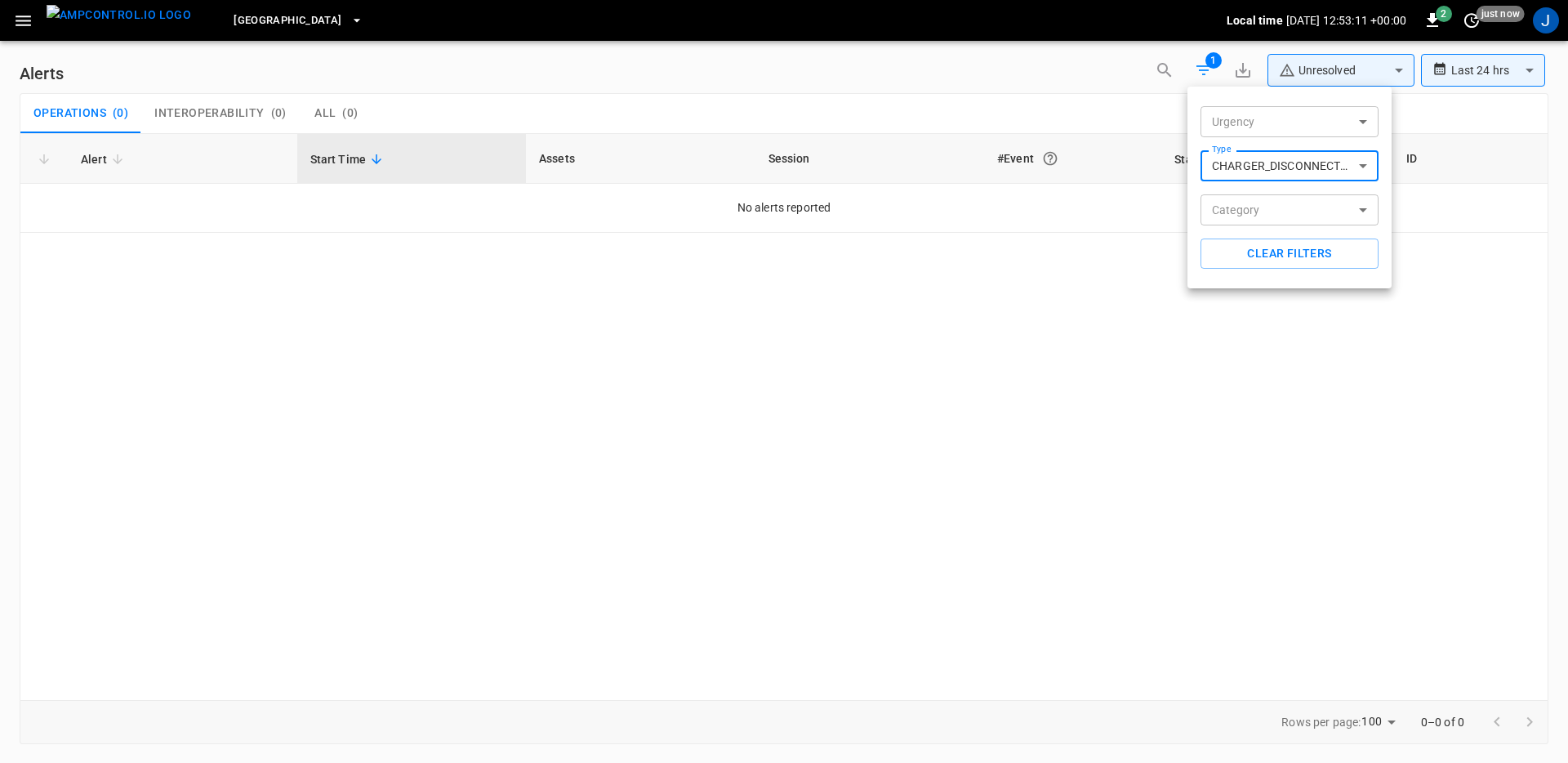
click at [1360, 81] on div at bounding box center [784, 381] width 1568 height 763
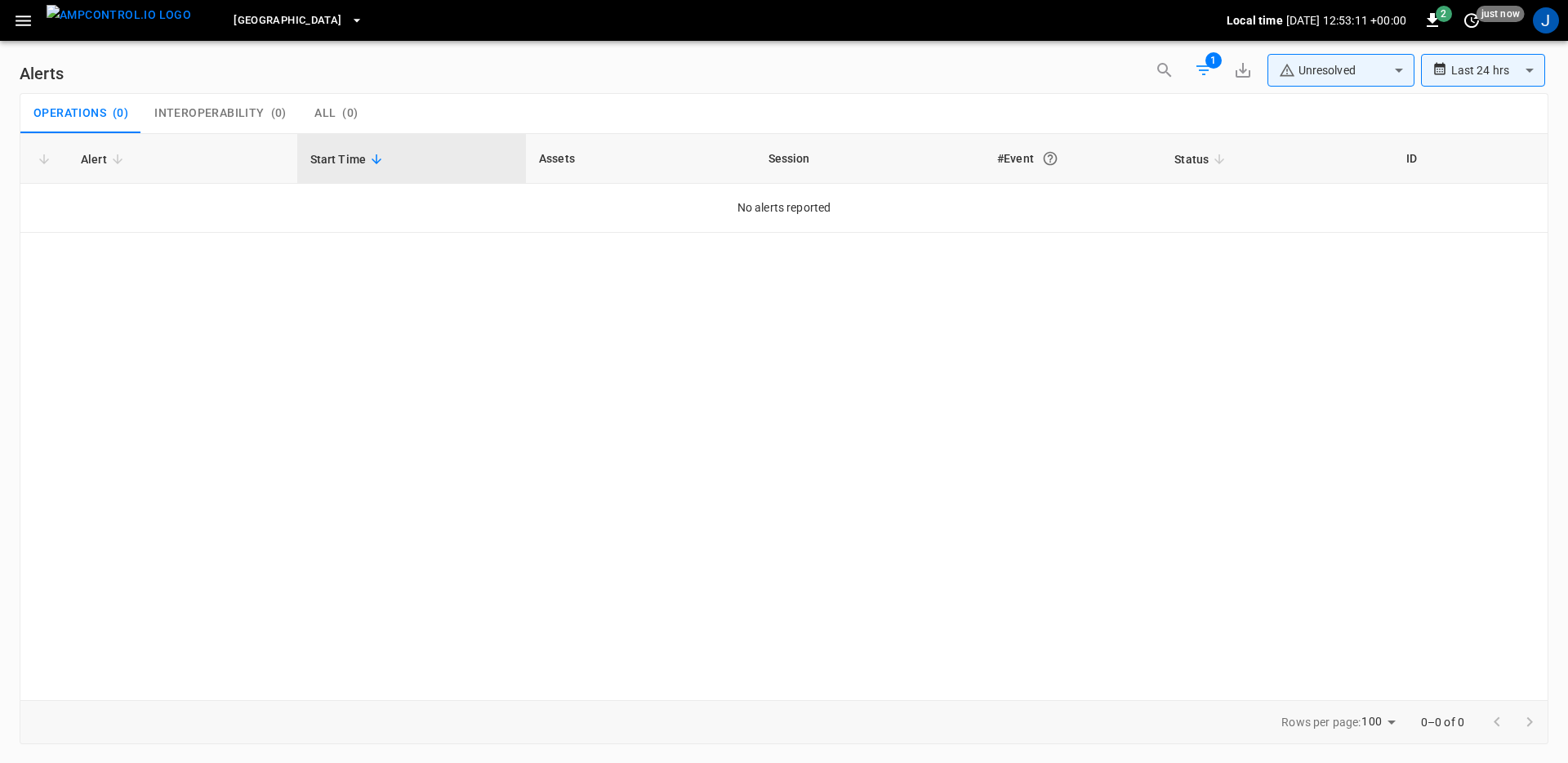
click at [1368, 72] on div "**********" at bounding box center [784, 381] width 1568 height 763
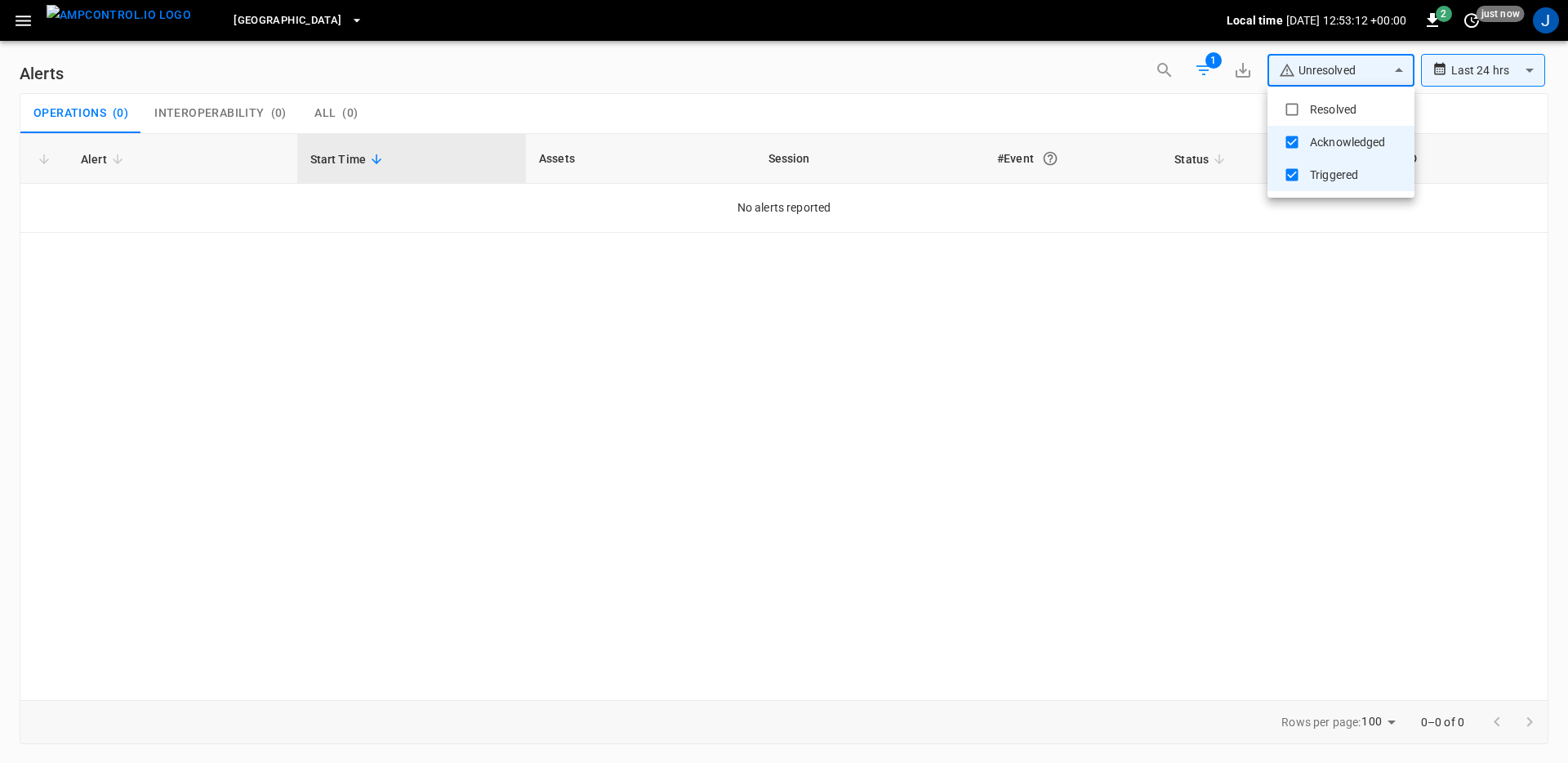
click at [1368, 71] on body "**********" at bounding box center [784, 378] width 1568 height 757
click at [1317, 104] on li "Resolved" at bounding box center [1341, 109] width 147 height 33
type input "**********"
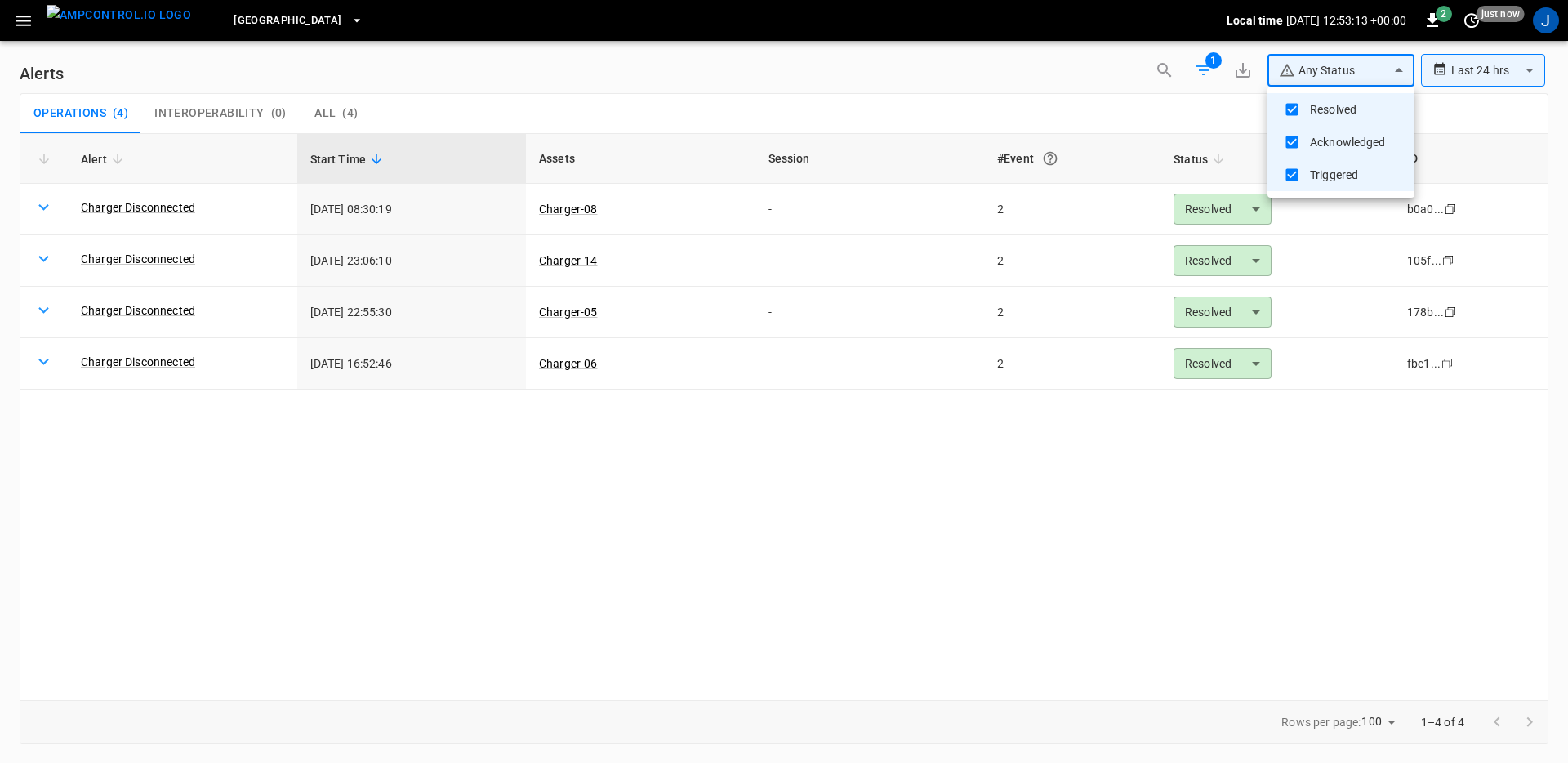
click at [843, 541] on div at bounding box center [784, 381] width 1568 height 763
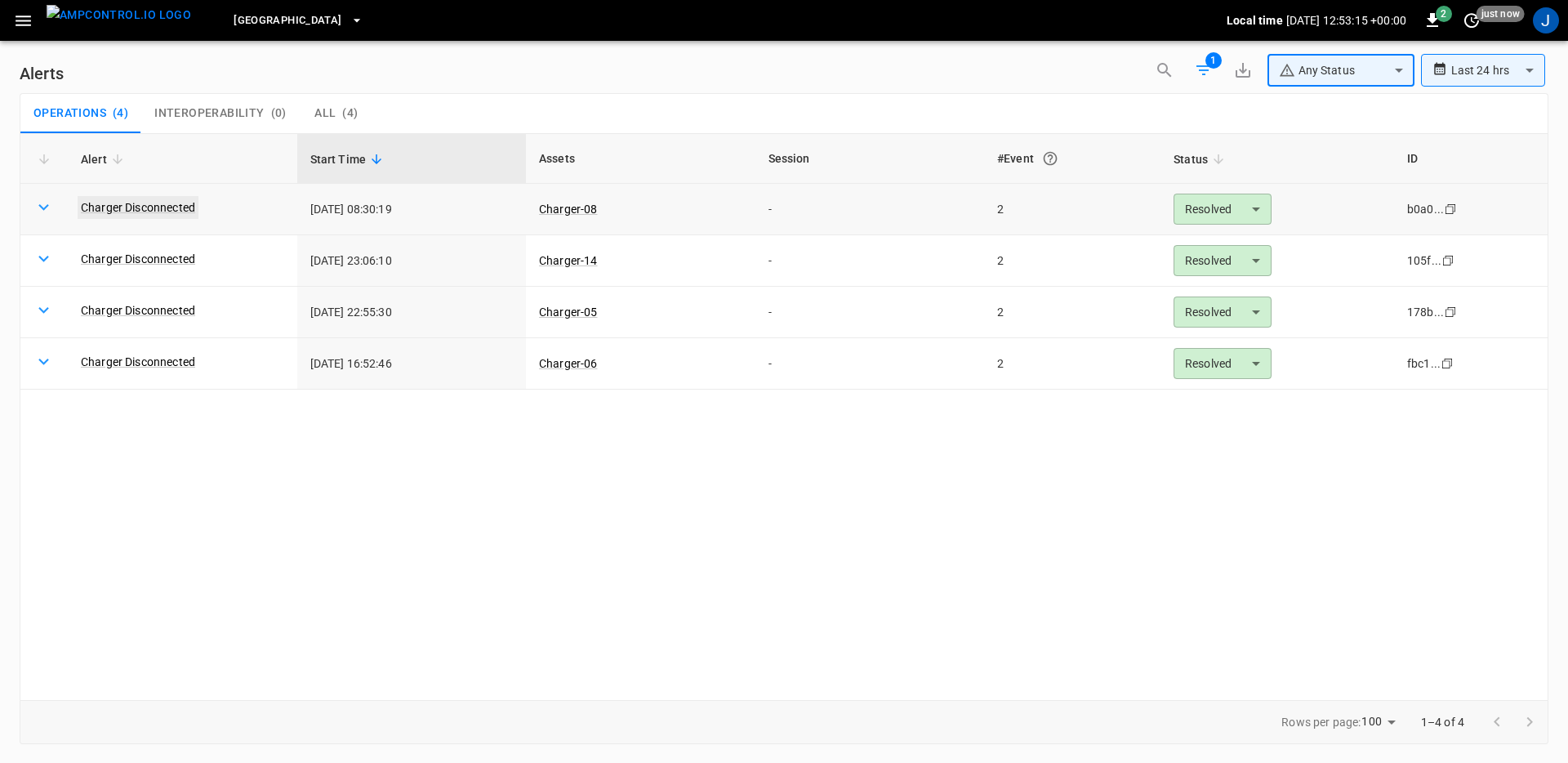
click at [163, 200] on link "Charger Disconnected" at bounding box center [137, 207] width 120 height 23
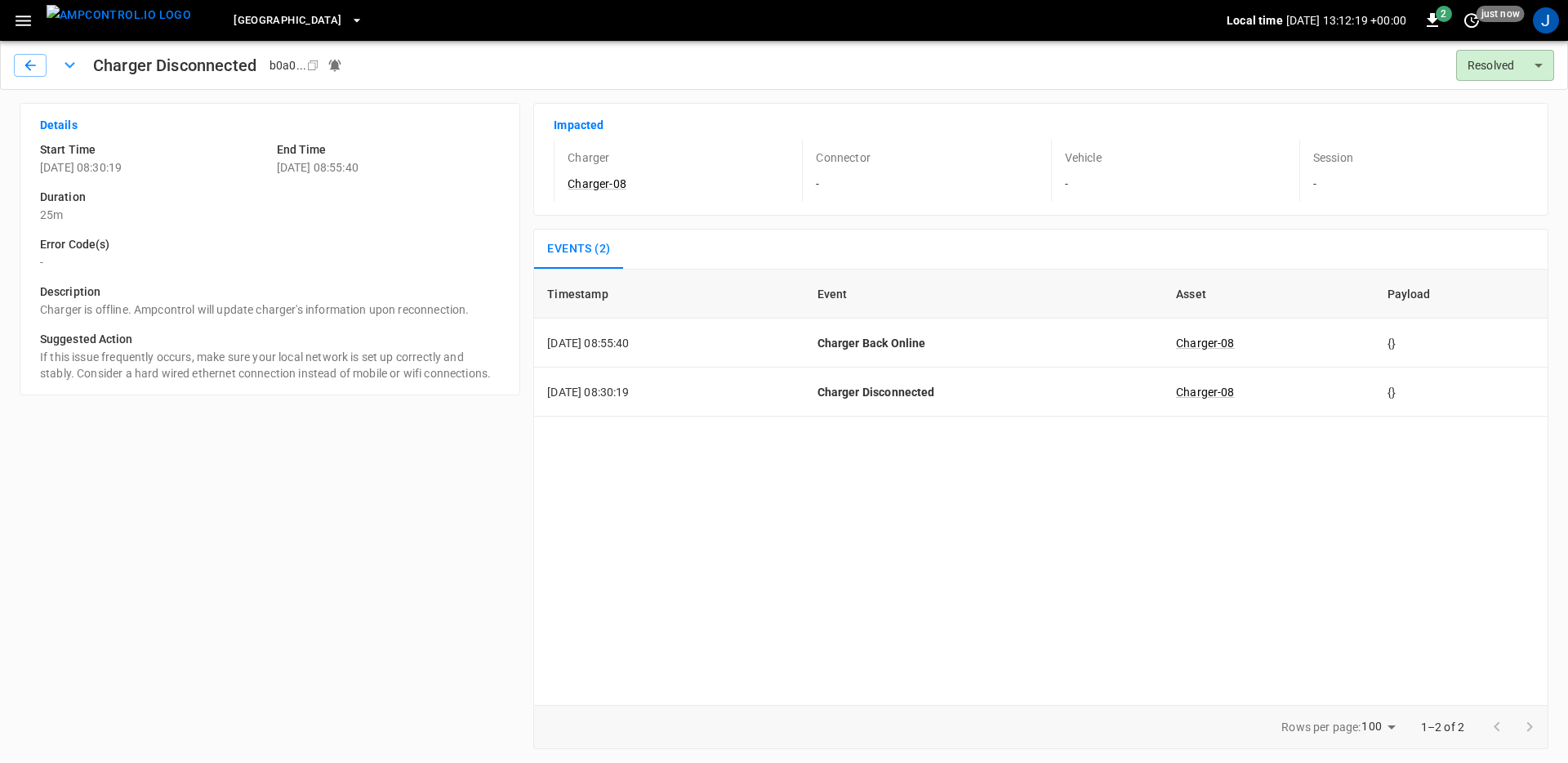
click at [127, 12] on img "menu" at bounding box center [119, 15] width 145 height 21
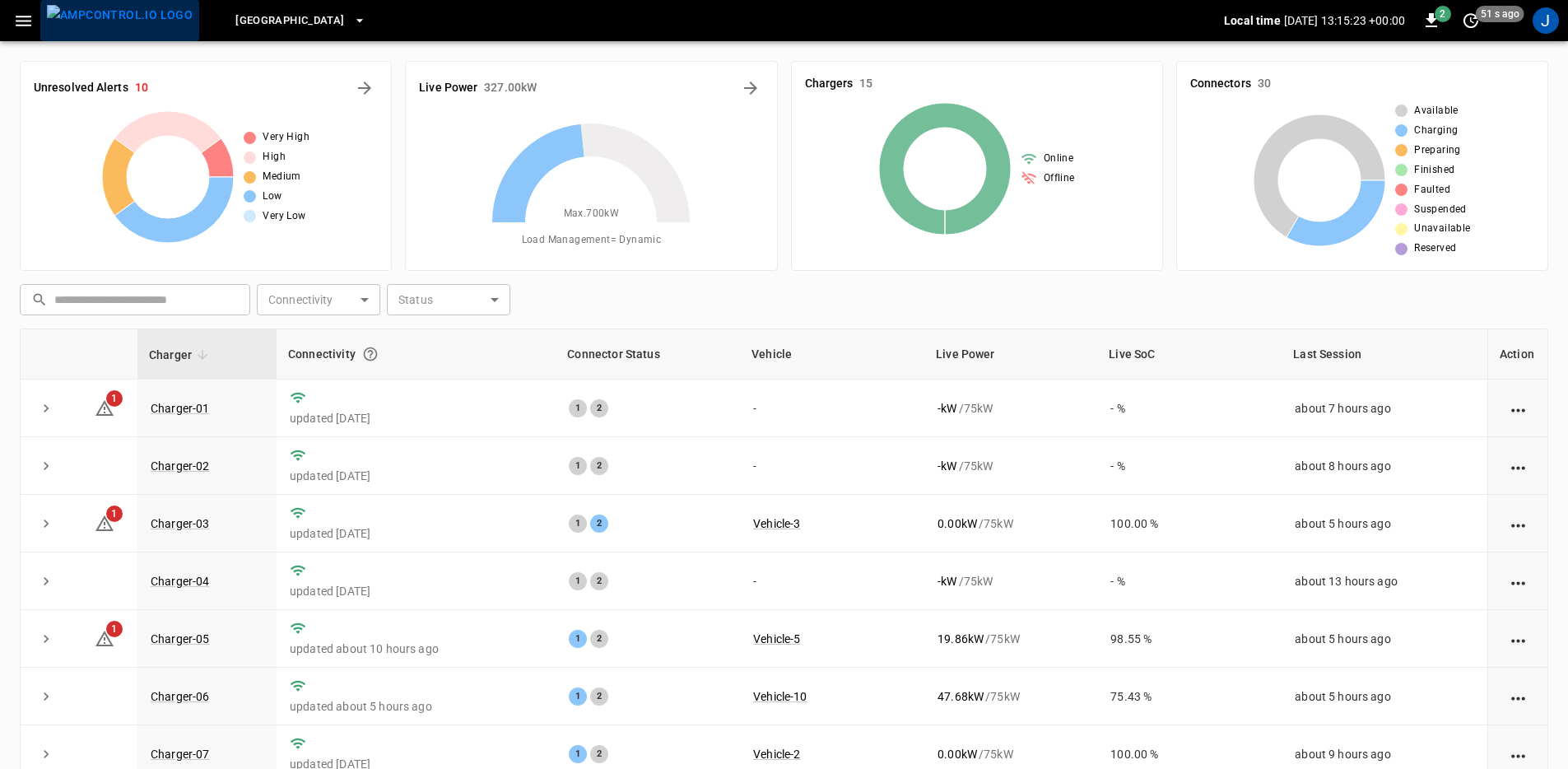
click at [130, 26] on img "menu" at bounding box center [120, 15] width 146 height 21
click at [1545, 24] on div "J" at bounding box center [1546, 21] width 27 height 27
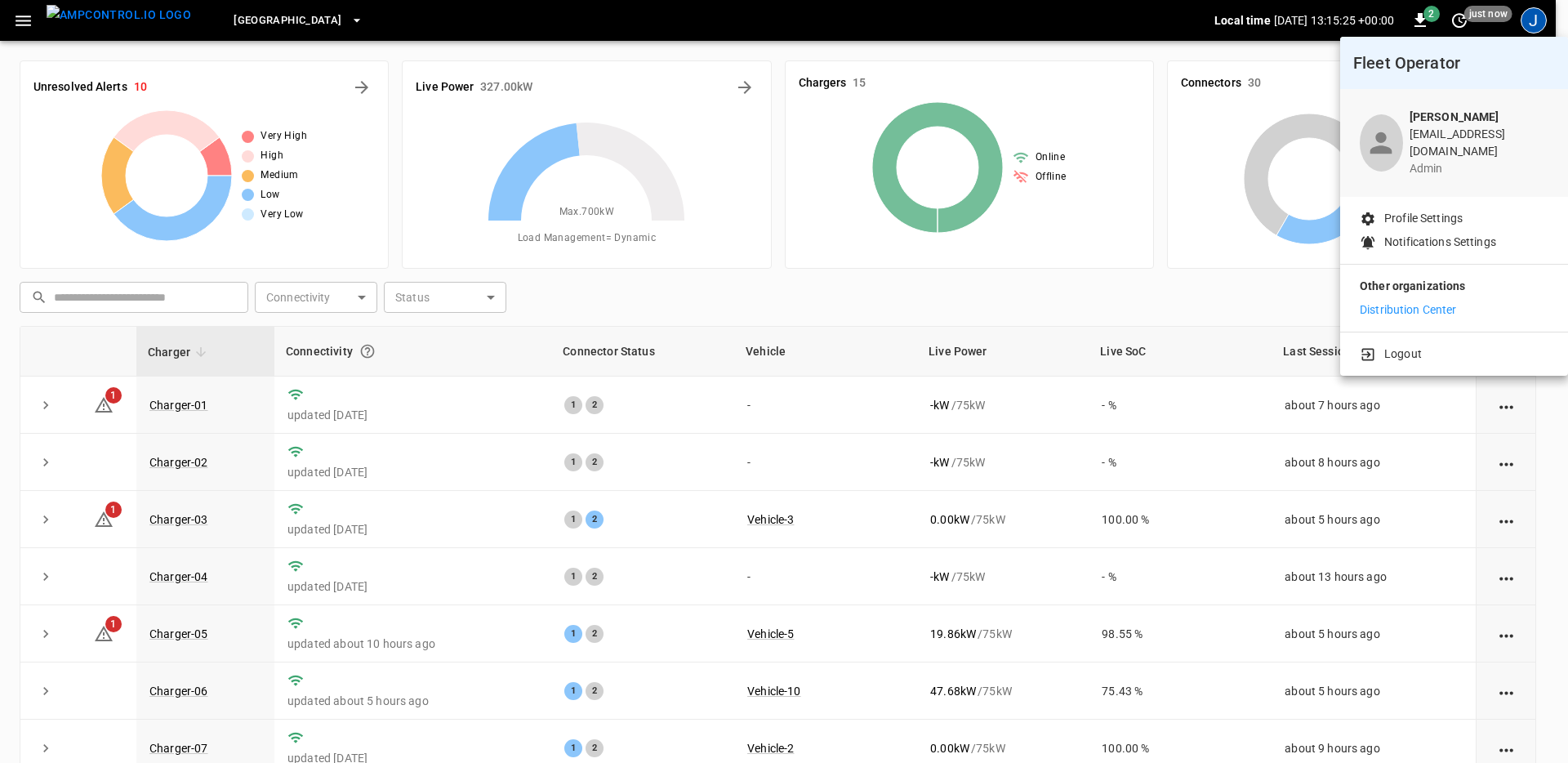
click at [1416, 332] on div "Logout" at bounding box center [1454, 350] width 228 height 37
click at [1416, 345] on p "Logout" at bounding box center [1403, 354] width 38 height 17
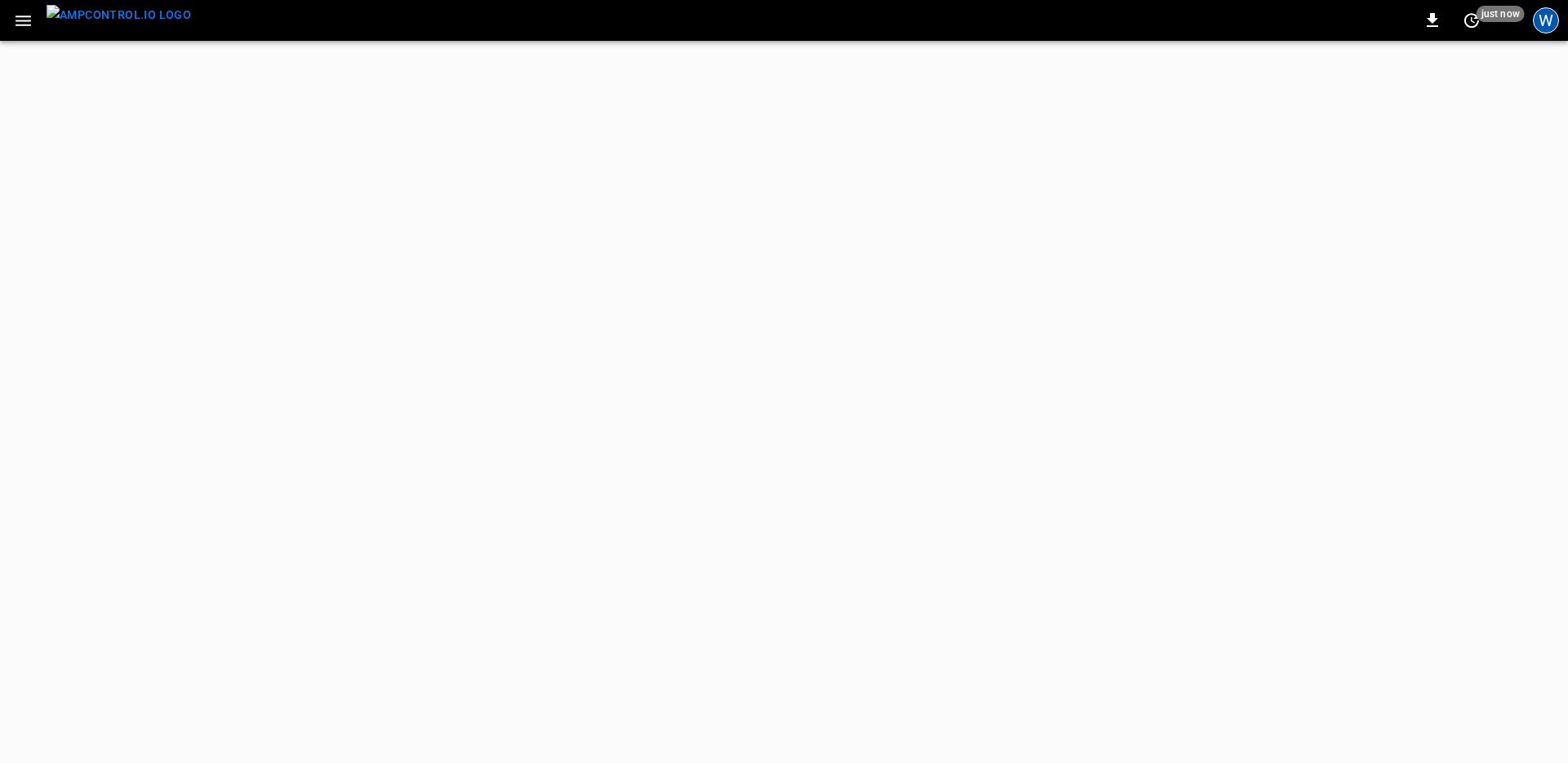
click at [1543, 24] on div "W" at bounding box center [1546, 21] width 26 height 26
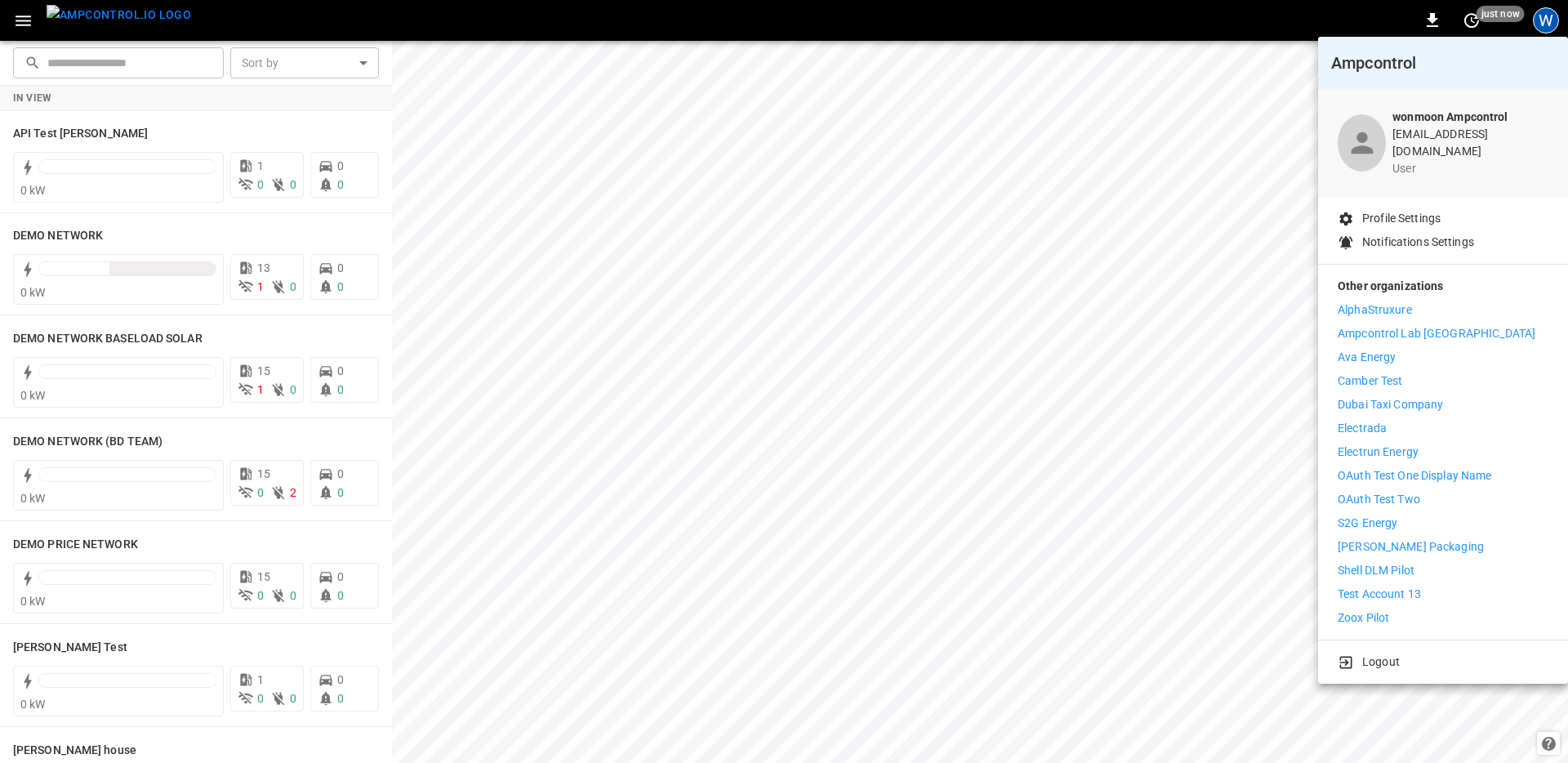
click at [1382, 640] on div "Logout" at bounding box center [1444, 658] width 250 height 37
click at [1382, 653] on p "Logout" at bounding box center [1382, 661] width 38 height 17
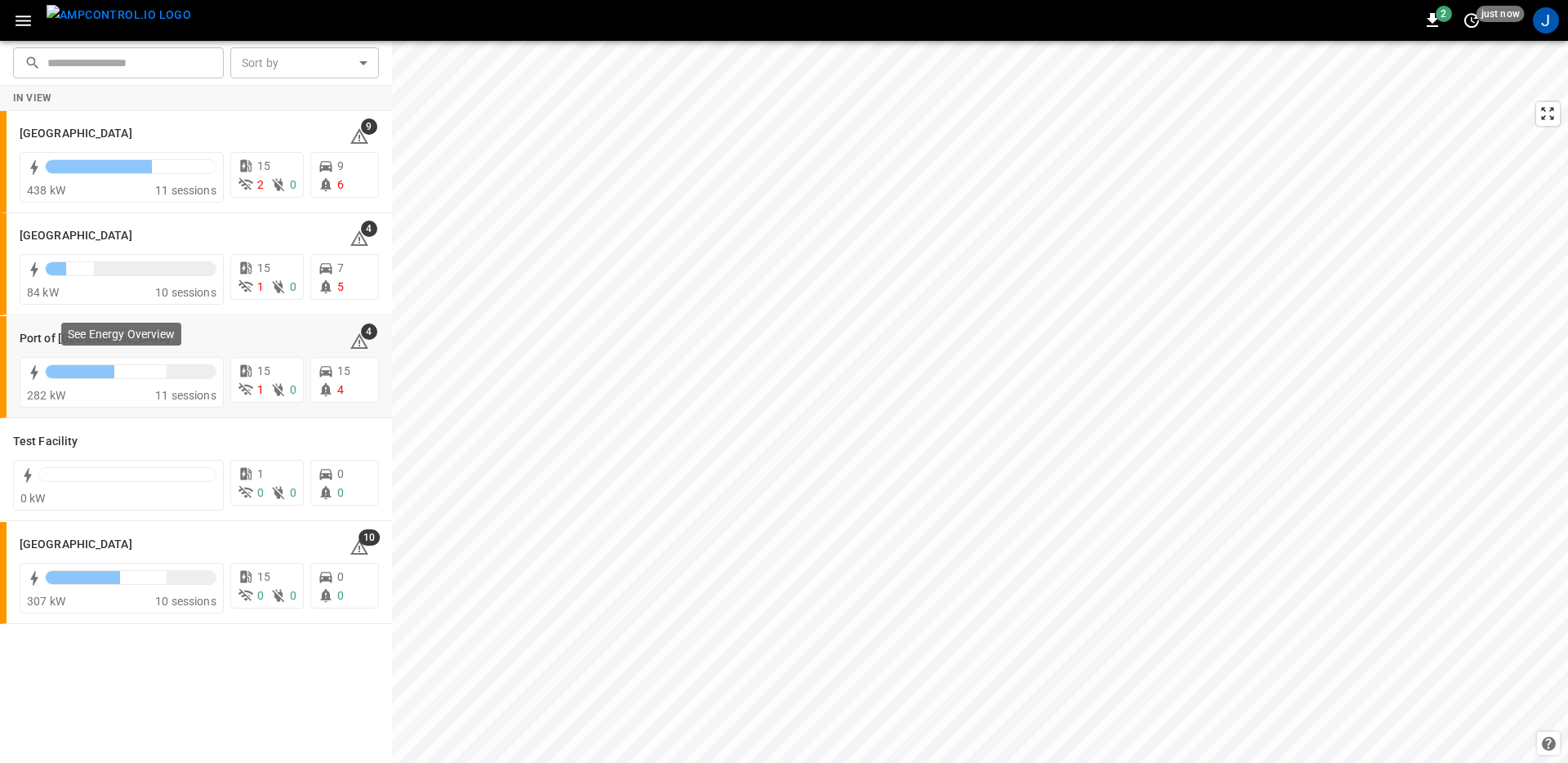
click at [129, 332] on p "See Energy Overview" at bounding box center [121, 333] width 107 height 16
click at [197, 553] on div "[GEOGRAPHIC_DATA]" at bounding box center [175, 544] width 311 height 20
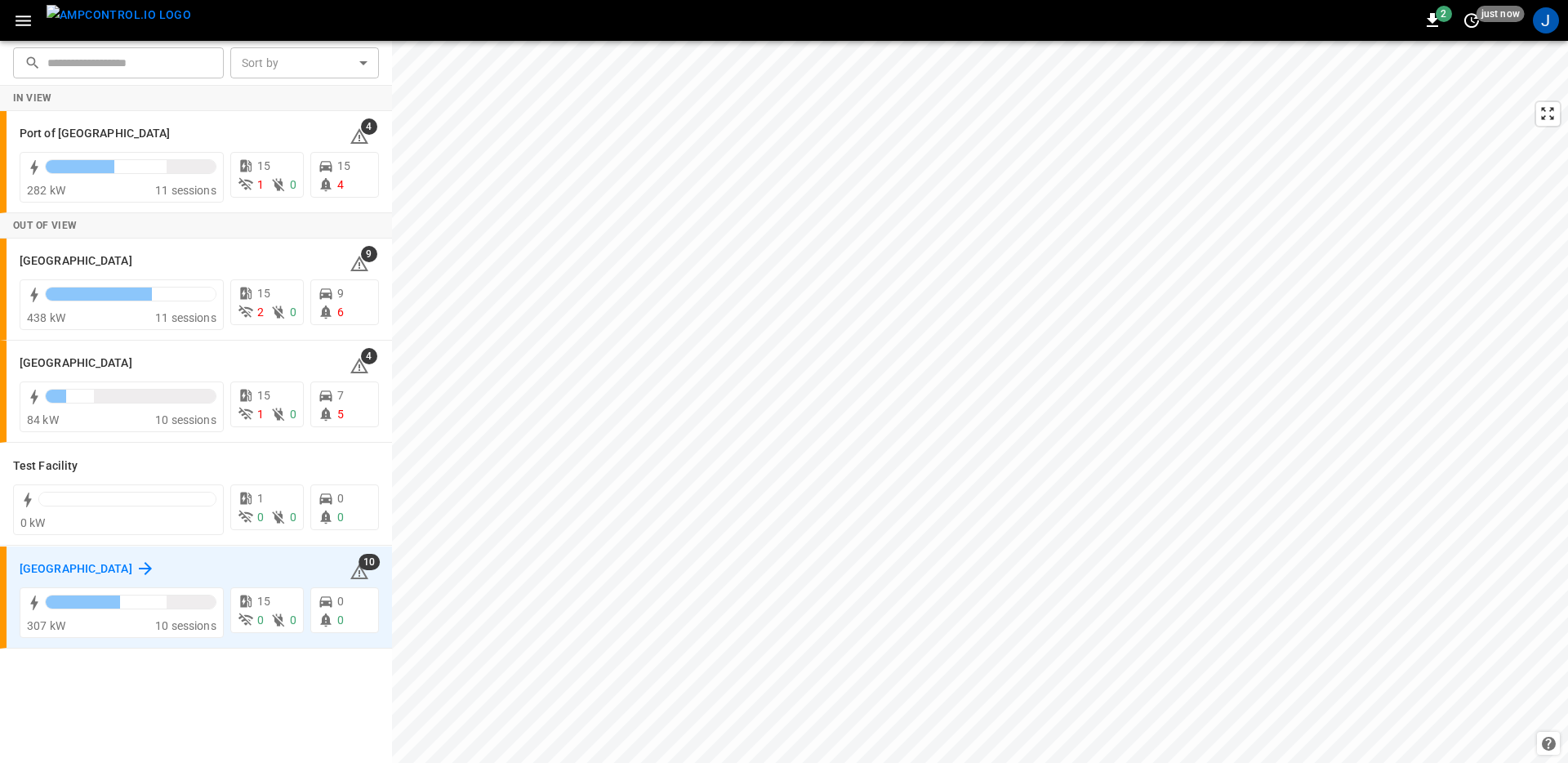
click at [111, 556] on div "Toronto South 10" at bounding box center [200, 568] width 360 height 31
click at [136, 561] on icon at bounding box center [145, 568] width 20 height 20
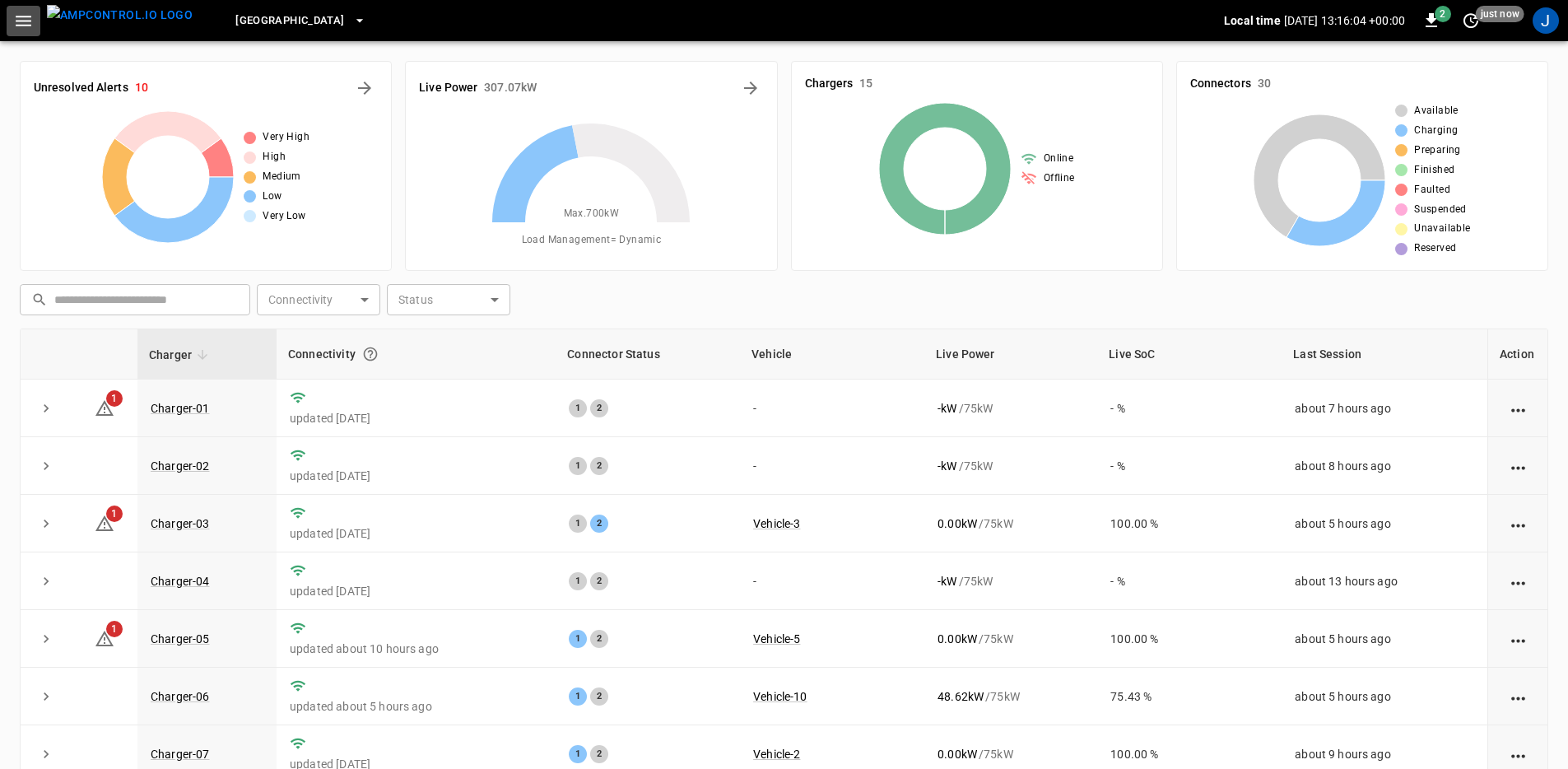
click at [28, 26] on icon "button" at bounding box center [24, 21] width 21 height 21
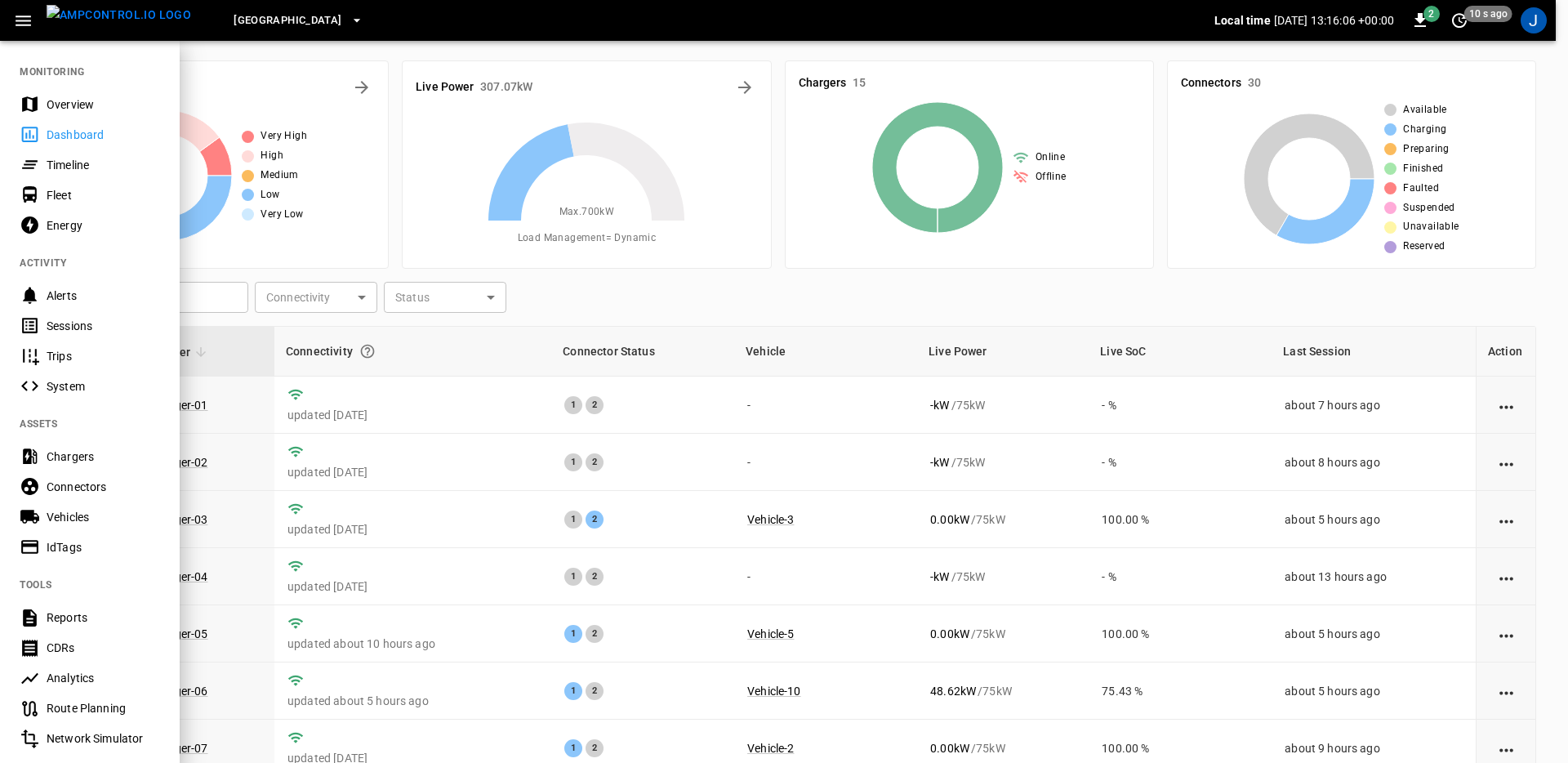
click at [103, 300] on div "Alerts" at bounding box center [103, 294] width 114 height 16
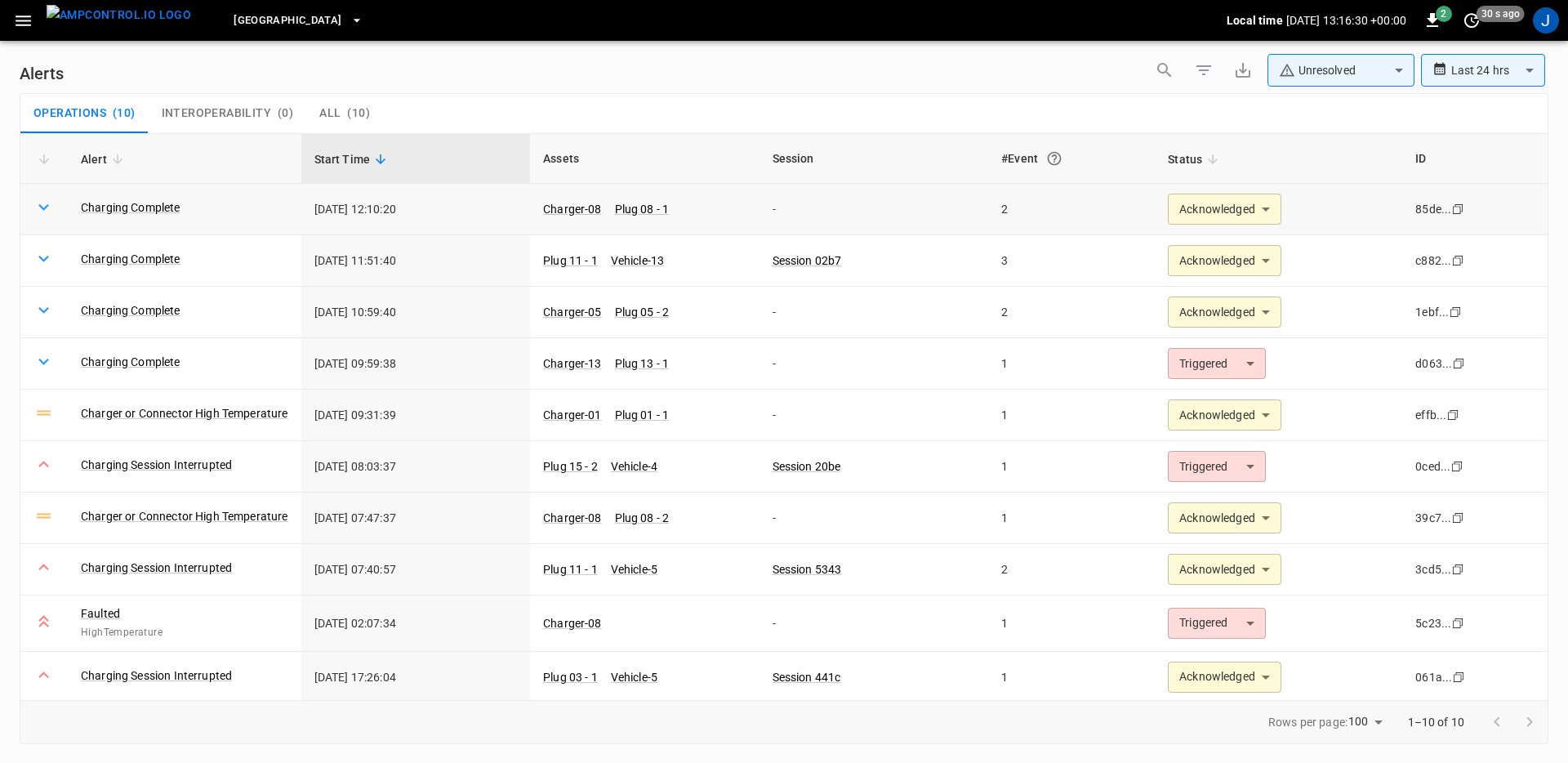
click at [1221, 214] on body "**********" at bounding box center [784, 378] width 1568 height 757
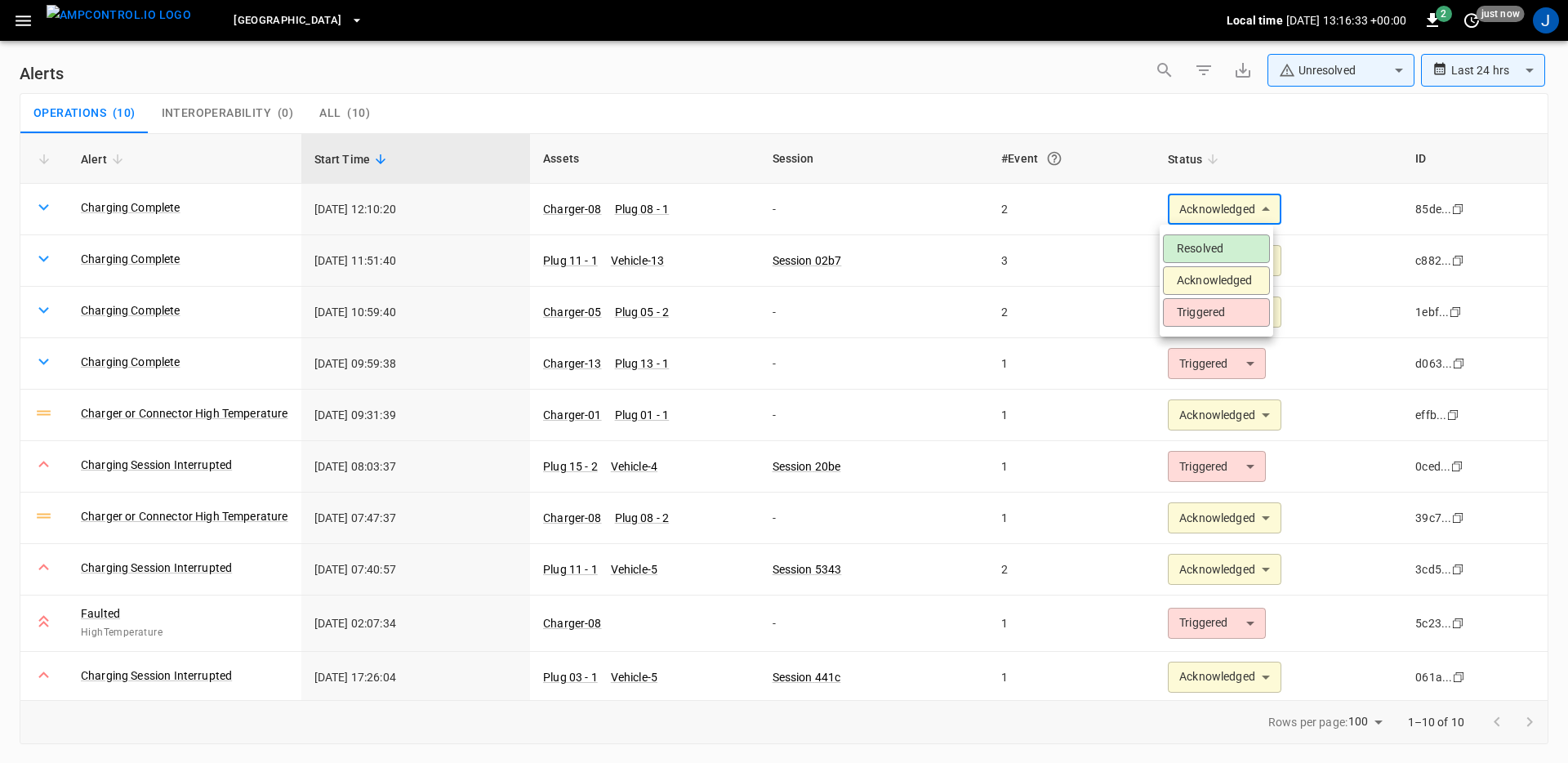
click at [1153, 115] on div at bounding box center [784, 381] width 1568 height 763
click at [1349, 72] on body "**********" at bounding box center [784, 378] width 1568 height 757
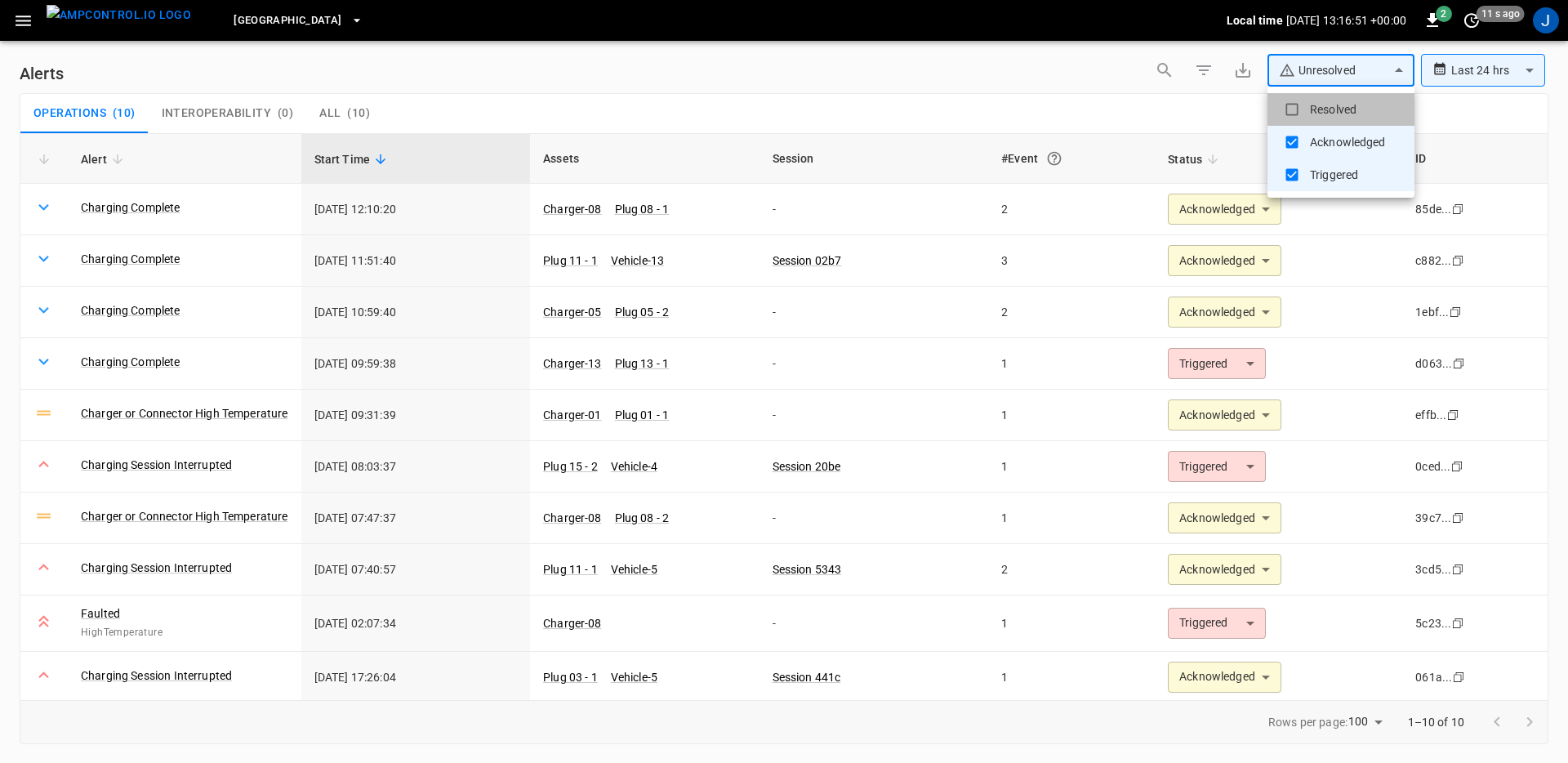
click at [1337, 106] on li "Resolved" at bounding box center [1341, 109] width 147 height 33
type input "**********"
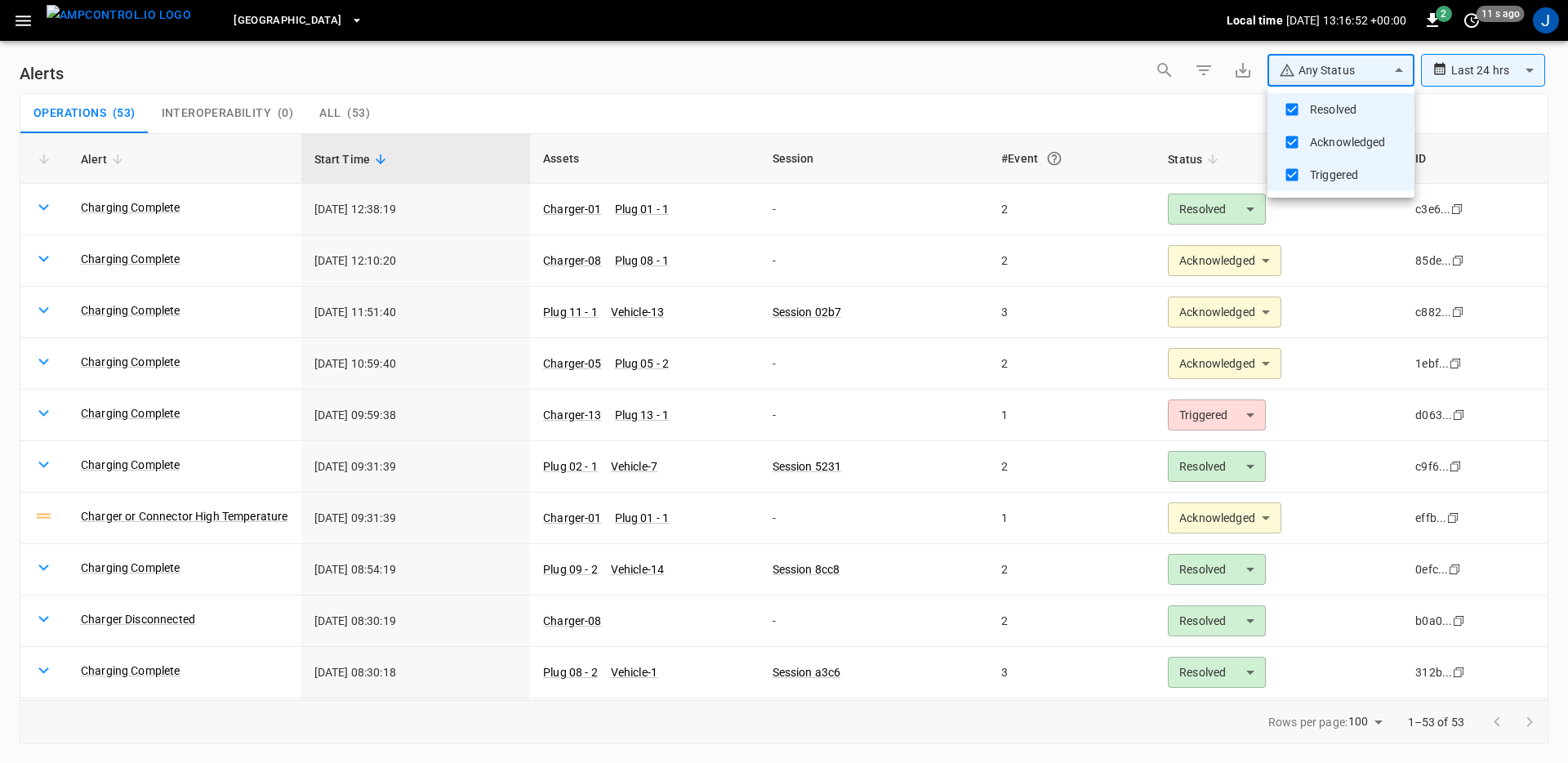
click at [1042, 105] on div at bounding box center [784, 381] width 1568 height 763
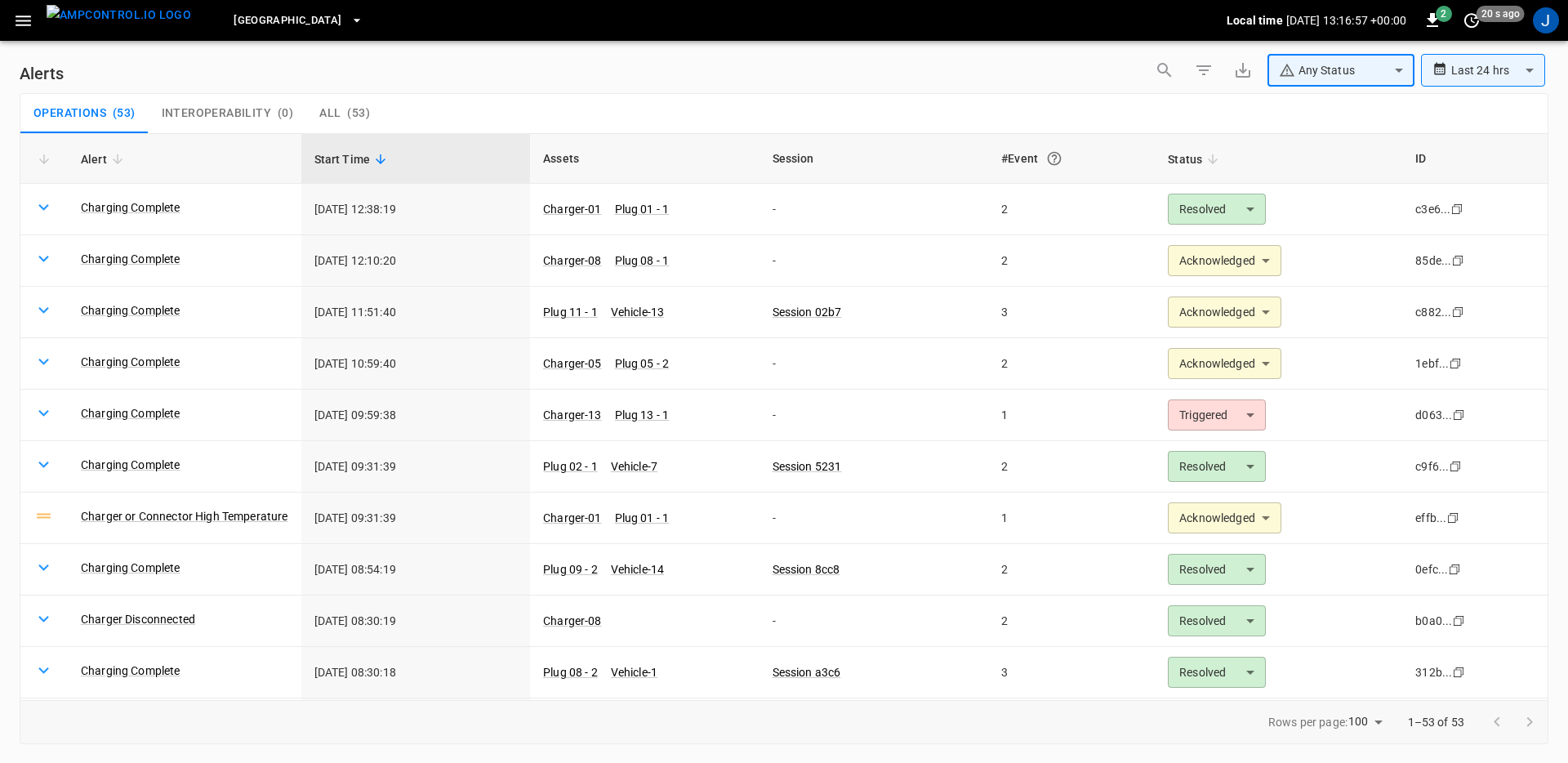
click at [1195, 66] on icon "button" at bounding box center [1204, 70] width 20 height 20
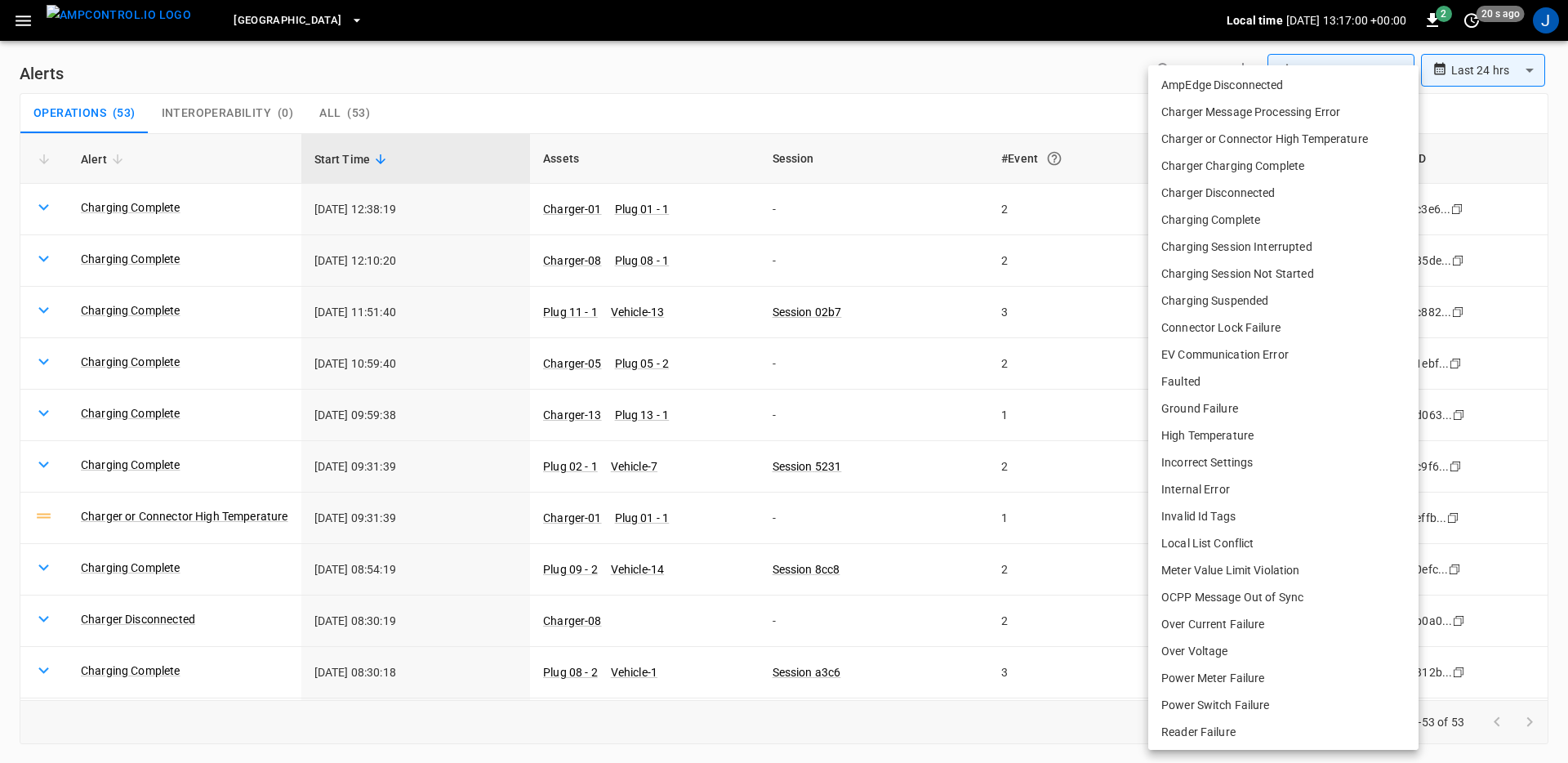
click at [1243, 167] on body "**********" at bounding box center [784, 378] width 1568 height 757
click at [1334, 195] on li "Charger Disconnected" at bounding box center [1283, 193] width 270 height 27
type input "**********"
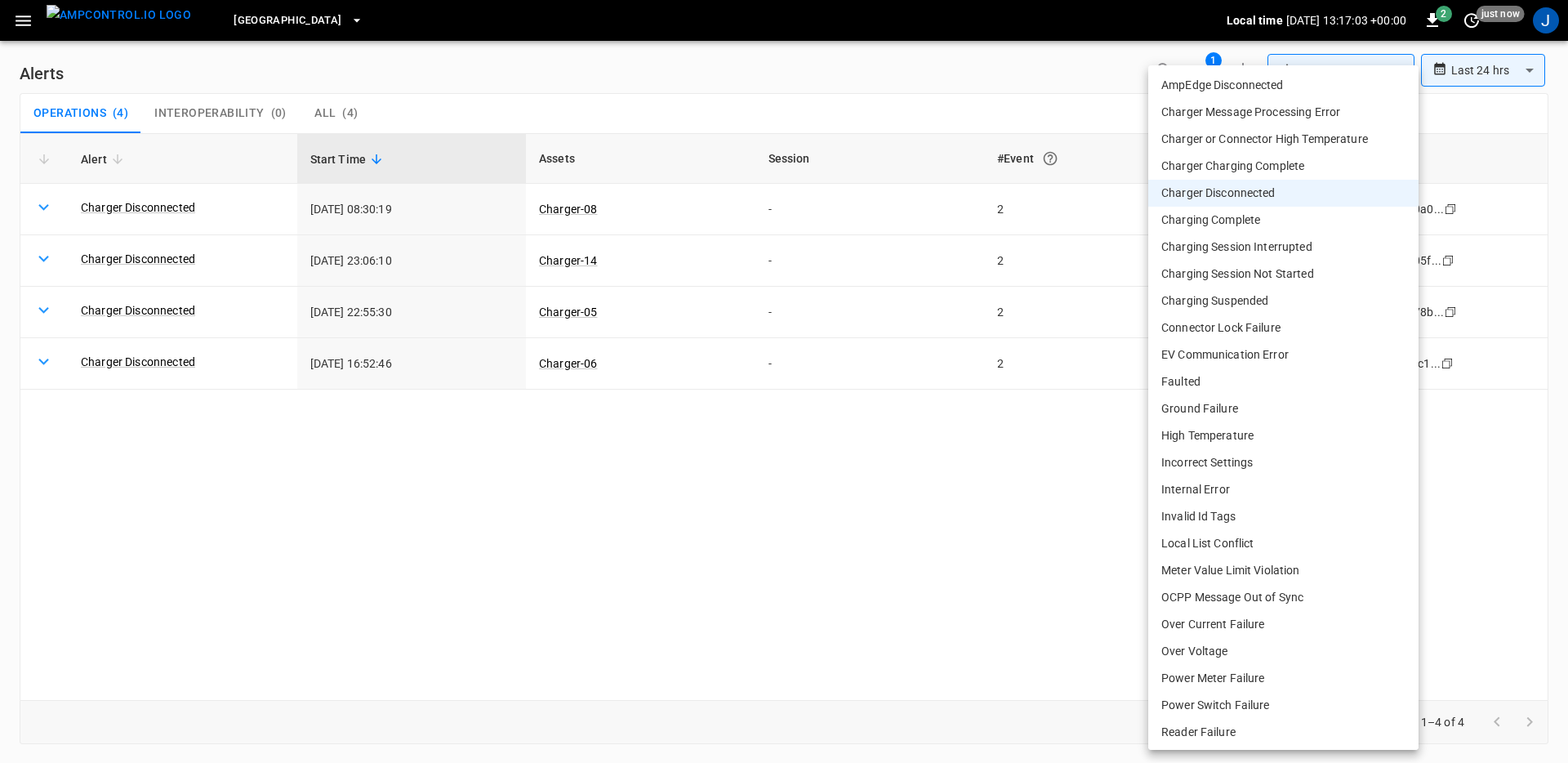
click at [948, 87] on div at bounding box center [784, 381] width 1568 height 763
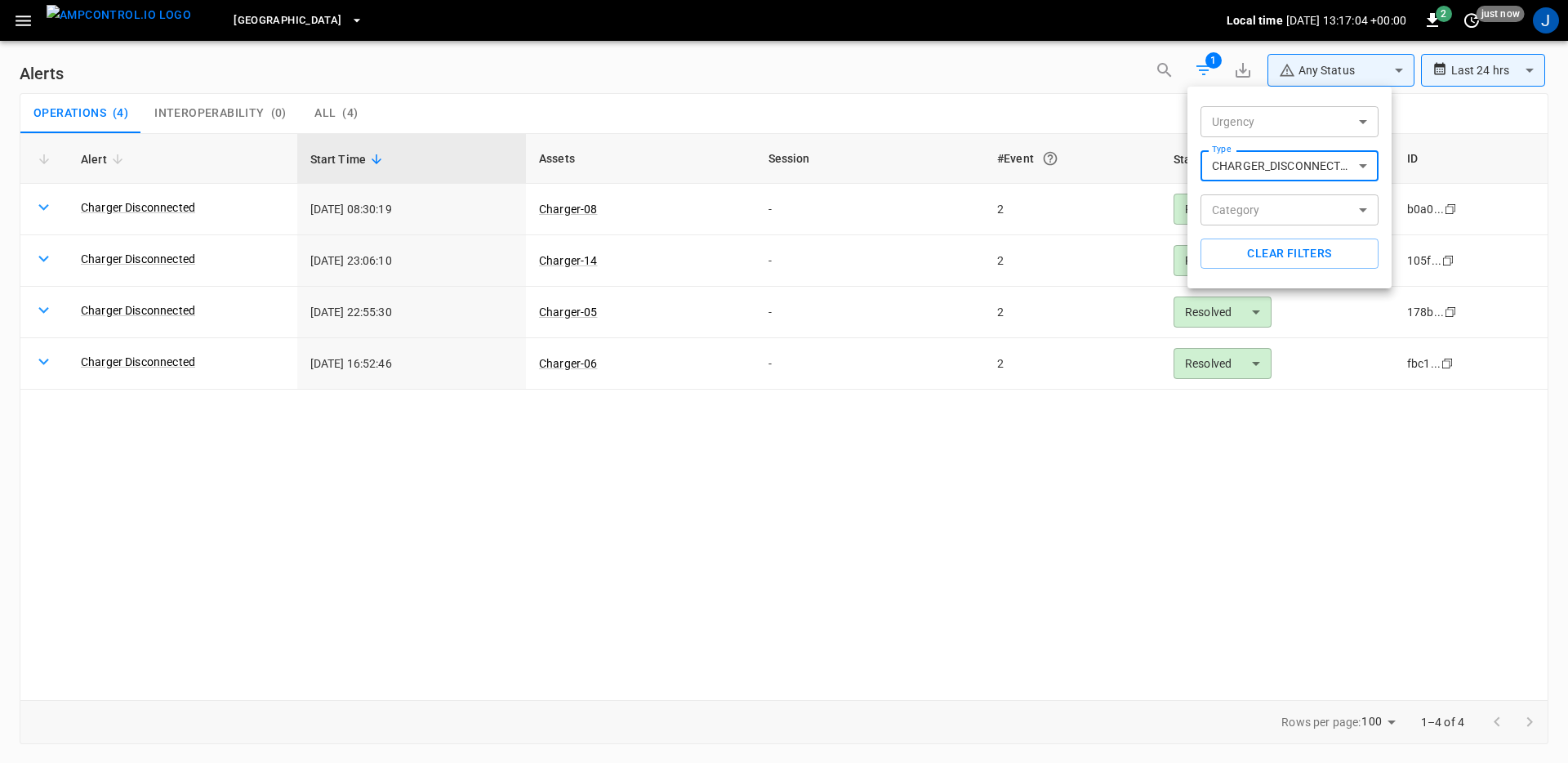
click at [1013, 522] on div at bounding box center [784, 381] width 1568 height 763
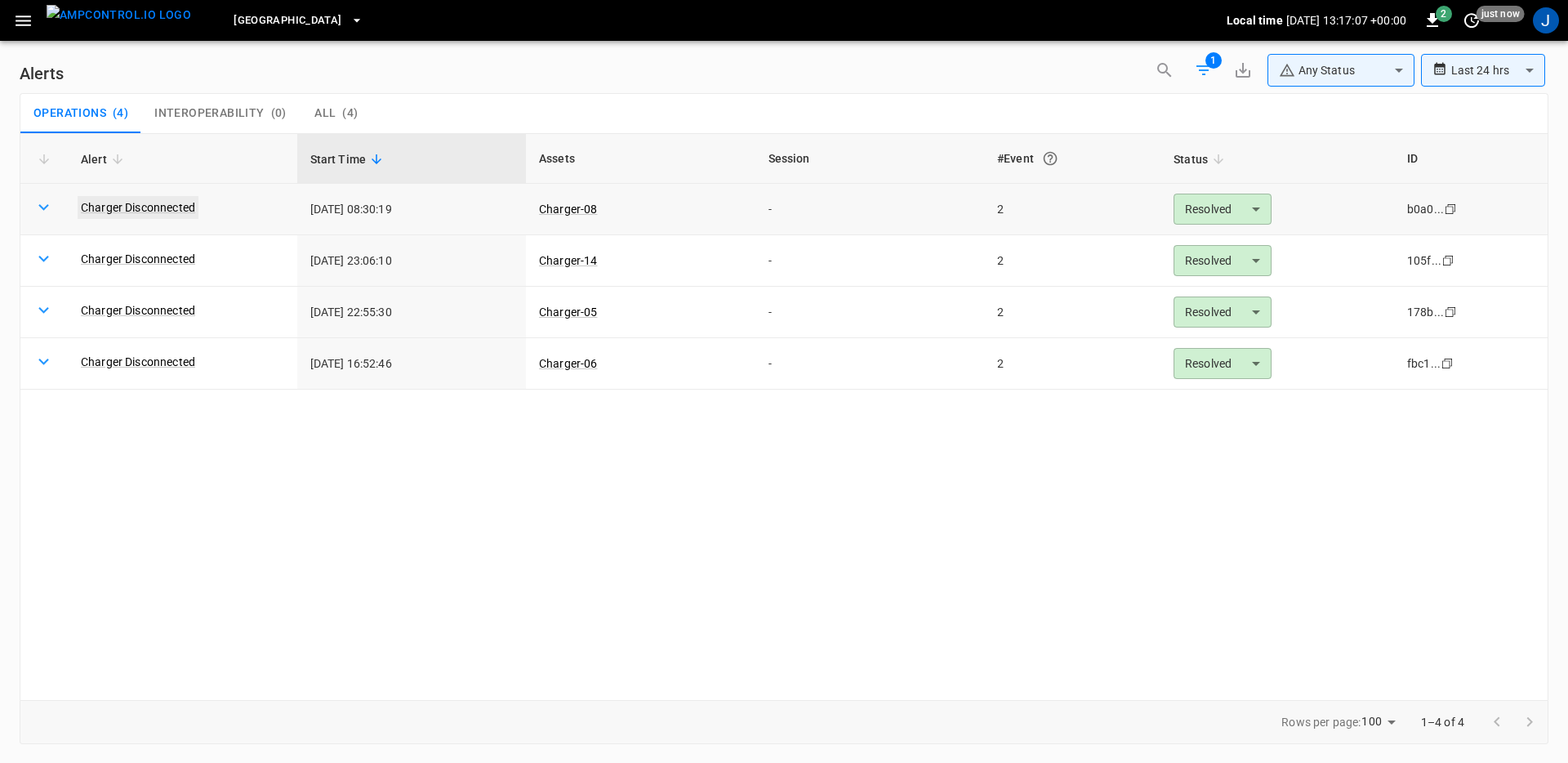
click at [192, 210] on link "Charger Disconnected" at bounding box center [137, 207] width 120 height 23
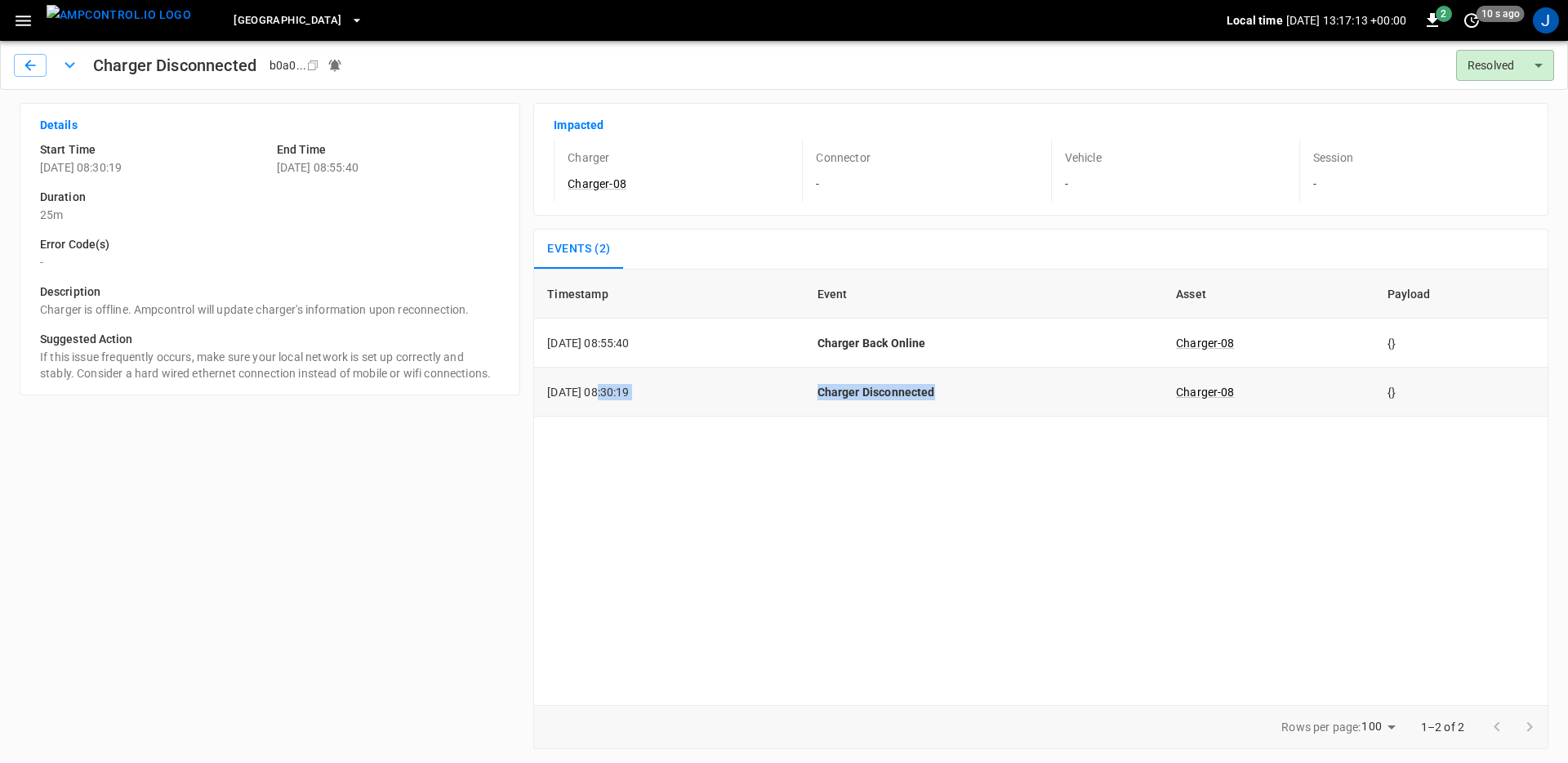
drag, startPoint x: 597, startPoint y: 395, endPoint x: 1033, endPoint y: 392, distance: 436.0
click at [1033, 392] on tr "2025-09-10 08:30:19 Charger Disconnected Charger-08 {}" at bounding box center [1041, 392] width 1014 height 49
click at [1033, 392] on p "Charger Disconnected" at bounding box center [984, 391] width 333 height 16
click at [58, 214] on p "25m" at bounding box center [270, 215] width 460 height 16
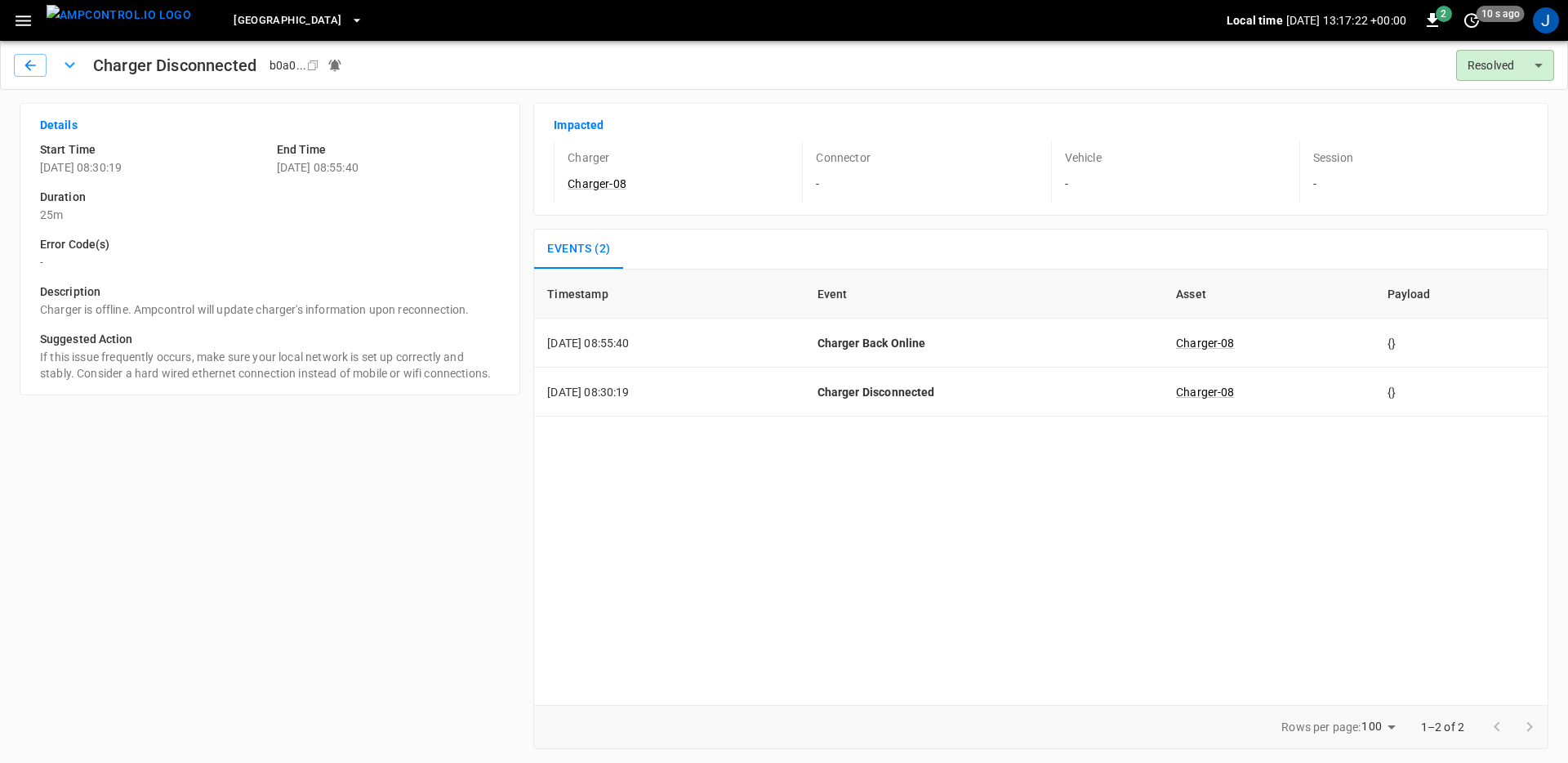
click at [296, 424] on div "Details Start Time 2025-09-10 08:30:19 End Time 2025-09-10 08:55:40 Duration 25…" at bounding box center [264, 419] width 514 height 659
click at [24, 71] on icon "button" at bounding box center [29, 65] width 16 height 16
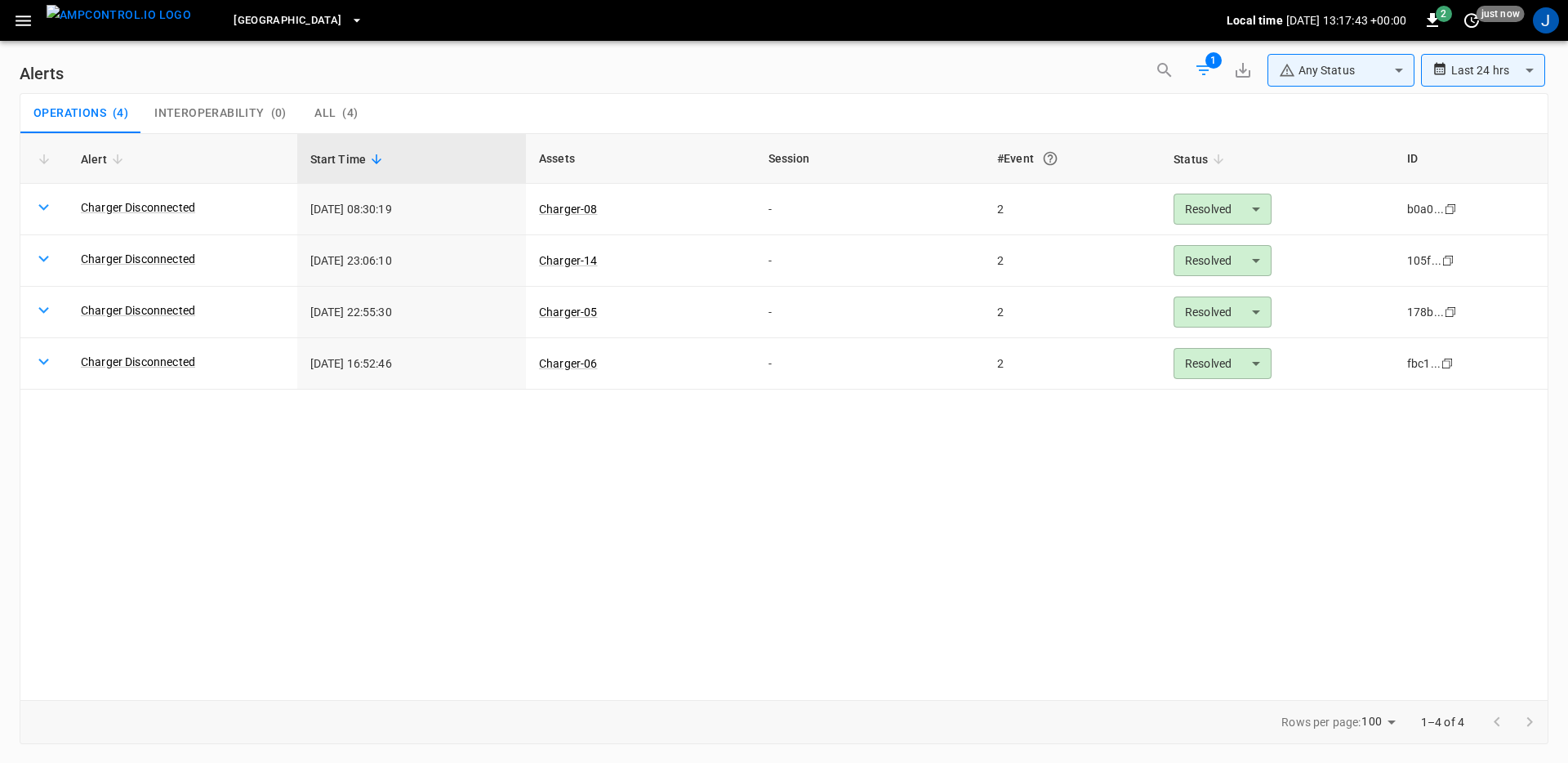
click at [1212, 71] on icon "button" at bounding box center [1204, 70] width 20 height 20
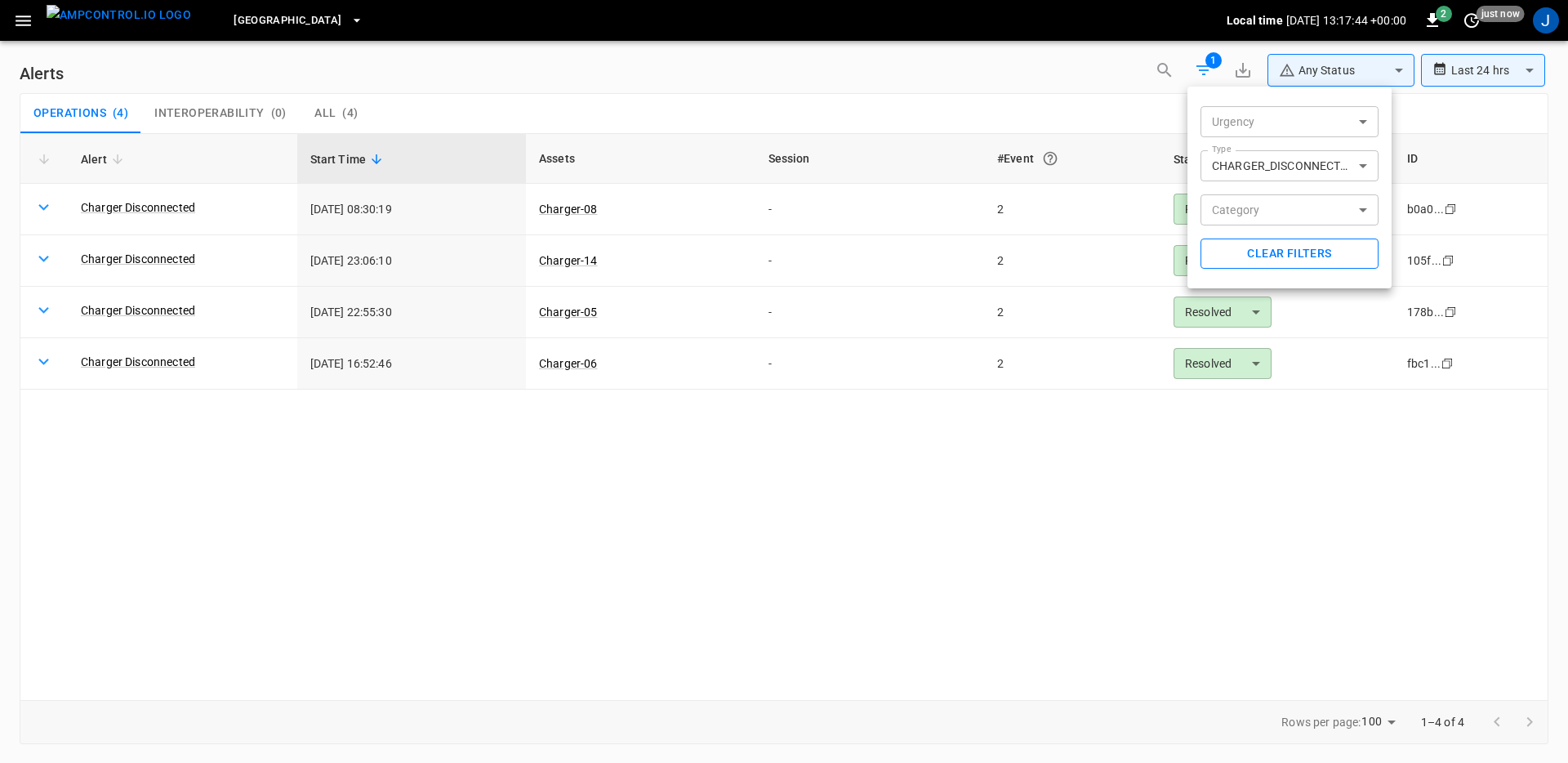
click at [1328, 250] on button "Clear filters" at bounding box center [1289, 253] width 178 height 30
type input "**********"
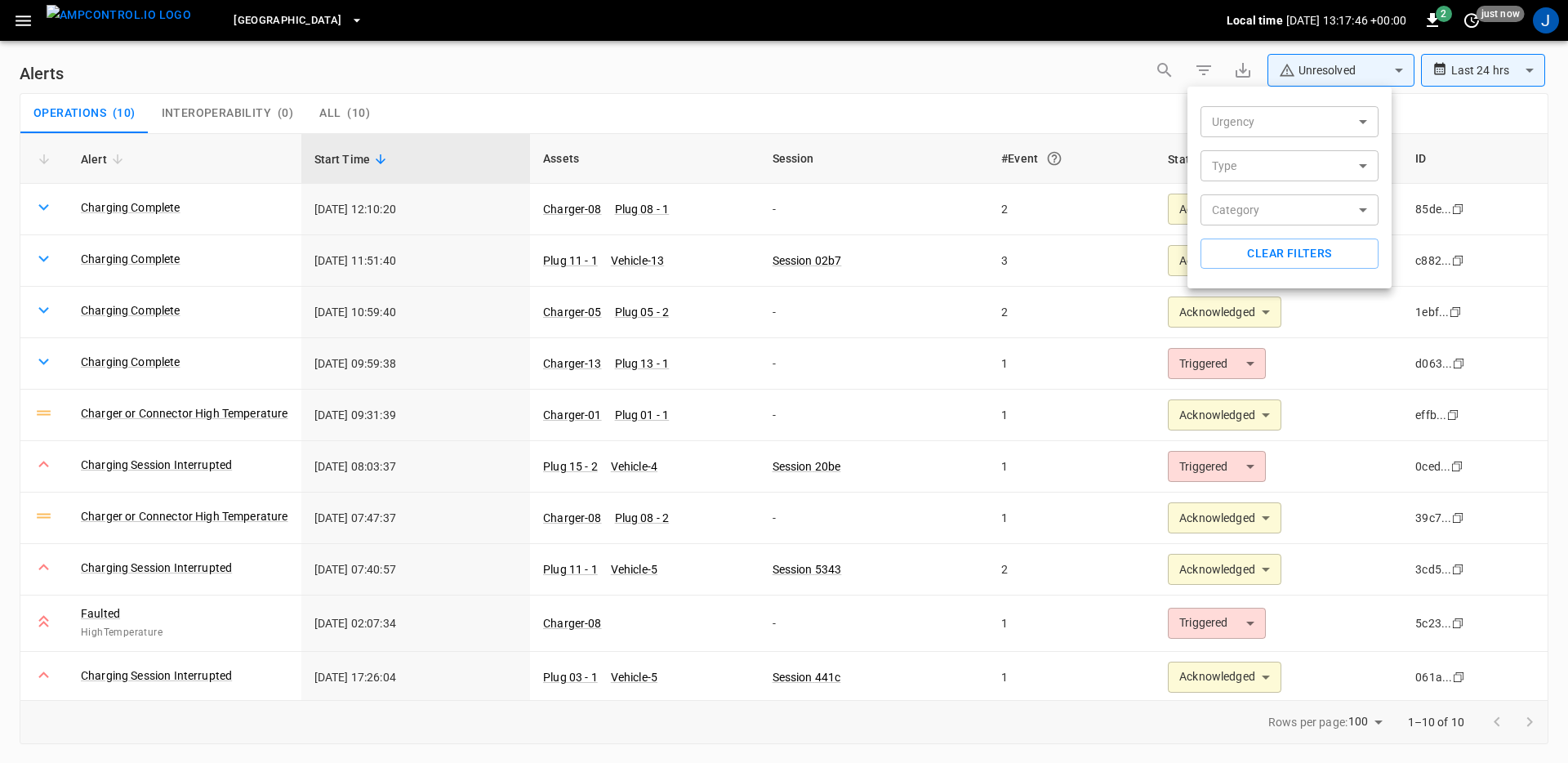
click at [1336, 82] on div at bounding box center [784, 381] width 1568 height 763
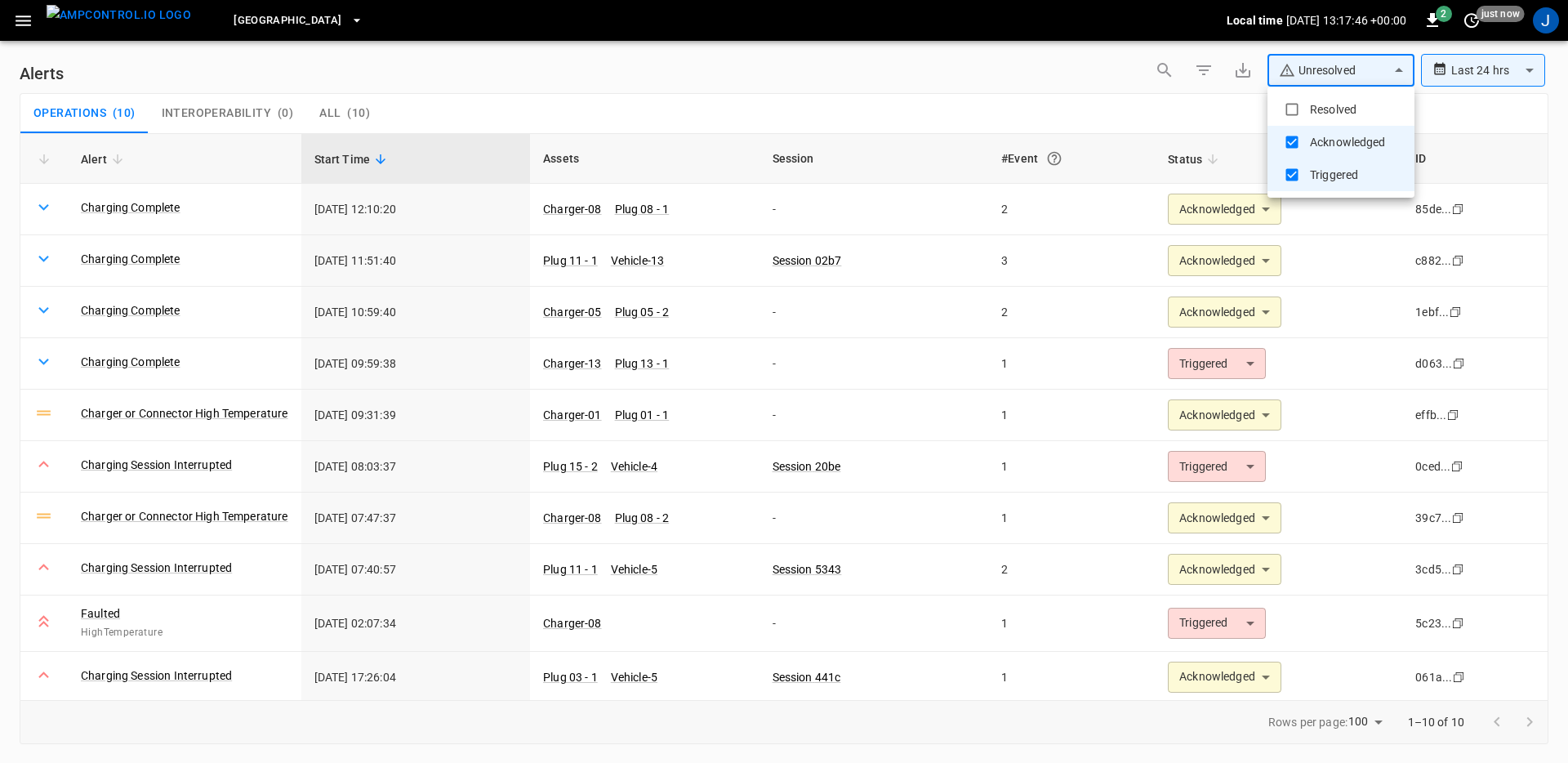
click at [1335, 71] on body "**********" at bounding box center [784, 378] width 1568 height 757
click at [1324, 106] on li "Resolved" at bounding box center [1341, 109] width 147 height 33
type input "**********"
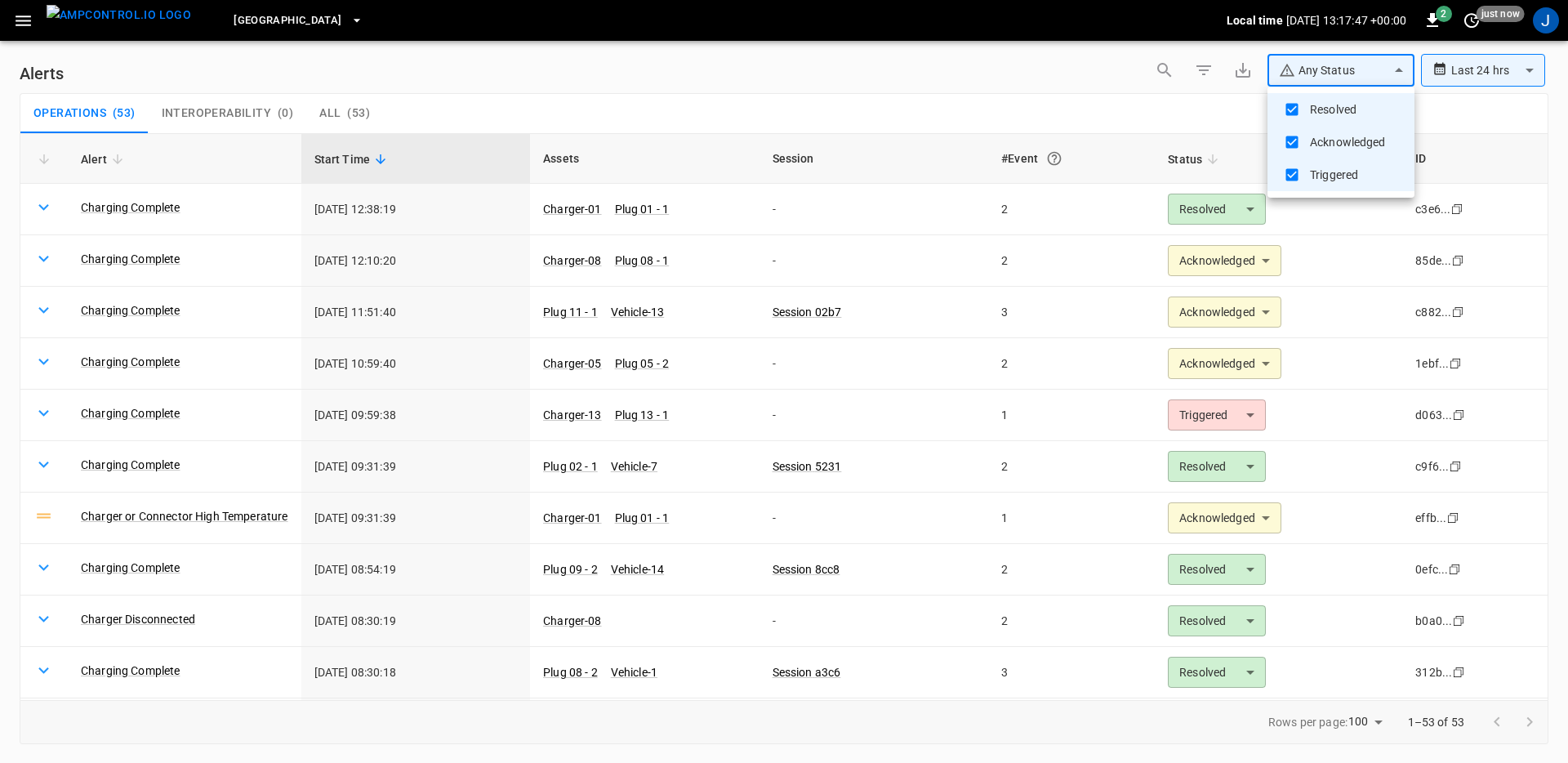
click at [1038, 87] on div at bounding box center [784, 381] width 1568 height 763
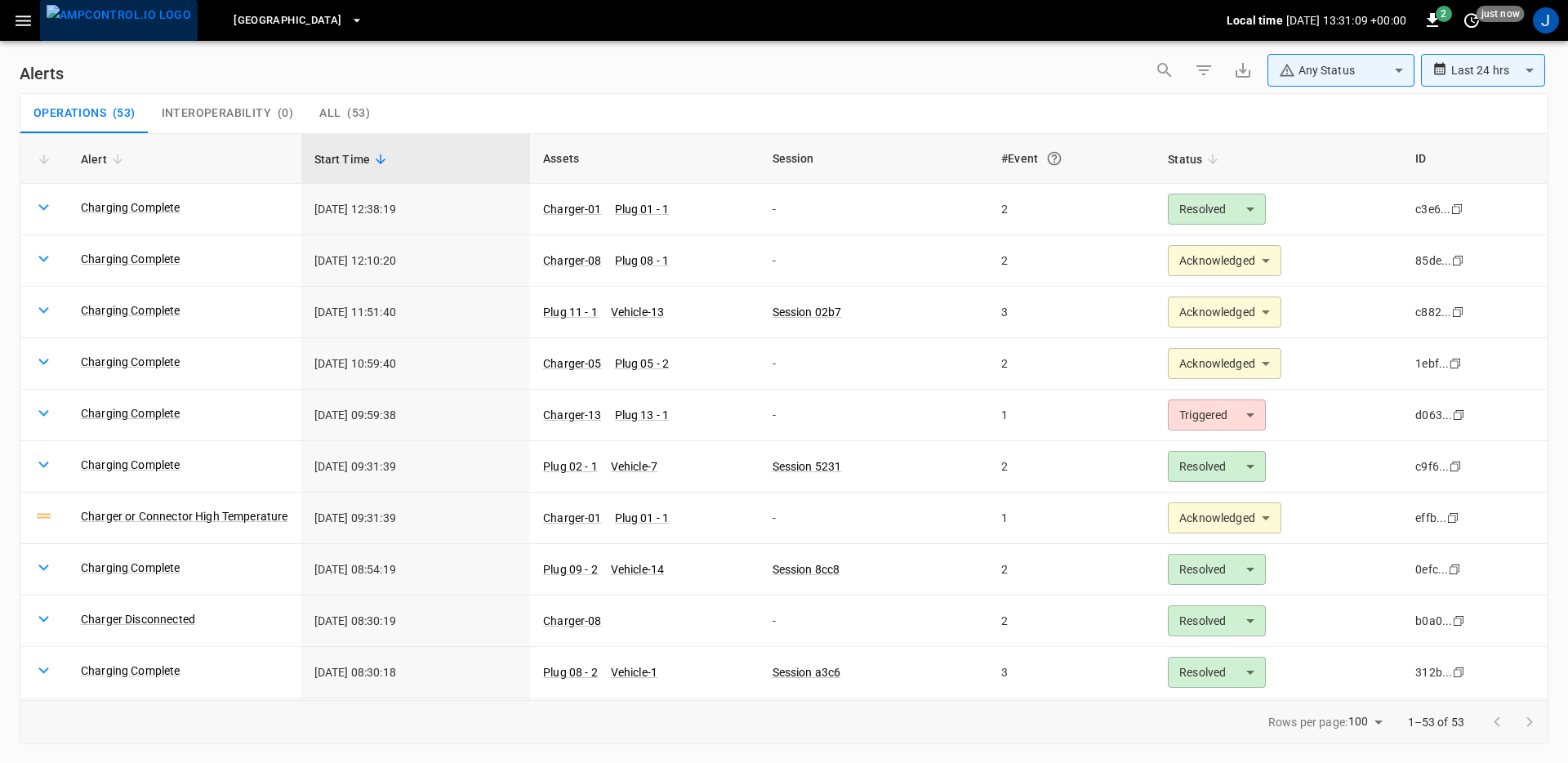
click at [127, 22] on img "menu" at bounding box center [119, 15] width 145 height 21
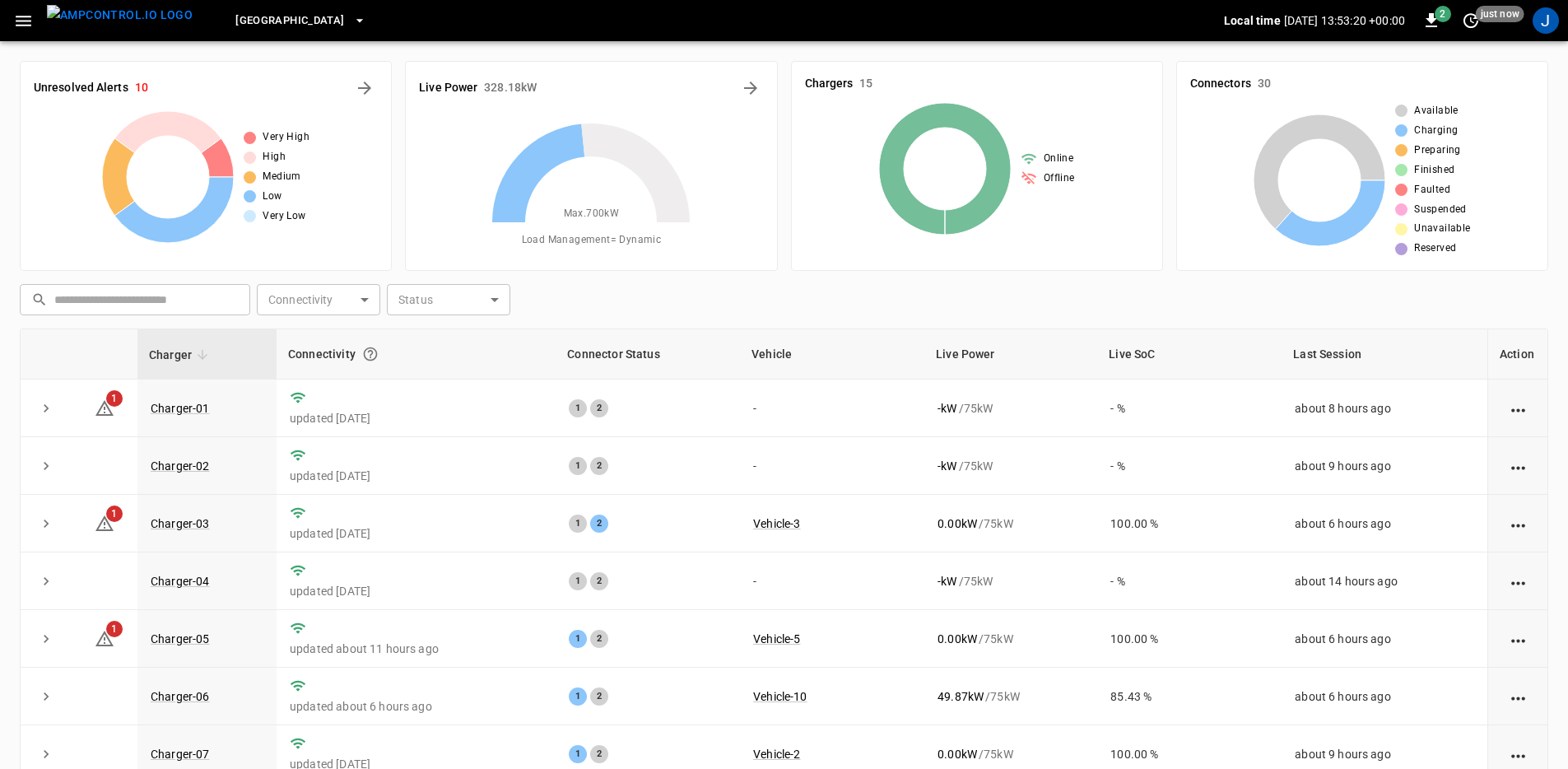
click at [92, 26] on img "menu" at bounding box center [120, 15] width 146 height 21
click at [97, 22] on img "menu" at bounding box center [120, 15] width 146 height 21
click at [34, 20] on button "button" at bounding box center [24, 21] width 34 height 30
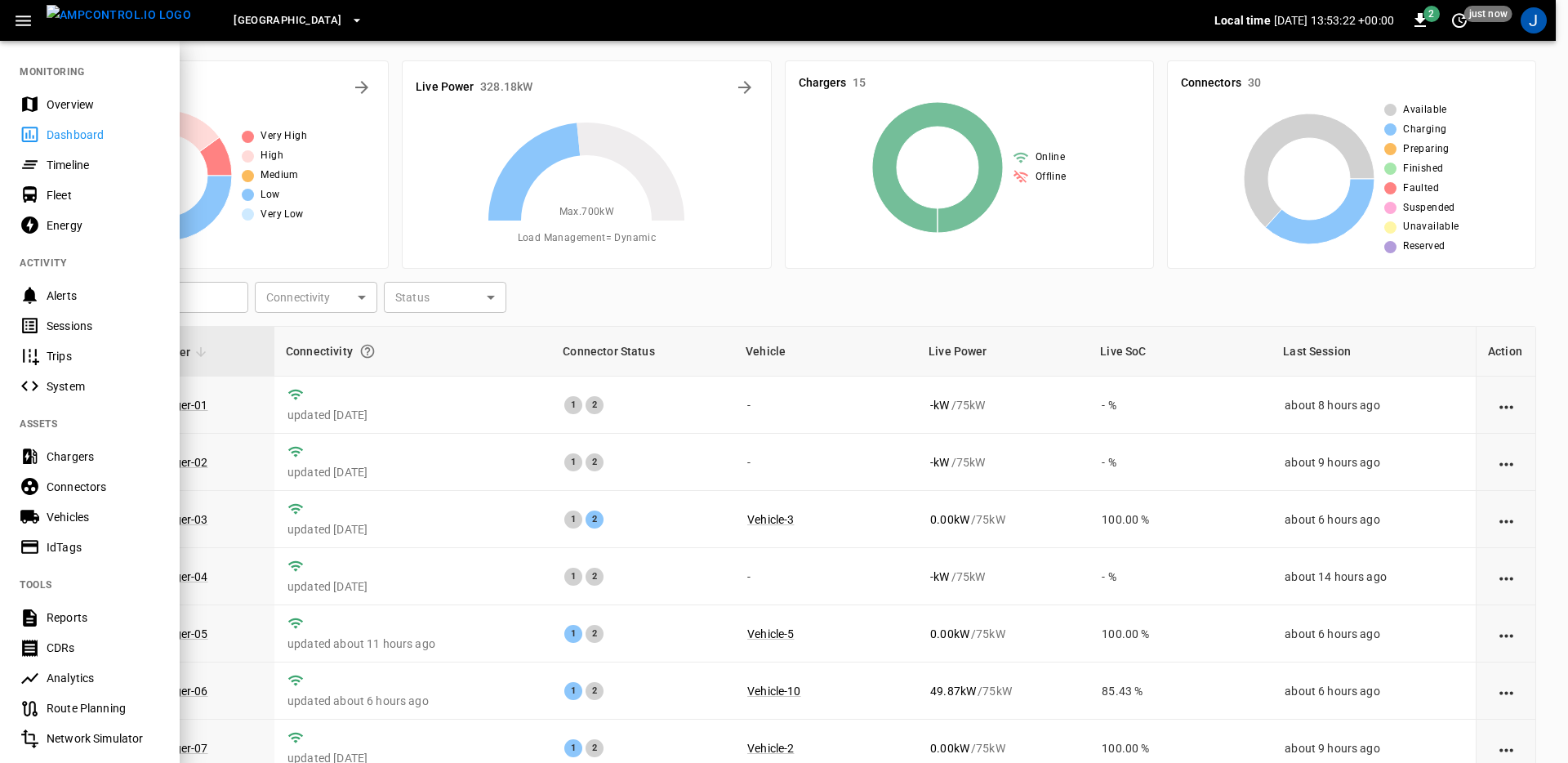
click at [788, 314] on div at bounding box center [784, 381] width 1568 height 763
